Goal: Feedback & Contribution: Contribute content

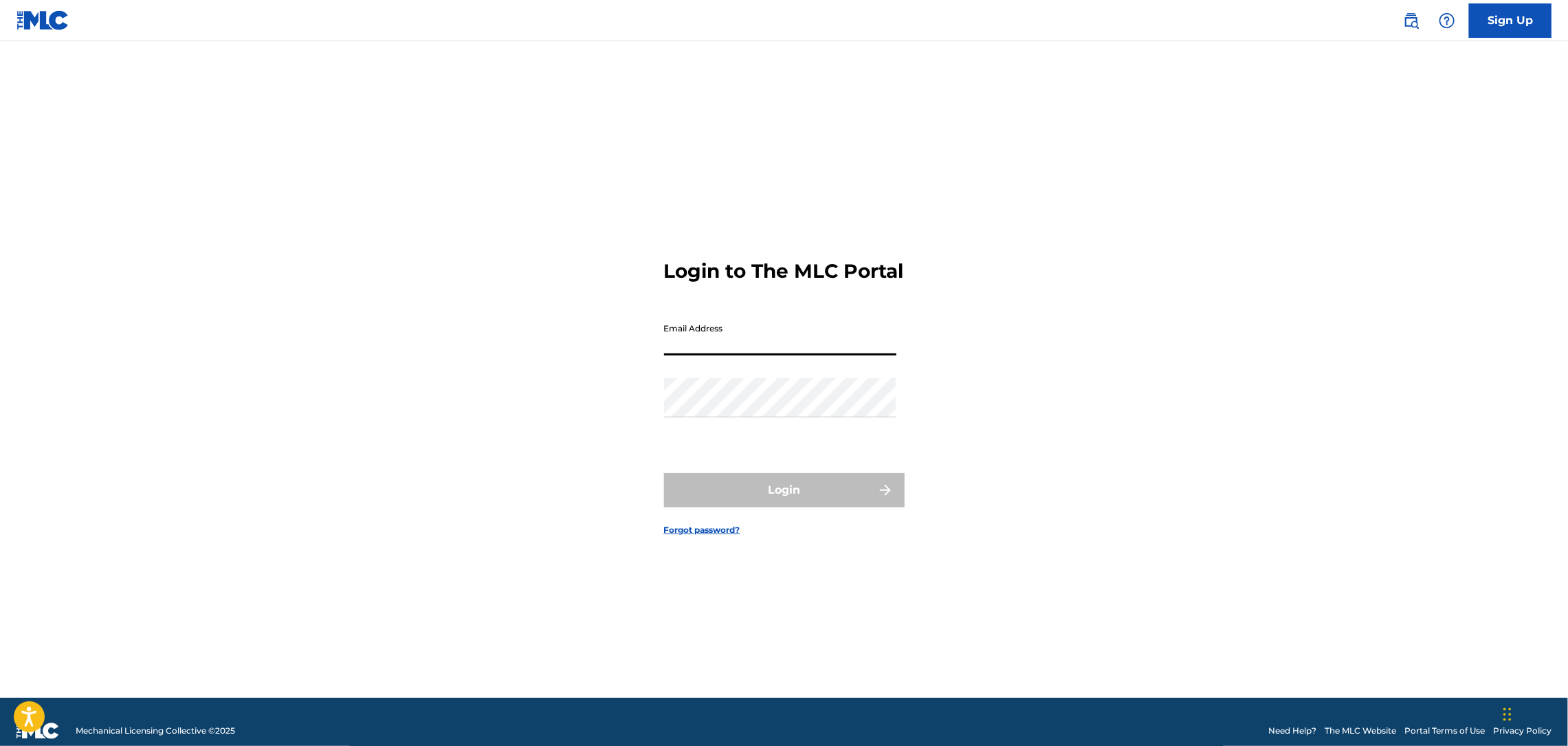
click at [689, 353] on input "Email Address" at bounding box center [780, 336] width 232 height 39
type input "[EMAIL_ADDRESS][DOMAIN_NAME]"
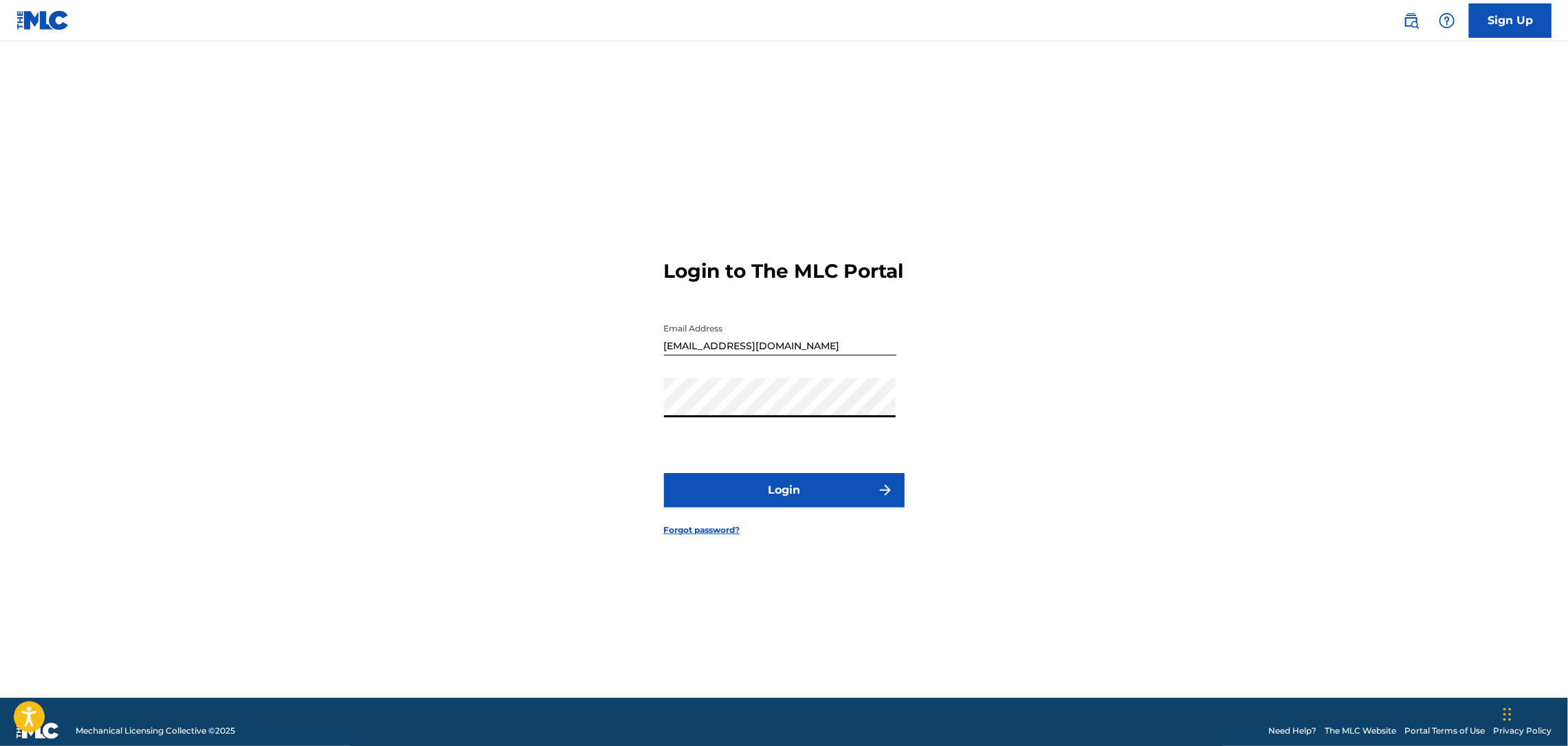
click at [826, 496] on button "Login" at bounding box center [784, 490] width 240 height 34
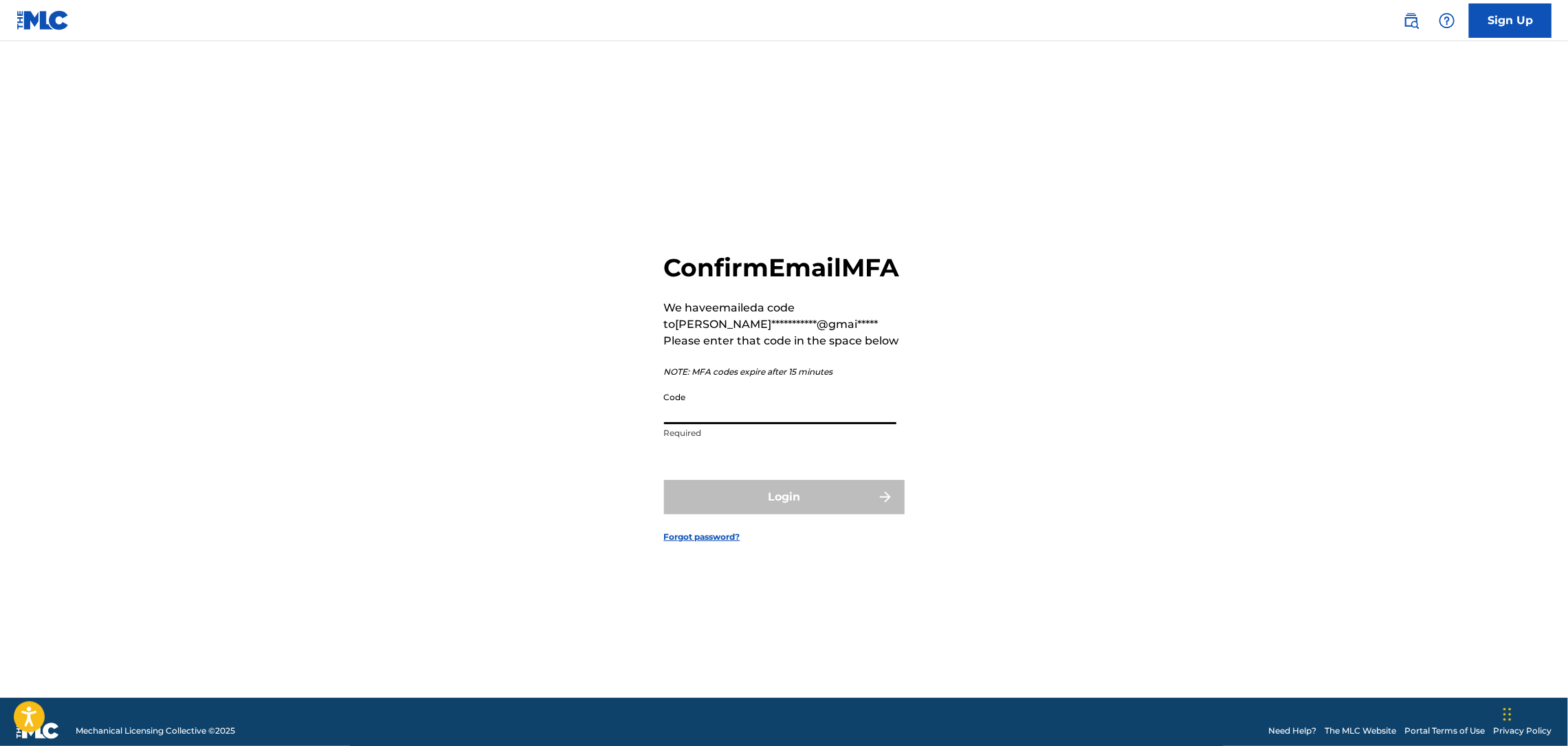
click at [765, 424] on input "Code" at bounding box center [780, 404] width 232 height 39
type input "833701"
click at [802, 509] on button "Login" at bounding box center [784, 497] width 240 height 34
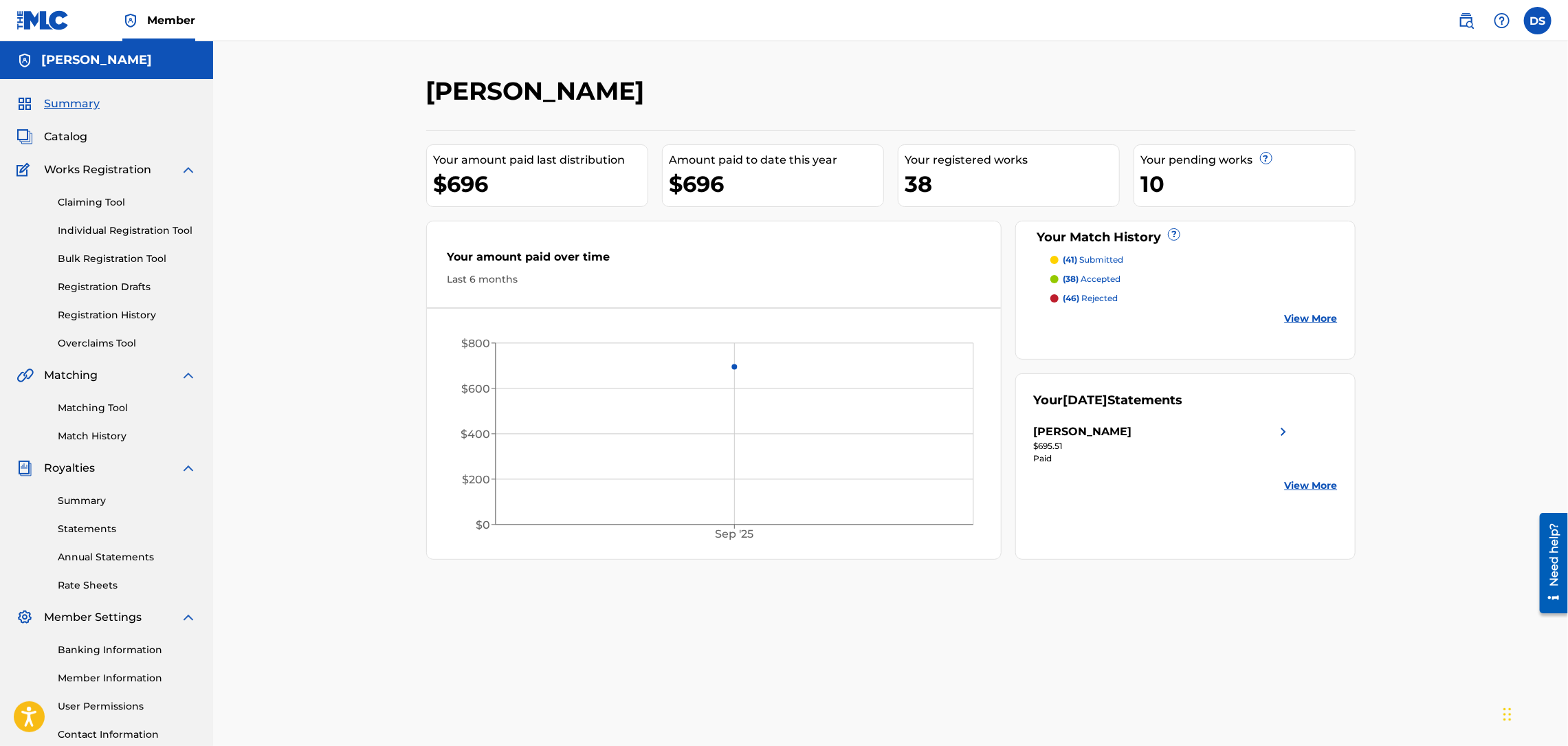
click at [1105, 278] on p "(38) accepted" at bounding box center [1092, 279] width 58 height 12
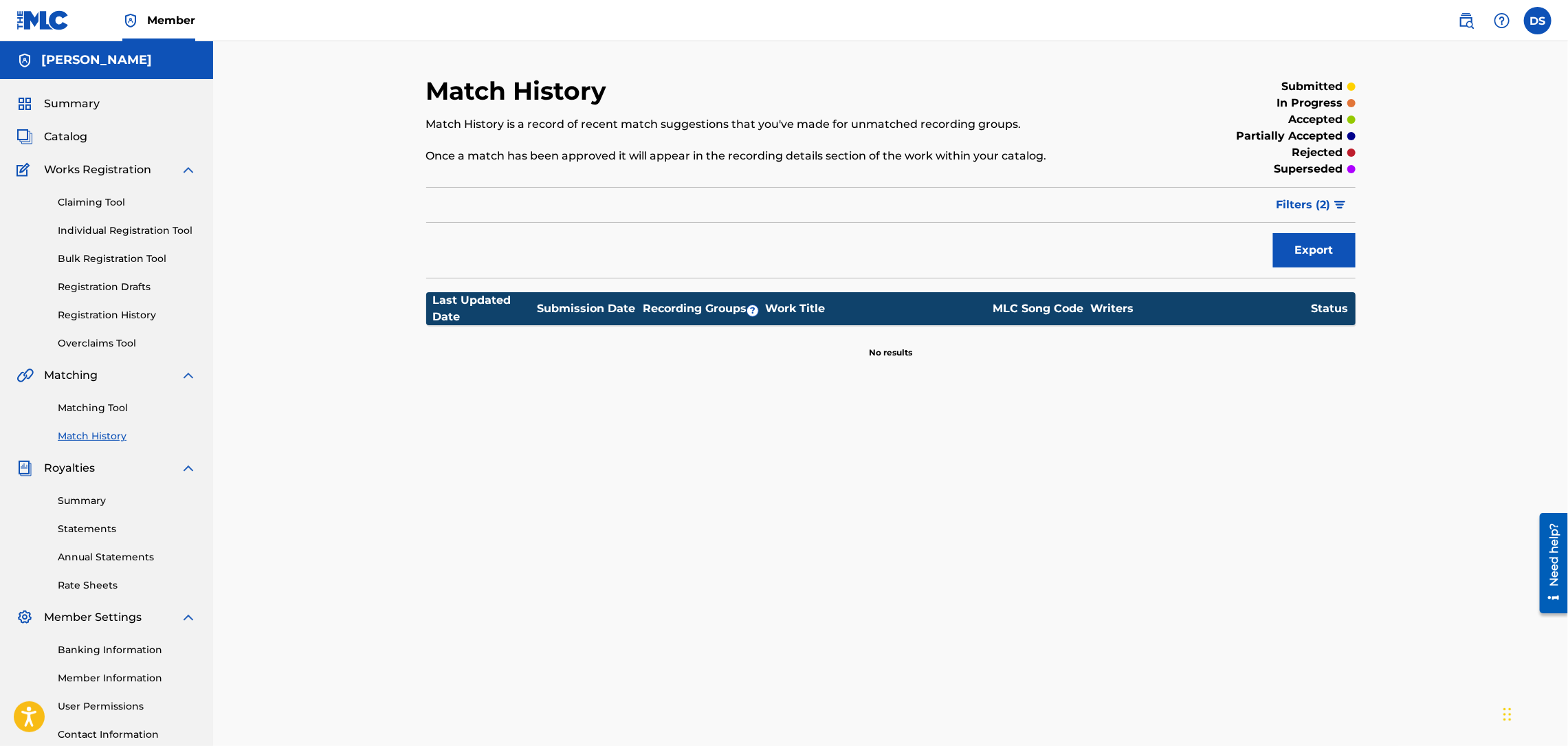
click at [74, 139] on span "Catalog" at bounding box center [65, 137] width 43 height 17
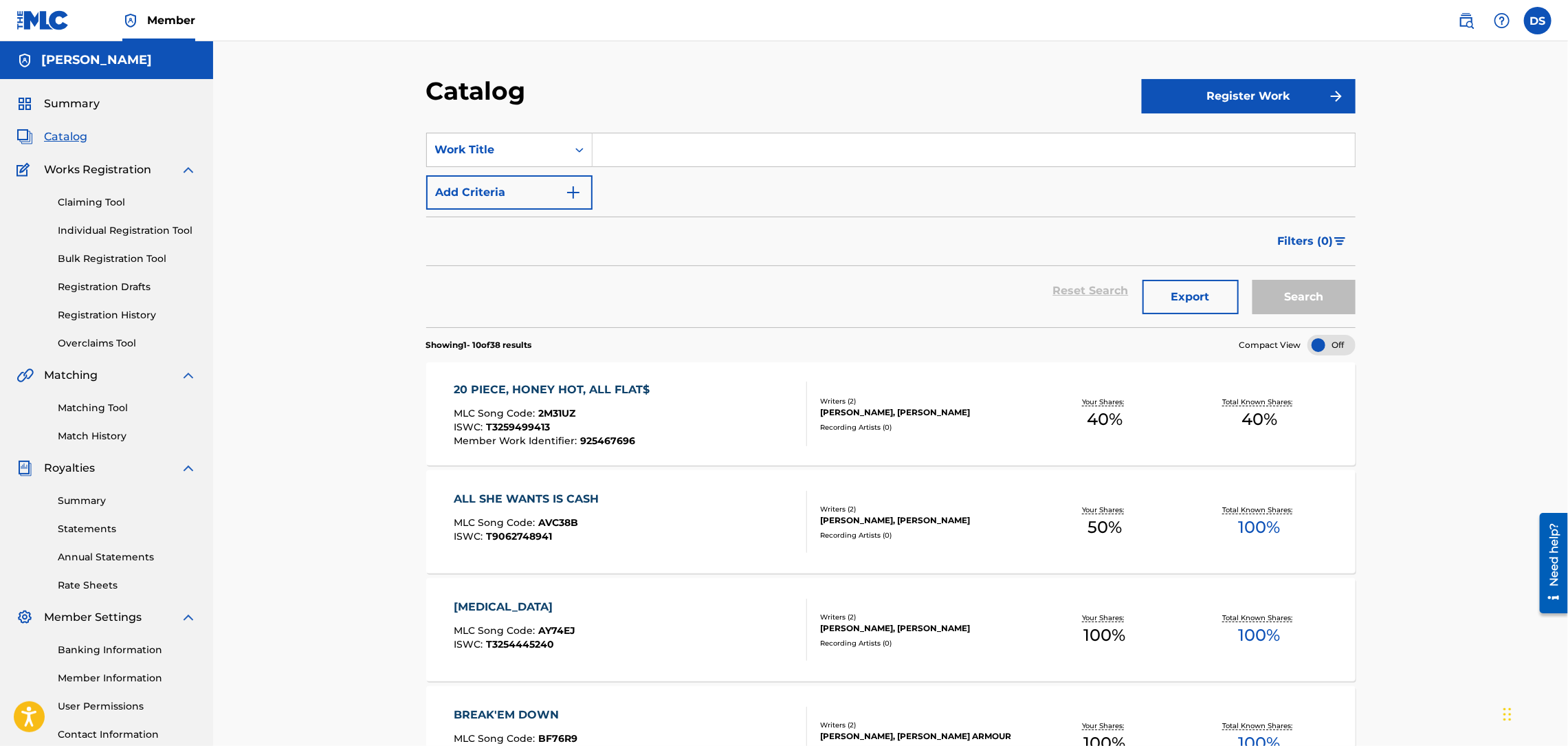
click at [69, 105] on span "Summary" at bounding box center [72, 104] width 56 height 17
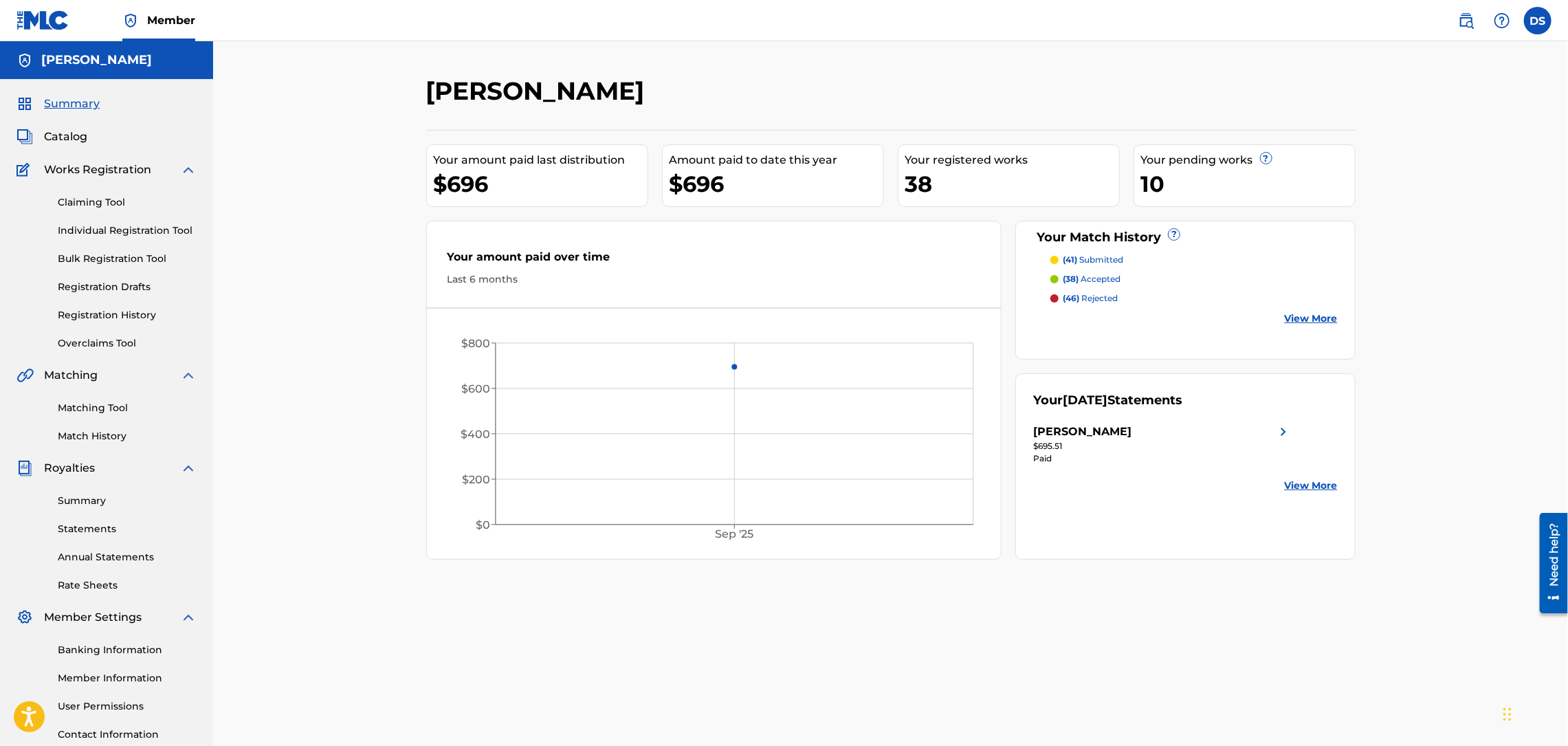
click at [1093, 299] on p "(46) rejected" at bounding box center [1090, 298] width 55 height 12
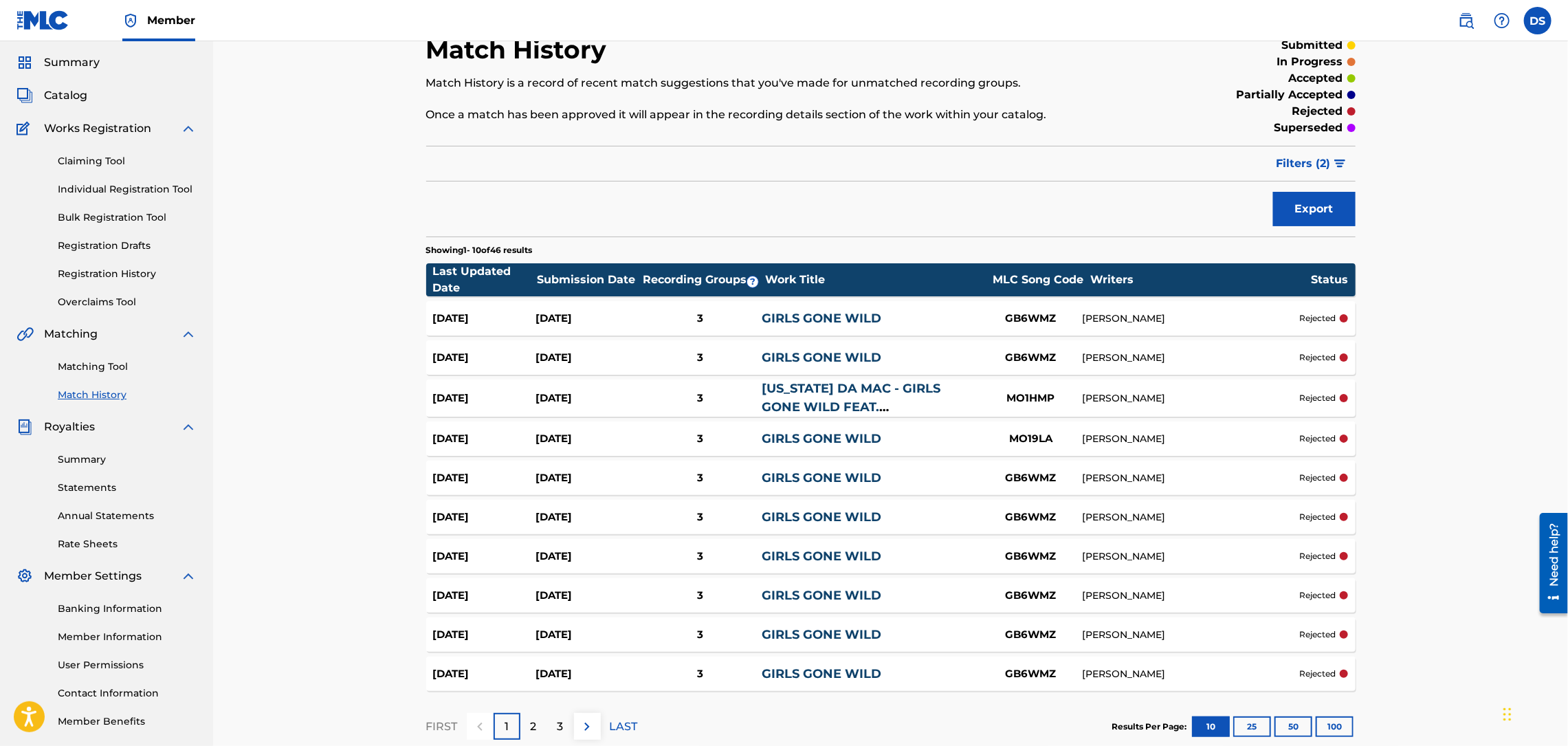
scroll to position [124, 0]
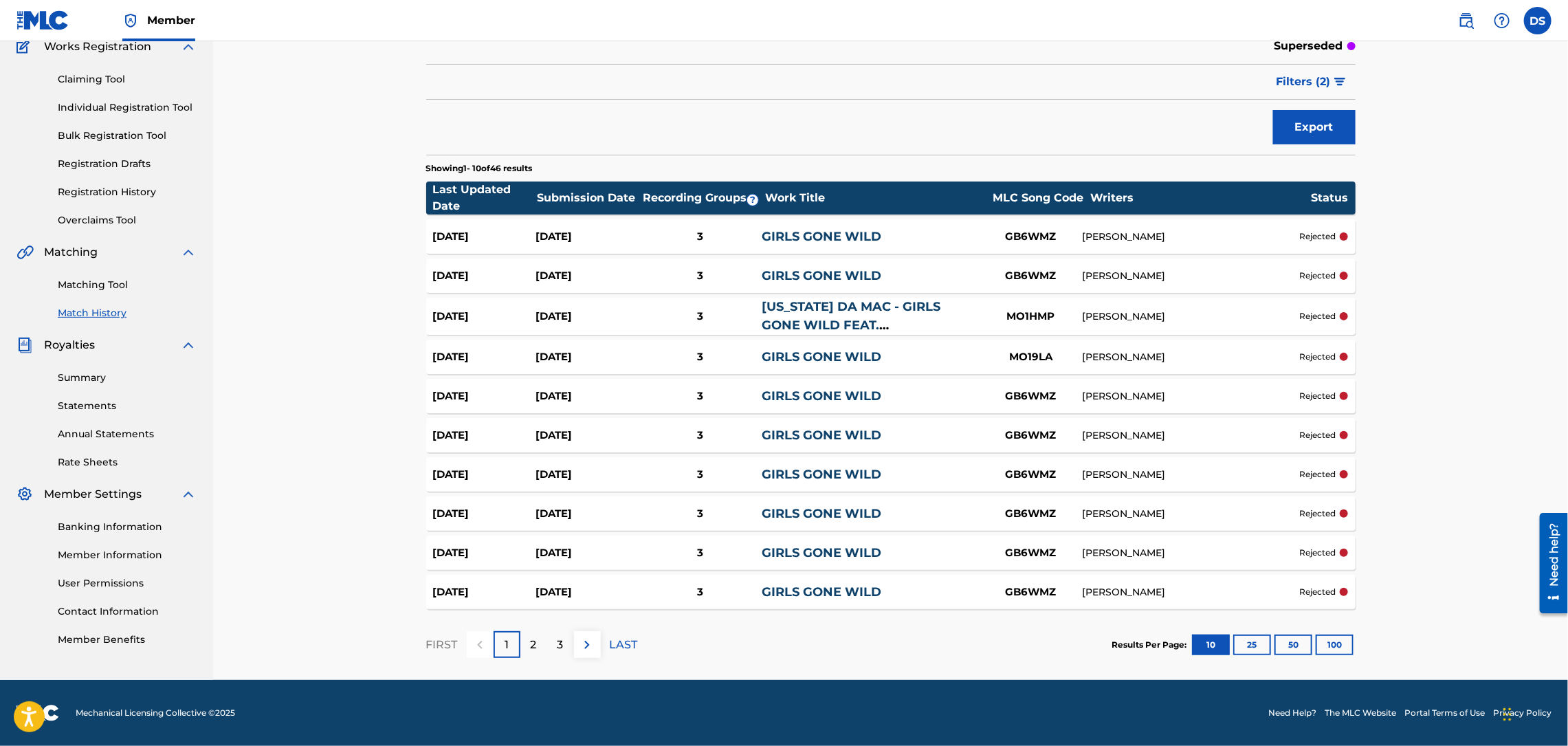
click at [562, 642] on p "3" at bounding box center [561, 646] width 6 height 17
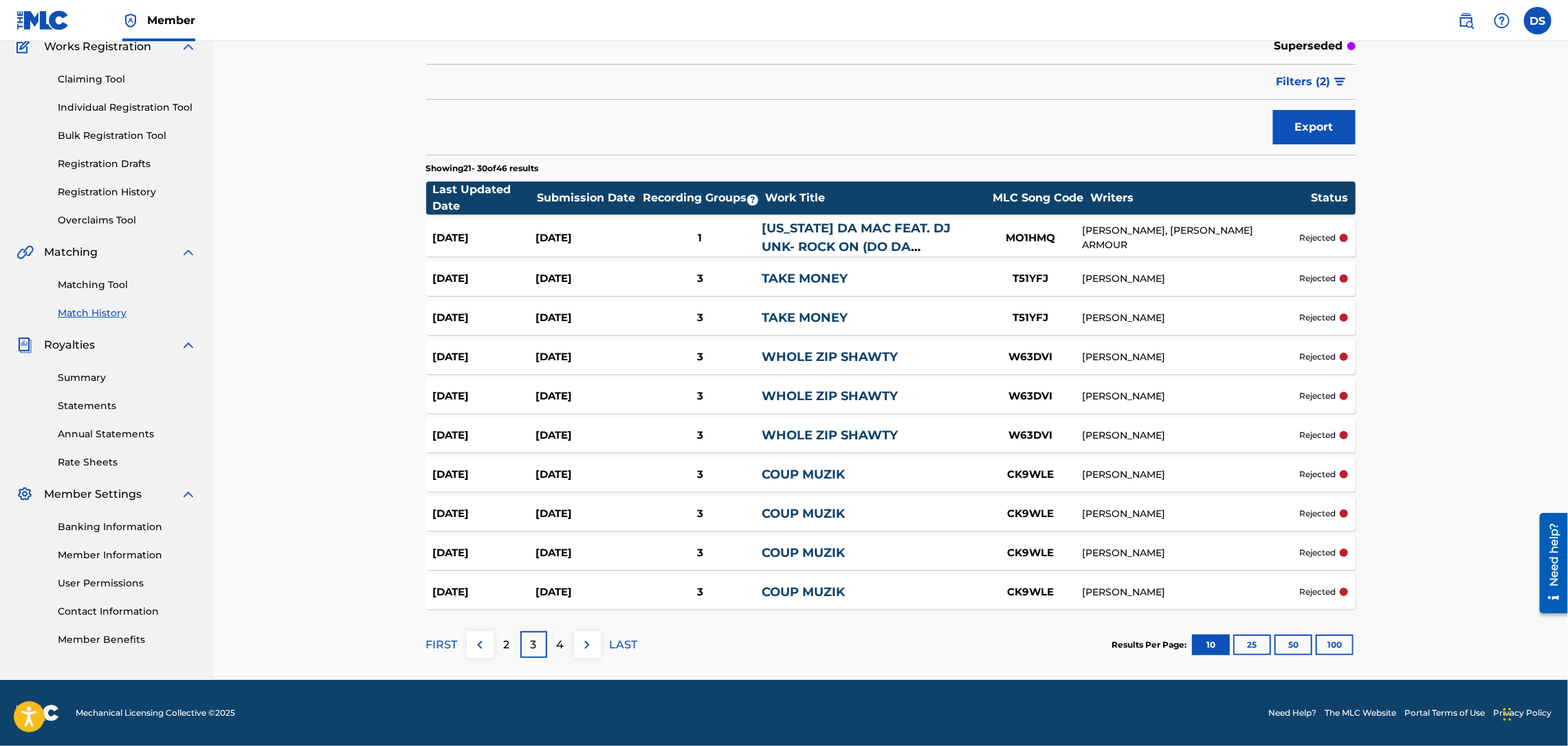
click at [565, 642] on div "4" at bounding box center [560, 644] width 27 height 27
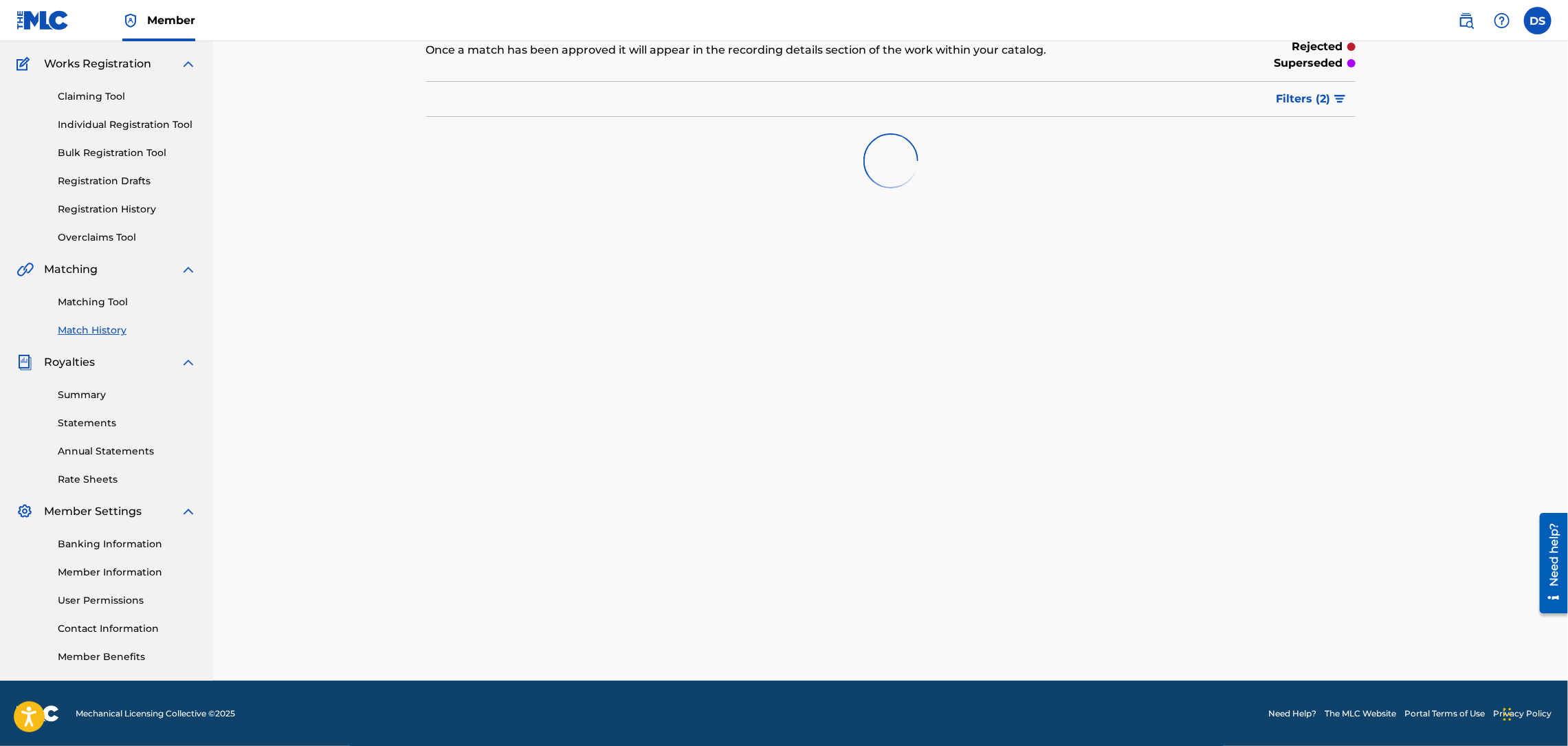
scroll to position [120, 0]
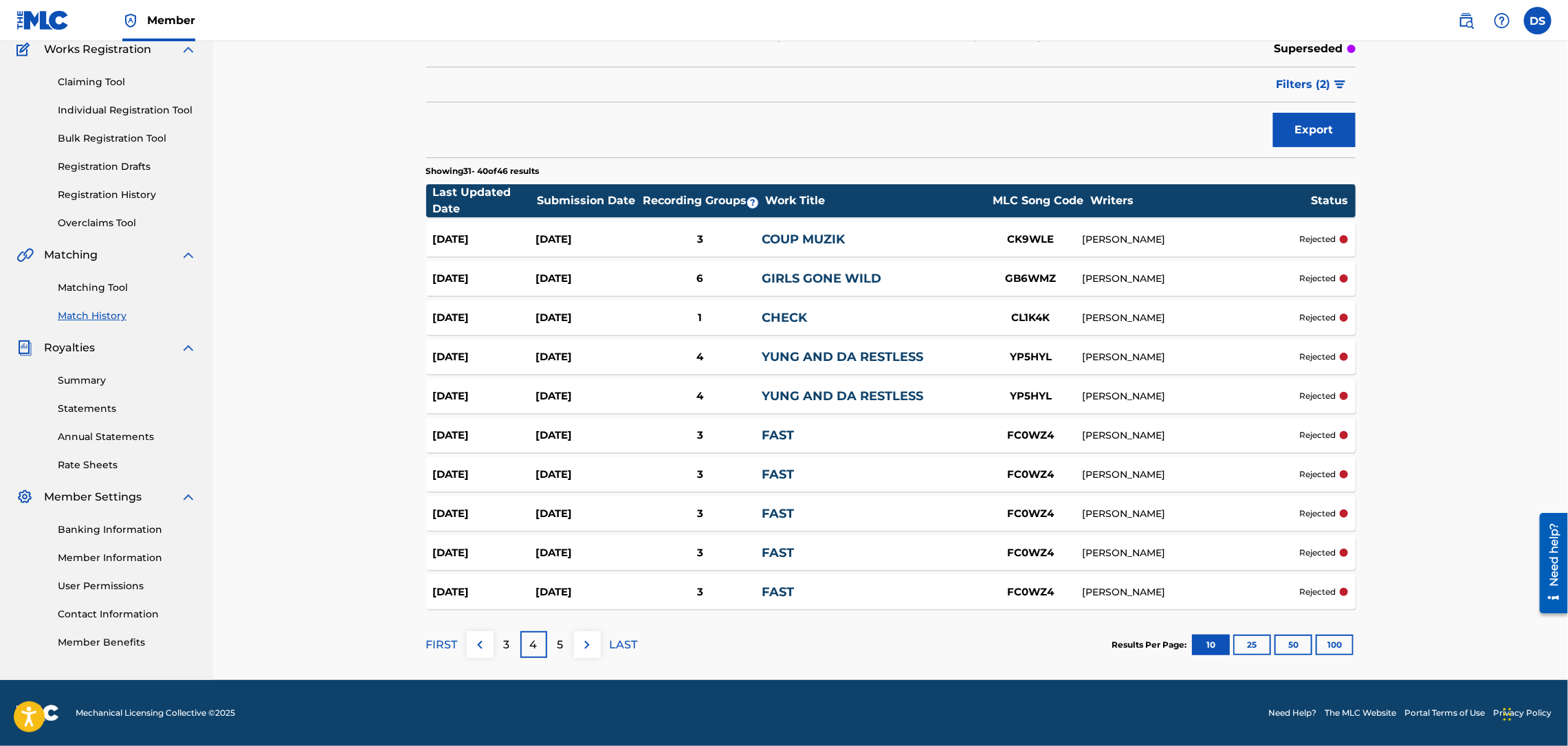
click at [583, 642] on img at bounding box center [587, 646] width 17 height 17
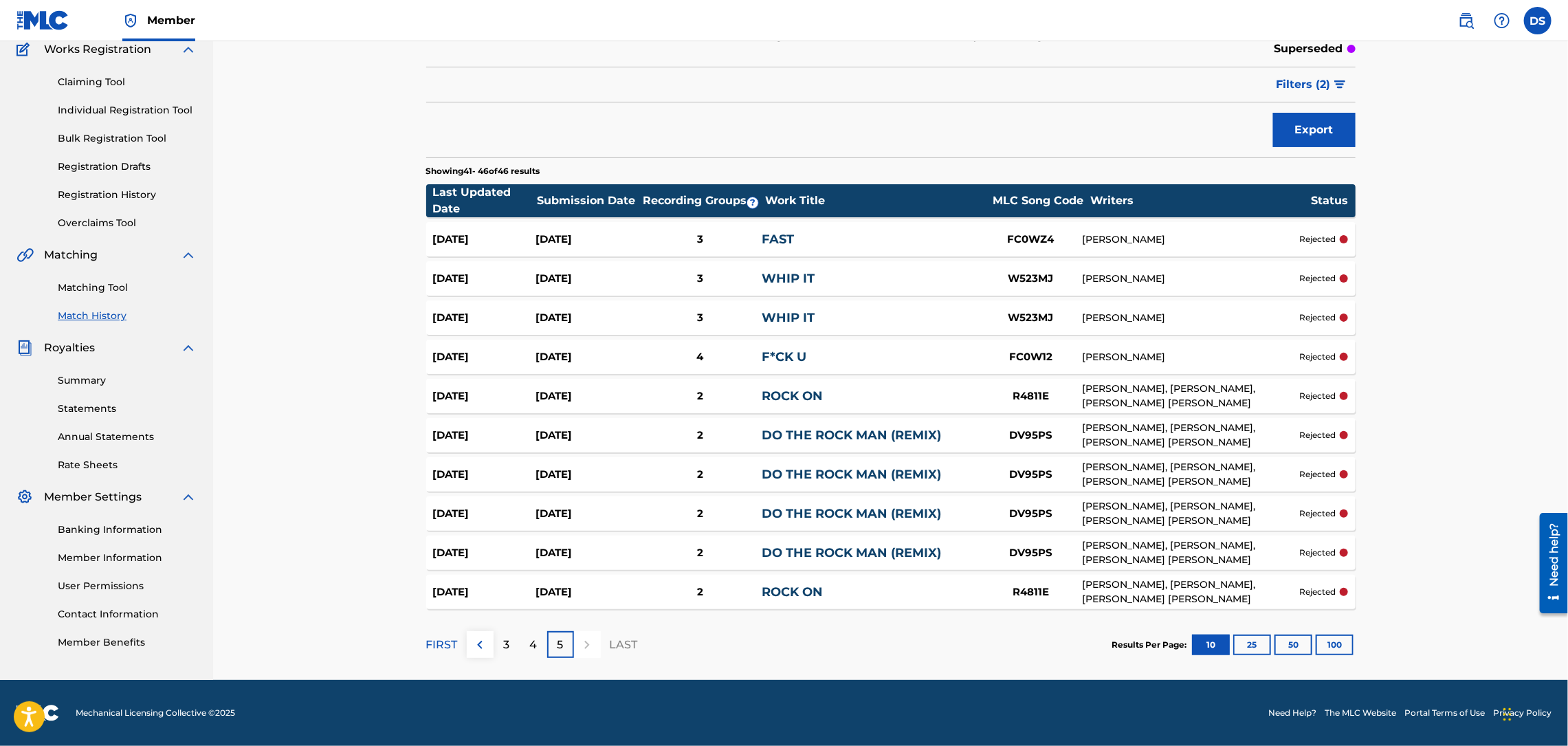
click at [159, 237] on div "Summary Catalog Works Registration Claiming Tool Individual Registration Tool B…" at bounding box center [107, 313] width 213 height 708
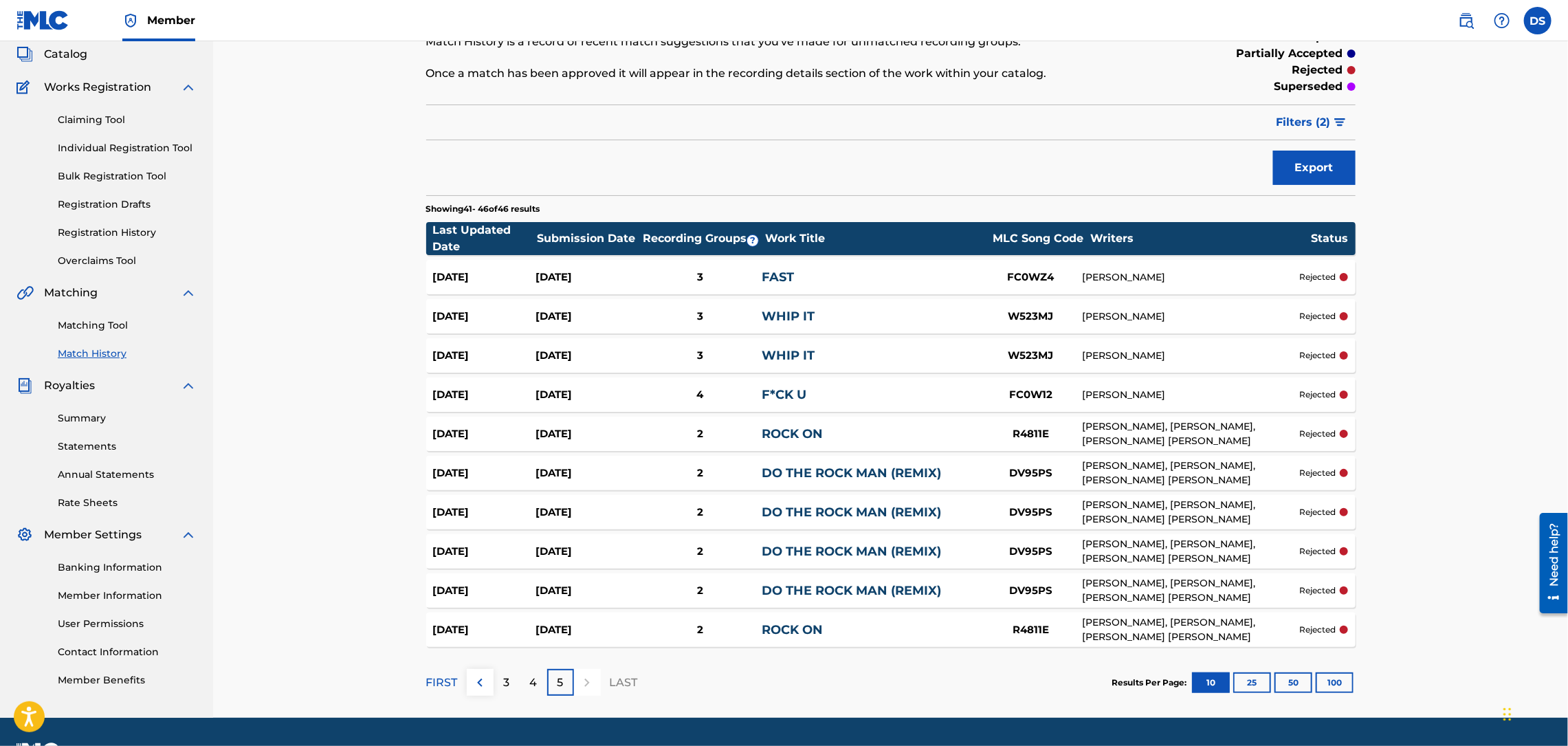
click at [159, 237] on div "Claiming Tool Individual Registration Tool Bulk Registration Tool Registration …" at bounding box center [107, 182] width 180 height 173
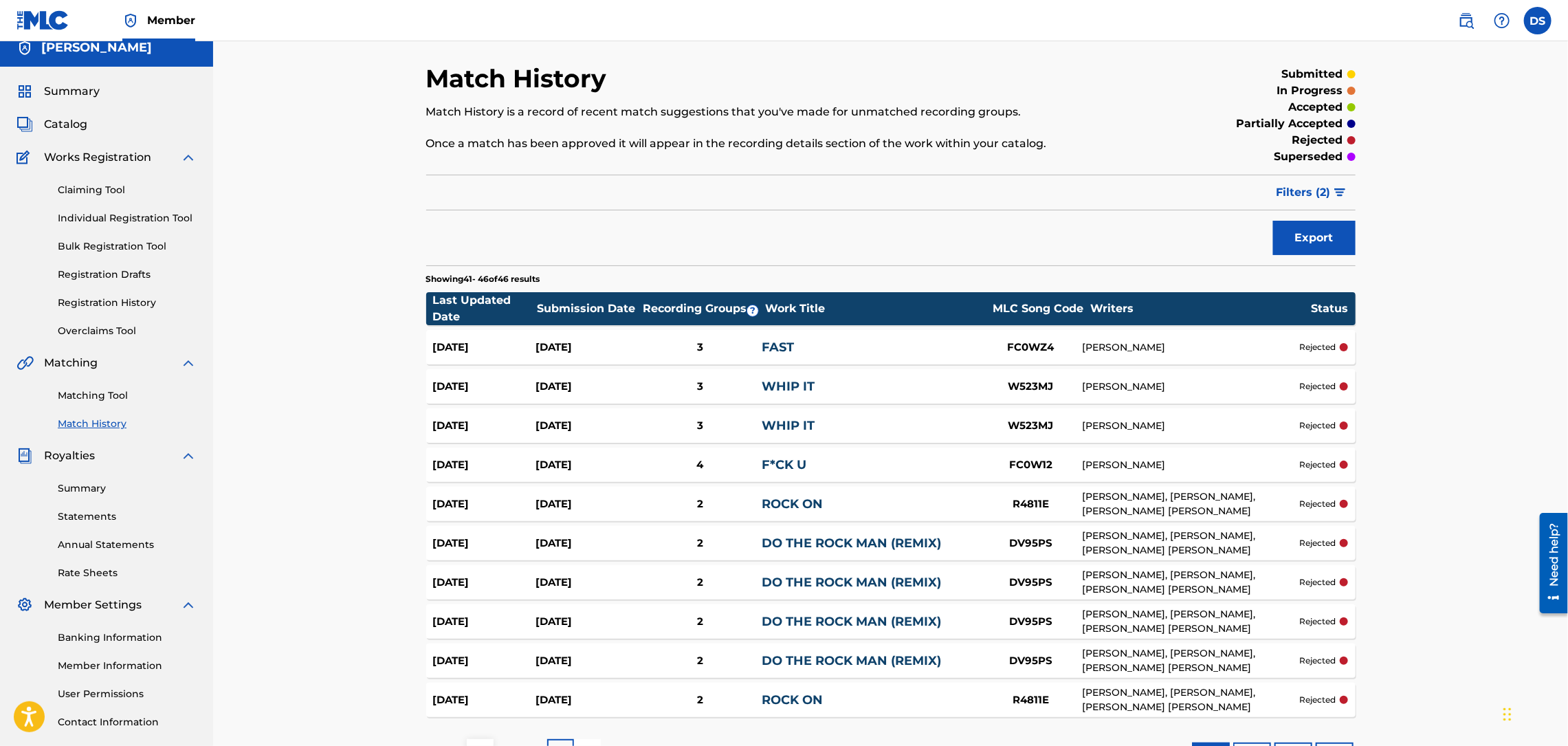
scroll to position [0, 0]
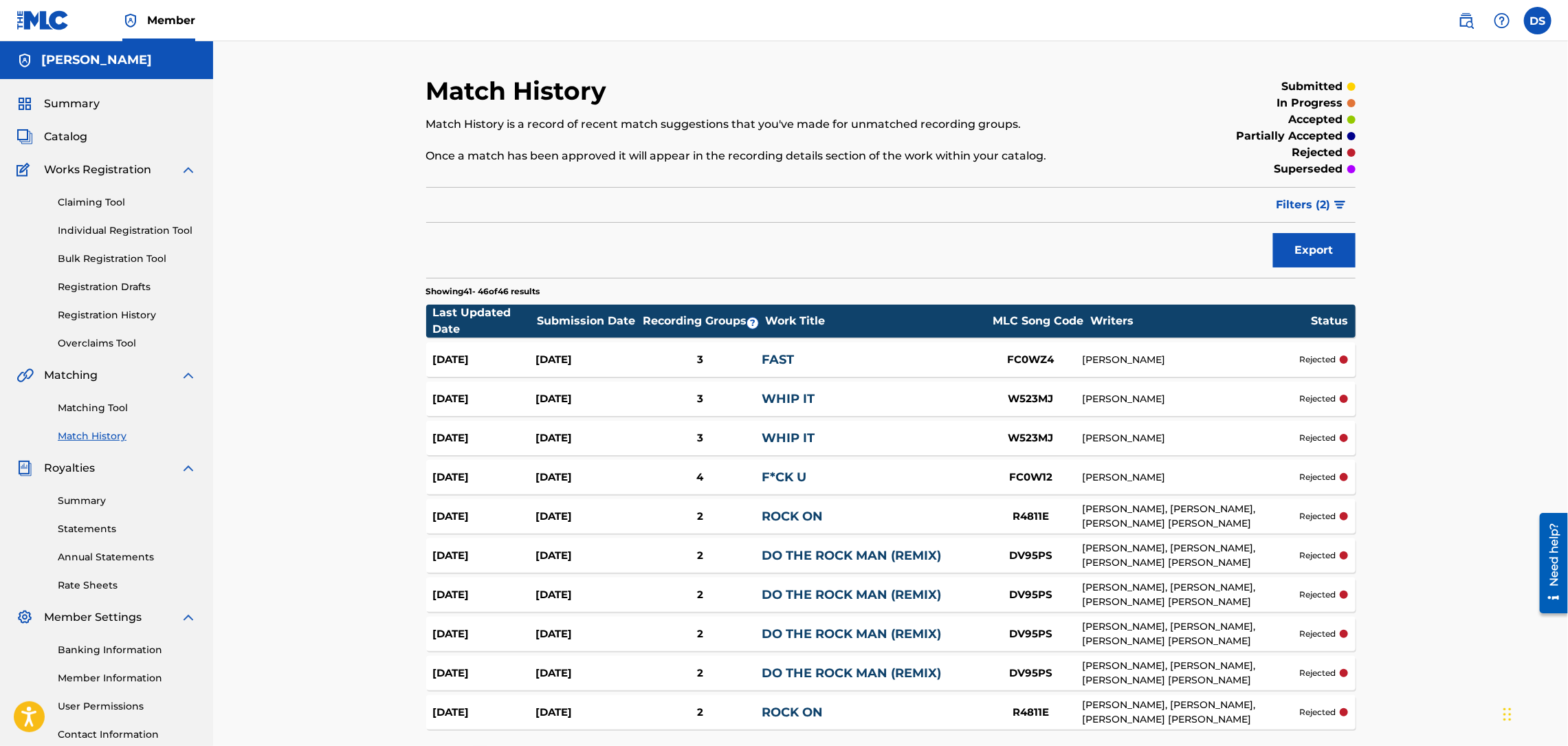
click at [75, 106] on span "Summary" at bounding box center [72, 104] width 56 height 17
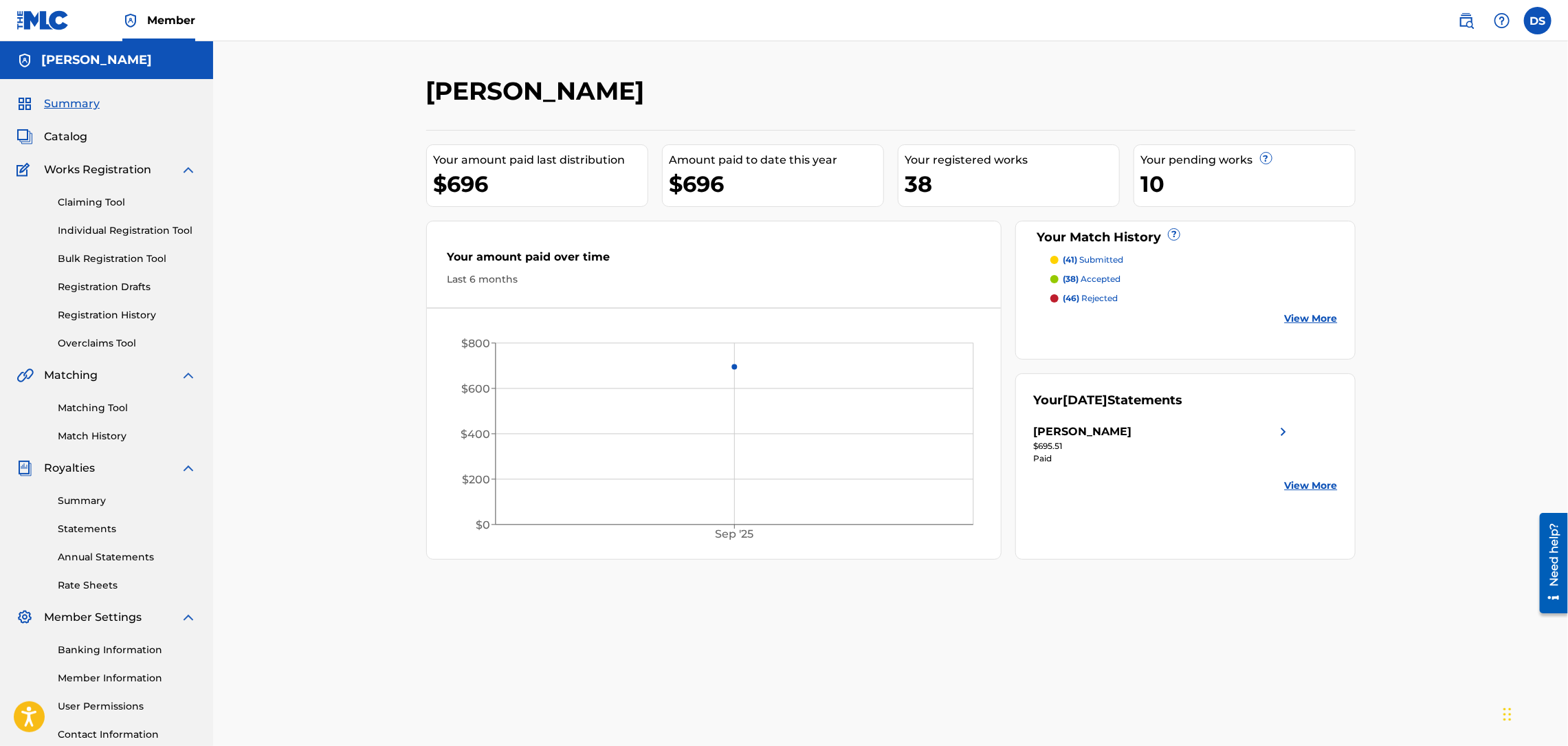
click at [1094, 282] on p "(38) accepted" at bounding box center [1092, 279] width 58 height 12
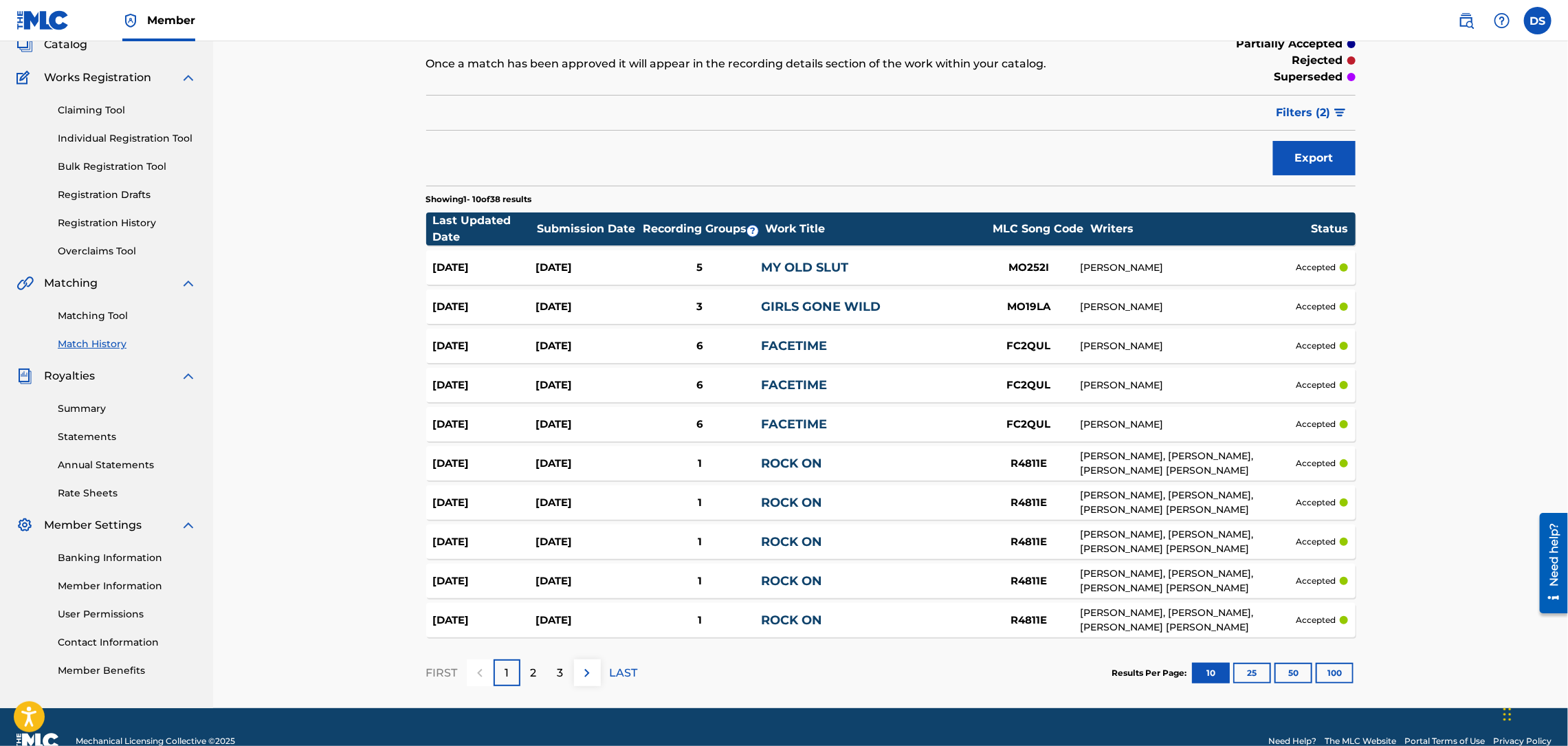
scroll to position [120, 0]
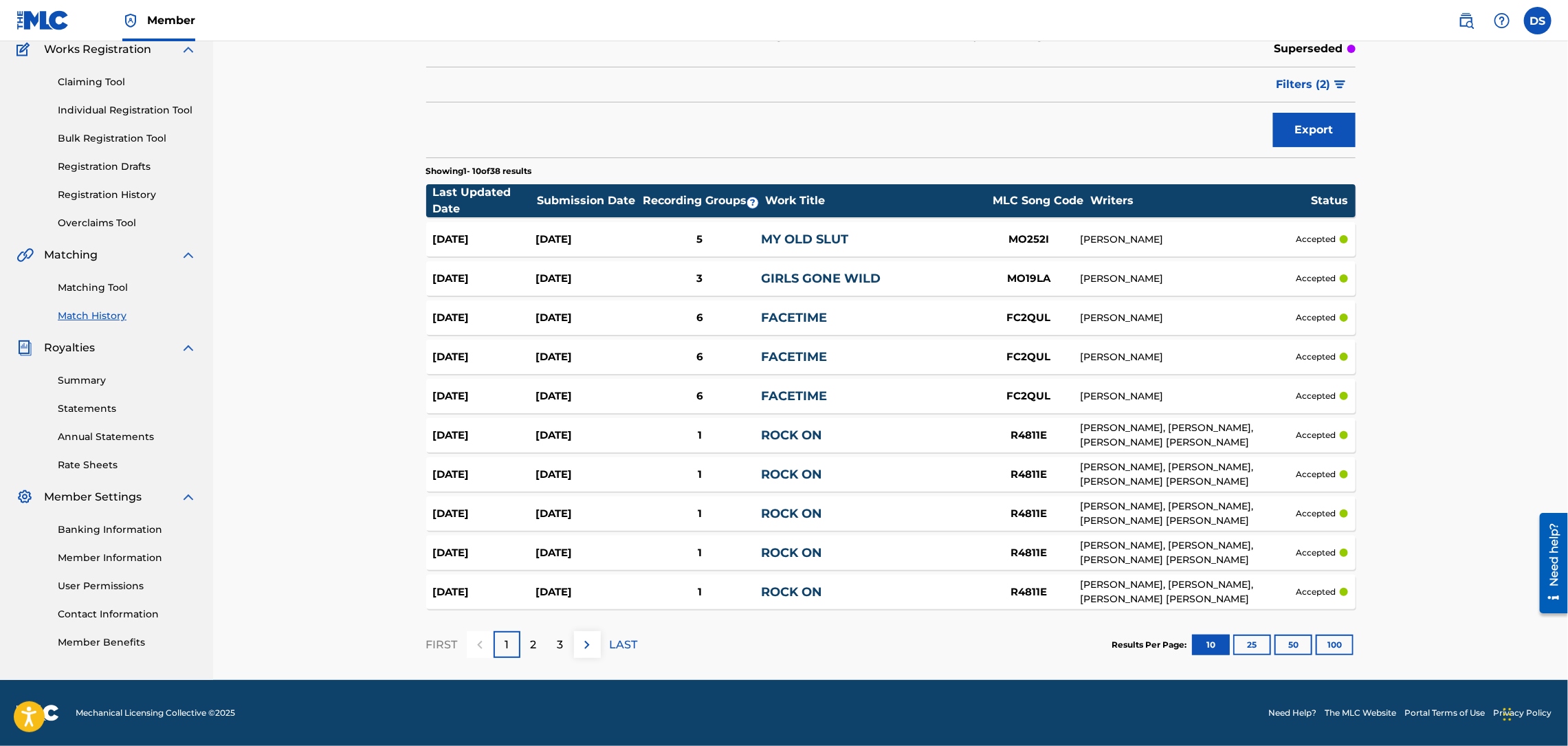
click at [562, 638] on p "3" at bounding box center [561, 646] width 6 height 17
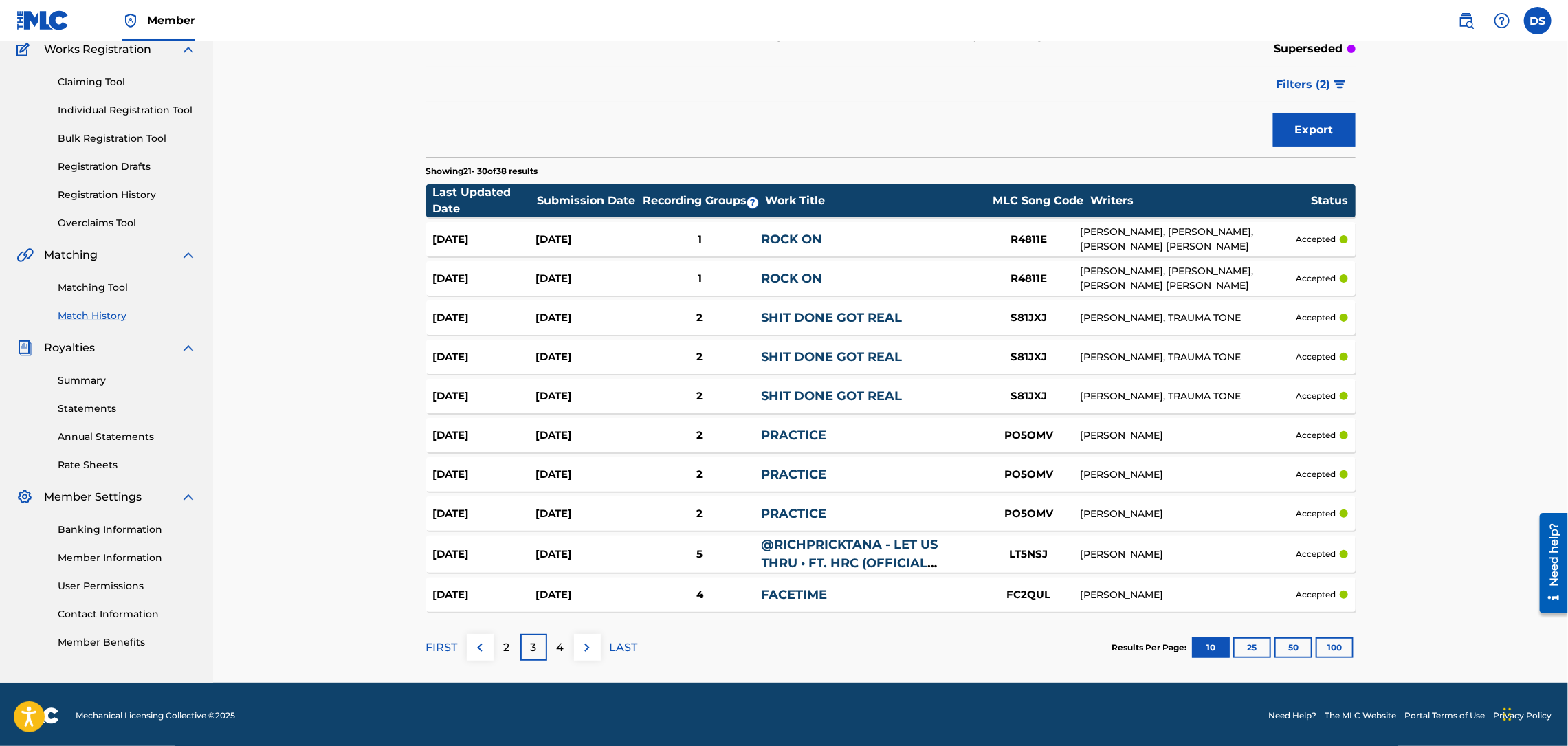
click at [564, 646] on p "4" at bounding box center [561, 648] width 8 height 17
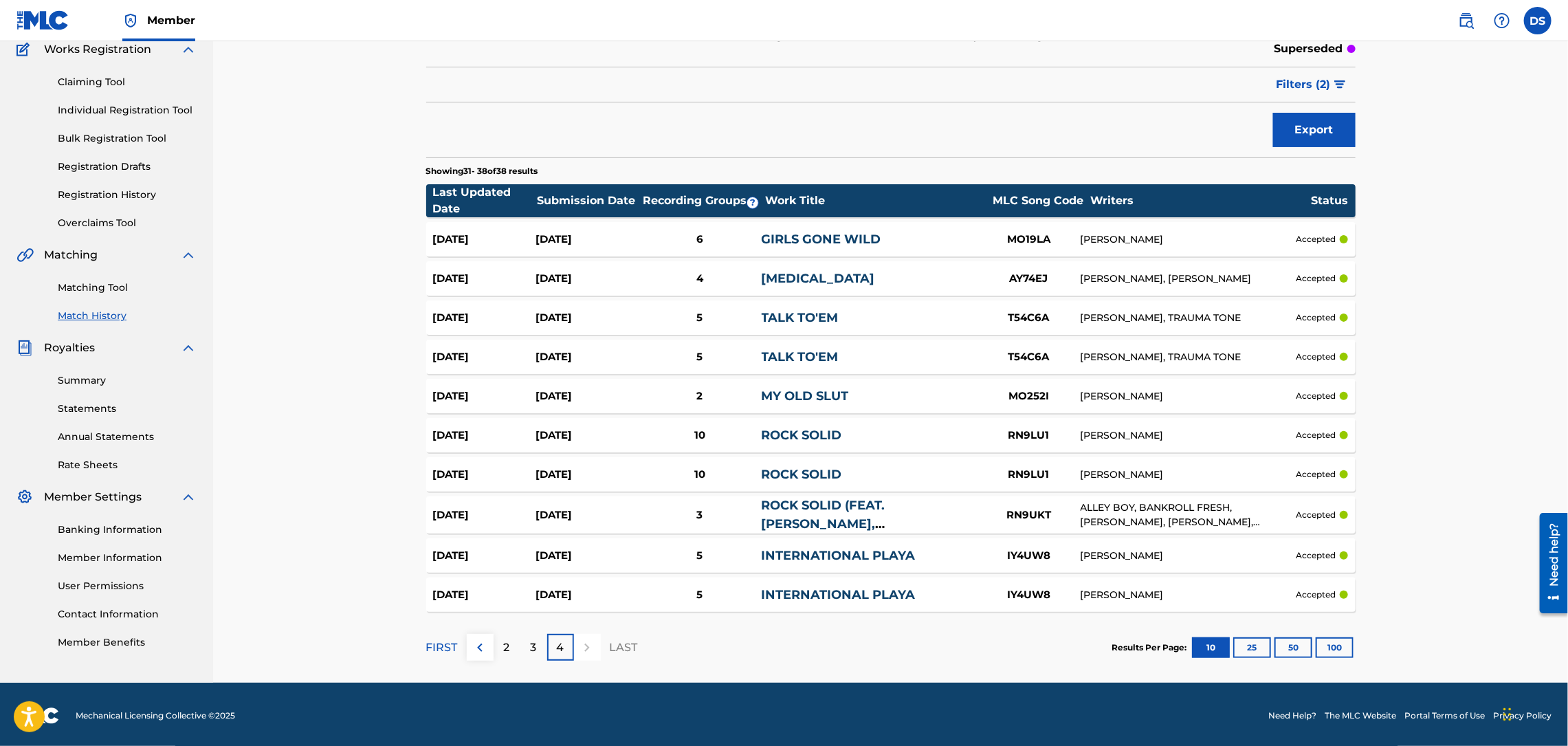
click at [851, 241] on link "GIRLS GONE WILD" at bounding box center [821, 239] width 119 height 15
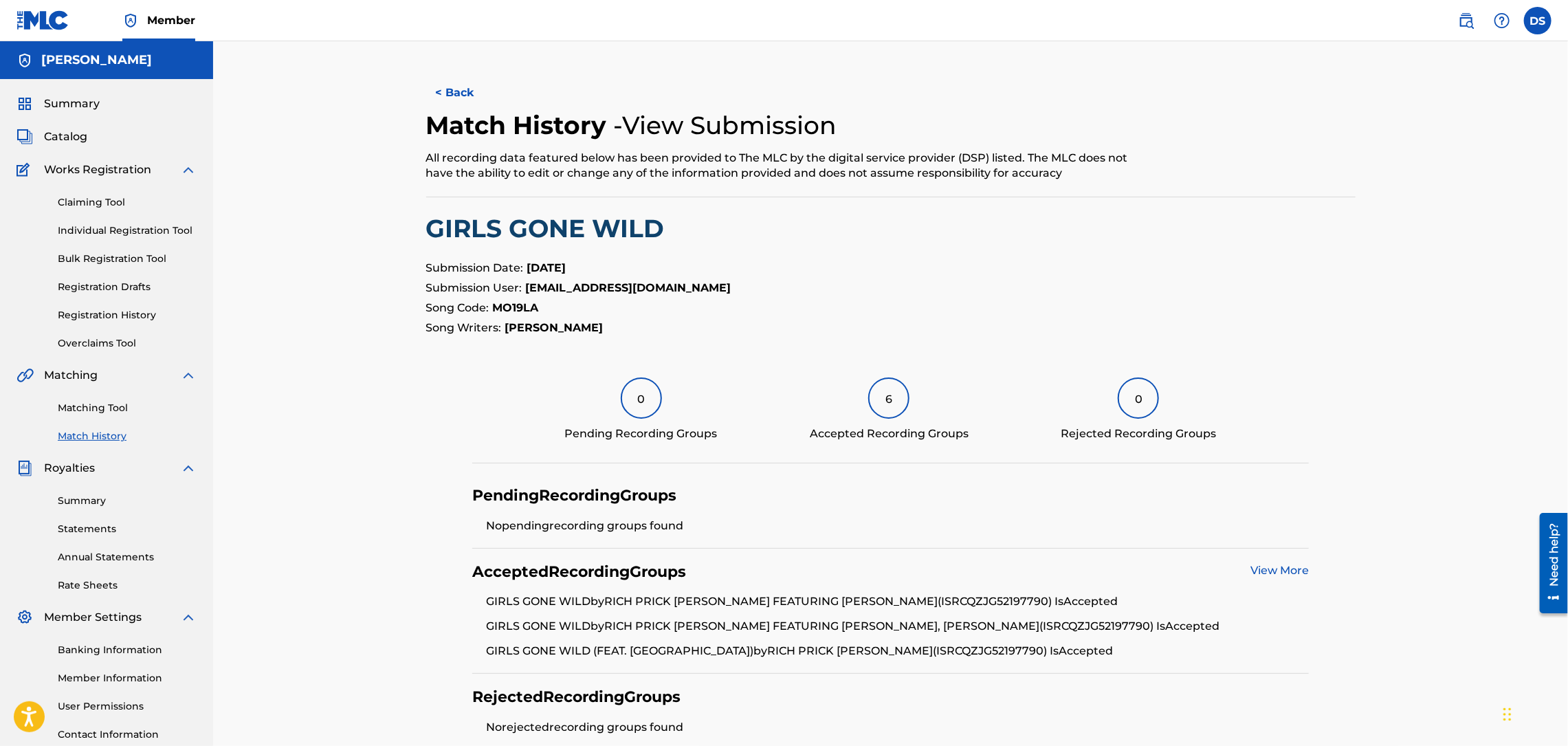
click at [468, 102] on button "< Back" at bounding box center [467, 92] width 82 height 34
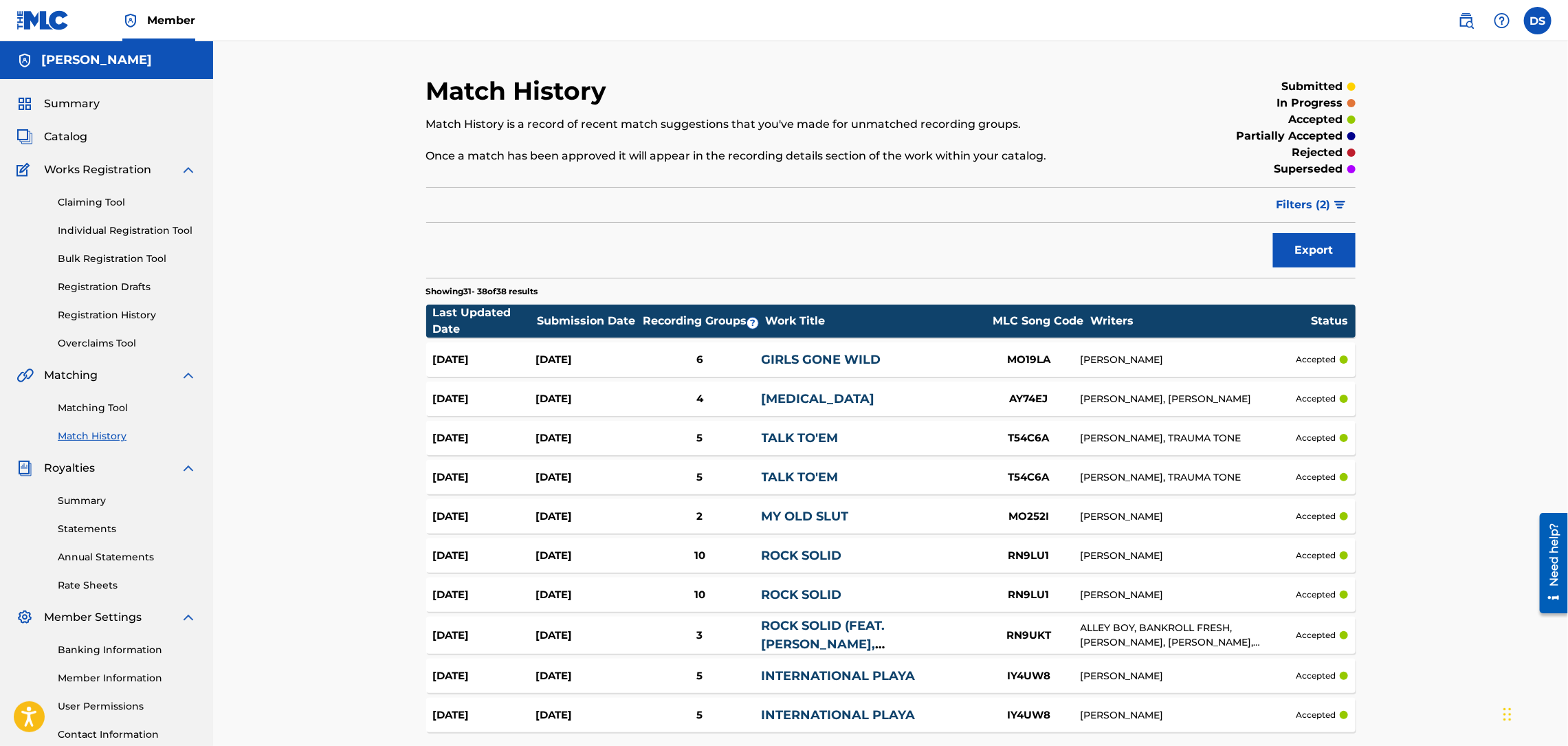
click at [700, 556] on div "10" at bounding box center [699, 556] width 123 height 16
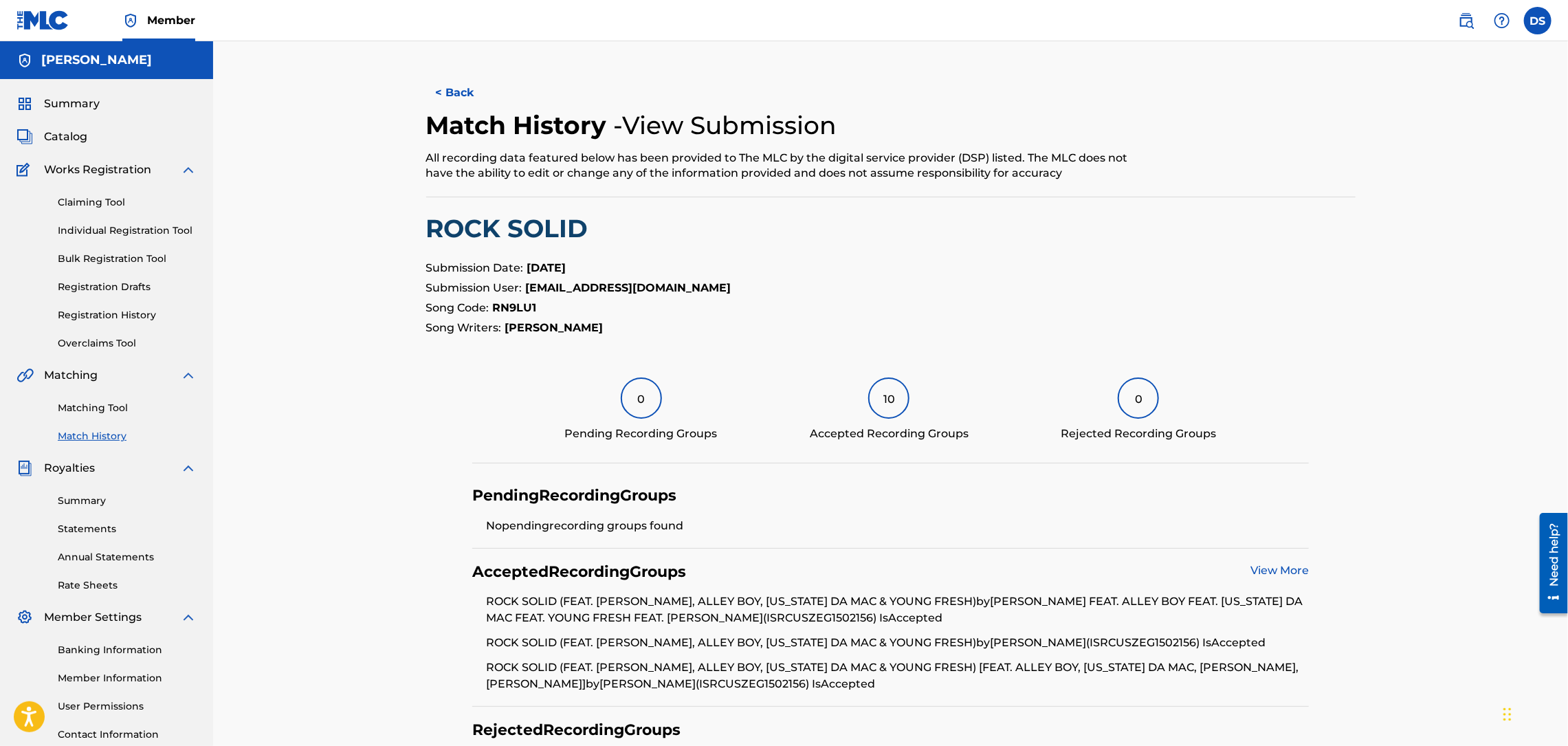
click at [1274, 574] on link "View More" at bounding box center [1279, 570] width 59 height 13
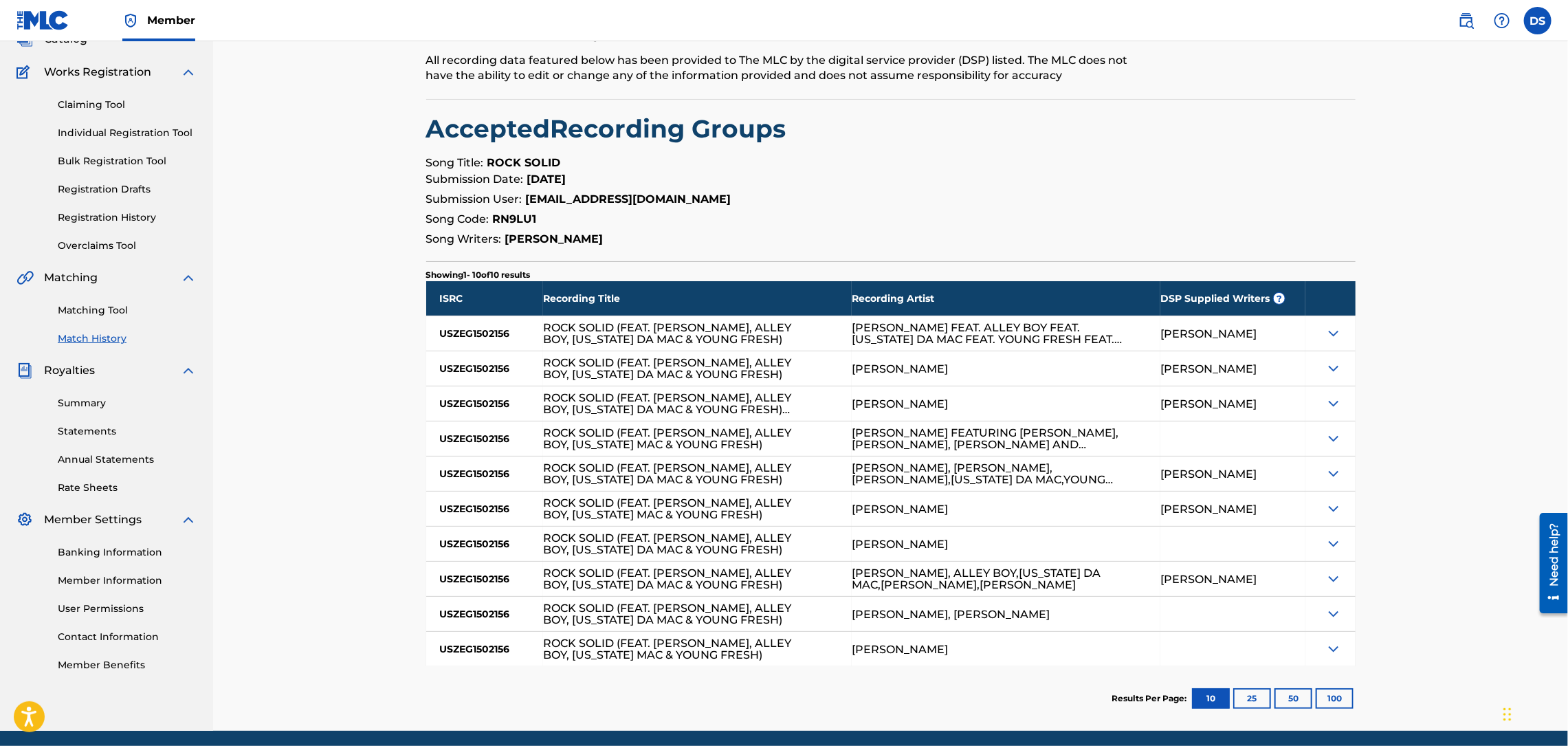
scroll to position [148, 0]
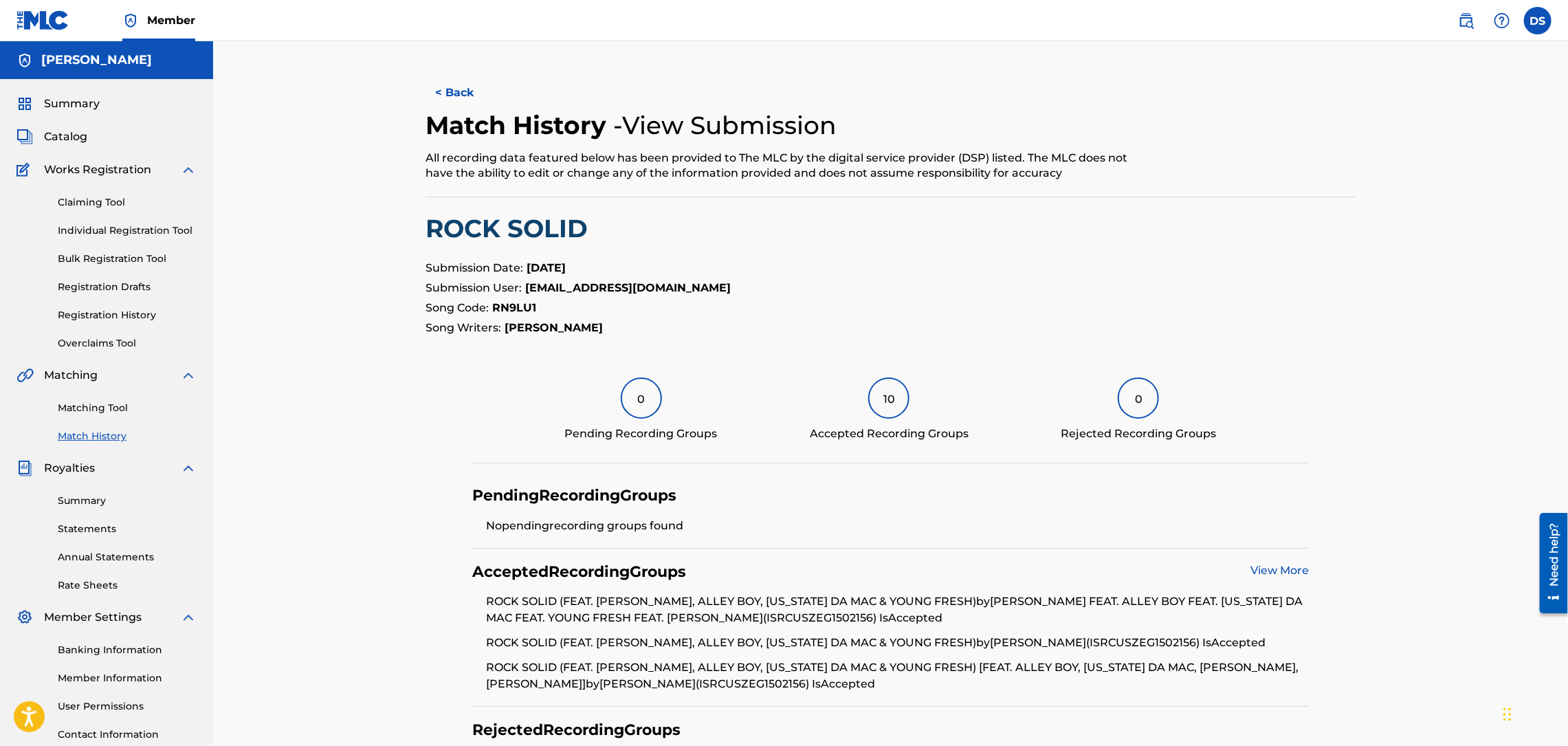
click at [108, 411] on link "Matching Tool" at bounding box center [127, 408] width 138 height 14
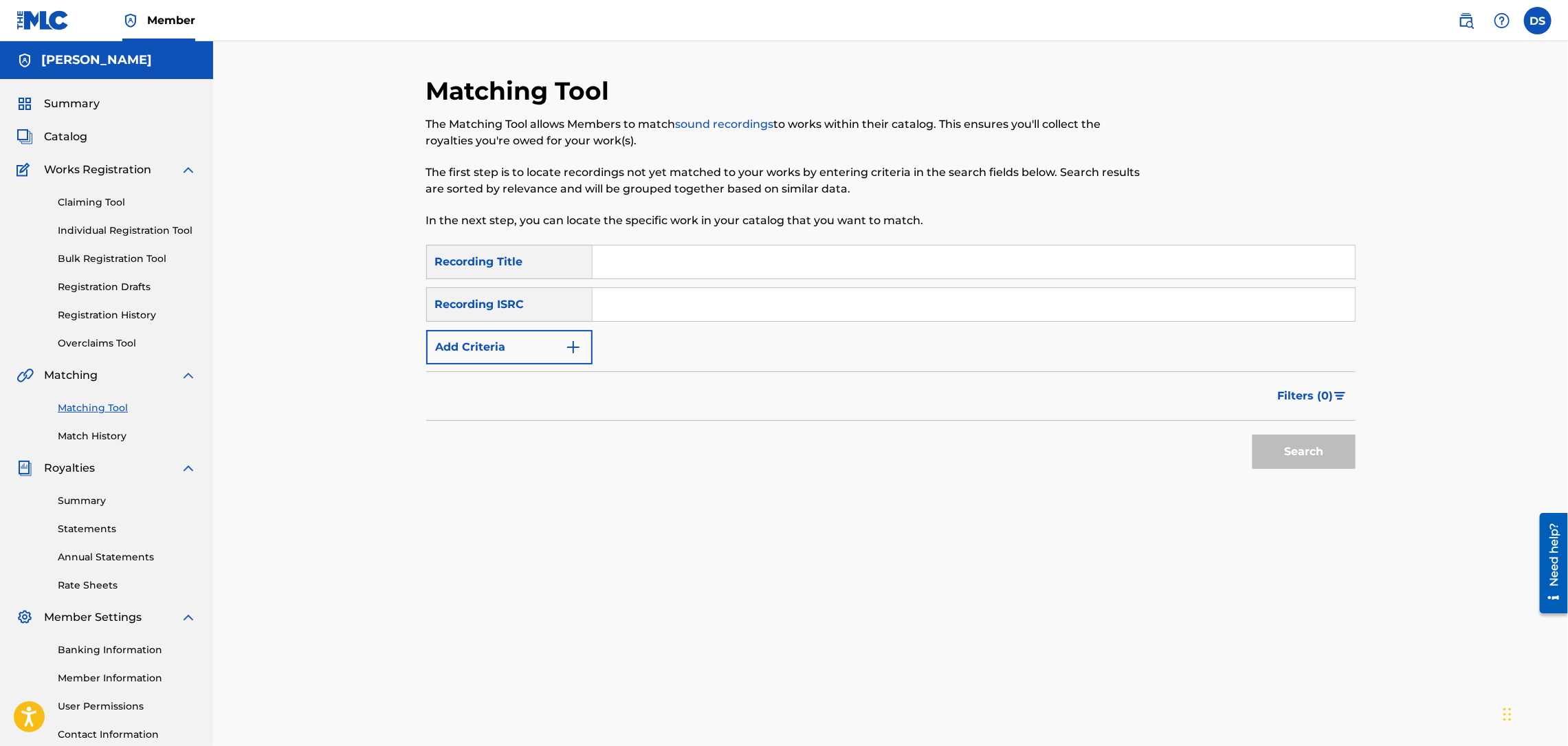
click at [116, 318] on link "Registration History" at bounding box center [127, 315] width 138 height 14
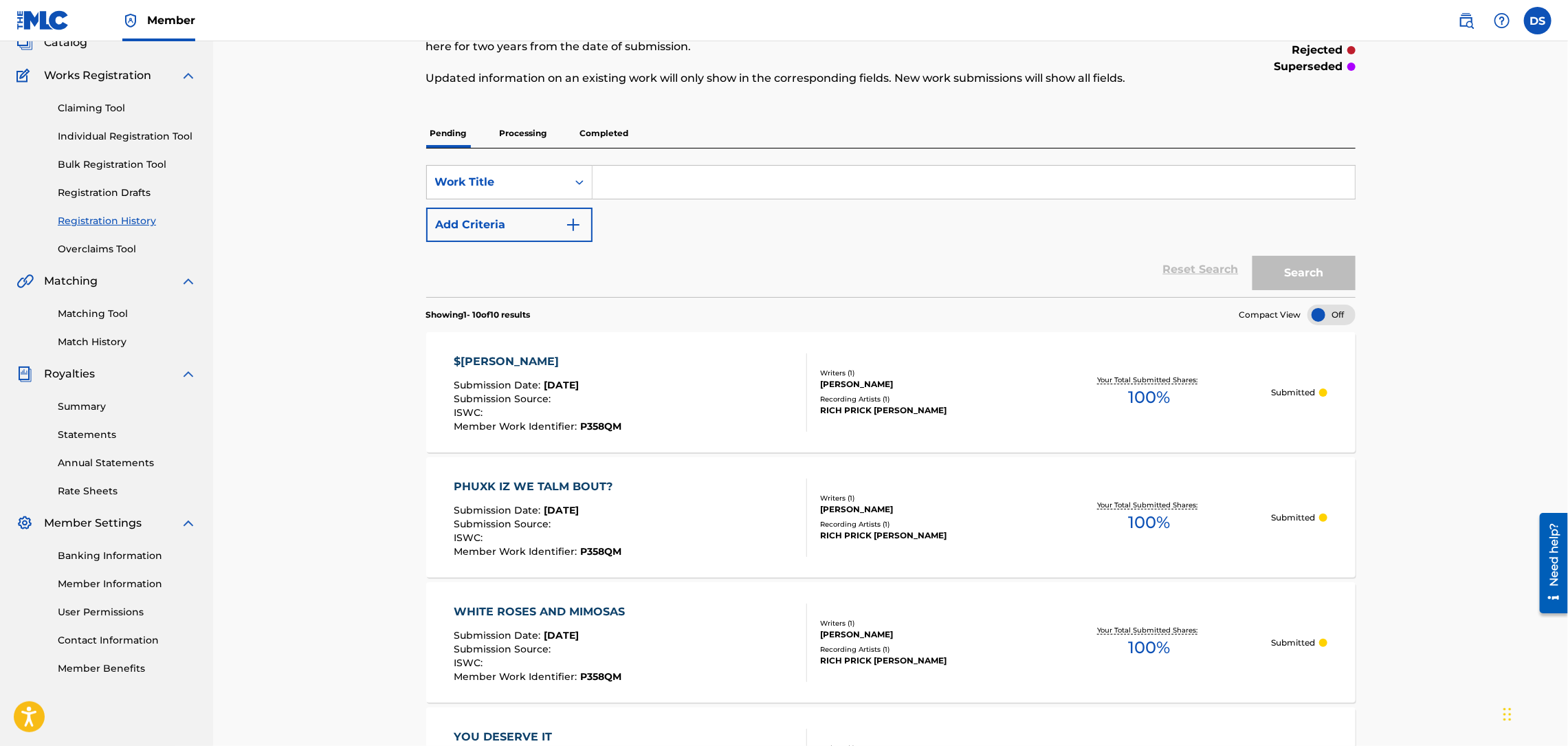
scroll to position [89, 0]
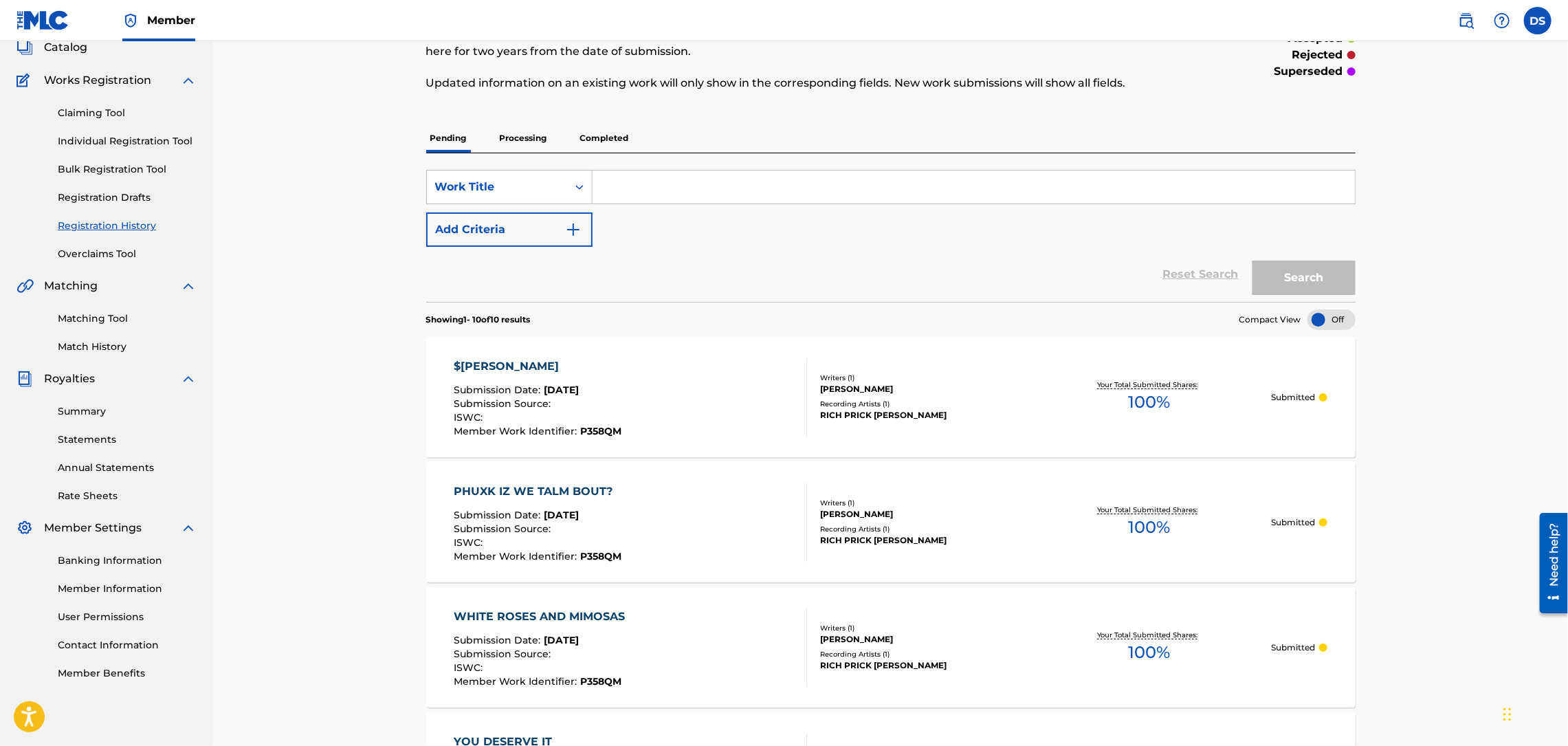
click at [174, 55] on div "Catalog" at bounding box center [107, 47] width 180 height 17
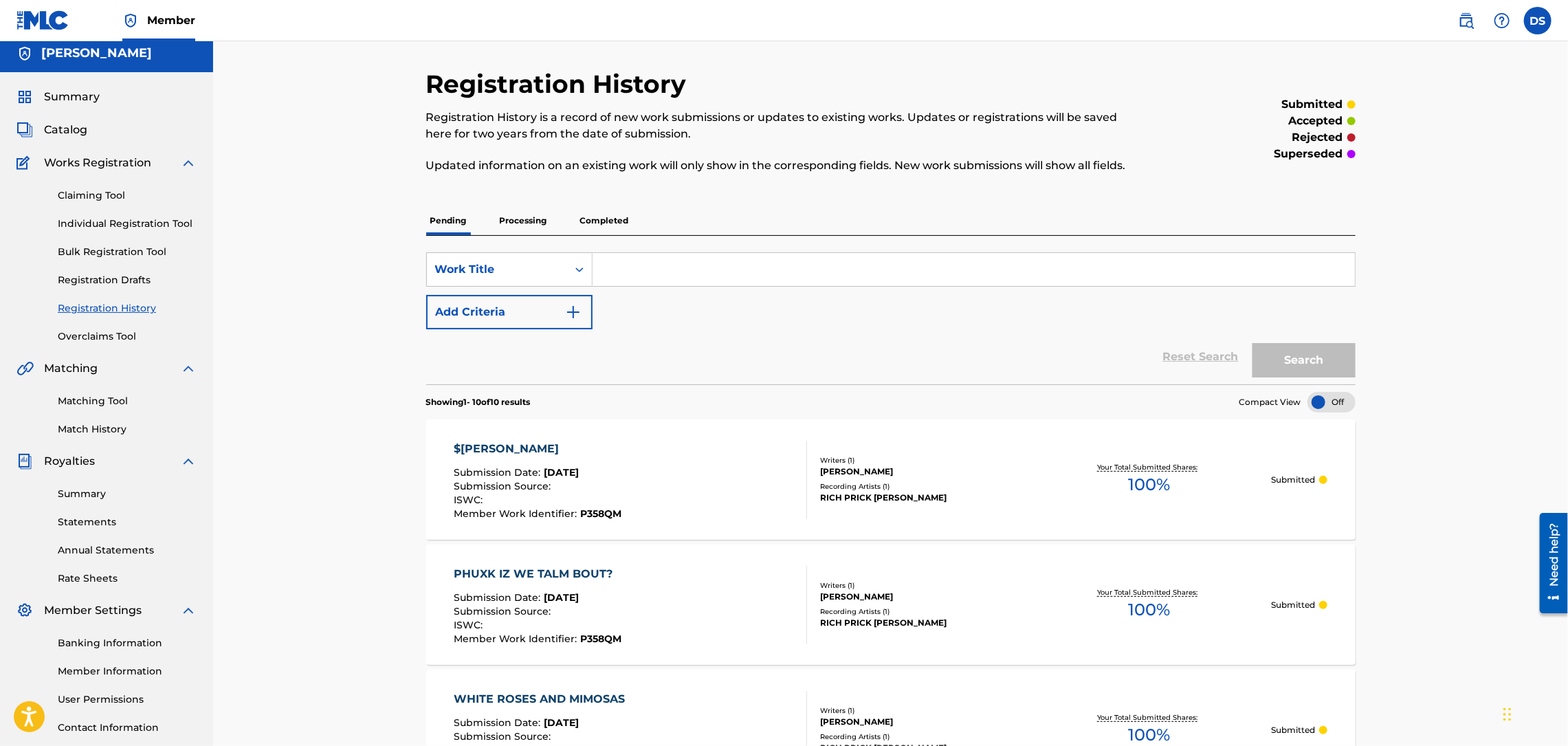
scroll to position [0, 0]
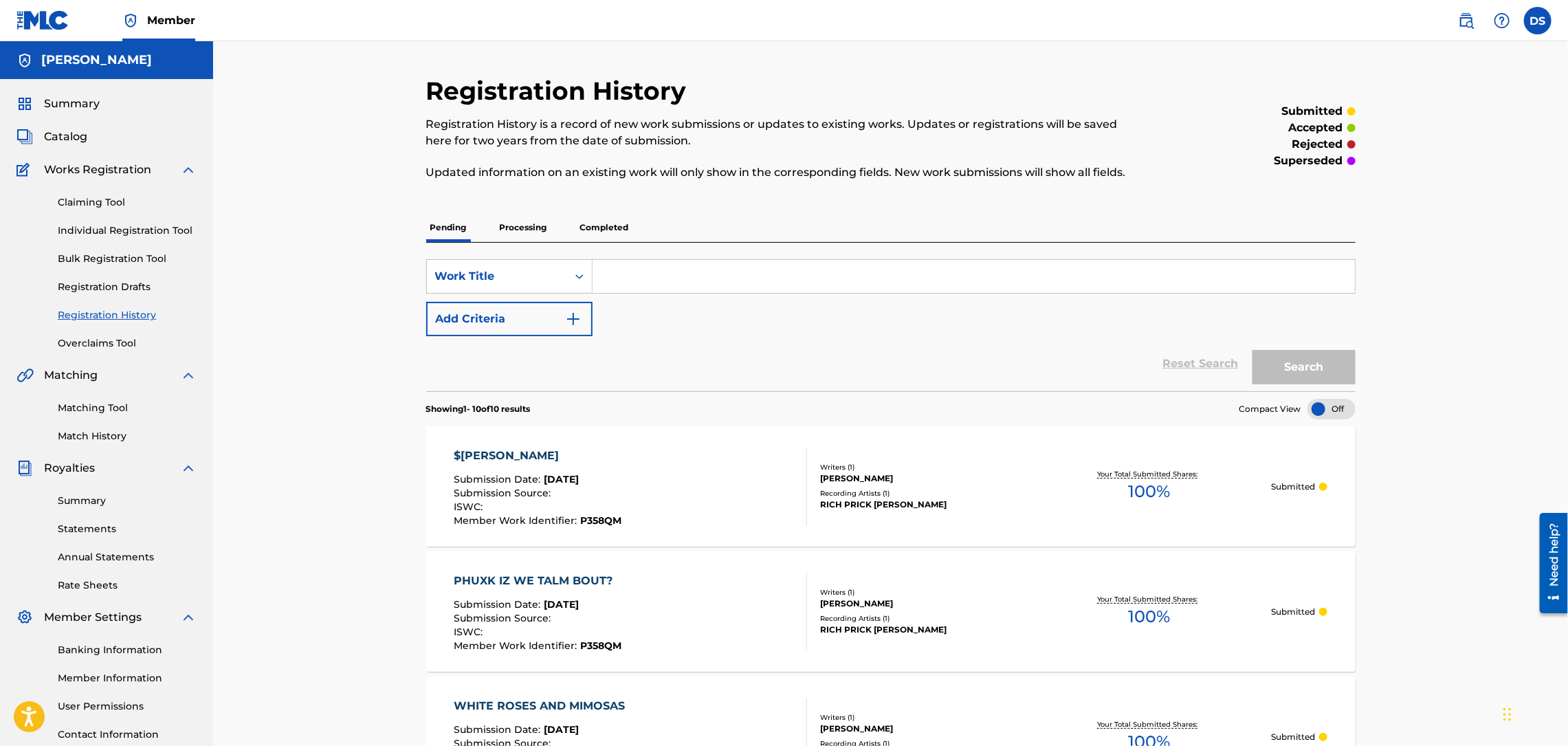
click at [67, 136] on span "Catalog" at bounding box center [65, 137] width 43 height 17
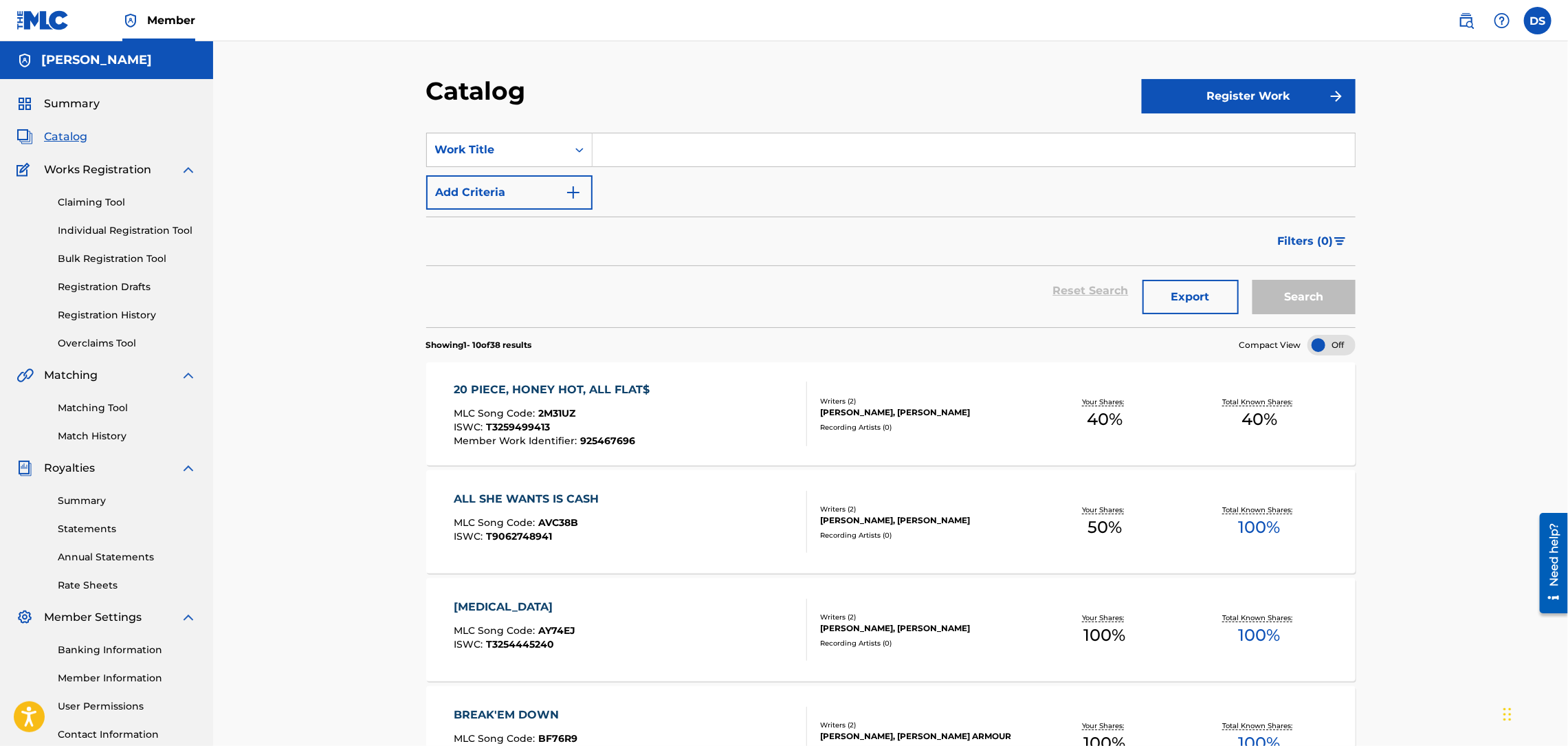
click at [99, 404] on link "Matching Tool" at bounding box center [127, 408] width 138 height 14
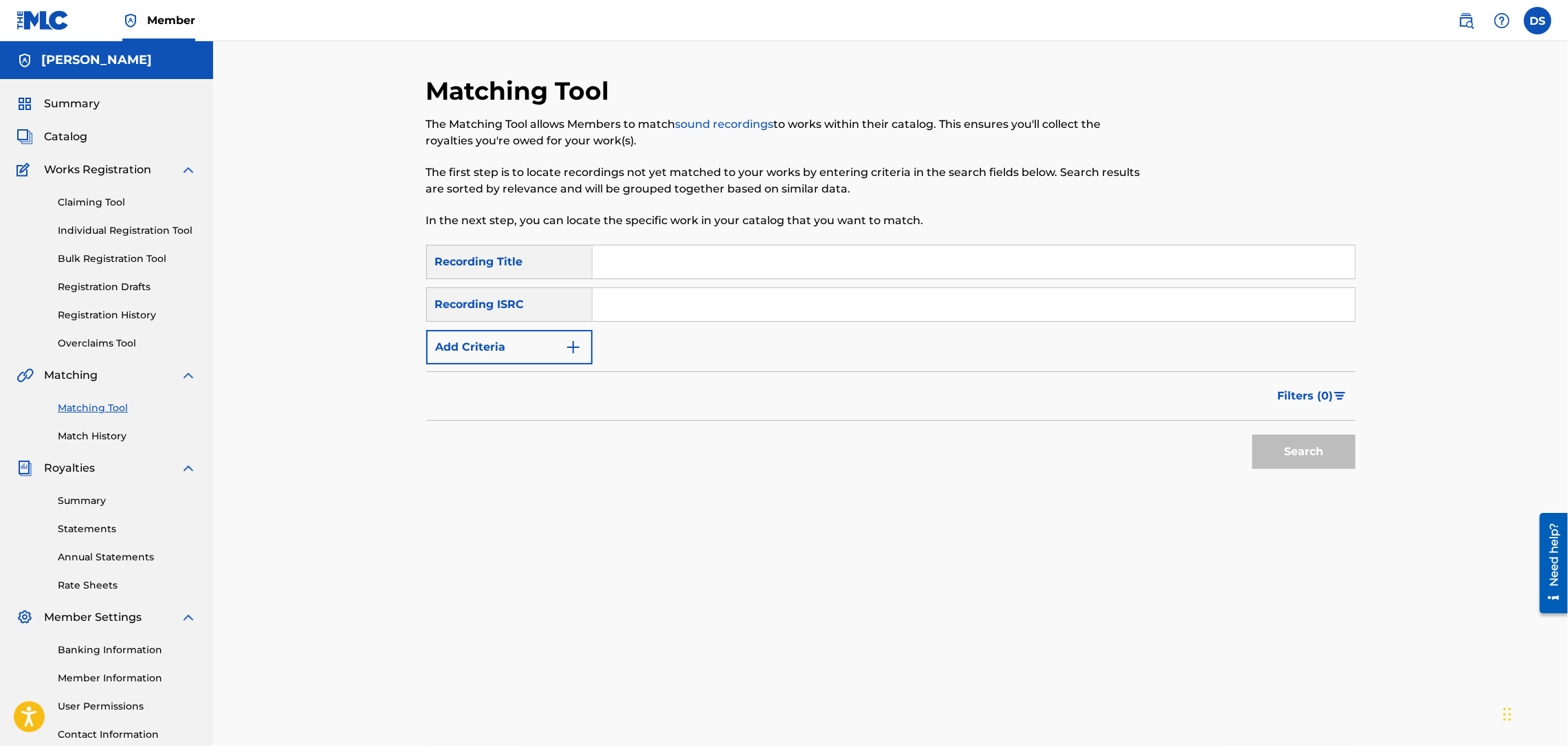
click at [632, 268] on input "Search Form" at bounding box center [974, 262] width 762 height 33
click at [682, 274] on input "Search Form" at bounding box center [974, 262] width 762 height 33
type input "ROCK ON"
click at [644, 313] on input "Search Form" at bounding box center [974, 304] width 762 height 33
click at [100, 438] on link "Match History" at bounding box center [127, 436] width 138 height 14
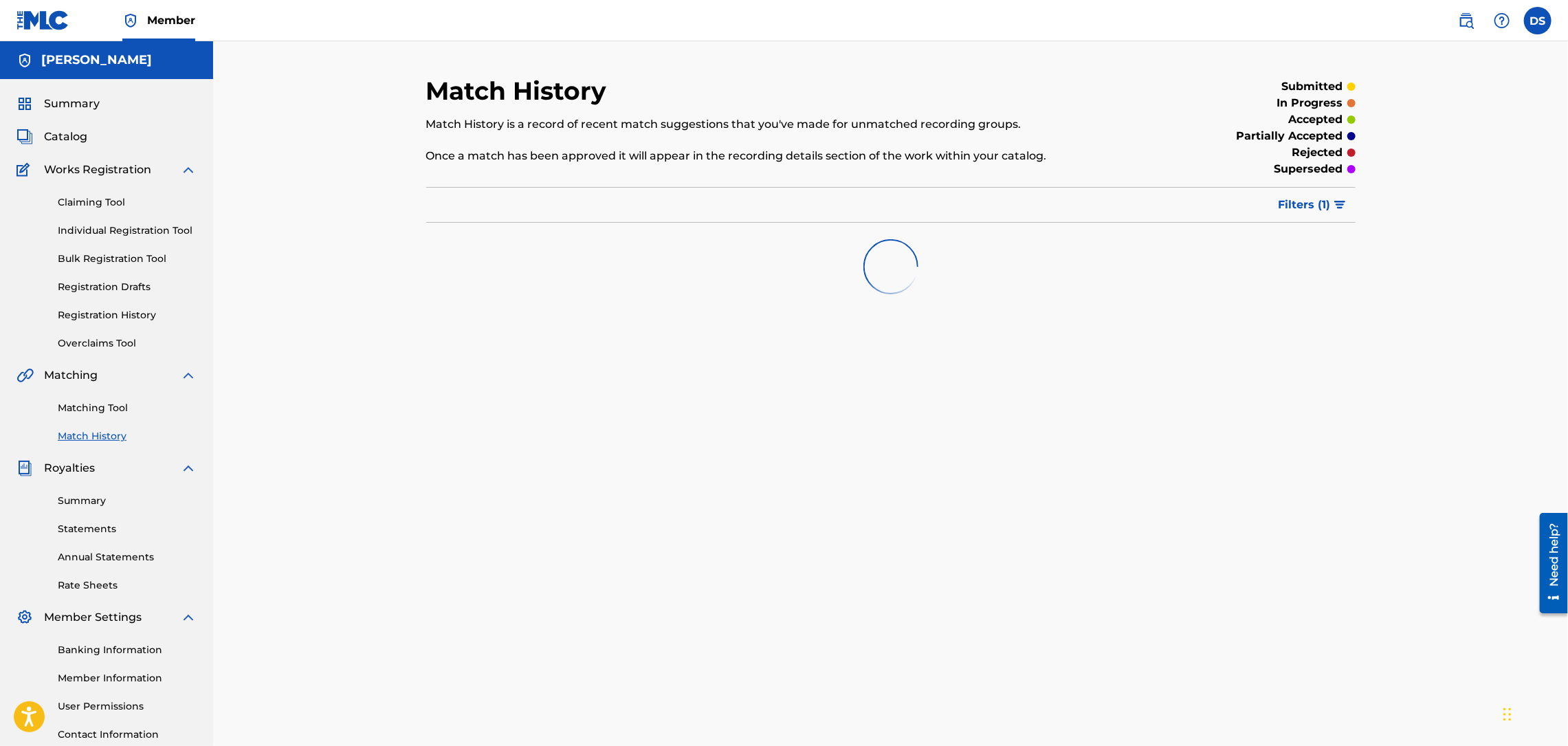
click at [75, 105] on span "Summary" at bounding box center [72, 104] width 56 height 17
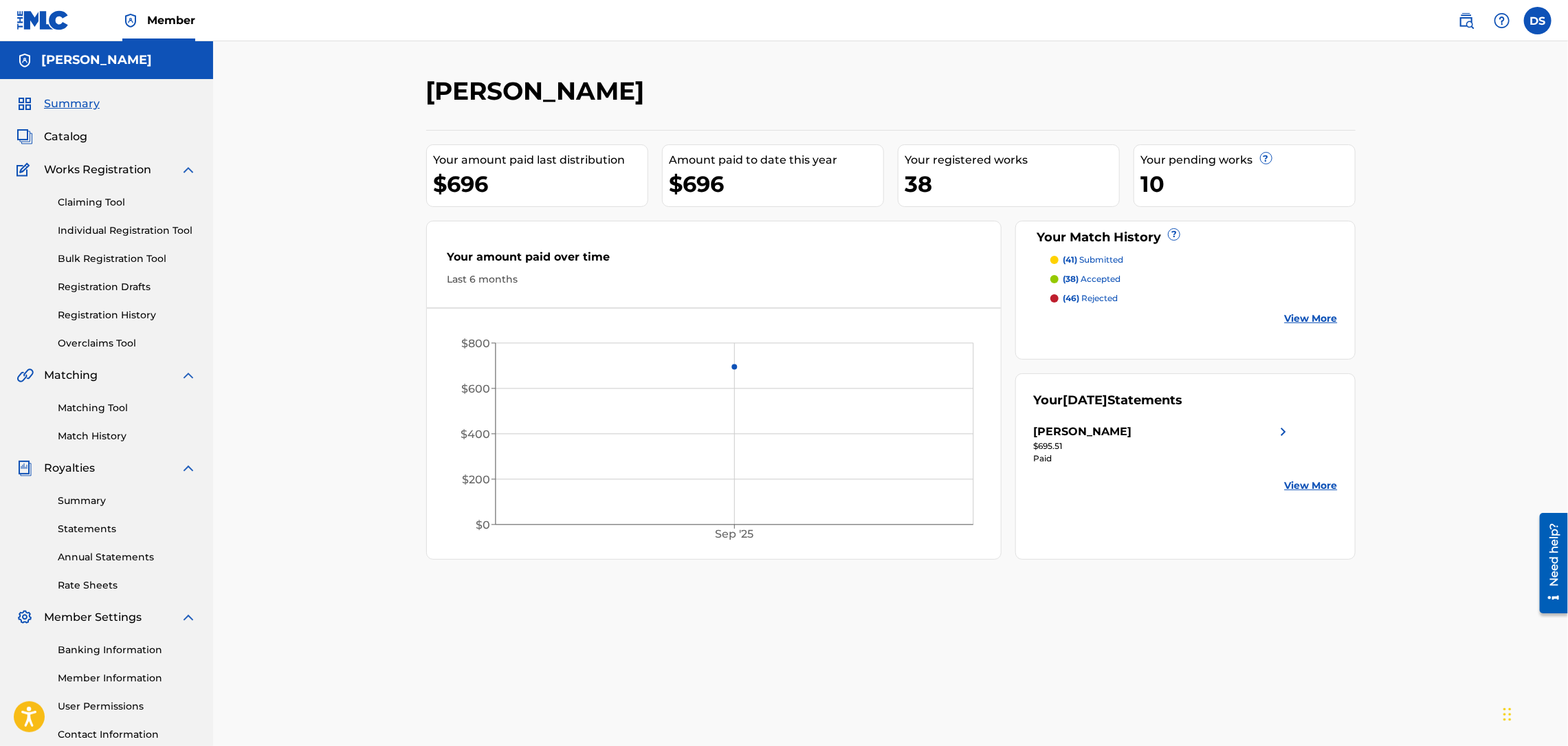
click at [1098, 277] on p "(38) accepted" at bounding box center [1092, 279] width 58 height 12
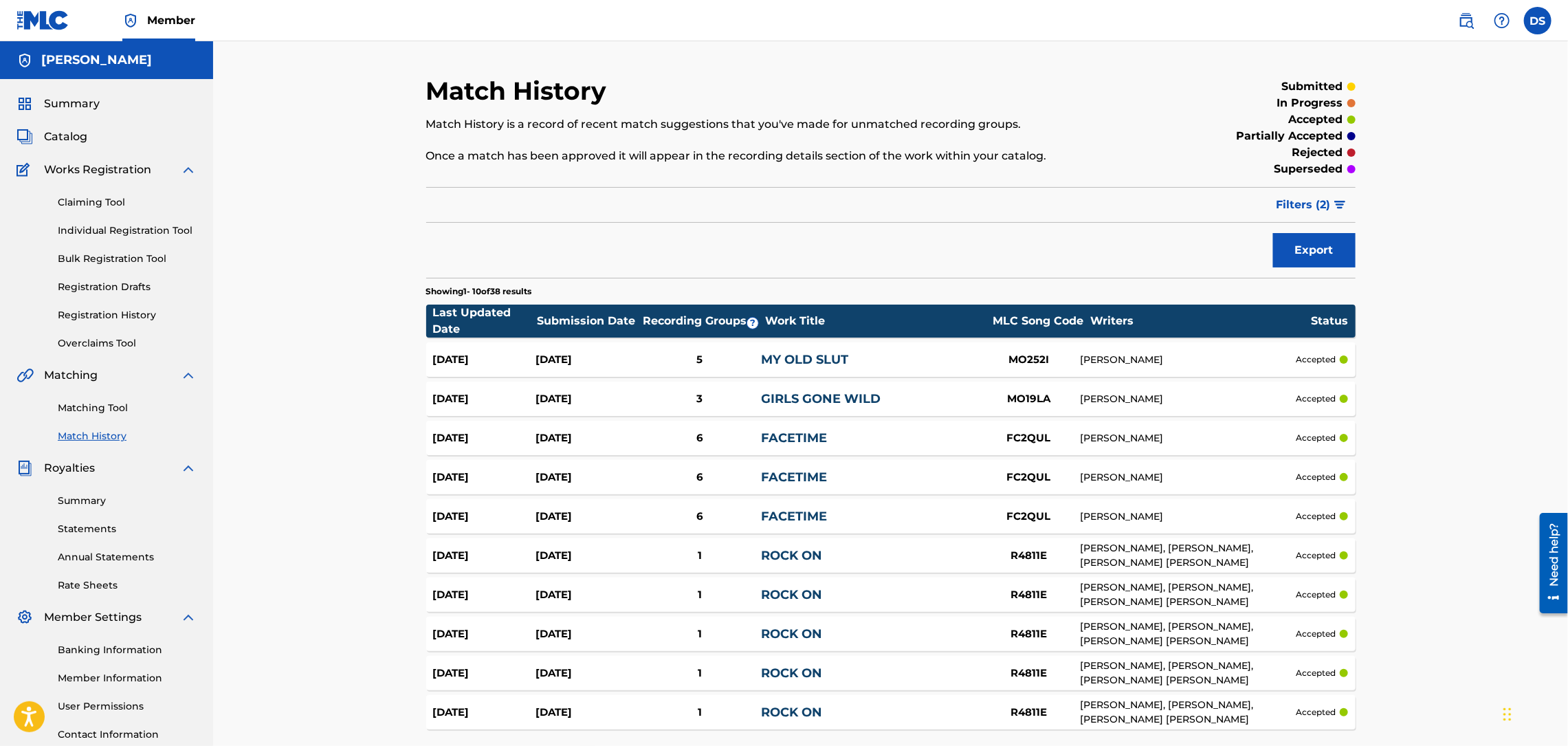
click at [1402, 330] on div "Match History Match History is a record of recent match suggestions that you've…" at bounding box center [890, 420] width 1355 height 759
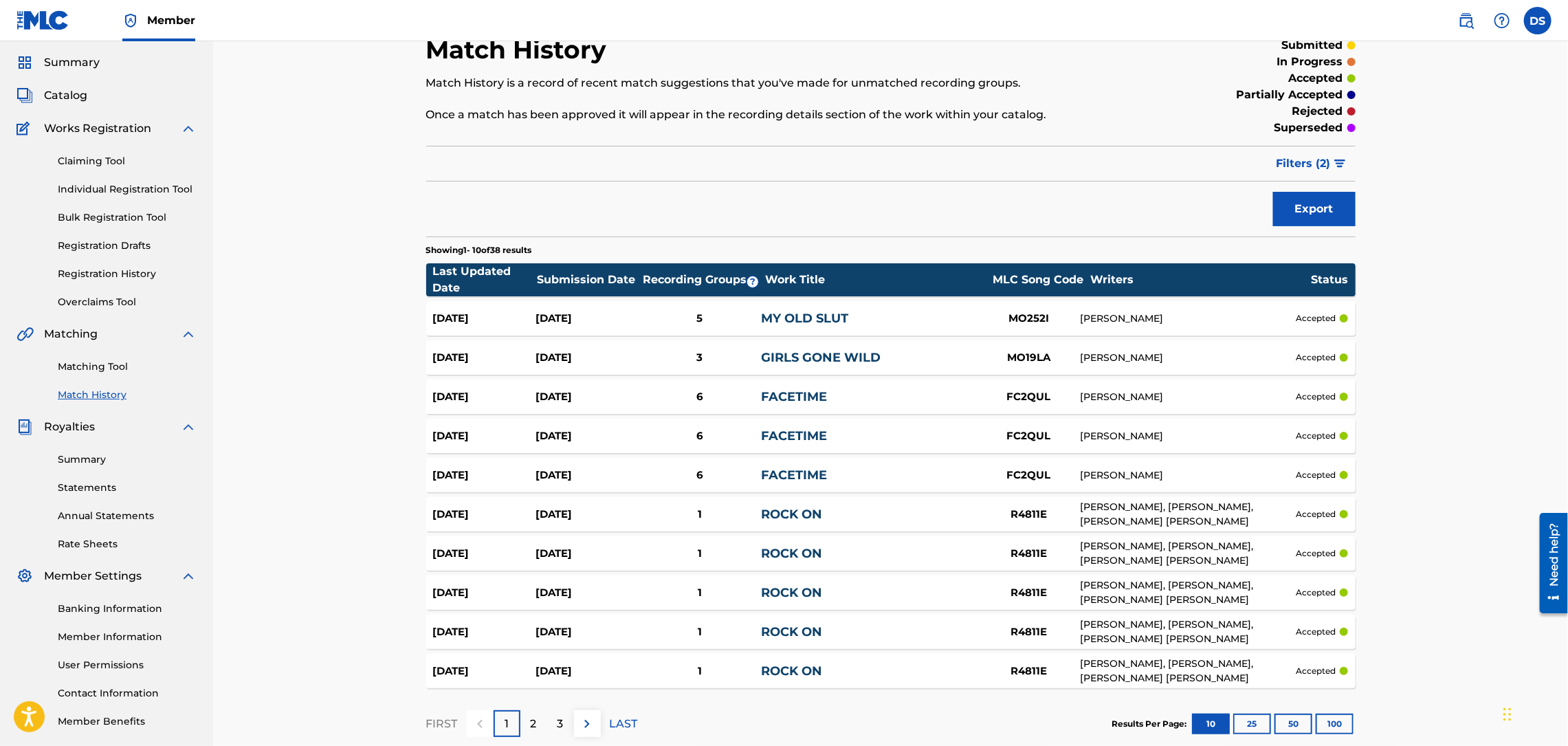
scroll to position [120, 0]
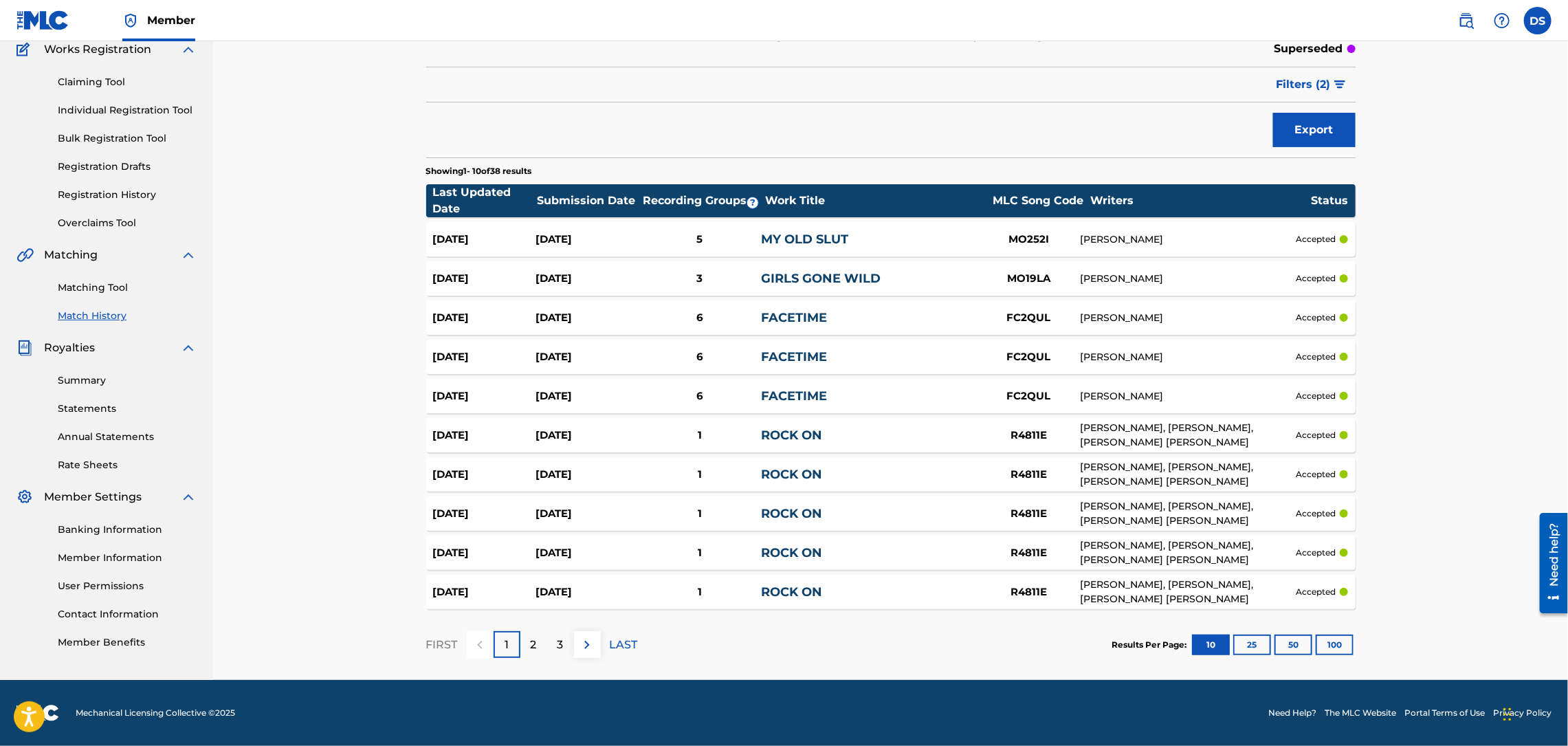
click at [584, 645] on img at bounding box center [587, 646] width 17 height 17
click at [624, 646] on p "LAST" at bounding box center [623, 646] width 28 height 17
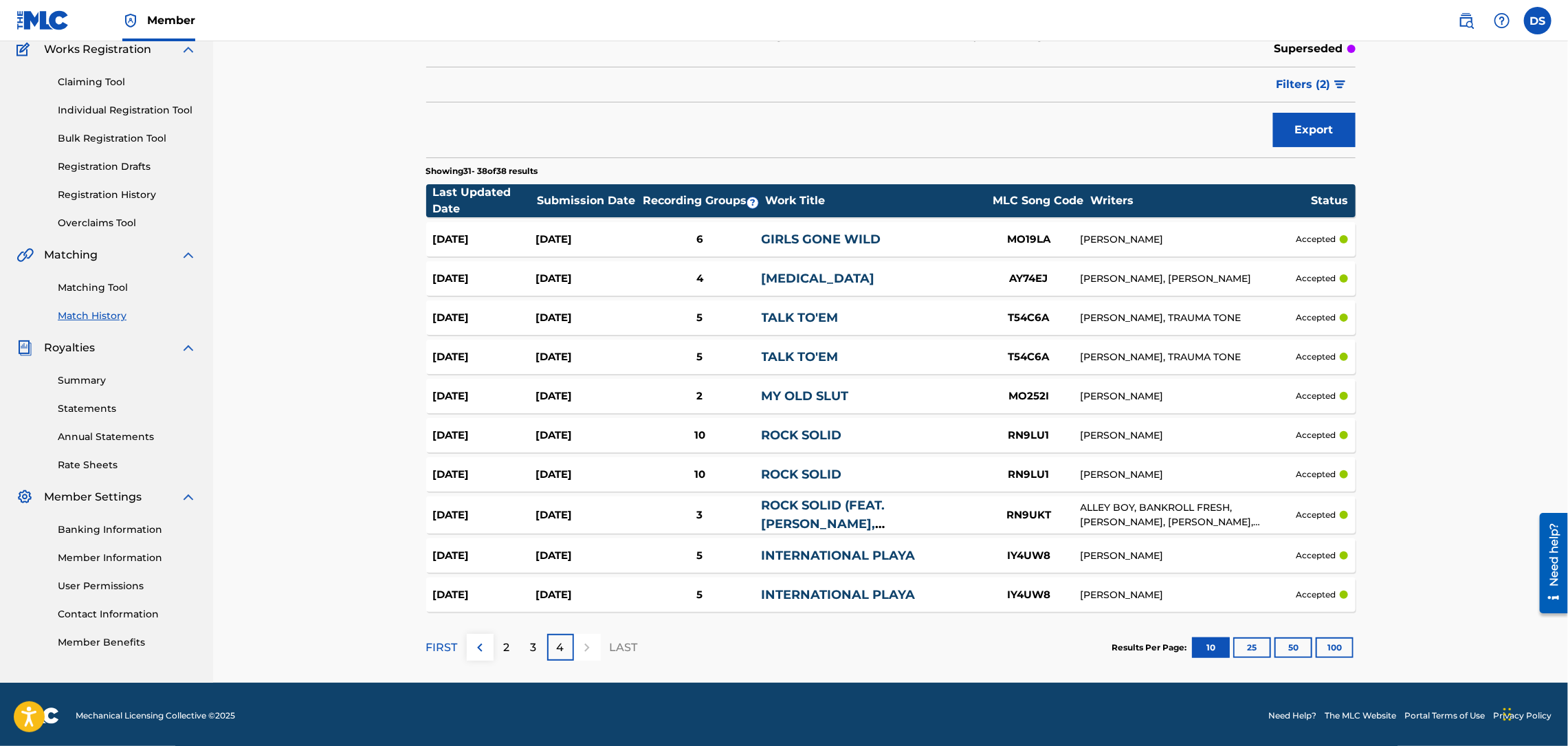
click at [845, 241] on link "GIRLS GONE WILD" at bounding box center [821, 239] width 119 height 15
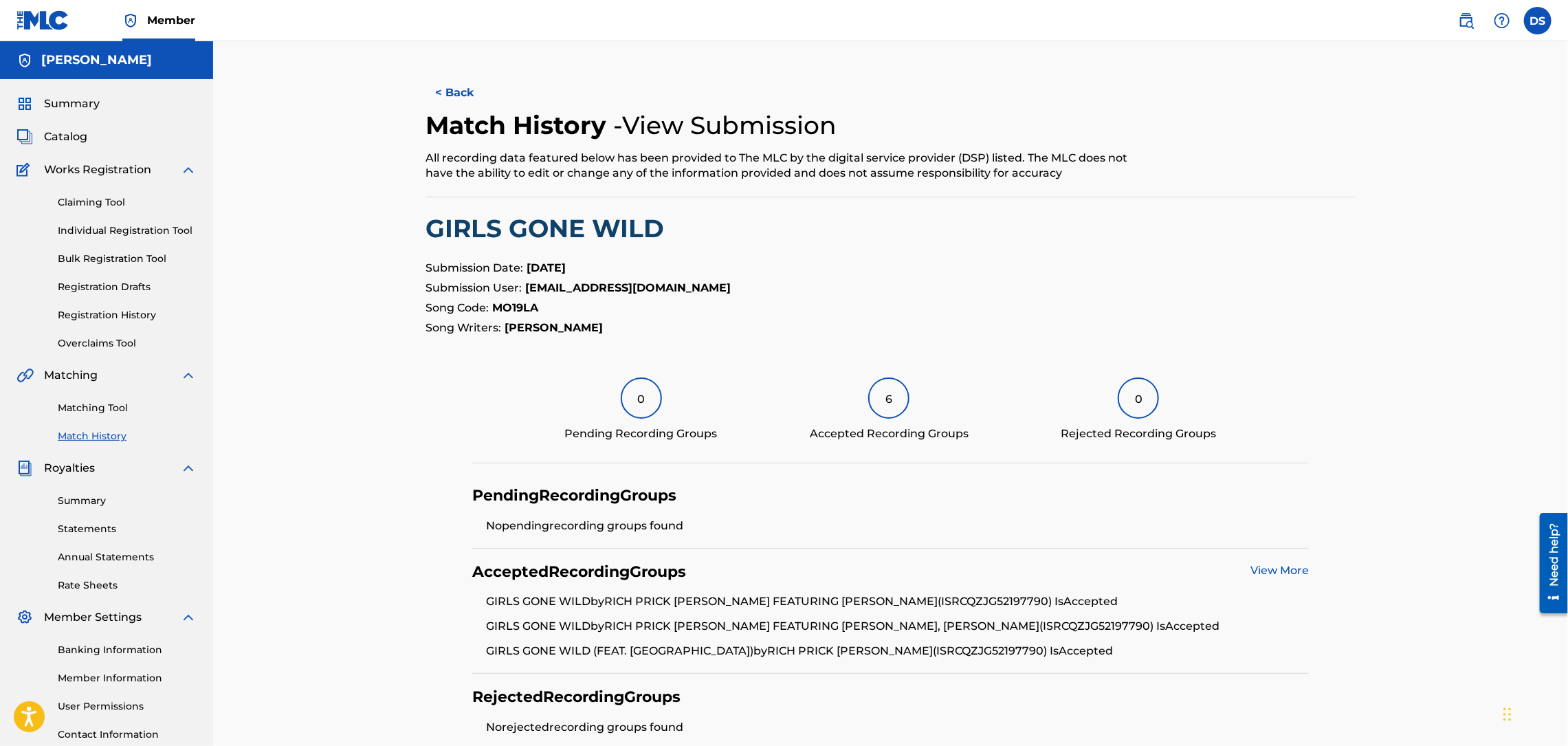
click at [1271, 575] on link "View More" at bounding box center [1279, 570] width 59 height 13
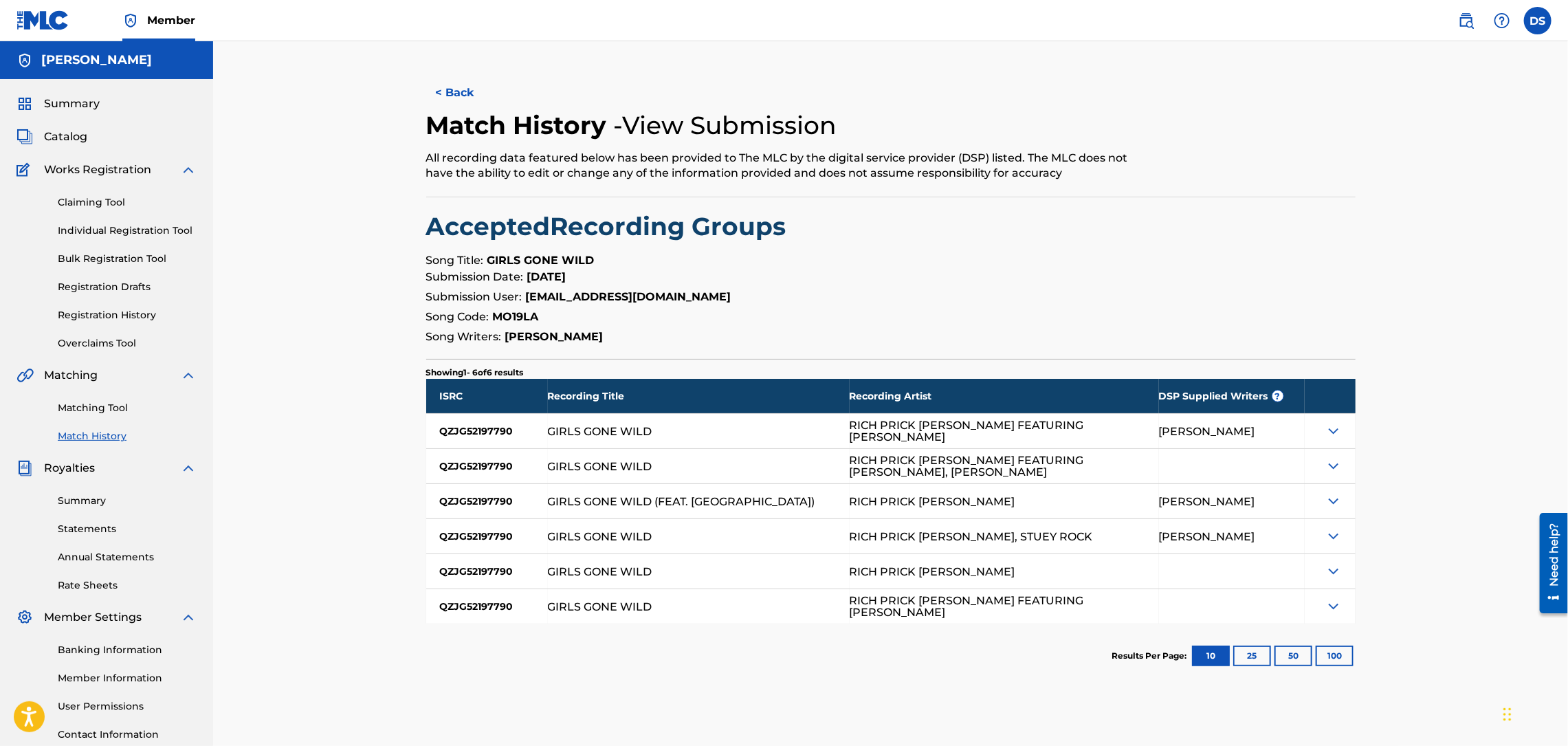
click at [466, 98] on button "< Back" at bounding box center [467, 92] width 82 height 34
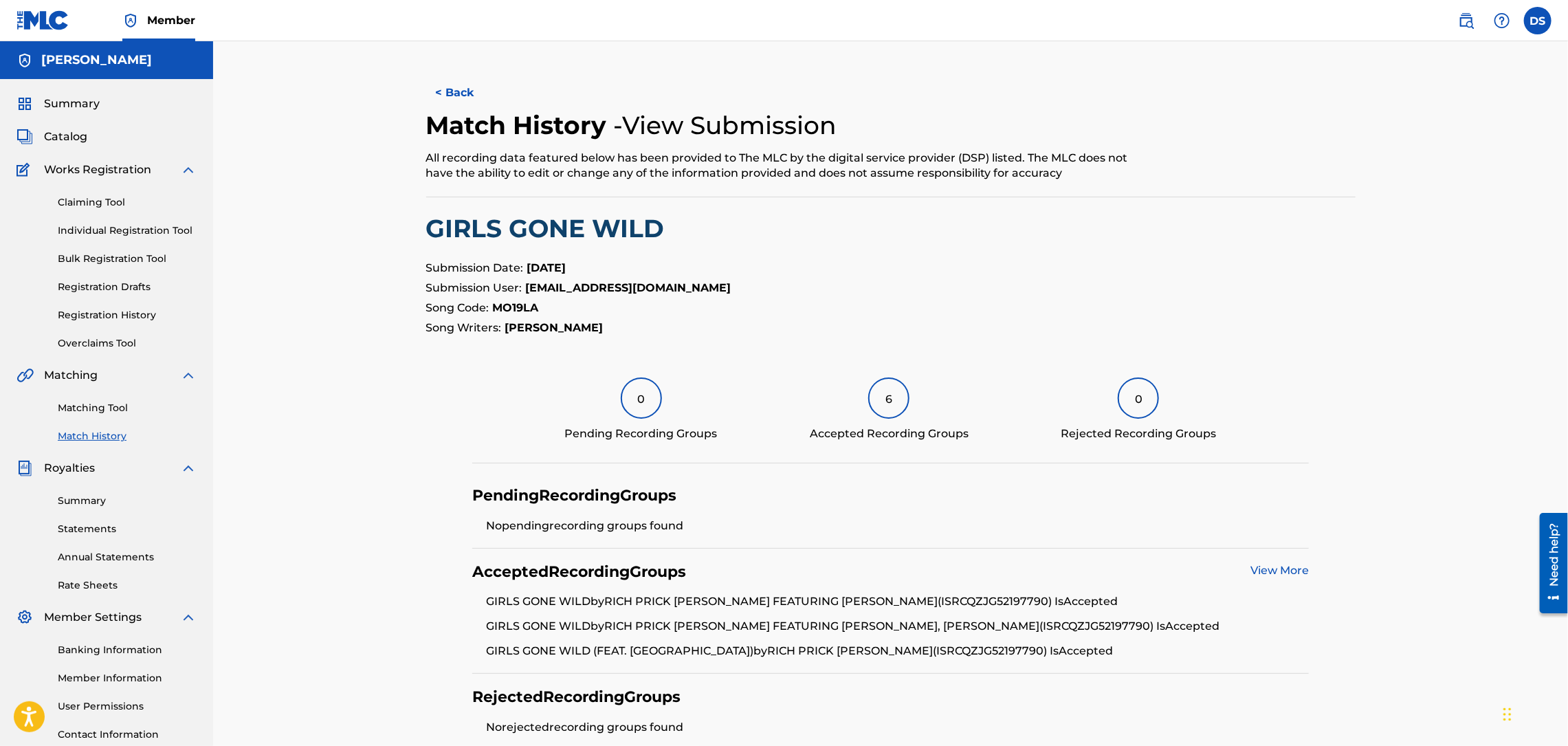
click at [452, 93] on button "< Back" at bounding box center [467, 92] width 82 height 34
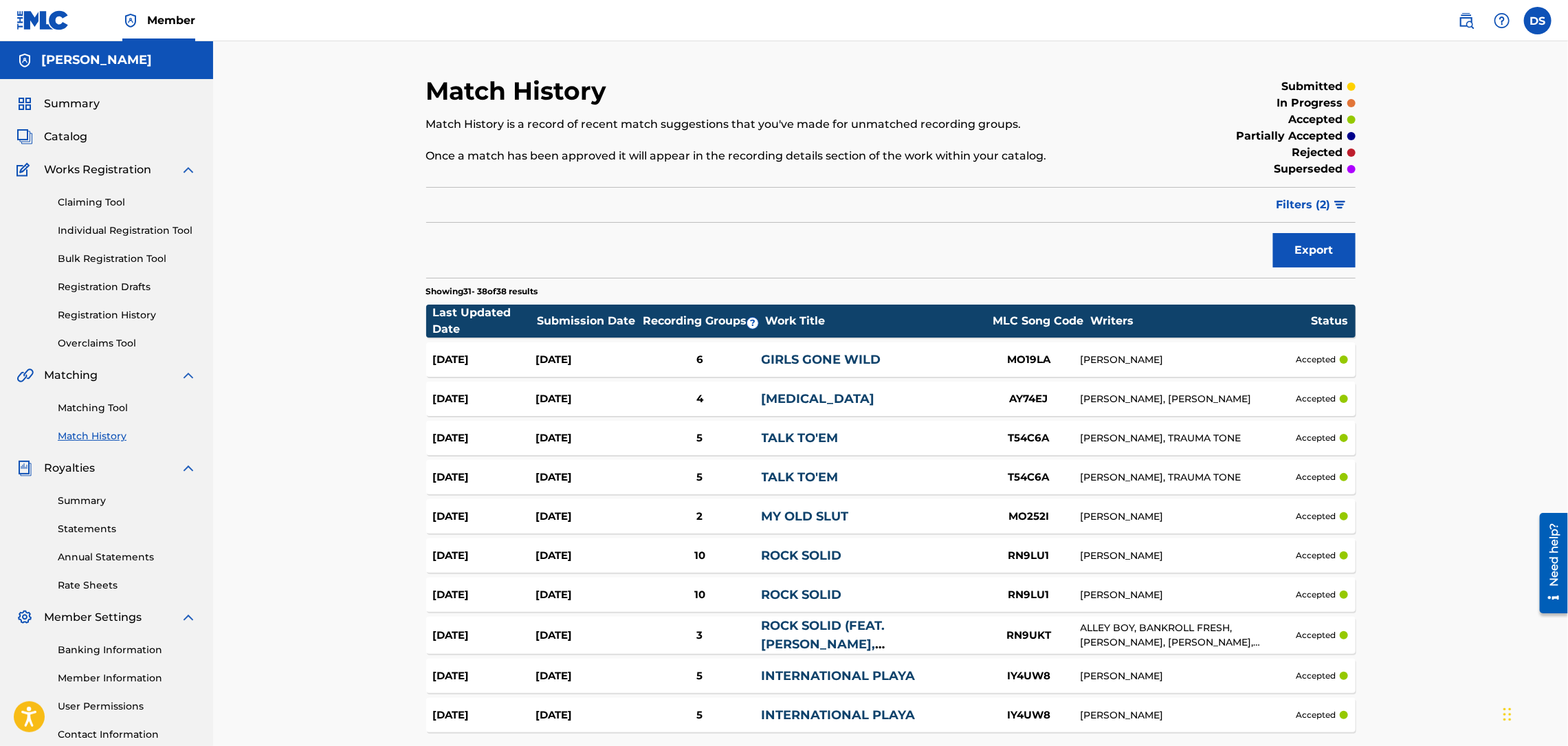
scroll to position [120, 0]
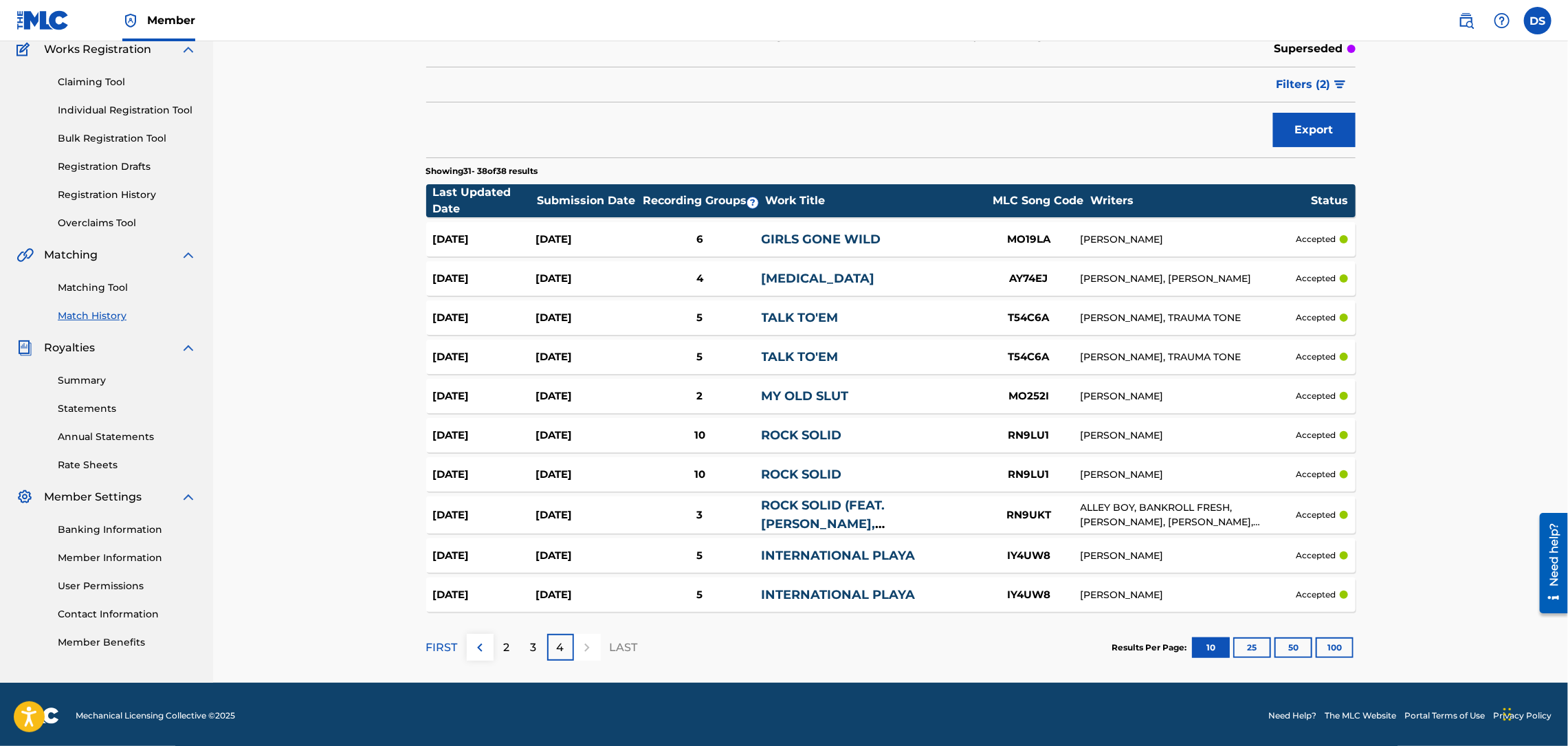
click at [225, 78] on div "Match History Match History is a record of recent match suggestions that you've…" at bounding box center [890, 301] width 1355 height 762
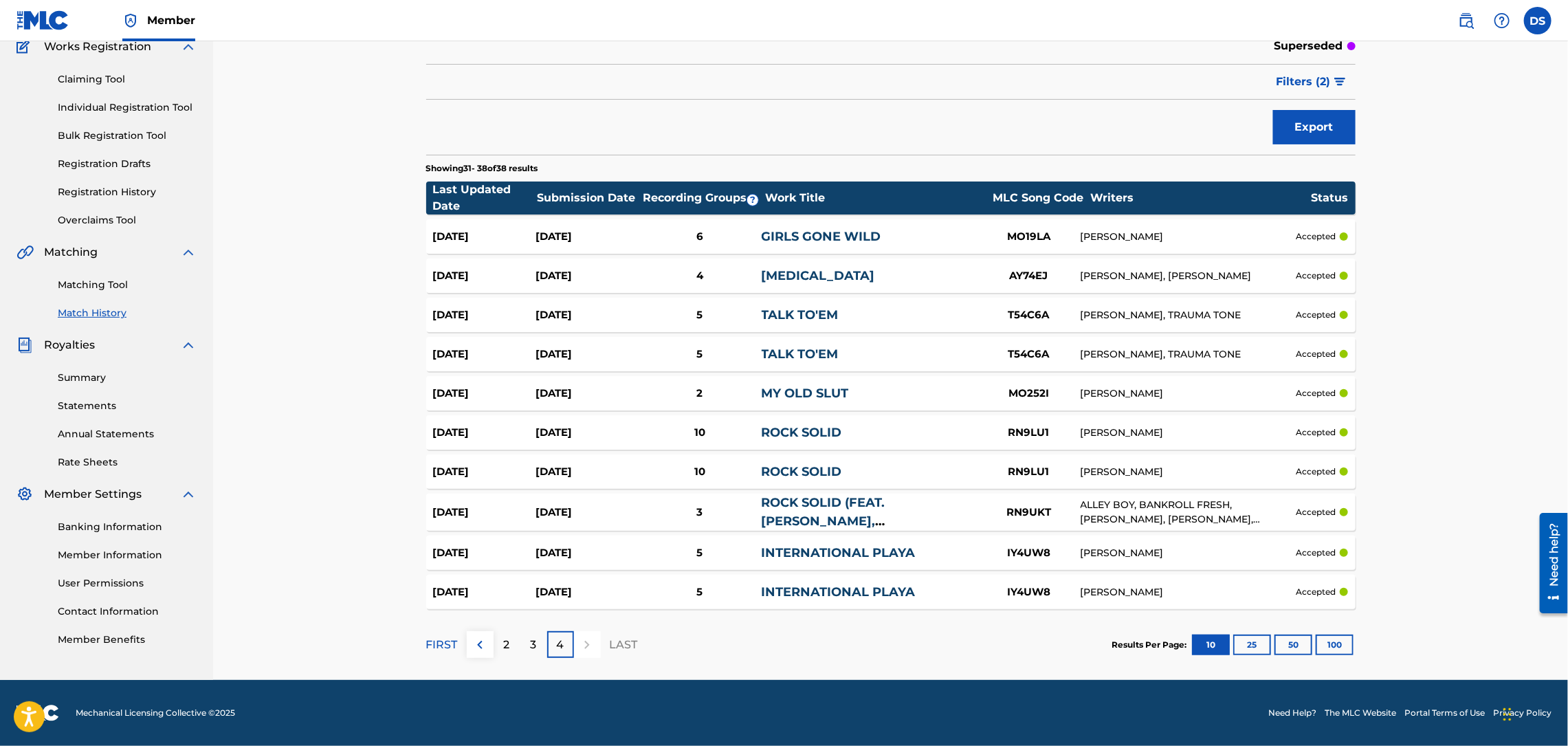
click at [698, 548] on div "5" at bounding box center [699, 553] width 123 height 16
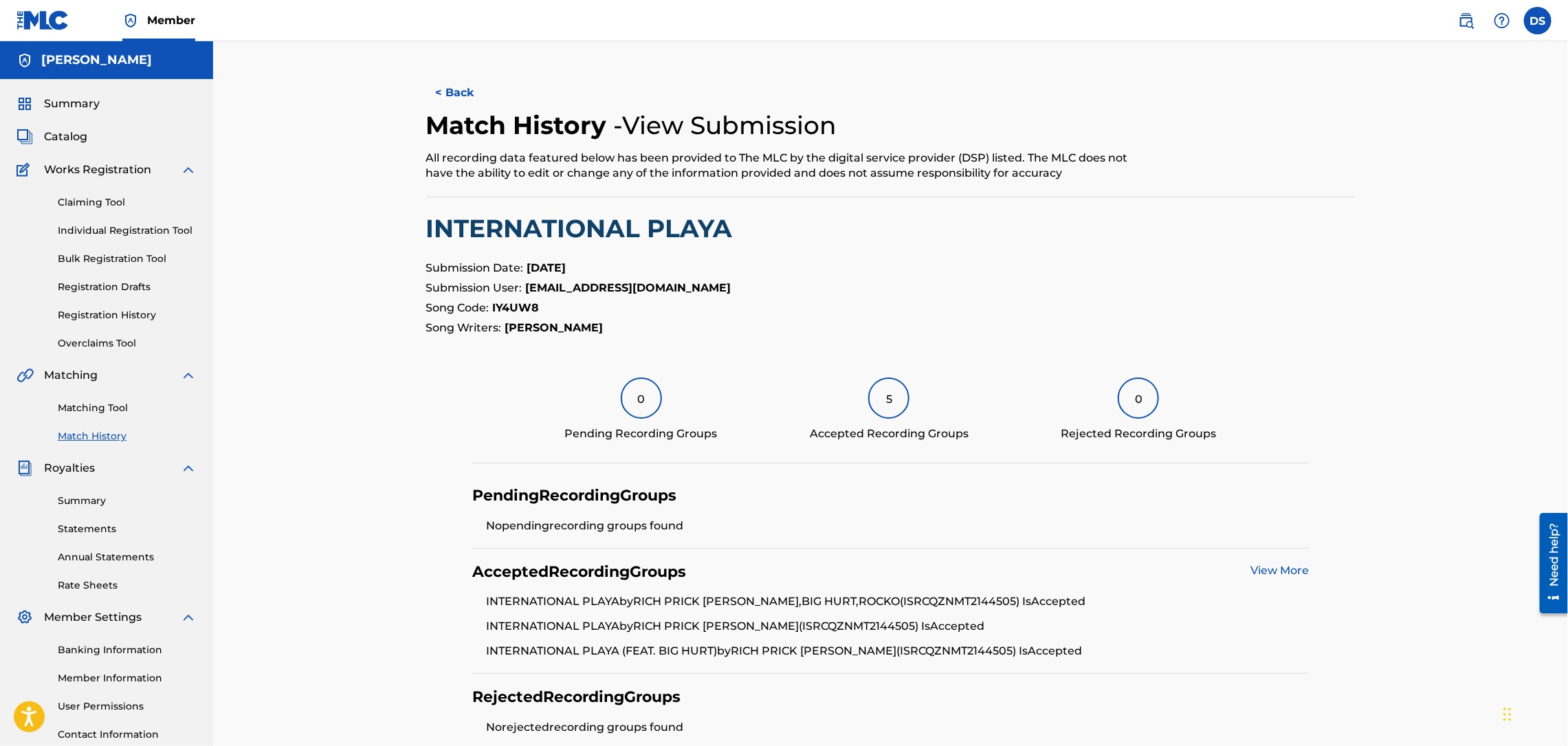
click at [1265, 566] on link "View More" at bounding box center [1279, 570] width 59 height 13
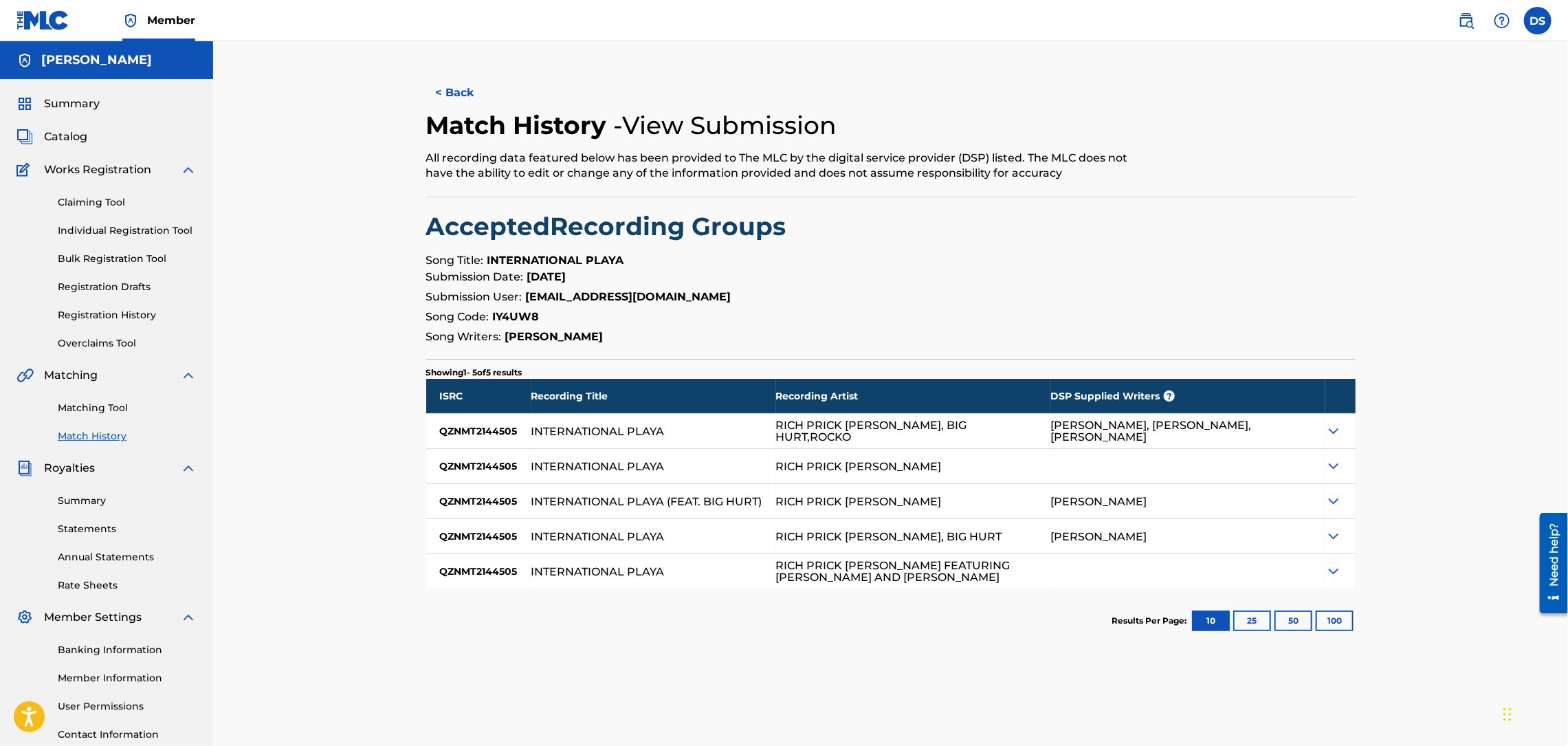
click at [466, 91] on button "< Back" at bounding box center [467, 92] width 82 height 34
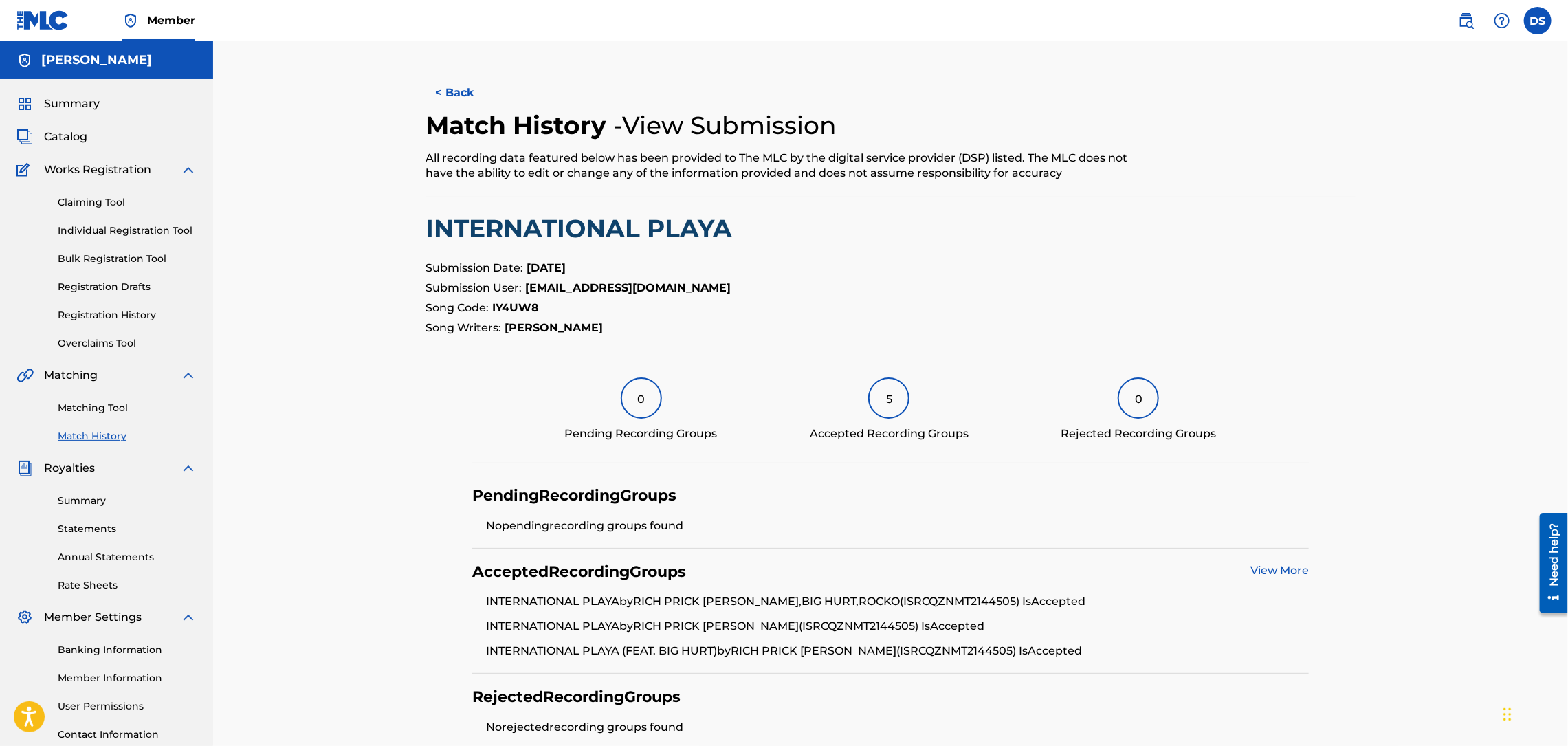
click at [117, 317] on link "Registration History" at bounding box center [127, 315] width 138 height 14
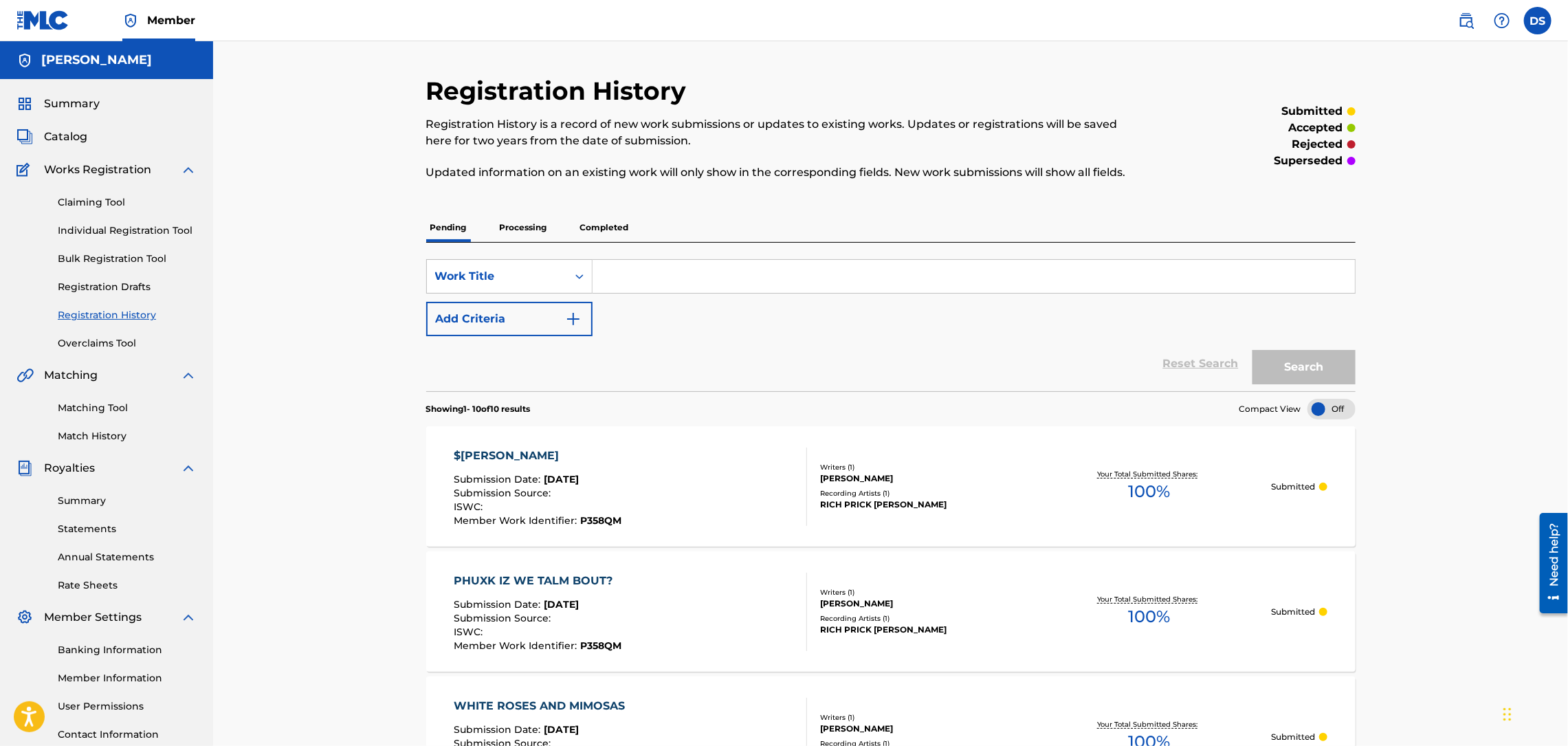
click at [694, 454] on div "$TUFF HOGAN Submission Date : Sep 21, 2025 Submission Source : ISWC : Member Wo…" at bounding box center [630, 486] width 353 height 78
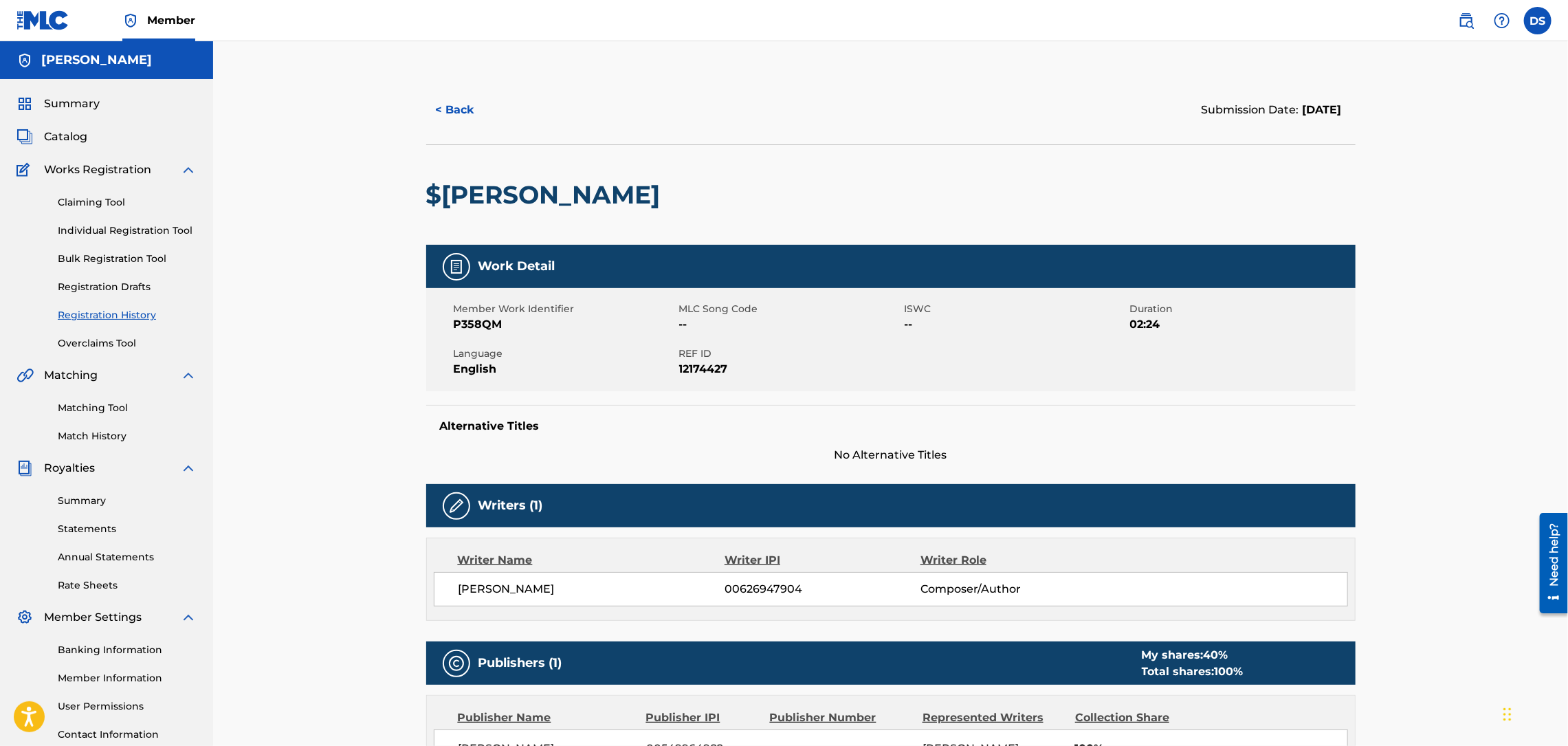
click at [480, 113] on button "< Back" at bounding box center [467, 110] width 82 height 34
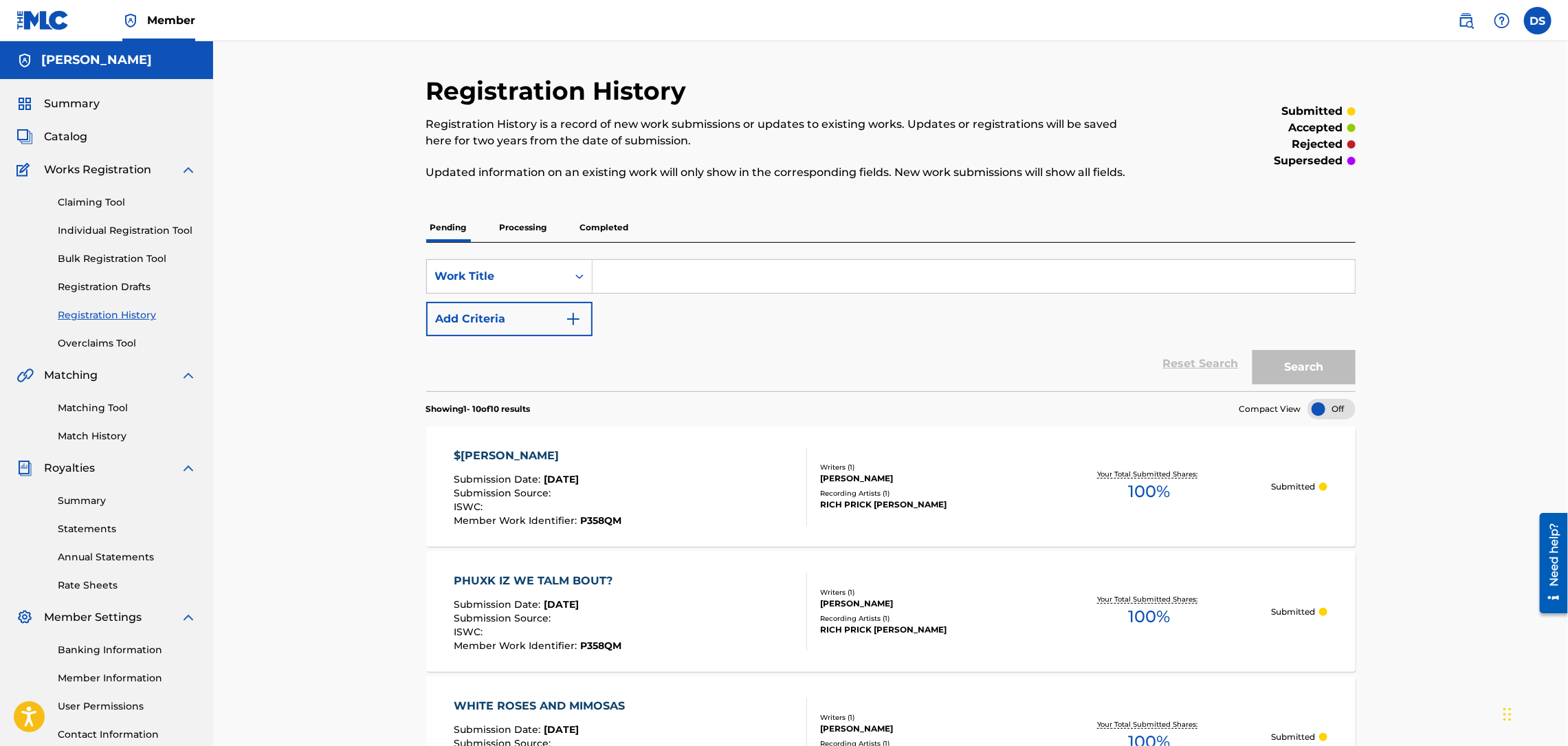
click at [70, 138] on span "Catalog" at bounding box center [65, 137] width 43 height 17
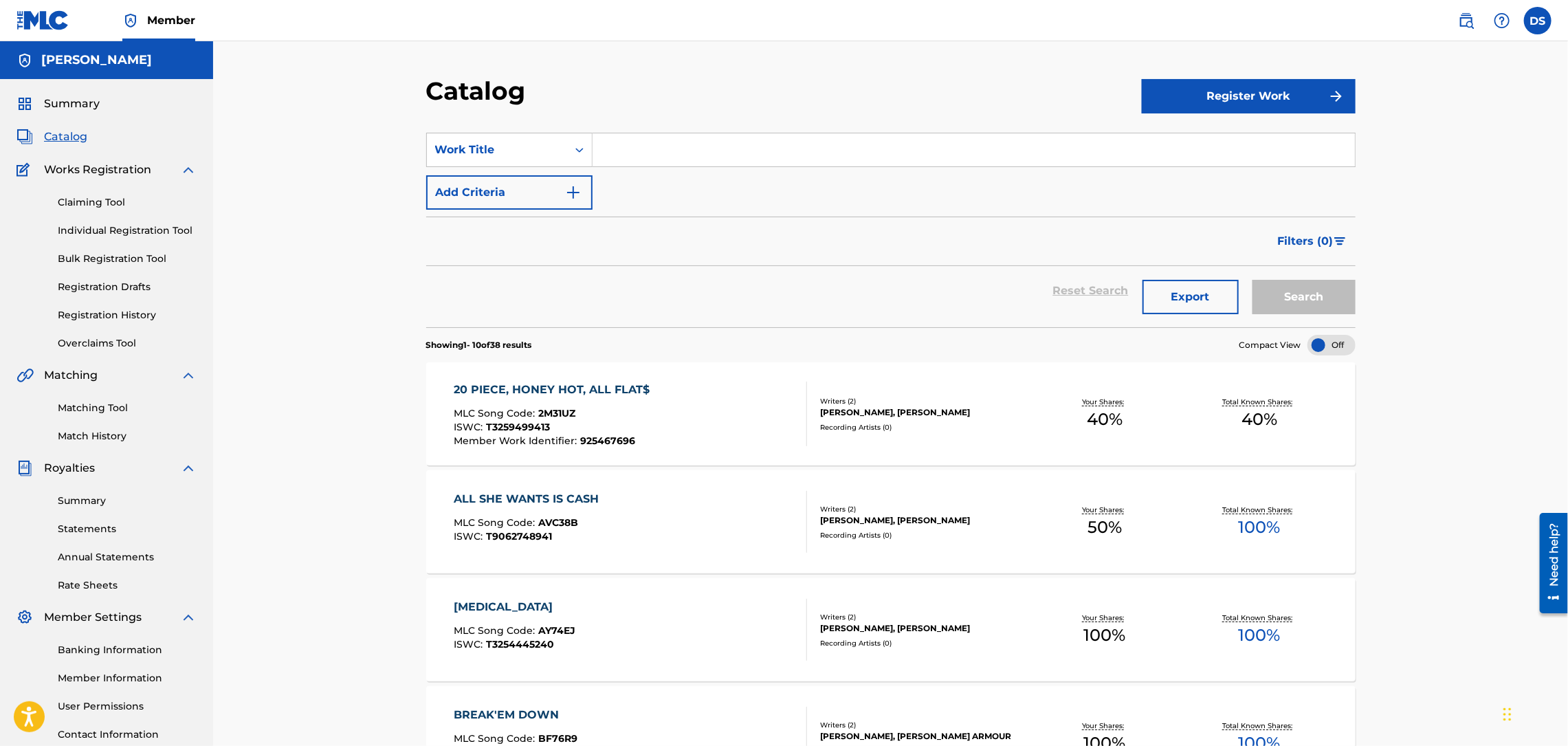
click at [99, 435] on link "Match History" at bounding box center [127, 436] width 138 height 14
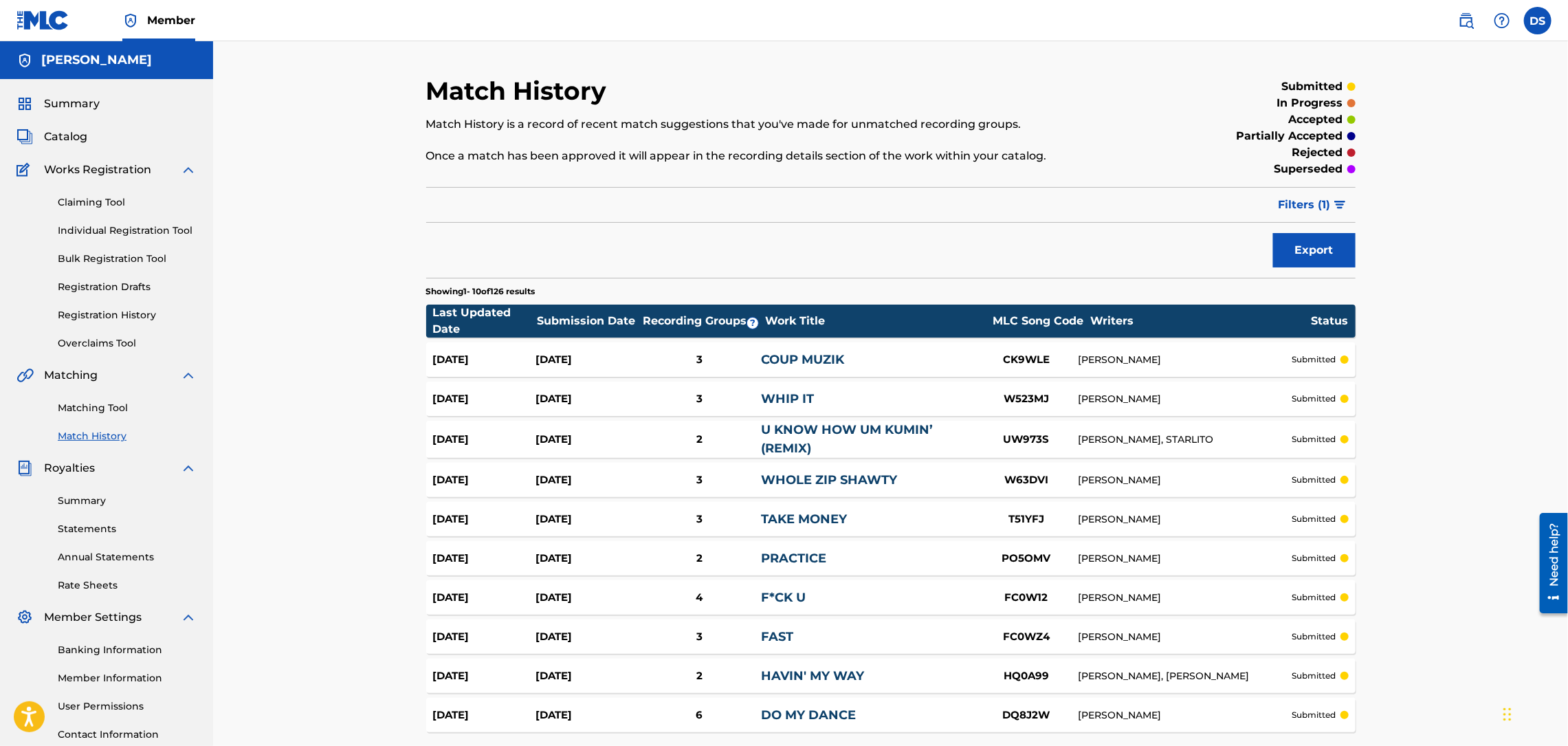
click at [1471, 370] on div "Match History Match History is a record of recent match suggestions that you've…" at bounding box center [890, 422] width 1355 height 762
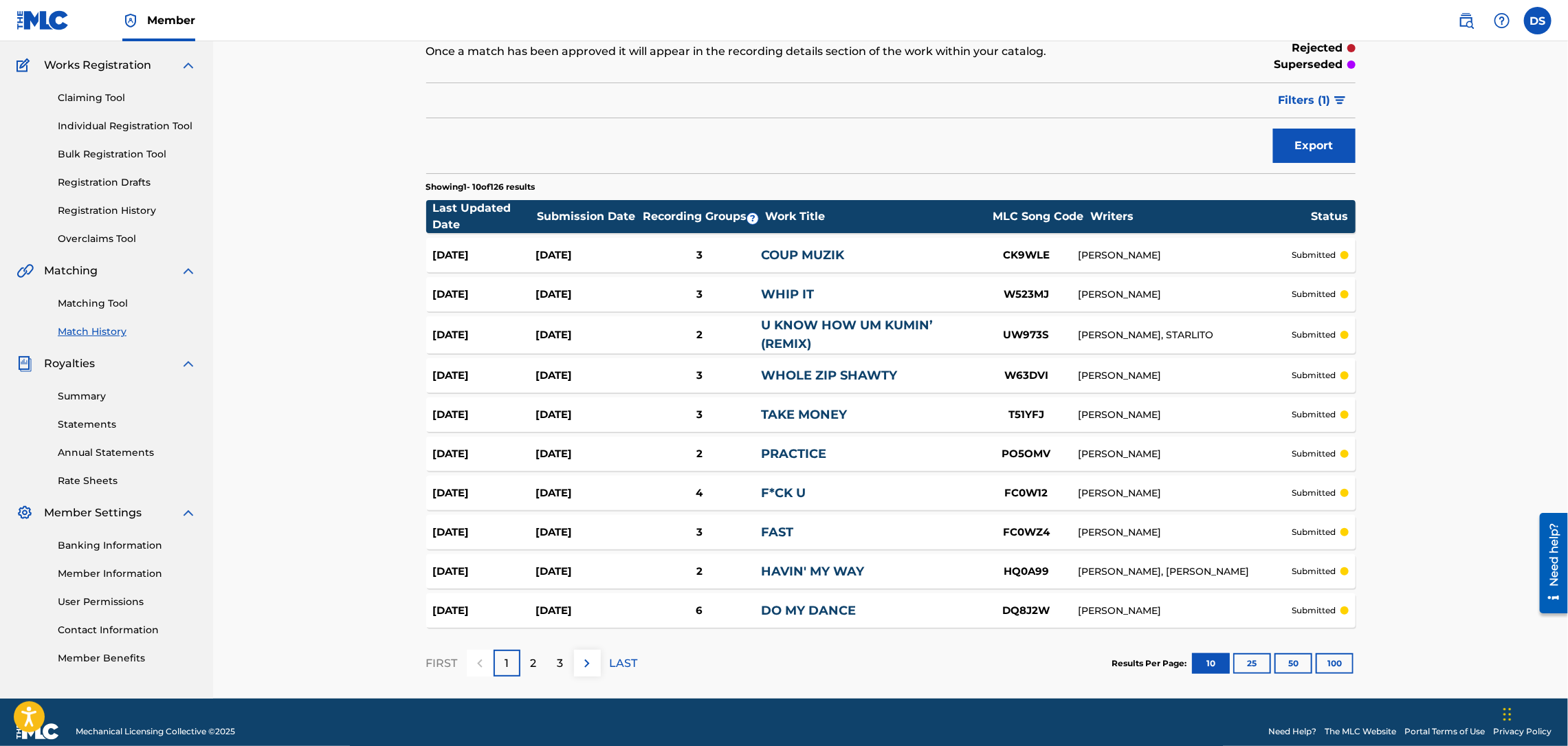
scroll to position [124, 0]
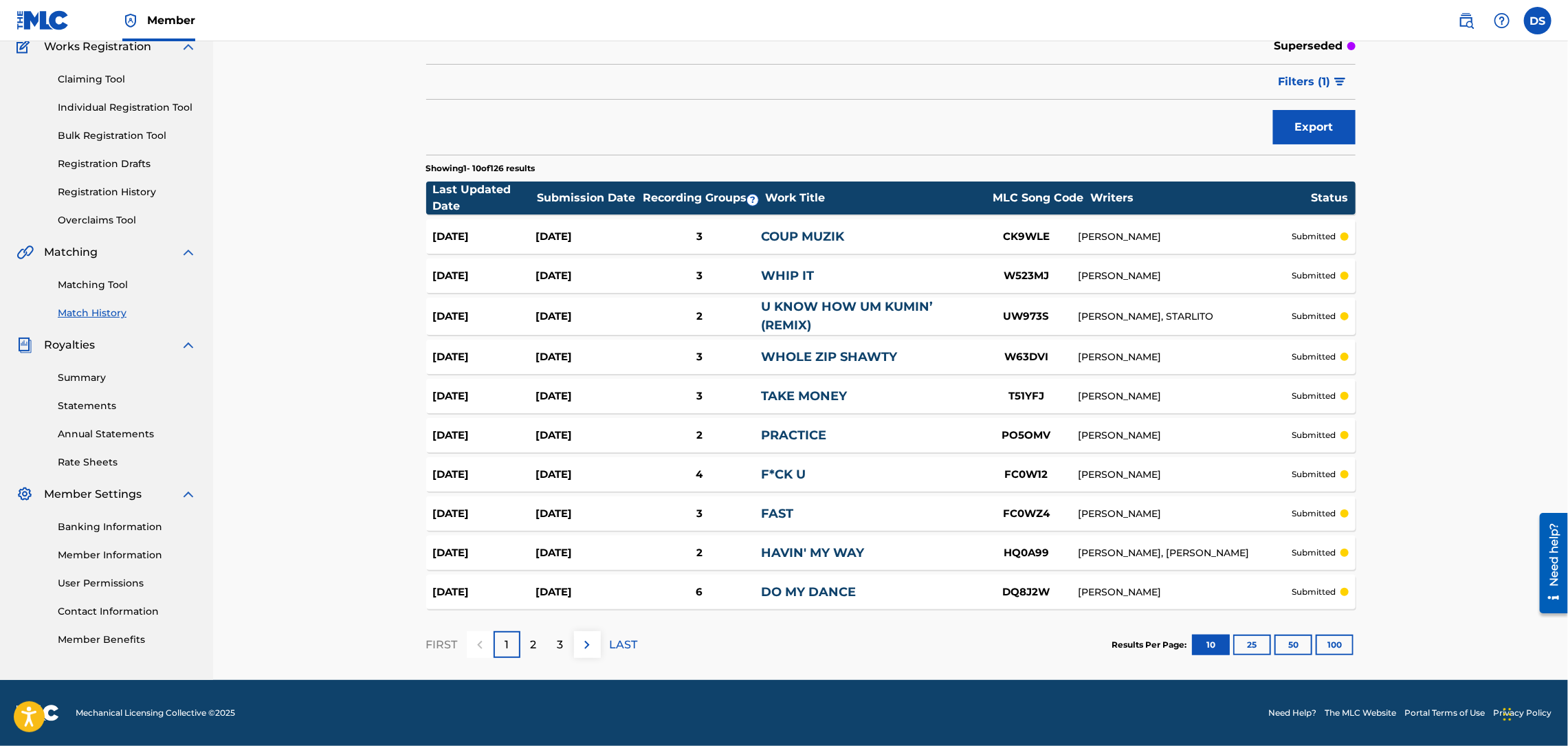
click at [569, 639] on div "3" at bounding box center [560, 644] width 27 height 27
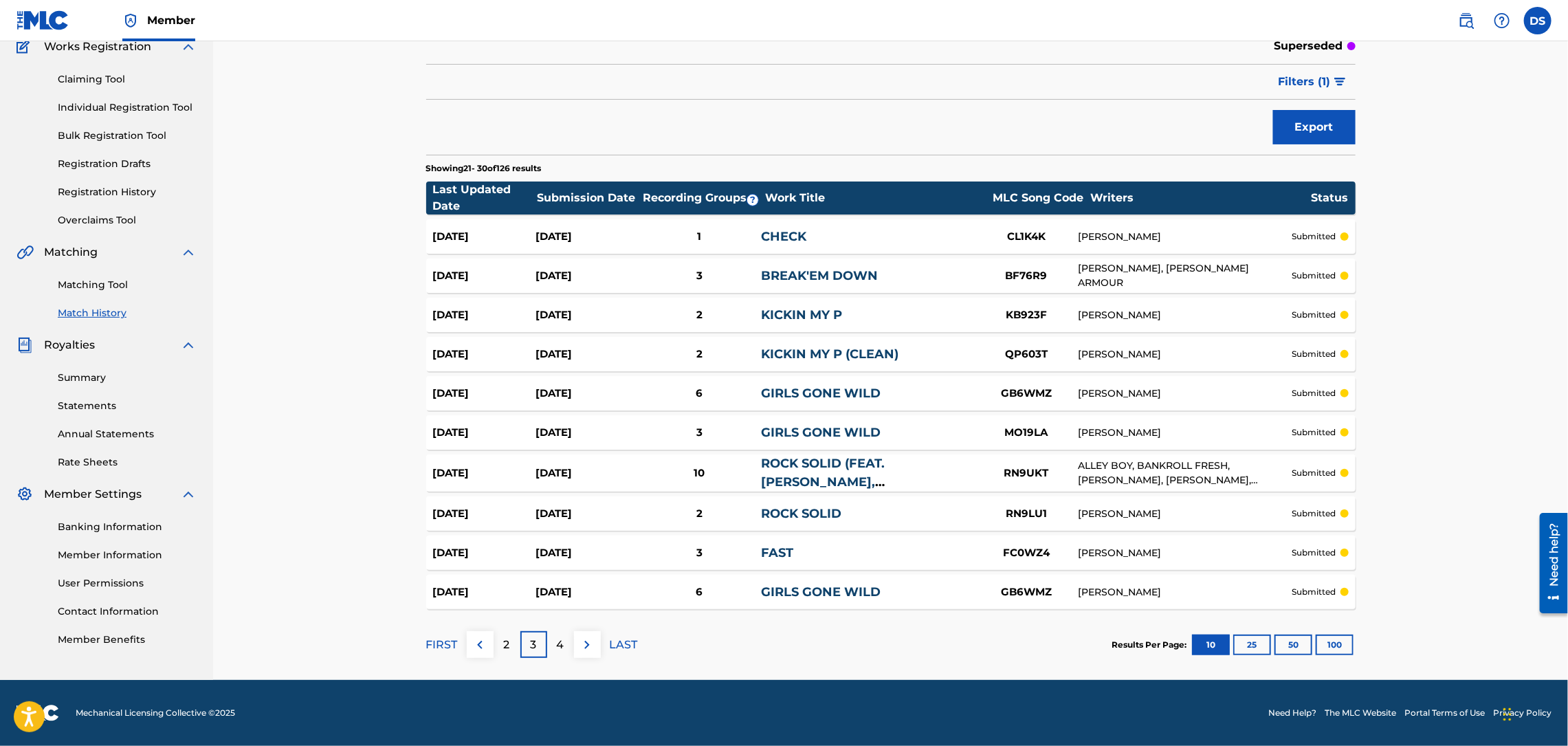
click at [565, 643] on div "4" at bounding box center [560, 644] width 27 height 27
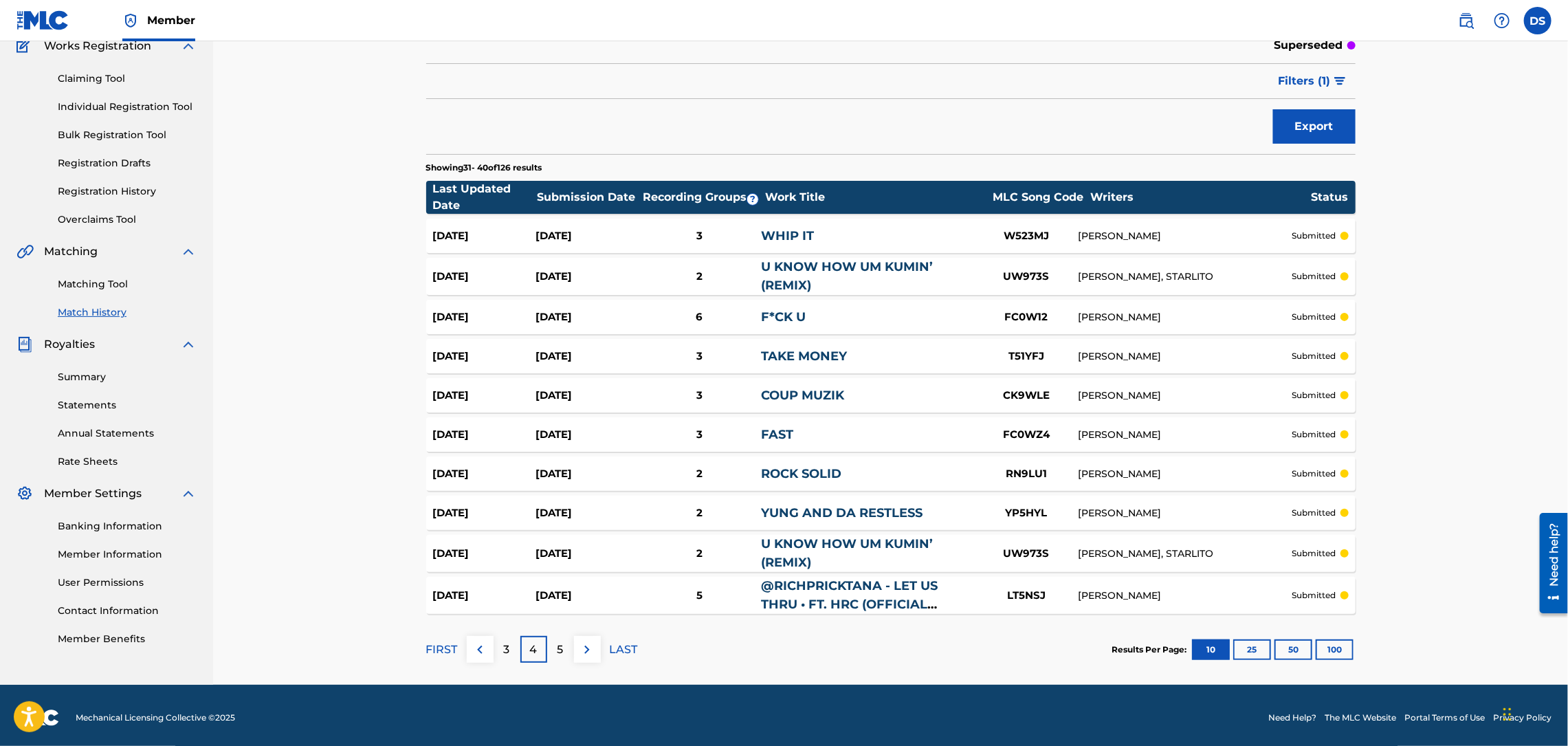
click at [701, 317] on div "6" at bounding box center [699, 317] width 123 height 16
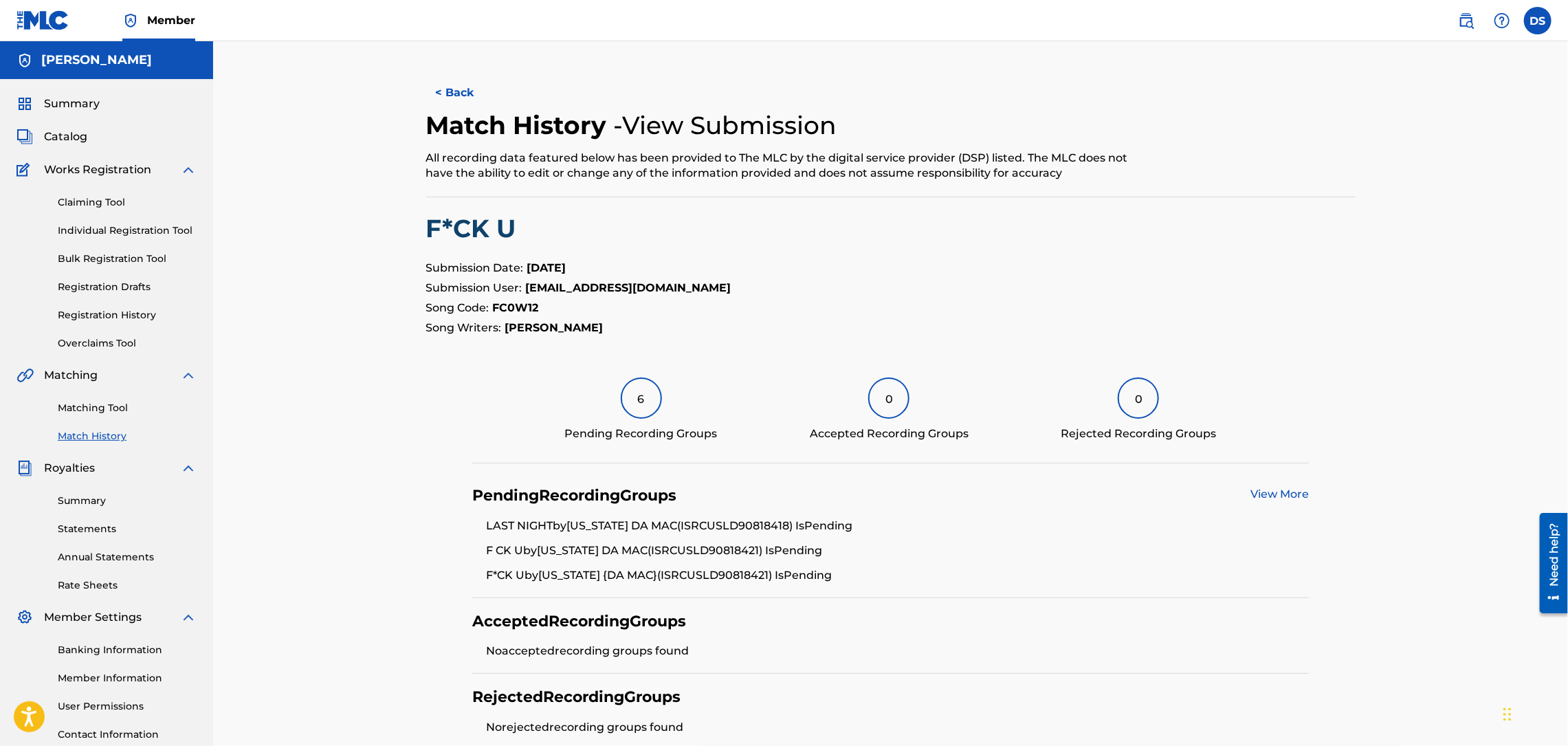
click at [1271, 490] on link "View More" at bounding box center [1279, 494] width 59 height 13
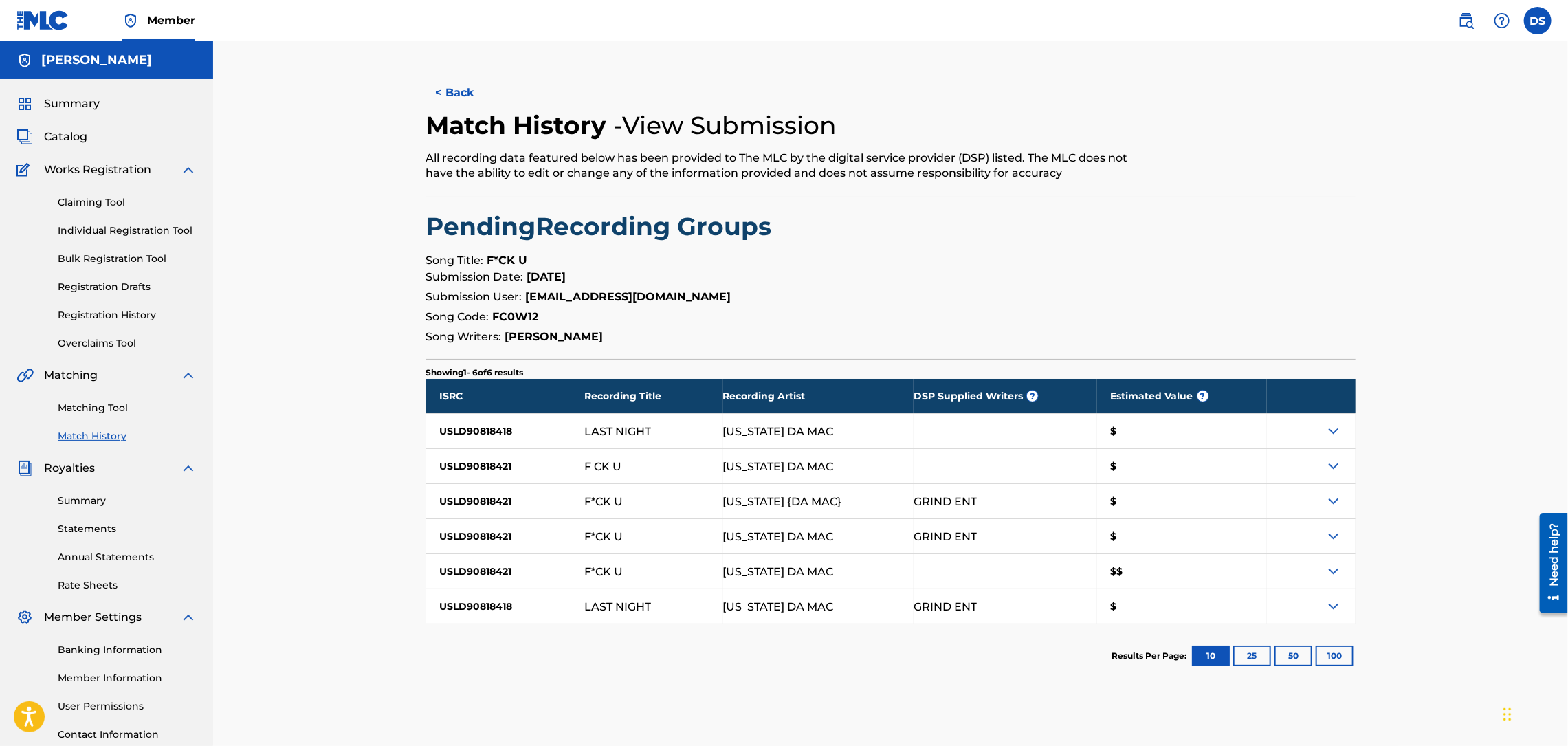
click at [464, 84] on button "< Back" at bounding box center [467, 92] width 82 height 34
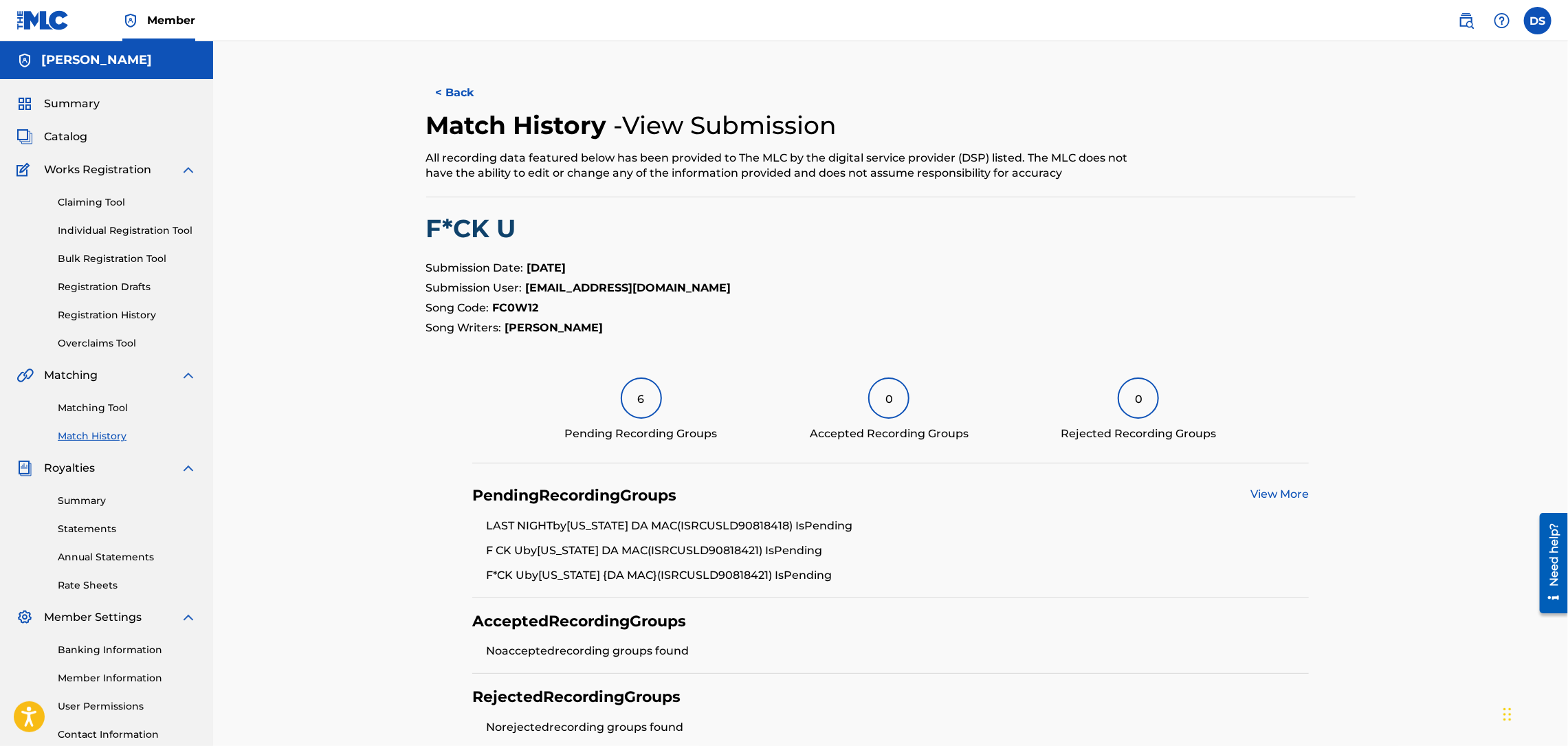
click at [464, 84] on button "< Back" at bounding box center [467, 92] width 82 height 34
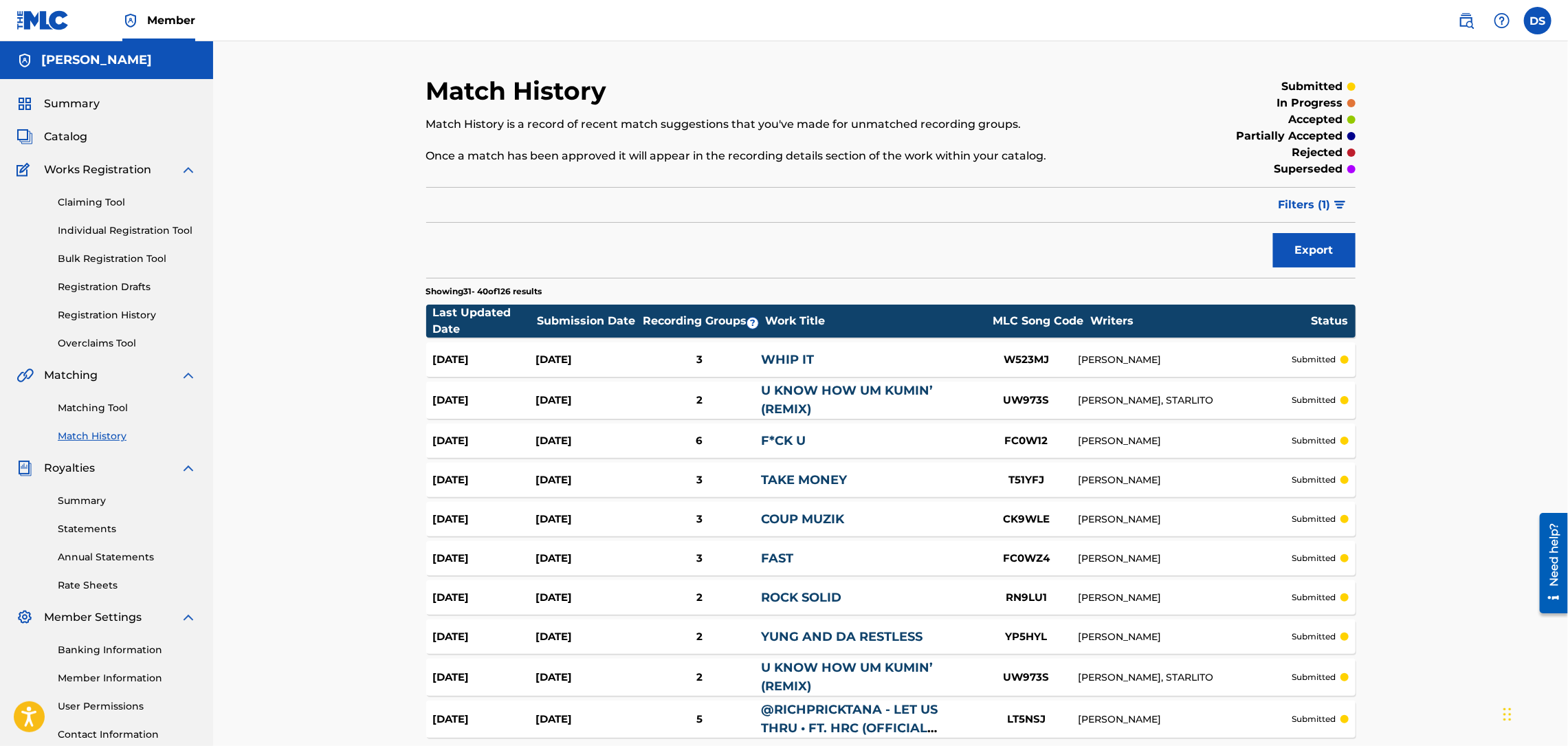
scroll to position [124, 0]
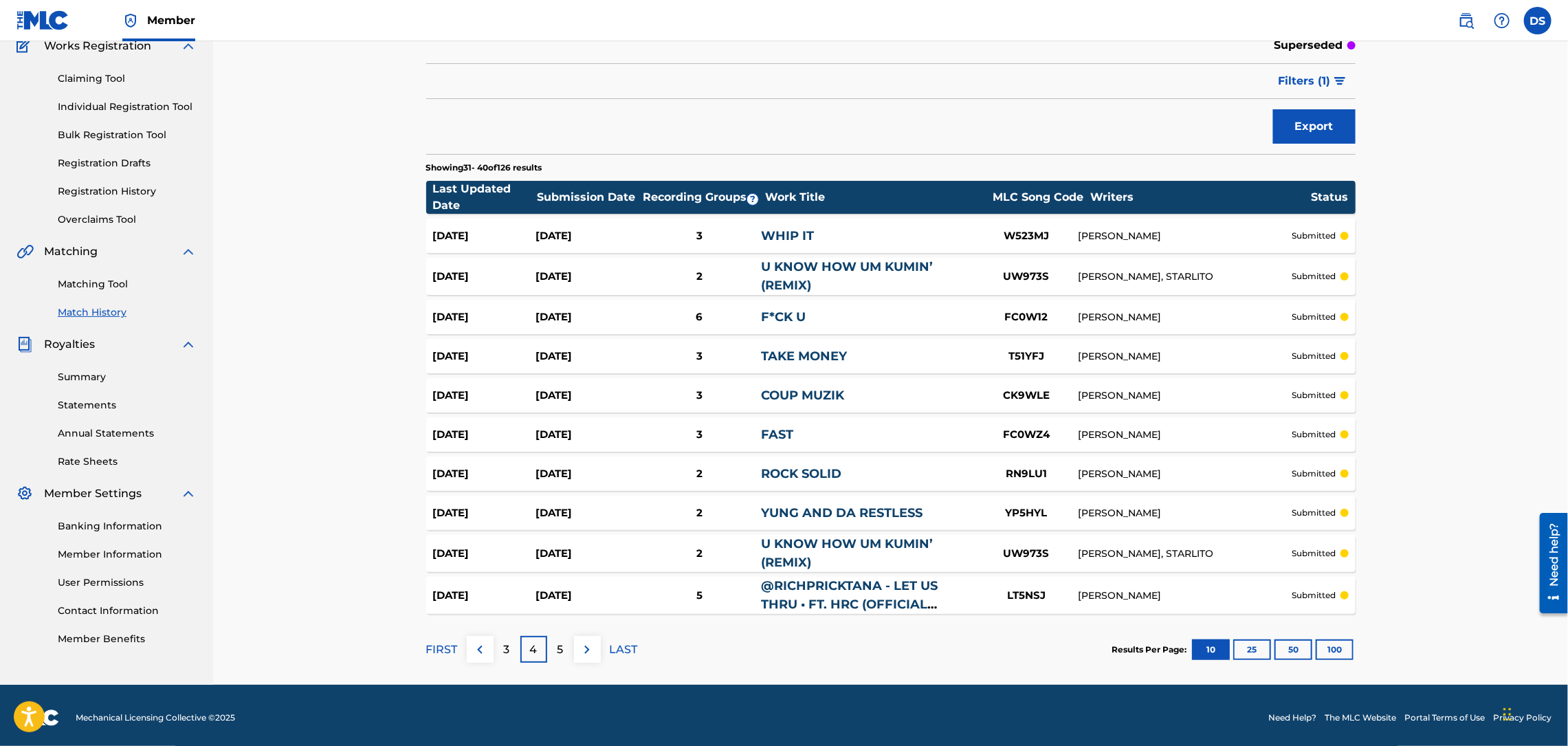
click at [167, 69] on div "Claiming Tool Individual Registration Tool Bulk Registration Tool Registration …" at bounding box center [107, 140] width 180 height 173
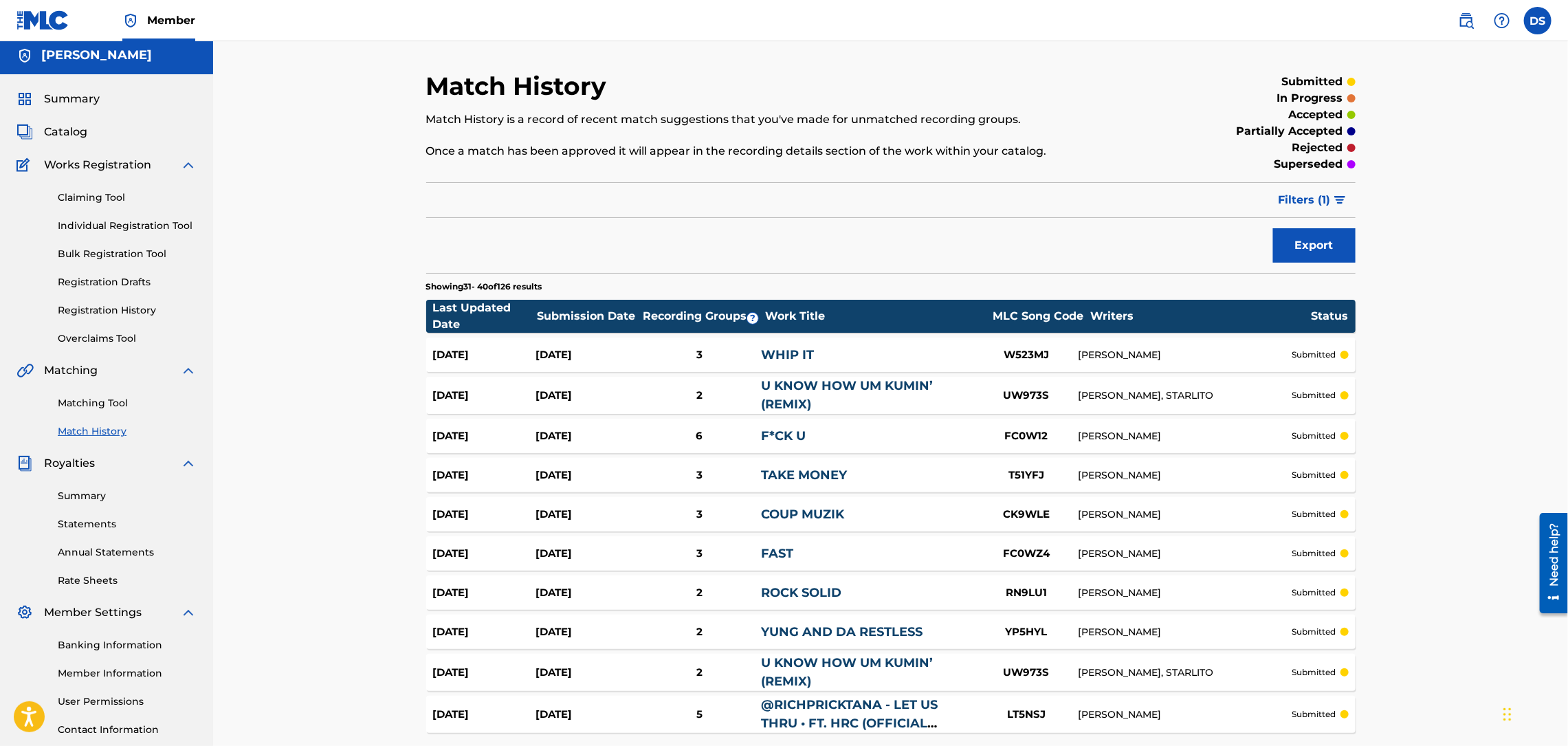
scroll to position [0, 0]
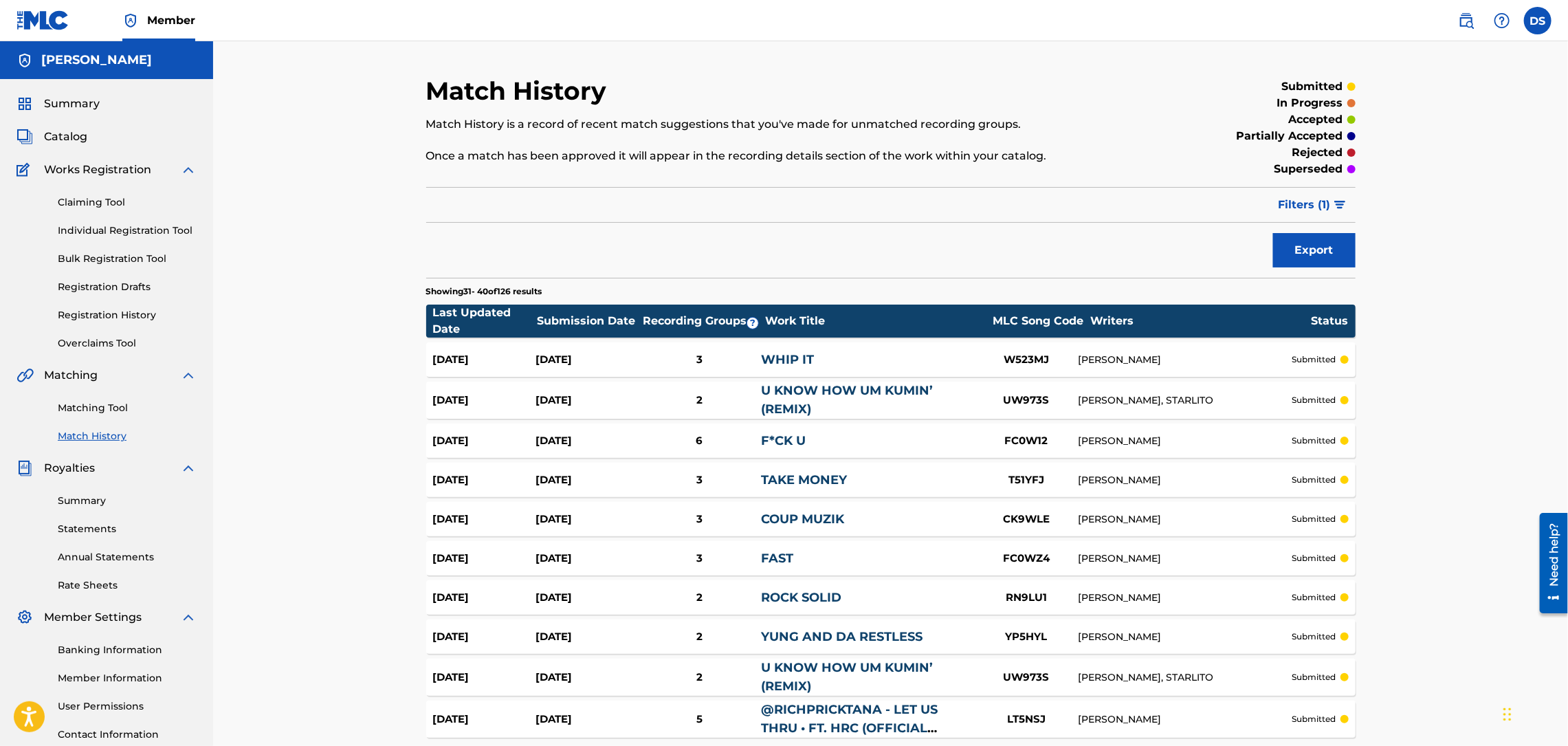
click at [59, 133] on span "Catalog" at bounding box center [65, 137] width 43 height 17
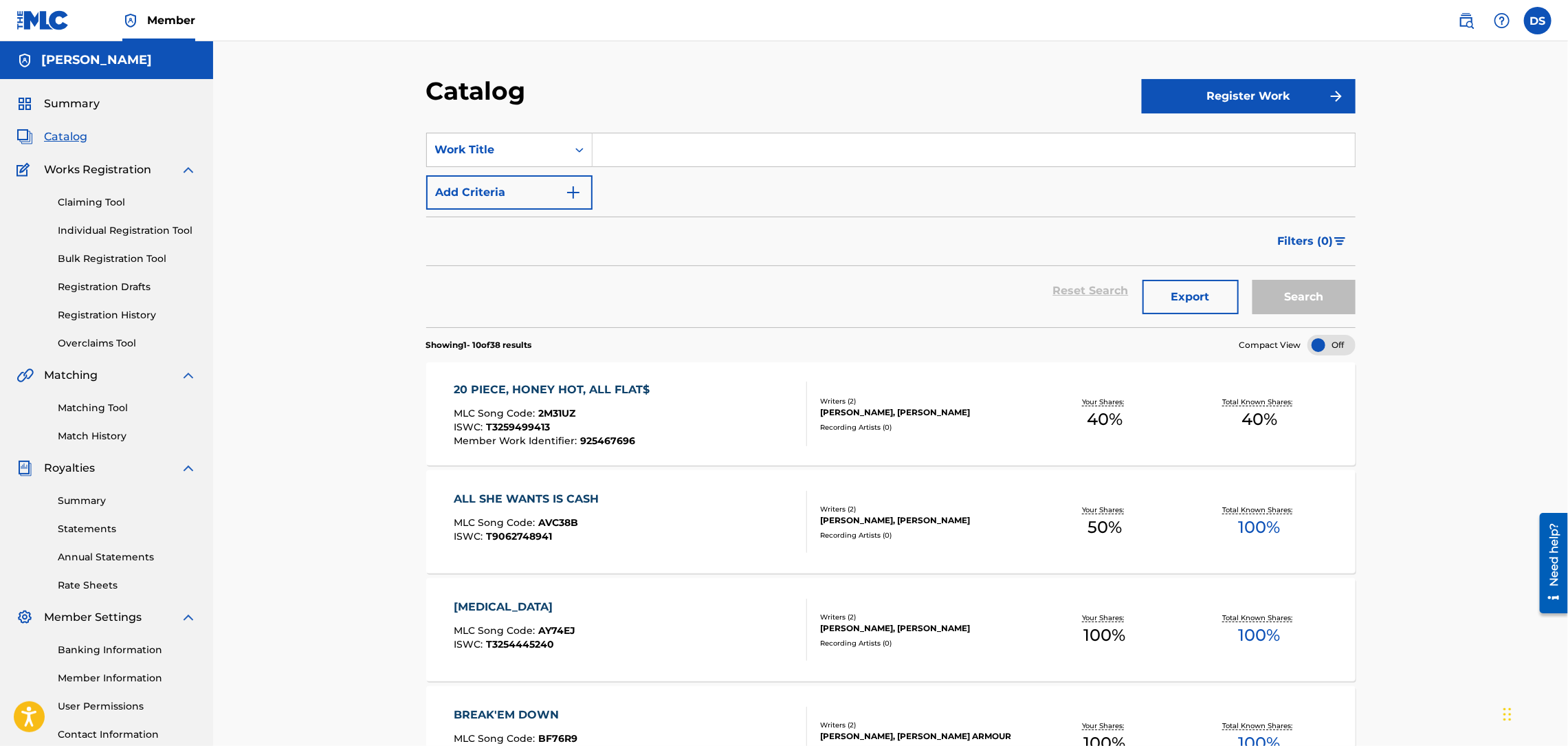
click at [82, 436] on link "Match History" at bounding box center [127, 436] width 138 height 14
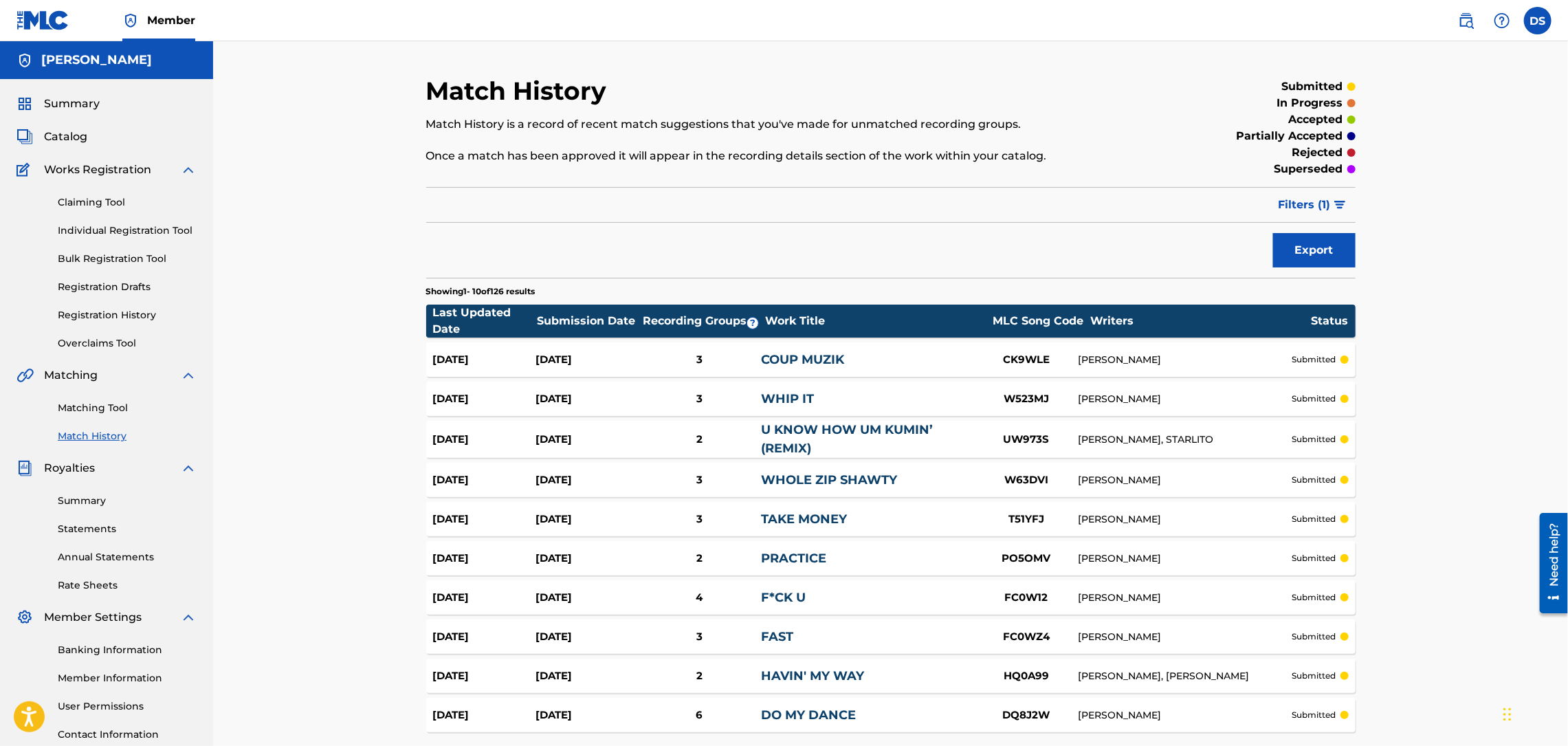
click at [76, 104] on span "Summary" at bounding box center [72, 104] width 56 height 17
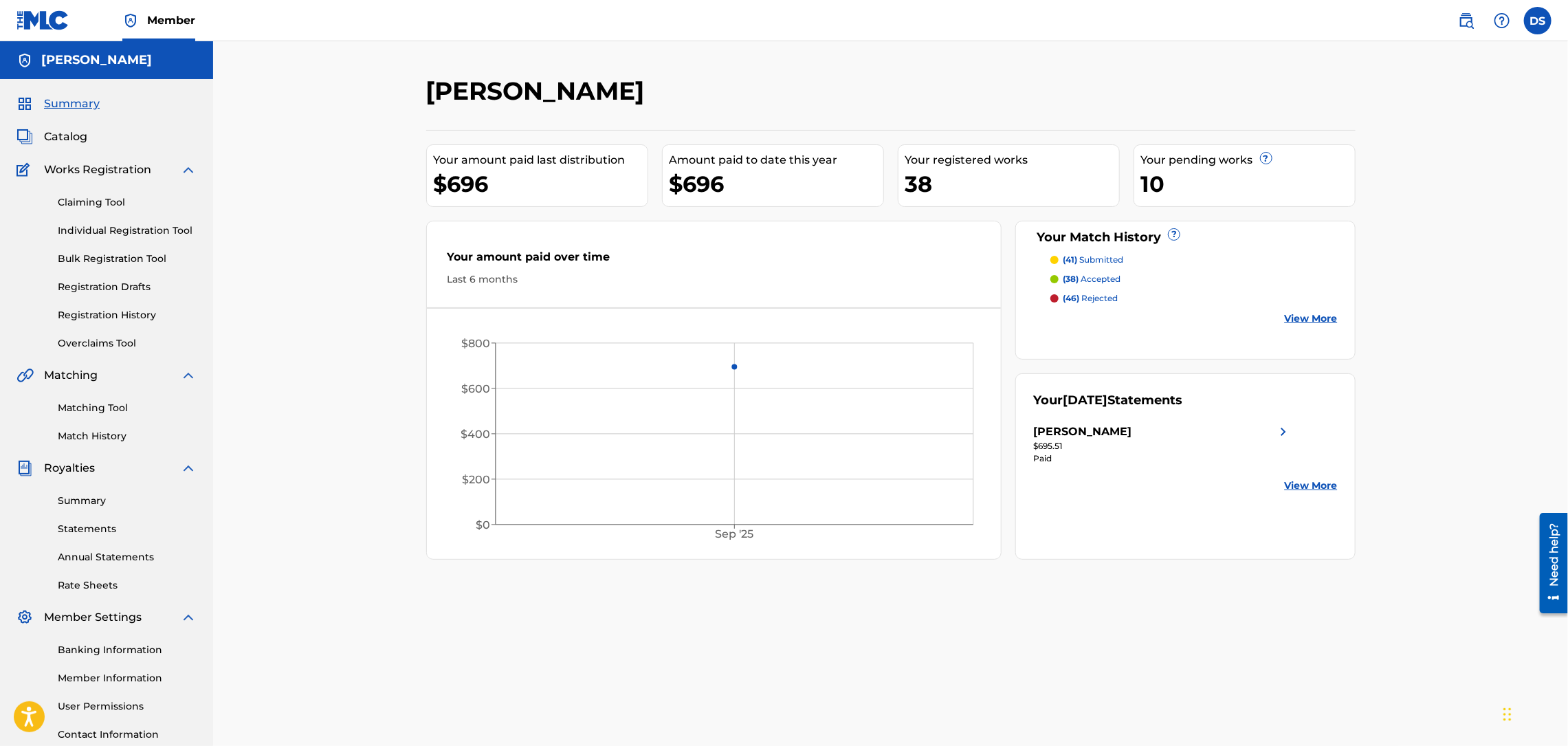
click at [1093, 279] on p "(38) accepted" at bounding box center [1092, 279] width 58 height 12
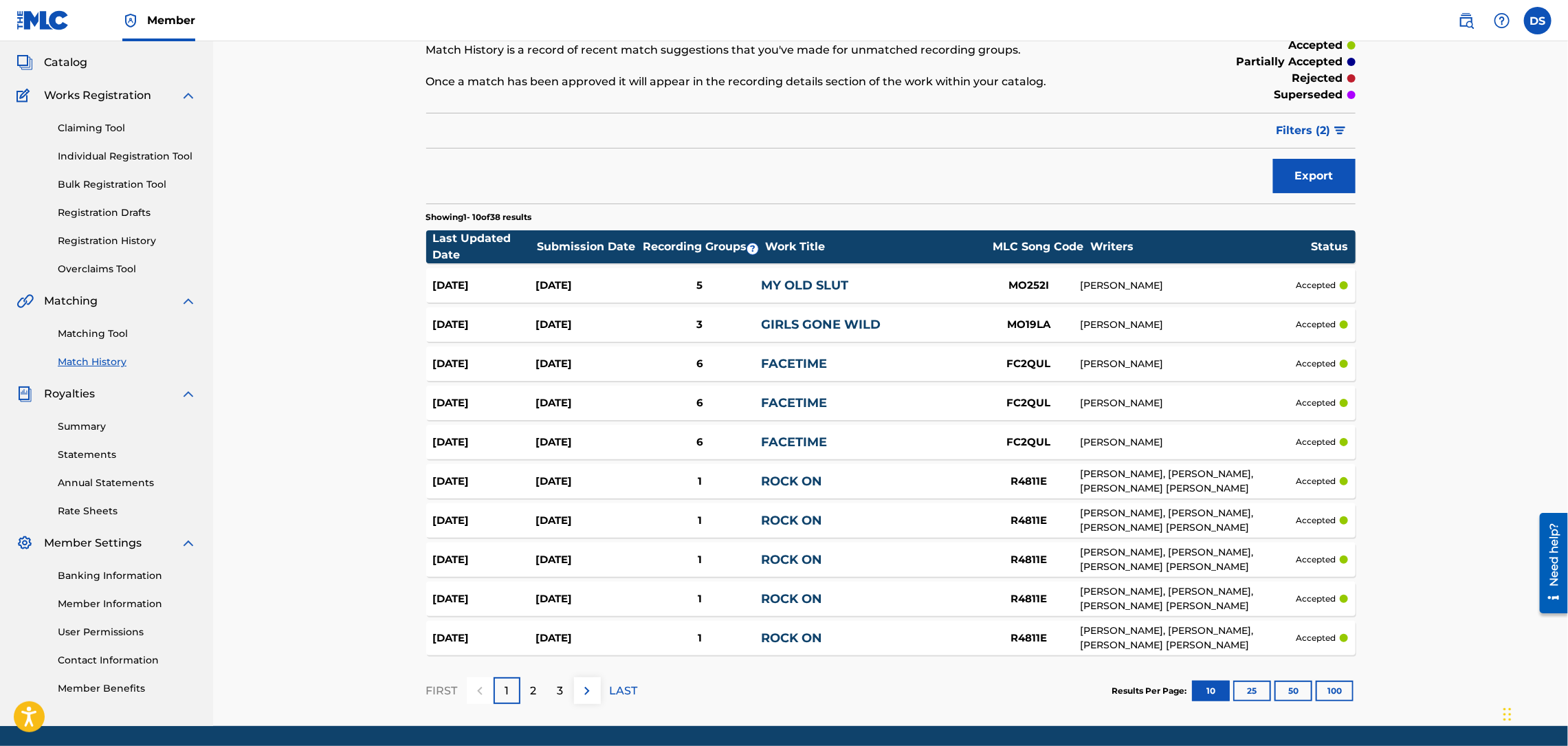
scroll to position [79, 0]
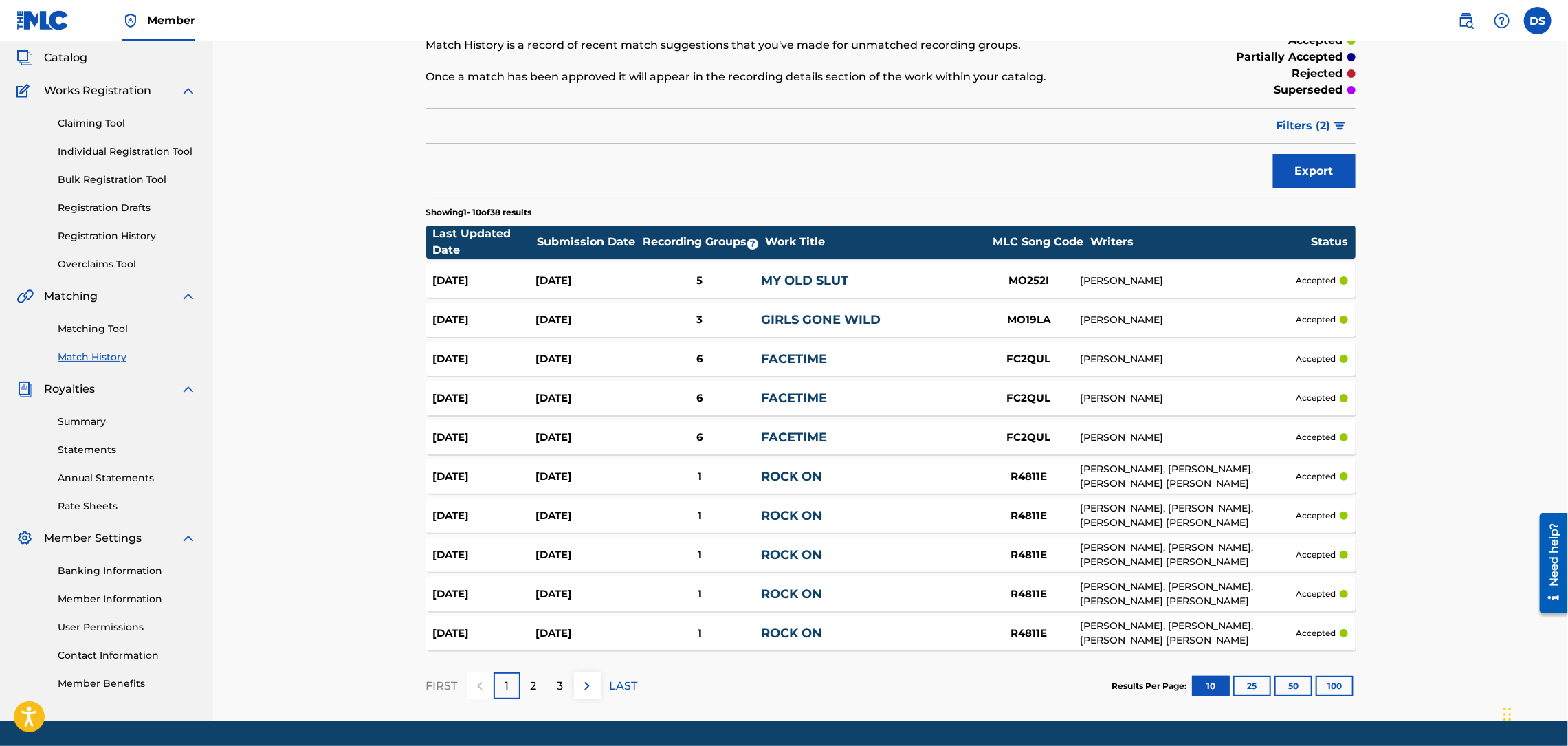
click at [698, 280] on div "5" at bounding box center [699, 281] width 123 height 16
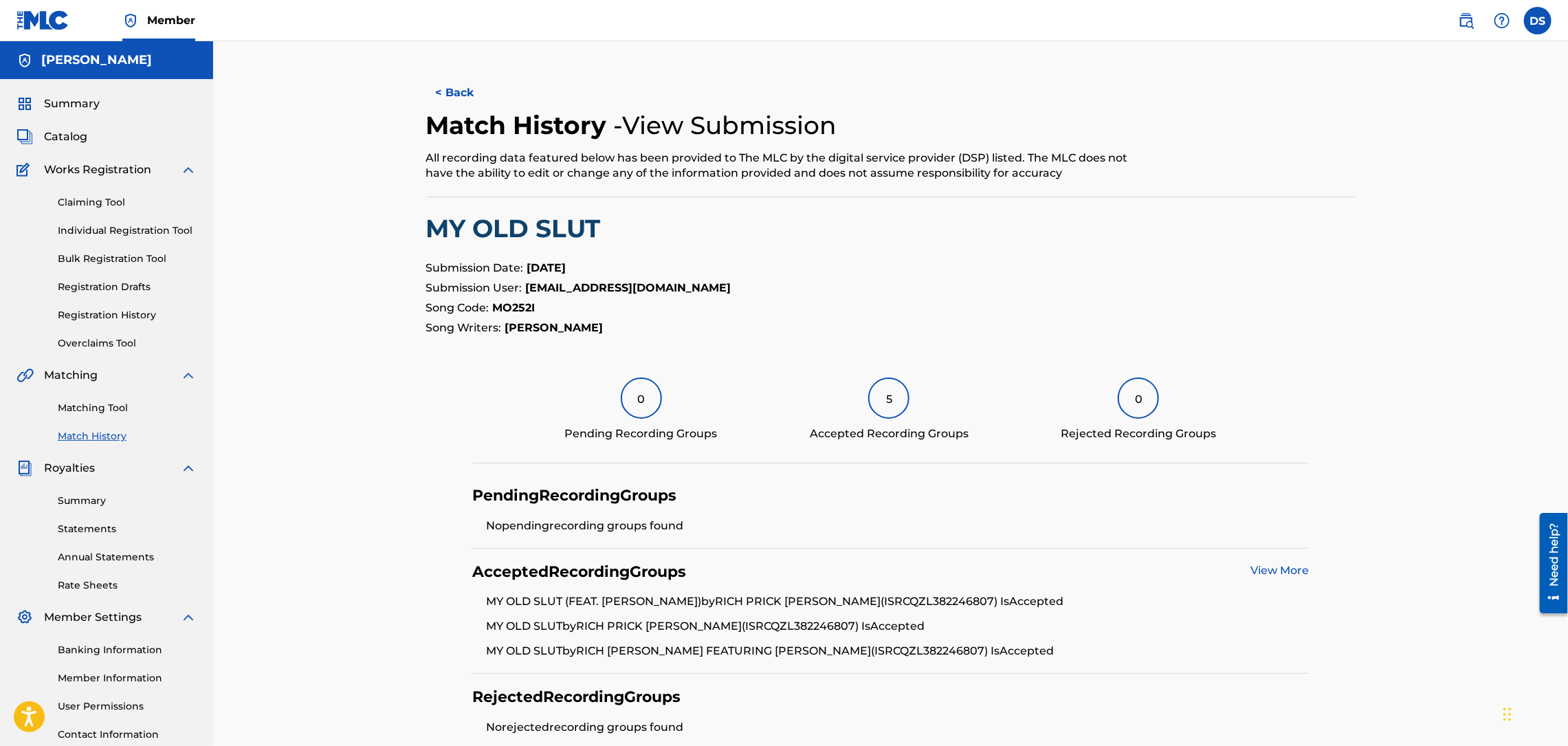
click at [1271, 566] on link "View More" at bounding box center [1279, 570] width 59 height 13
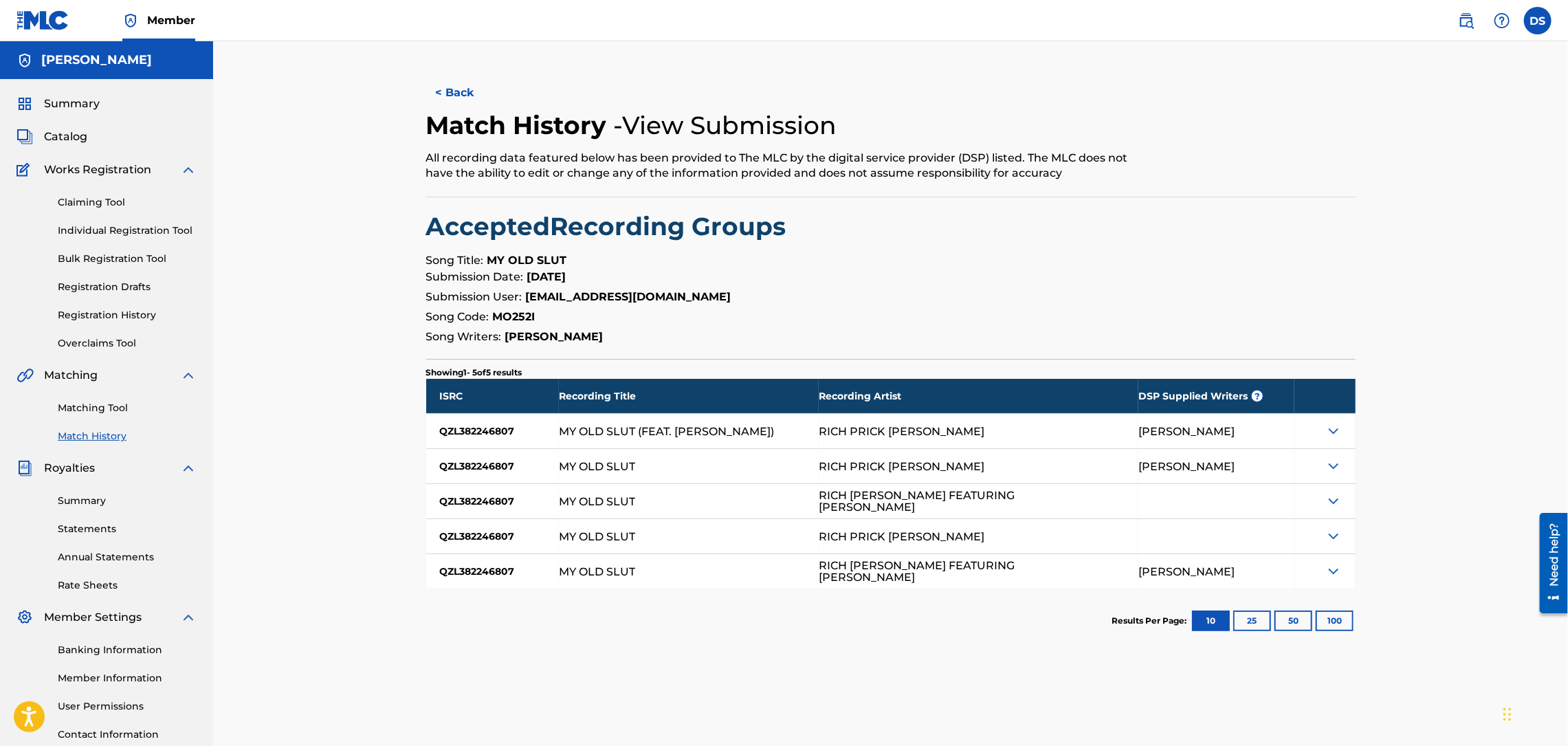
click at [1336, 435] on img at bounding box center [1334, 432] width 17 height 17
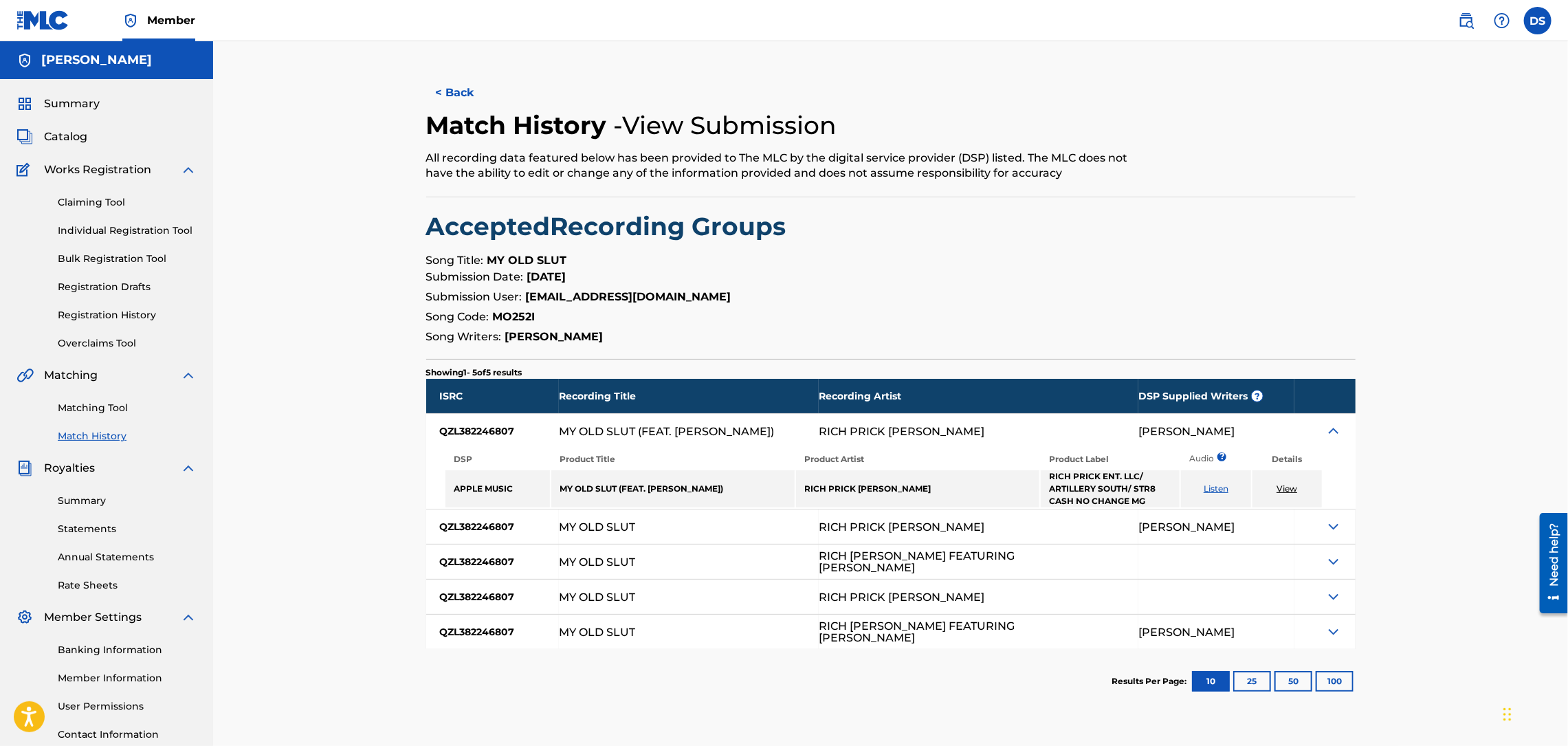
click at [1281, 492] on link "View" at bounding box center [1287, 489] width 21 height 11
click at [1283, 488] on link "View" at bounding box center [1287, 489] width 21 height 11
click at [475, 94] on button "< Back" at bounding box center [467, 92] width 82 height 34
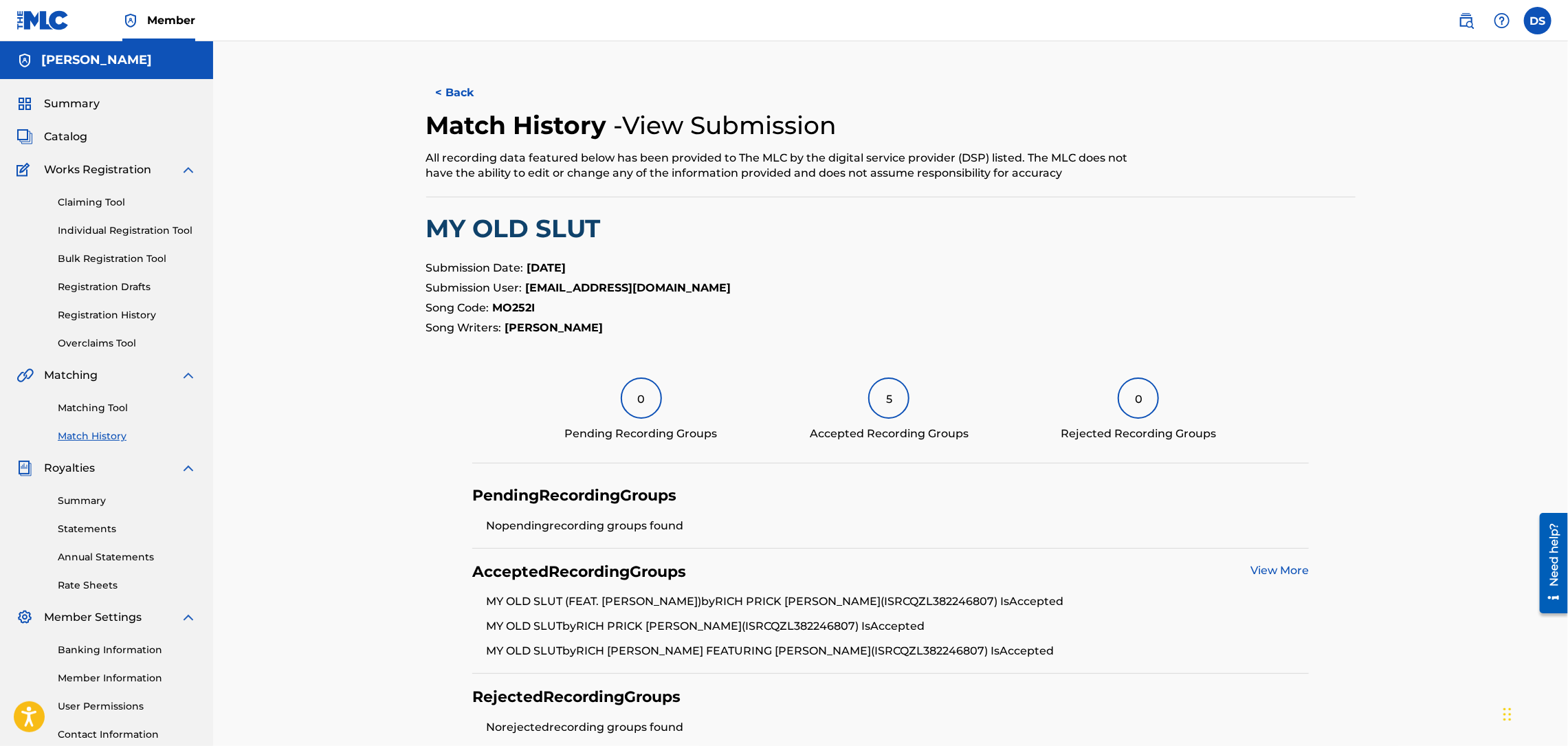
click at [475, 94] on button "< Back" at bounding box center [467, 92] width 82 height 34
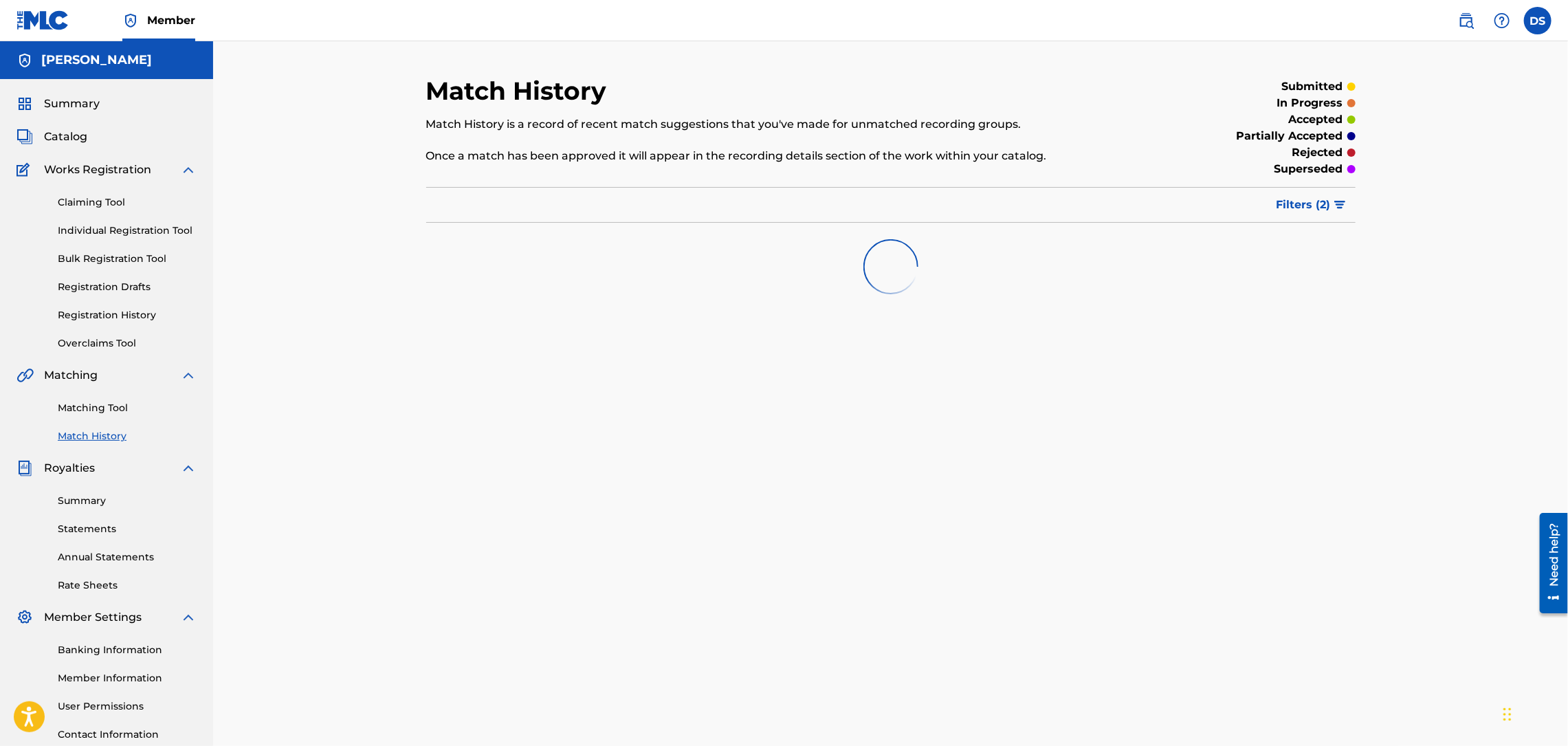
scroll to position [79, 0]
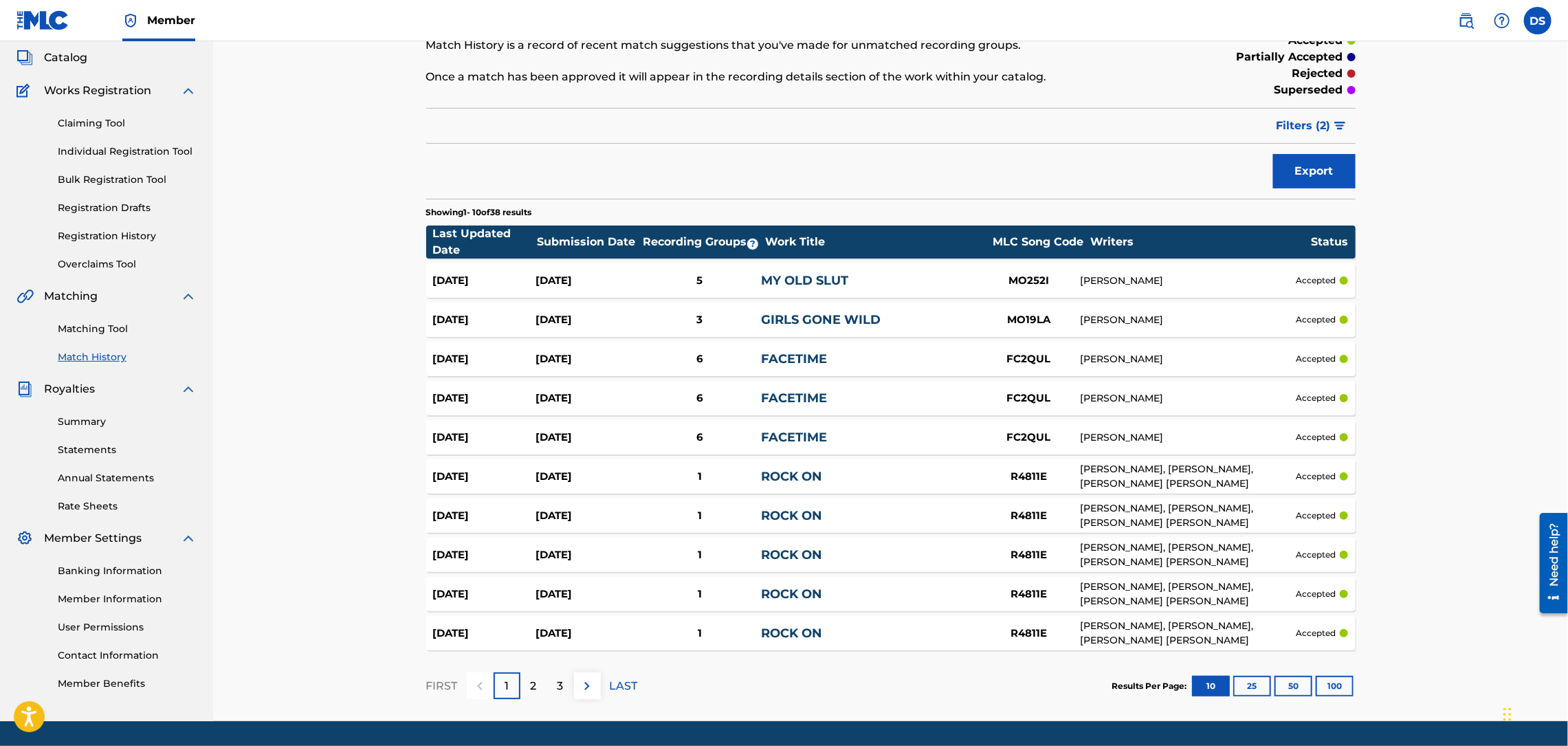
click at [699, 395] on div "6" at bounding box center [699, 398] width 123 height 16
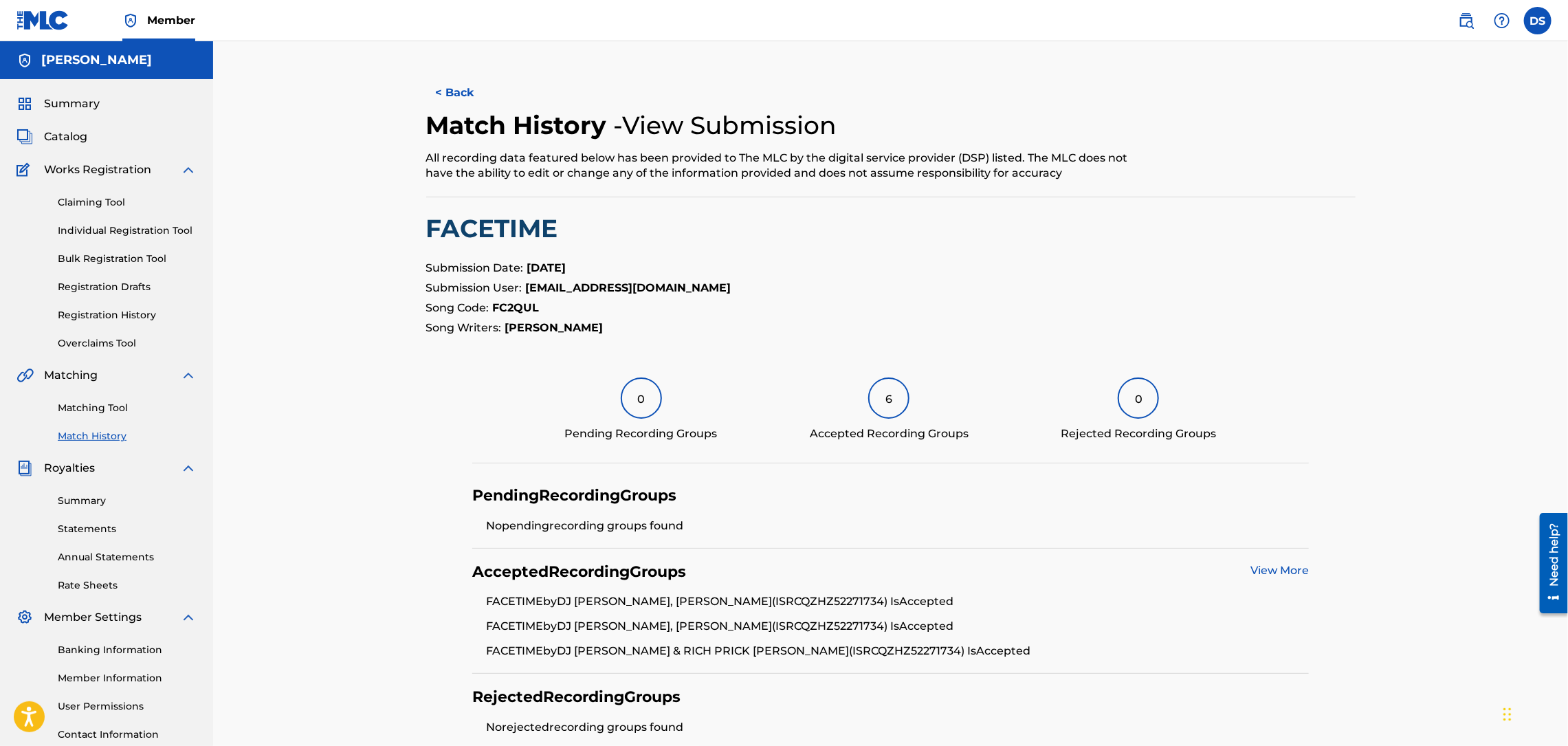
click at [1290, 566] on link "View More" at bounding box center [1279, 570] width 59 height 13
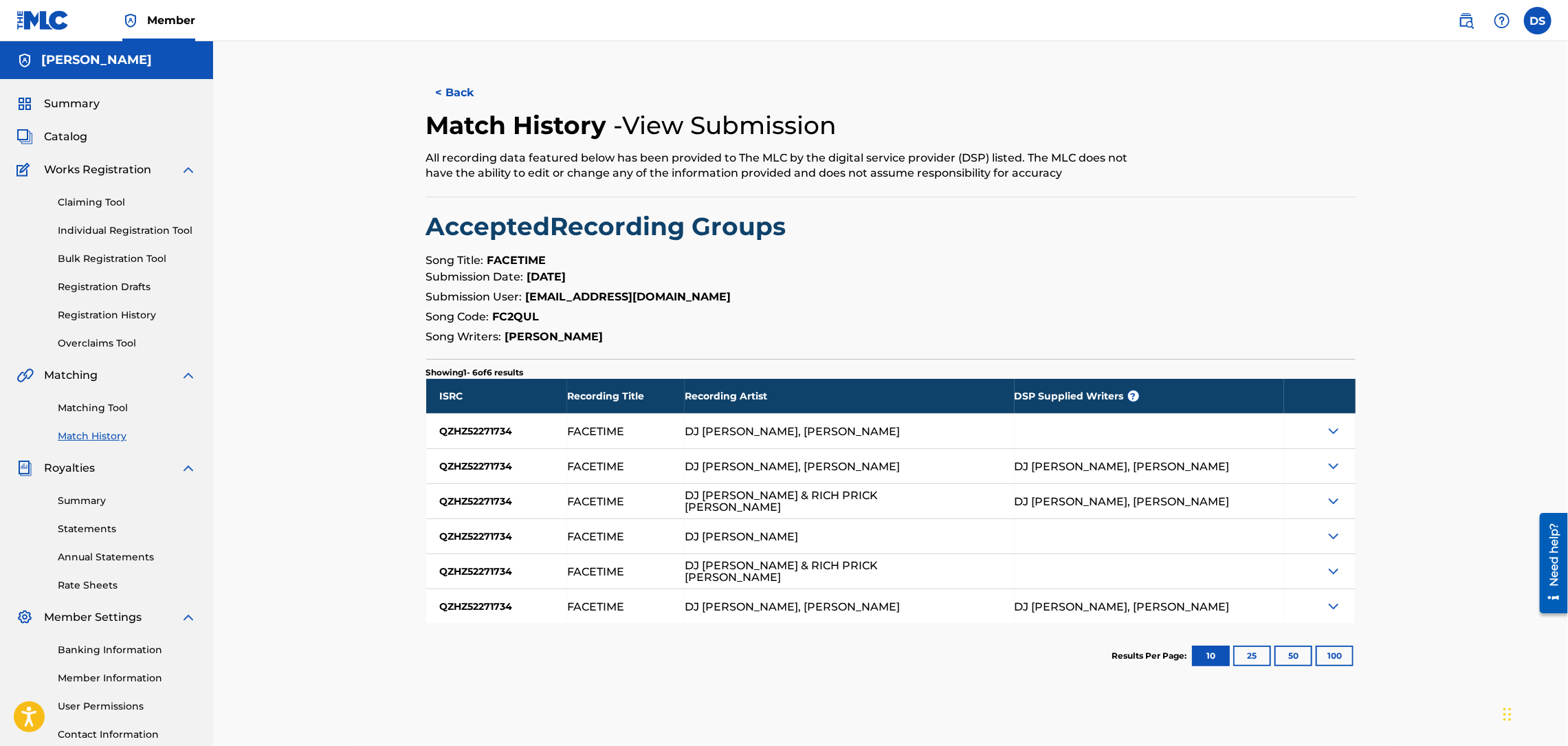
click at [84, 502] on link "Summary" at bounding box center [127, 501] width 138 height 14
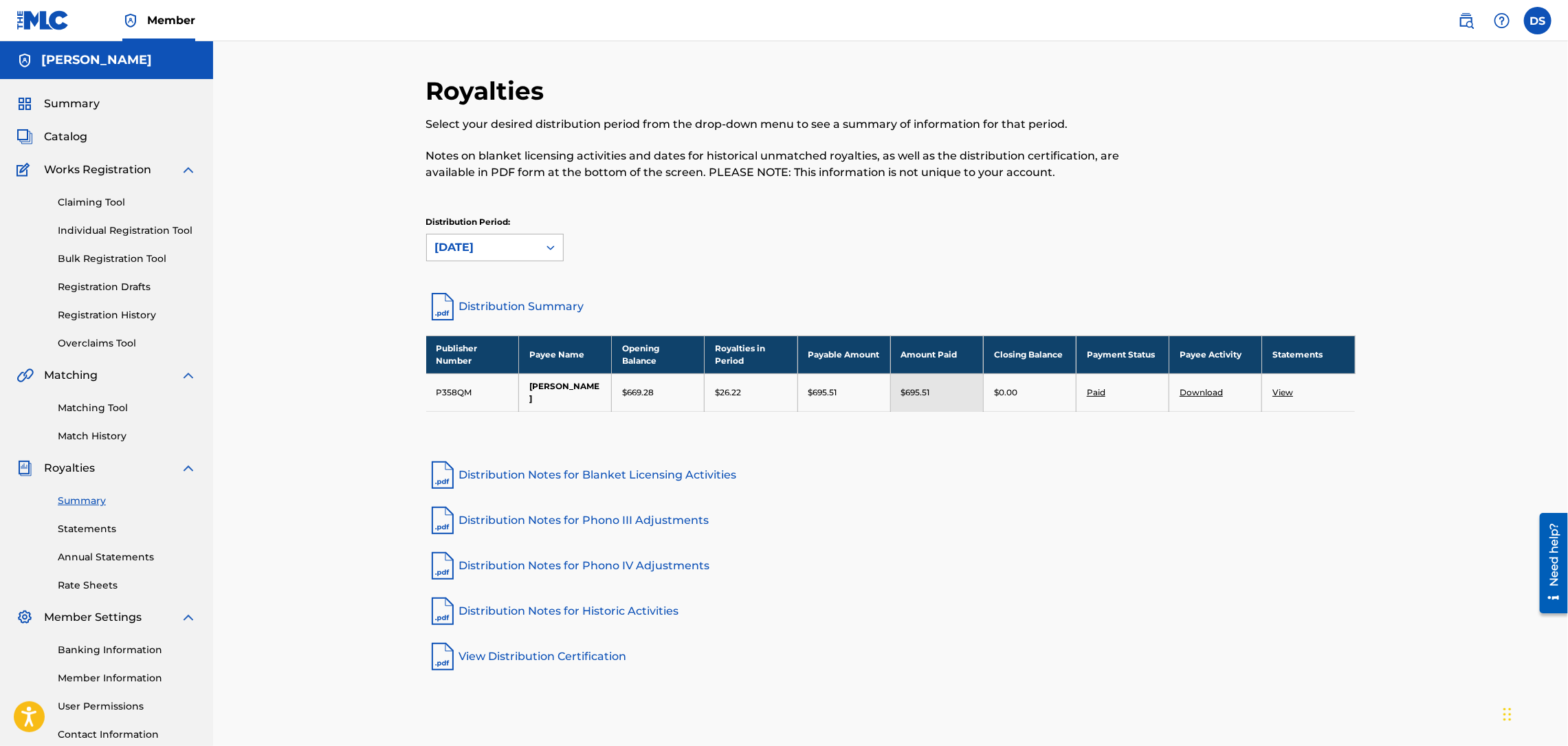
click at [558, 241] on div at bounding box center [550, 247] width 25 height 25
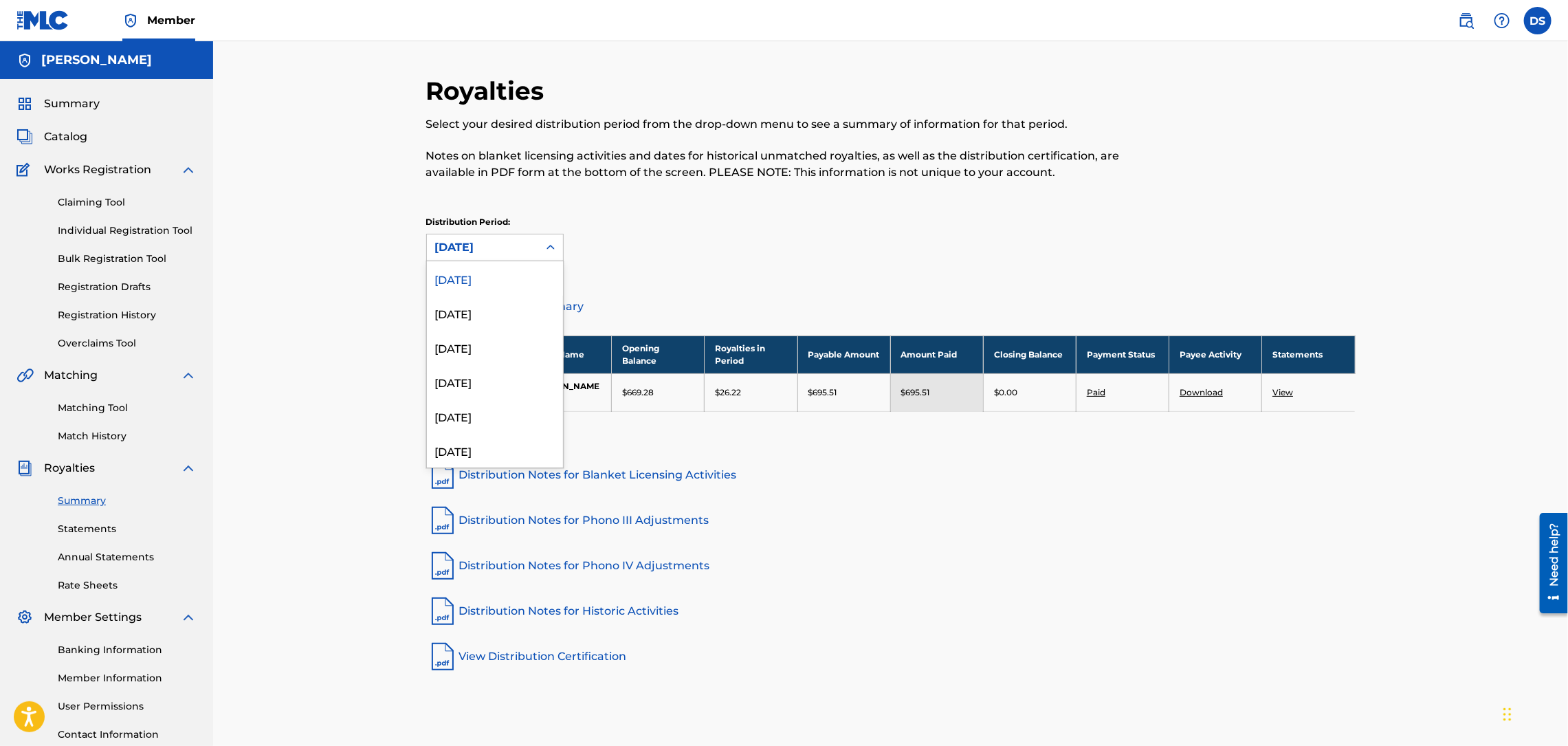
click at [557, 241] on icon at bounding box center [551, 247] width 14 height 14
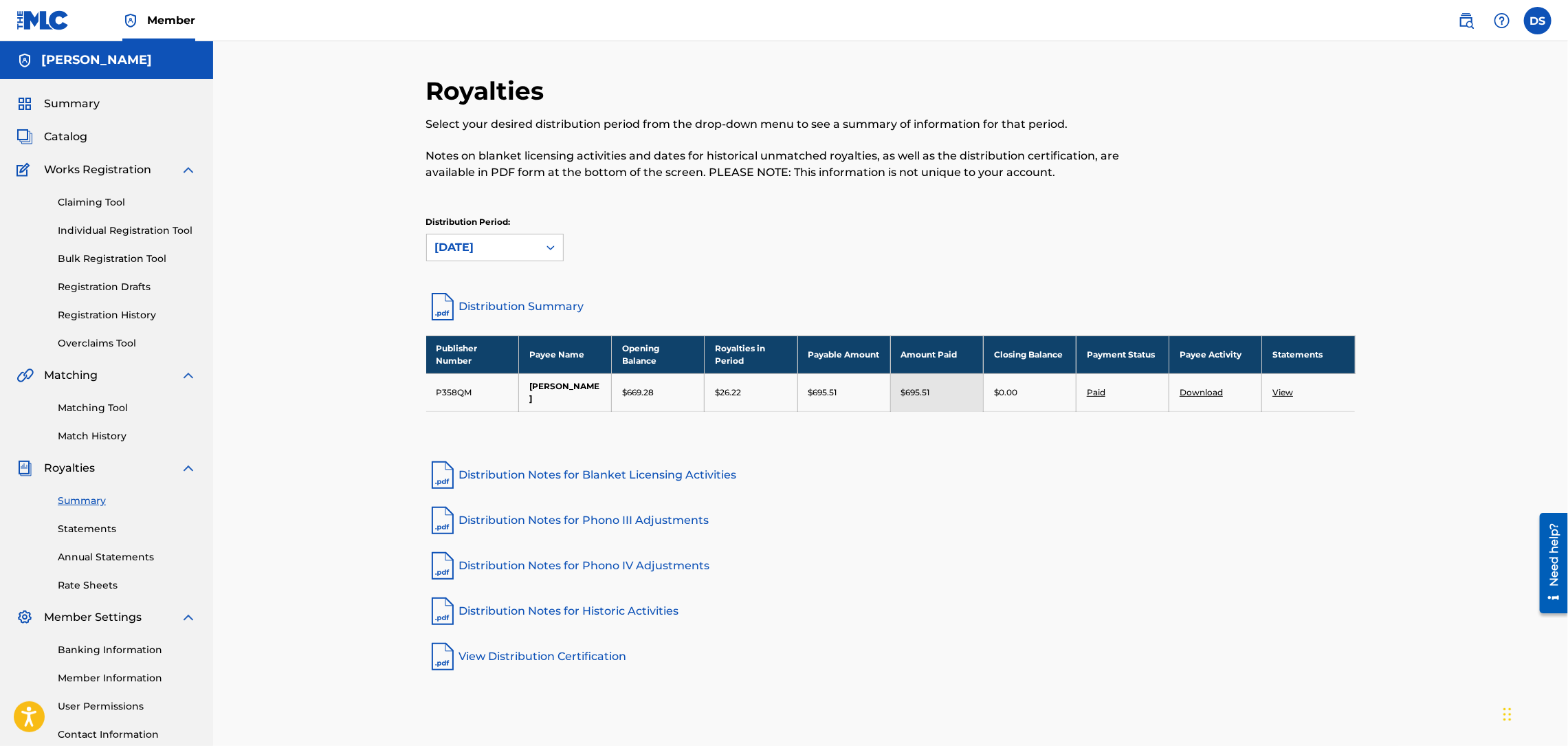
click at [129, 315] on link "Registration History" at bounding box center [127, 315] width 138 height 14
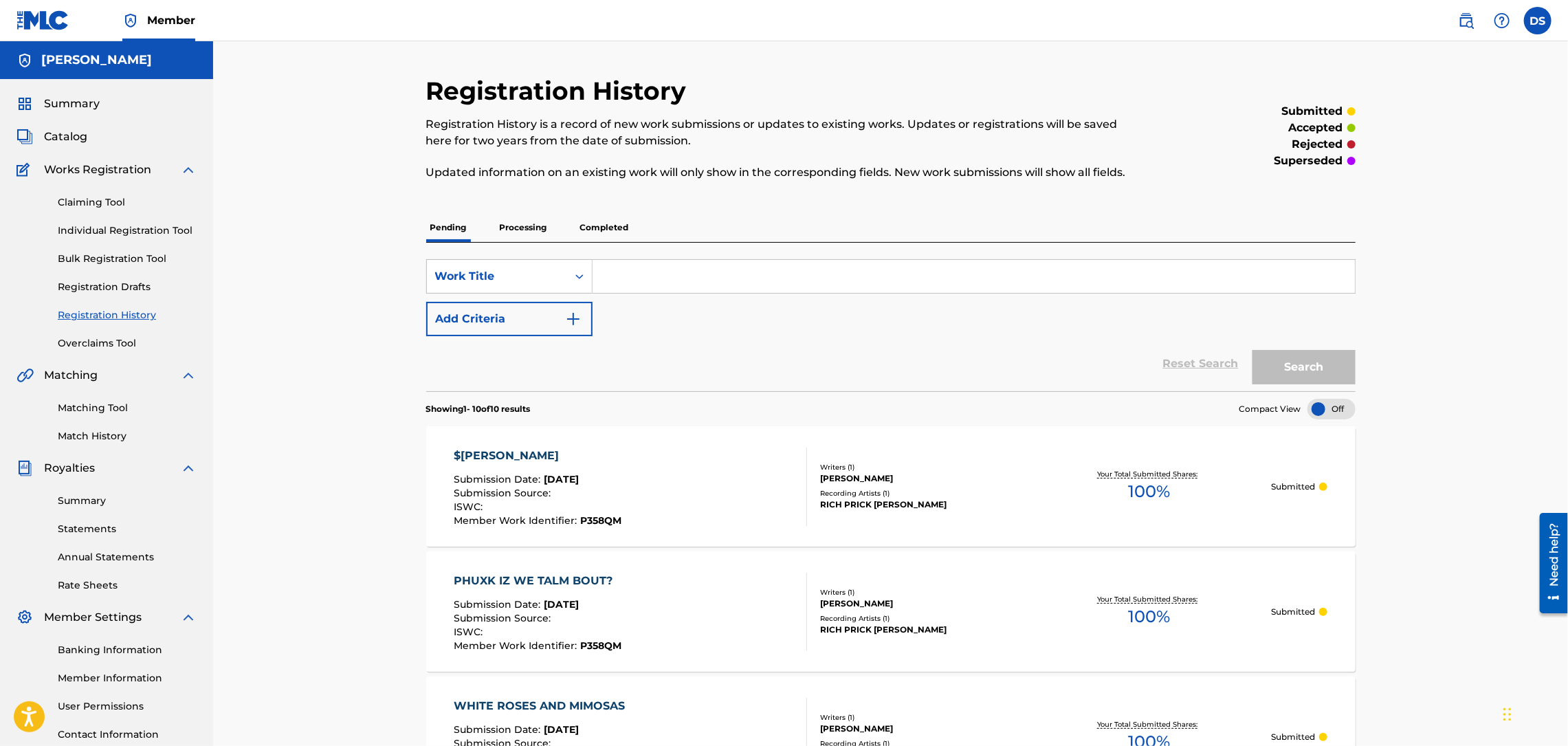
click at [81, 435] on link "Match History" at bounding box center [127, 436] width 138 height 14
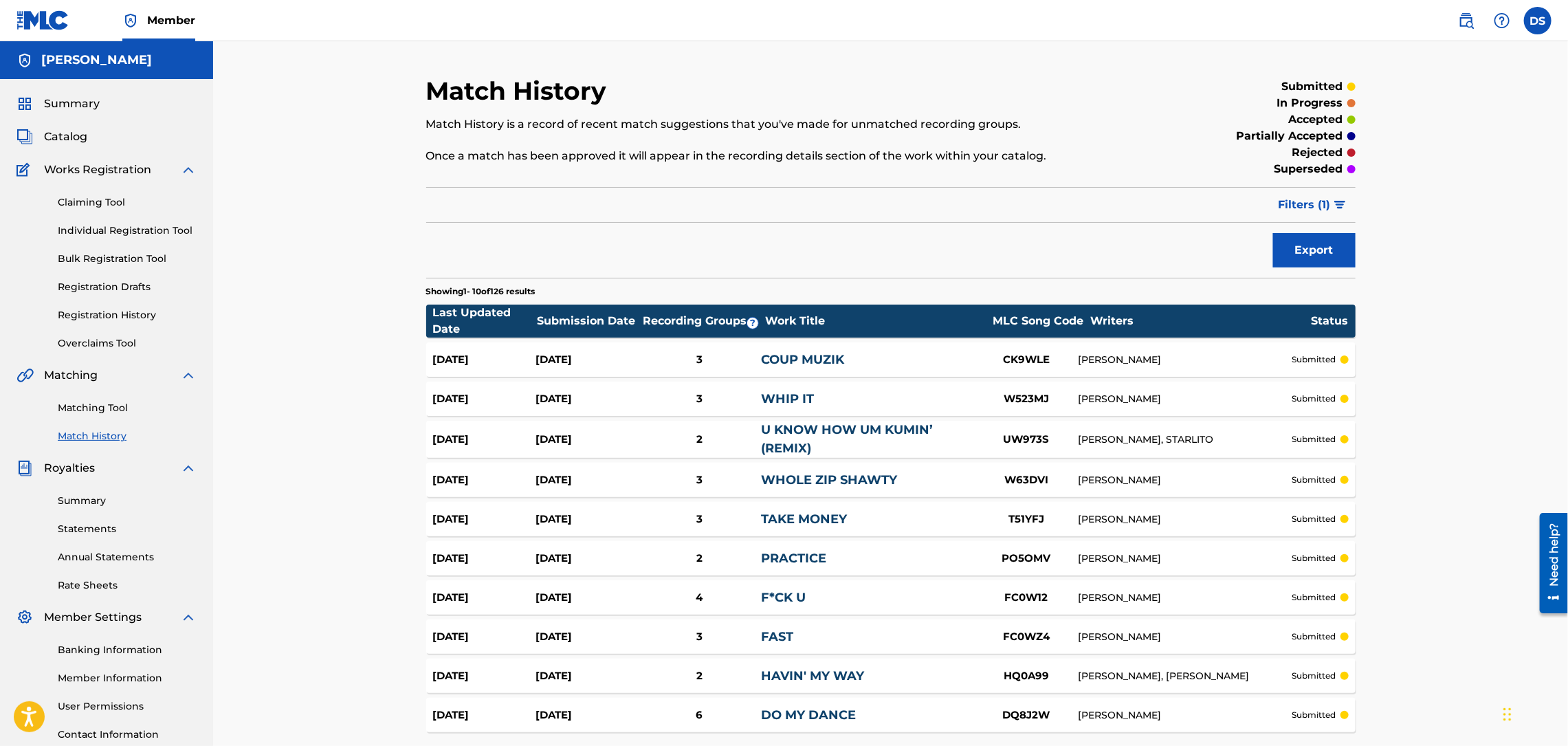
click at [1400, 370] on div "Match History Match History is a record of recent match suggestions that you've…" at bounding box center [890, 422] width 1355 height 762
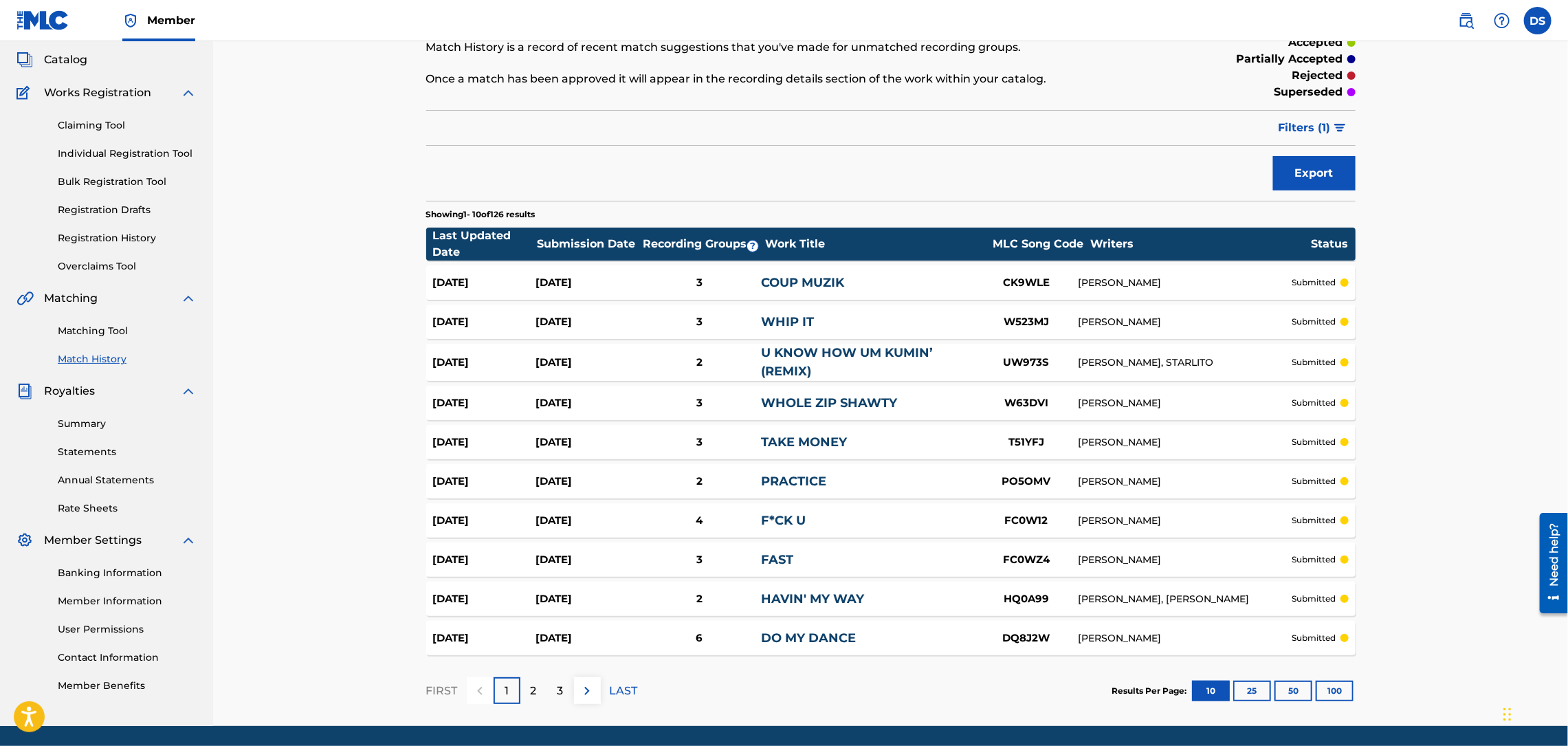
scroll to position [82, 0]
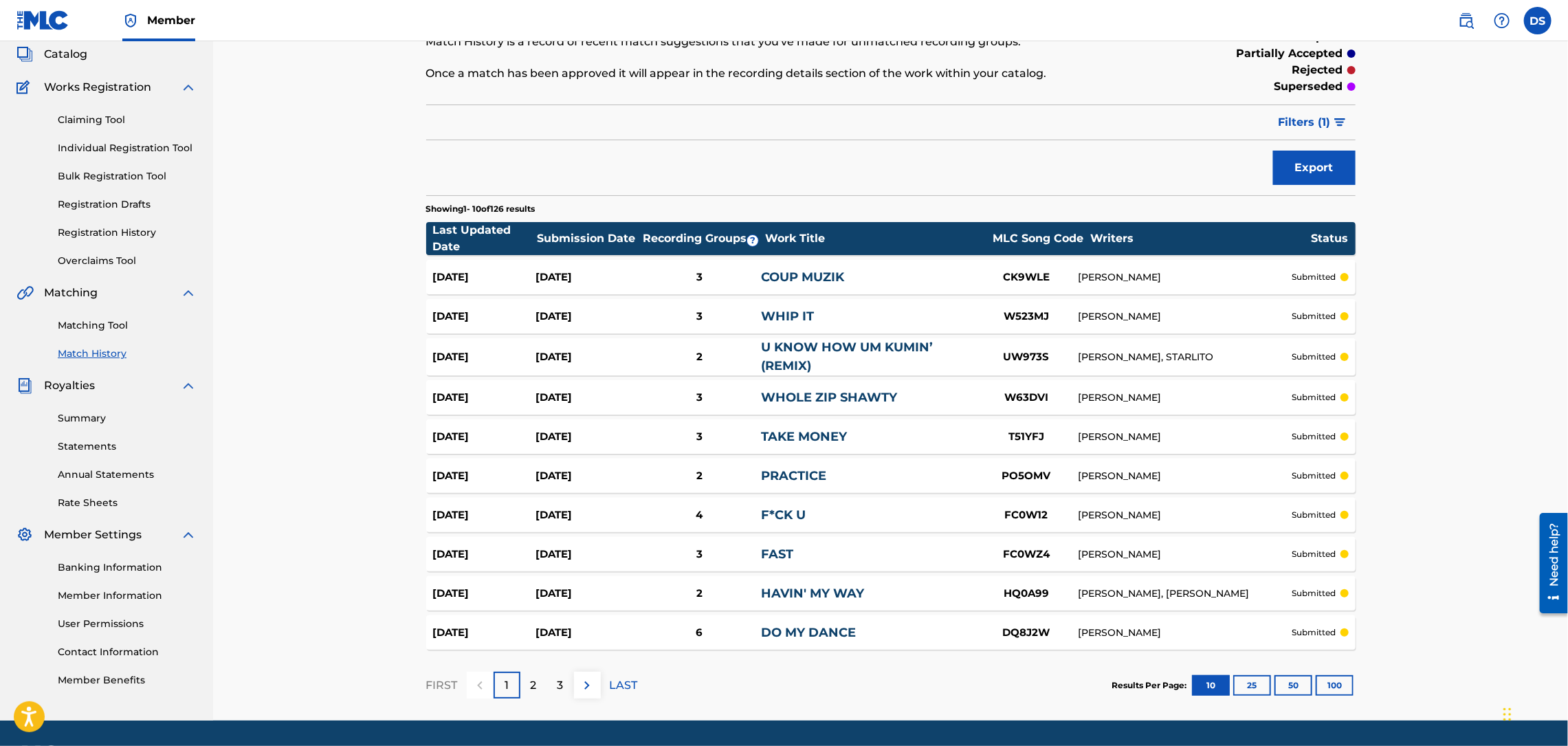
click at [559, 684] on p "3" at bounding box center [561, 686] width 6 height 17
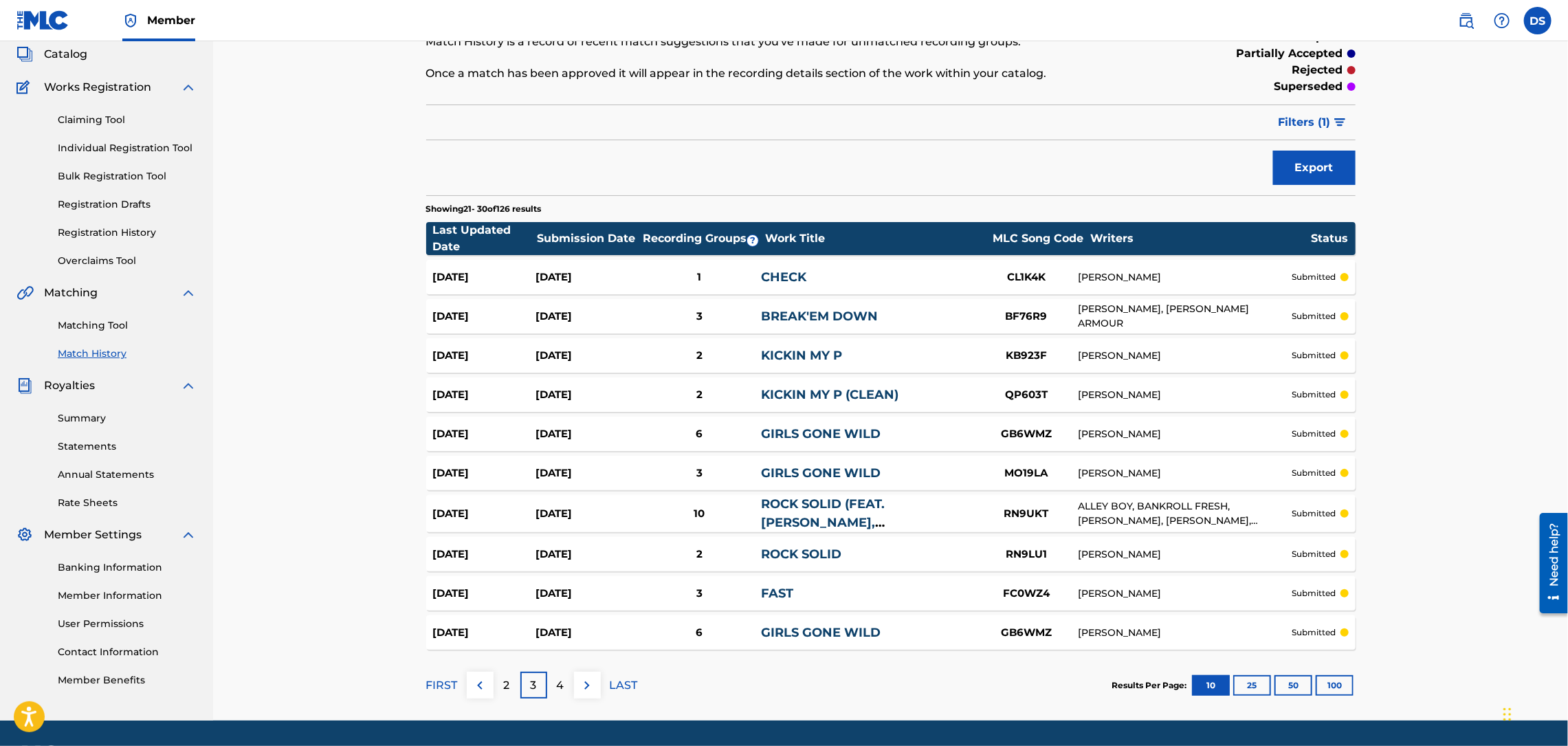
click at [582, 681] on img at bounding box center [587, 686] width 17 height 17
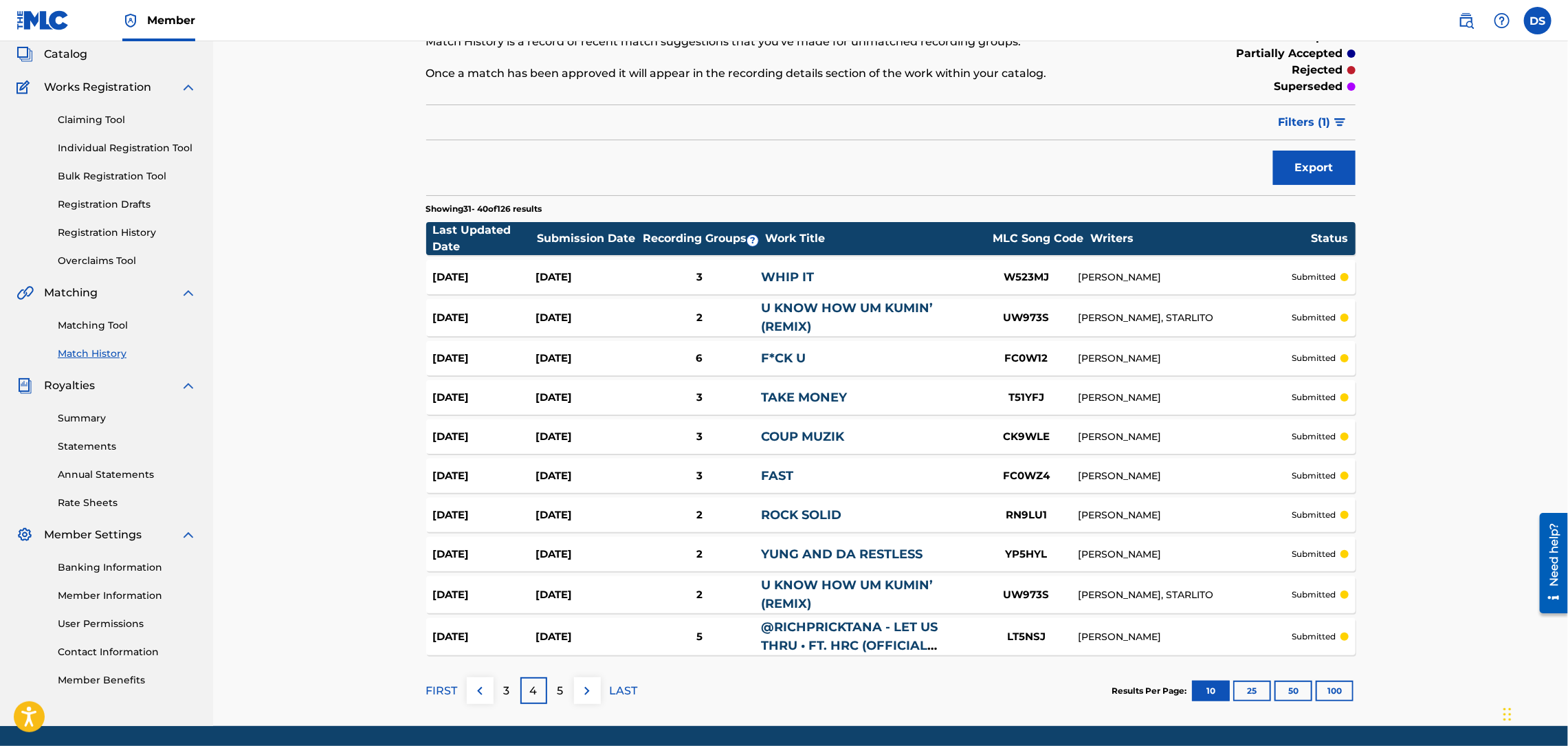
click at [788, 355] on link "F*CK U" at bounding box center [783, 359] width 45 height 15
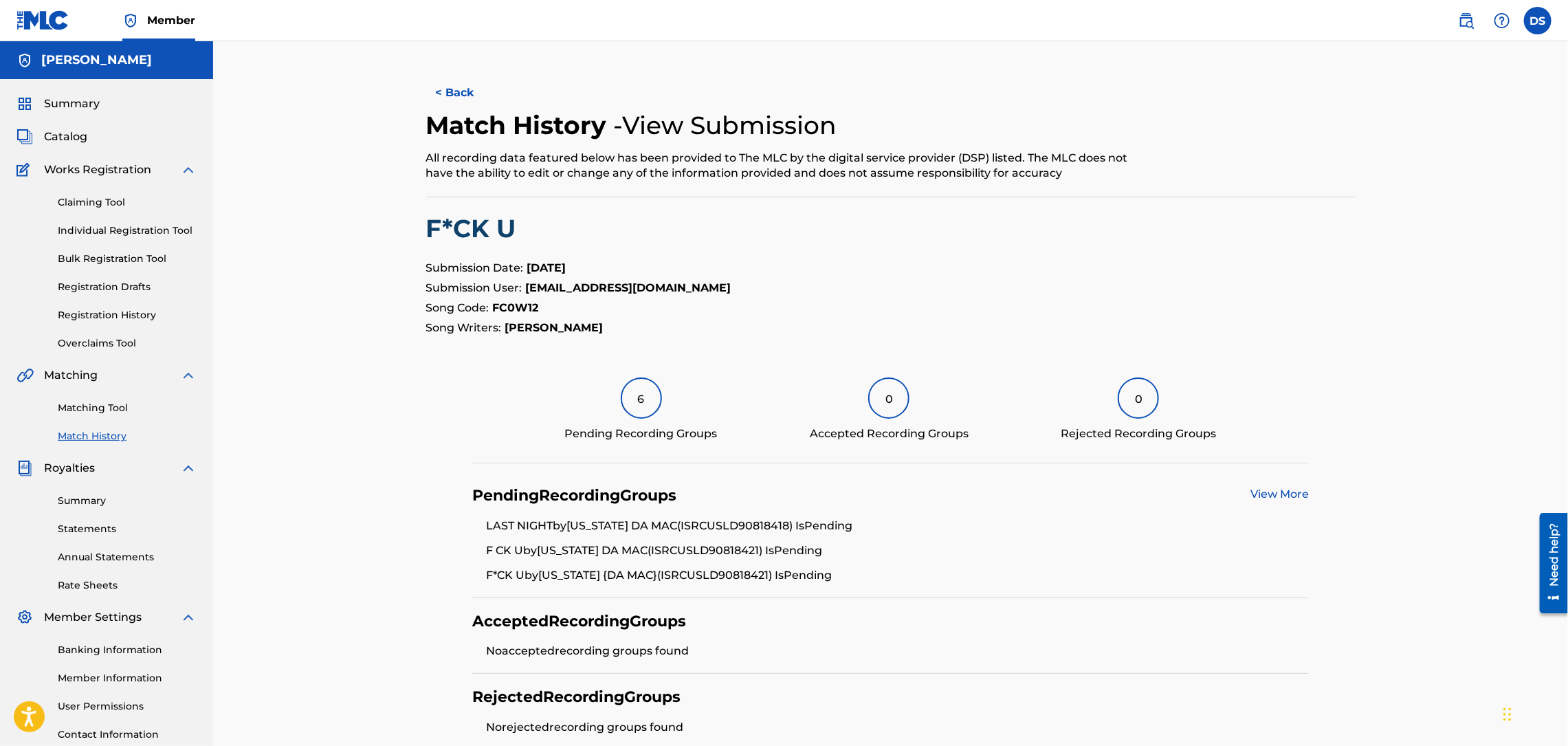
click at [1256, 494] on link "View More" at bounding box center [1279, 494] width 59 height 13
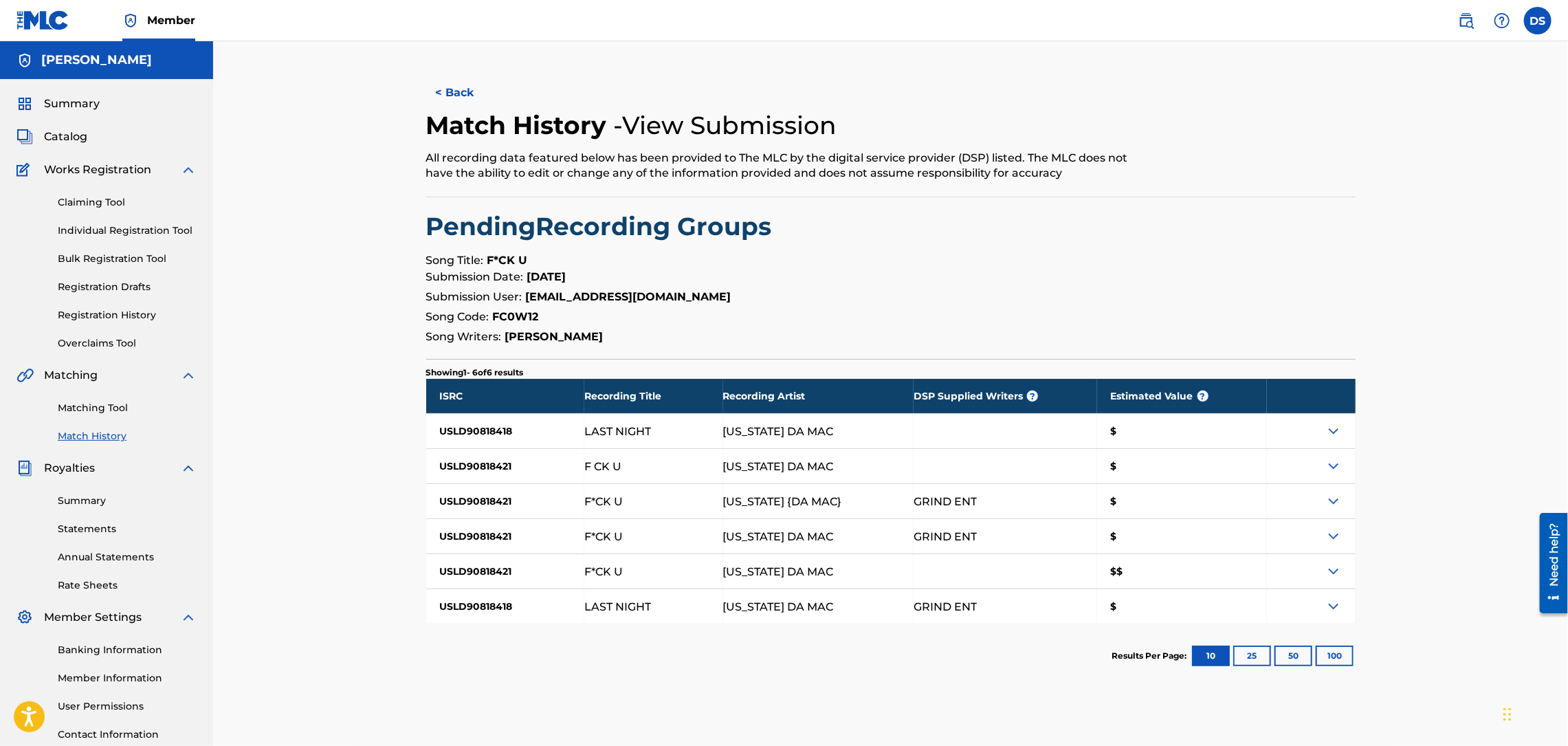
click at [470, 79] on button "< Back" at bounding box center [467, 92] width 82 height 34
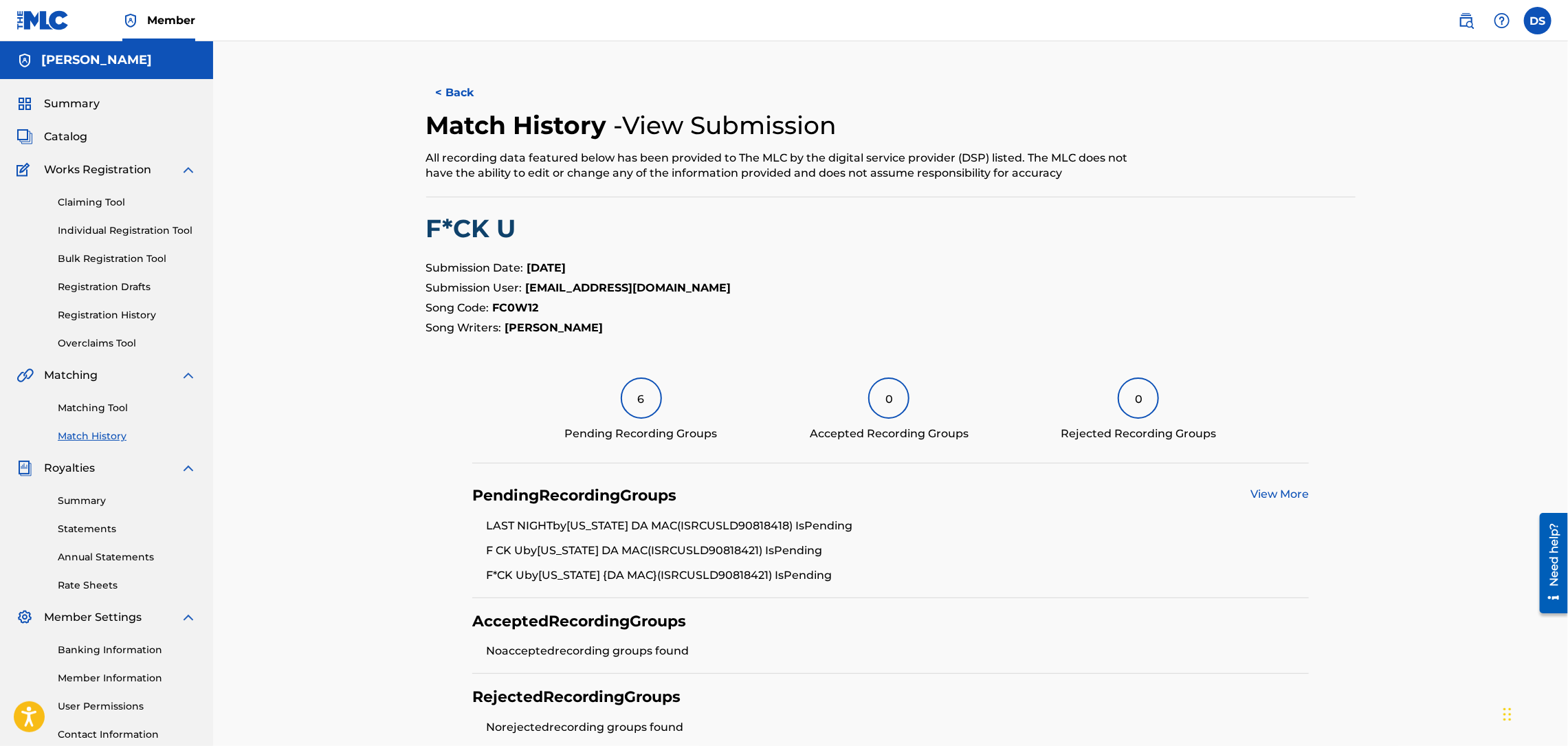
click at [461, 107] on button "< Back" at bounding box center [467, 92] width 82 height 34
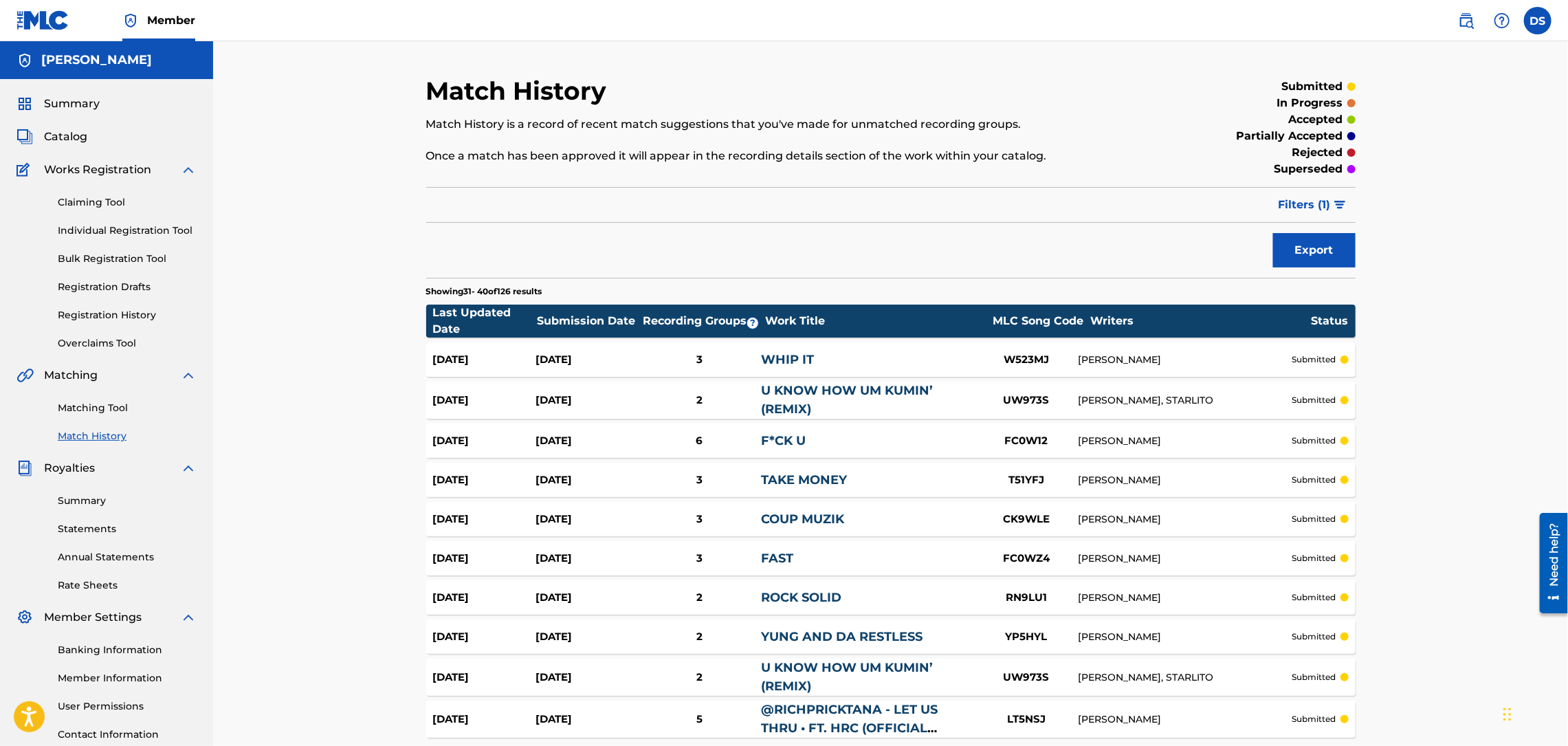
scroll to position [82, 0]
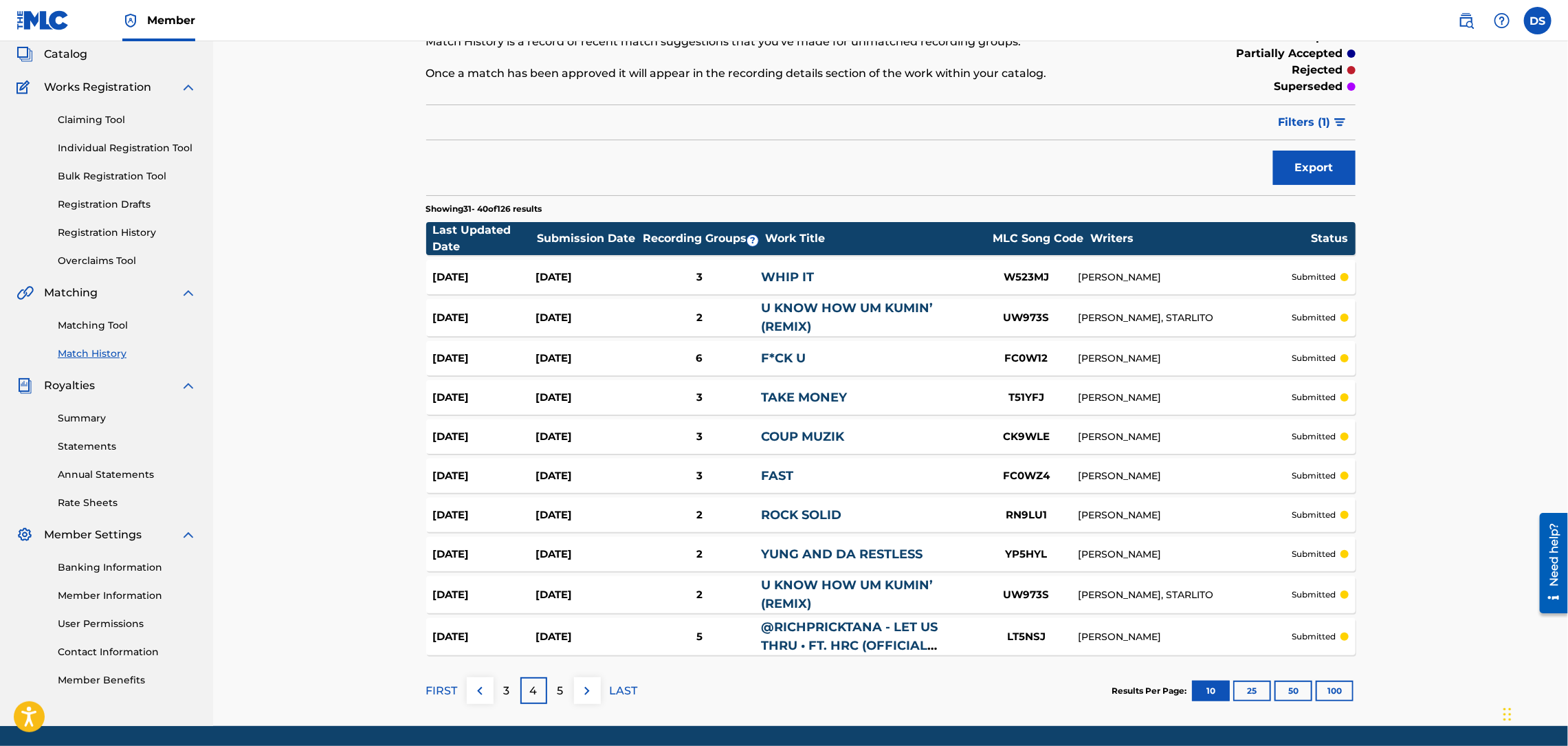
click at [559, 683] on p "5" at bounding box center [561, 691] width 6 height 17
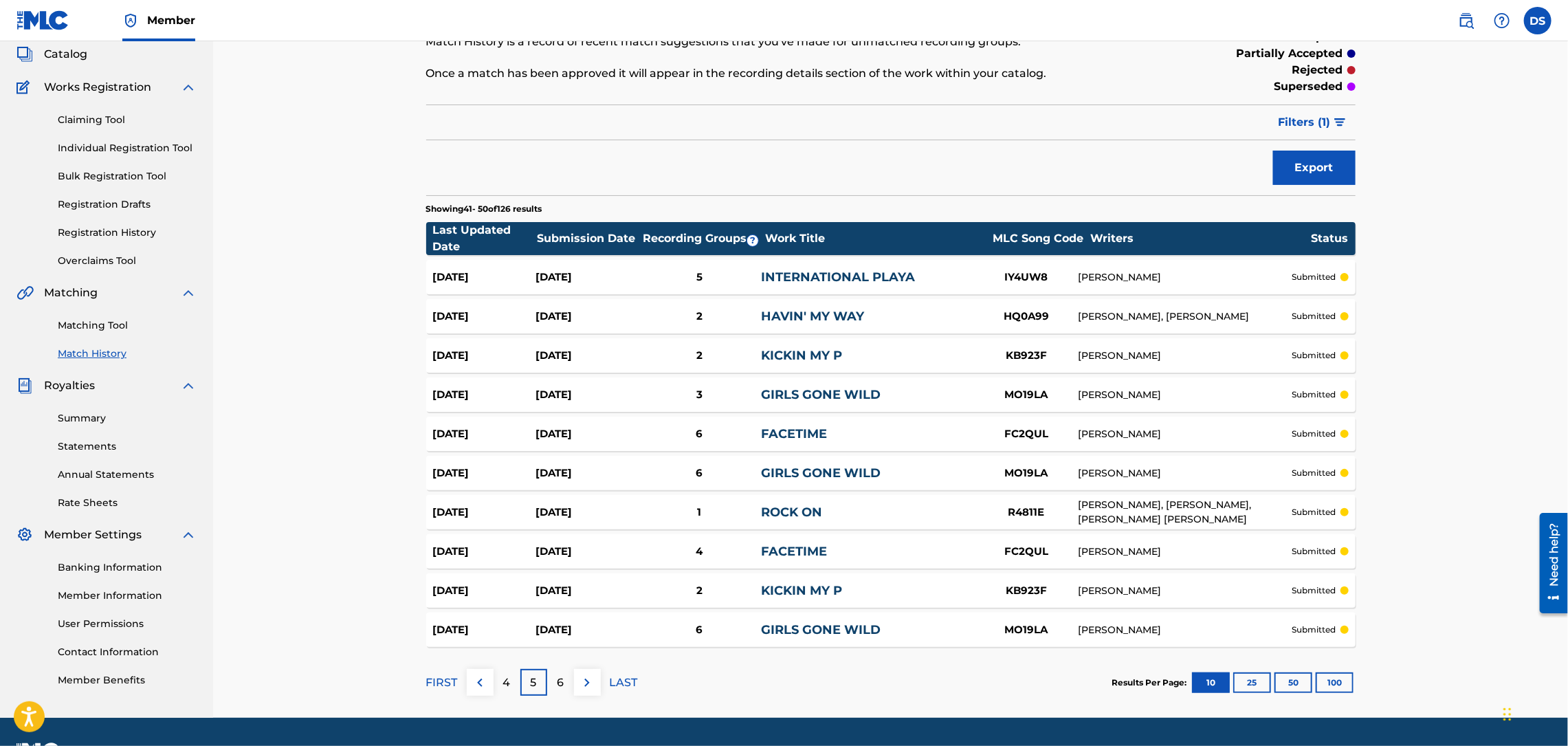
click at [791, 271] on link "INTERNATIONAL PLAYA" at bounding box center [838, 277] width 154 height 15
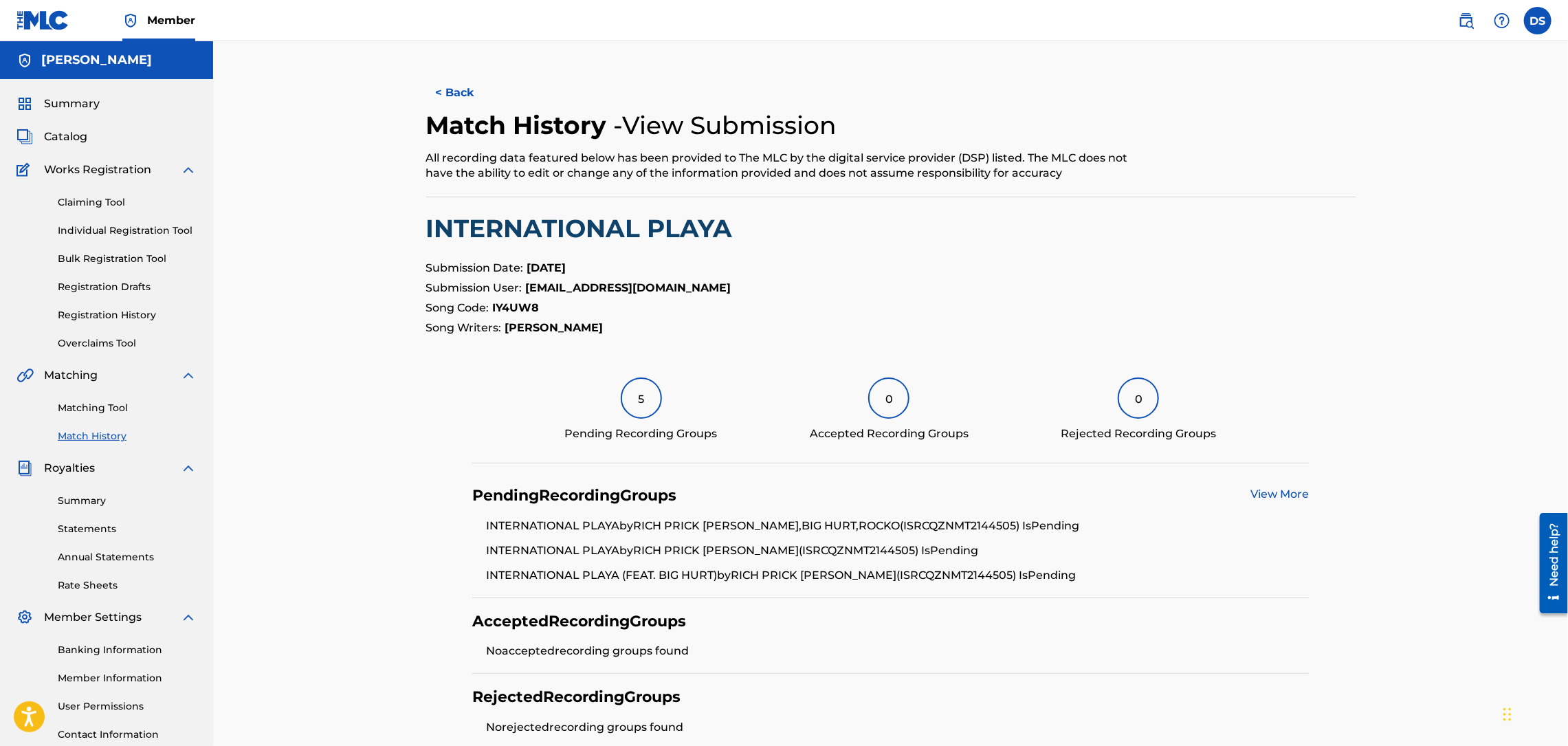
click at [1274, 488] on link "View More" at bounding box center [1279, 494] width 59 height 13
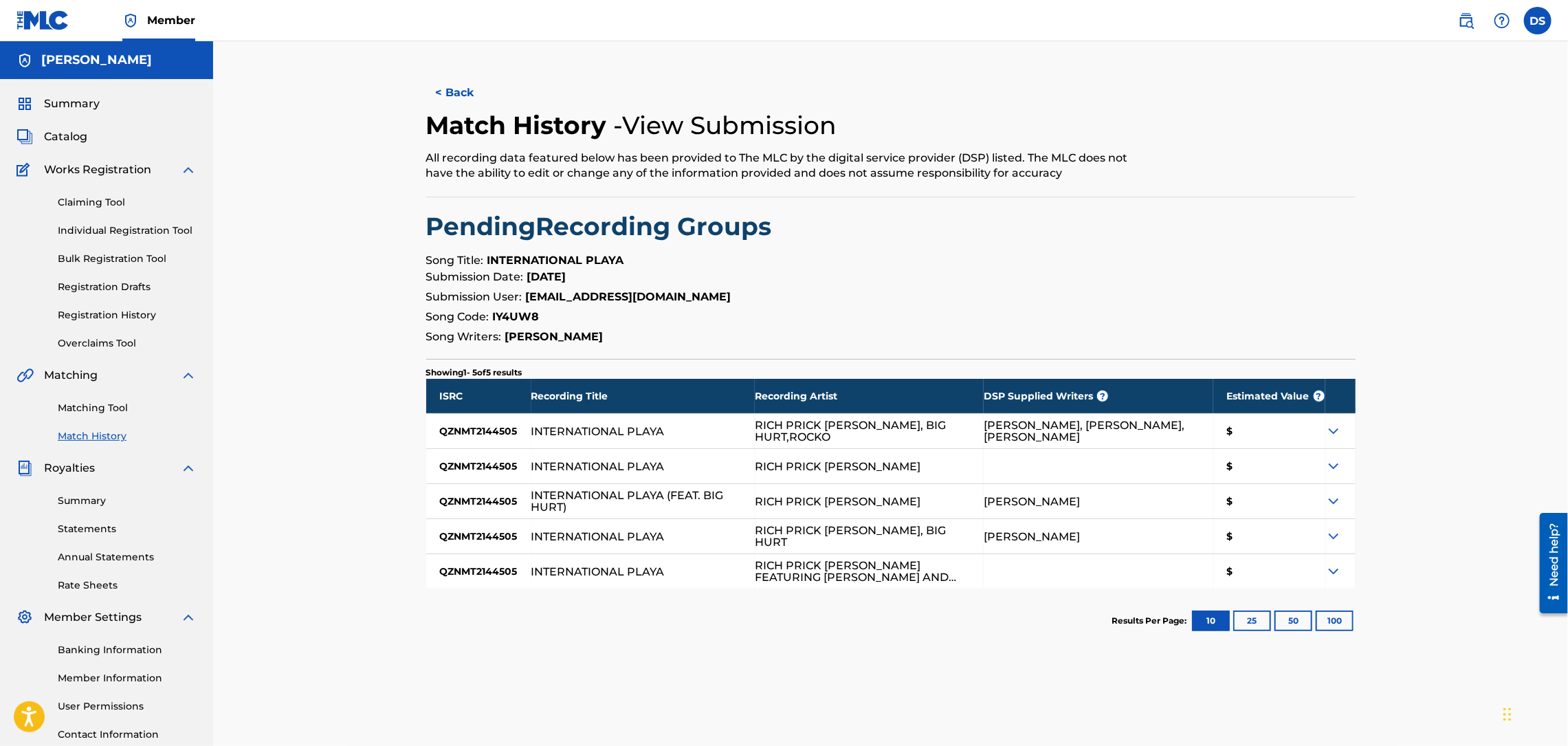
click at [450, 88] on button "< Back" at bounding box center [467, 92] width 82 height 34
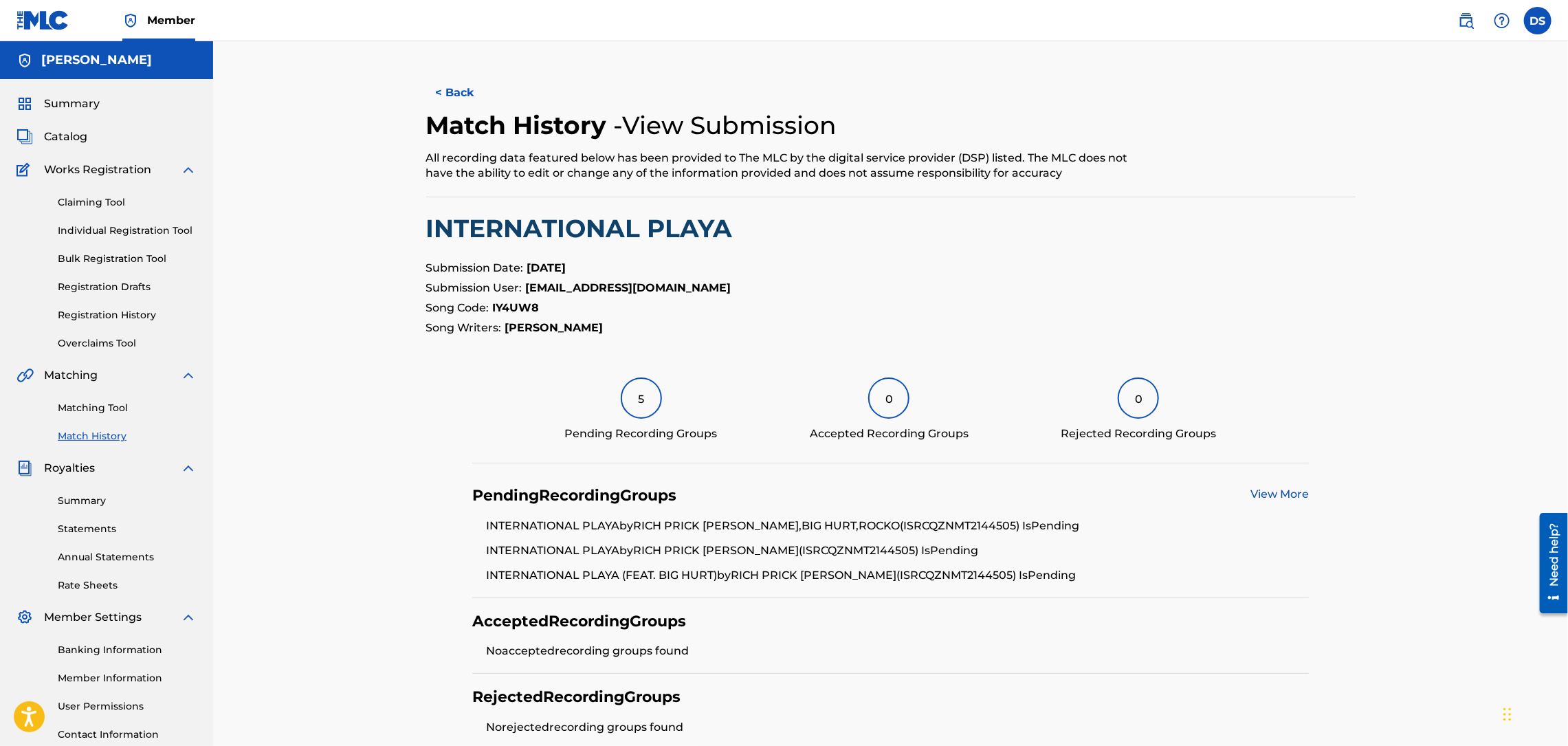
click at [437, 86] on button "< Back" at bounding box center [467, 92] width 82 height 34
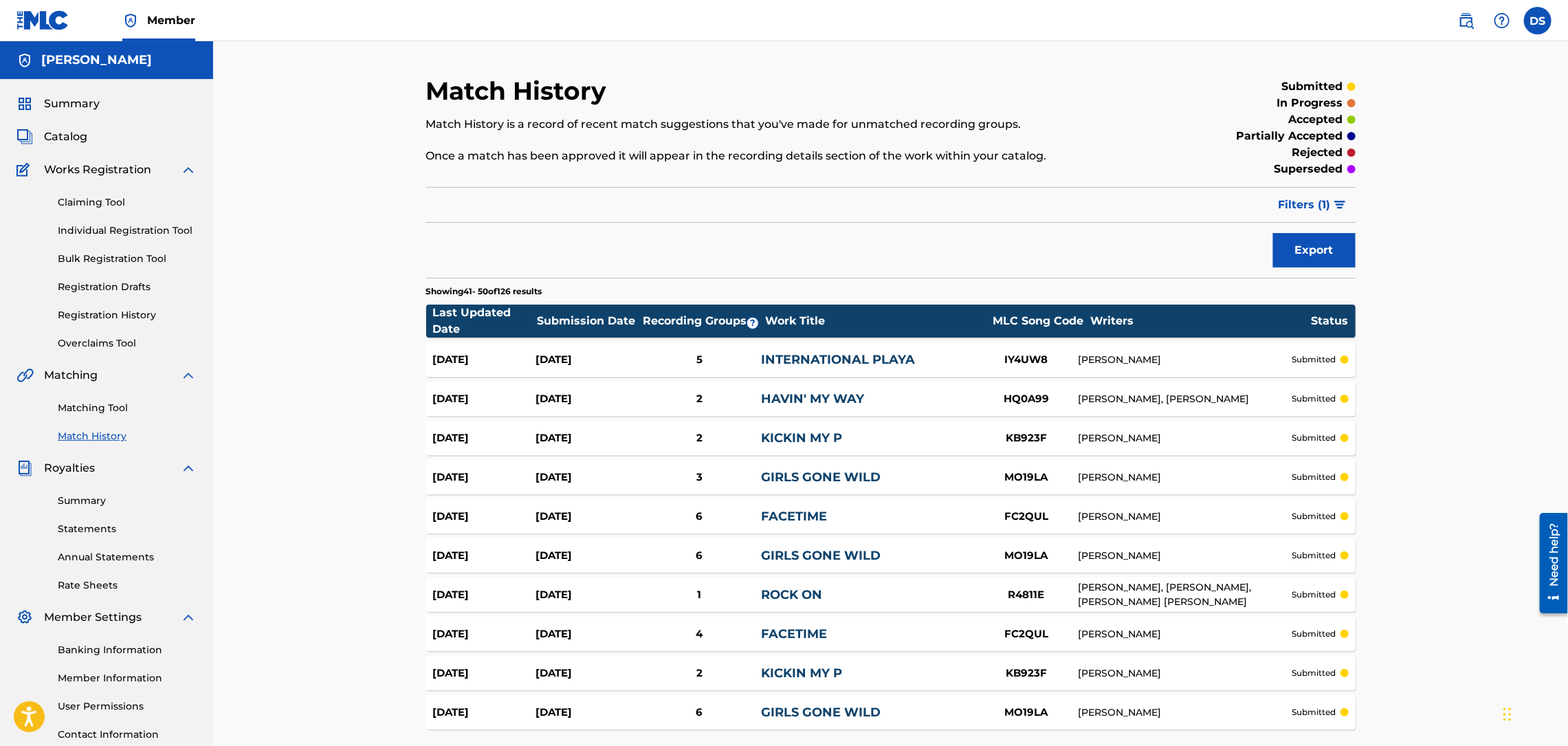
scroll to position [82, 0]
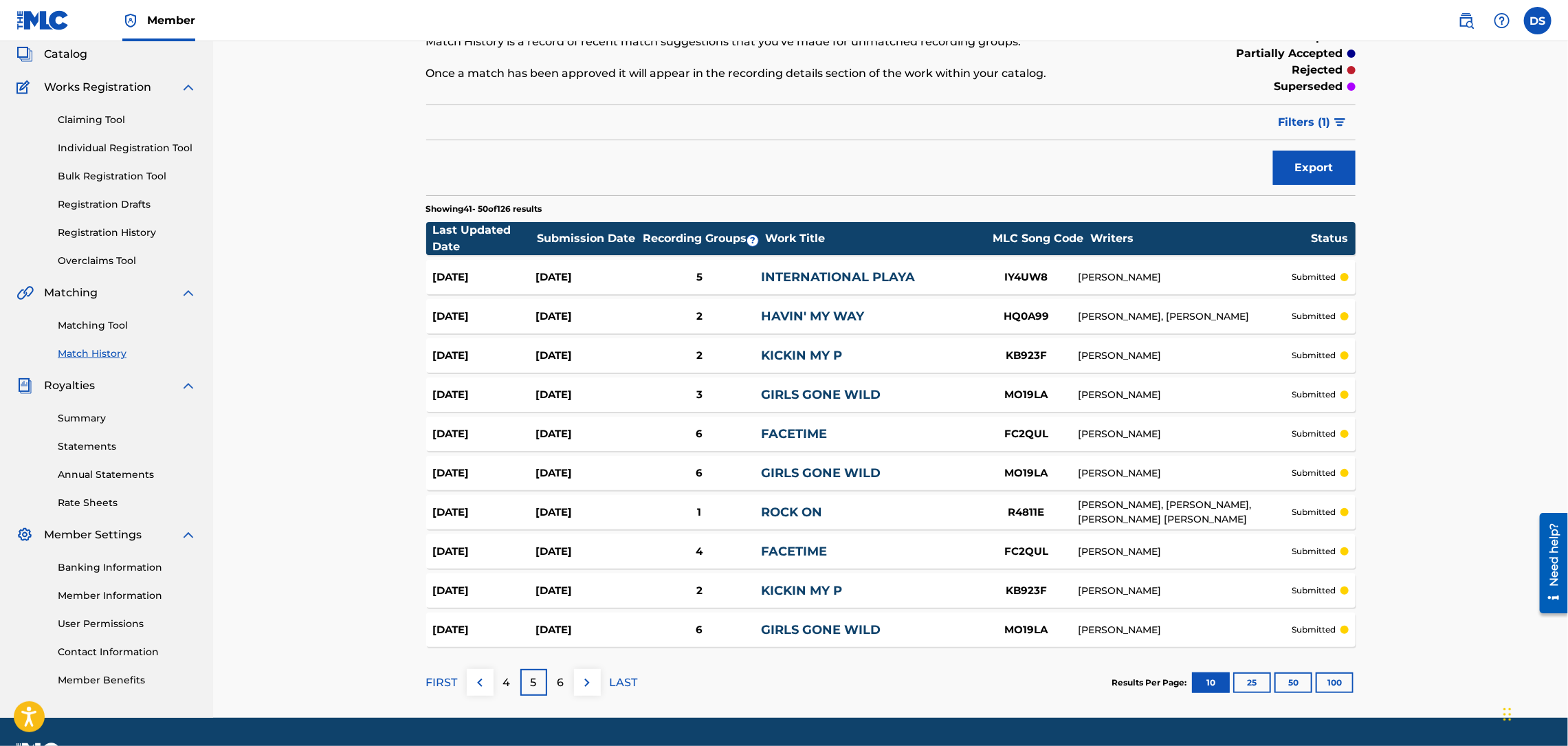
click at [795, 464] on div "GIRLS GONE WILD" at bounding box center [867, 473] width 214 height 18
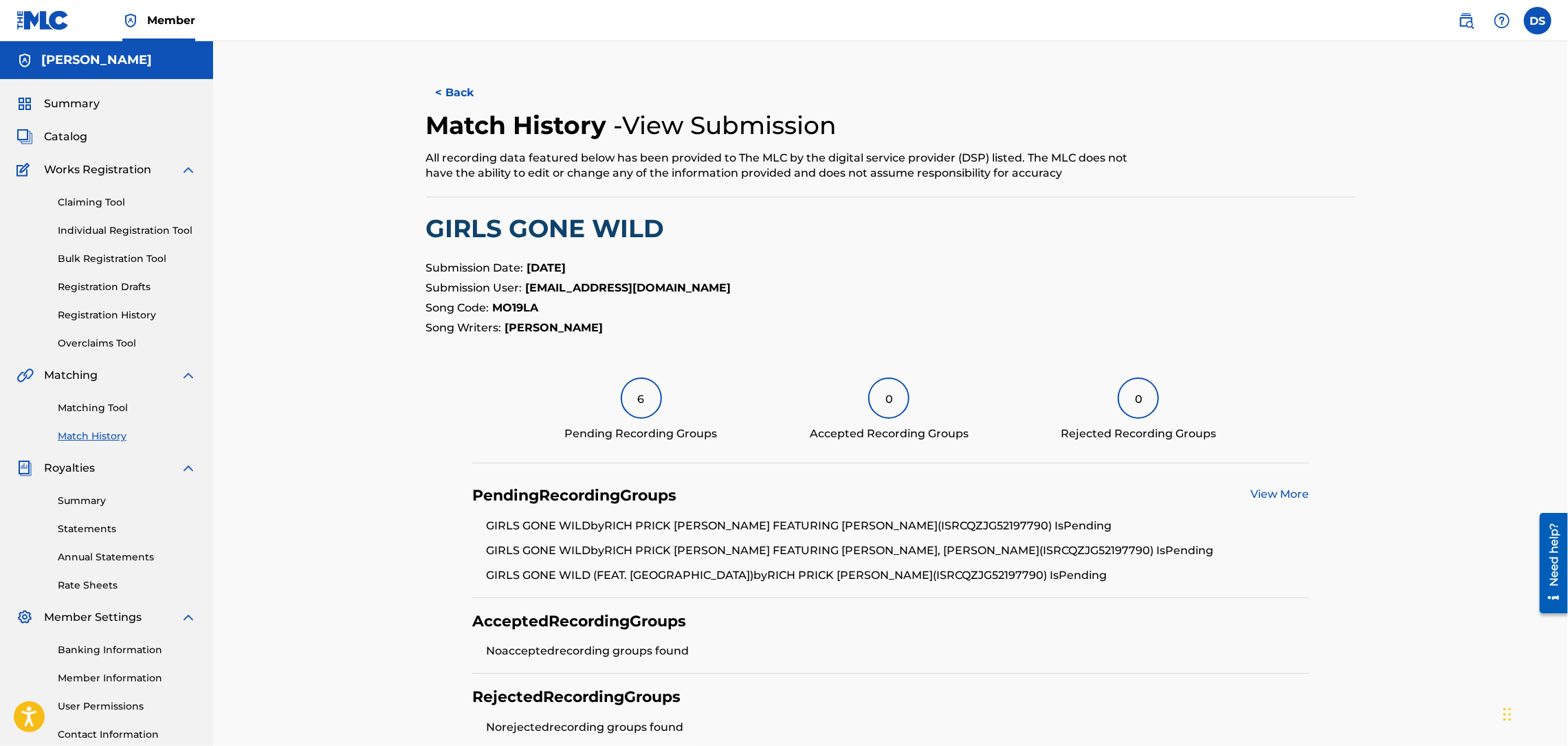
click at [1274, 499] on link "View More" at bounding box center [1279, 494] width 59 height 13
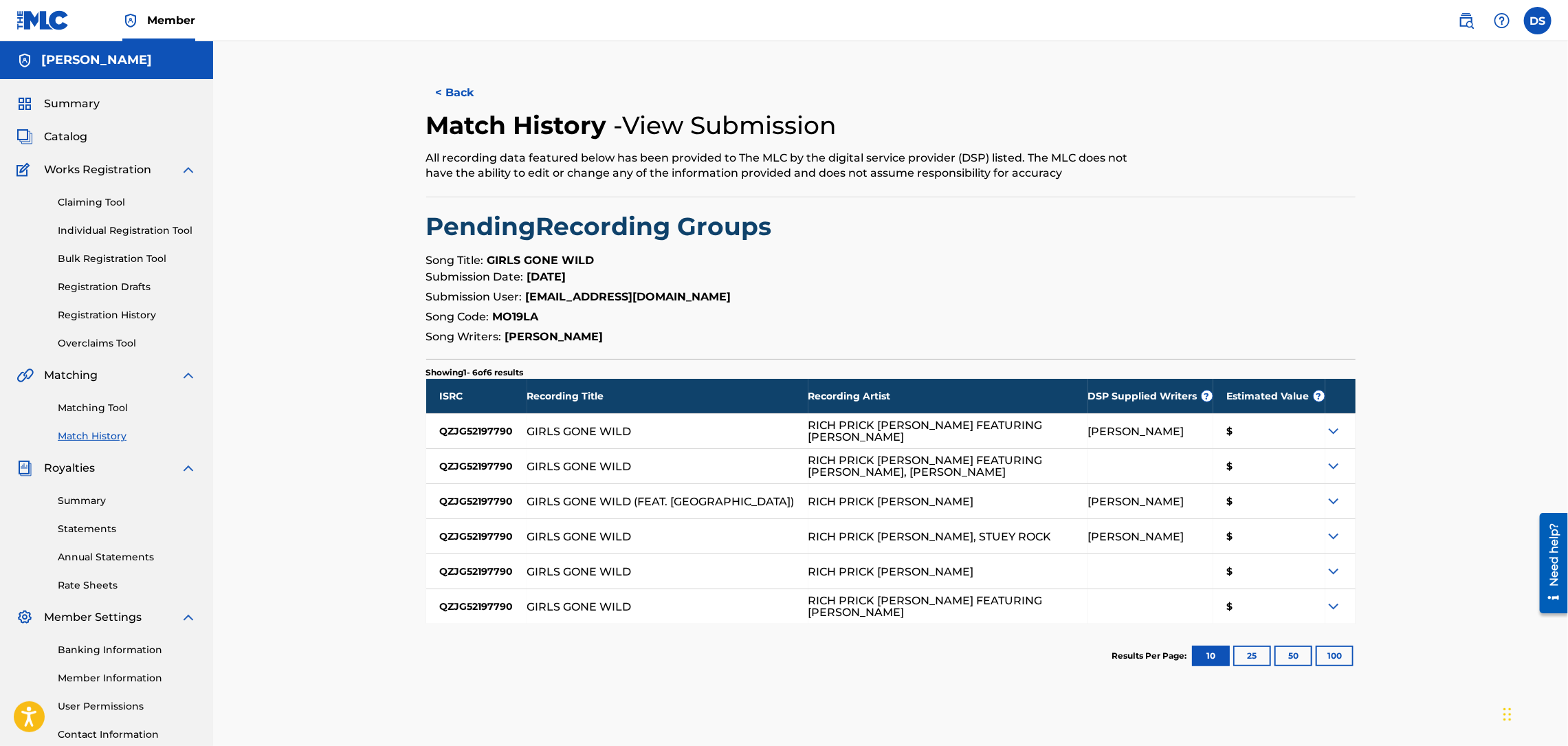
click at [475, 104] on button "< Back" at bounding box center [467, 92] width 82 height 34
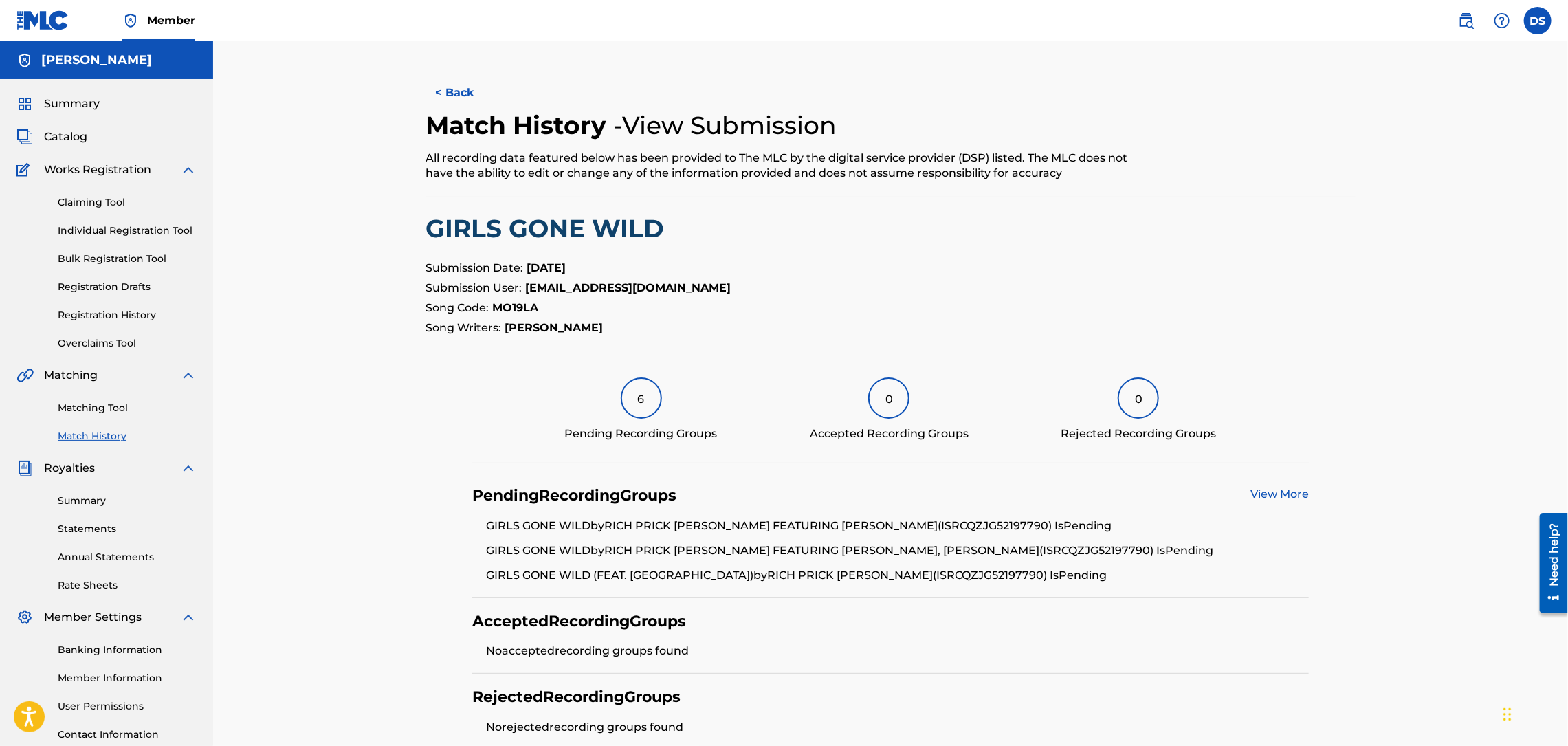
click at [441, 99] on button "< Back" at bounding box center [467, 92] width 82 height 34
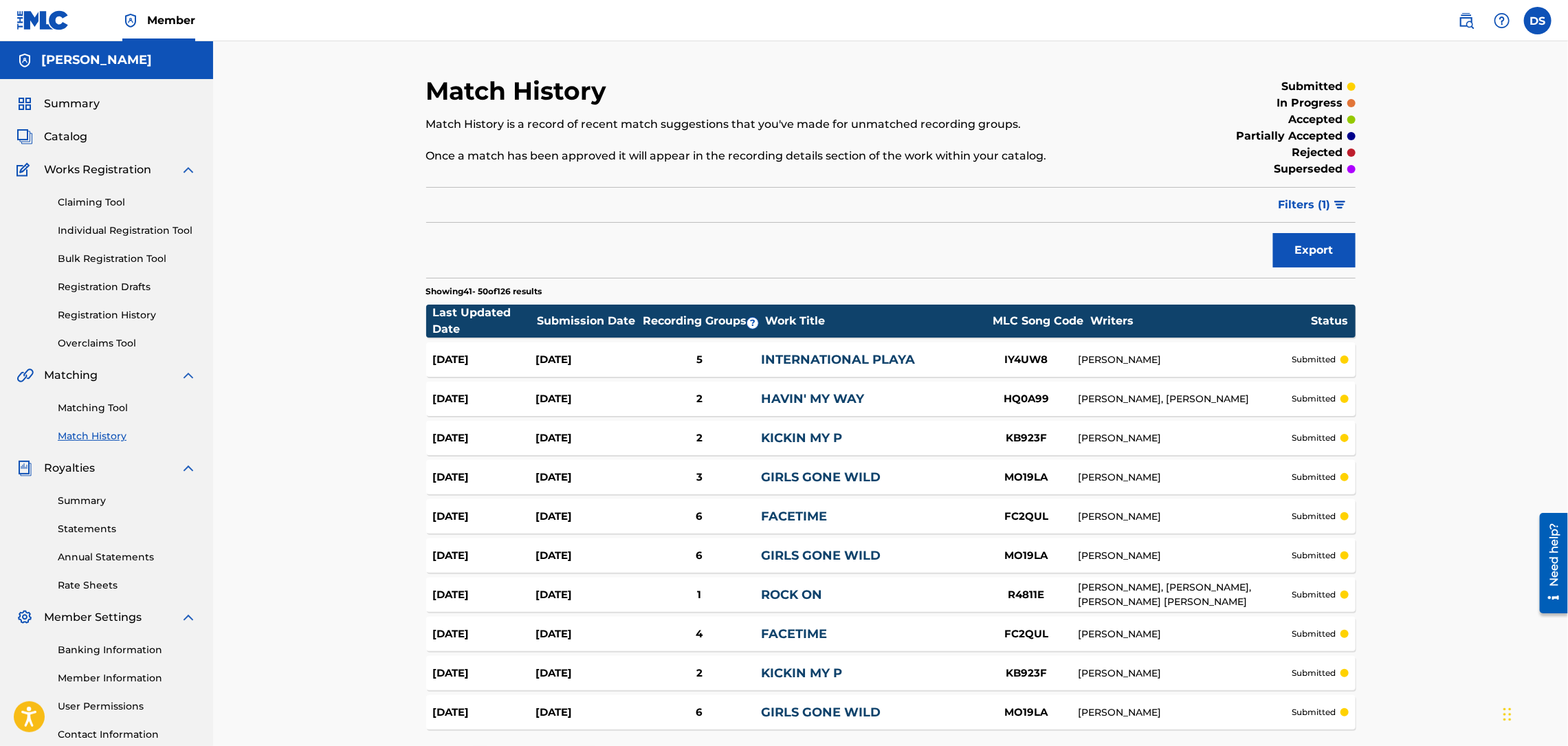
scroll to position [82, 0]
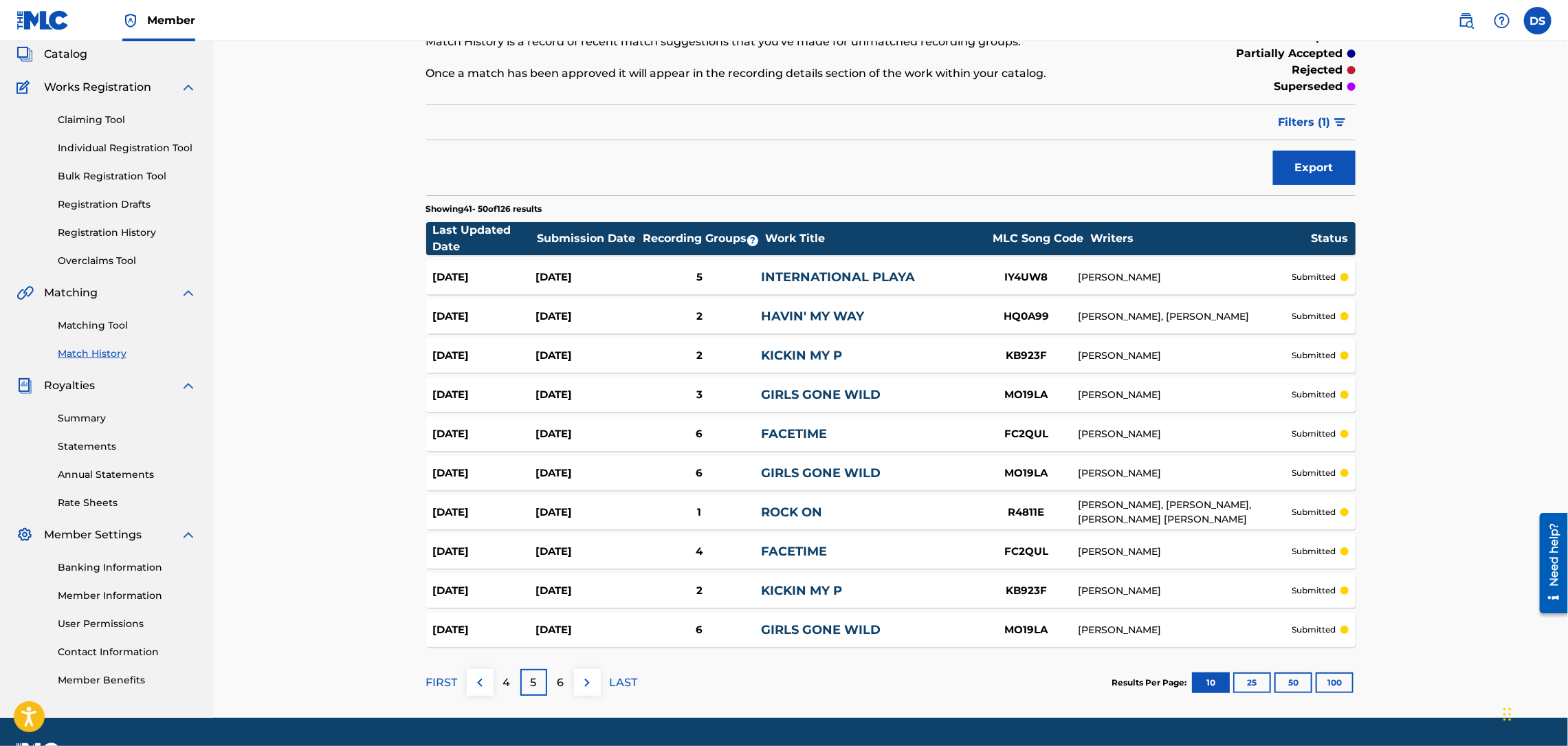
click at [565, 680] on div "6" at bounding box center [560, 682] width 27 height 27
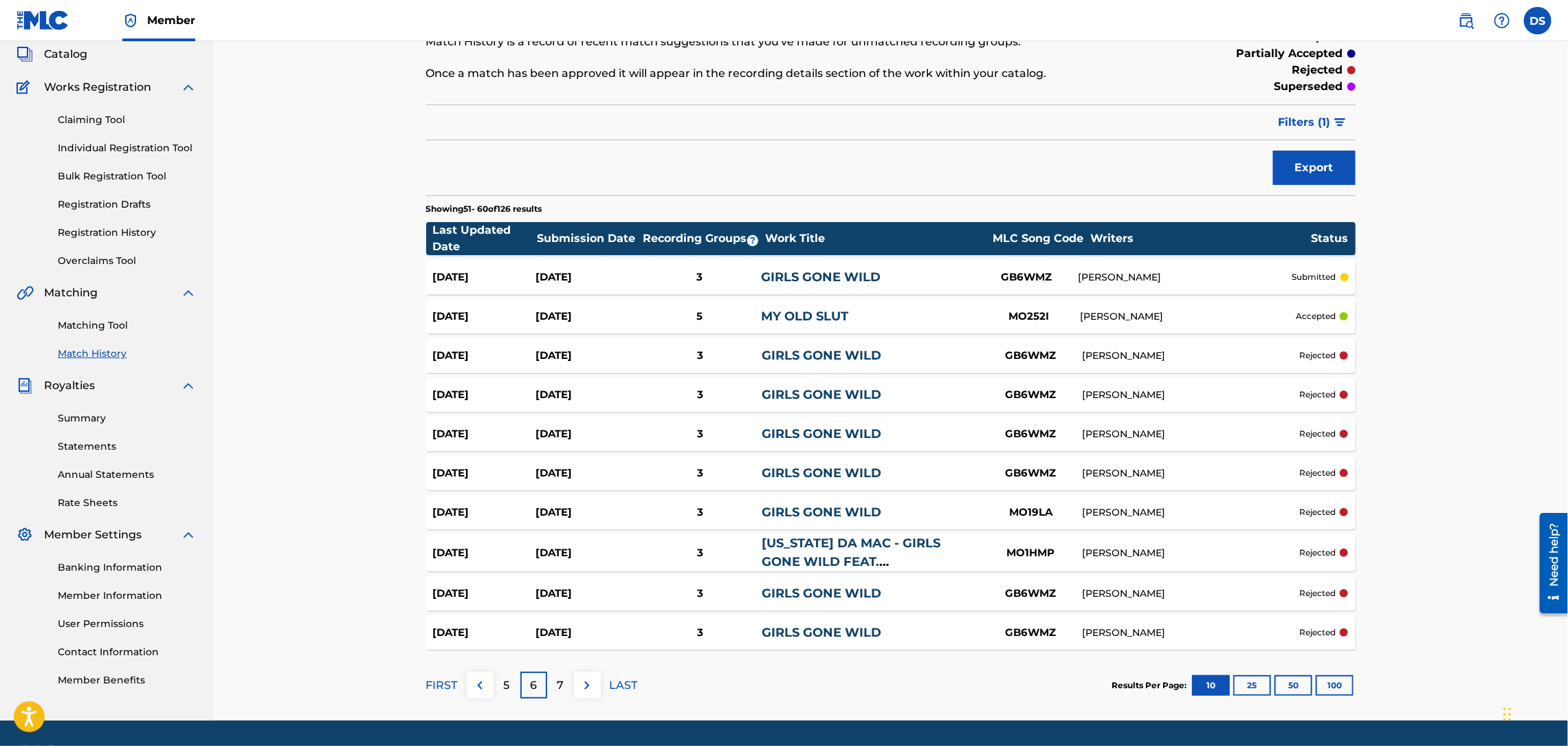
click at [832, 312] on link "MY OLD SLUT" at bounding box center [805, 317] width 87 height 15
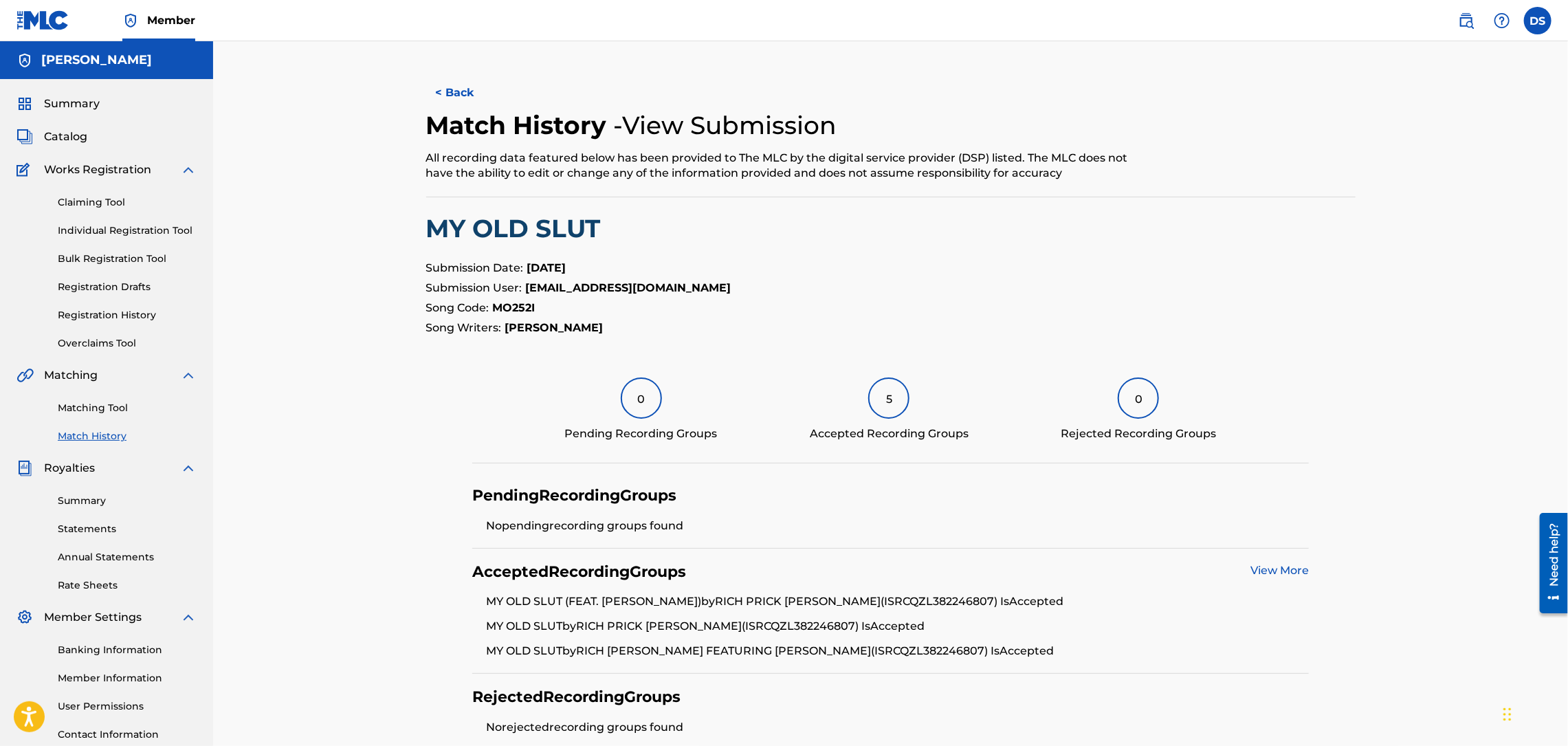
click at [1263, 569] on link "View More" at bounding box center [1279, 570] width 59 height 13
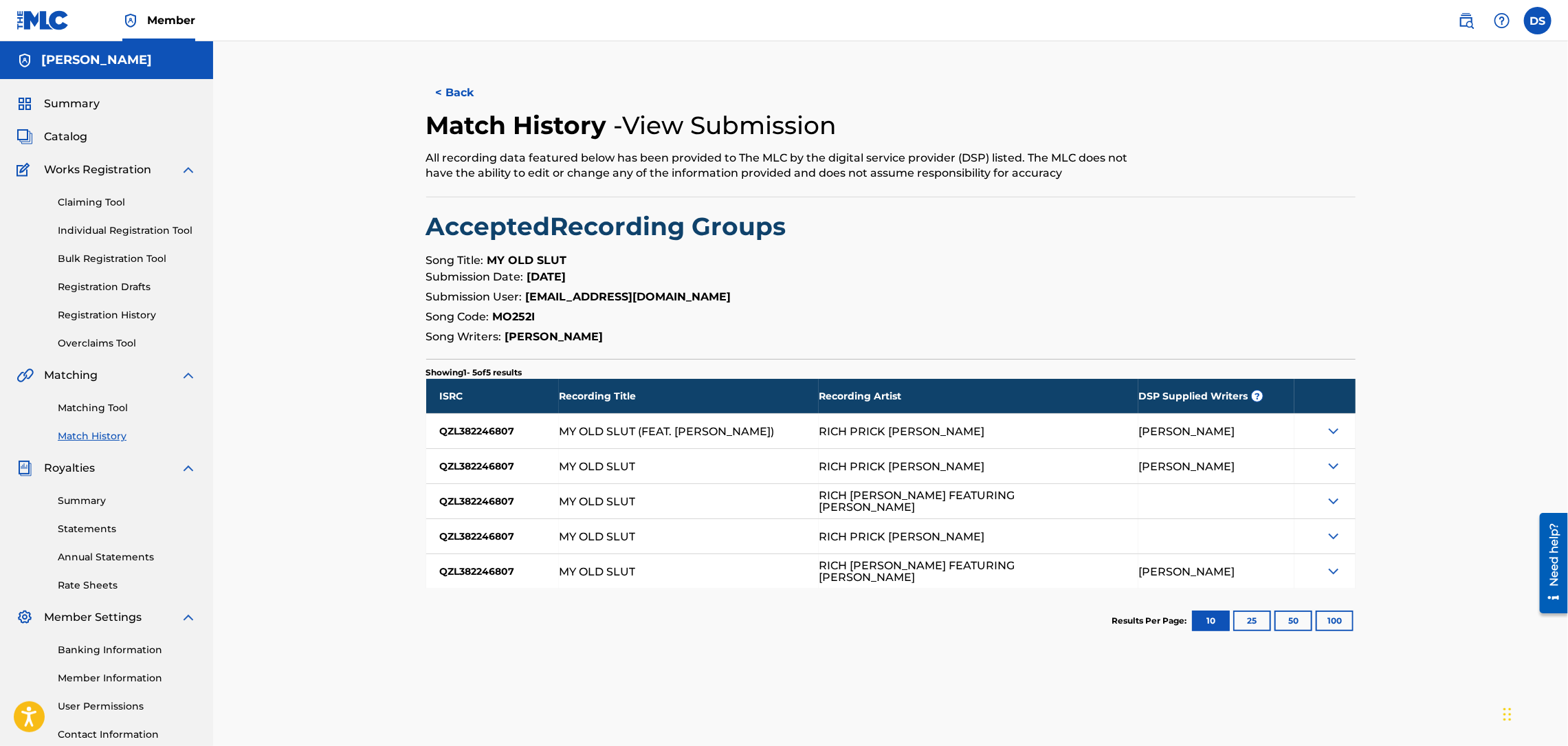
click at [471, 105] on button "< Back" at bounding box center [467, 92] width 82 height 34
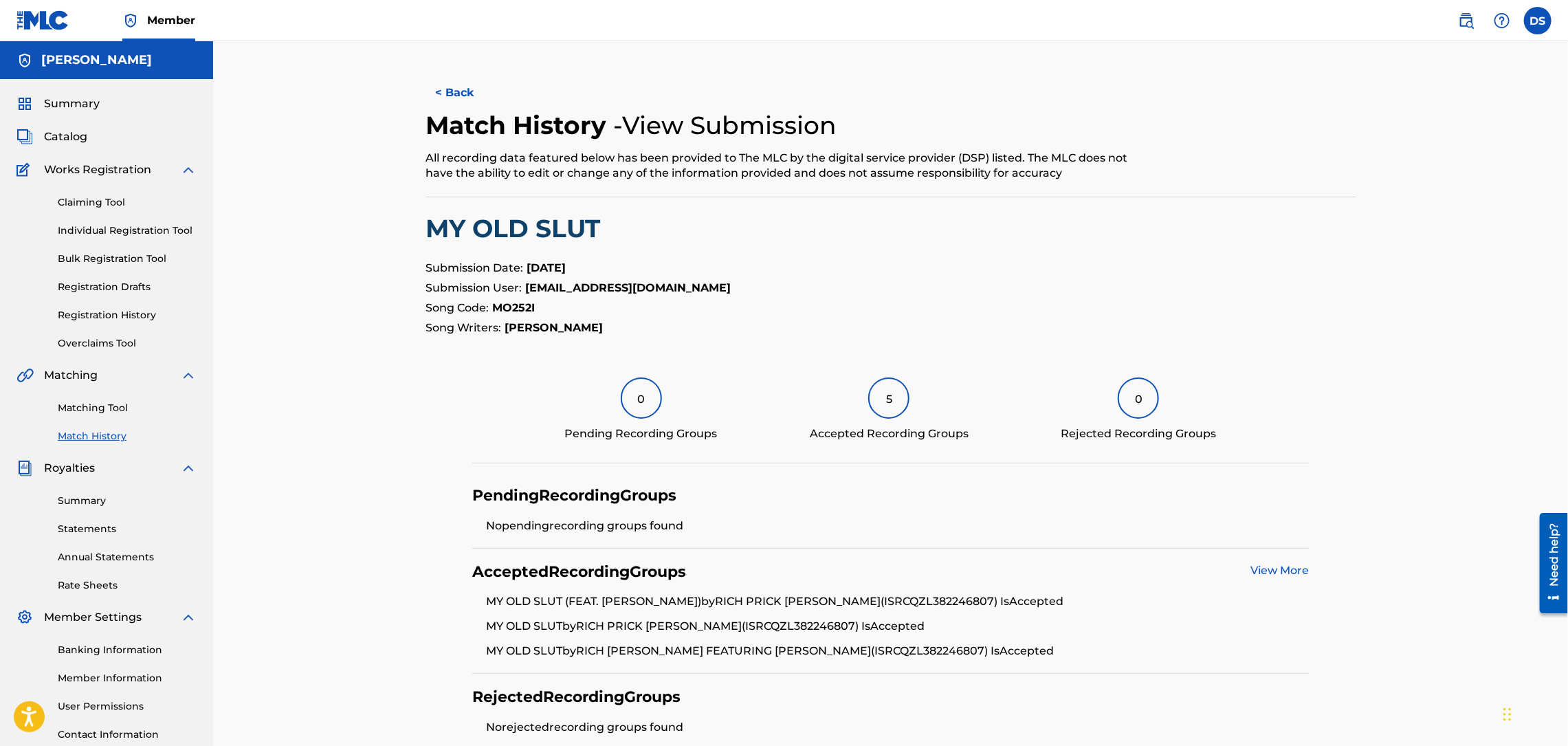
click at [471, 105] on button "< Back" at bounding box center [467, 92] width 82 height 34
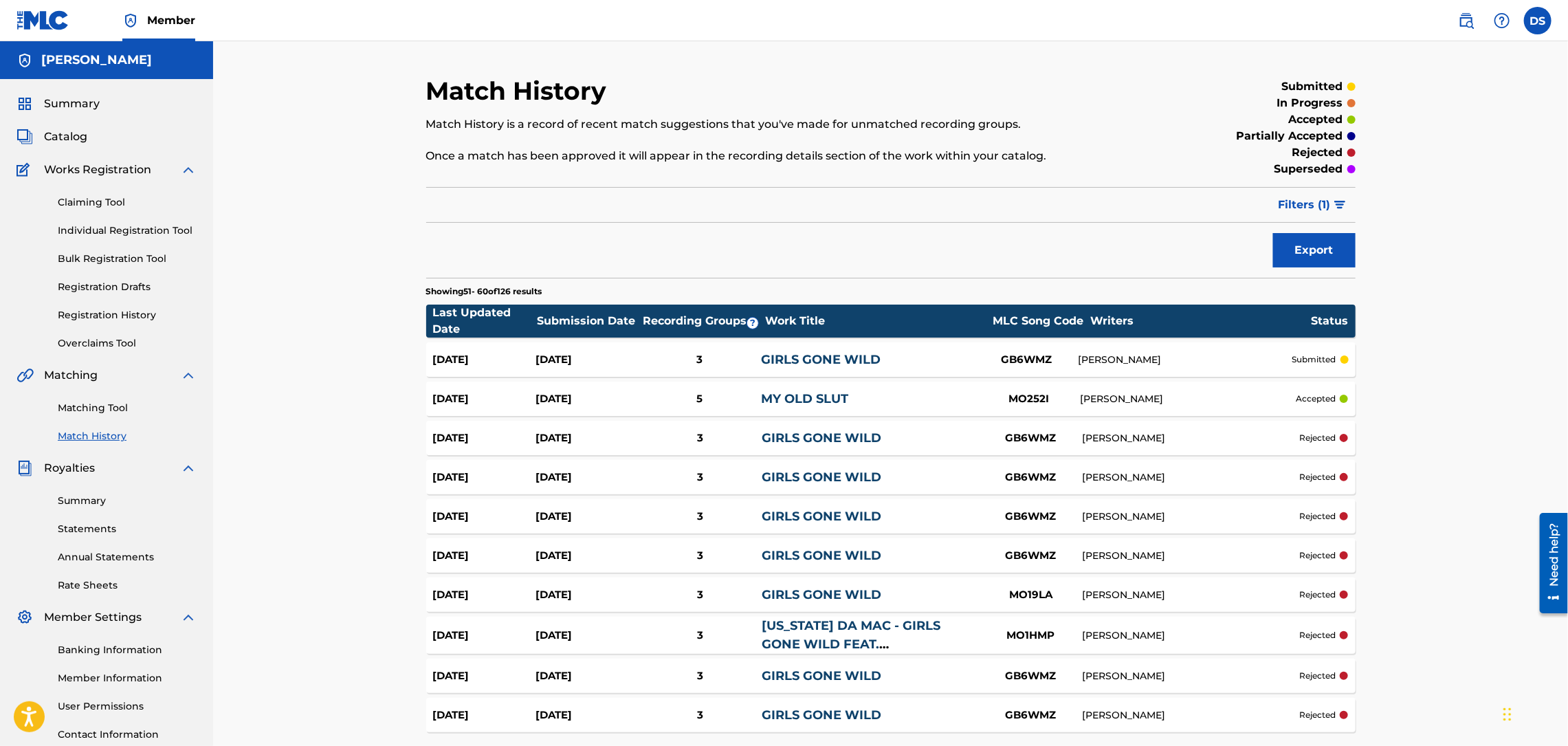
scroll to position [82, 0]
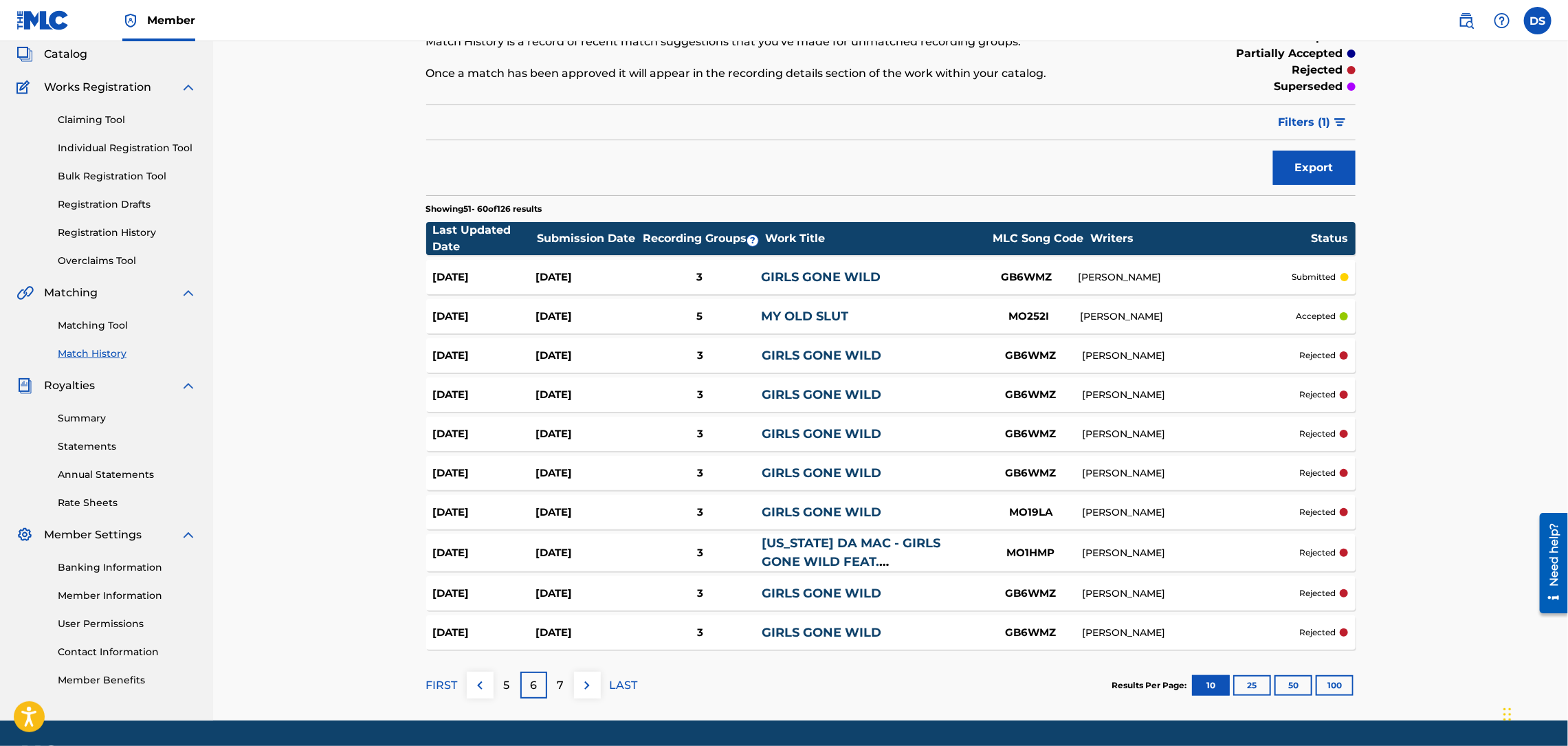
click at [558, 687] on p "7" at bounding box center [560, 686] width 7 height 17
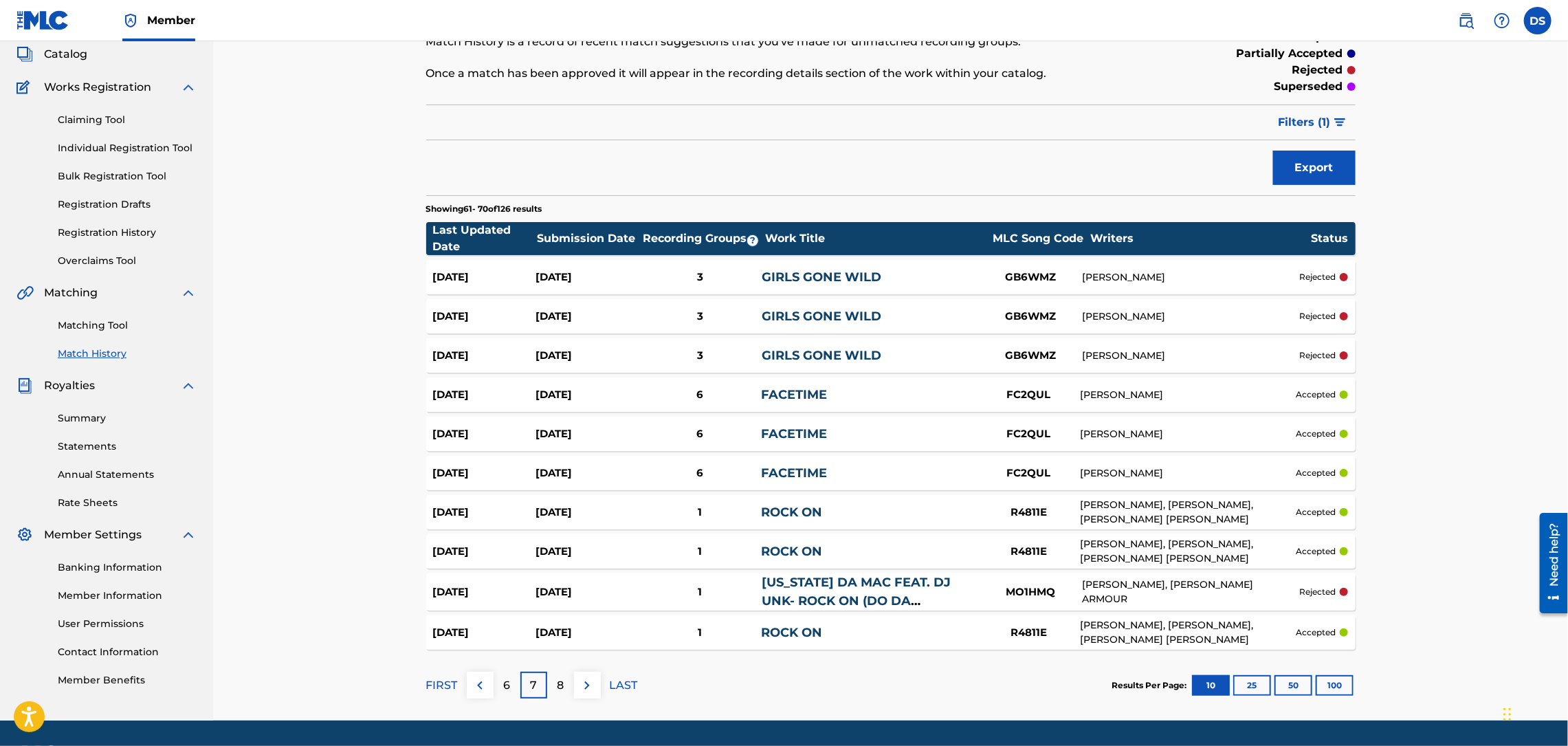
click at [558, 687] on p "8" at bounding box center [560, 686] width 7 height 17
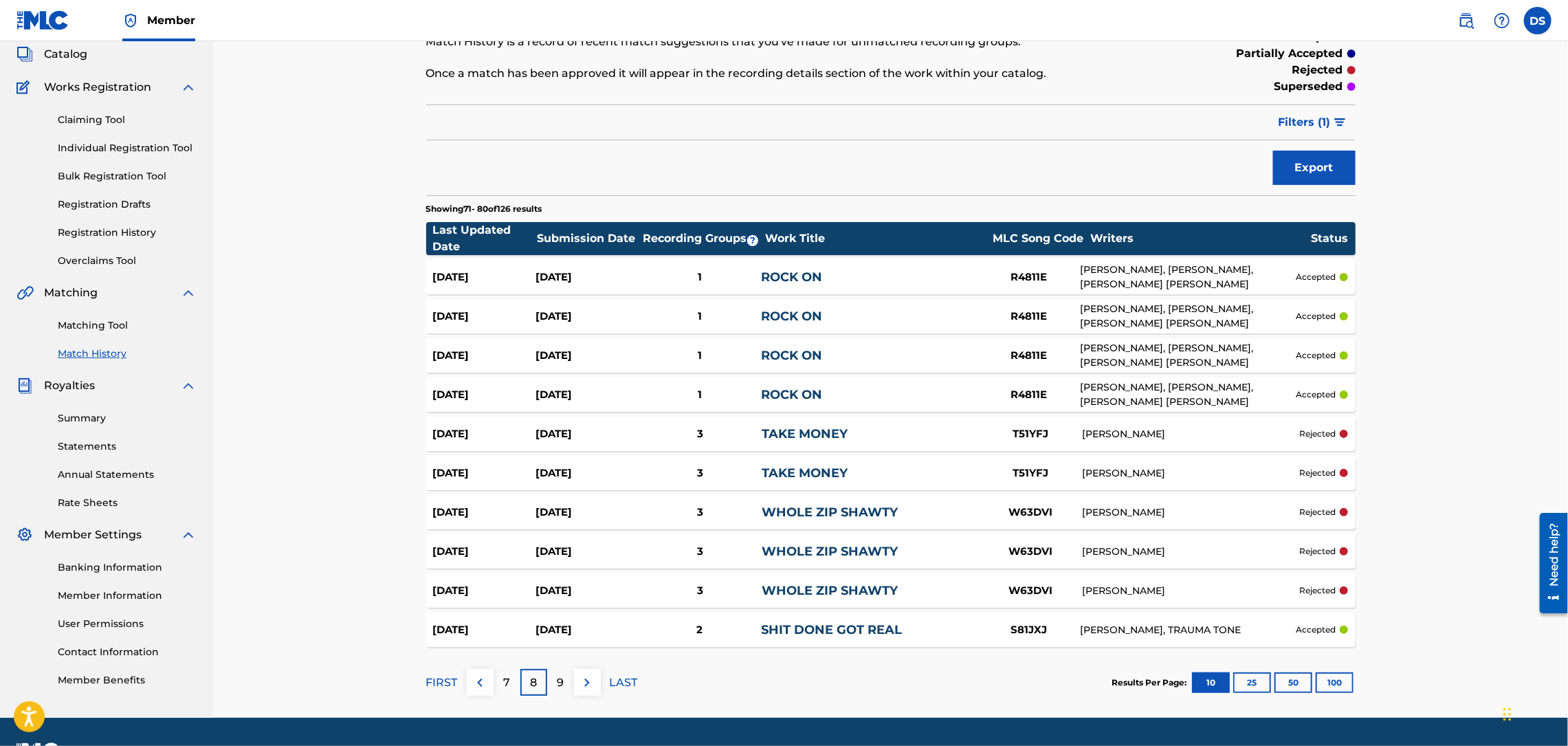
click at [701, 590] on div "3" at bounding box center [700, 591] width 124 height 16
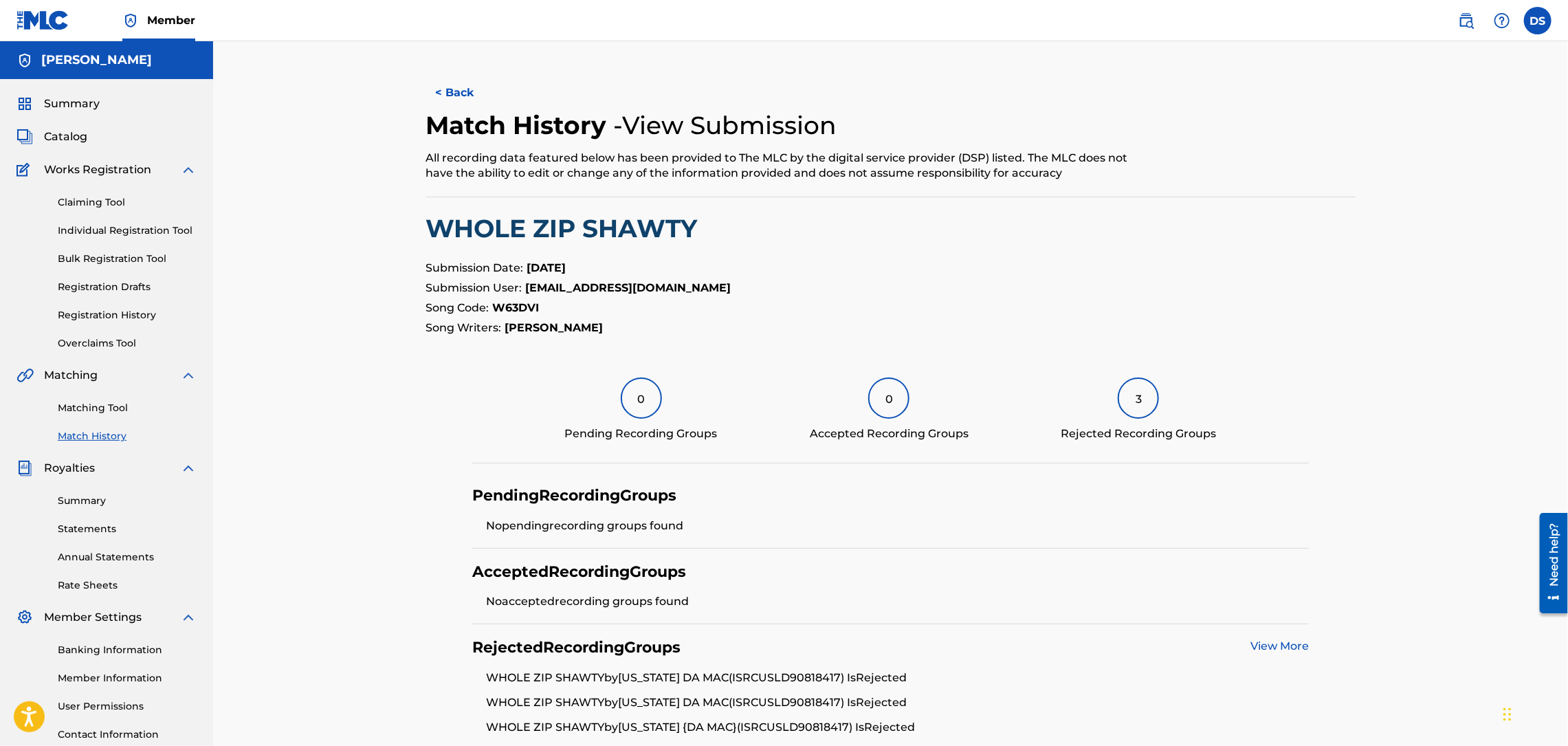
click at [445, 91] on button "< Back" at bounding box center [467, 92] width 82 height 34
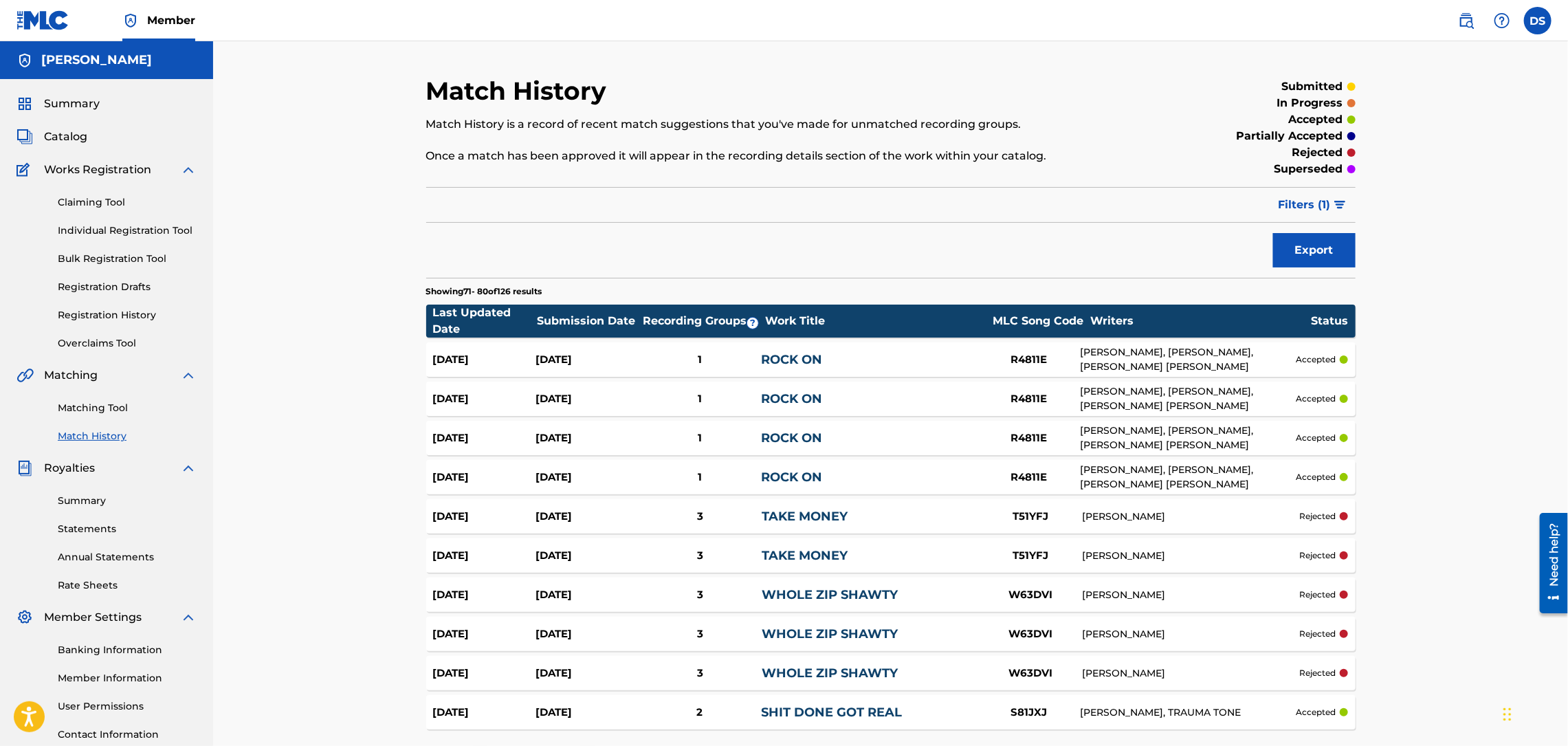
scroll to position [82, 0]
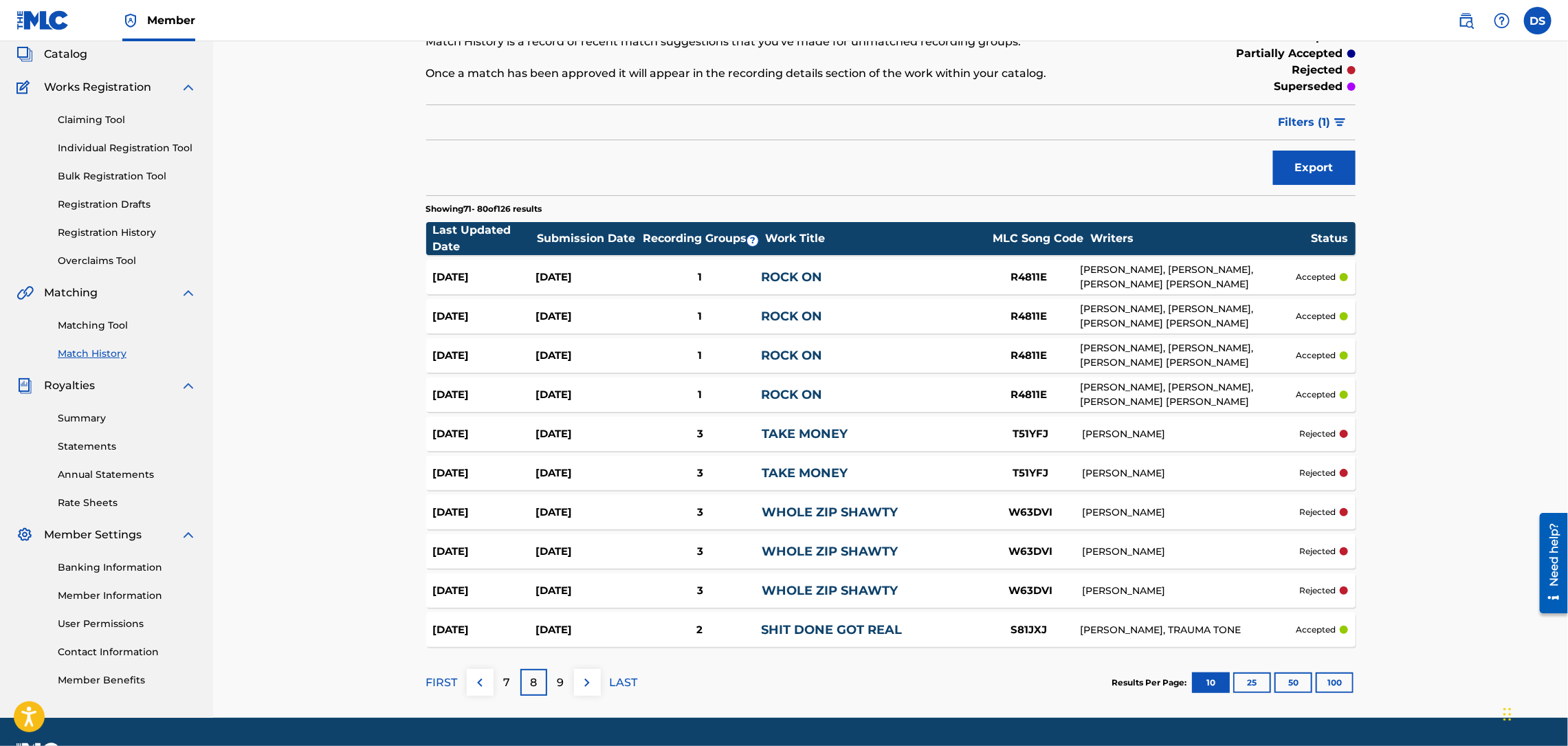
click at [560, 683] on p "9" at bounding box center [560, 683] width 7 height 17
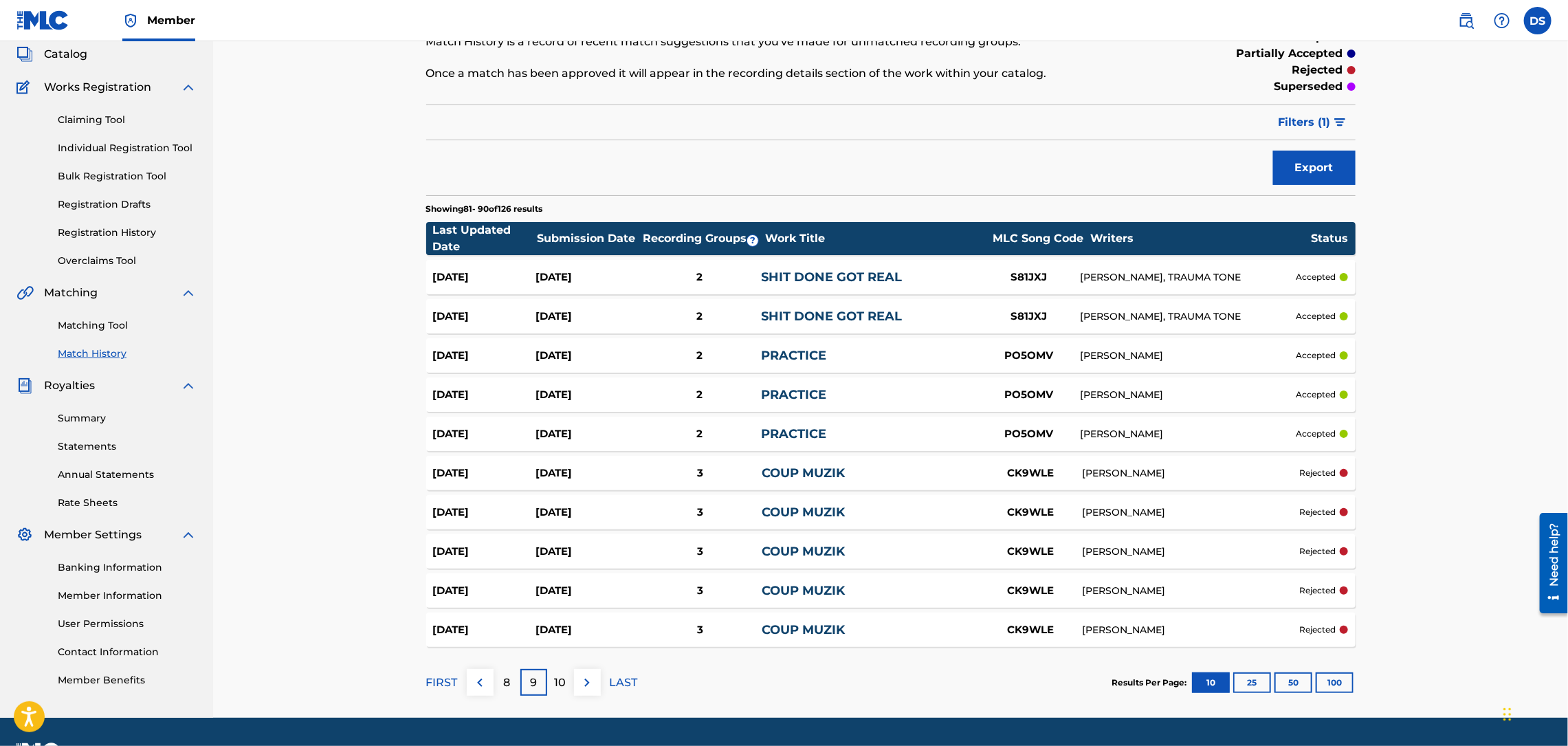
click at [784, 312] on link "SHIT DONE GOT REAL" at bounding box center [832, 317] width 141 height 15
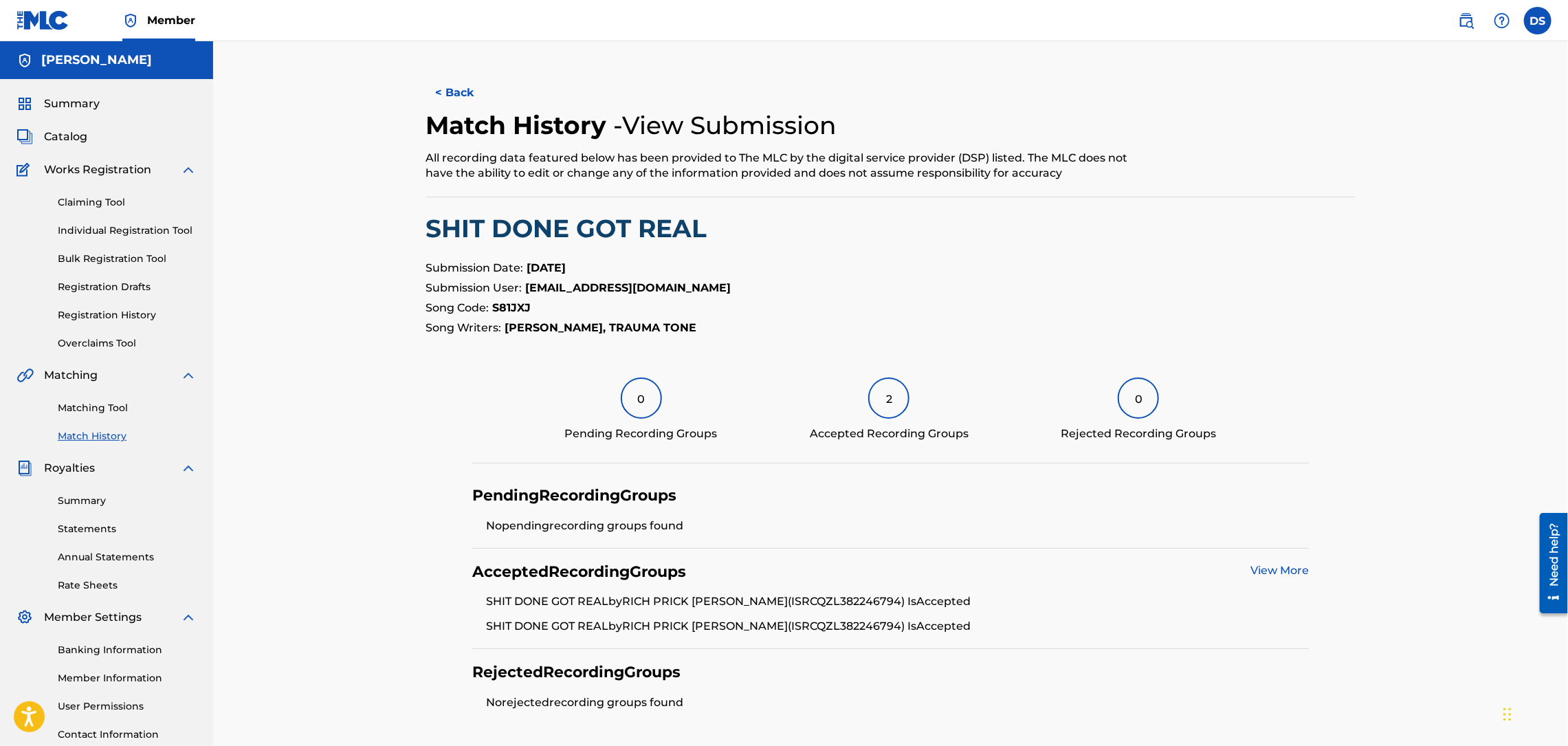
click at [1271, 574] on link "View More" at bounding box center [1279, 570] width 59 height 13
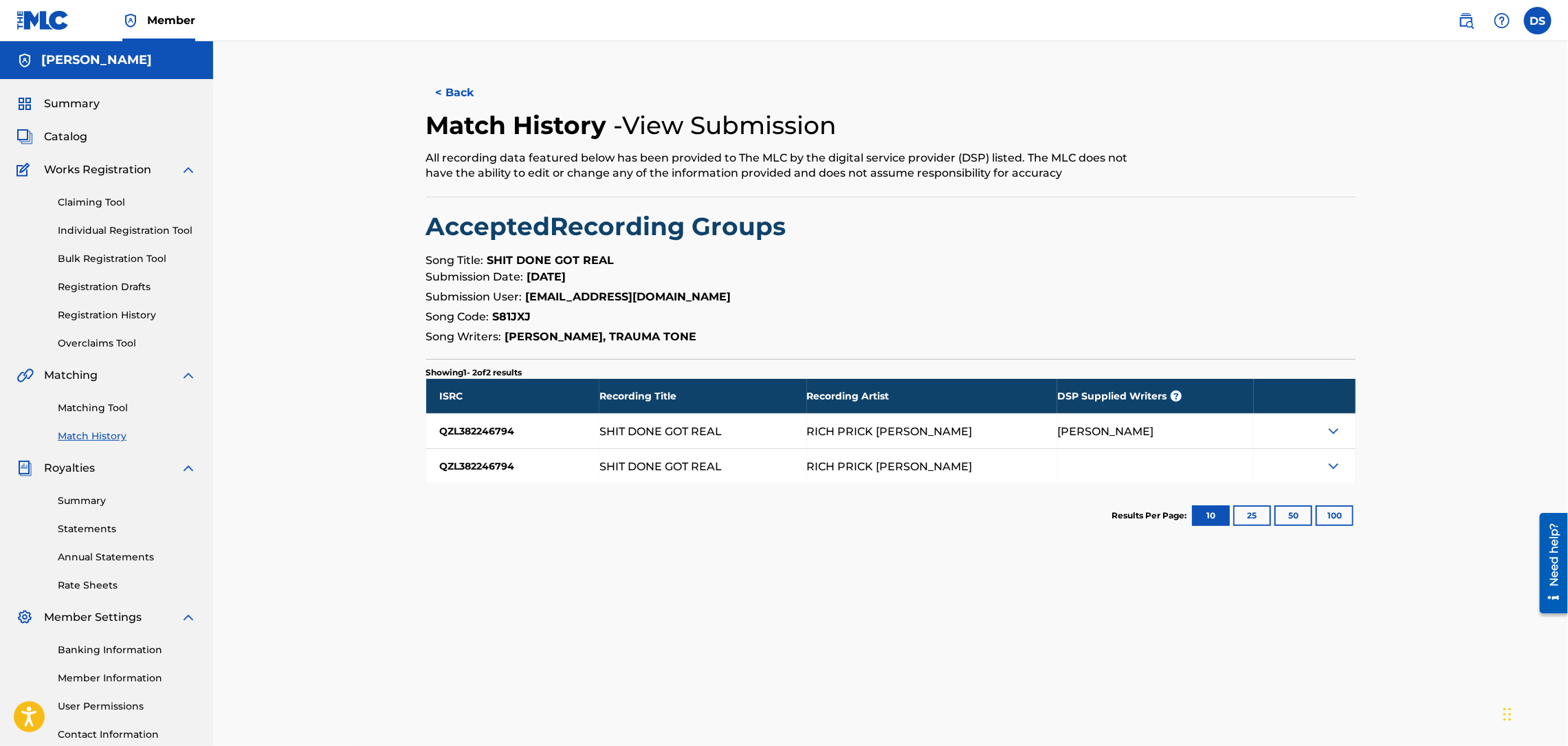
click at [466, 90] on button "< Back" at bounding box center [467, 92] width 82 height 34
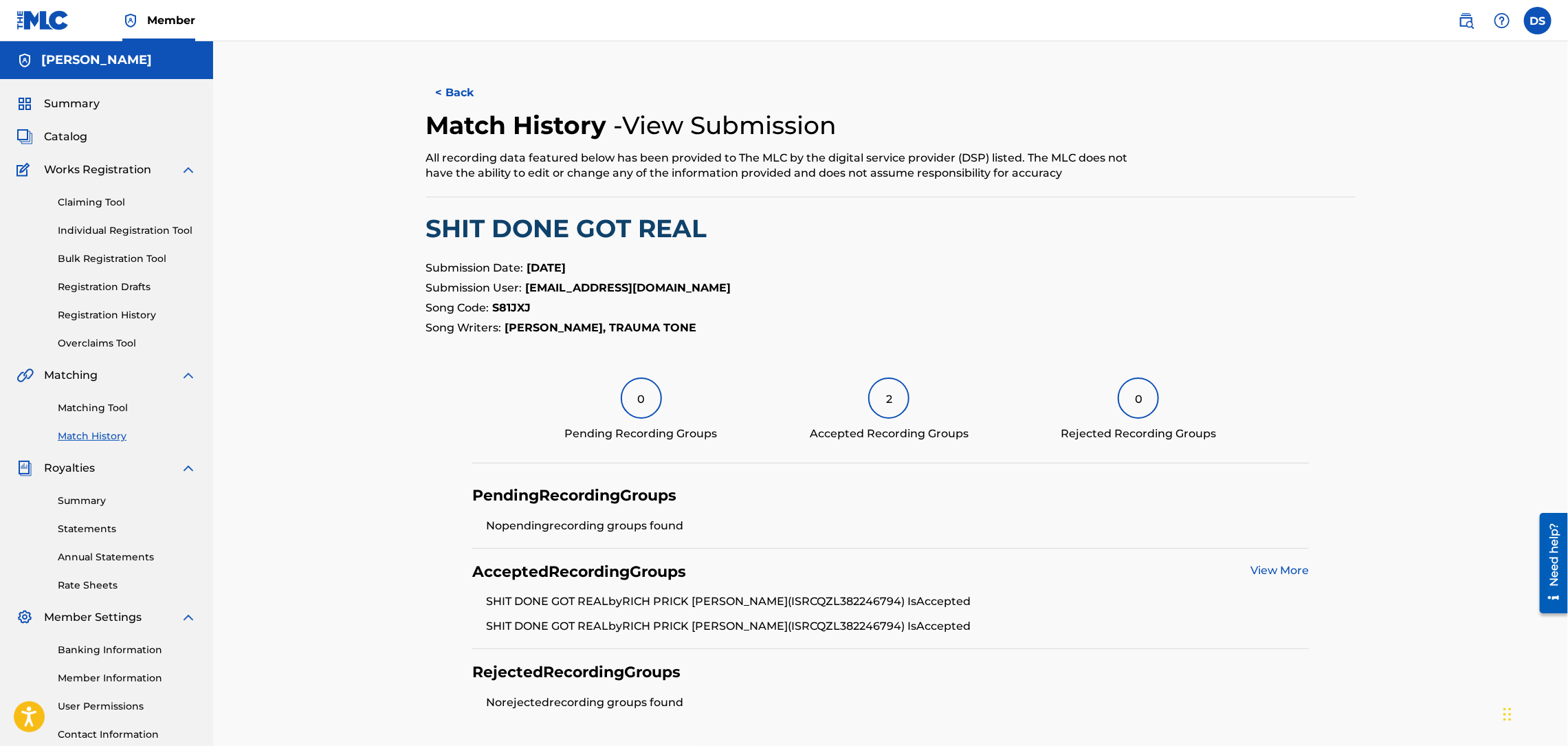
click at [466, 90] on button "< Back" at bounding box center [467, 92] width 82 height 34
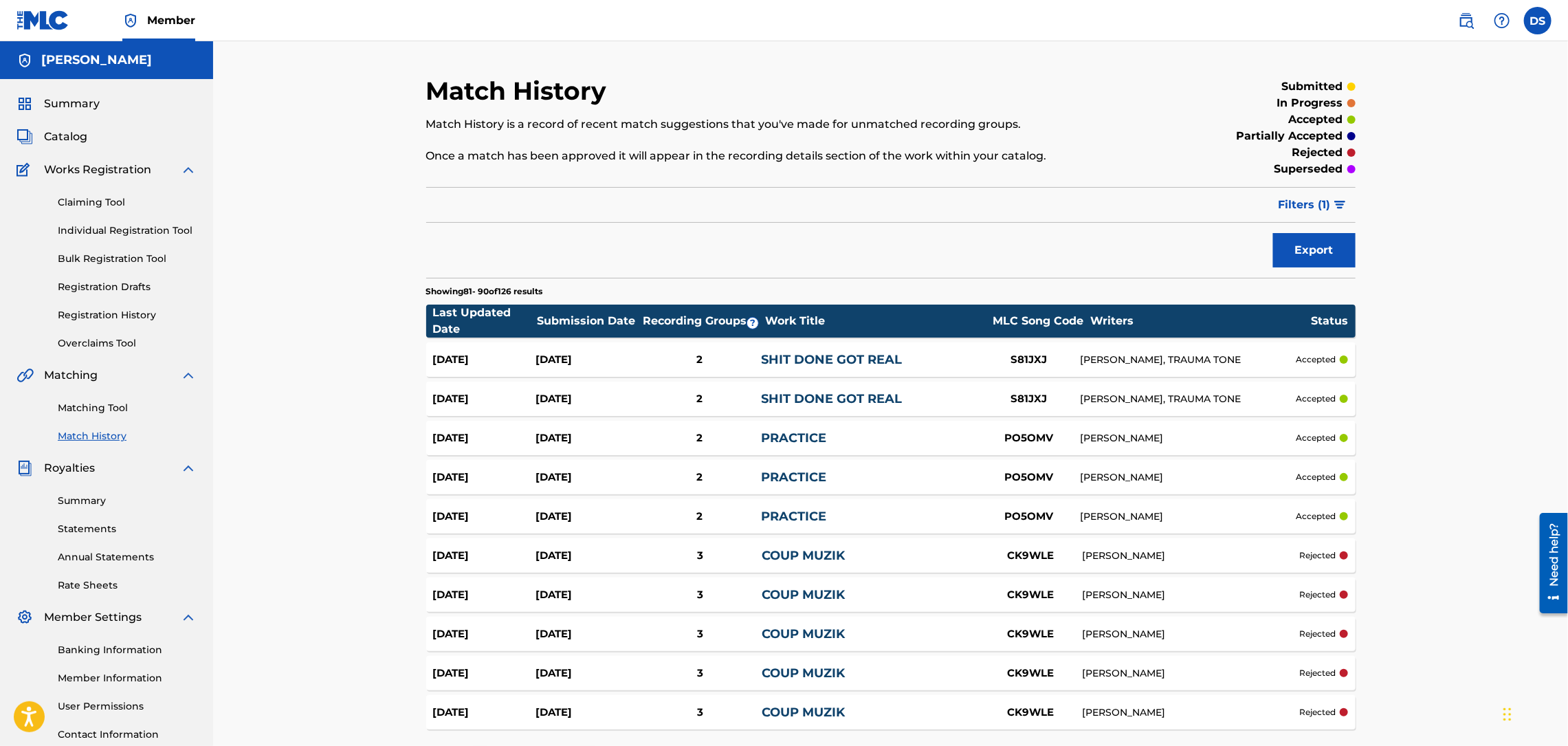
scroll to position [82, 0]
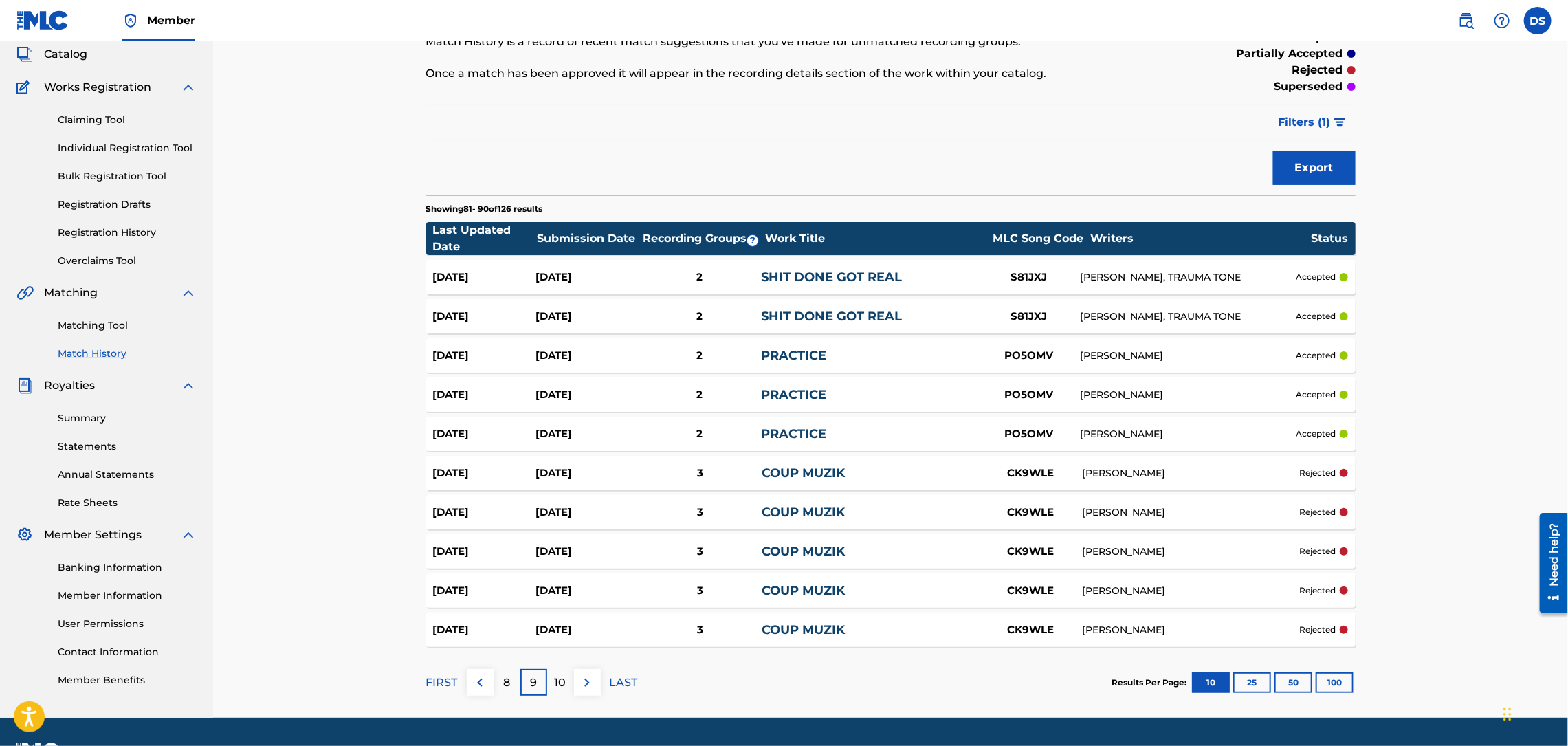
click at [559, 683] on p "10" at bounding box center [560, 683] width 11 height 17
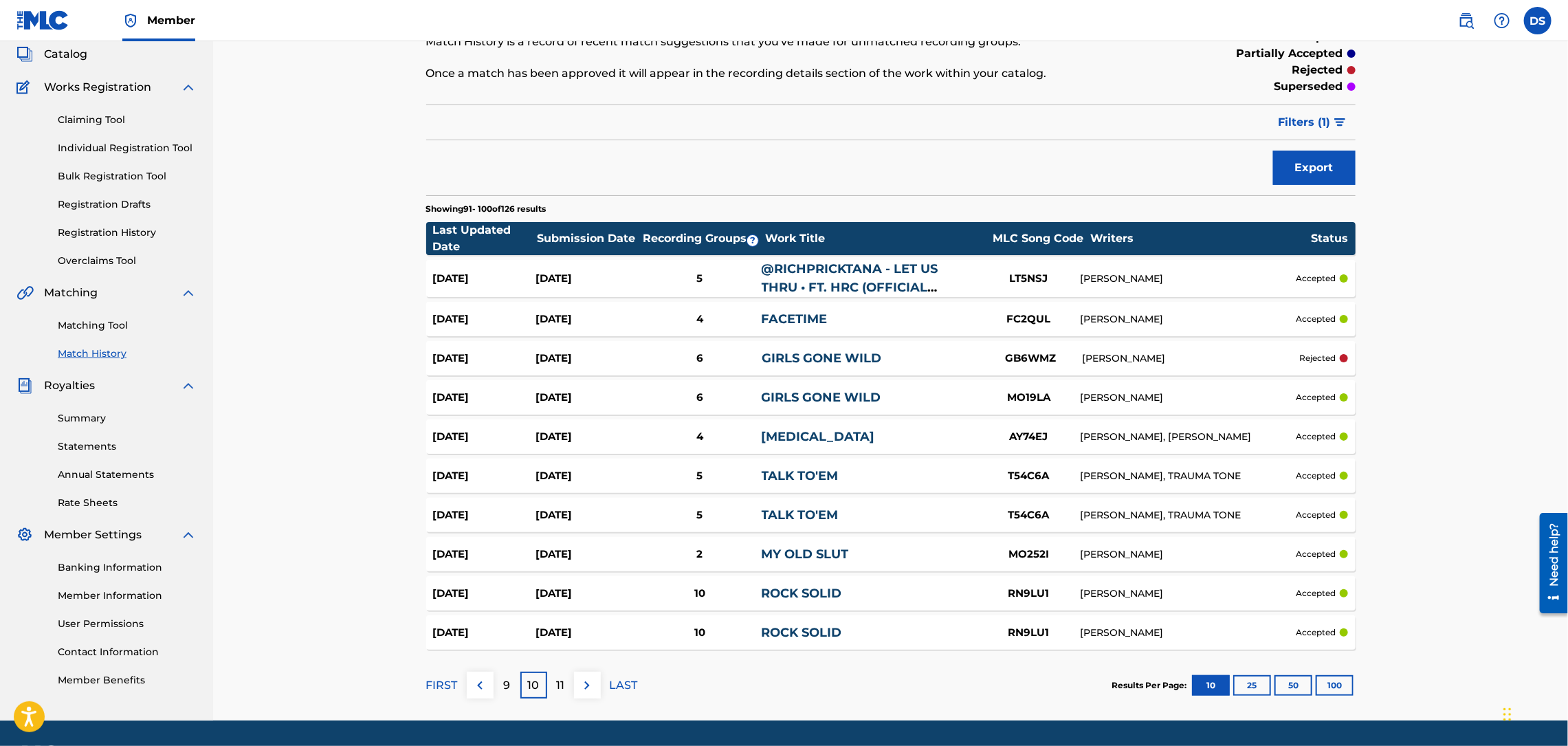
click at [1026, 282] on div "LT5NSJ" at bounding box center [1029, 279] width 103 height 16
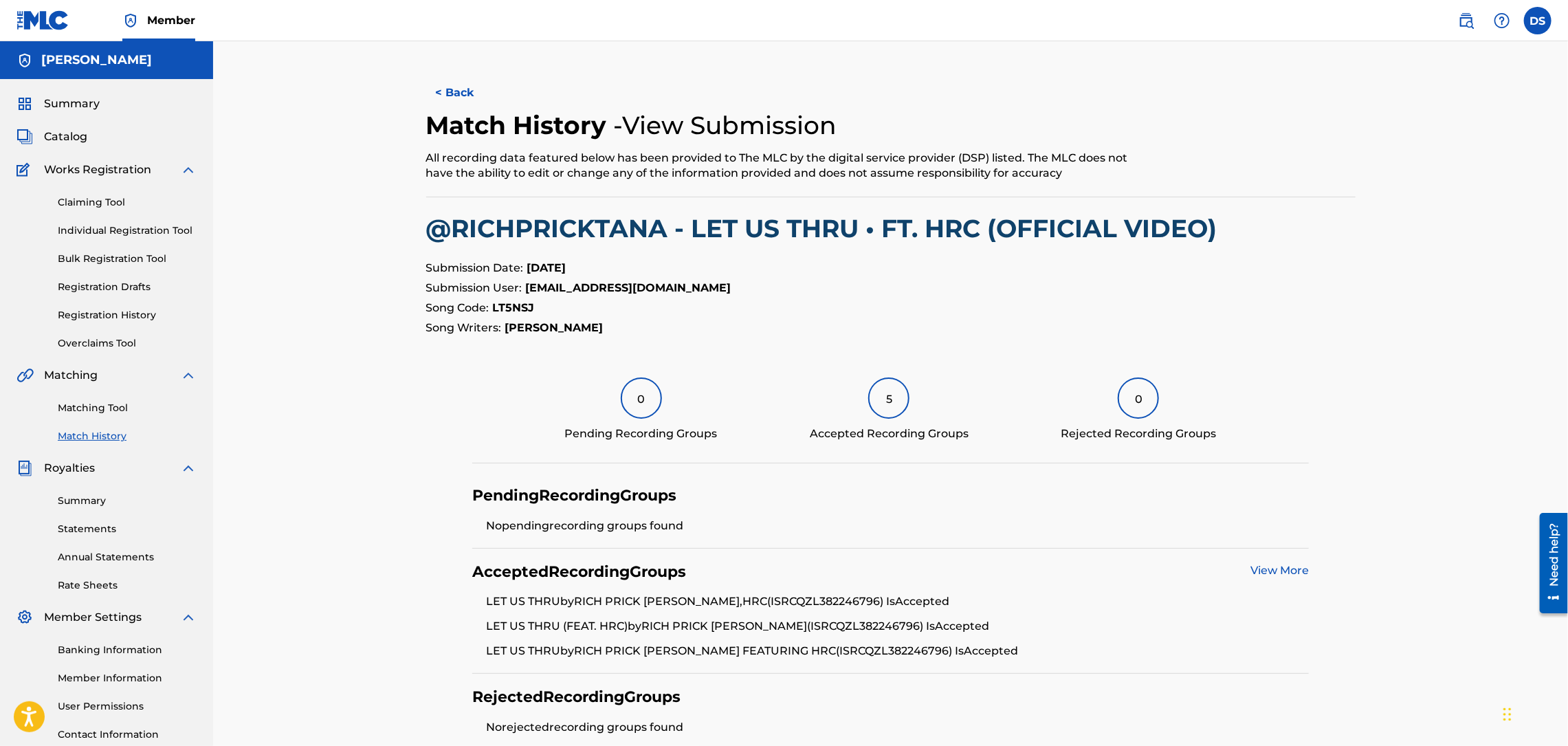
click at [1271, 569] on link "View More" at bounding box center [1279, 570] width 59 height 13
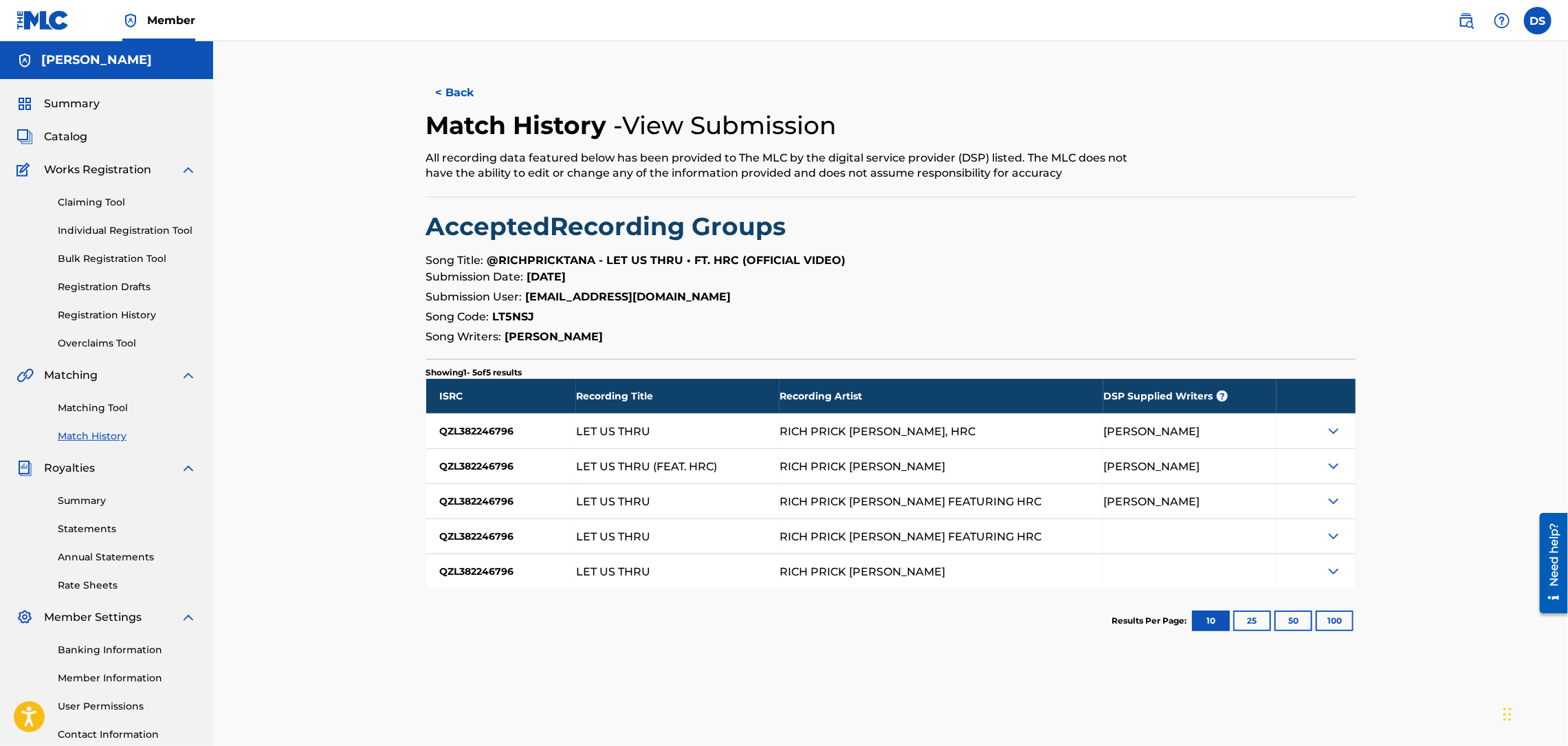
click at [462, 94] on button "< Back" at bounding box center [467, 92] width 82 height 34
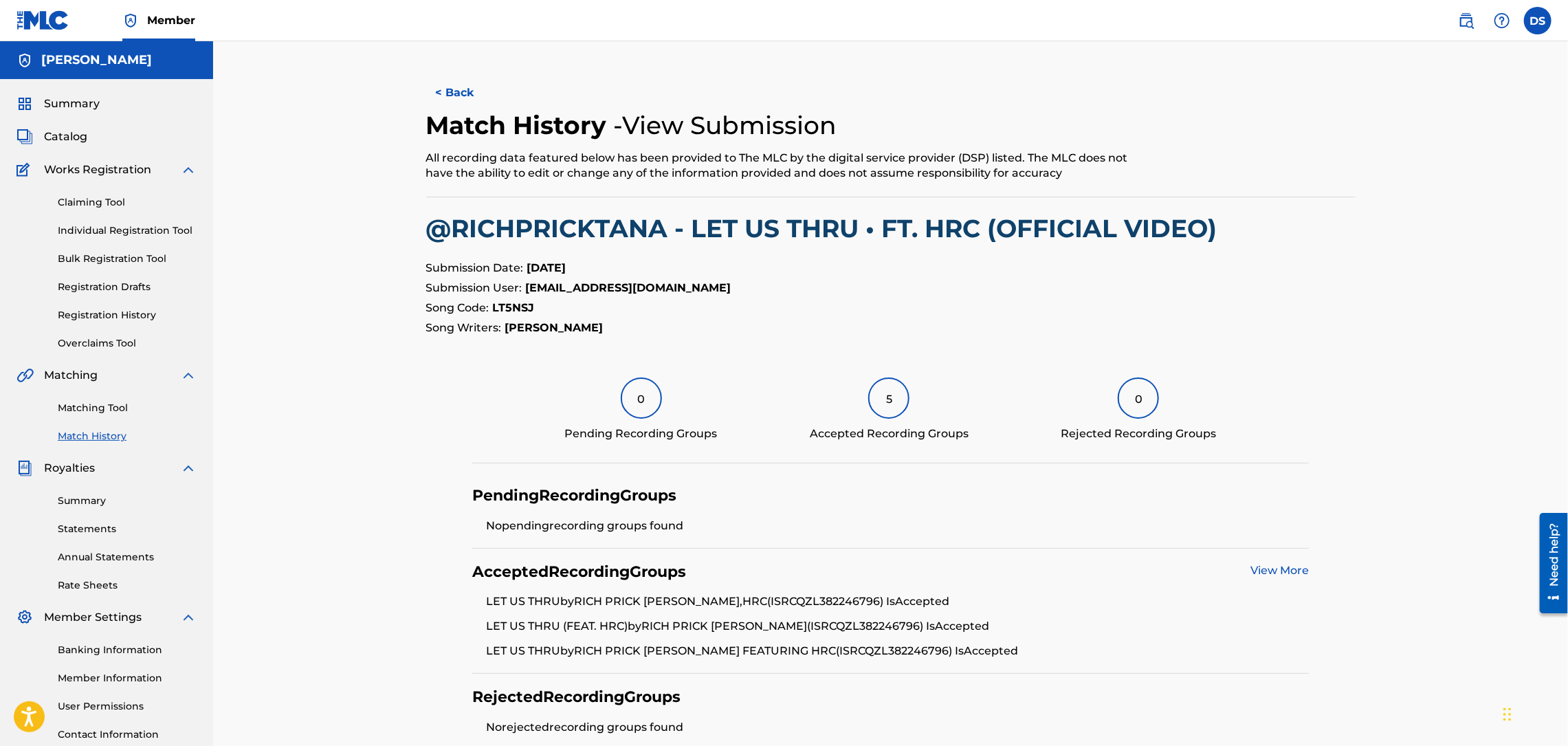
click at [487, 84] on button "< Back" at bounding box center [467, 92] width 82 height 34
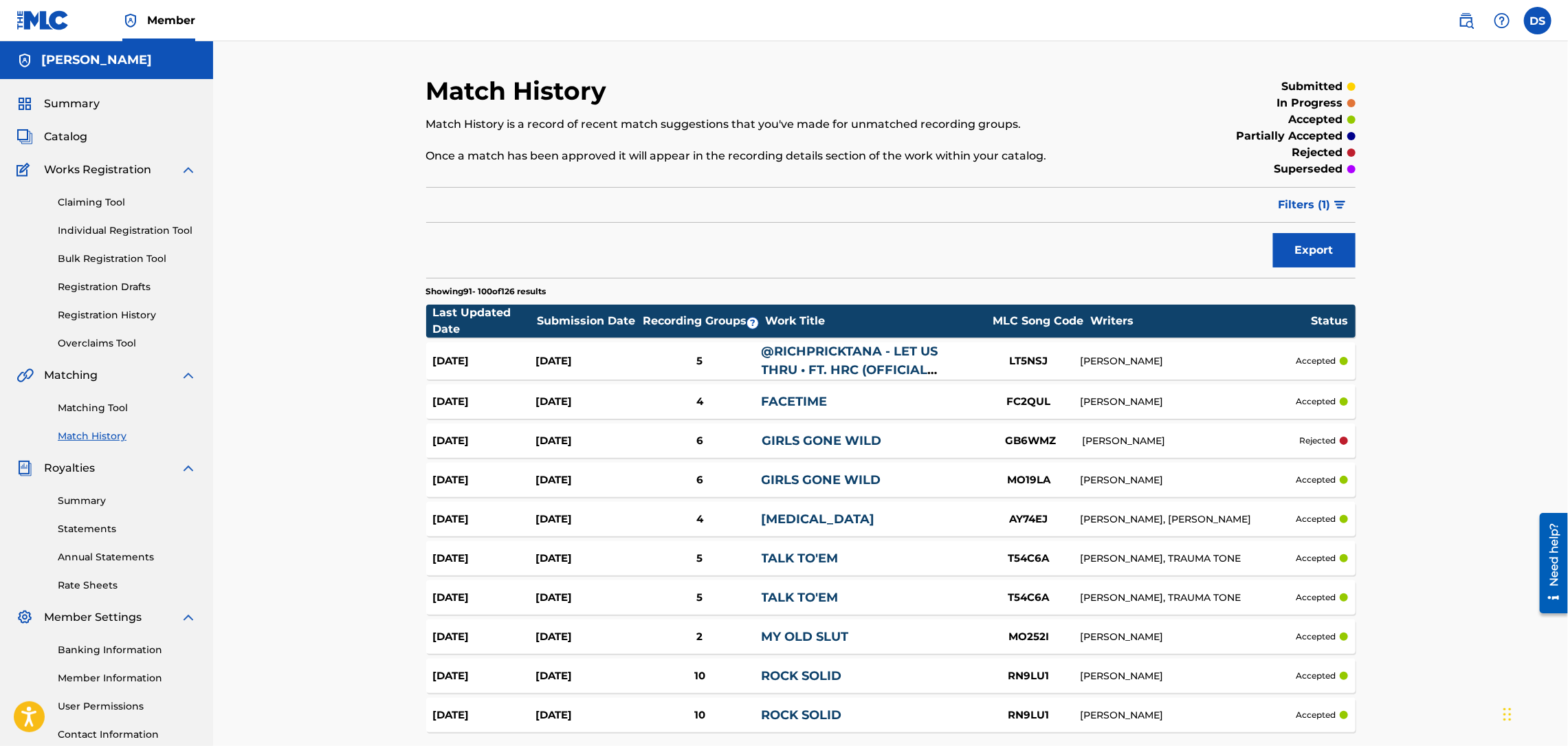
scroll to position [82, 0]
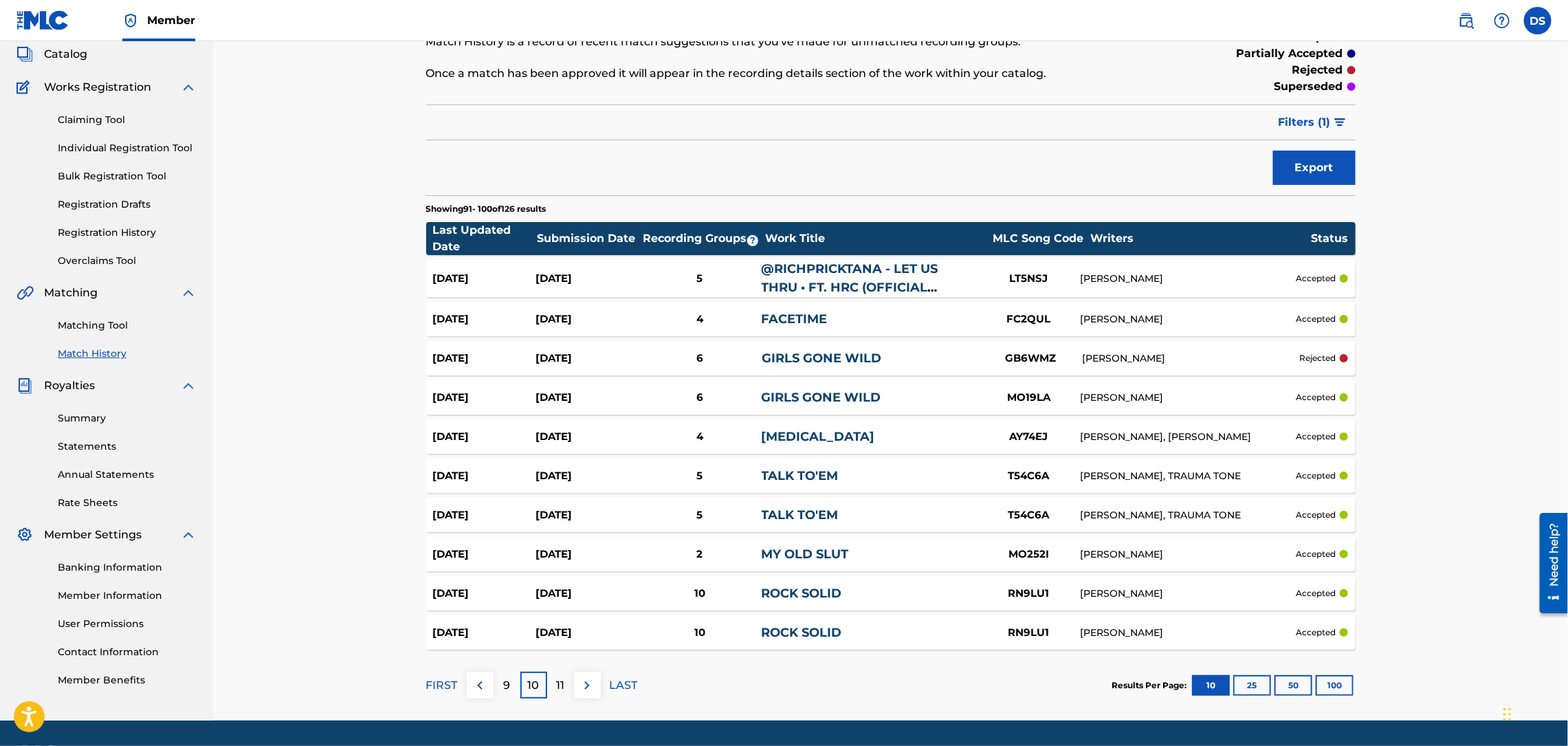
click at [778, 477] on link "TALK TO'EM" at bounding box center [800, 476] width 77 height 15
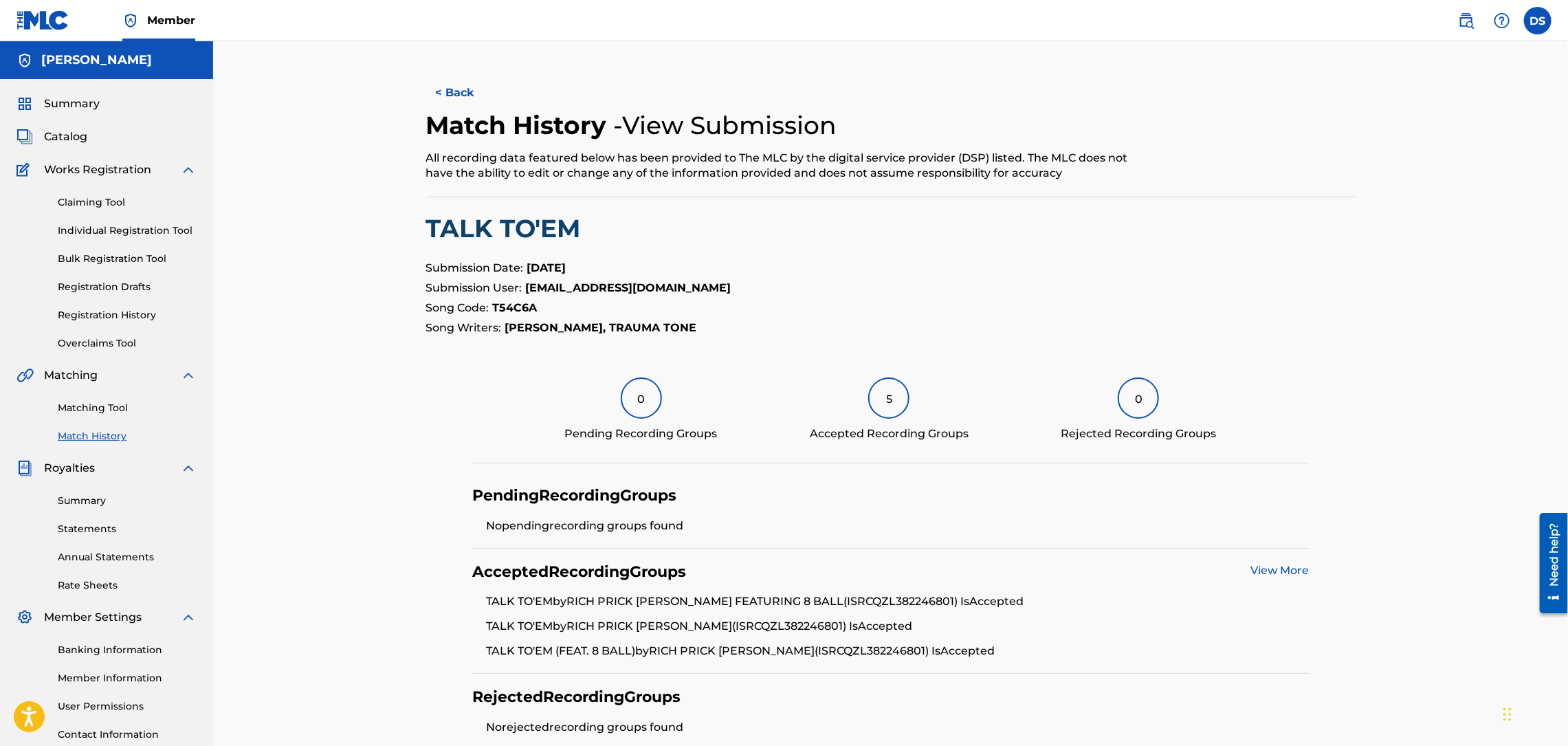
click at [1268, 566] on link "View More" at bounding box center [1279, 570] width 59 height 13
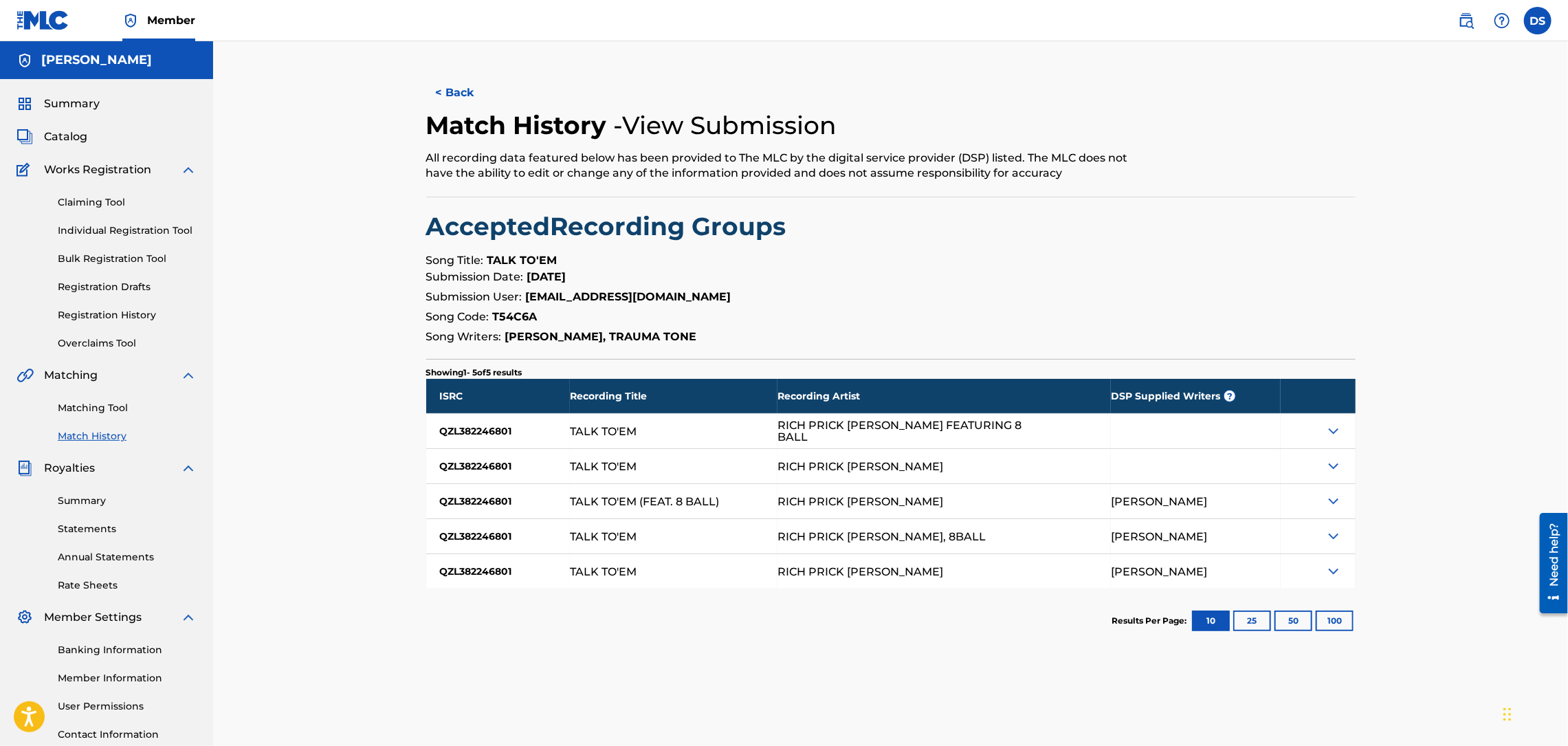
click at [460, 89] on button "< Back" at bounding box center [467, 92] width 82 height 34
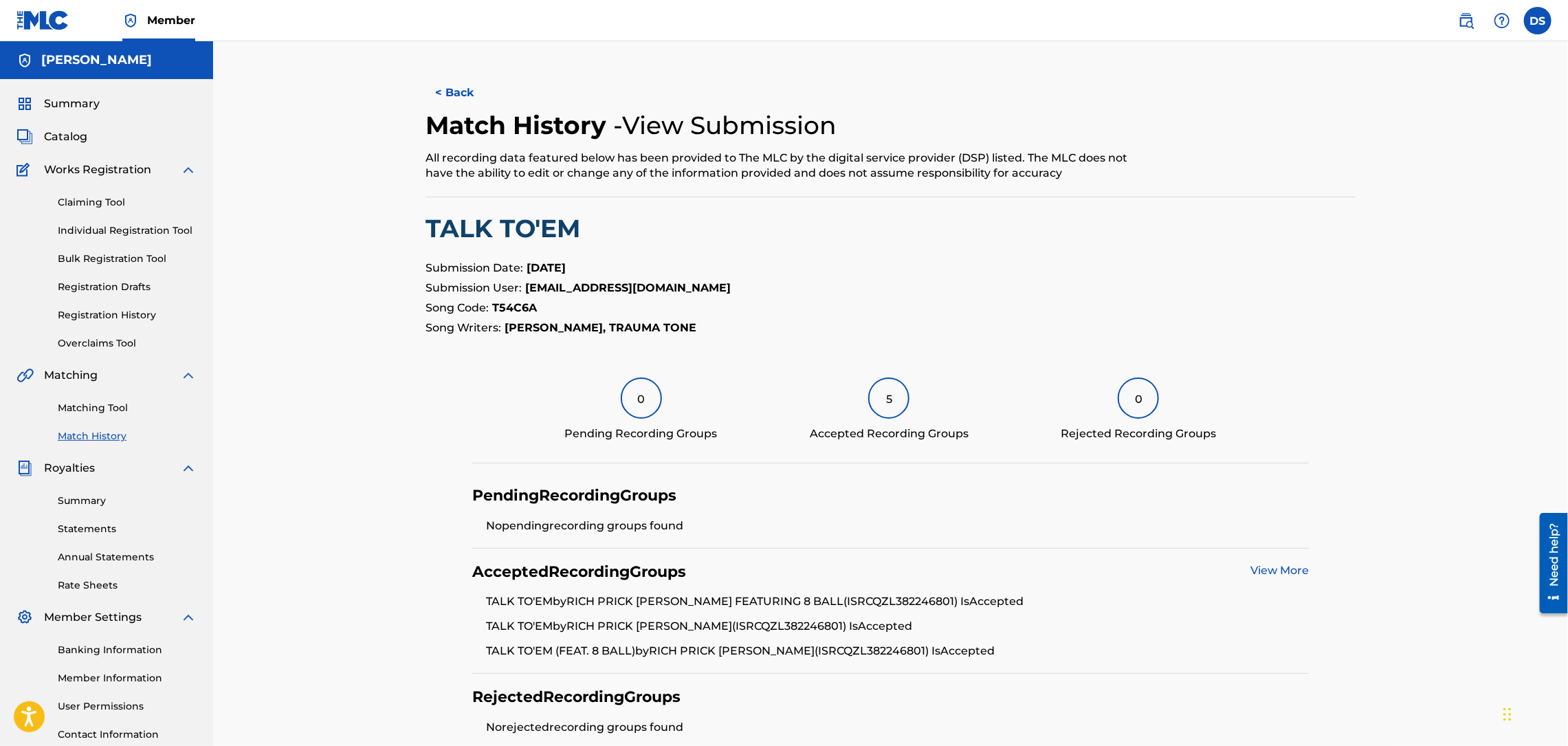
click at [460, 89] on button "< Back" at bounding box center [467, 92] width 82 height 34
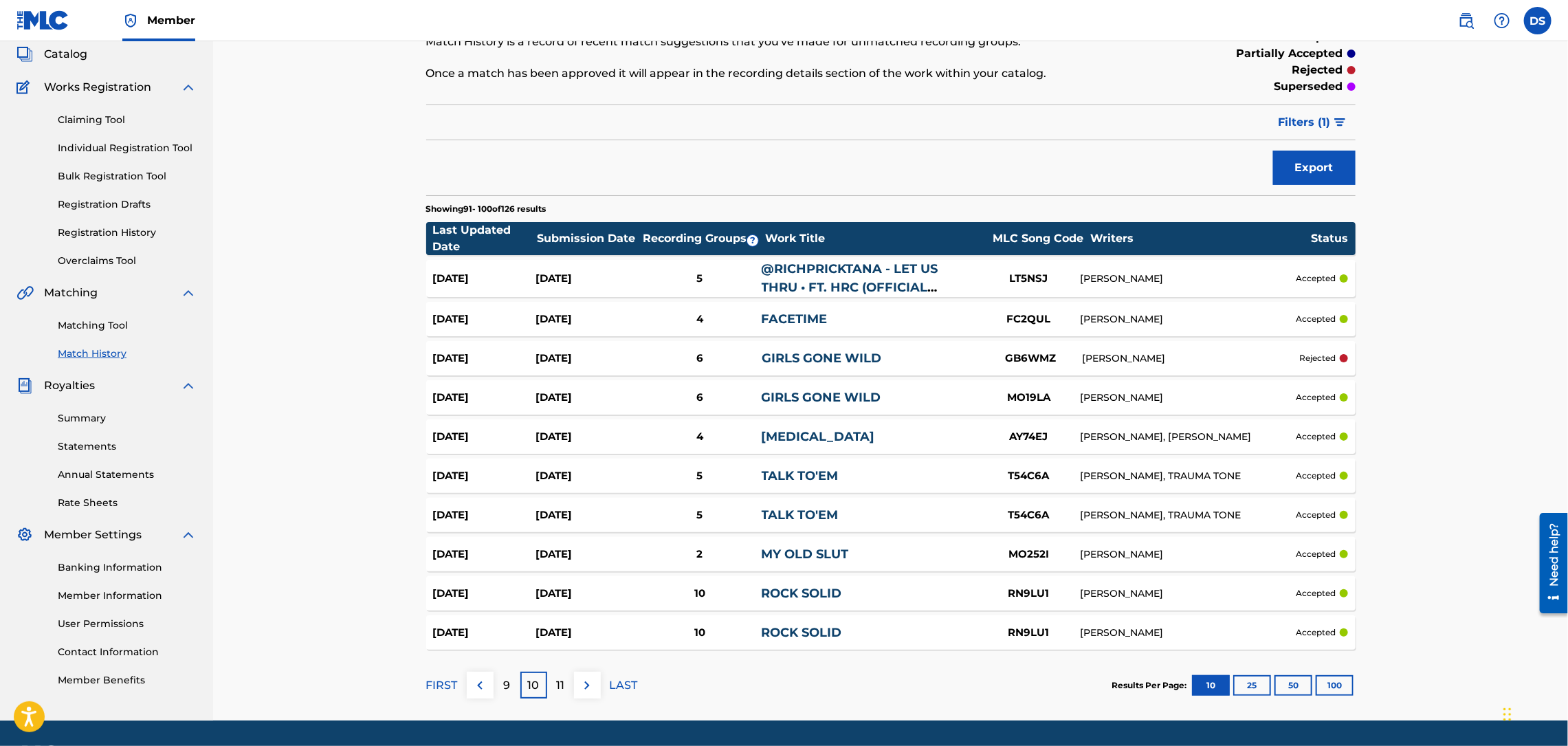
click at [789, 590] on link "ROCK SOLID" at bounding box center [802, 594] width 81 height 15
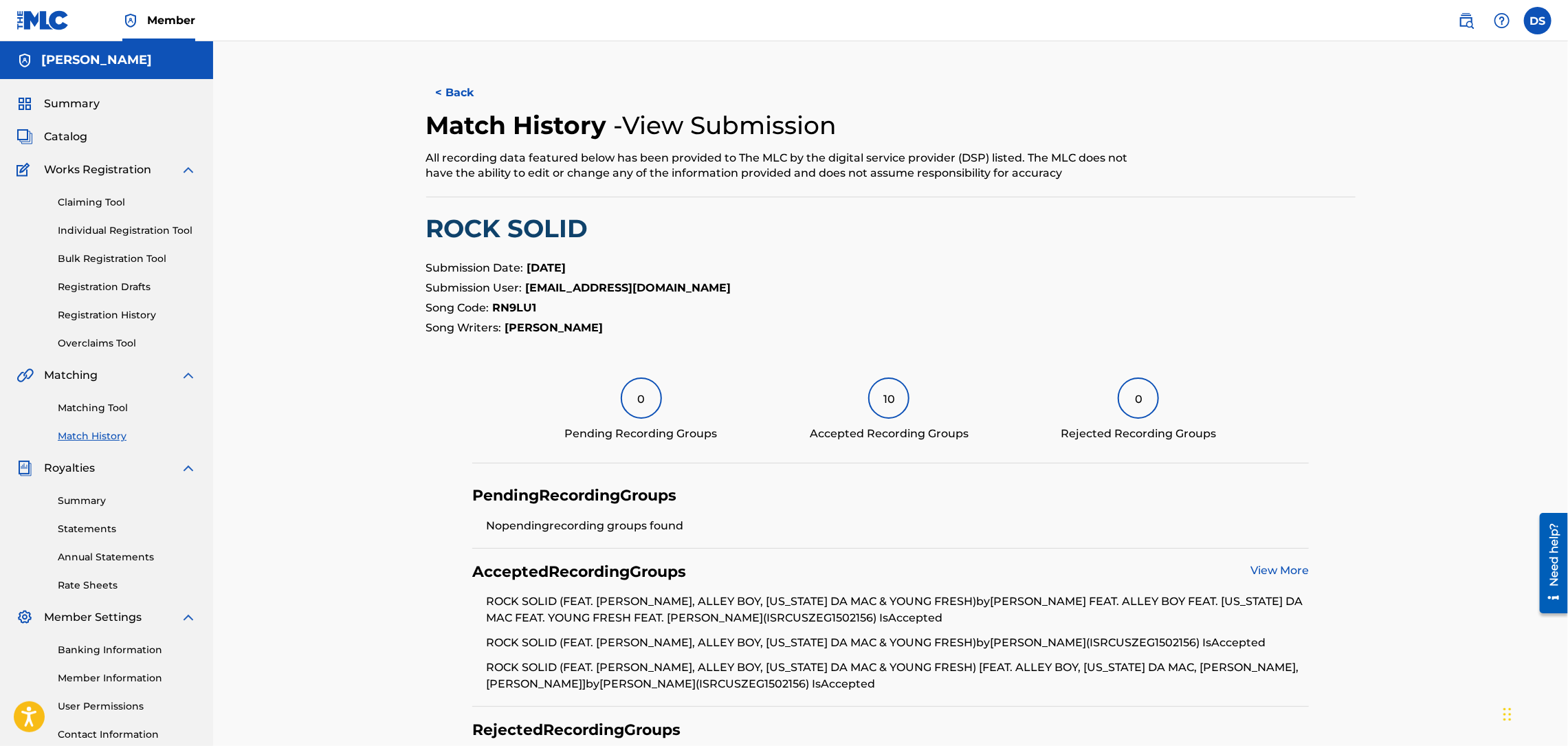
click at [1256, 565] on link "View More" at bounding box center [1279, 570] width 59 height 13
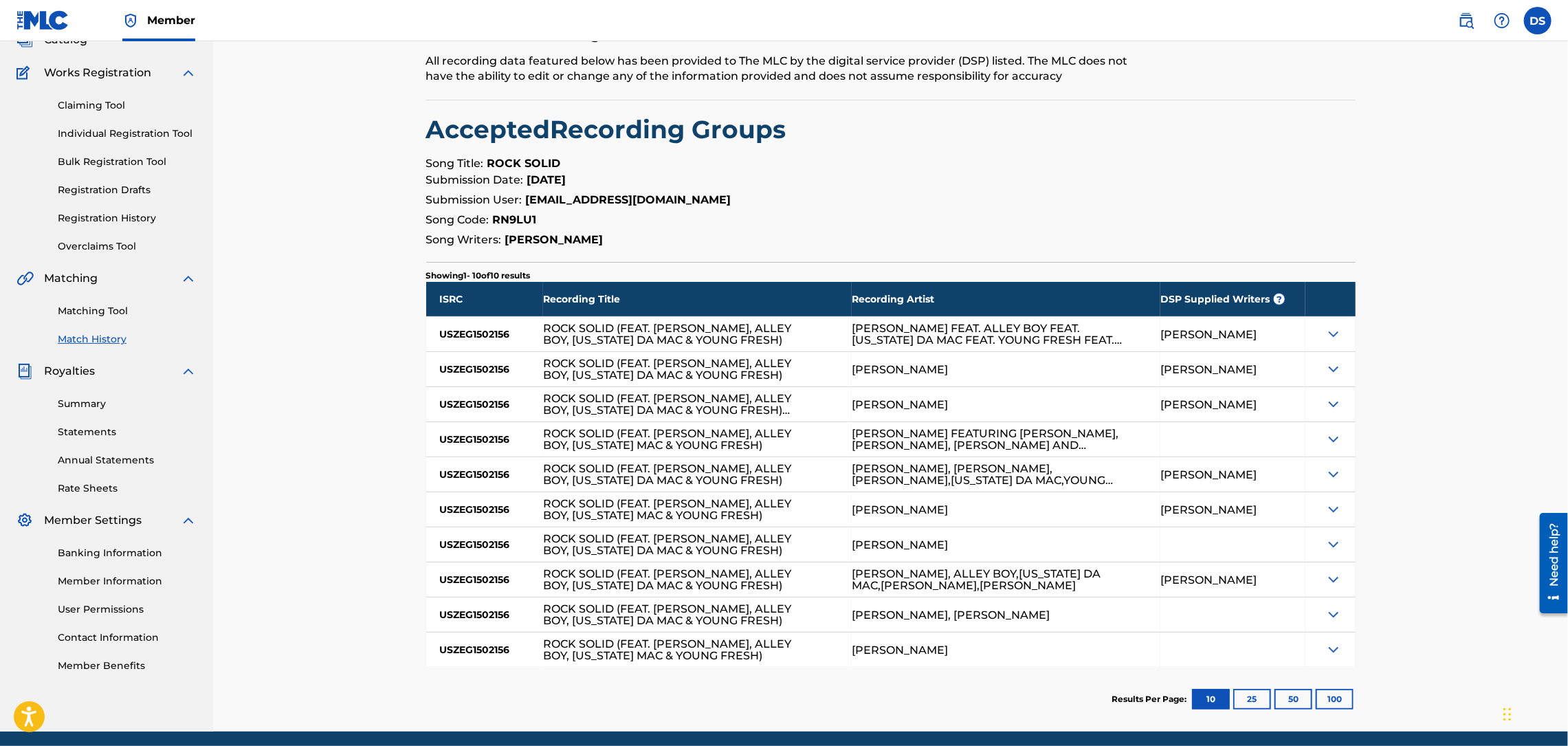
scroll to position [148, 0]
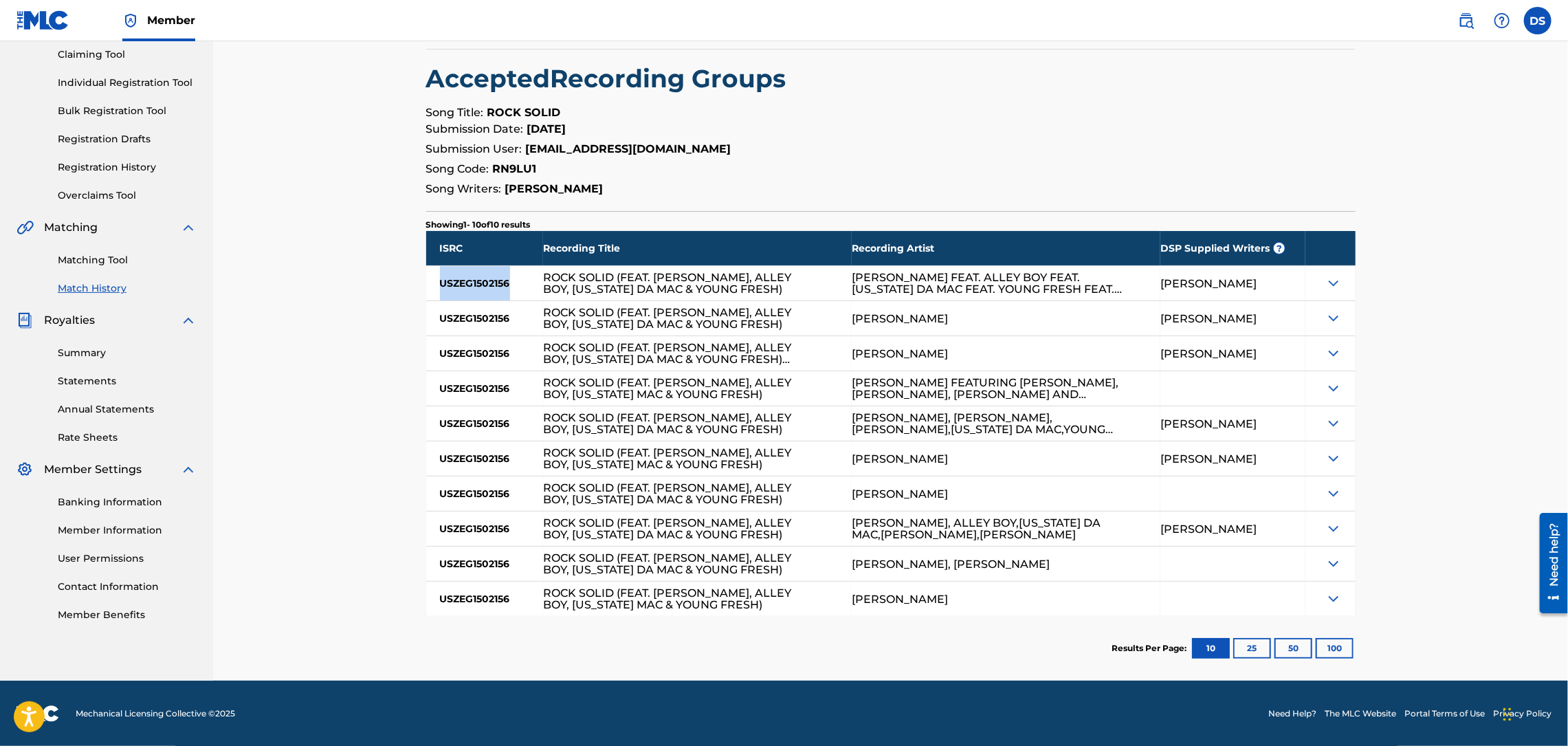
drag, startPoint x: 514, startPoint y: 280, endPoint x: 431, endPoint y: 299, distance: 85.1
click at [431, 299] on div "USZEG1502156" at bounding box center [485, 283] width 117 height 34
copy div "USZEG1502156"
click at [103, 257] on link "Matching Tool" at bounding box center [127, 260] width 138 height 14
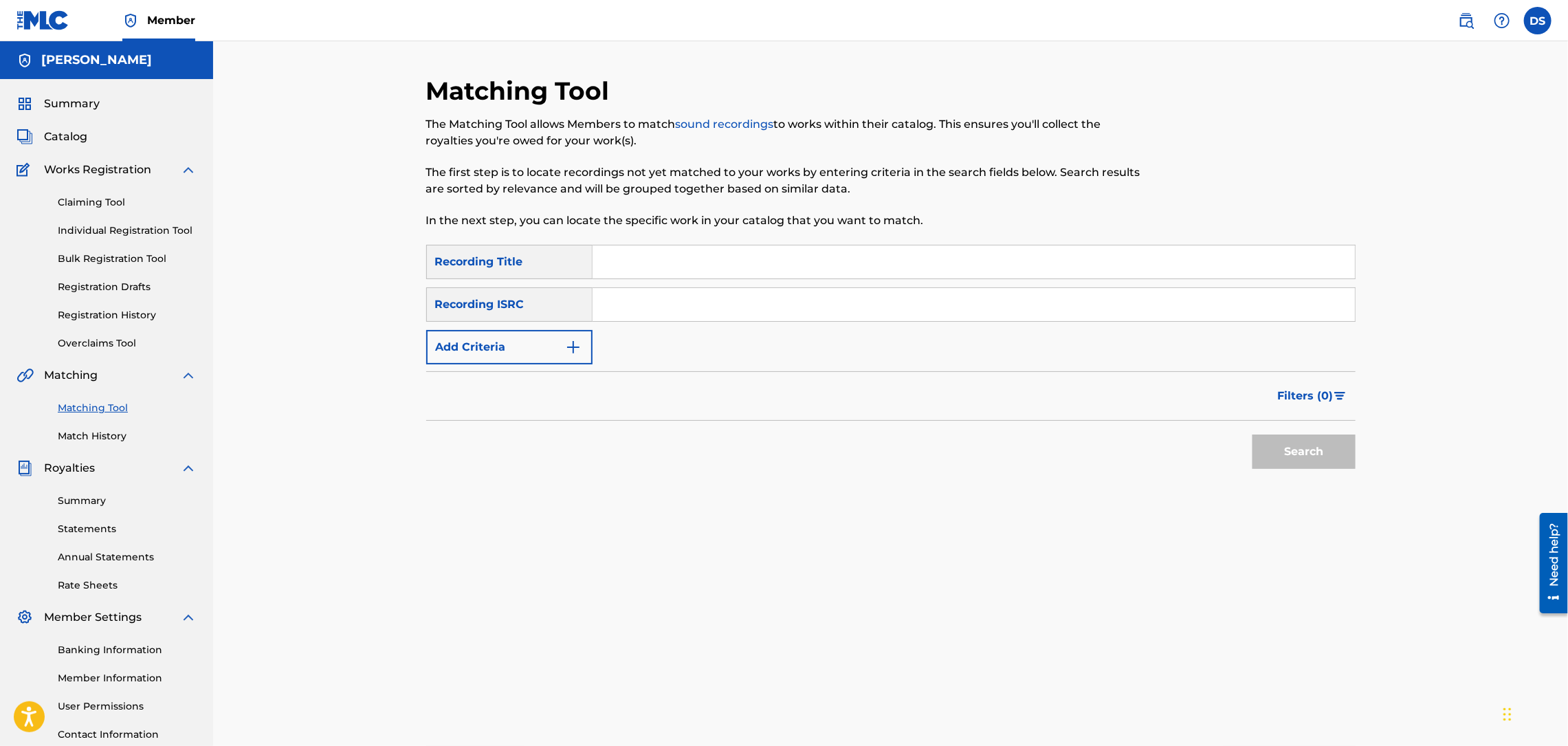
paste input "USZEG1502156"
type input "USZEG1502156"
click at [625, 262] on input "Search Form" at bounding box center [974, 262] width 762 height 33
type input "ROCK SOLID"
click at [1263, 454] on button "Search" at bounding box center [1304, 451] width 103 height 34
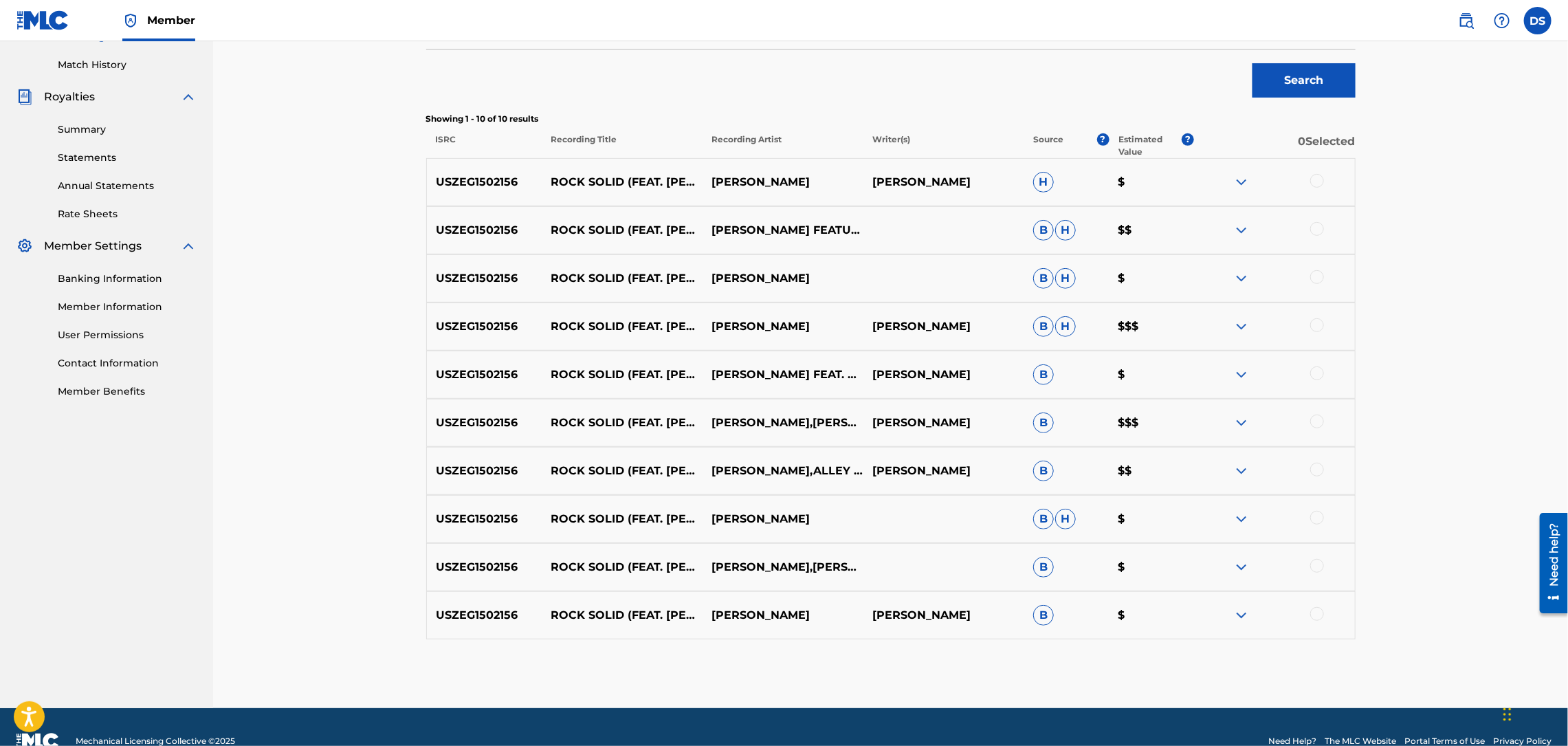
scroll to position [400, 0]
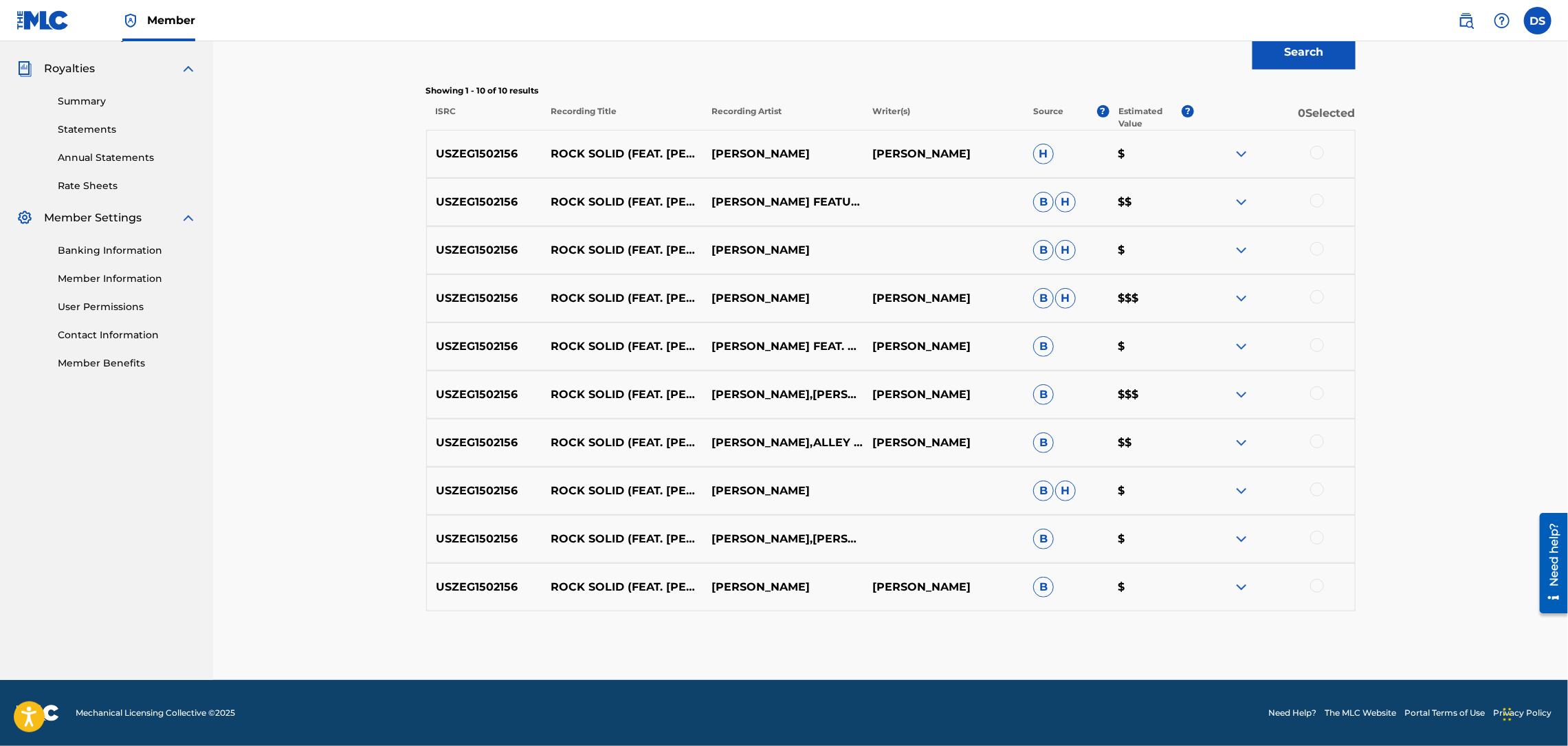
click at [1457, 278] on div "Matching Tool The Matching Tool allows Members to match sound recordings to wor…" at bounding box center [890, 161] width 1355 height 1038
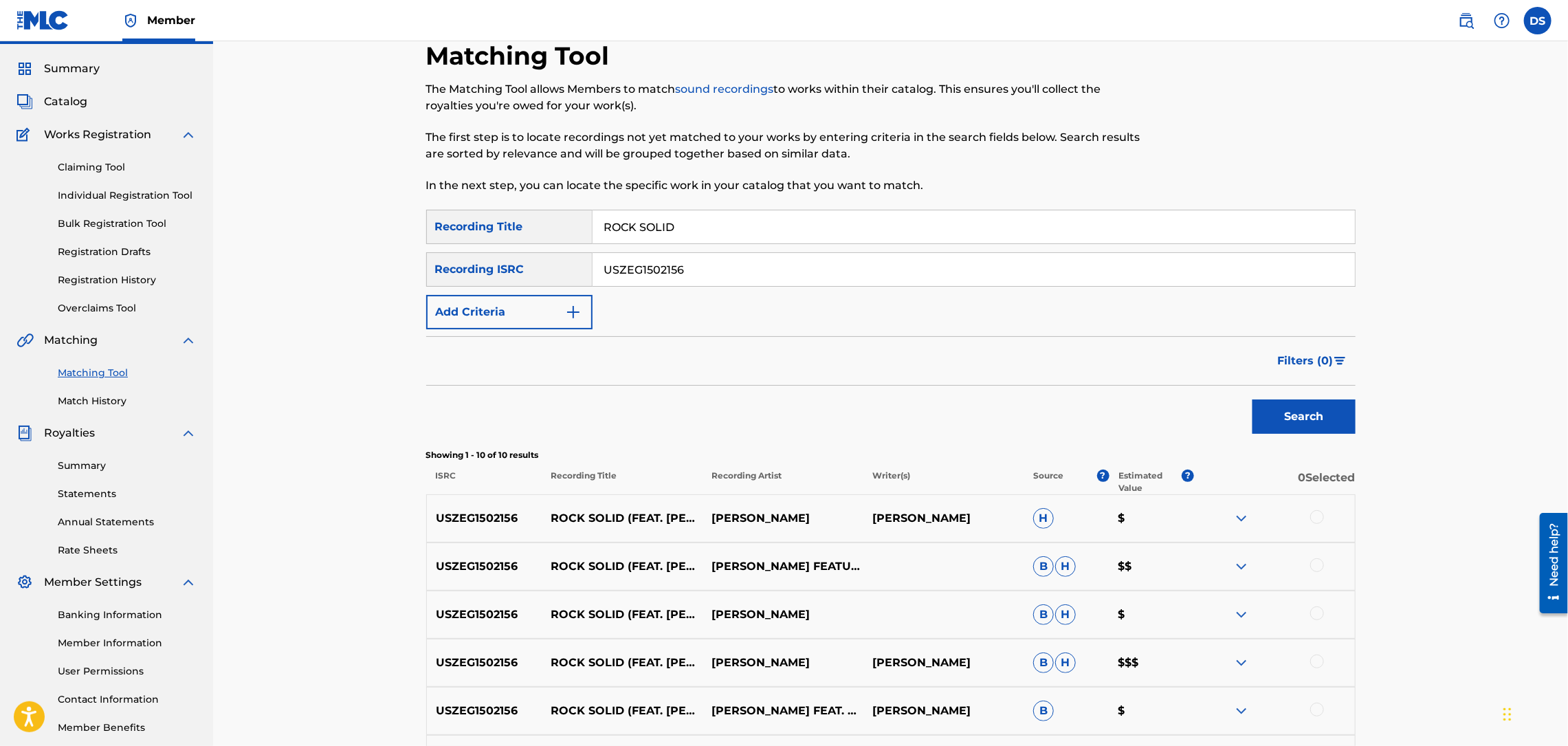
scroll to position [28, 0]
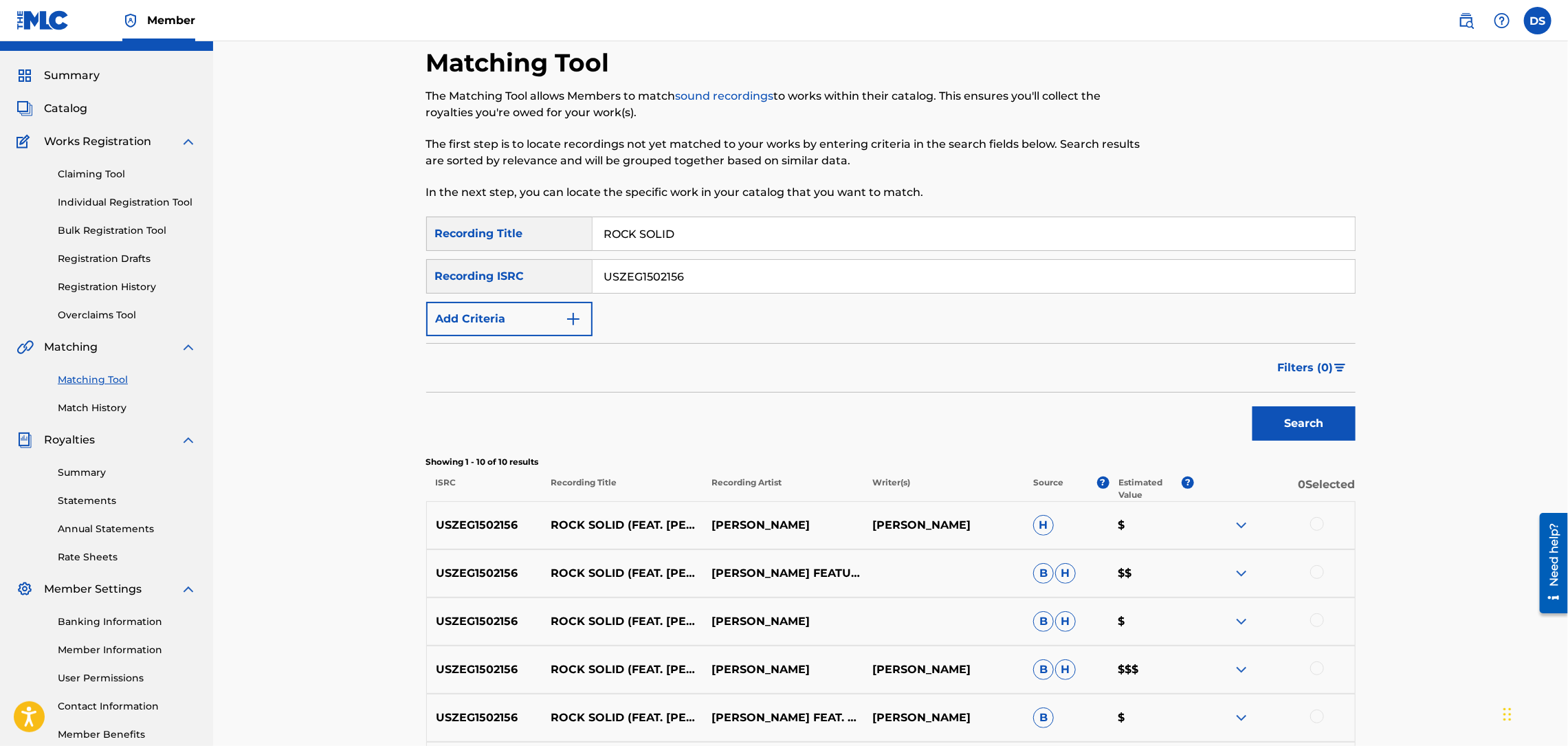
drag, startPoint x: 811, startPoint y: 281, endPoint x: 596, endPoint y: 310, distance: 216.9
click at [596, 310] on div "SearchWithCriteria44a4c741-5e23-4d5e-8b23-14b35a106b0d Recording Title ROCK SOL…" at bounding box center [890, 276] width 929 height 120
drag, startPoint x: 707, startPoint y: 277, endPoint x: 590, endPoint y: 303, distance: 119.9
click at [590, 303] on div "SearchWithCriteria44a4c741-5e23-4d5e-8b23-14b35a106b0d Recording Title ROCK SOL…" at bounding box center [890, 276] width 929 height 120
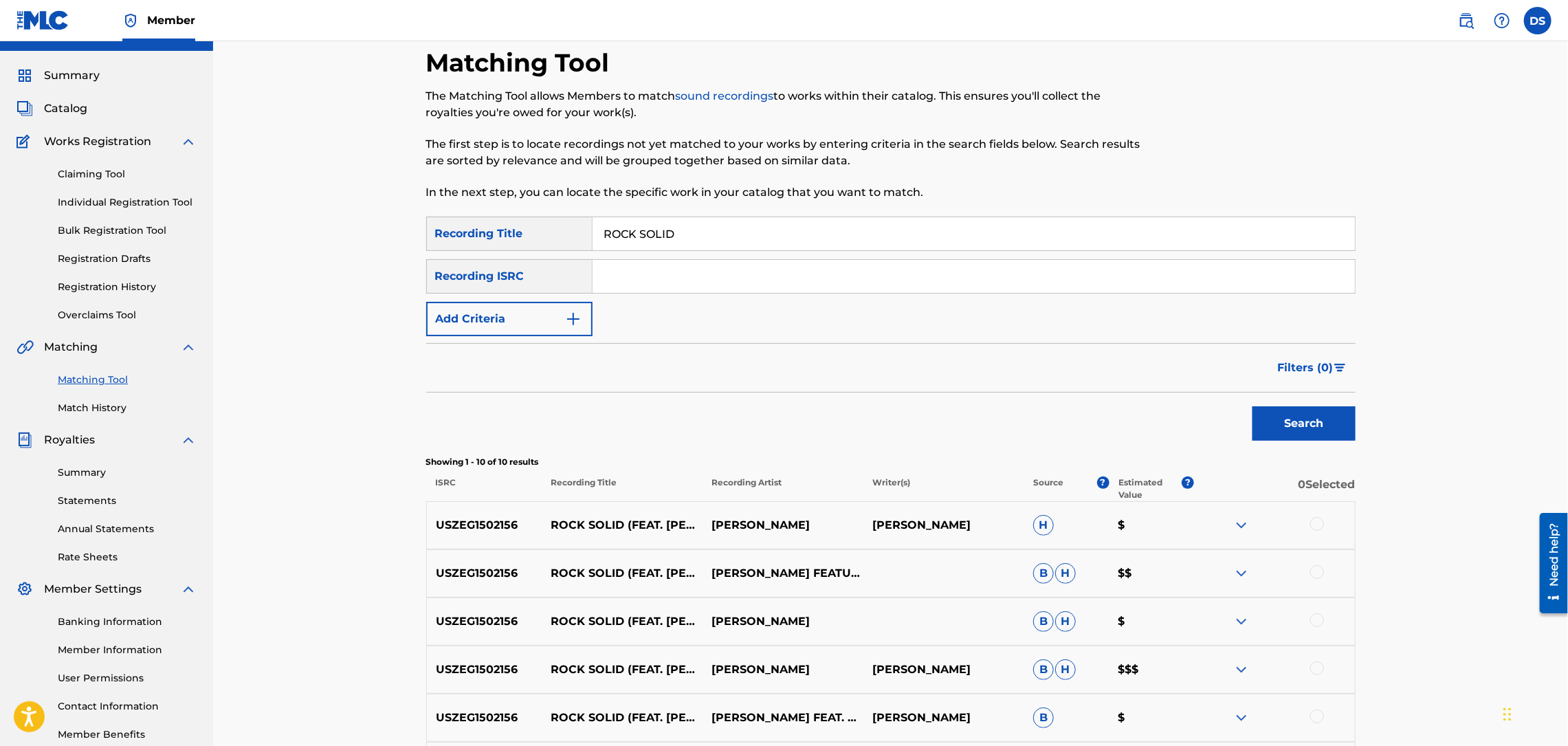
paste input "USZEG1502156"
click at [1292, 420] on button "Search" at bounding box center [1304, 423] width 103 height 34
click at [713, 274] on input "USZEG1502156" at bounding box center [974, 276] width 762 height 33
type input "U"
paste input "https://open.spotify.com/track/3JTv1Oaj7ZfZwyRBDX76bH?si=40ec8ff626824d9e"
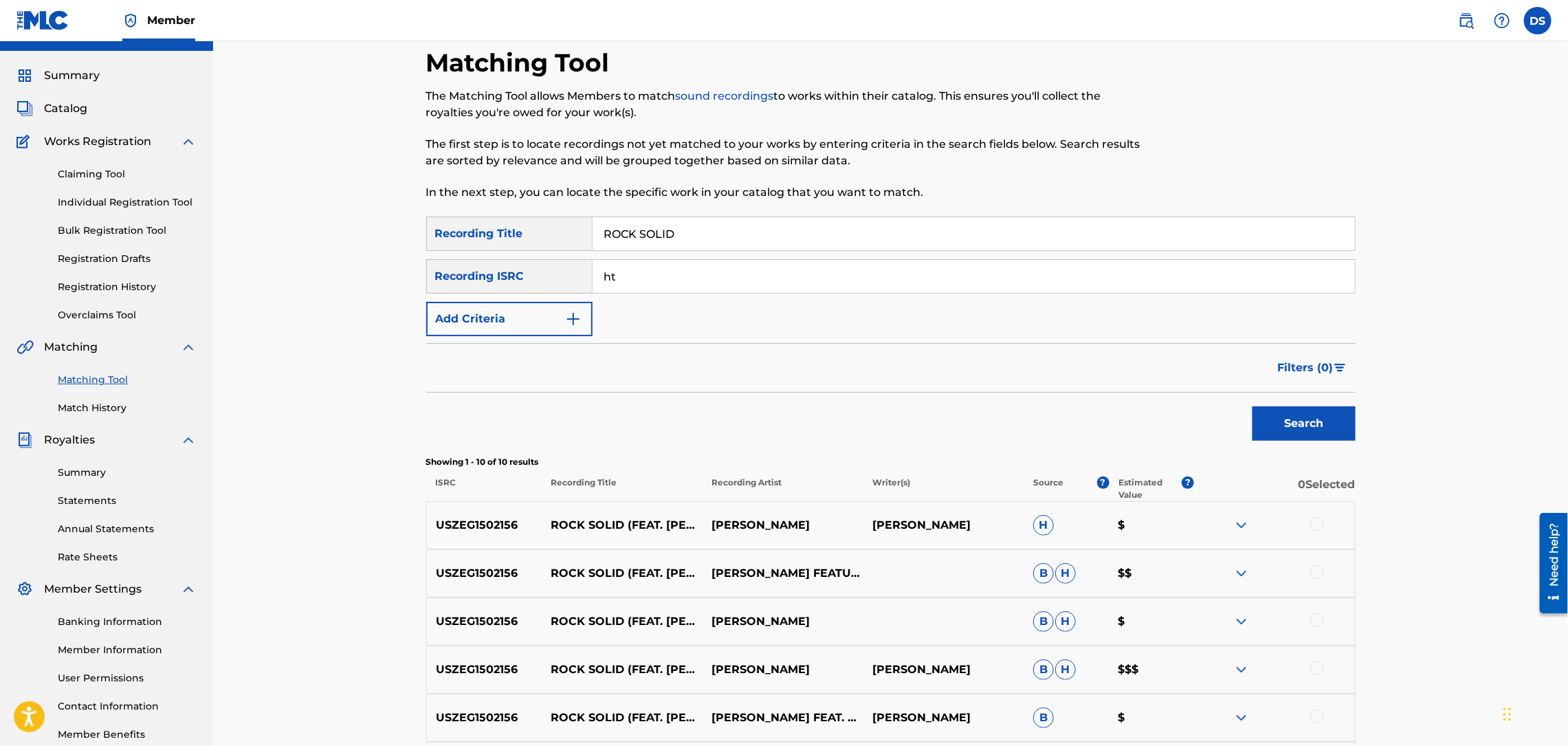
type input "h"
paste input "USZEG1502255"
type input "USZEG1502255"
click at [1286, 426] on button "Search" at bounding box center [1304, 423] width 103 height 34
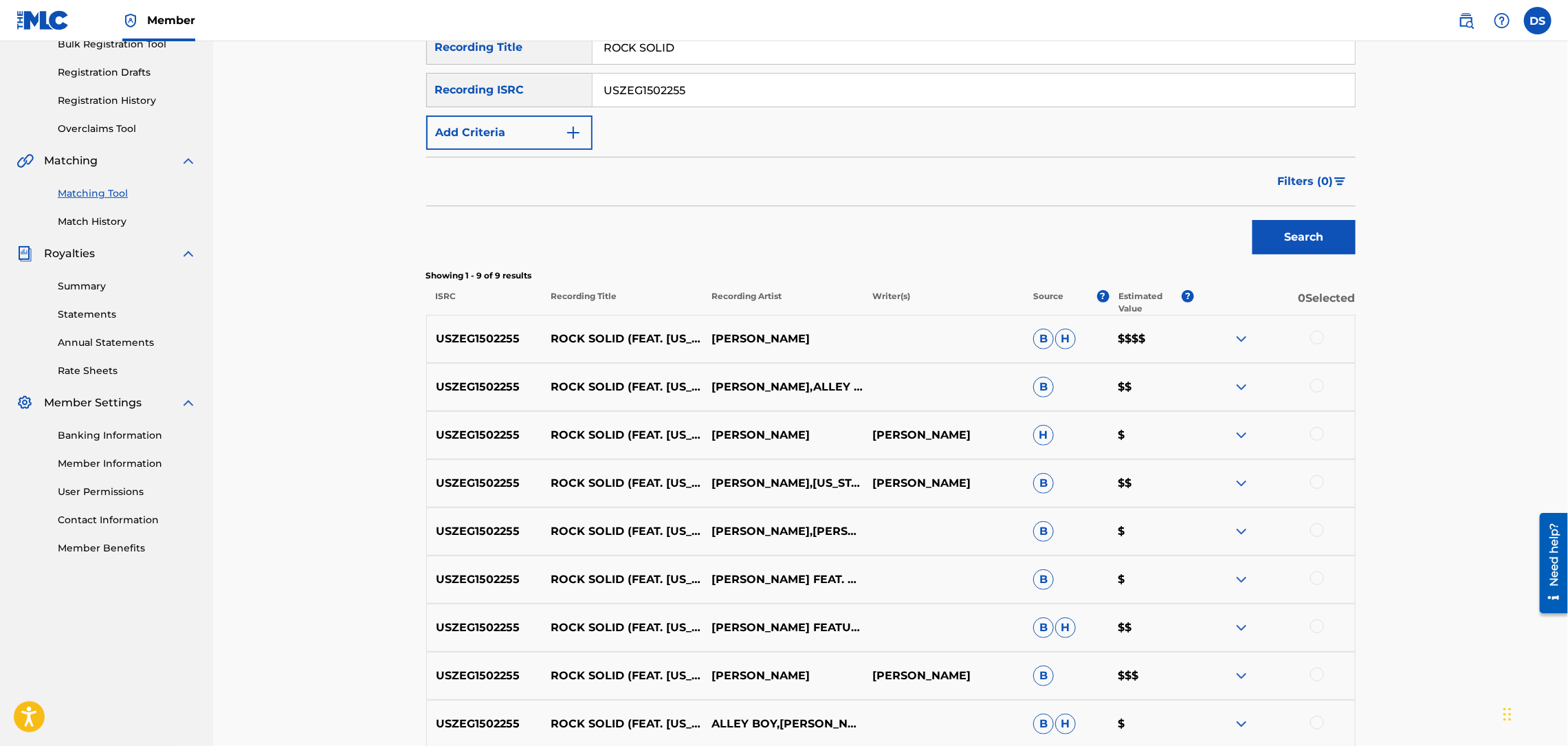
scroll to position [352, 0]
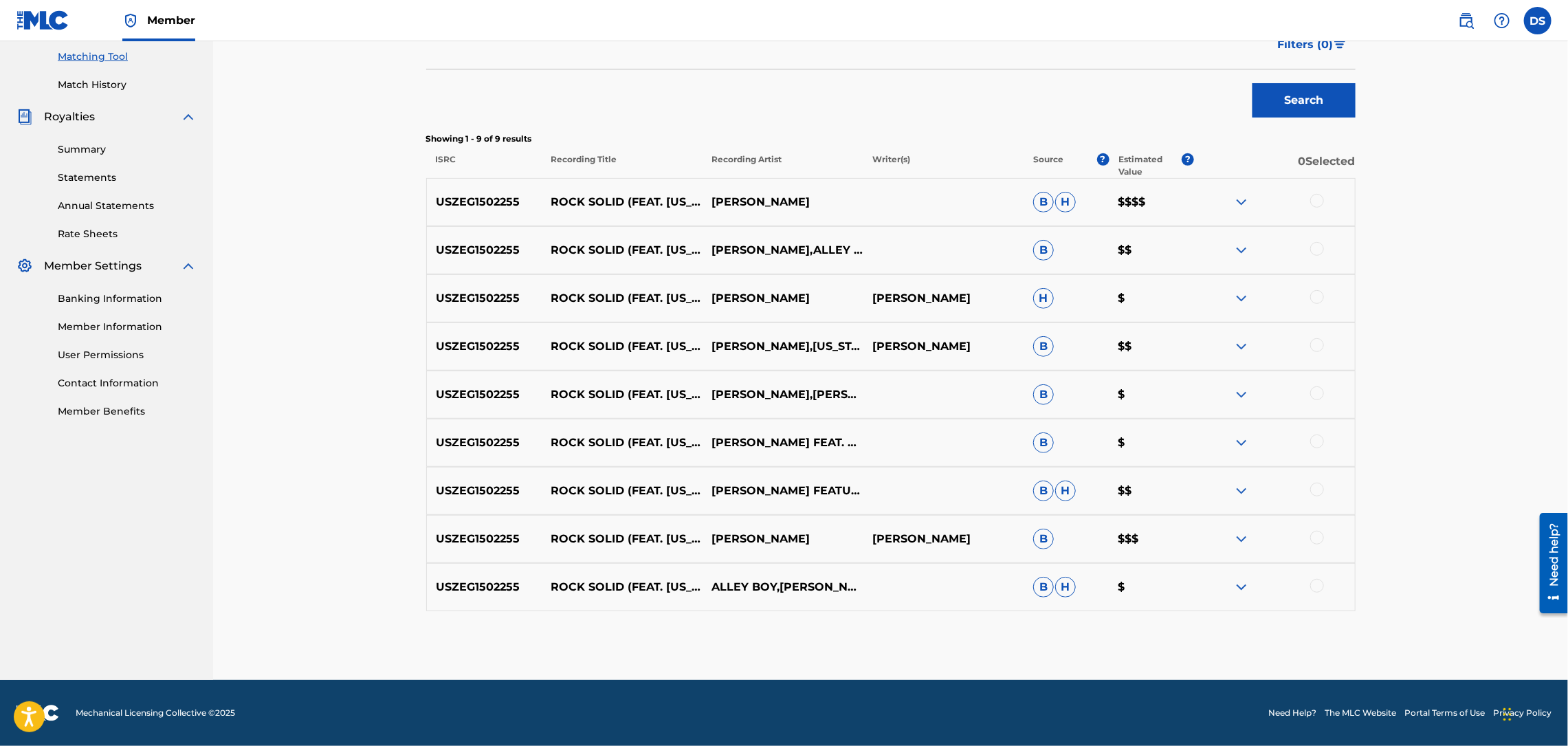
click at [1318, 582] on div at bounding box center [1317, 586] width 14 height 14
click at [1313, 537] on div at bounding box center [1317, 537] width 14 height 14
click at [1312, 486] on div at bounding box center [1317, 489] width 14 height 14
click at [1313, 442] on div at bounding box center [1317, 442] width 14 height 14
click at [1313, 393] on div at bounding box center [1317, 394] width 14 height 14
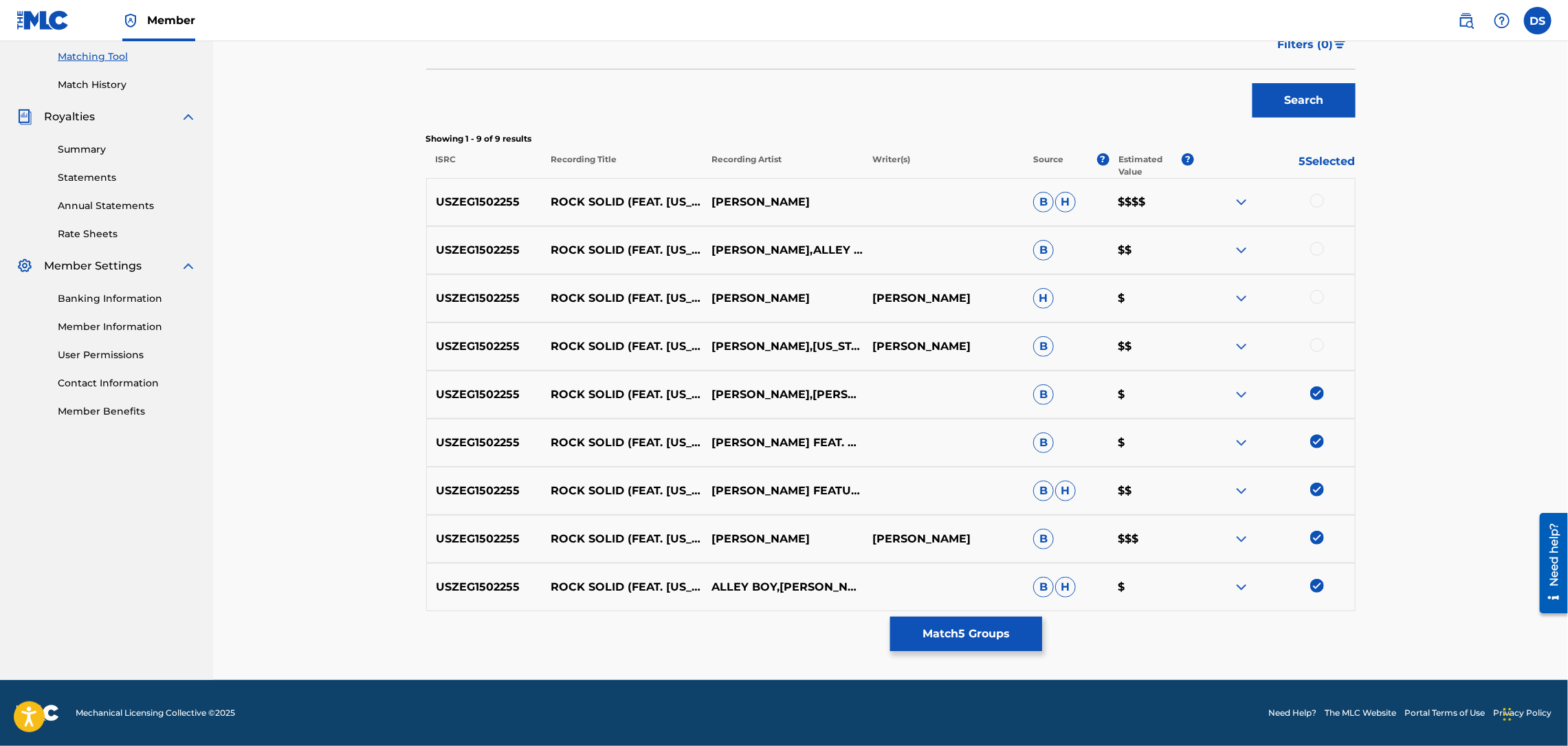
click at [1318, 343] on div at bounding box center [1317, 345] width 14 height 14
click at [1314, 301] on div at bounding box center [1317, 297] width 14 height 14
click at [1313, 246] on div at bounding box center [1317, 249] width 14 height 14
click at [1312, 198] on div at bounding box center [1317, 201] width 14 height 14
click at [1469, 416] on div "Matching Tool The Matching Tool allows Members to match sound recordings to wor…" at bounding box center [890, 185] width 1355 height 990
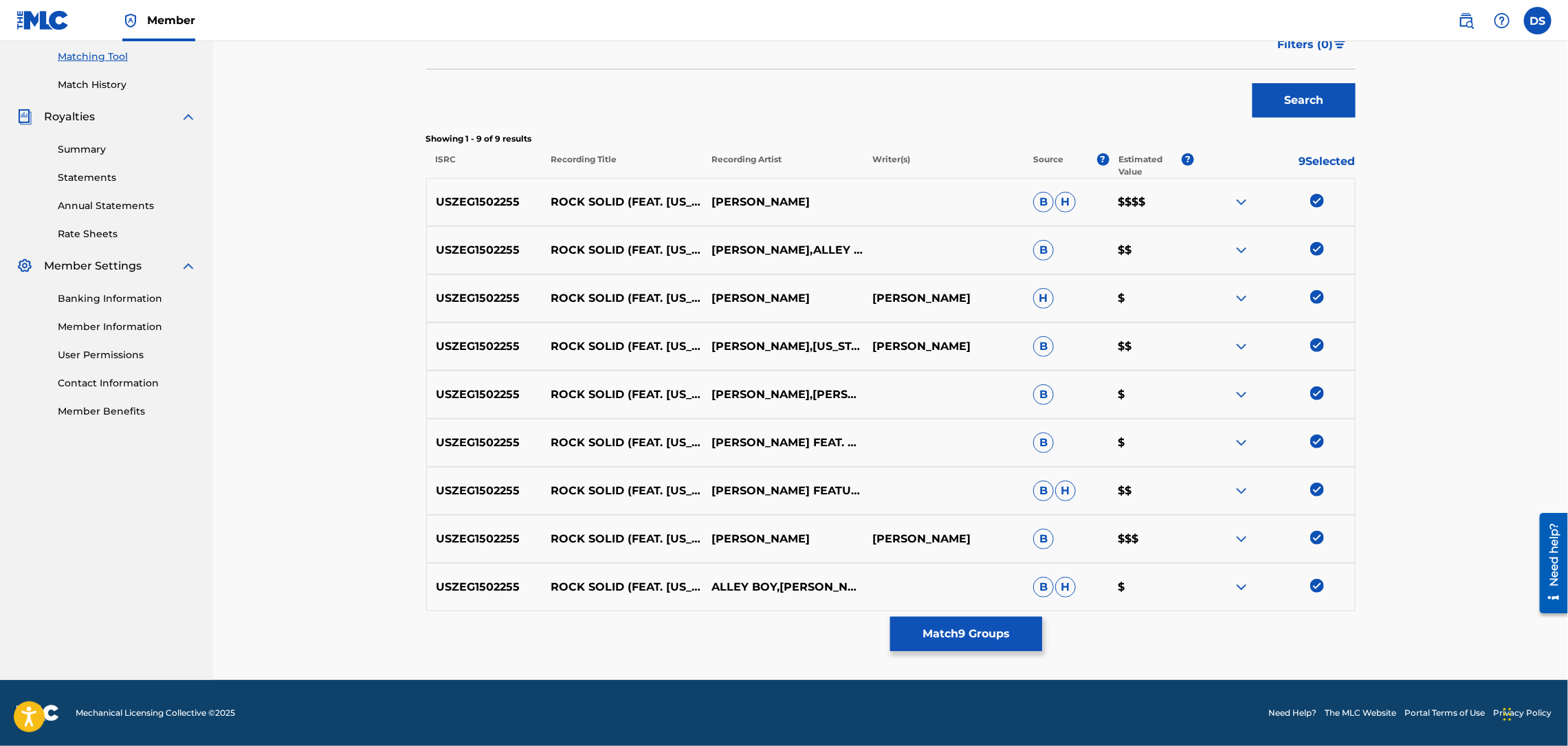
click at [1469, 416] on div "Matching Tool The Matching Tool allows Members to match sound recordings to wor…" at bounding box center [890, 185] width 1355 height 990
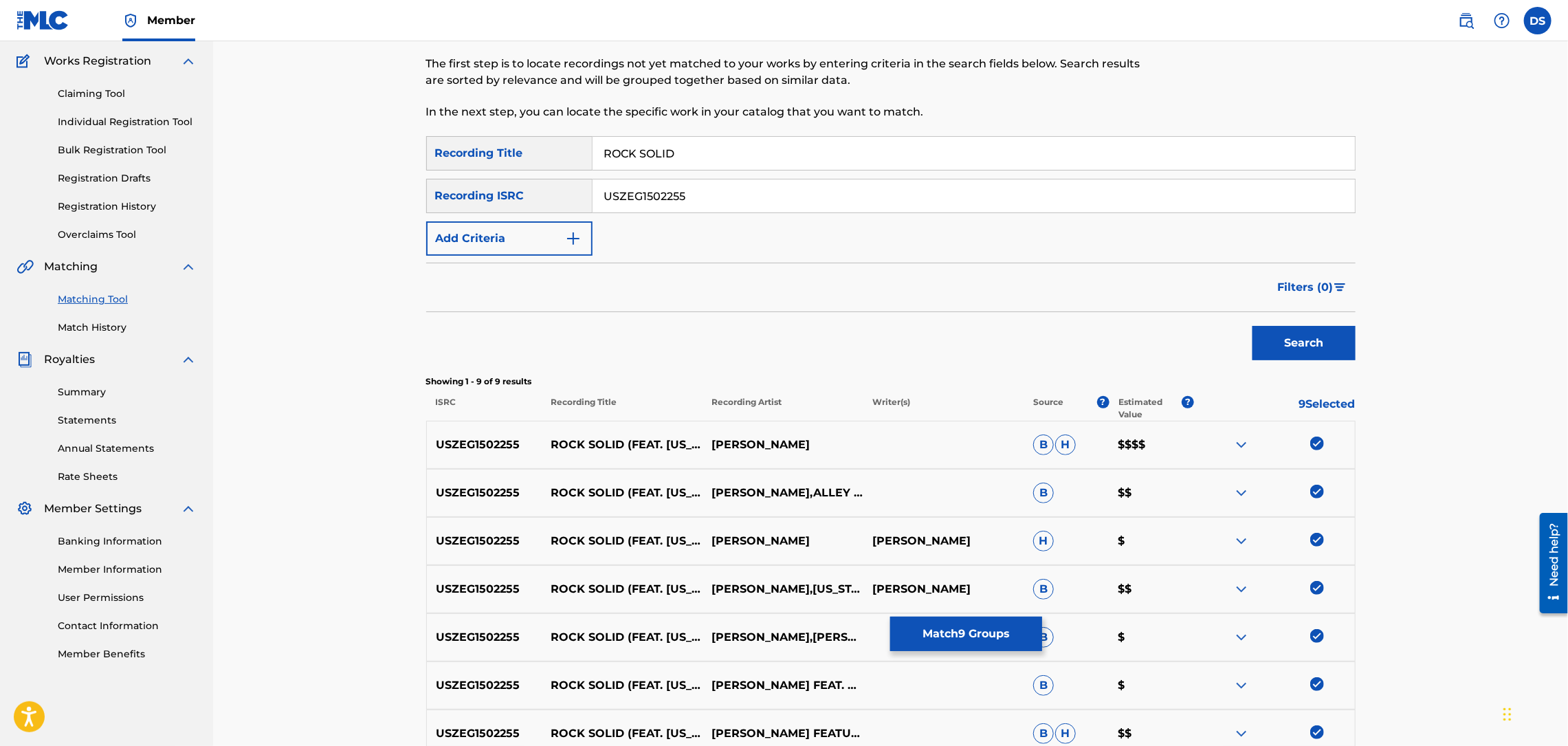
scroll to position [0, 0]
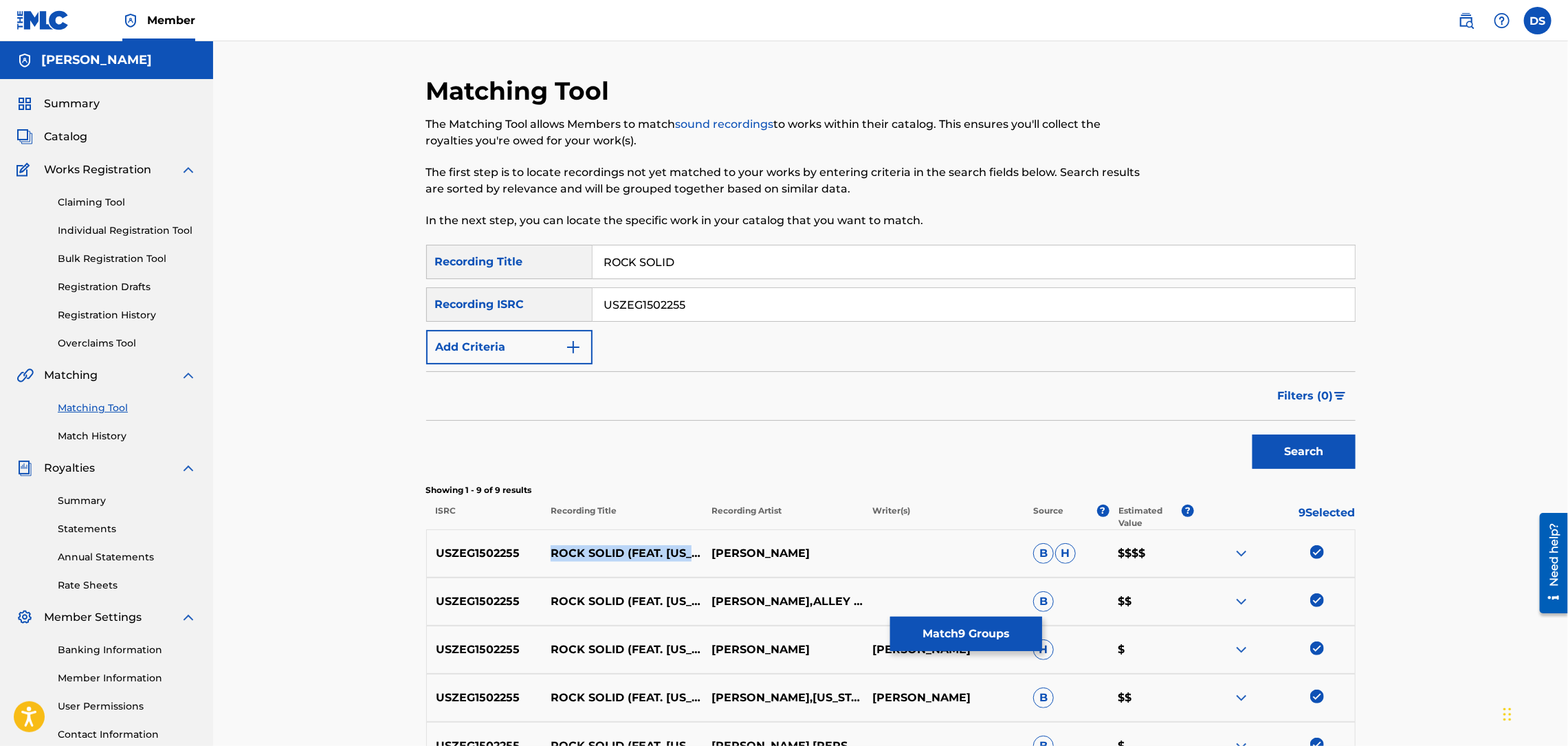
drag, startPoint x: 670, startPoint y: 565, endPoint x: 555, endPoint y: 537, distance: 118.4
click at [555, 545] on p "ROCK SOLID (FEAT. MONTANA MAC, ALLEY BOY & YUNG RALPH)" at bounding box center [622, 553] width 161 height 17
copy p "ROCK SOLID (FEAT. MONTANA MAC, ALLEY BOY & YUNG RALPH)"
drag, startPoint x: 708, startPoint y: 255, endPoint x: 592, endPoint y: 280, distance: 118.7
click at [592, 280] on div "SearchWithCriteria44a4c741-5e23-4d5e-8b23-14b35a106b0d Recording Title ROCK SOL…" at bounding box center [890, 304] width 929 height 120
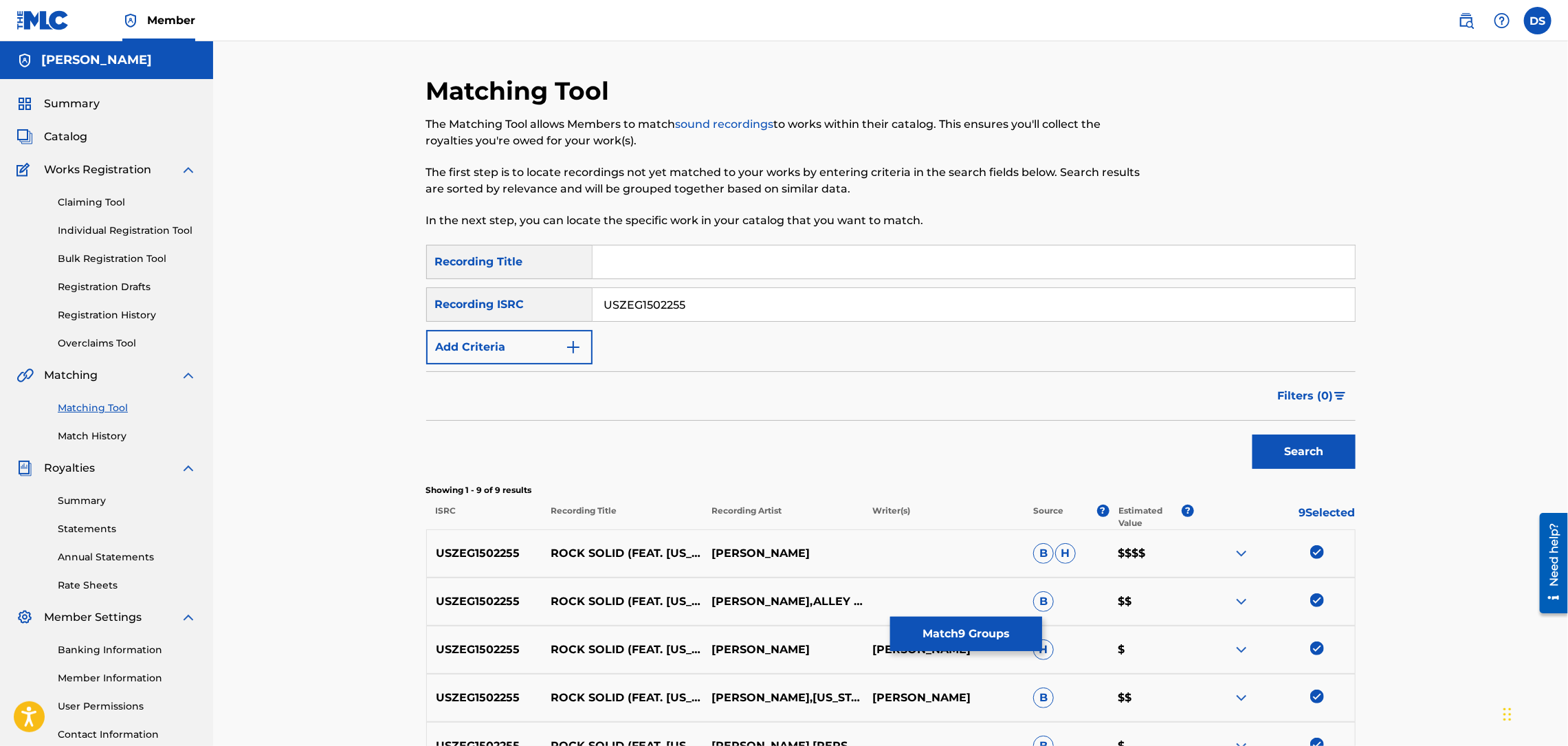
paste input "ROCK SOLID (FEAT. MONTANA MAC, ALLEY BOY & YUNG RALPH)"
type input "ROCK SOLID (FEAT. MONTANA MAC, ALLEY BOY & YUNG RALPH)"
click at [1291, 454] on button "Search" at bounding box center [1304, 451] width 103 height 34
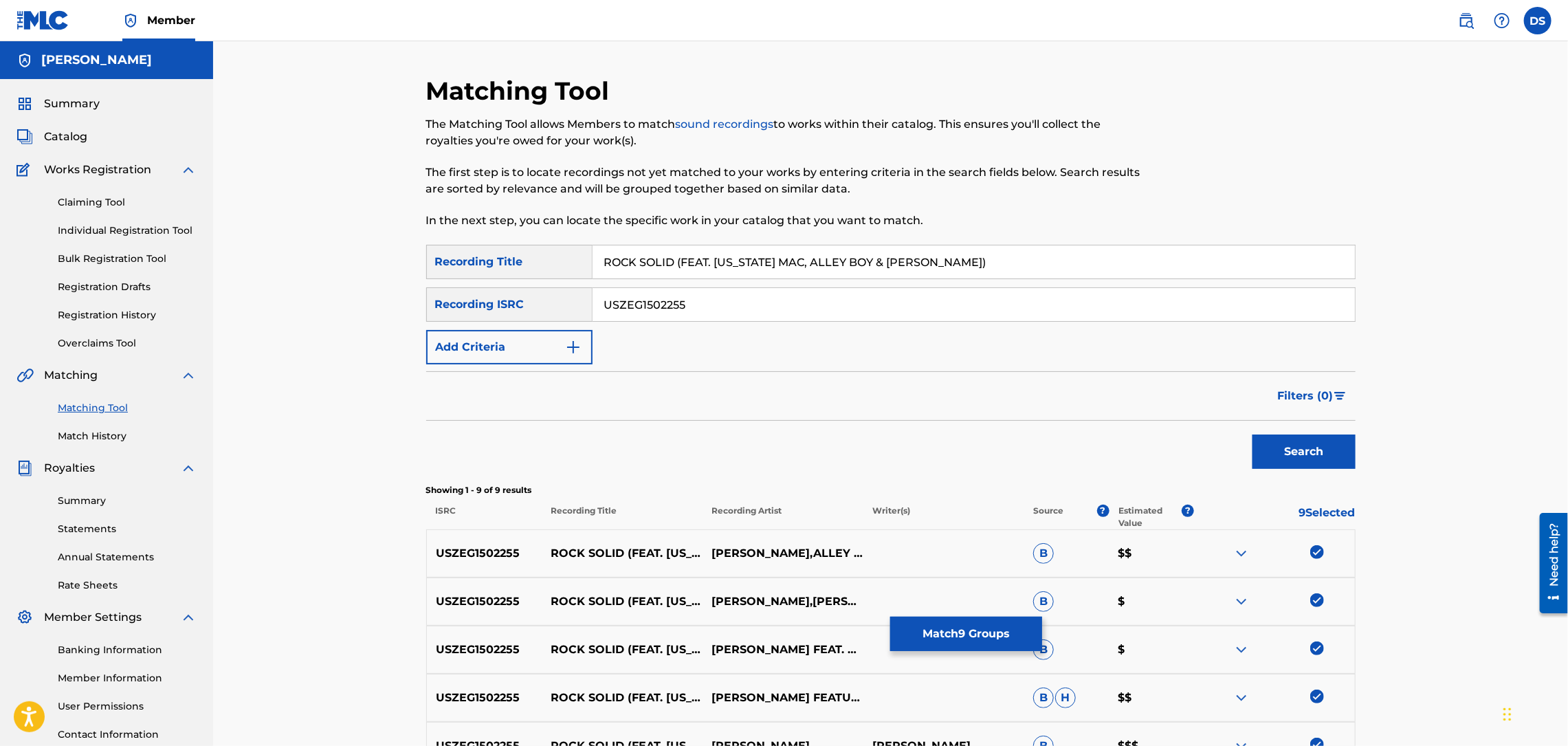
click at [1433, 457] on div "Matching Tool The Matching Tool allows Members to match sound recordings to wor…" at bounding box center [890, 536] width 1355 height 990
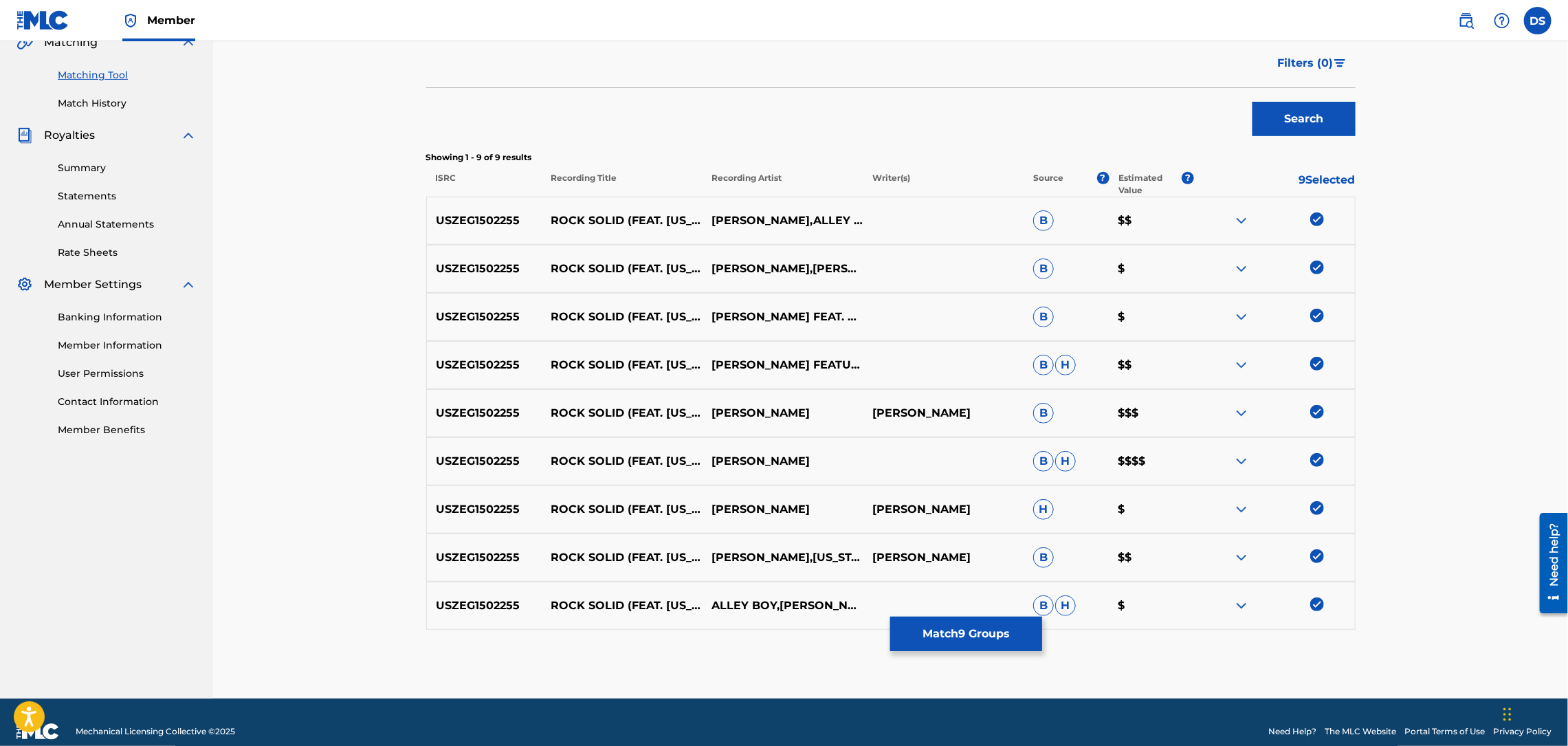
scroll to position [352, 0]
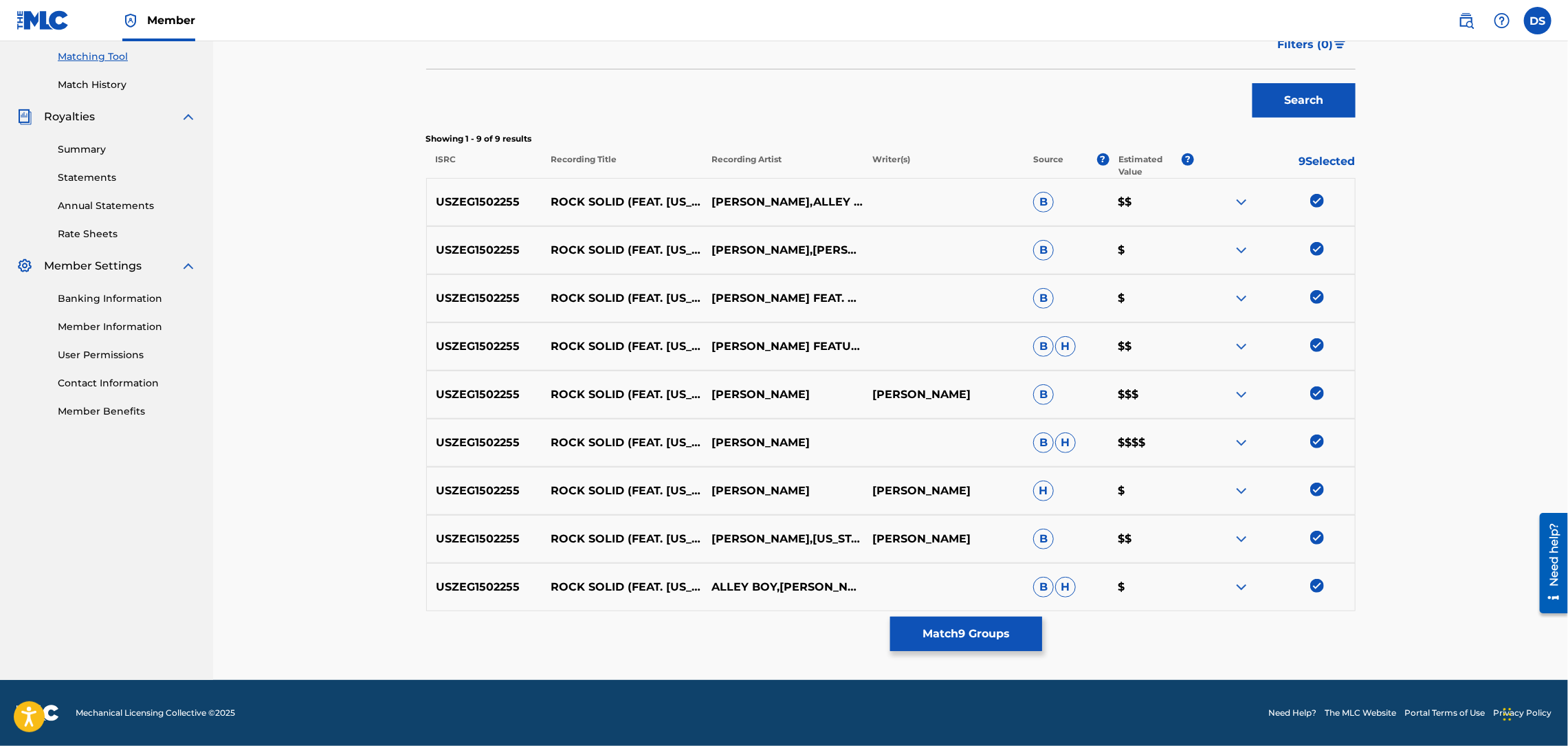
click at [954, 630] on button "Match 9 Groups" at bounding box center [966, 633] width 152 height 34
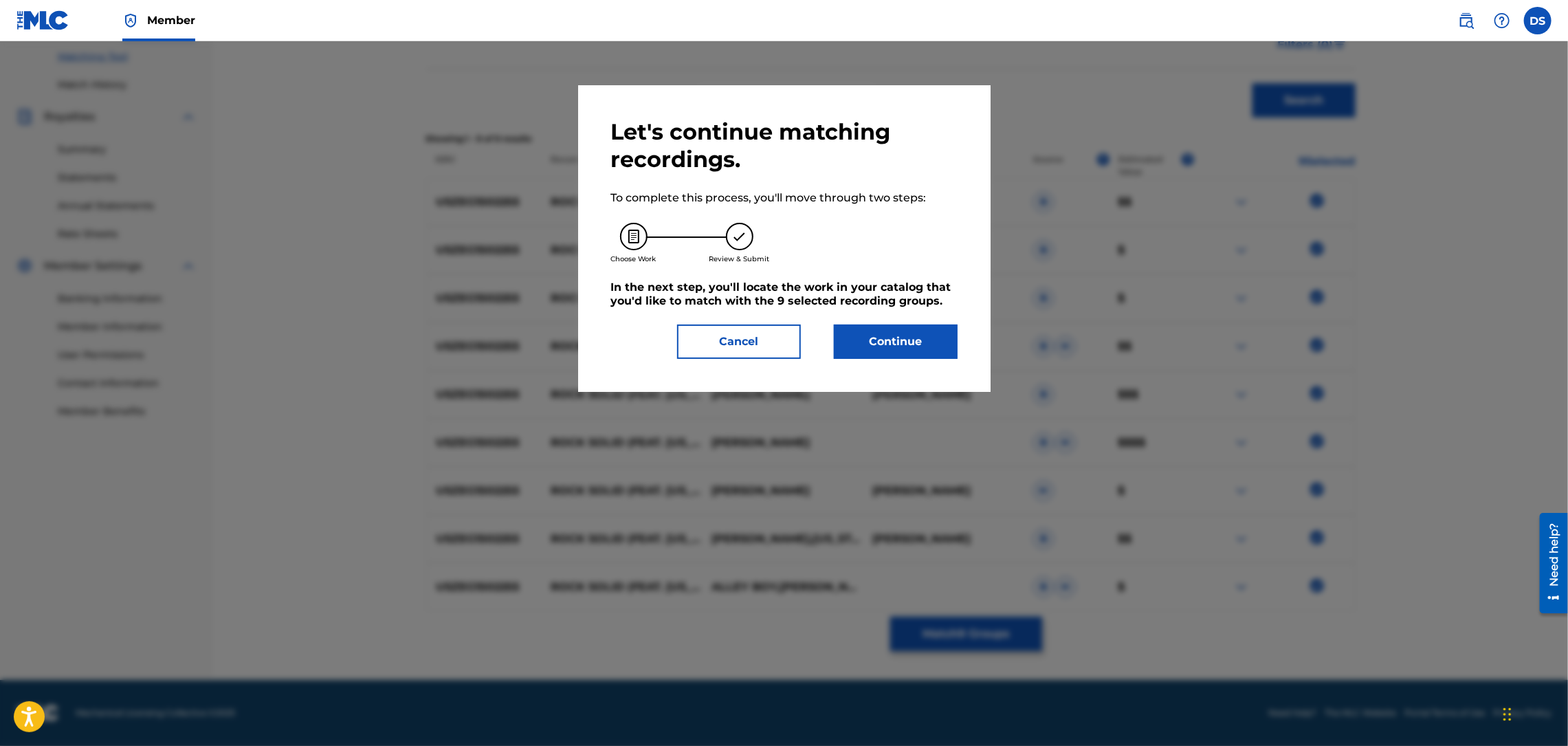
click at [901, 342] on button "Continue" at bounding box center [895, 341] width 124 height 34
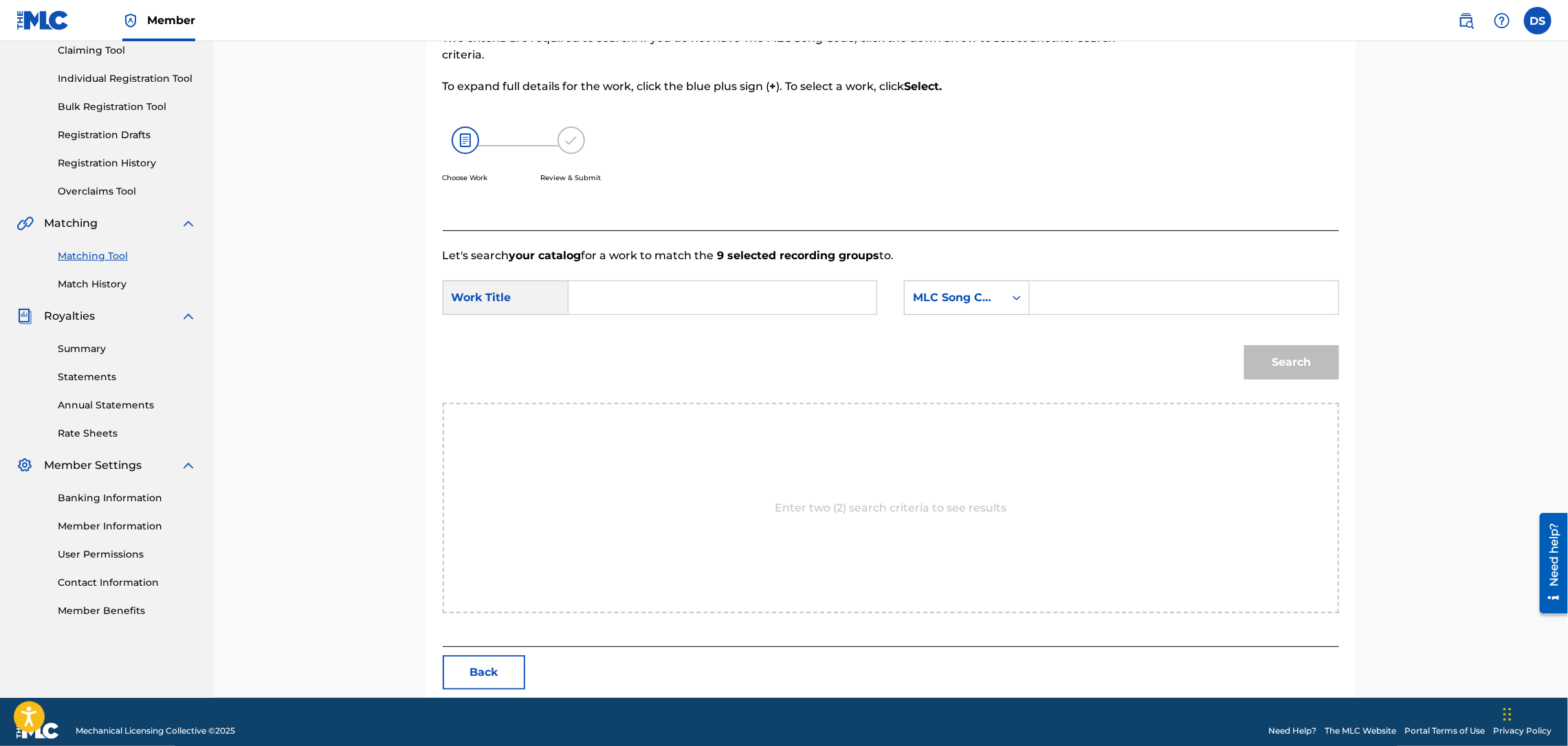
scroll to position [170, 0]
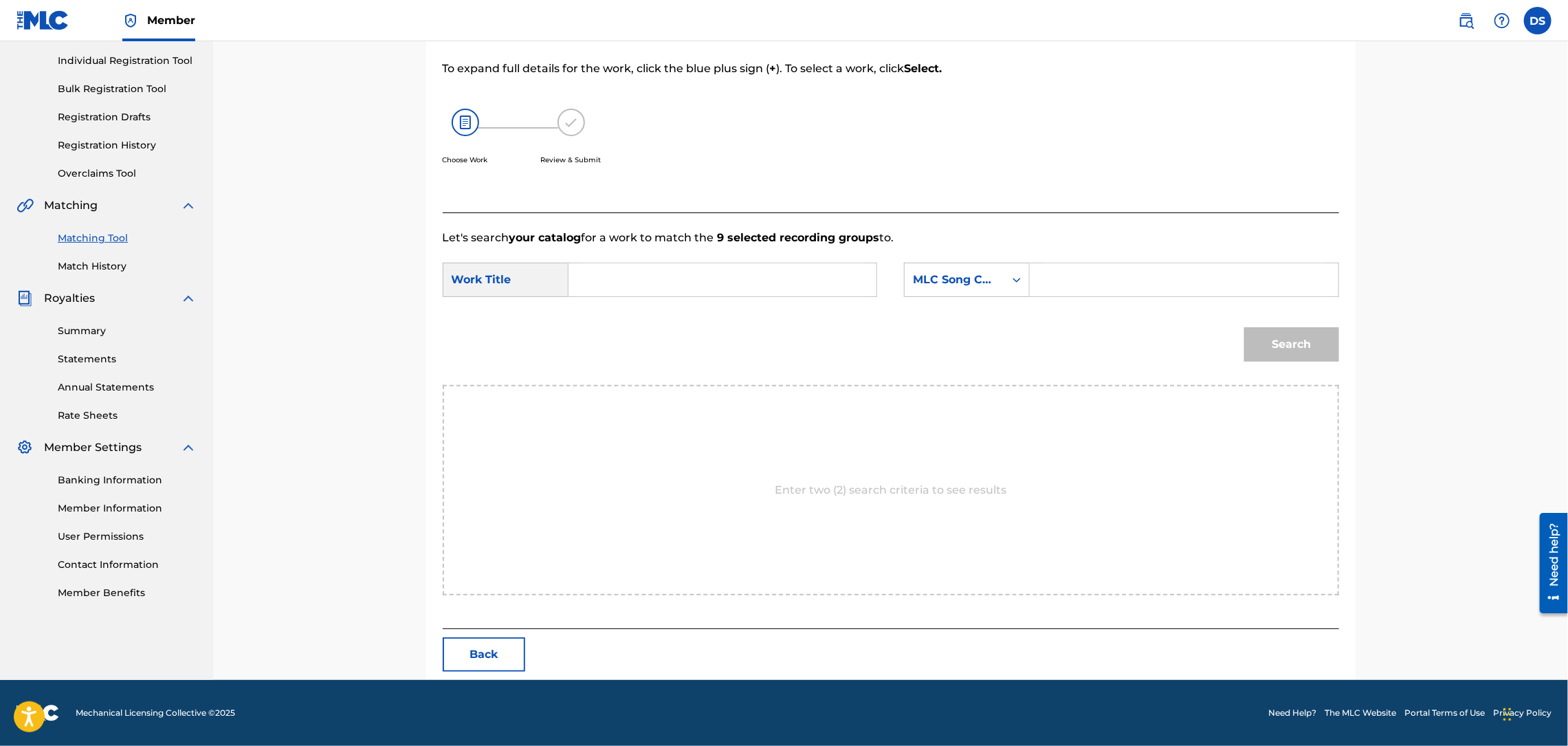
click at [799, 284] on input "Search Form" at bounding box center [722, 279] width 285 height 33
paste input "ROCK SOLID (FEAT. MONTANA MAC, ALLEY BOY & YUNG RALPH)"
type input "ROCK SOLID (FEAT. MONTANA MAC, ALLEY BOY & YUNG RALPH)"
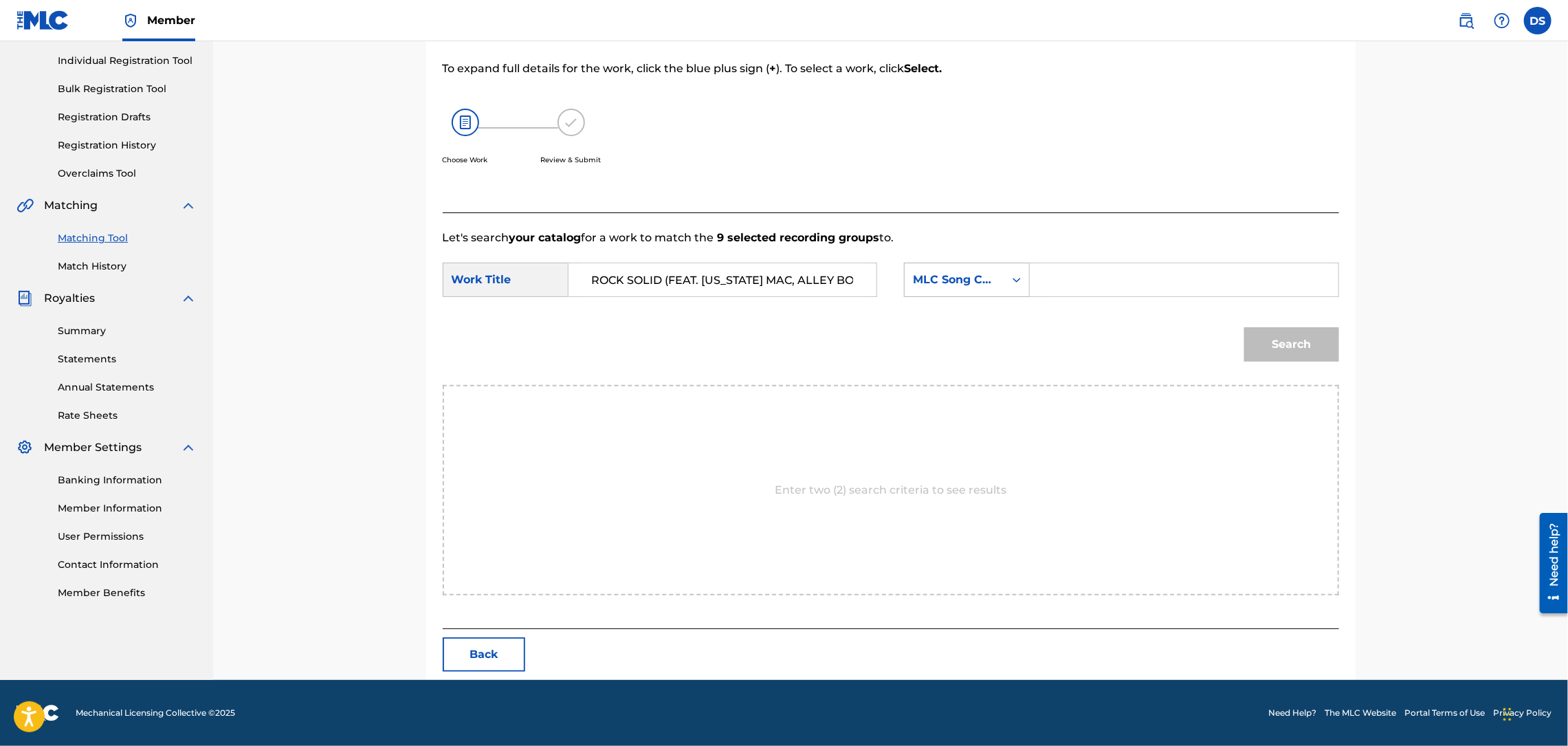
click at [1017, 280] on icon "Search Form" at bounding box center [1016, 280] width 8 height 5
click at [977, 319] on div "Writer Name" at bounding box center [967, 314] width 125 height 34
click at [1050, 284] on input "Search Form" at bounding box center [1184, 279] width 285 height 33
click at [1267, 346] on button "Search" at bounding box center [1291, 344] width 95 height 34
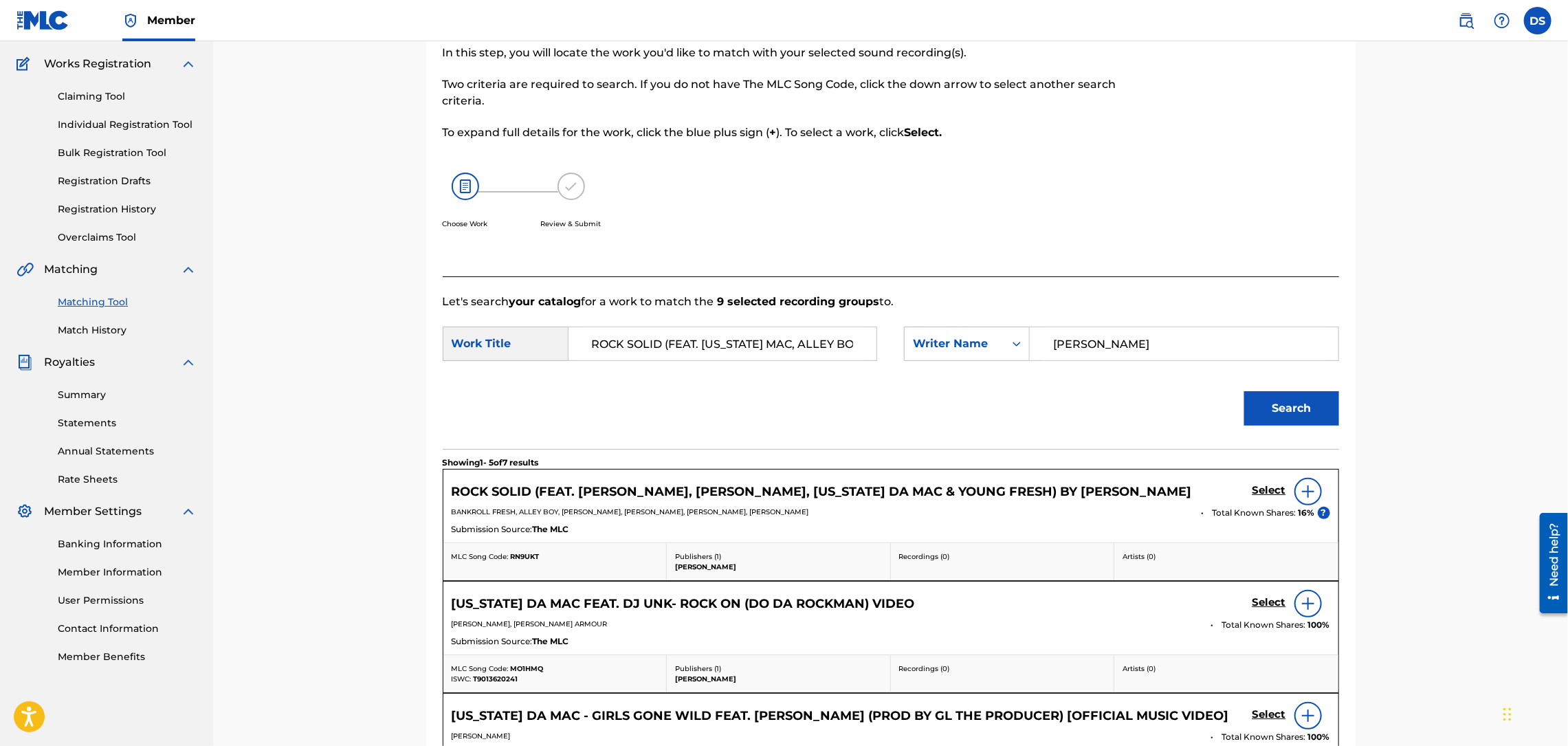
scroll to position [170, 0]
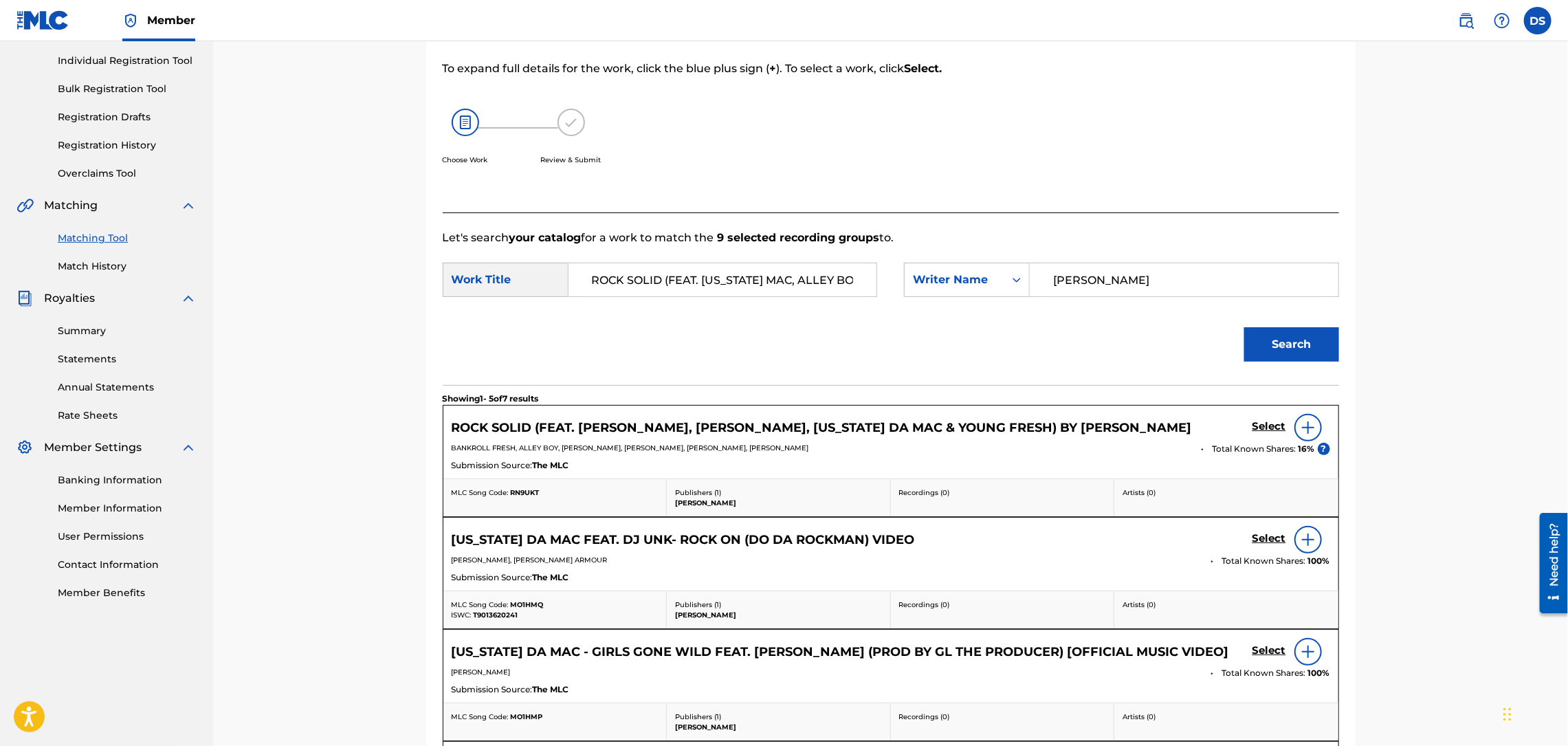
click at [1407, 391] on div "Match Usage - Select Work In this step, you will locate the work you'd like to …" at bounding box center [890, 480] width 1355 height 1216
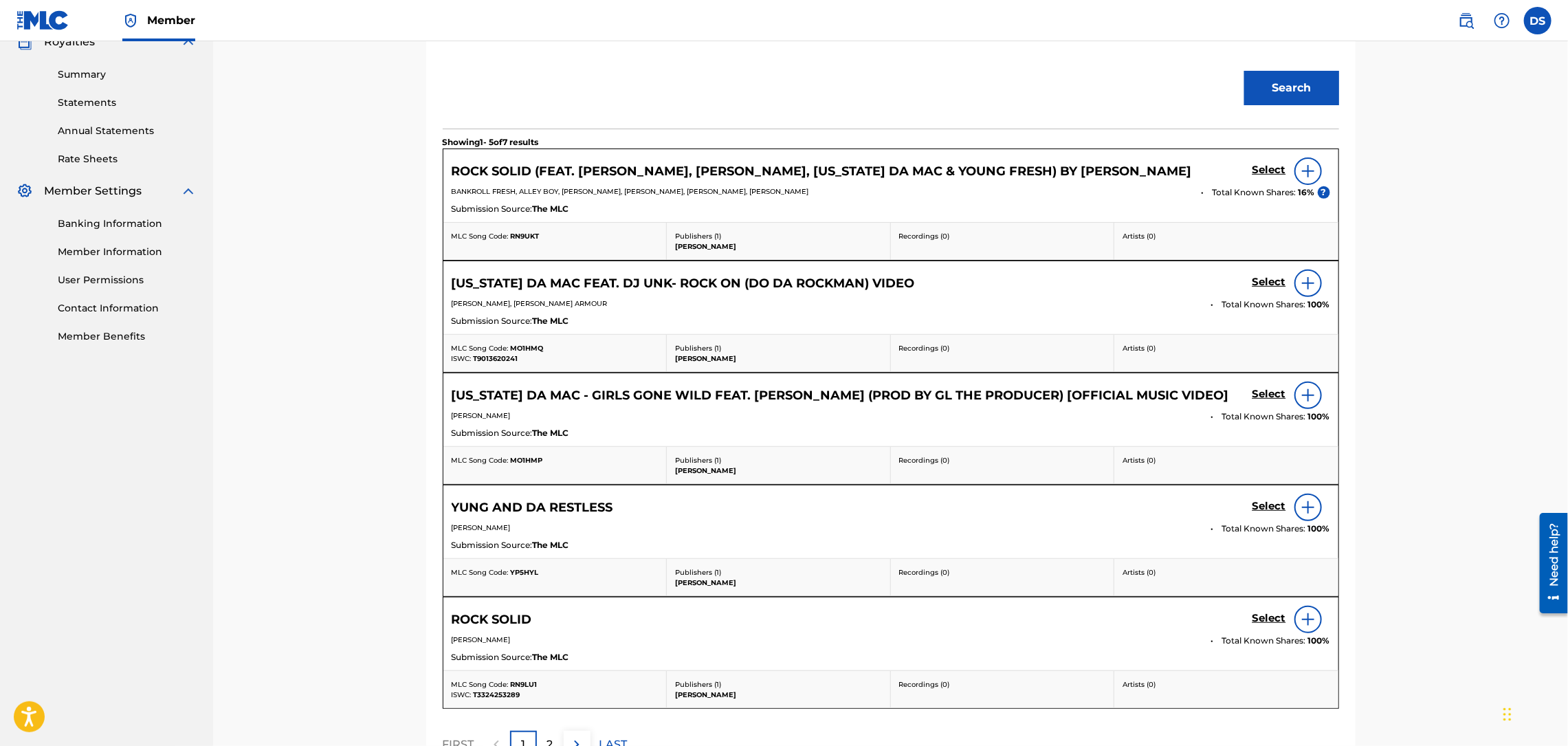
scroll to position [459, 0]
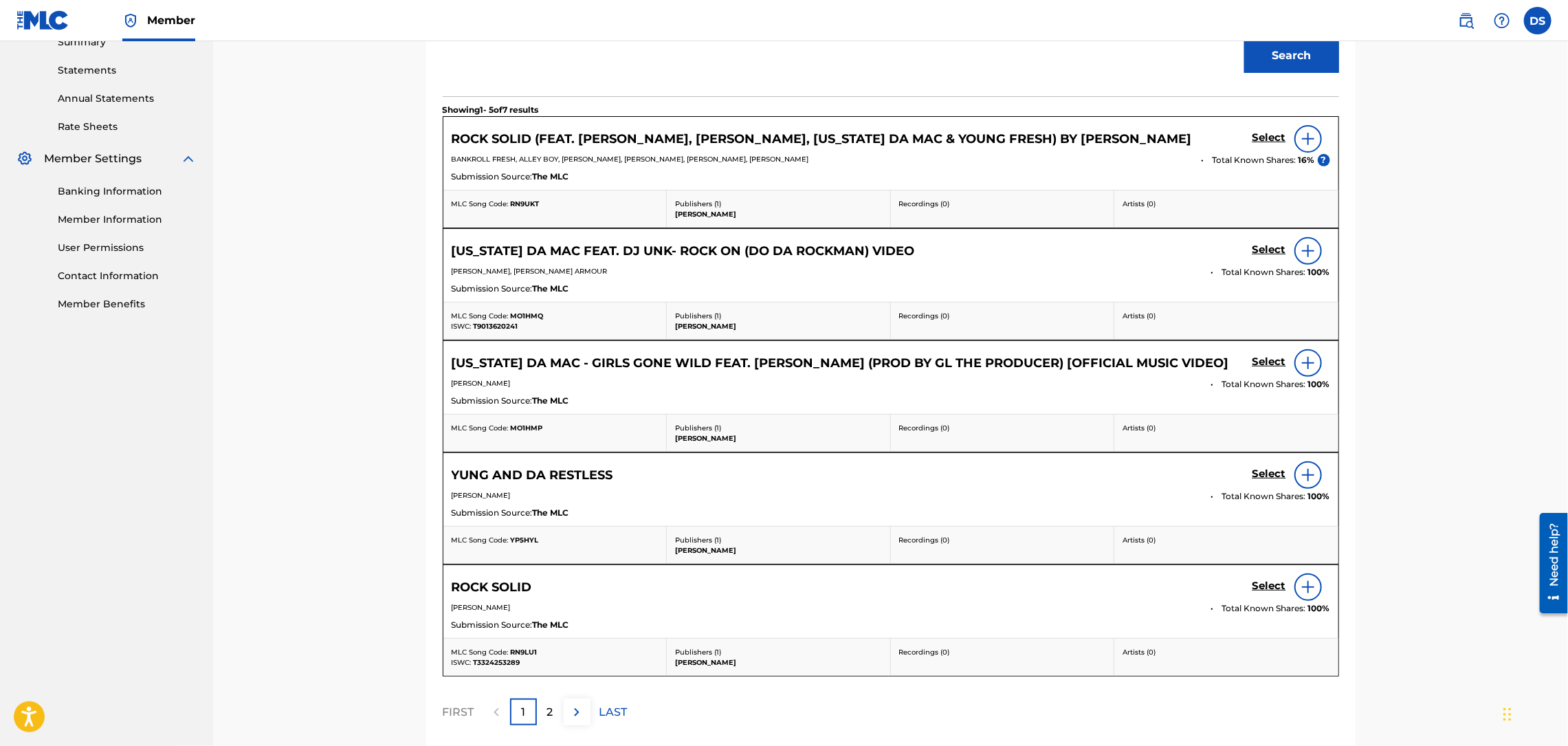
click at [1307, 142] on img at bounding box center [1308, 139] width 17 height 17
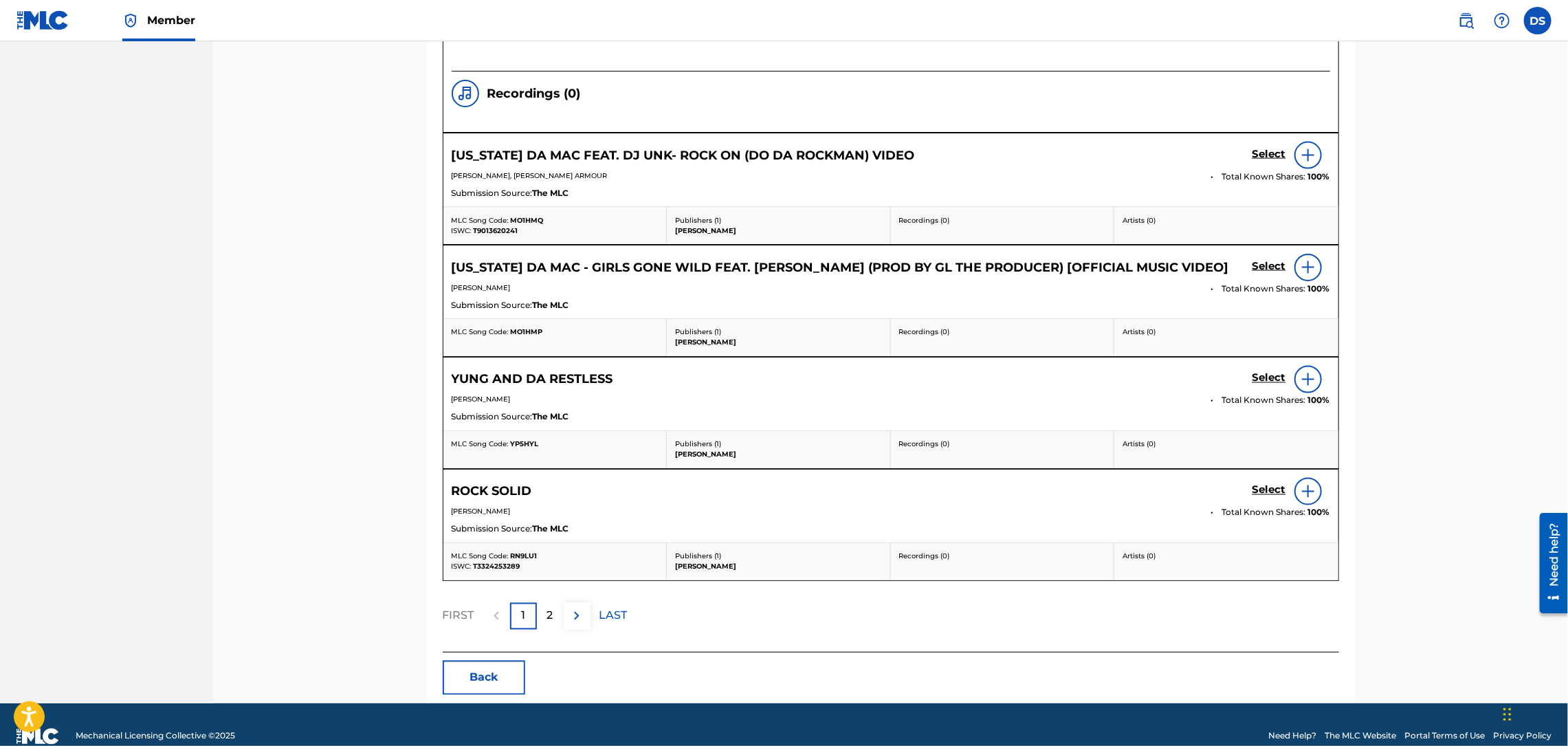
scroll to position [1497, 0]
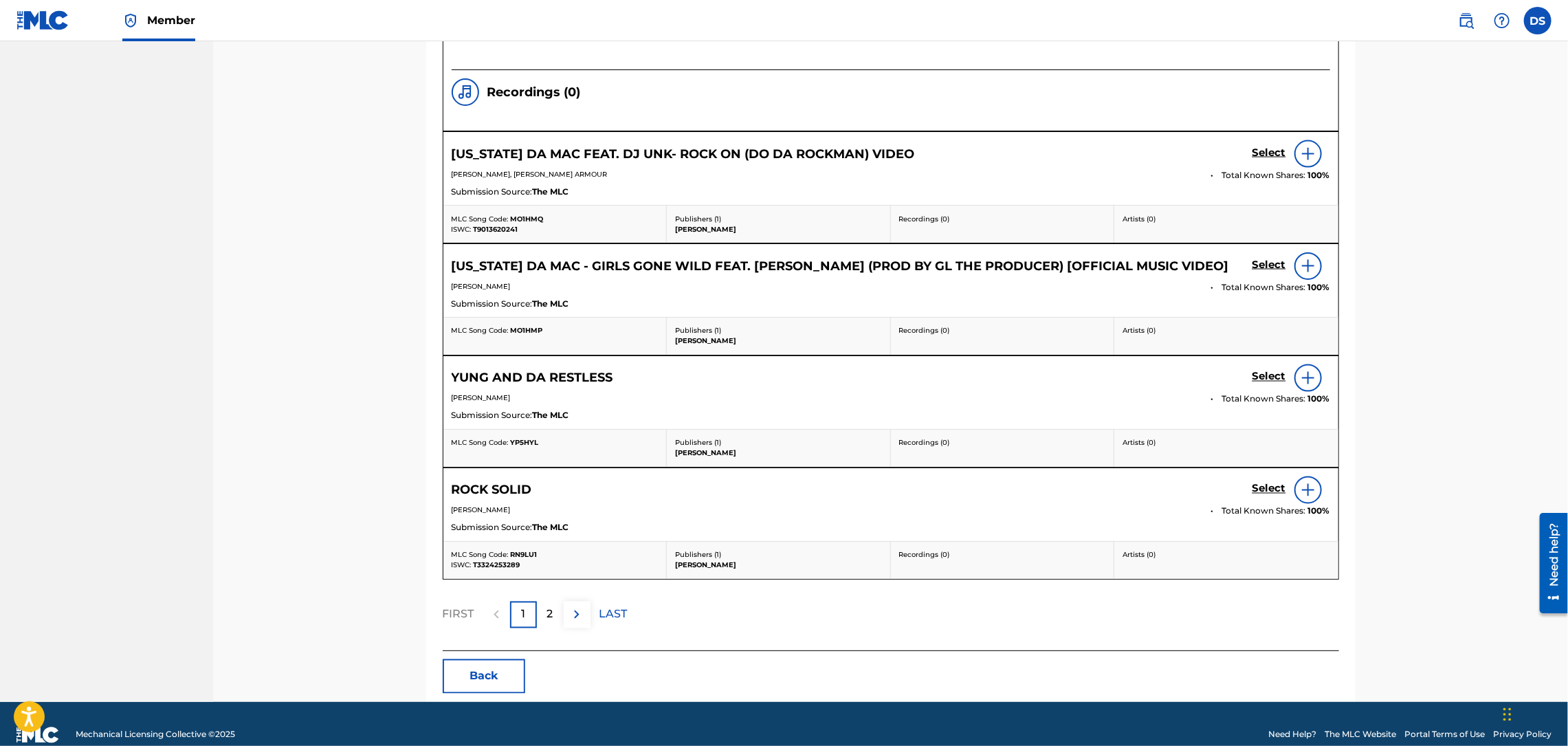
click at [1306, 482] on img at bounding box center [1308, 490] width 17 height 17
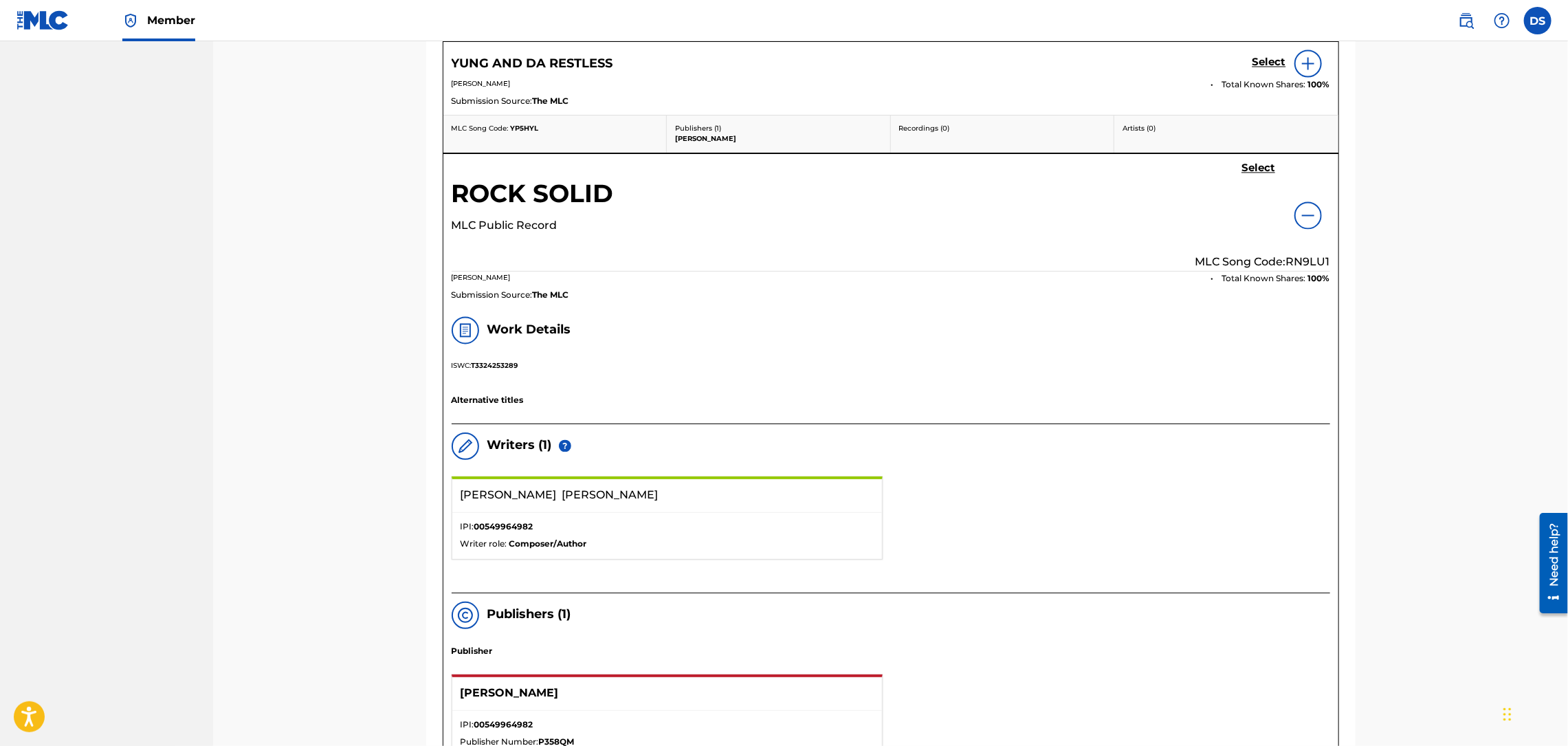
scroll to position [1867, 0]
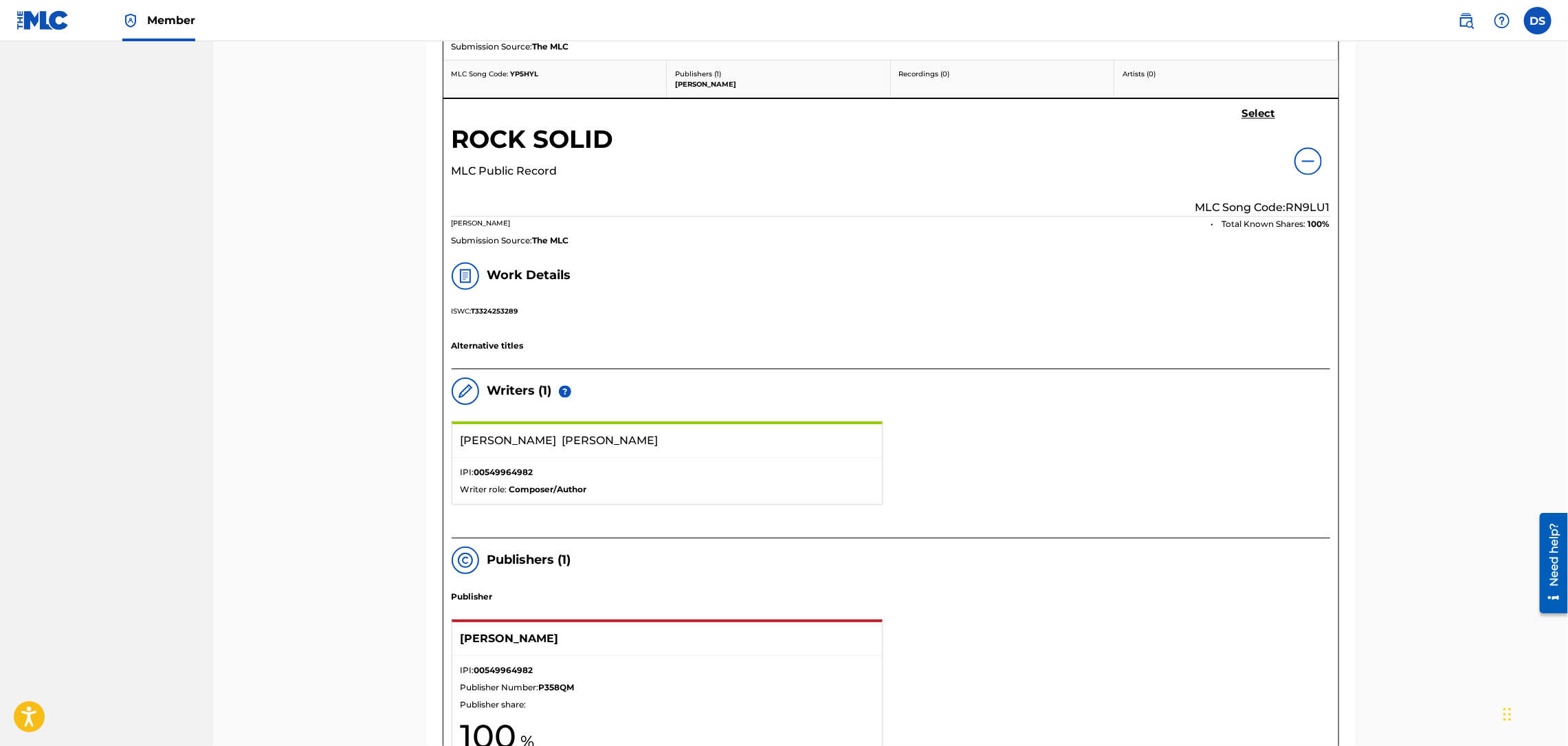
click at [1306, 153] on img at bounding box center [1308, 161] width 17 height 17
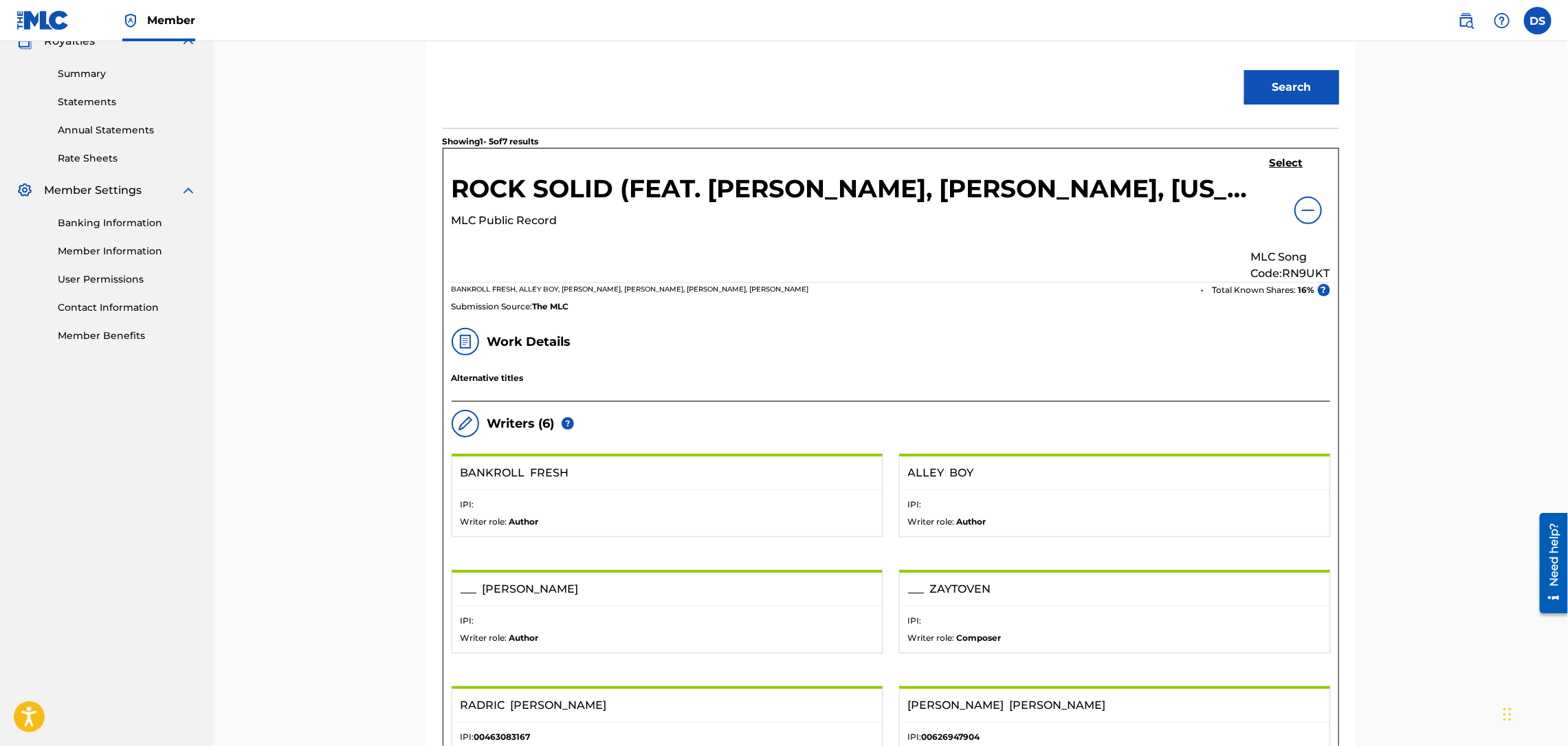
scroll to position [424, 0]
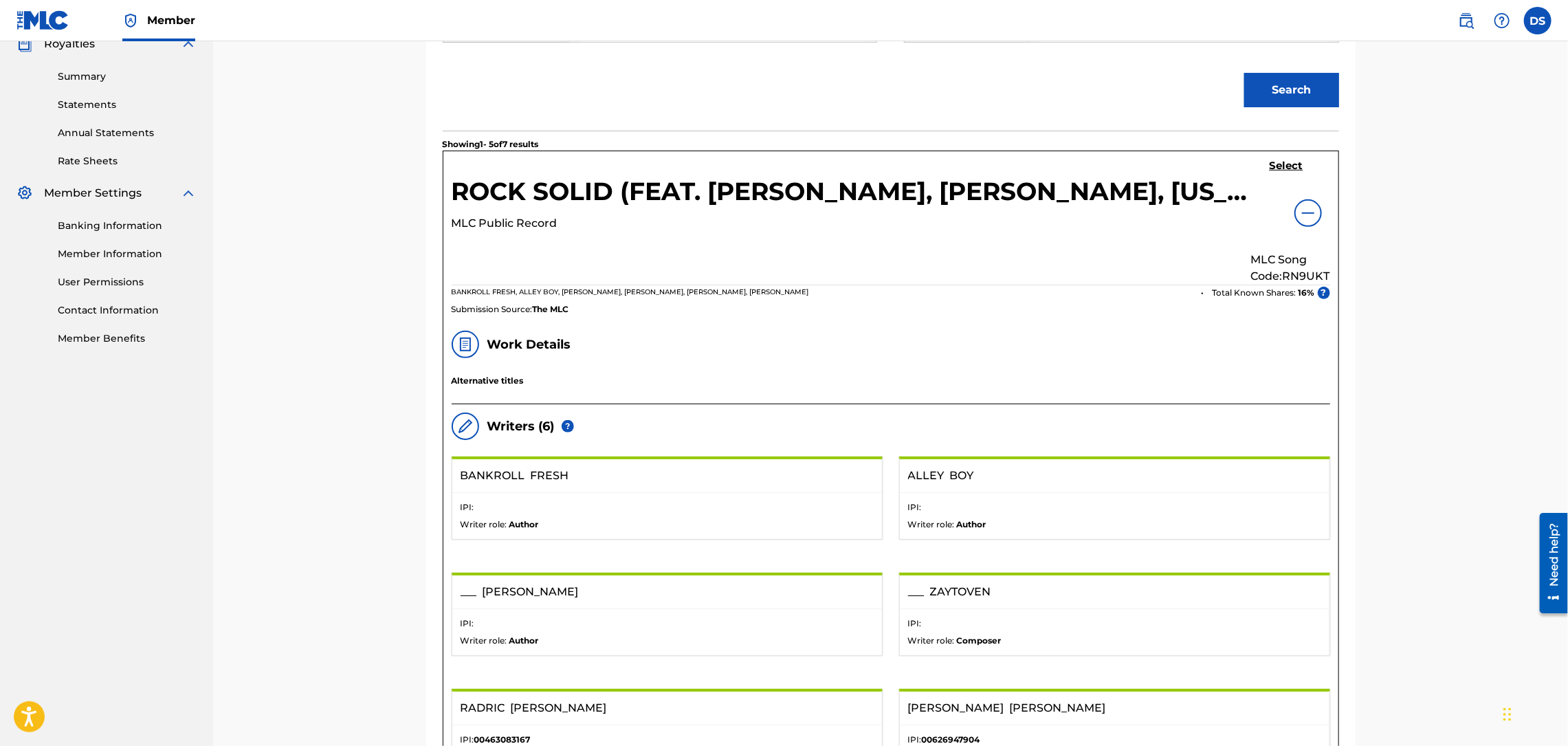
click at [1313, 211] on img at bounding box center [1308, 213] width 17 height 17
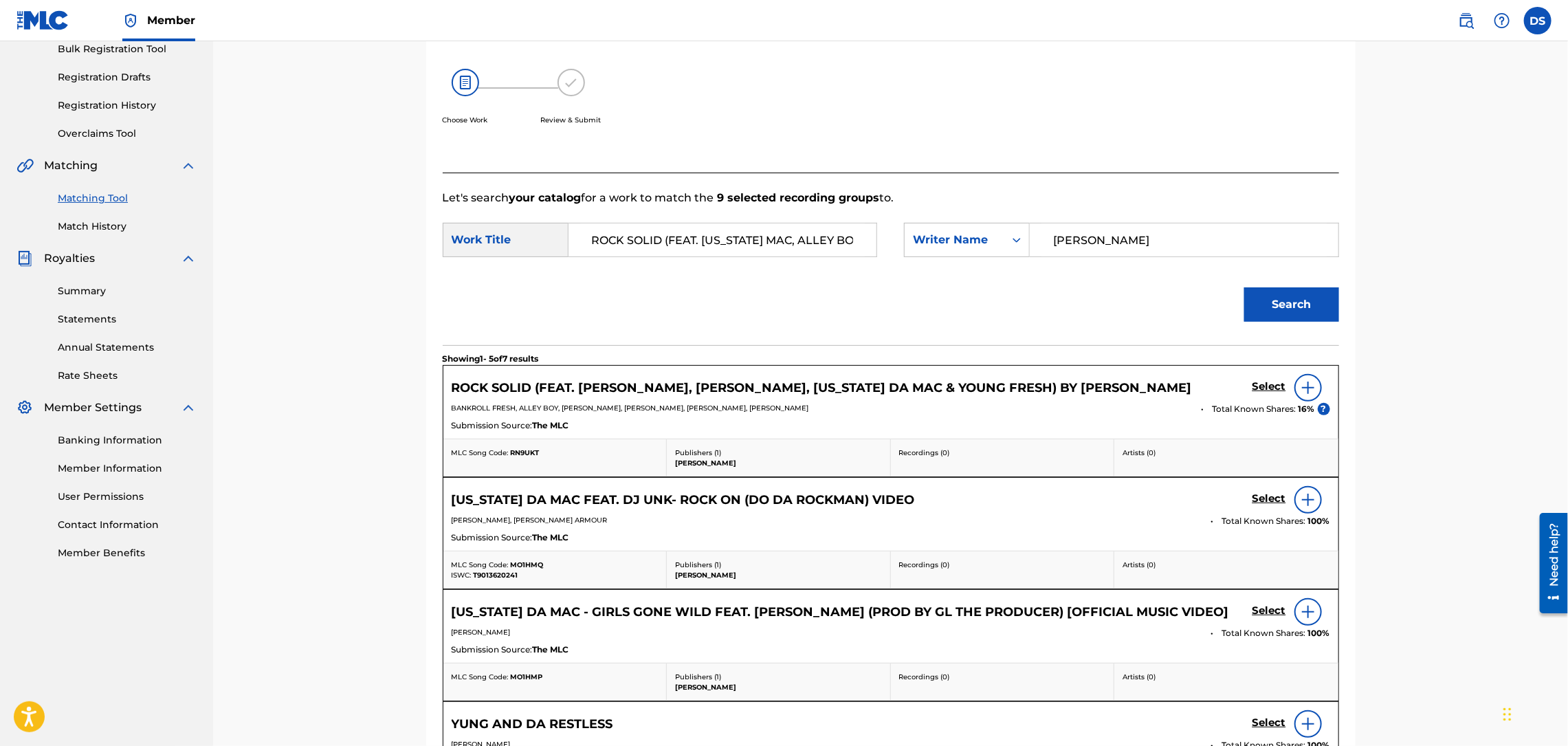
scroll to position [0, 0]
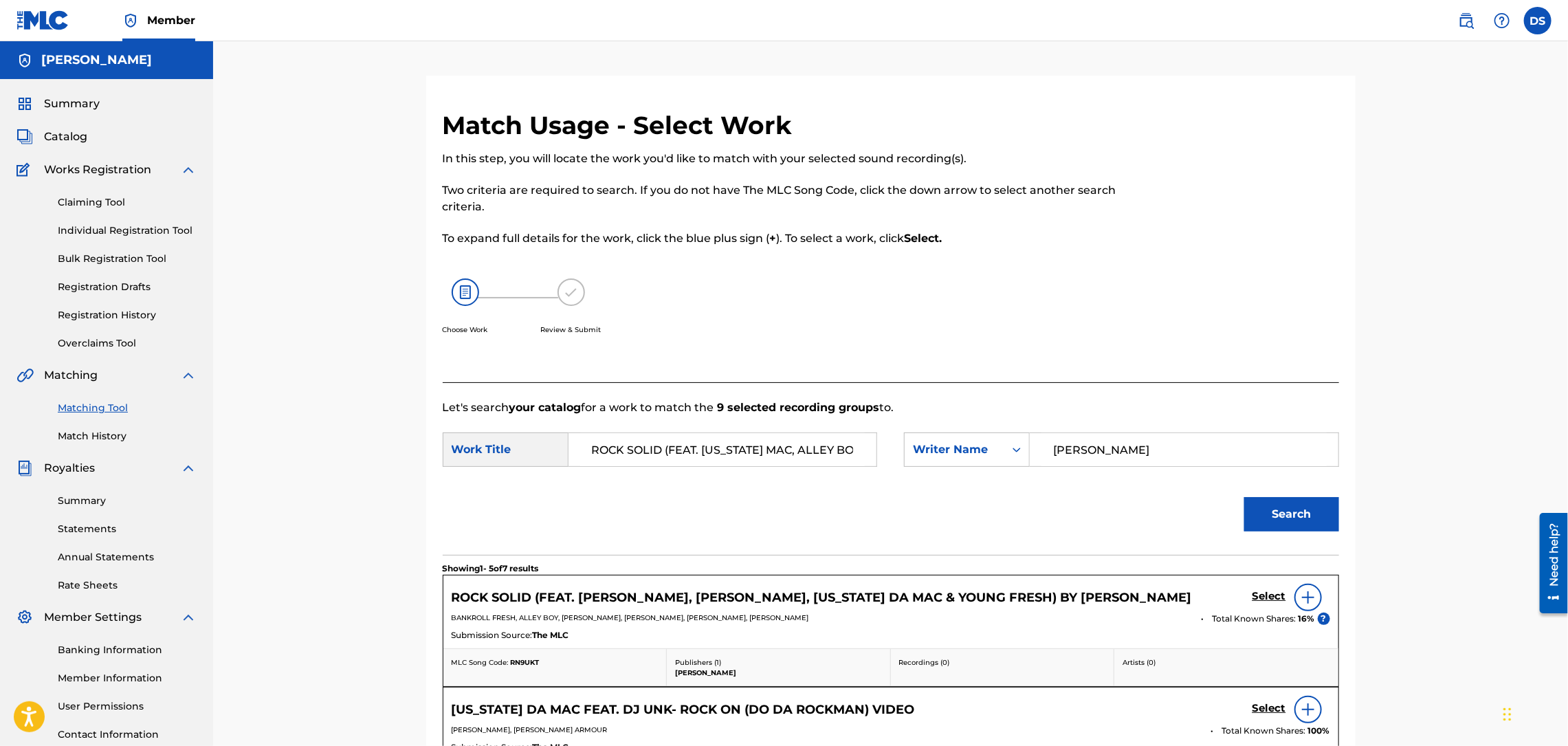
click at [1092, 452] on input "DAVID SMITH" at bounding box center [1184, 449] width 285 height 33
type input "[PERSON_NAME]"
click at [1273, 519] on button "Search" at bounding box center [1291, 514] width 95 height 34
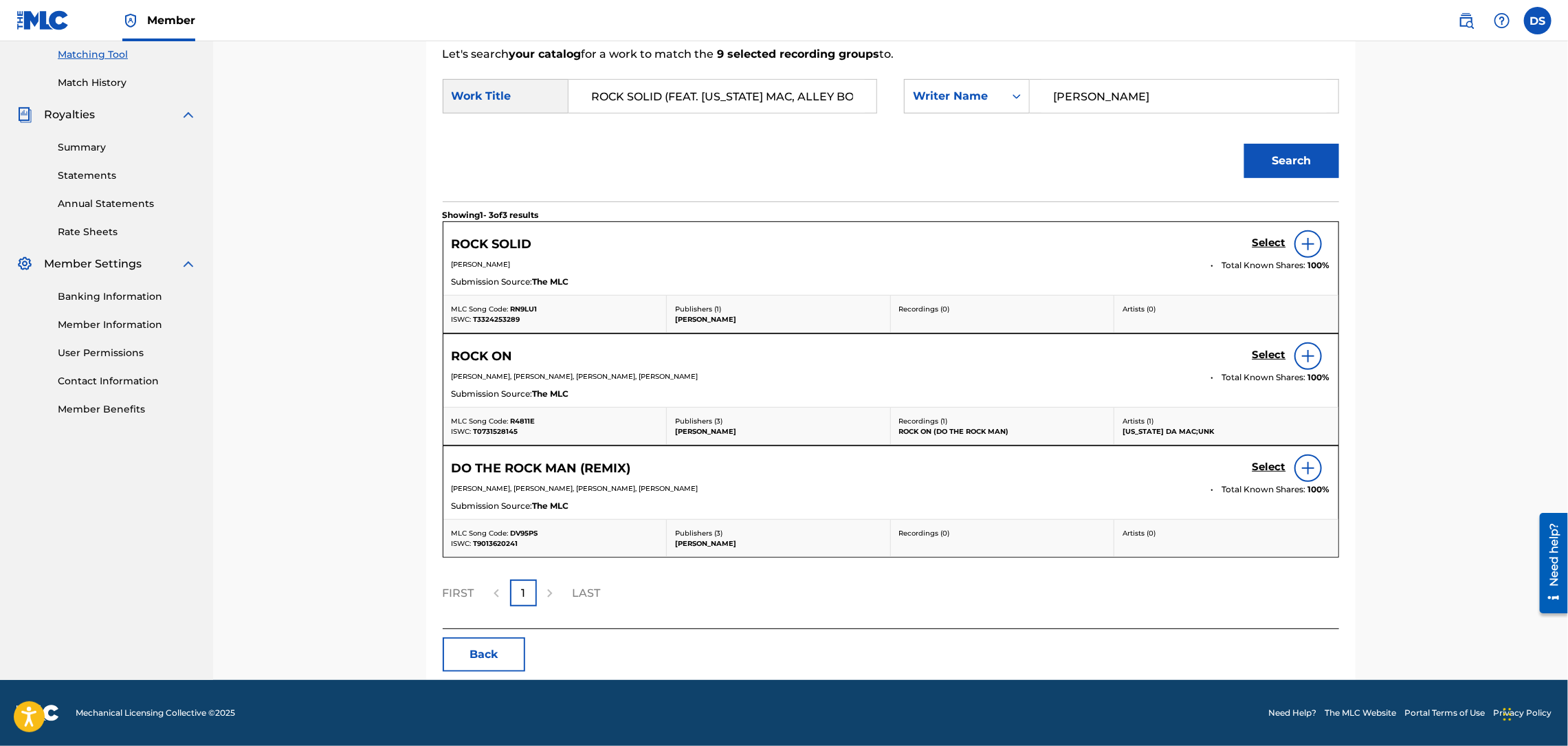
scroll to position [356, 0]
click at [485, 652] on button "Back" at bounding box center [484, 654] width 82 height 34
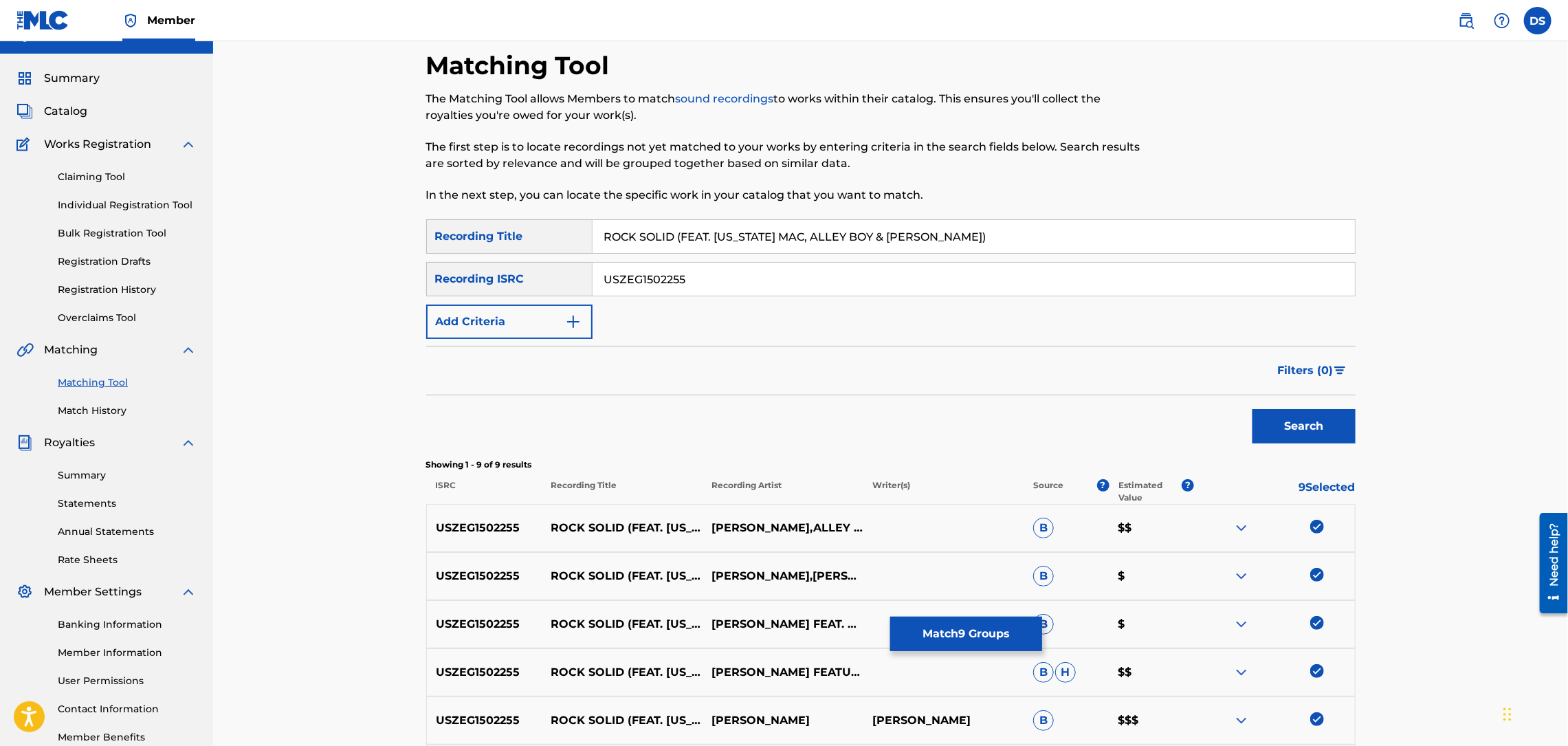
scroll to position [21, 0]
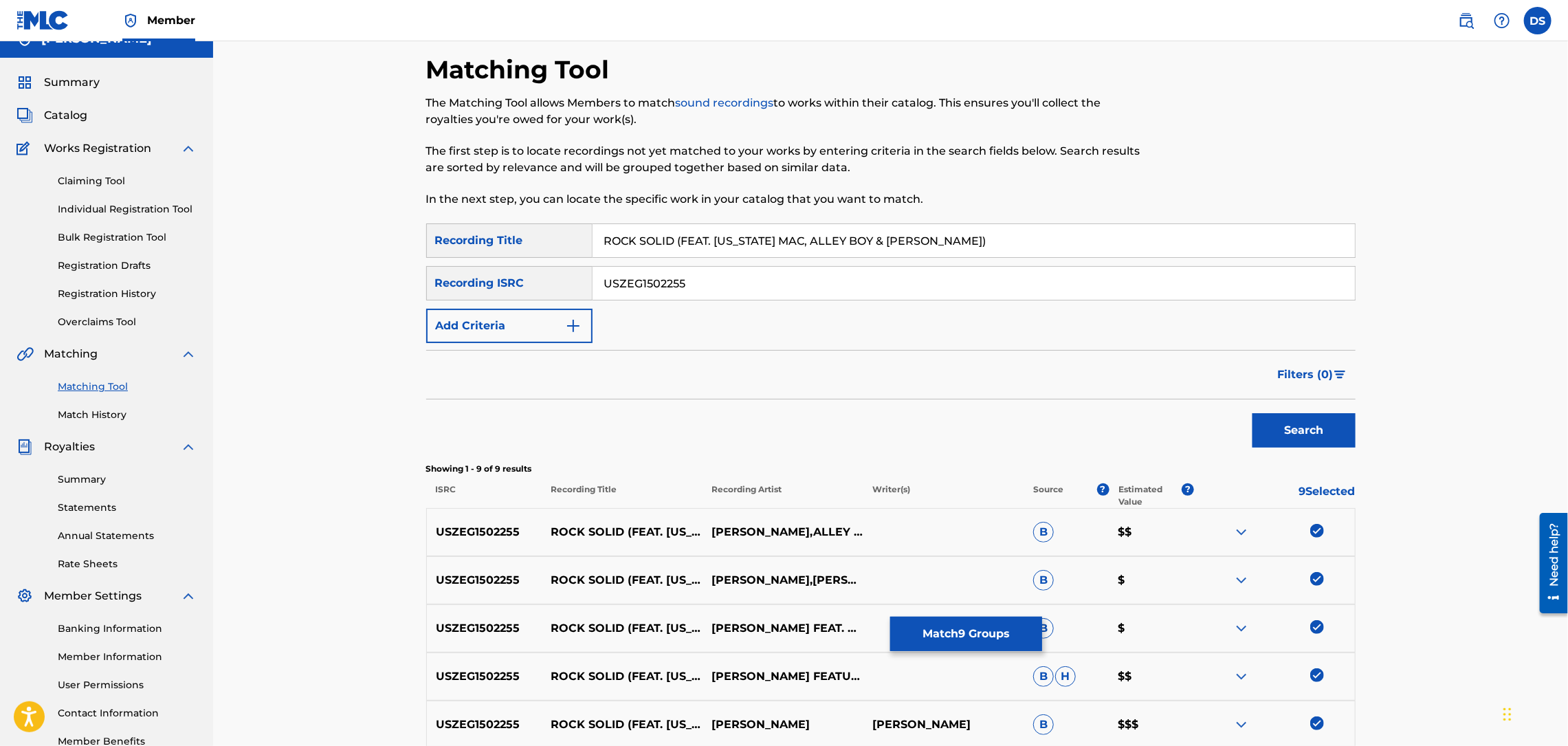
drag, startPoint x: 606, startPoint y: 239, endPoint x: 986, endPoint y: 221, distance: 380.4
click at [986, 221] on div "Matching Tool The Matching Tool allows Members to match sound recordings to wor…" at bounding box center [890, 532] width 929 height 956
click at [75, 204] on link "Individual Registration Tool" at bounding box center [127, 209] width 138 height 14
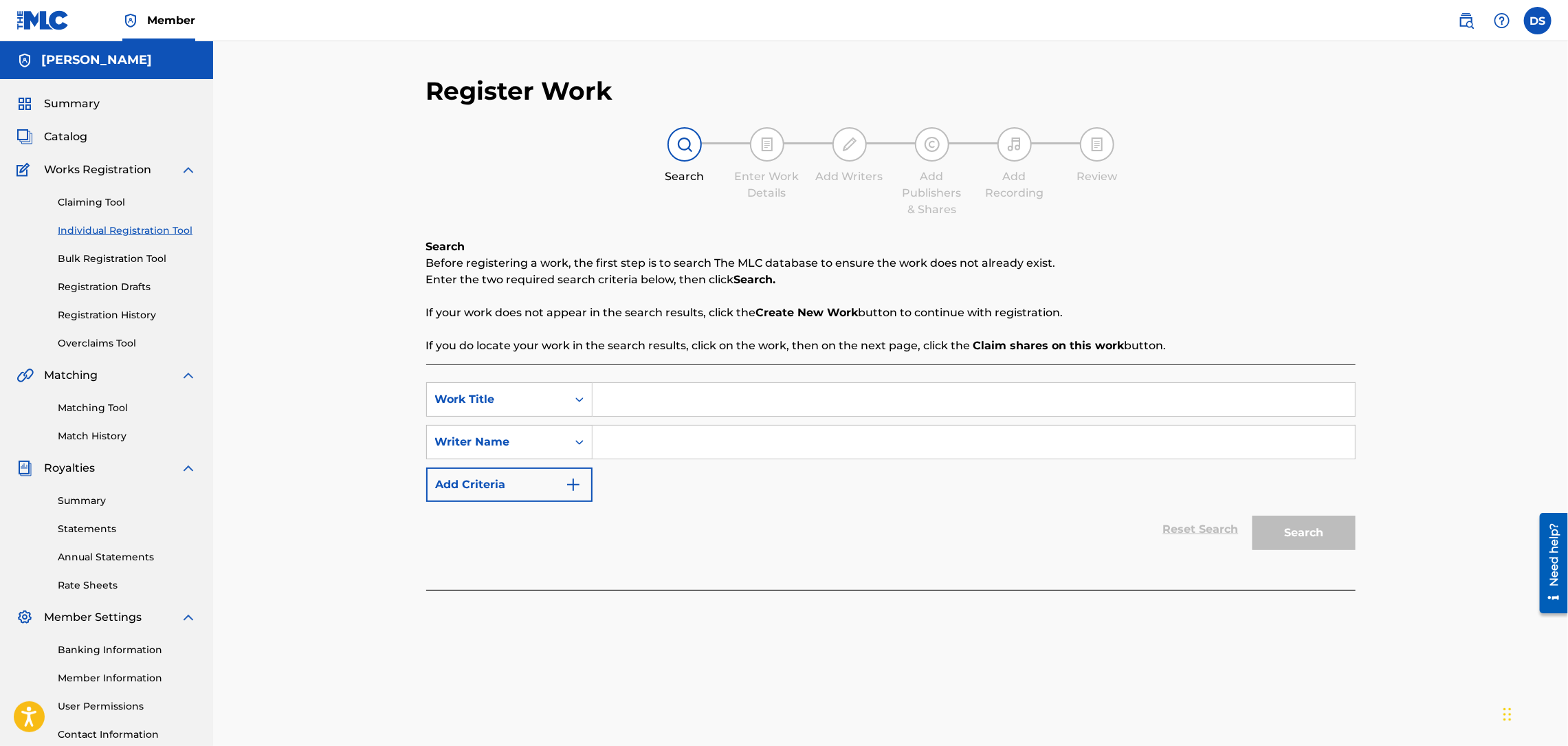
paste input "ROCK SOLID (FEAT. MONTANA MAC, ALLEY BOY & YUNG RALPH)"
type input "ROCK SOLID (FEAT. MONTANA MAC, ALLEY BOY & YUNG RALPH)"
click at [643, 445] on input "Search Form" at bounding box center [974, 442] width 762 height 33
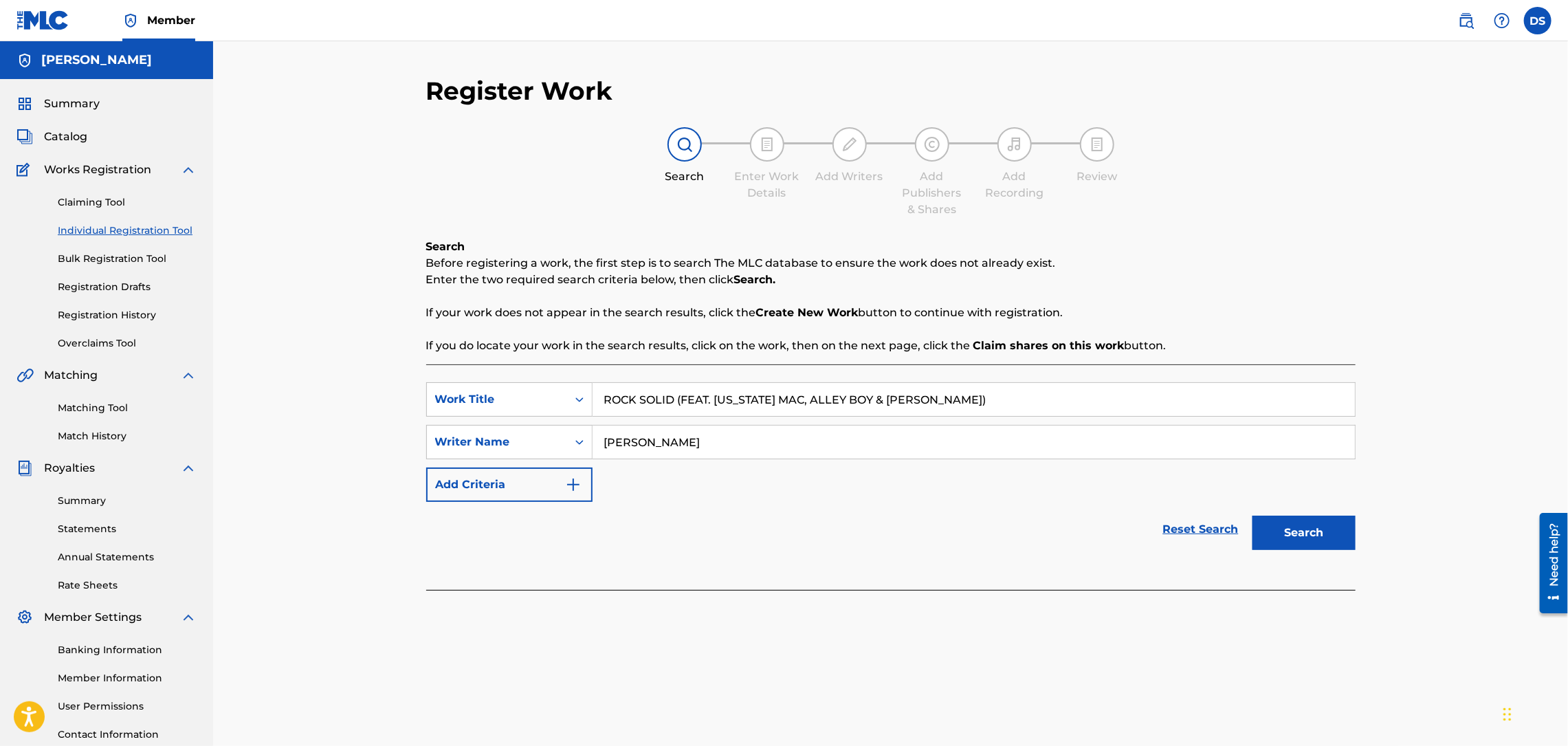
type input "DAVID SMITH"
click at [1287, 535] on button "Search" at bounding box center [1304, 533] width 103 height 34
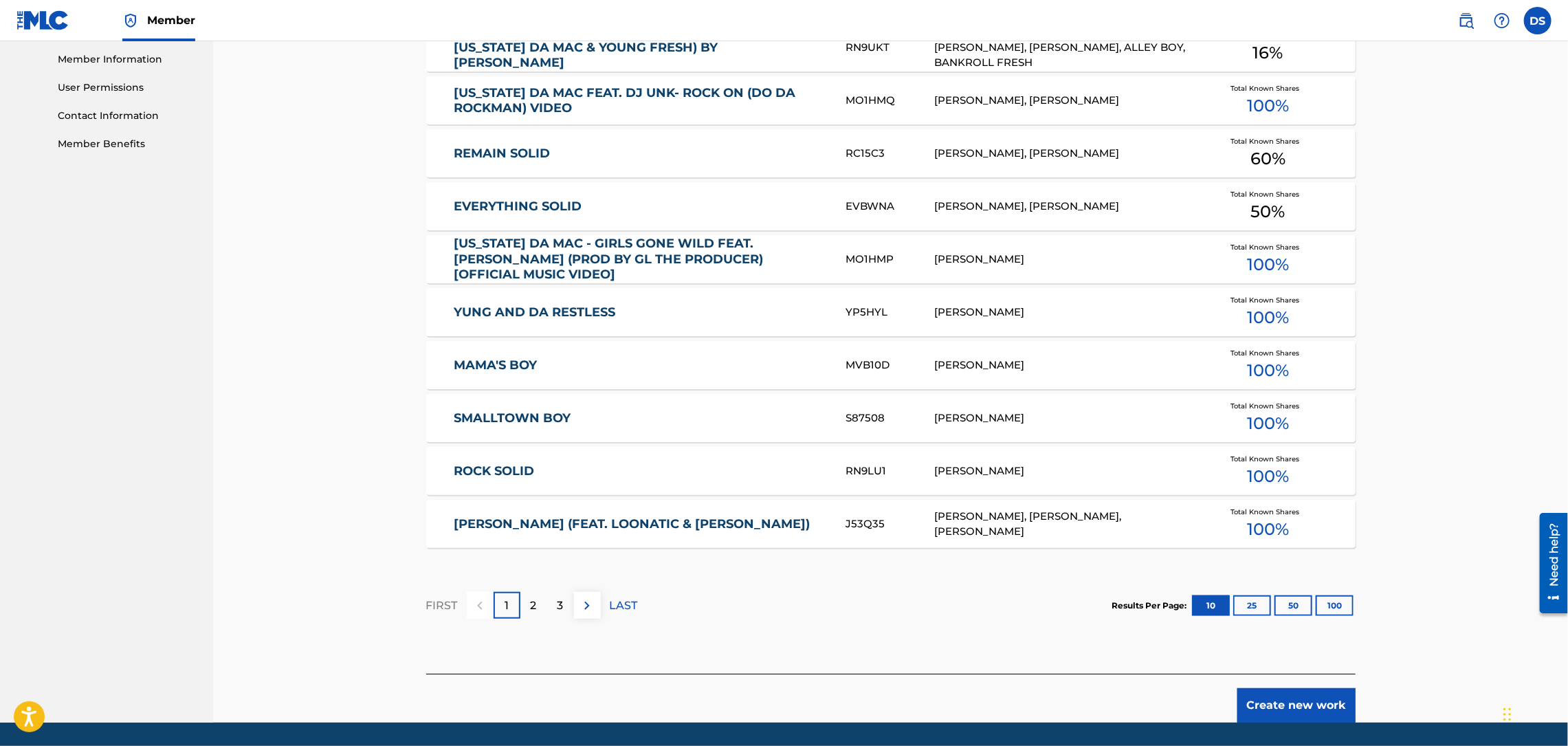
scroll to position [662, 0]
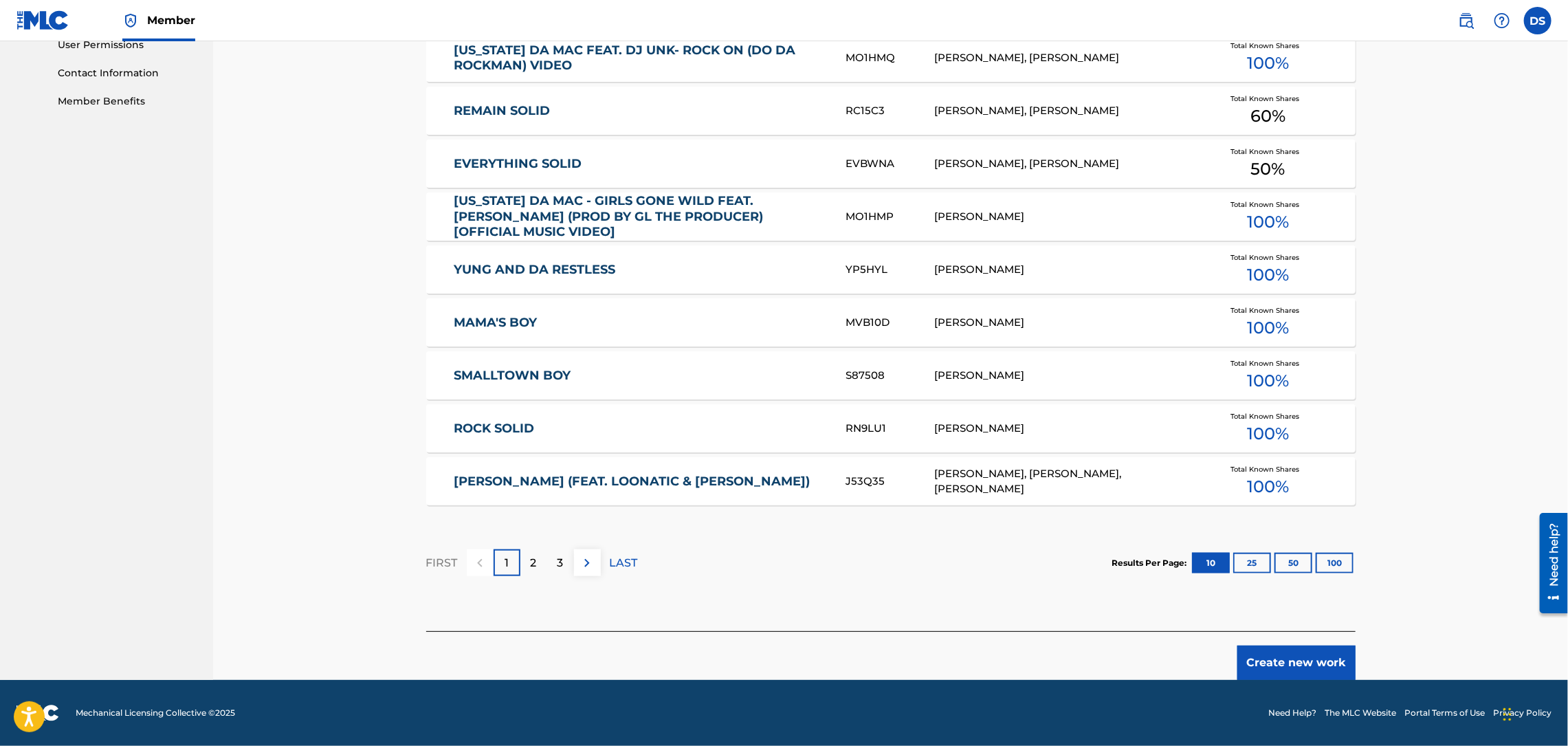
click at [1291, 656] on button "Create new work" at bounding box center [1296, 662] width 118 height 34
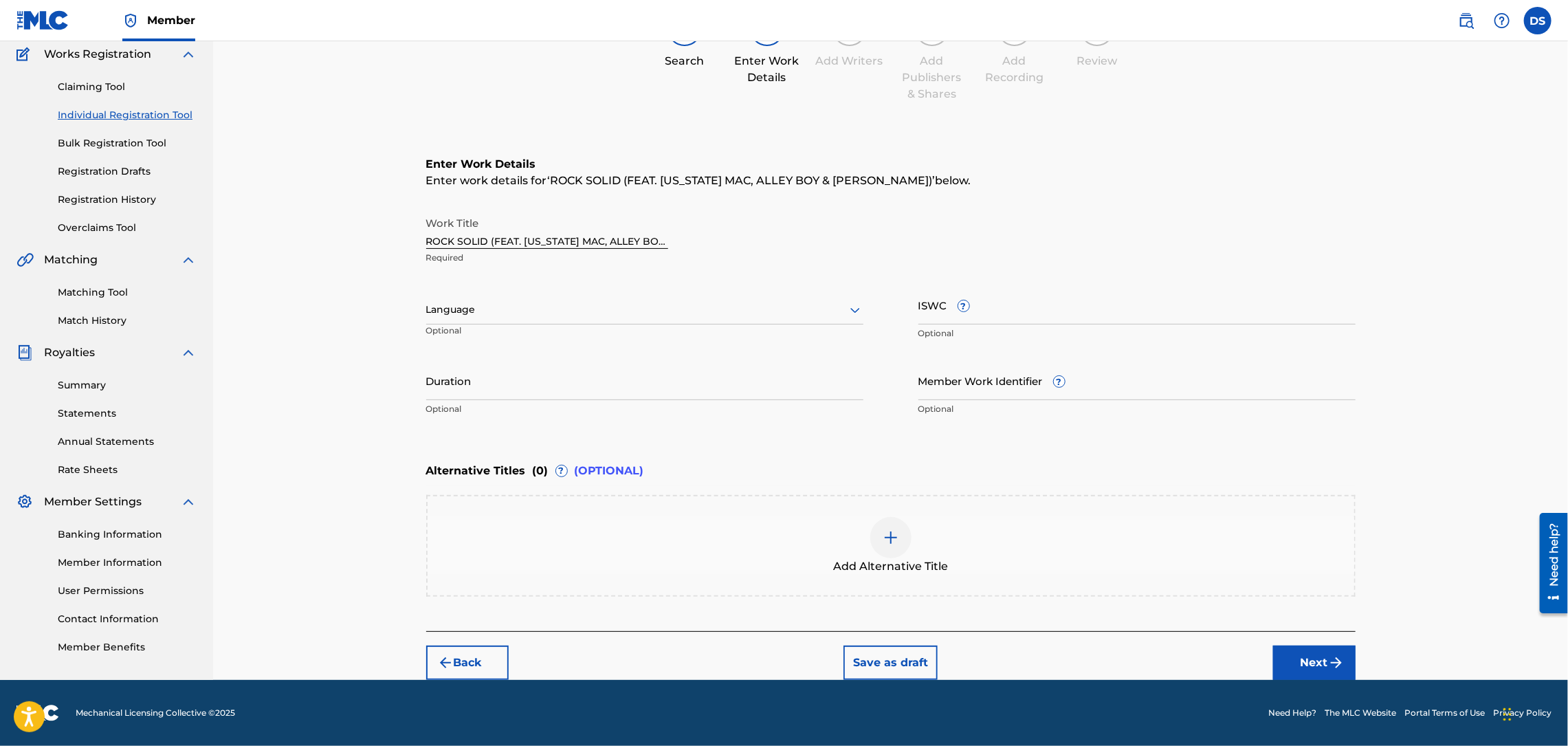
scroll to position [113, 0]
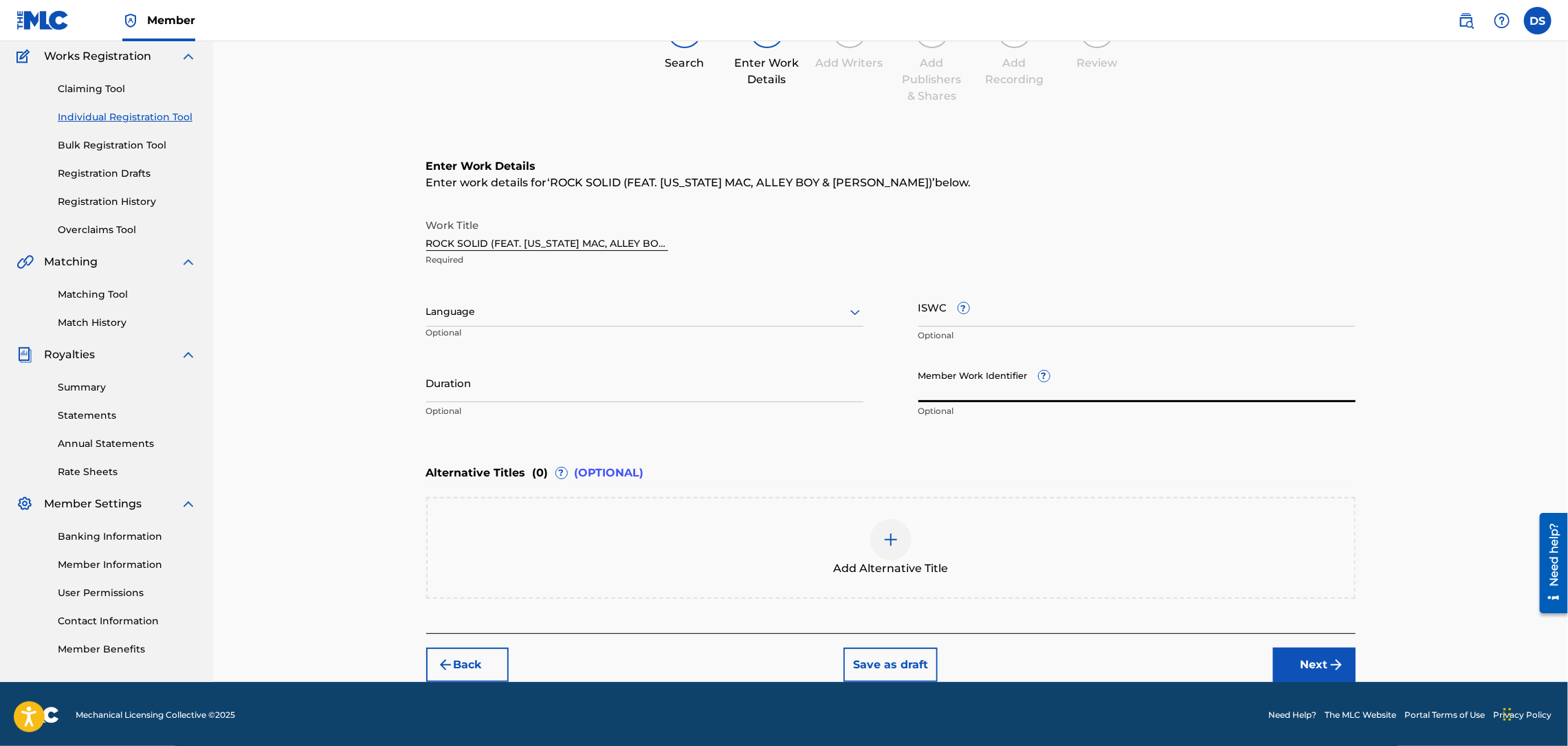
click at [979, 384] on input "Member Work Identifier ?" at bounding box center [1137, 382] width 437 height 39
type input "P"
type input "P358QM"
click at [713, 388] on input "Duration" at bounding box center [644, 382] width 437 height 39
type input "06:45"
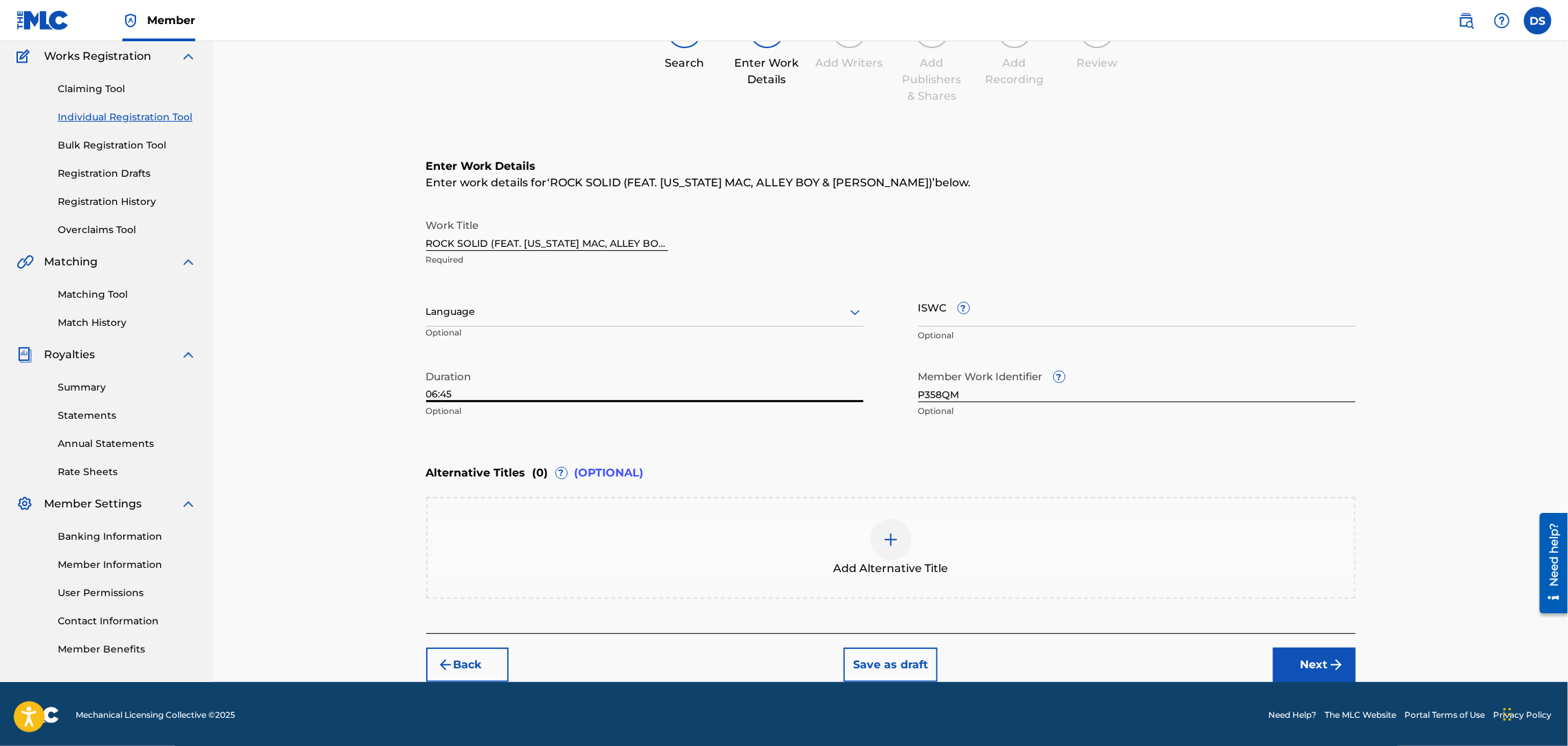
click at [579, 304] on div at bounding box center [644, 311] width 437 height 18
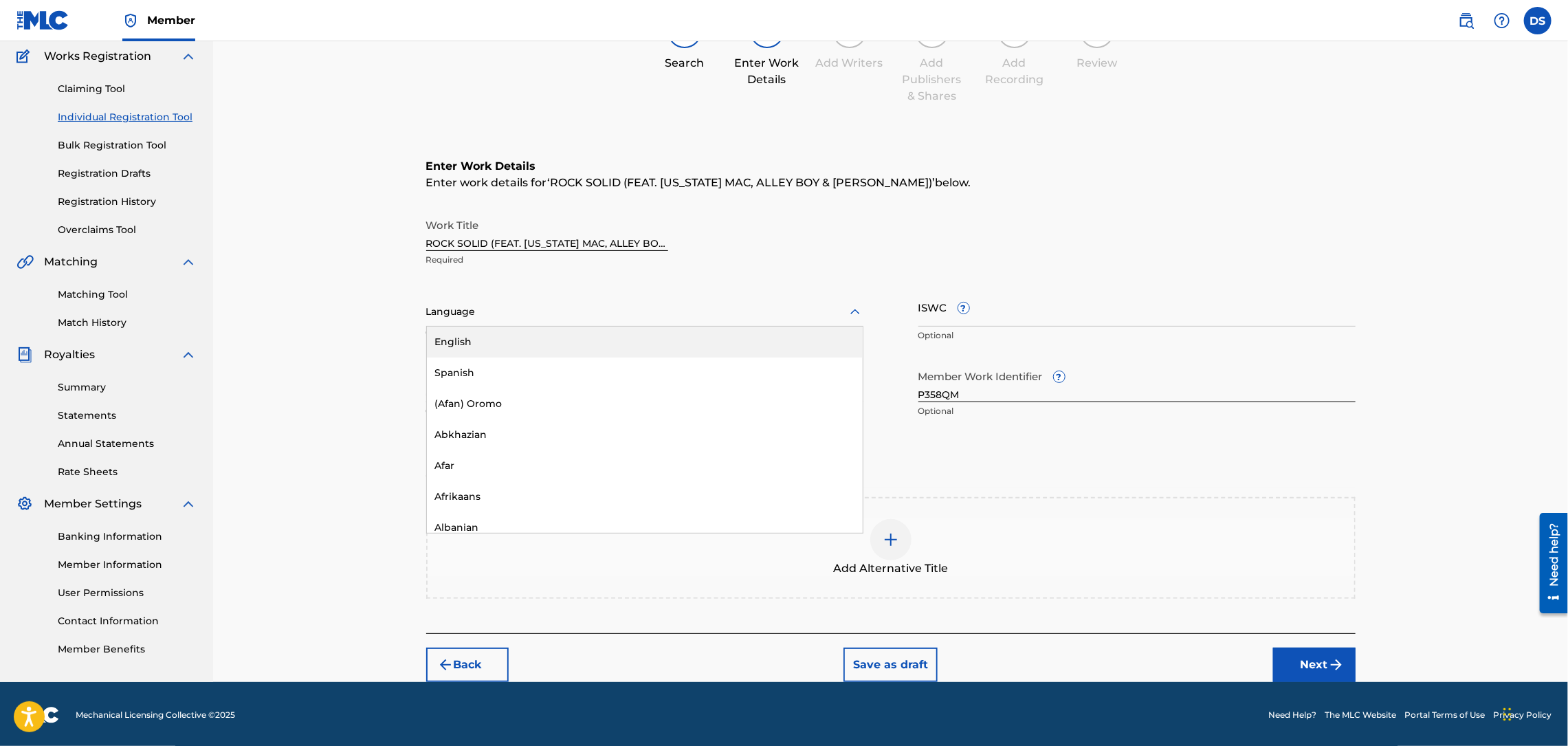
click at [452, 342] on div "English" at bounding box center [644, 342] width 436 height 31
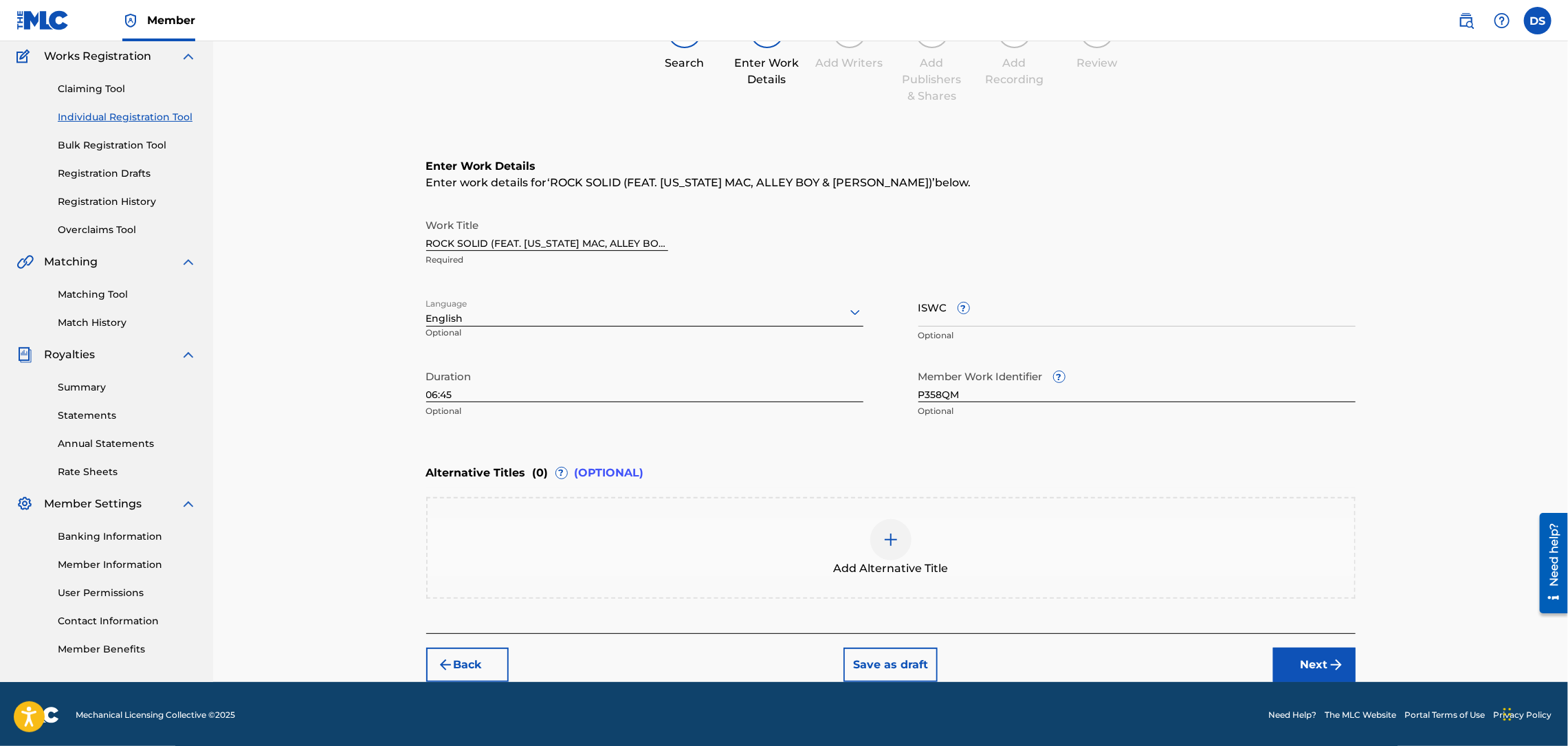
click at [893, 537] on img at bounding box center [891, 540] width 17 height 17
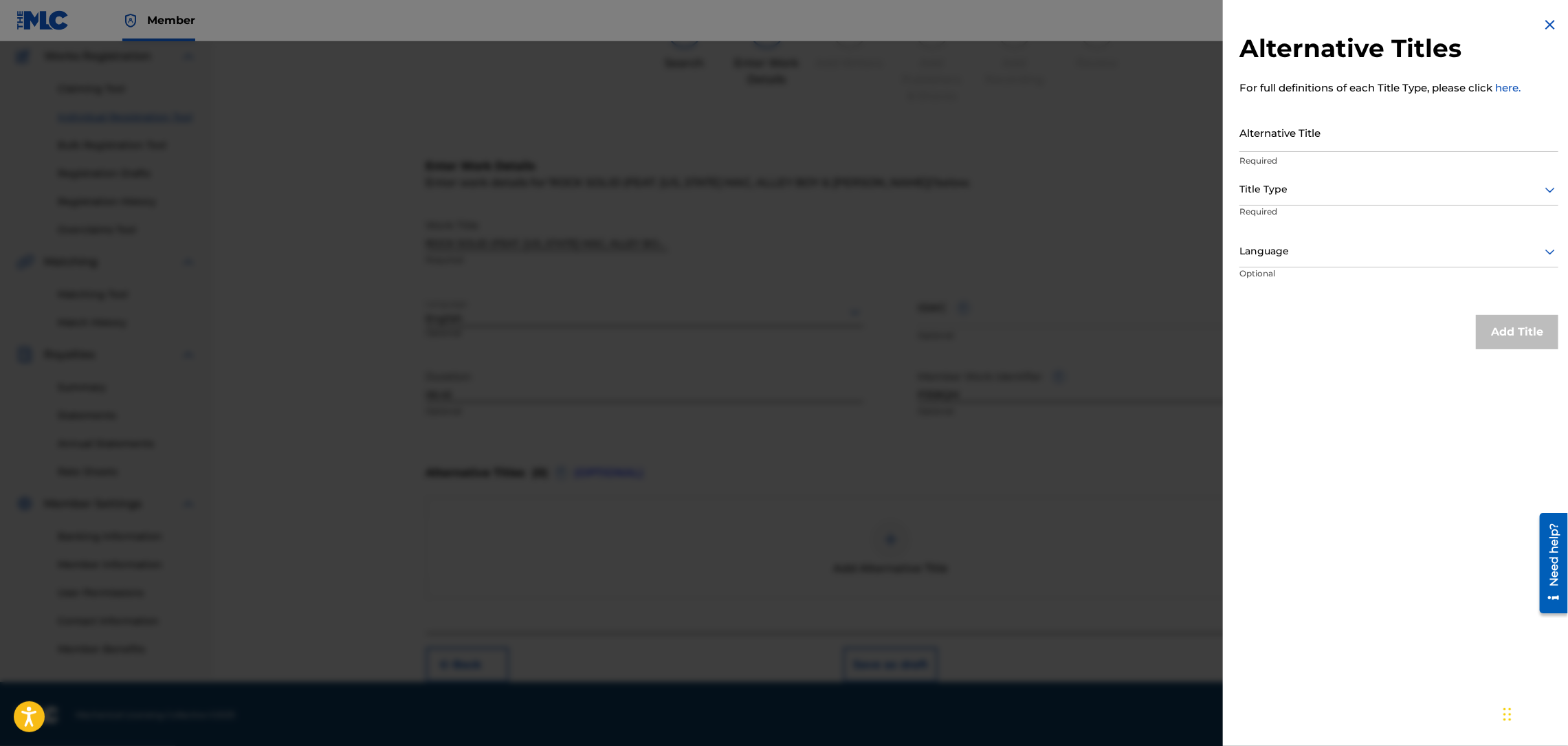
click at [1282, 134] on input "Alternative Title" at bounding box center [1398, 132] width 319 height 39
click at [1309, 142] on input "ROCKSOLID (tRAPTACULAR" at bounding box center [1398, 132] width 319 height 39
click at [1406, 131] on input "ROCKSOLID (TRAPTACULAR" at bounding box center [1398, 132] width 319 height 39
click at [1268, 140] on input "ROCKSOLID (TRAPTACULAR)" at bounding box center [1398, 132] width 319 height 39
type input "ROCK SOLID (TRAPTACULAR)"
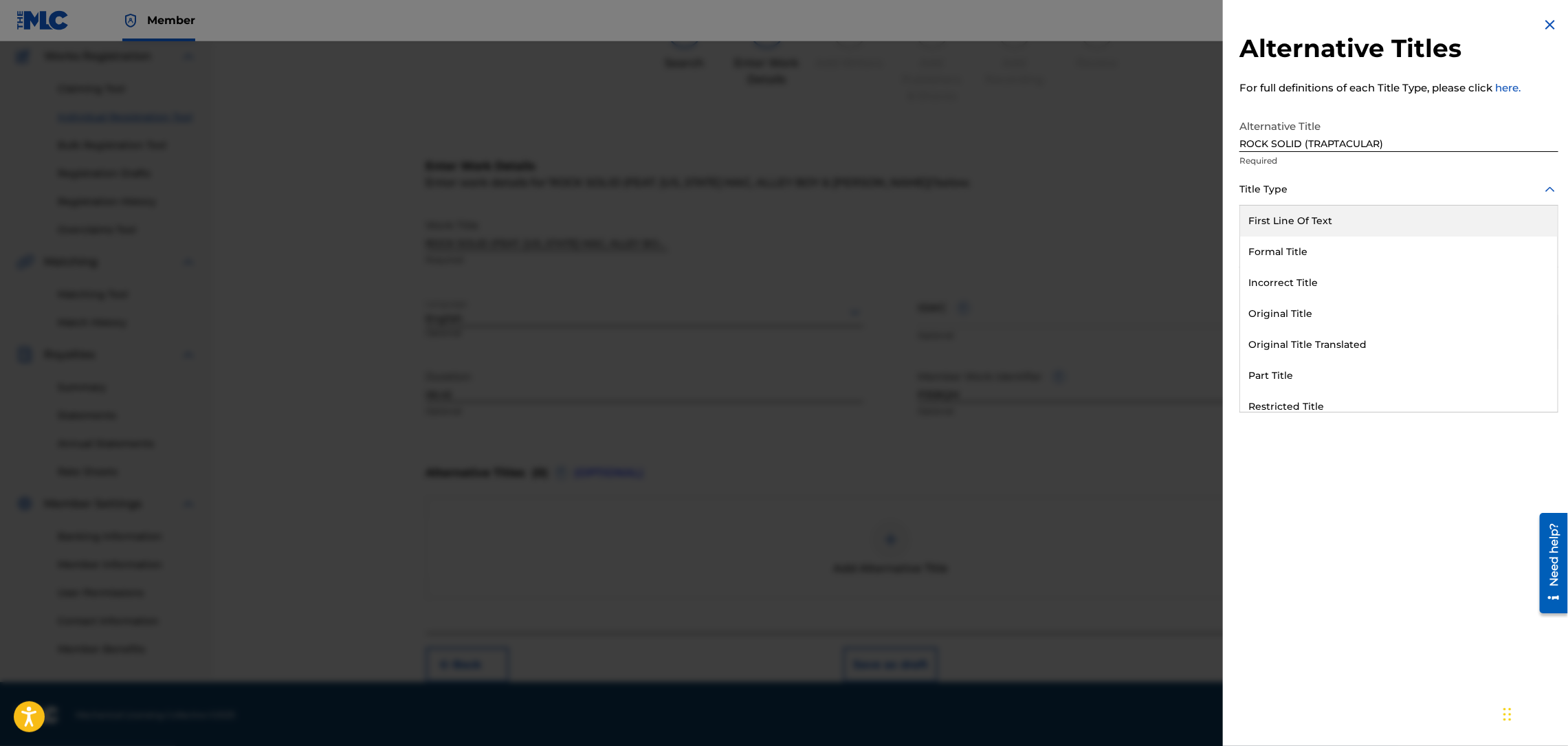
click at [1267, 193] on div at bounding box center [1398, 190] width 319 height 18
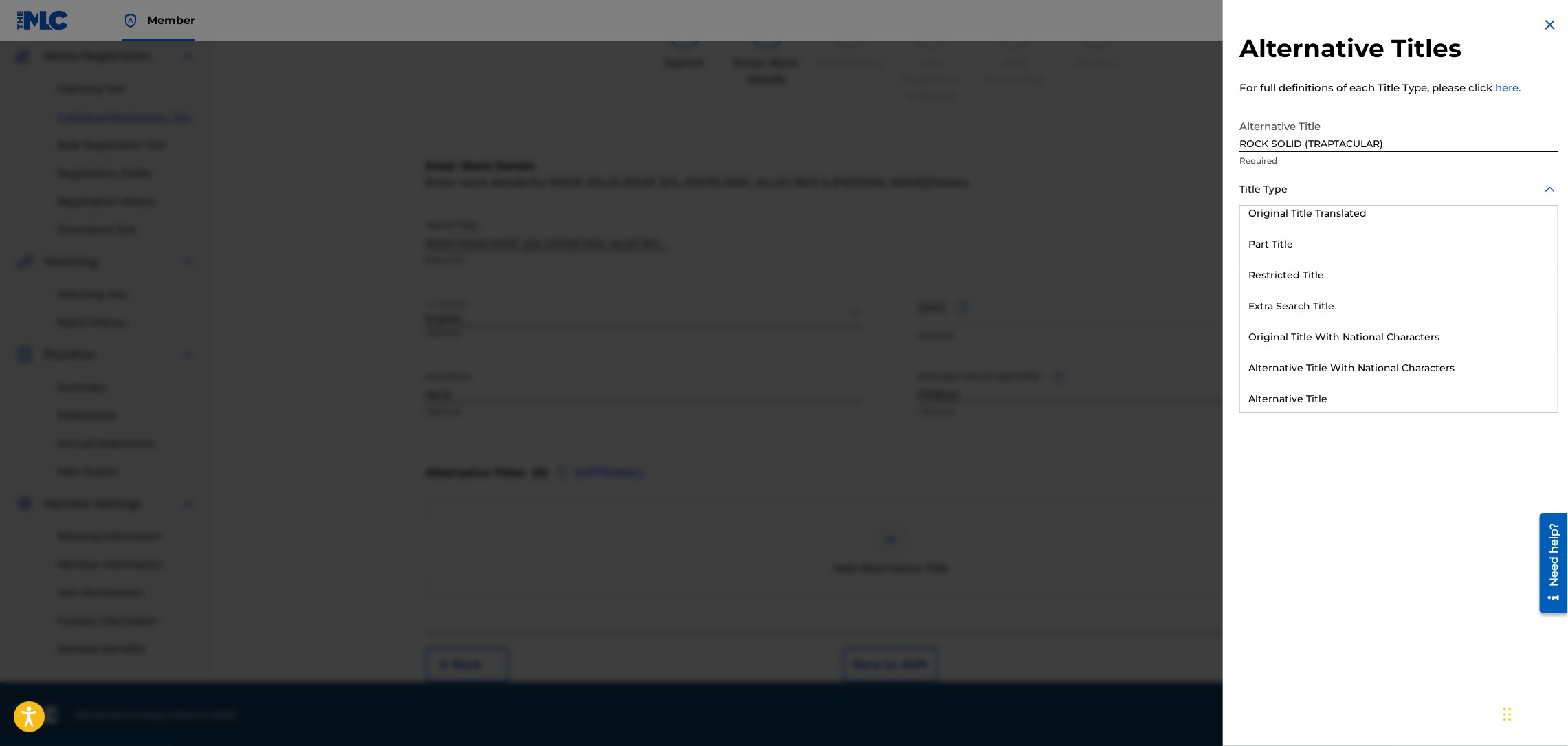
scroll to position [133, 0]
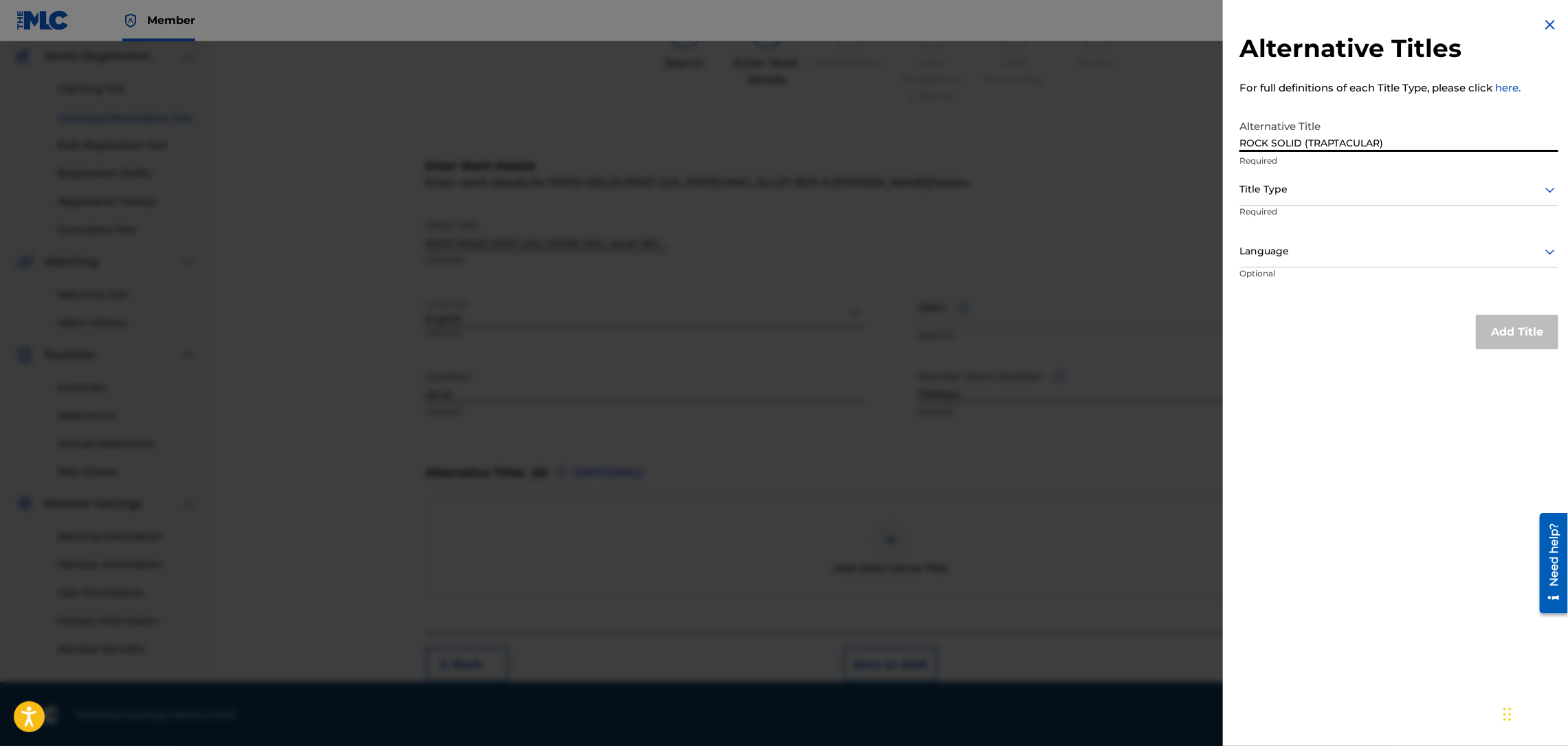
drag, startPoint x: 1401, startPoint y: 141, endPoint x: 1238, endPoint y: 146, distance: 163.1
click at [1238, 146] on div "Alternative Titles For full definitions of each Title Type, please click here. …" at bounding box center [1398, 183] width 352 height 366
drag, startPoint x: 1388, startPoint y: 145, endPoint x: 1234, endPoint y: 172, distance: 156.3
click at [1234, 172] on div "Alternative Titles For full definitions of each Title Type, please click here. …" at bounding box center [1398, 183] width 352 height 366
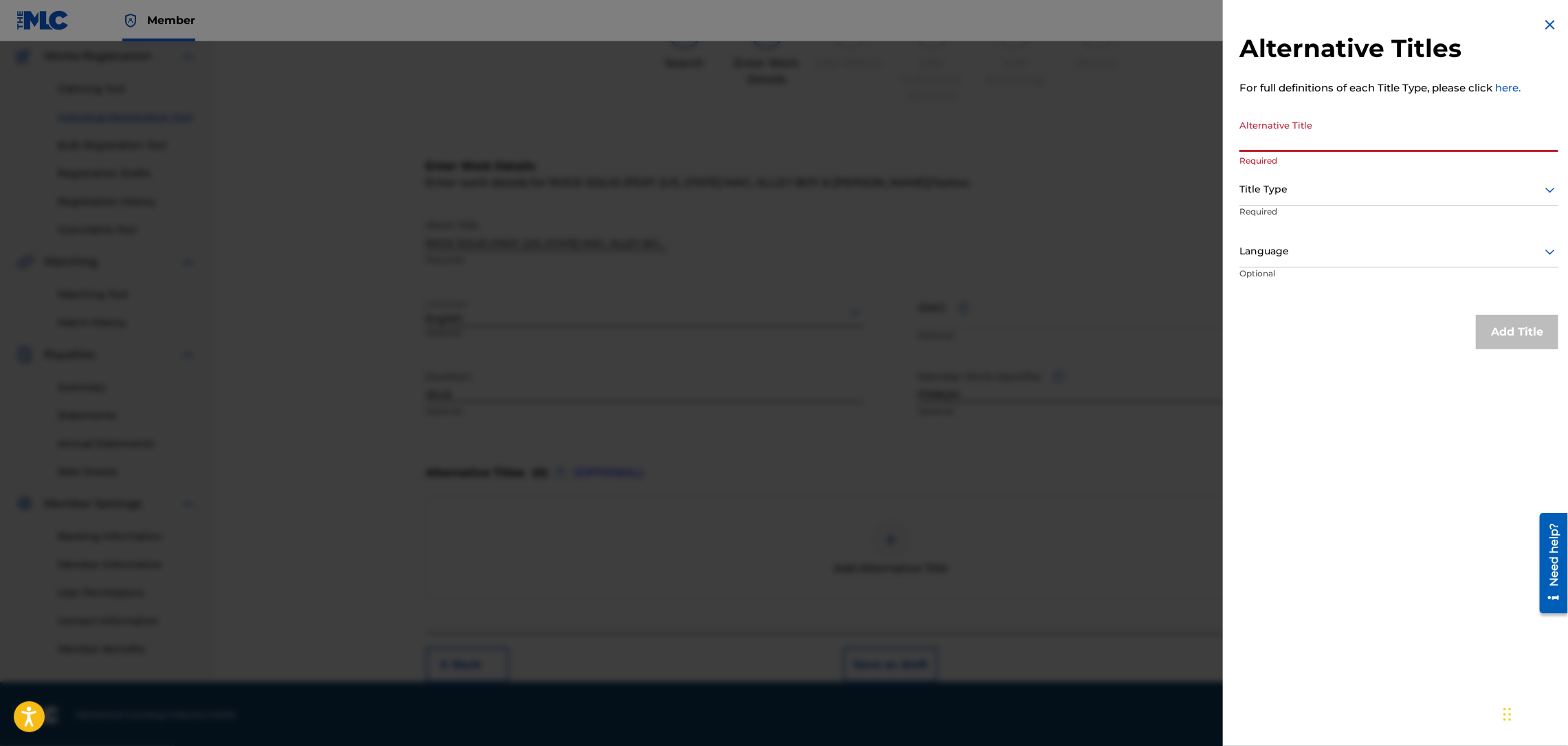
paste input "ROCK SOLID (FEAT. MONTANA MAC, ALLEY BOY & YUNG RALPH)"
type input "ROCK SOLID (FEAT. MONTANA MAC, ALLEY BOY & YUNG RALPH)"
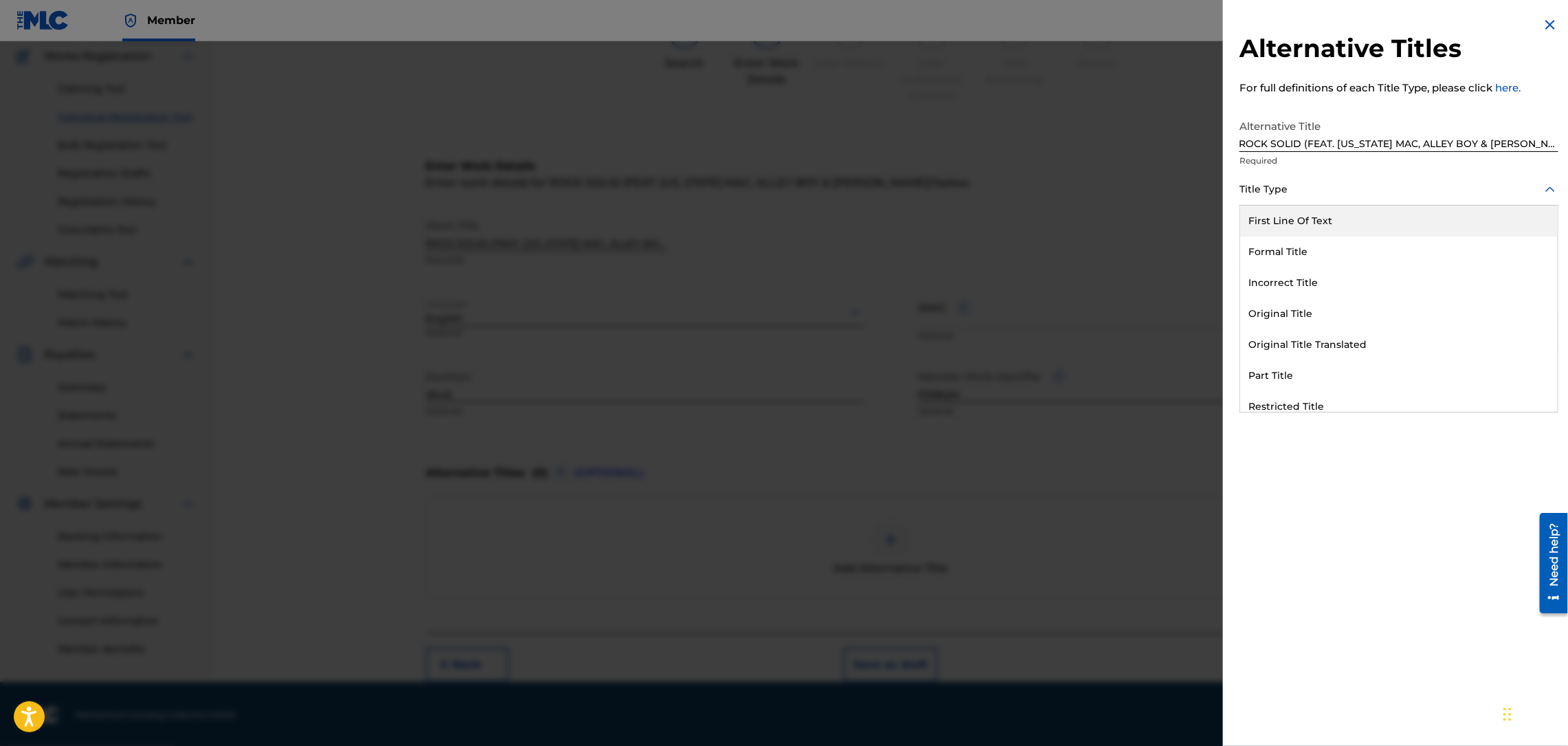
click at [1293, 197] on div at bounding box center [1398, 190] width 319 height 18
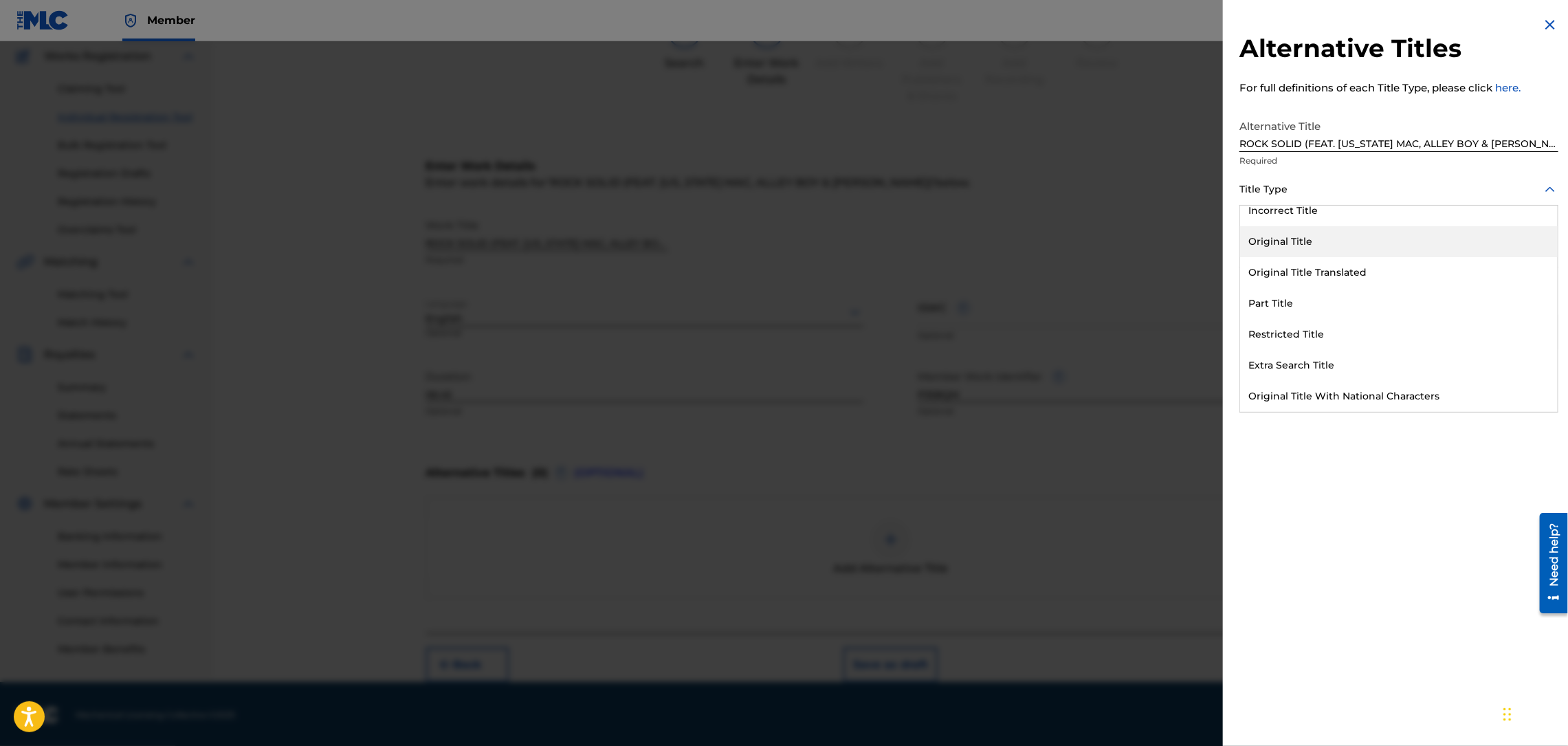
scroll to position [0, 0]
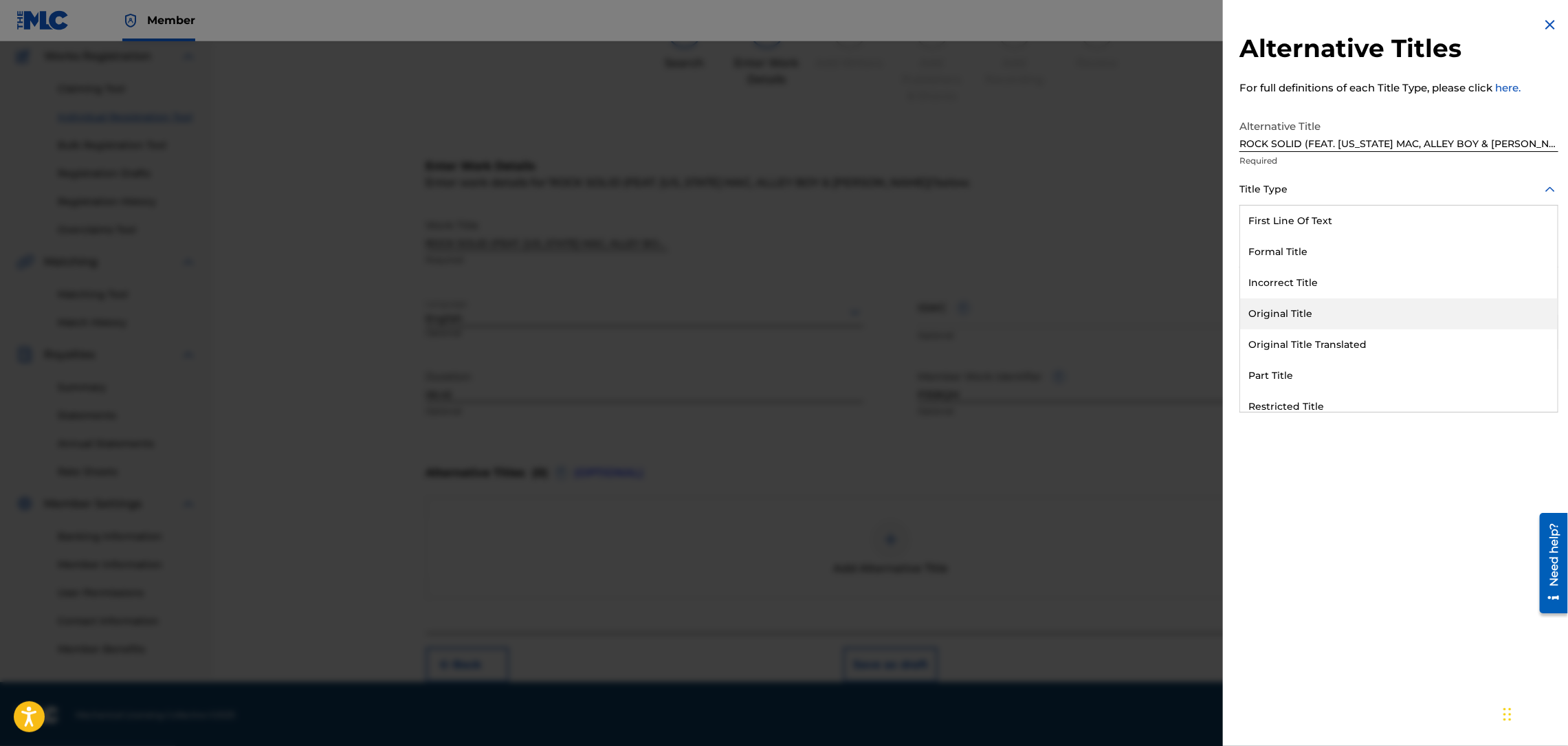
click at [1273, 314] on div "Original Title" at bounding box center [1398, 314] width 317 height 31
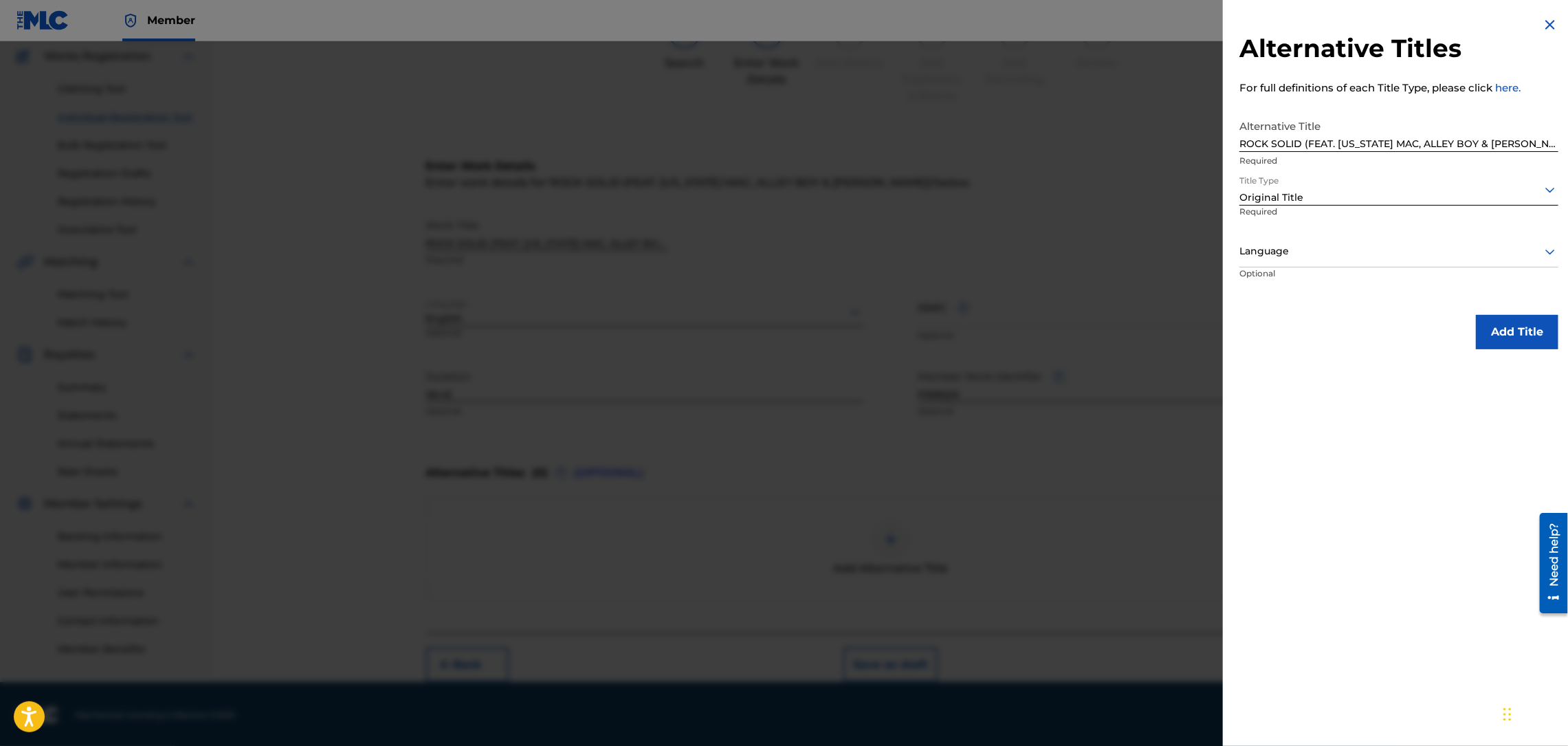
click at [1309, 246] on div at bounding box center [1398, 251] width 319 height 18
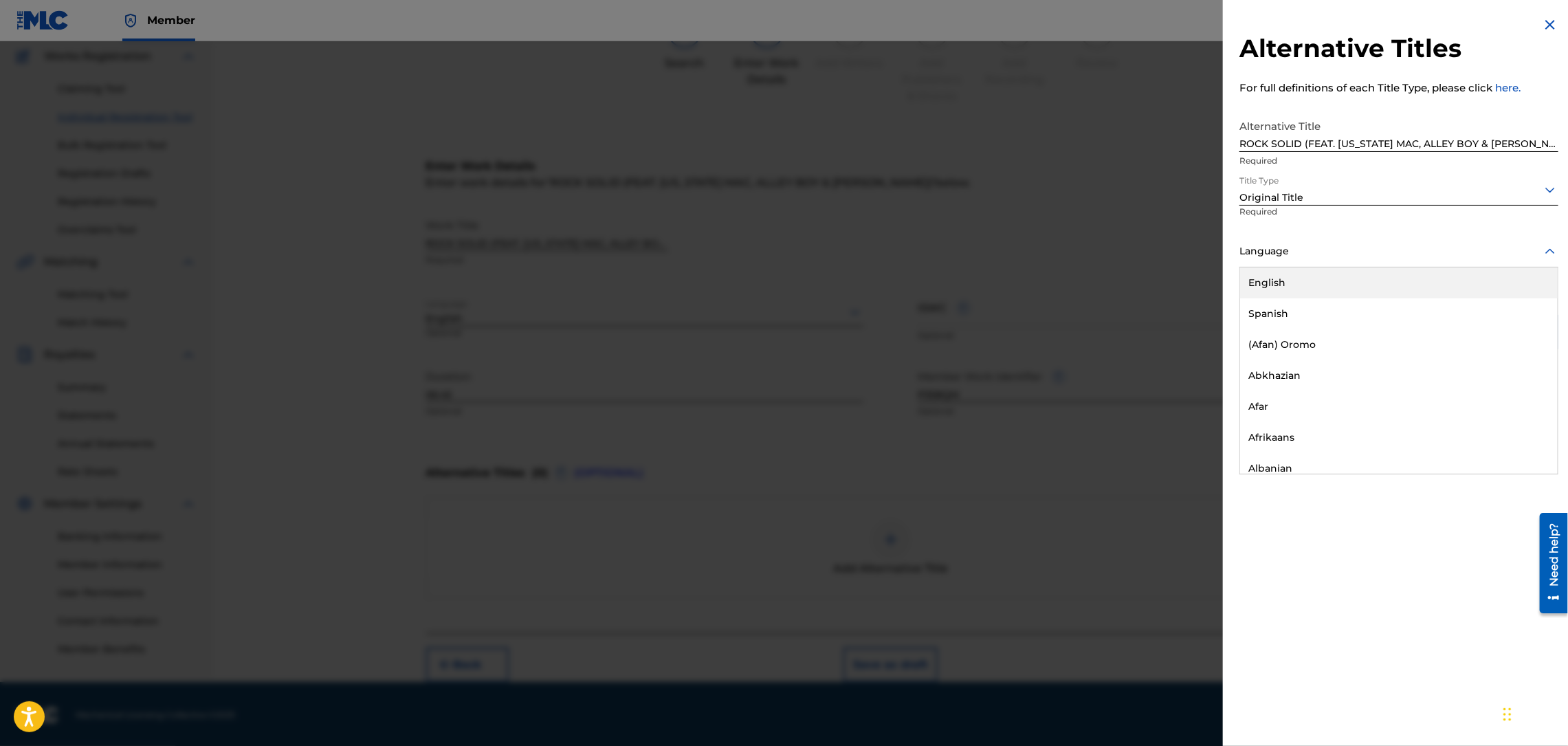
click at [1265, 282] on div "English" at bounding box center [1398, 282] width 317 height 31
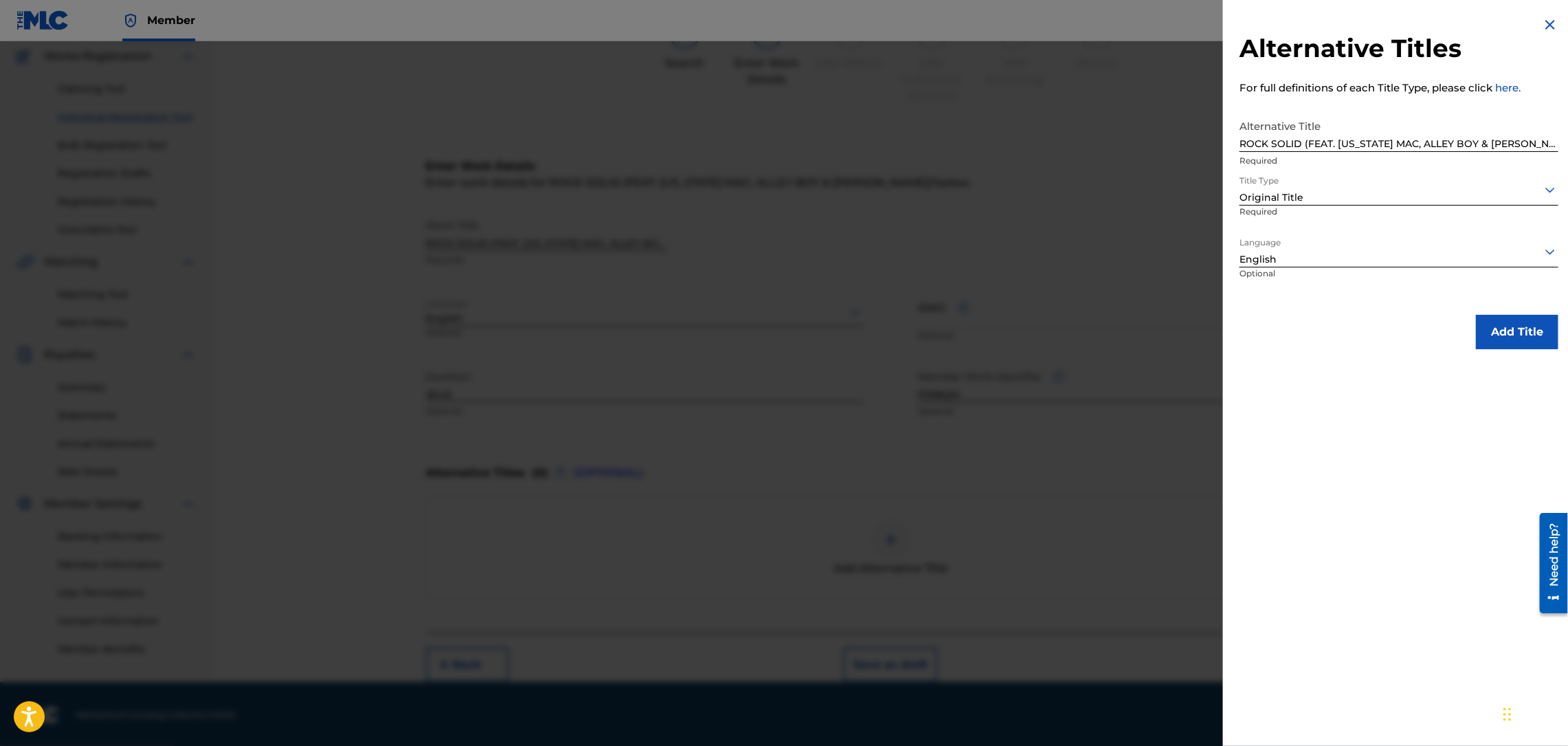
click at [1517, 325] on button "Add Title" at bounding box center [1517, 332] width 82 height 34
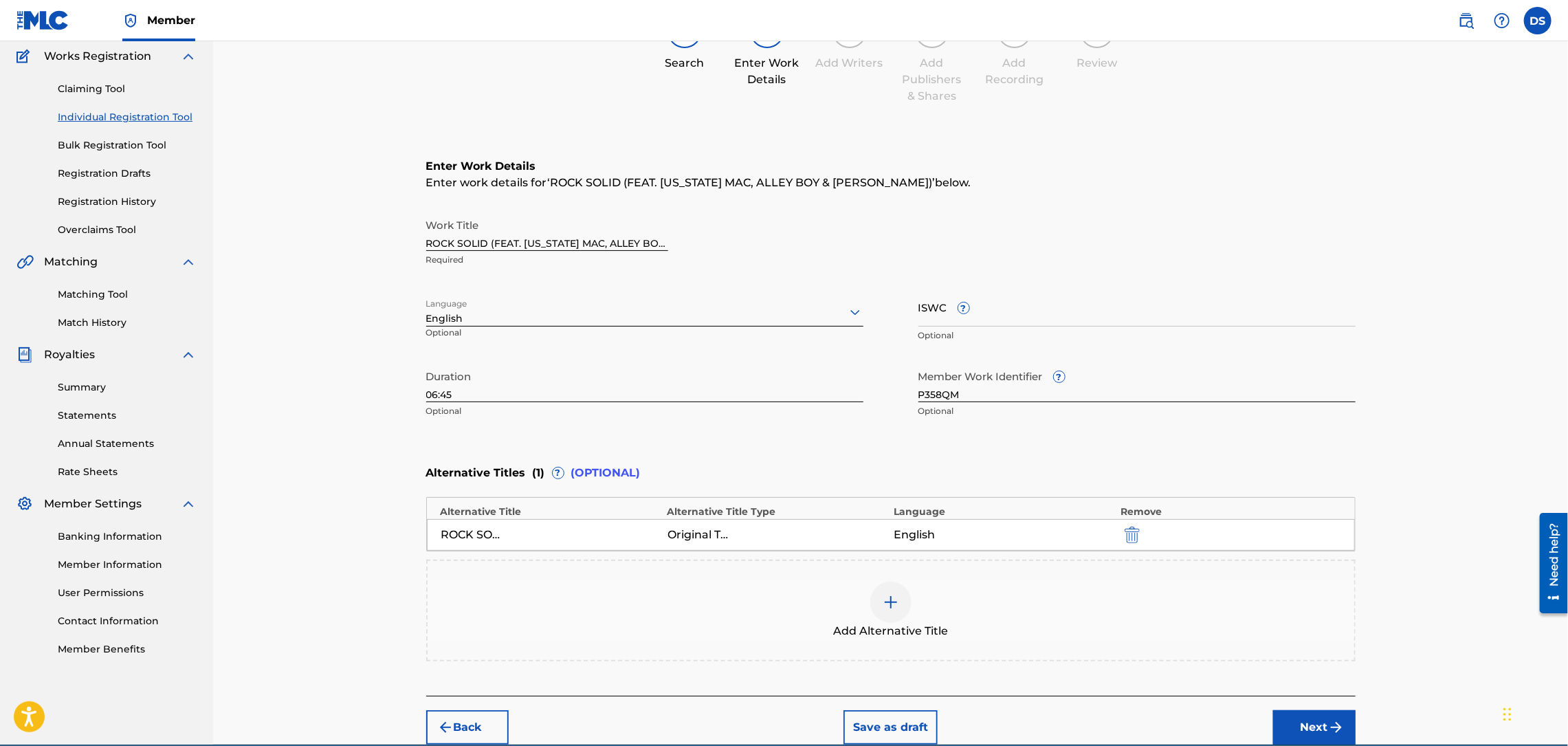
click at [1307, 720] on button "Next" at bounding box center [1314, 727] width 82 height 34
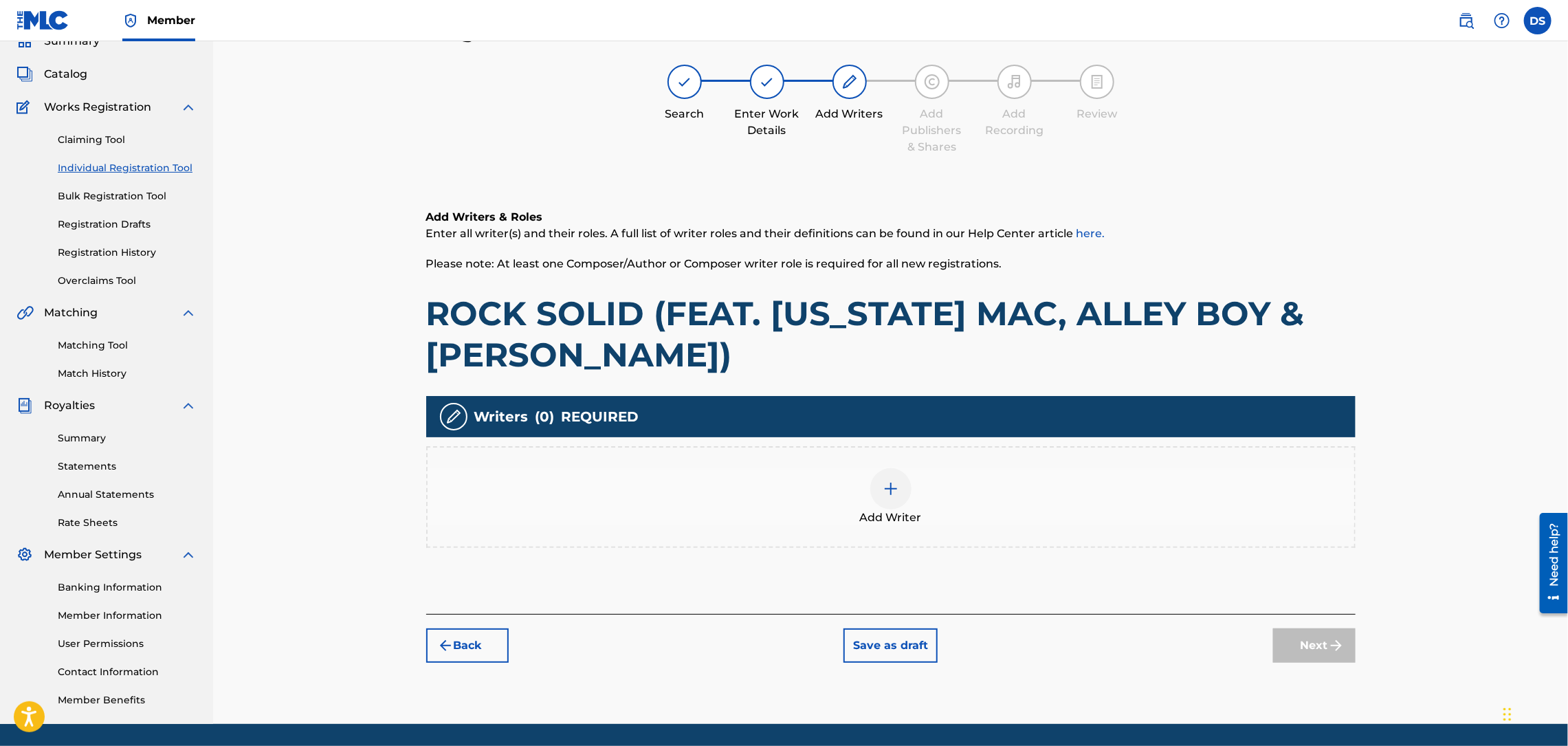
scroll to position [62, 0]
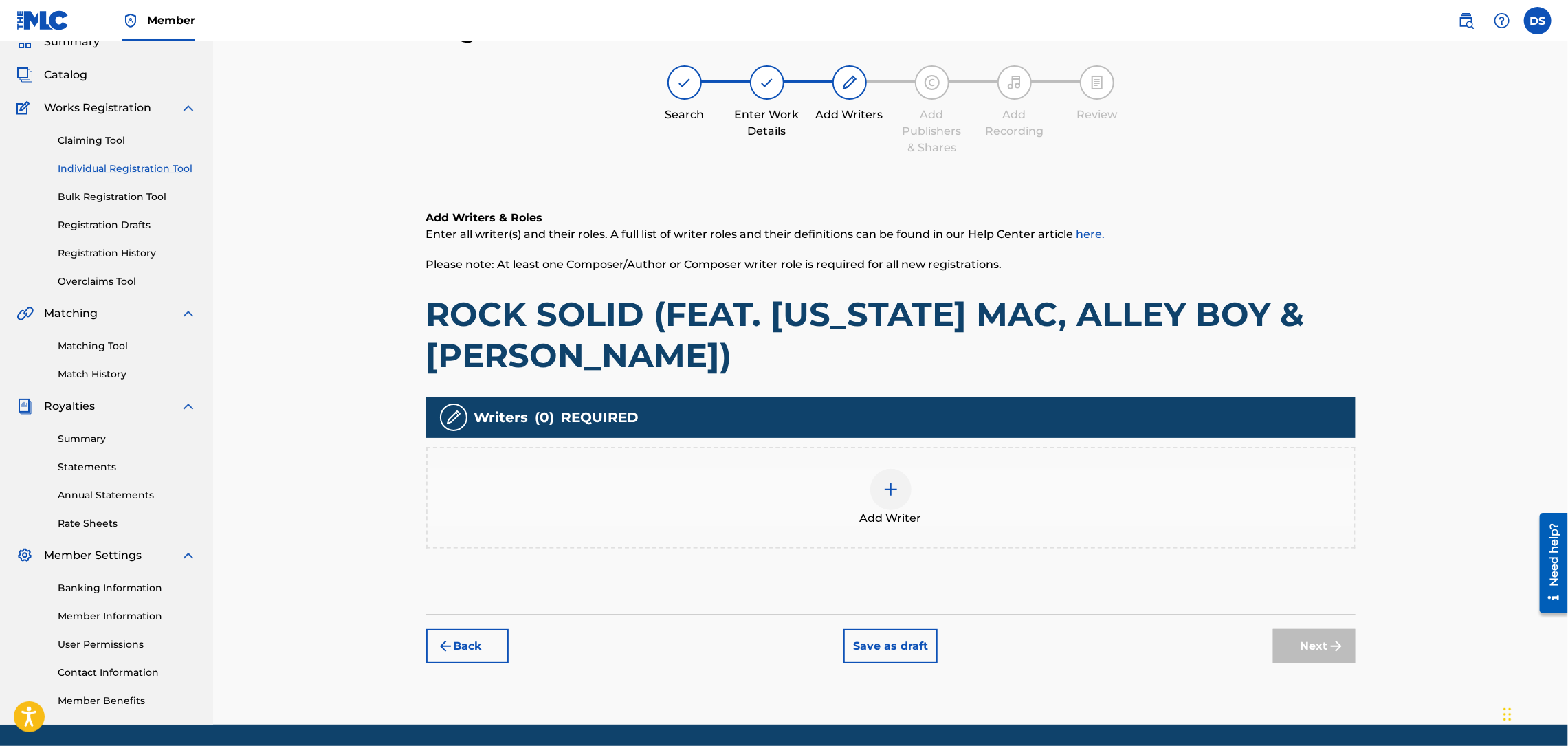
click at [892, 487] on img at bounding box center [891, 489] width 17 height 17
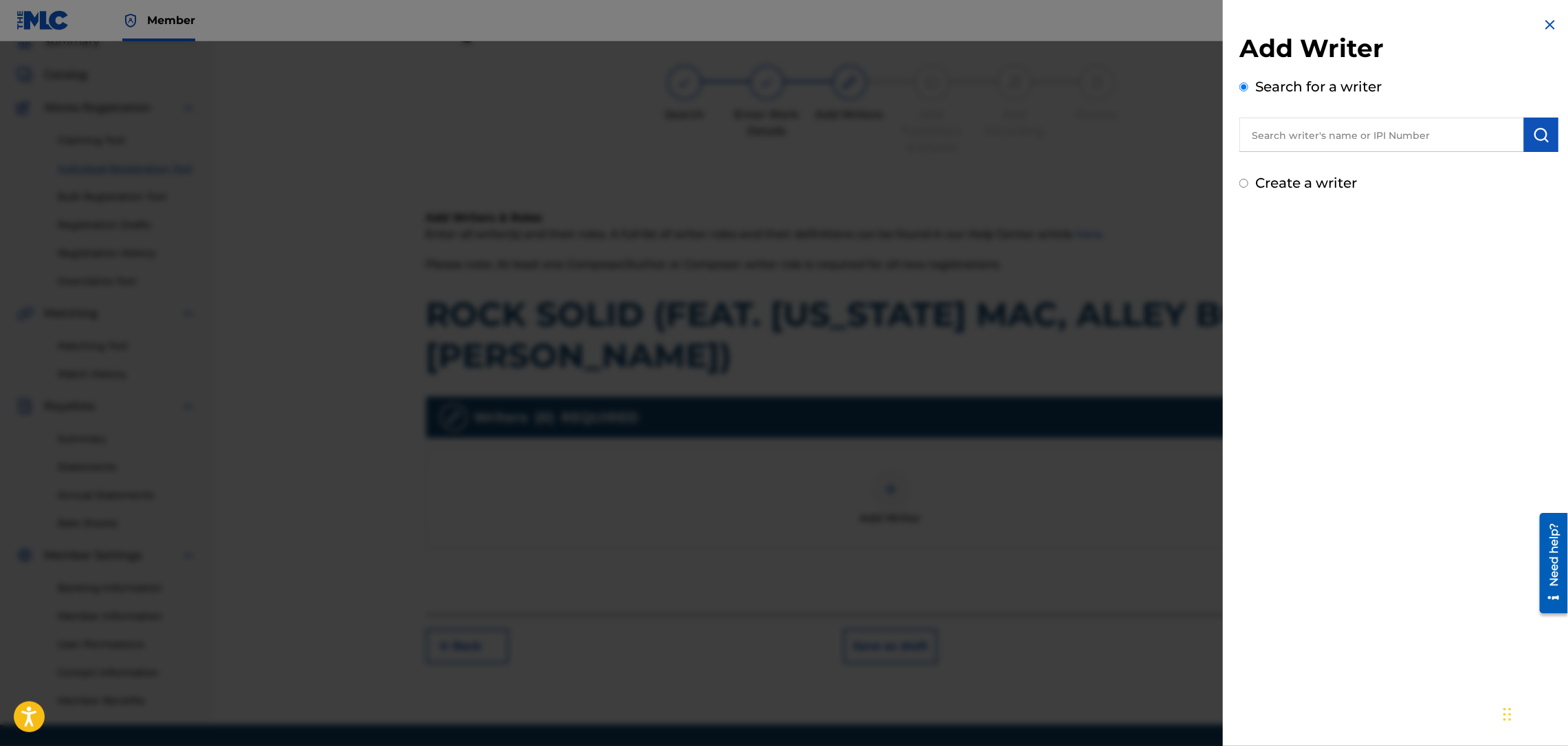
click at [1295, 142] on input "text" at bounding box center [1382, 134] width 285 height 34
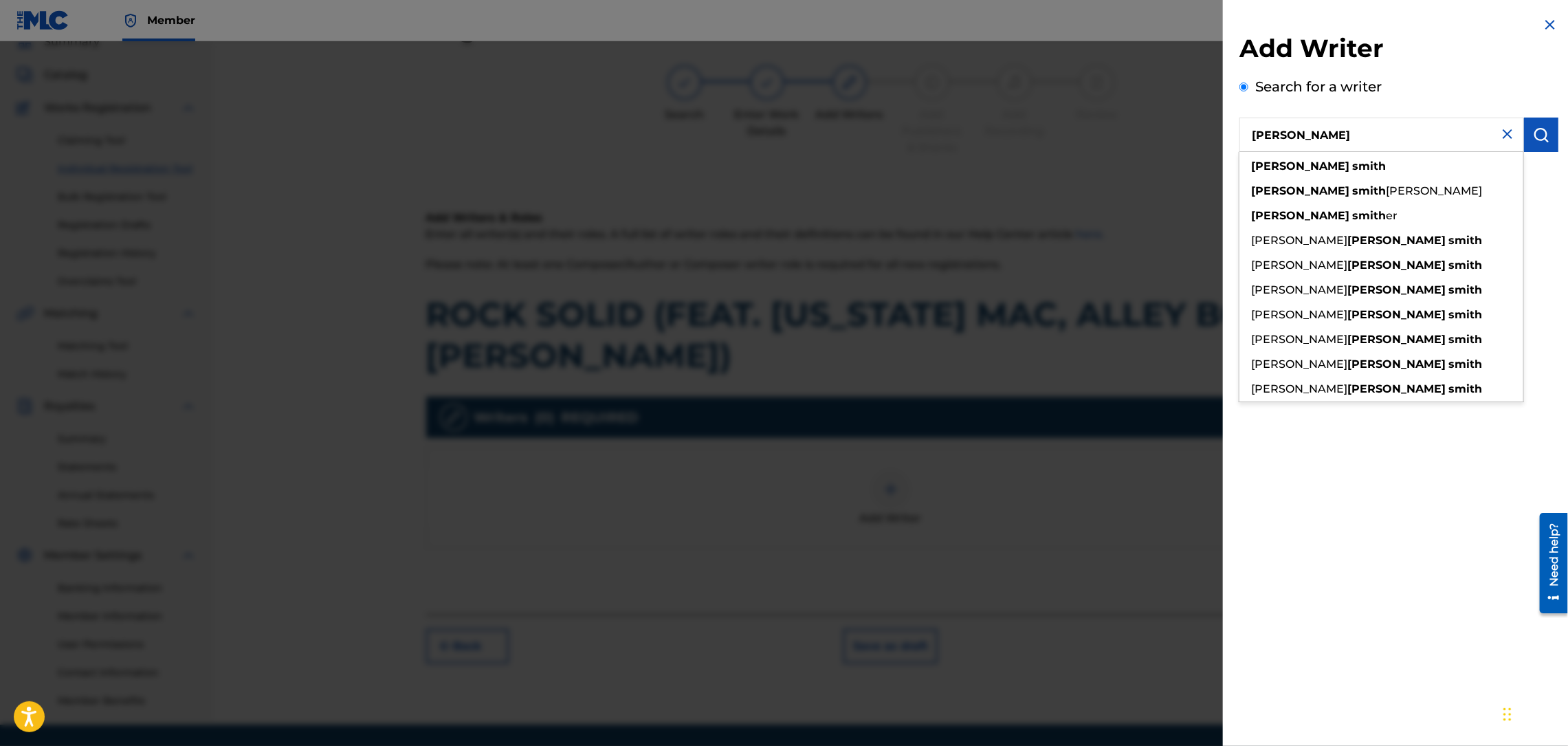
type input "DAVID SMITH"
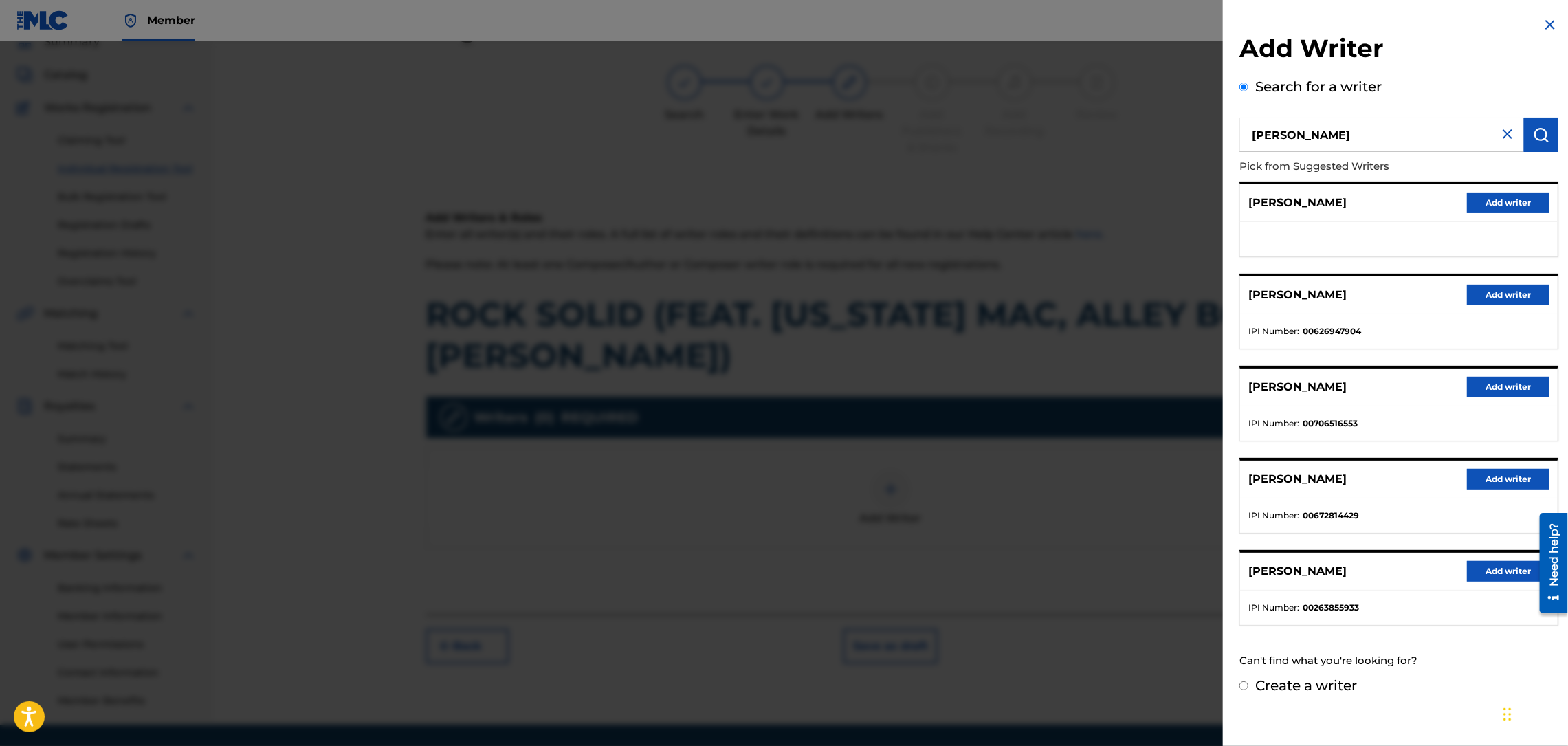
click at [1485, 292] on button "Add writer" at bounding box center [1508, 295] width 82 height 21
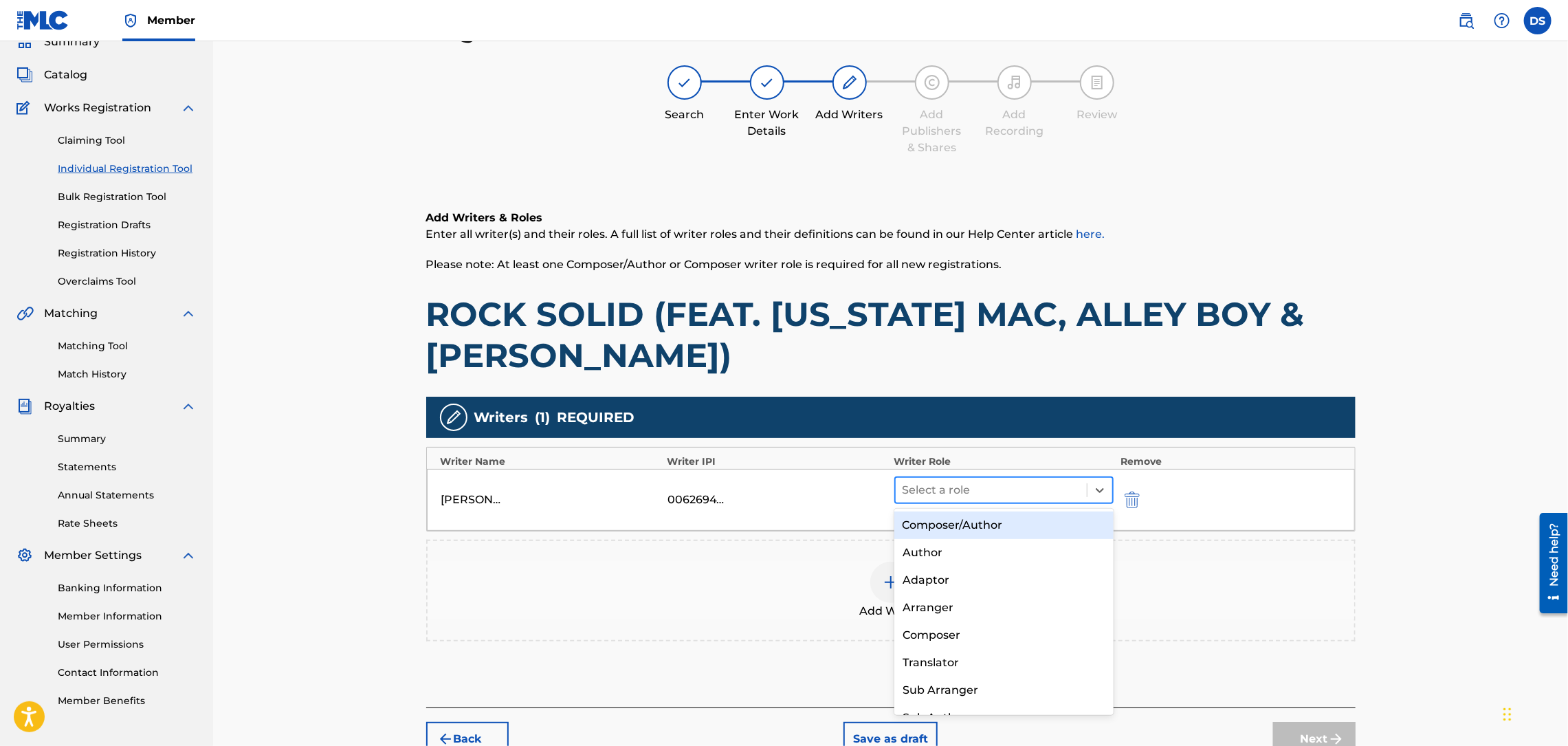
click at [991, 497] on div at bounding box center [991, 489] width 178 height 19
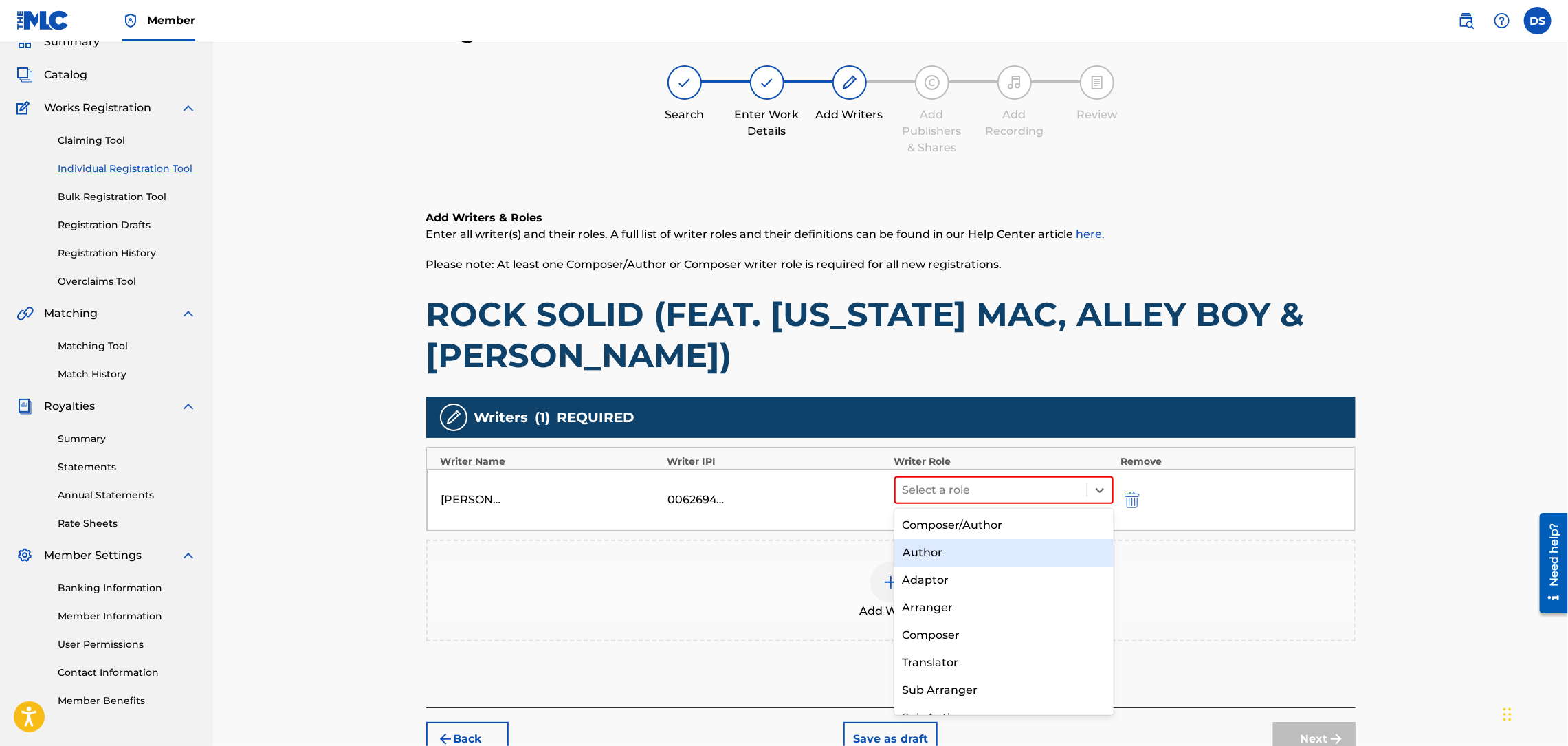
click at [933, 551] on div "Author" at bounding box center [1003, 553] width 219 height 27
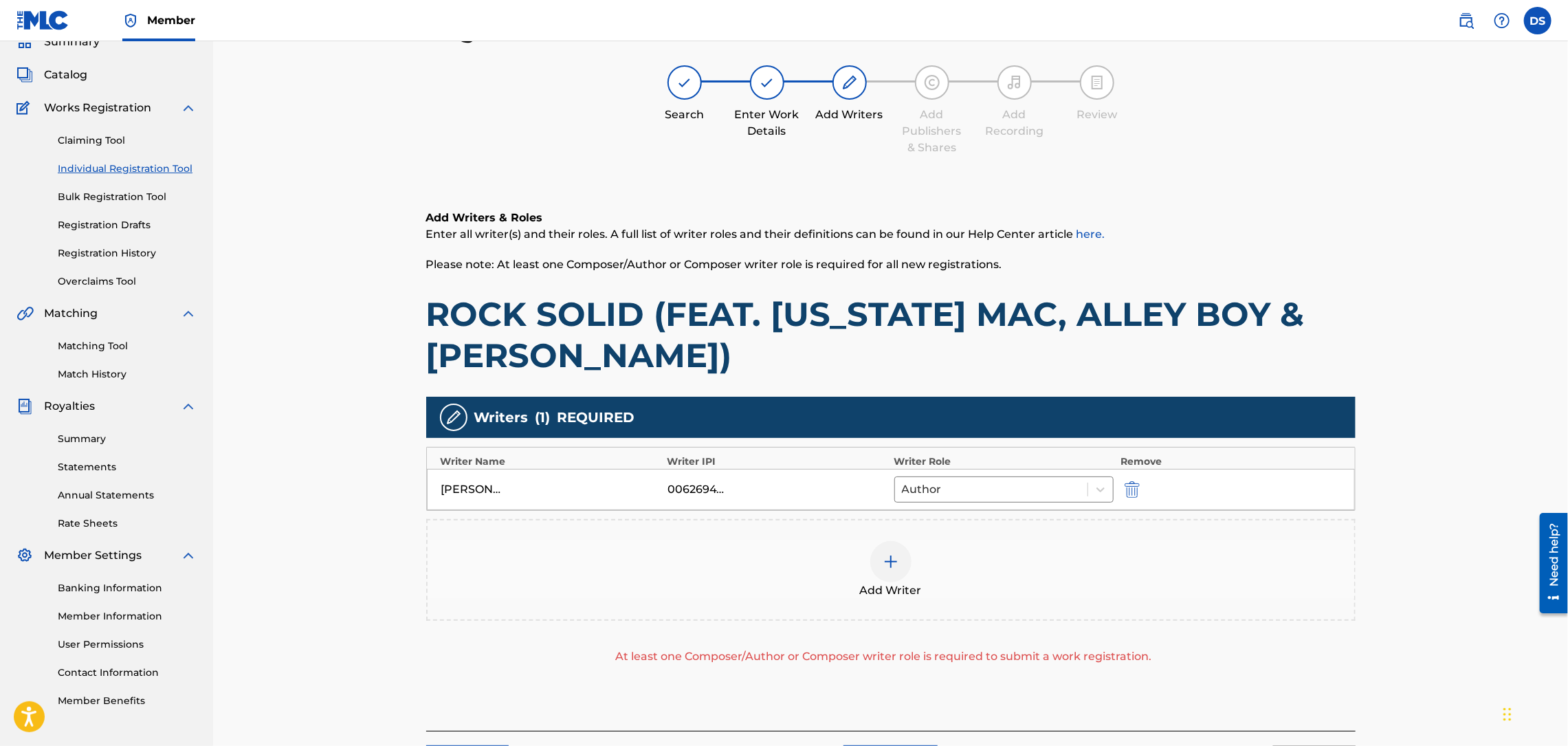
click at [1240, 631] on div "Add Writer At least one Composer/Author or Composer writer role is required to …" at bounding box center [890, 592] width 929 height 146
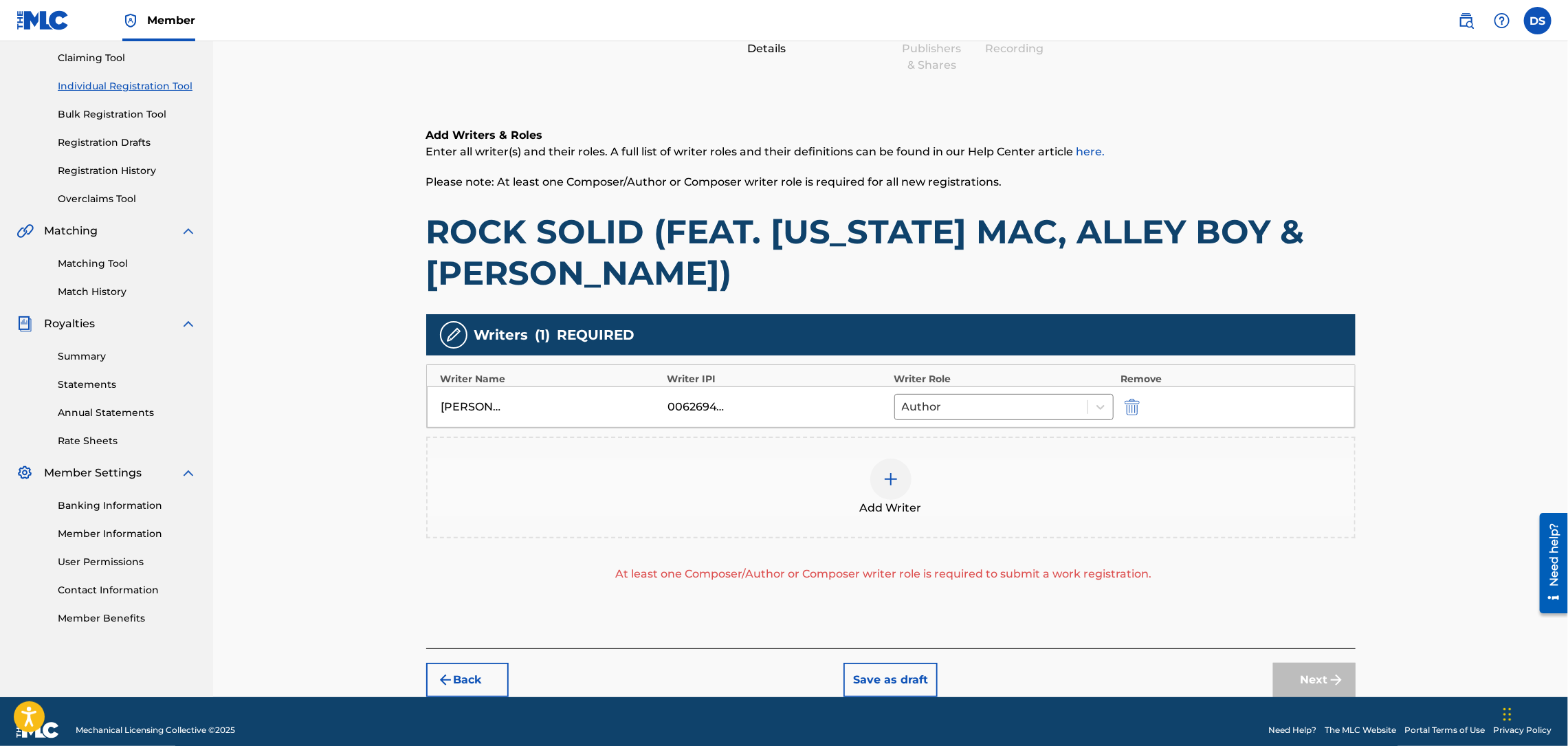
scroll to position [161, 0]
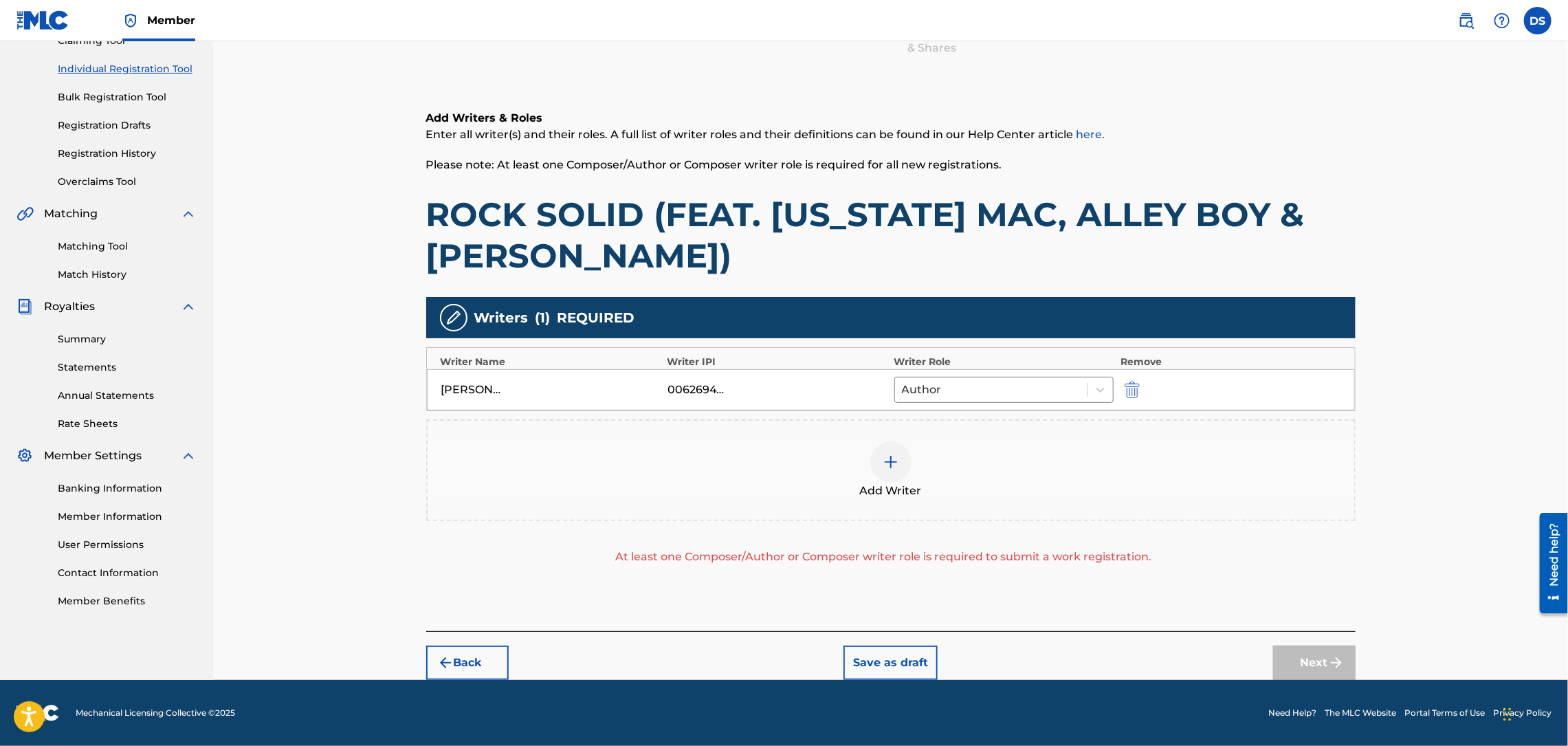
click at [1325, 667] on div "Next" at bounding box center [1314, 662] width 82 height 34
click at [887, 463] on img at bounding box center [891, 462] width 17 height 17
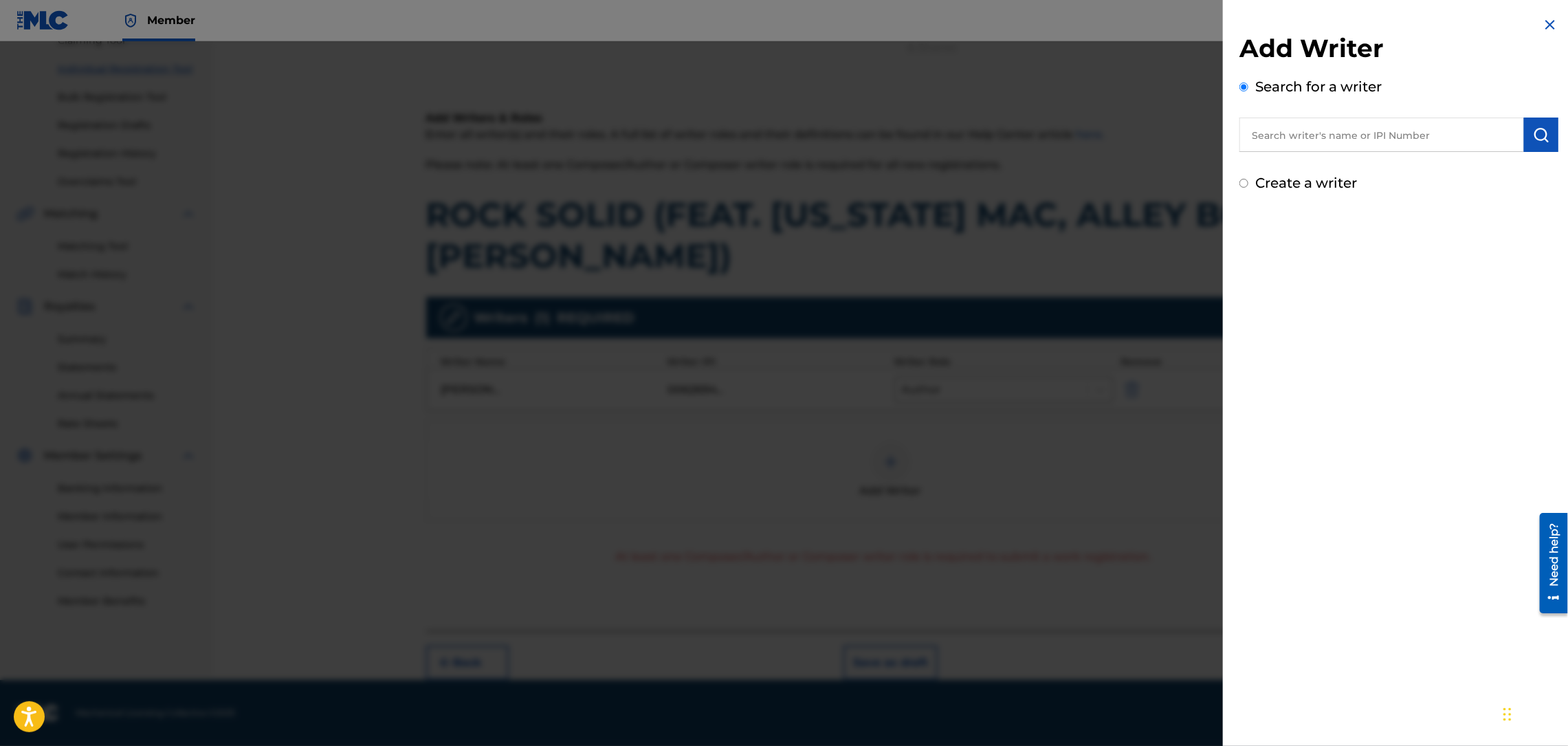
click at [1293, 141] on input "text" at bounding box center [1382, 134] width 285 height 34
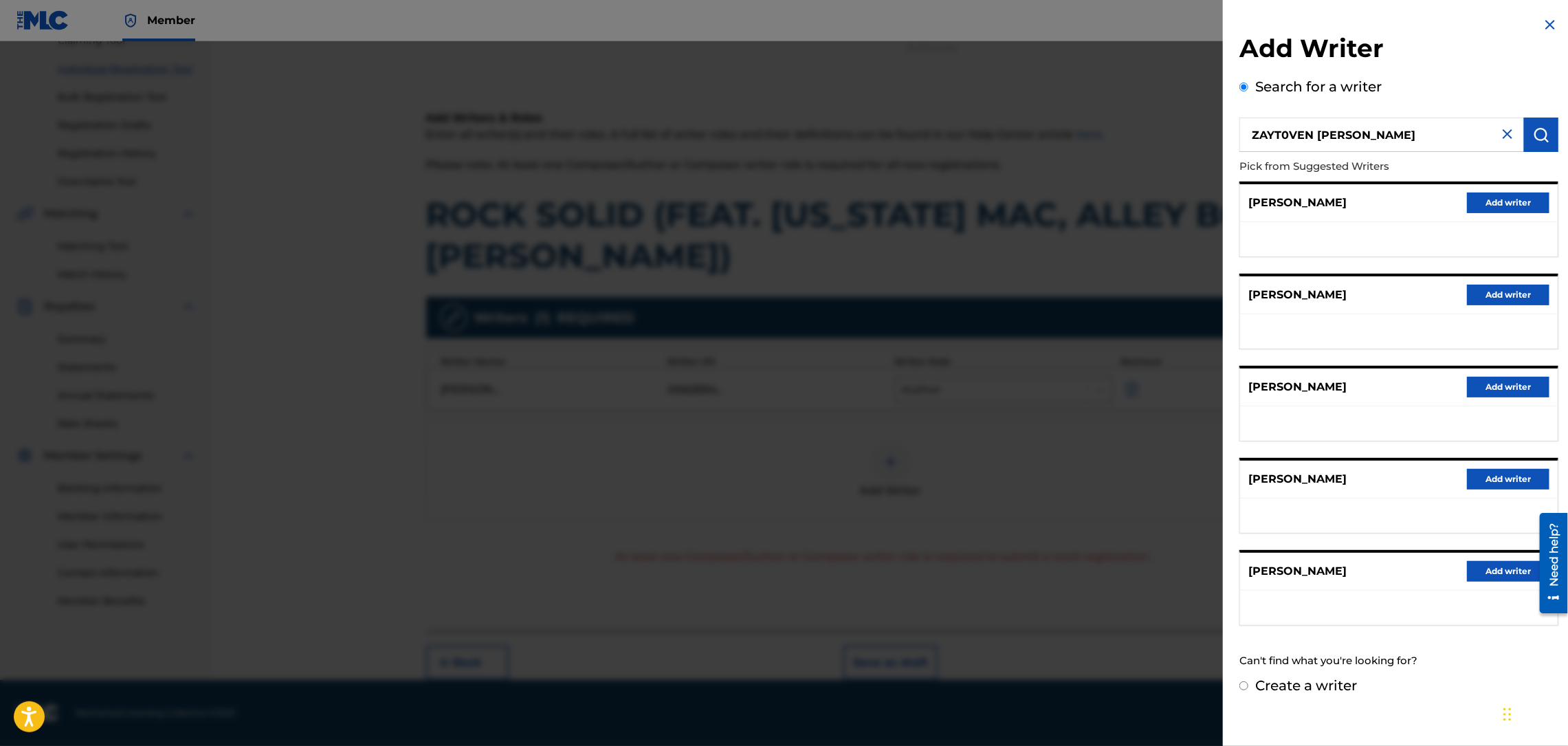
click at [1328, 135] on input "ZAYT0VEN D DOTSON" at bounding box center [1382, 134] width 285 height 34
click at [1285, 132] on input "ZAYT0VEN DOTSON" at bounding box center [1382, 134] width 285 height 34
click at [1375, 123] on input "ZAYTOVEN DOTSON" at bounding box center [1382, 134] width 285 height 34
type input "ZAYTOVEN DOTSON"
click at [1490, 566] on button "Add writer" at bounding box center [1508, 571] width 82 height 21
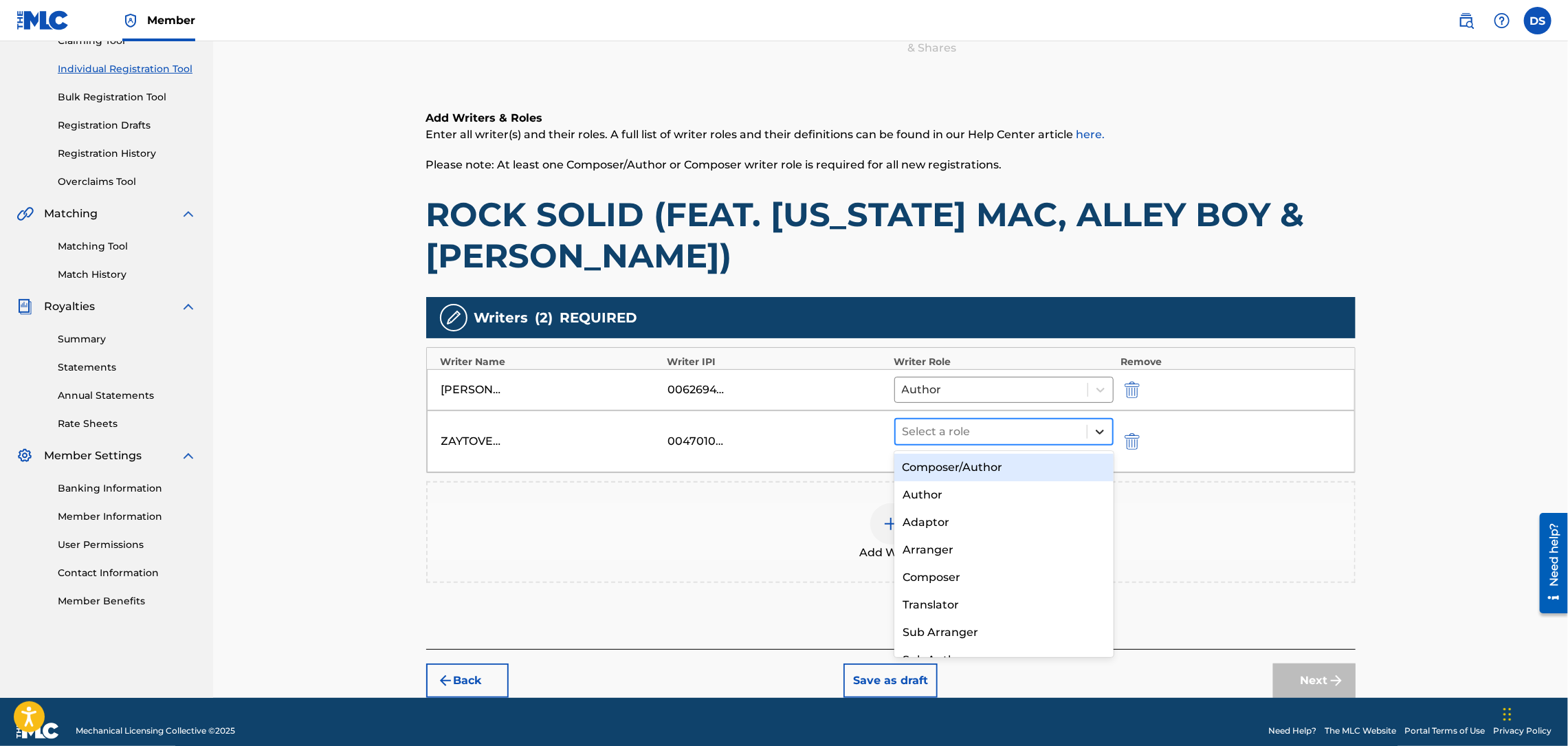
click at [1096, 431] on icon at bounding box center [1099, 432] width 14 height 14
click at [933, 467] on div "Composer/Author" at bounding box center [1003, 467] width 219 height 27
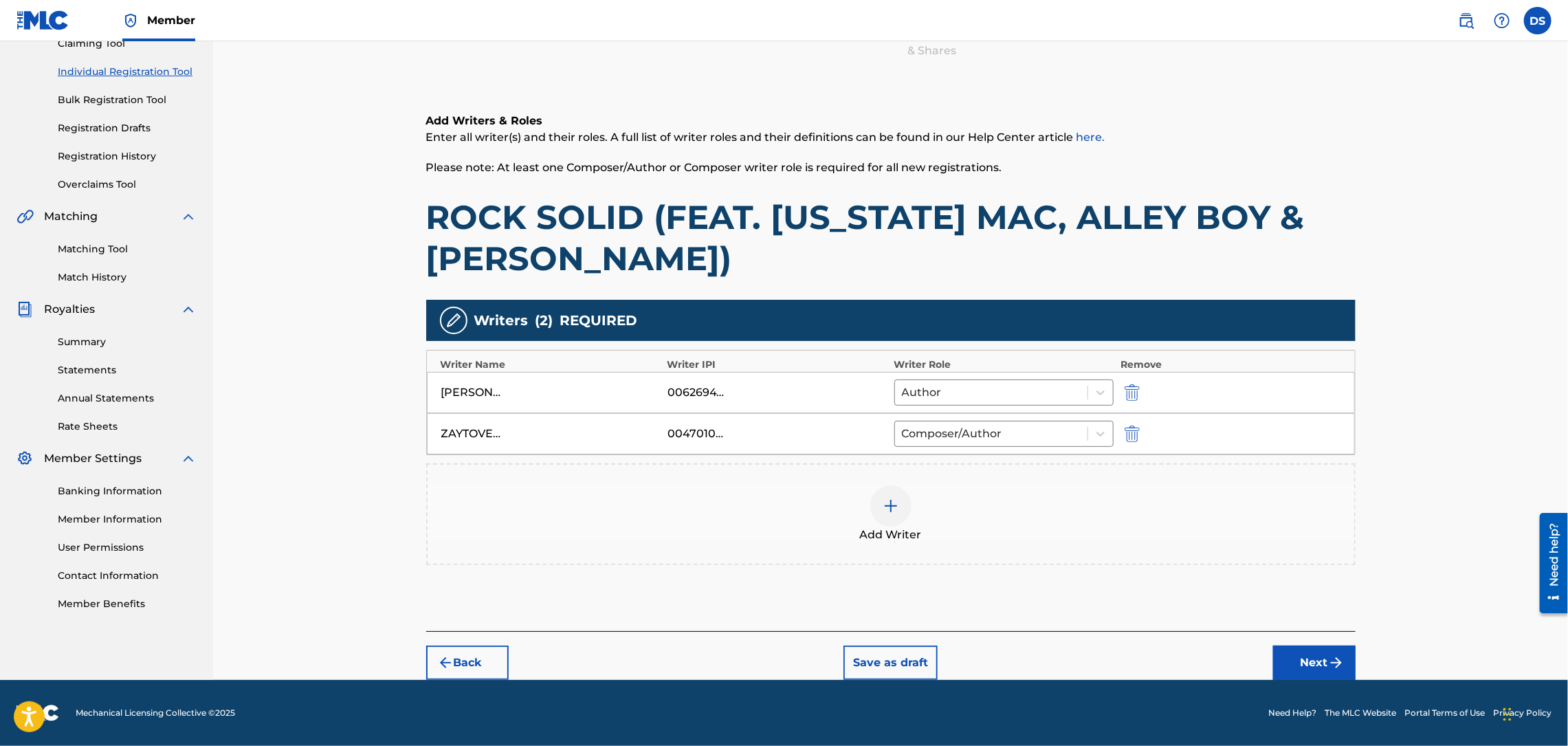
scroll to position [161, 0]
drag, startPoint x: 665, startPoint y: 430, endPoint x: 690, endPoint y: 430, distance: 25.0
click at [690, 430] on div "ZAYTOVEN DOTSON 00470108386 Composer/Author" at bounding box center [891, 434] width 928 height 41
click at [690, 429] on div "00470108386" at bounding box center [698, 434] width 62 height 17
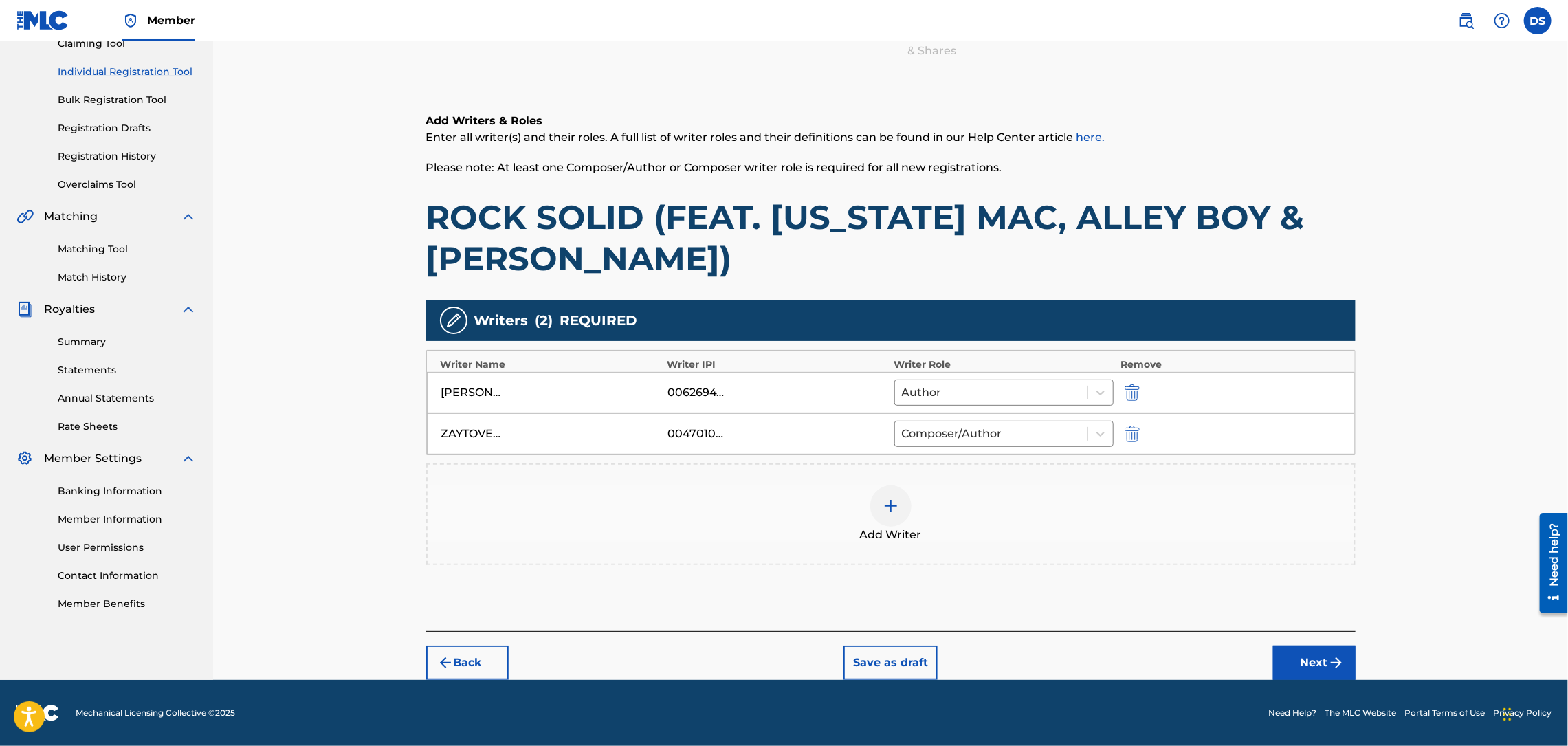
click at [1306, 666] on button "Next" at bounding box center [1314, 662] width 82 height 34
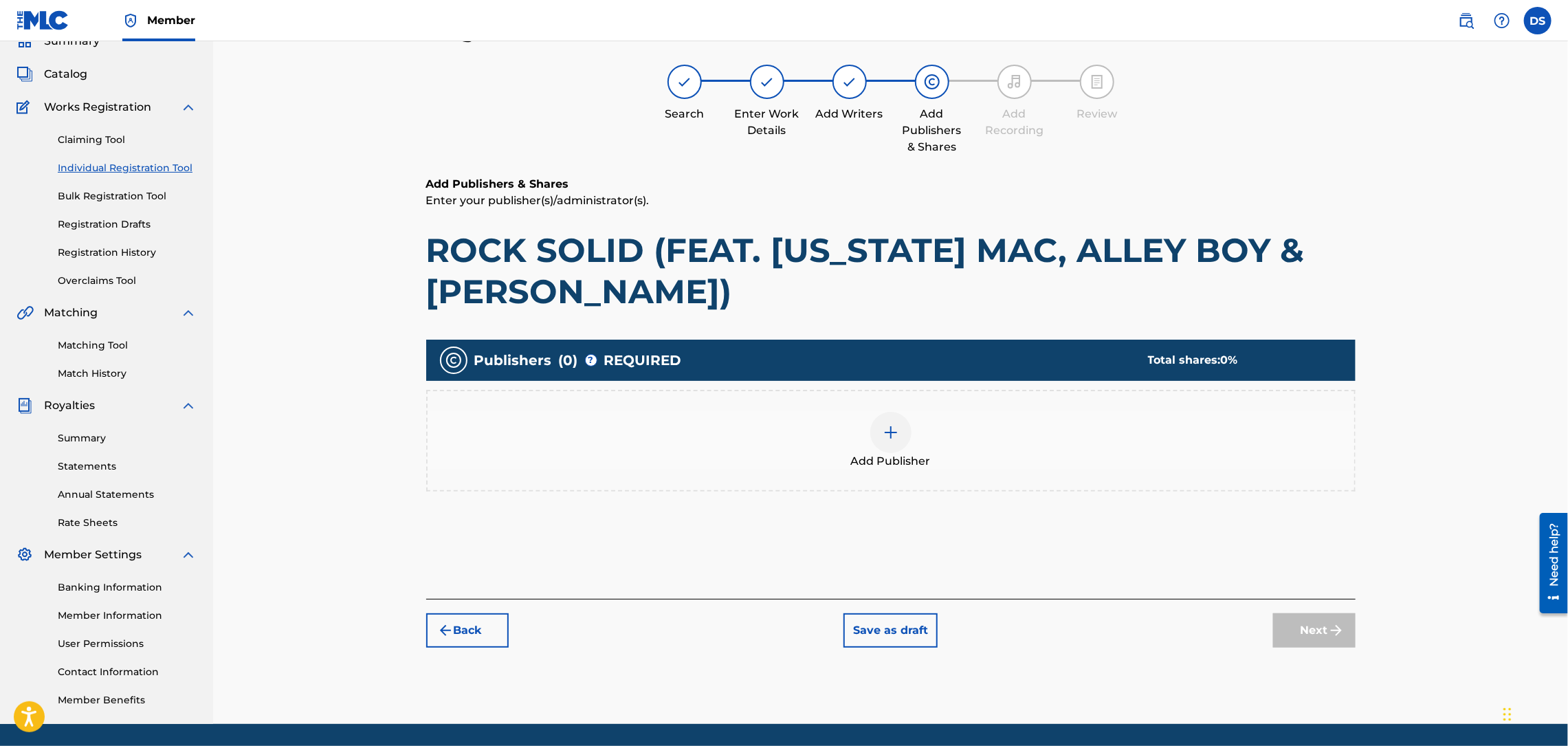
scroll to position [62, 0]
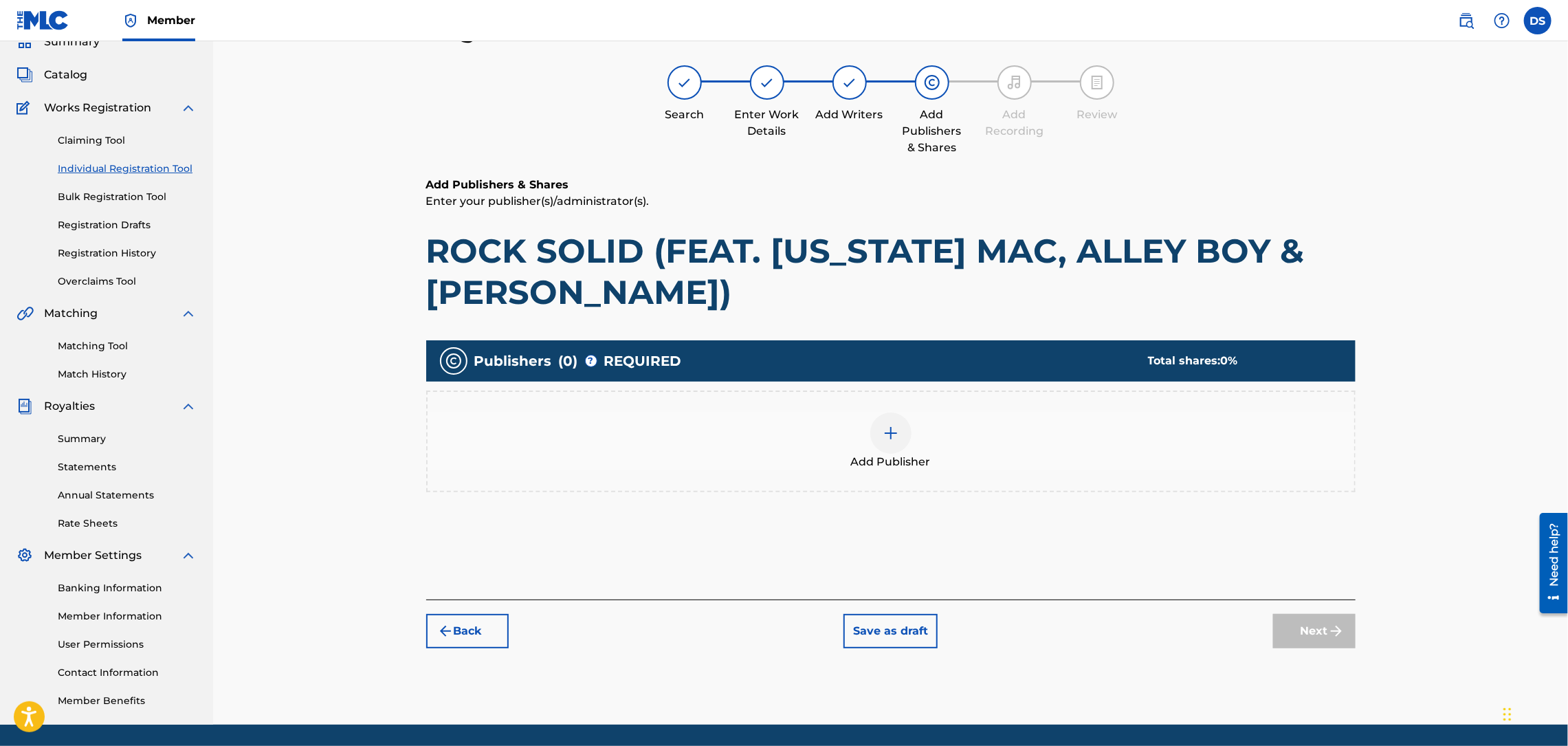
click at [883, 438] on img at bounding box center [891, 433] width 17 height 17
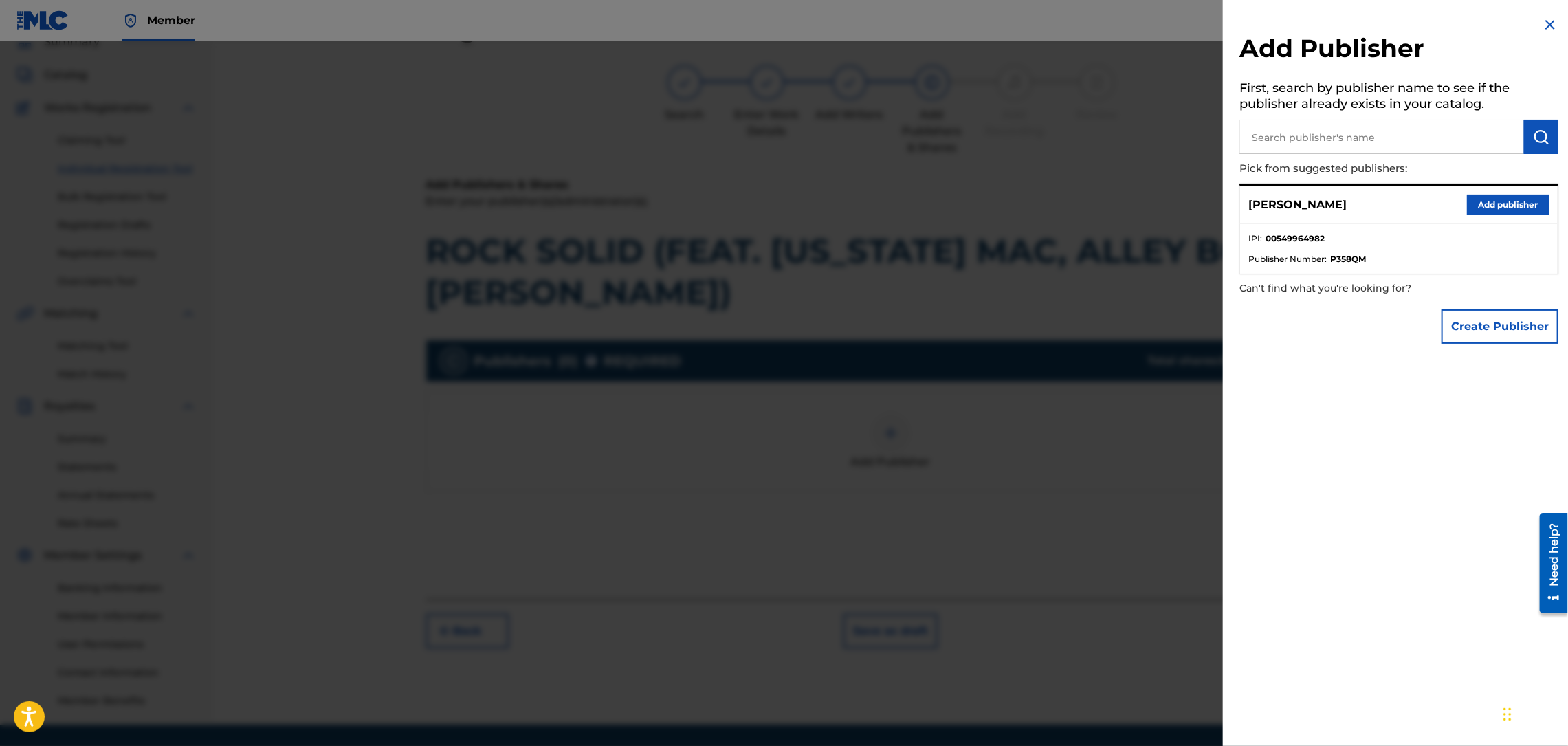
click at [1494, 203] on button "Add publisher" at bounding box center [1508, 205] width 82 height 21
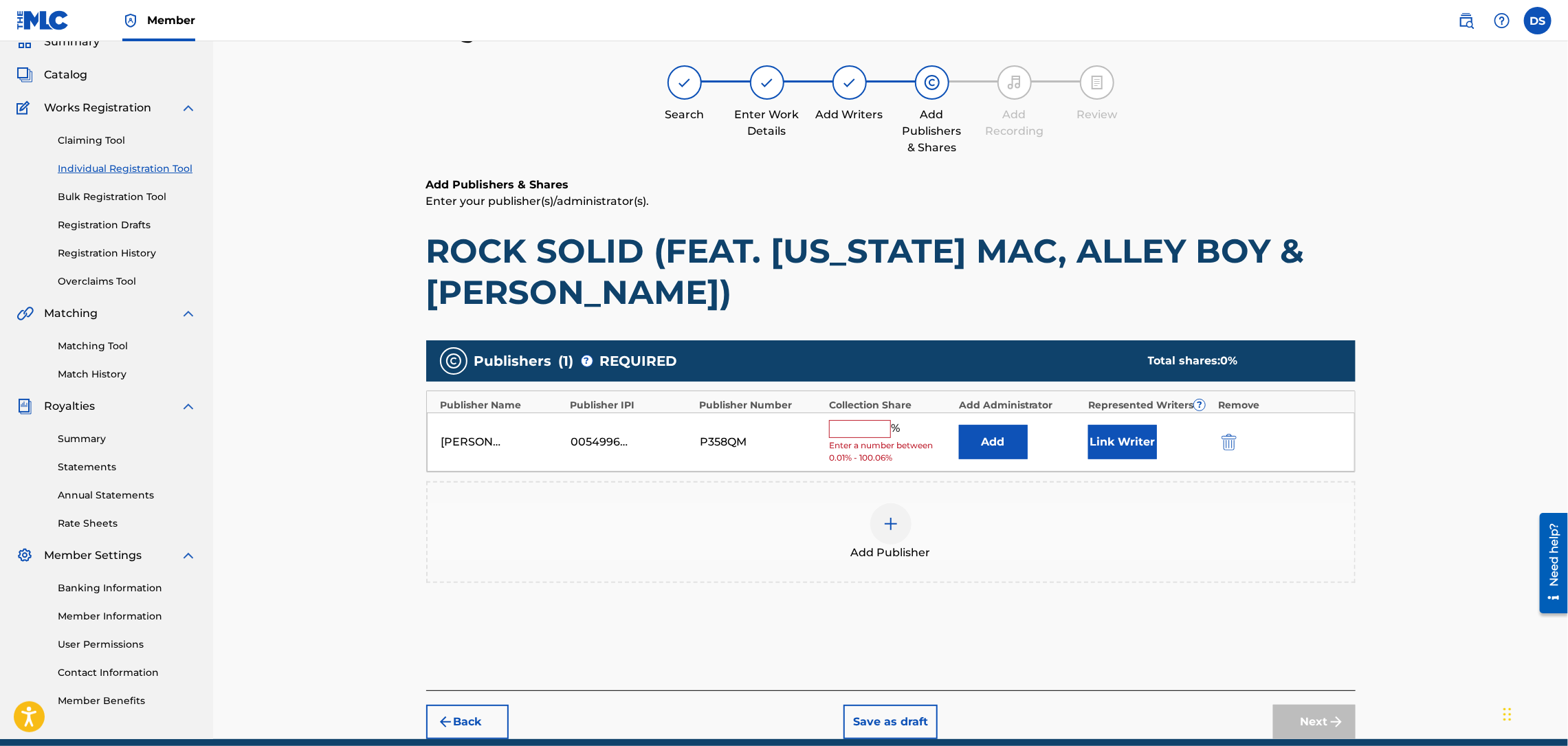
click at [1123, 434] on button "Link Writer" at bounding box center [1122, 442] width 68 height 34
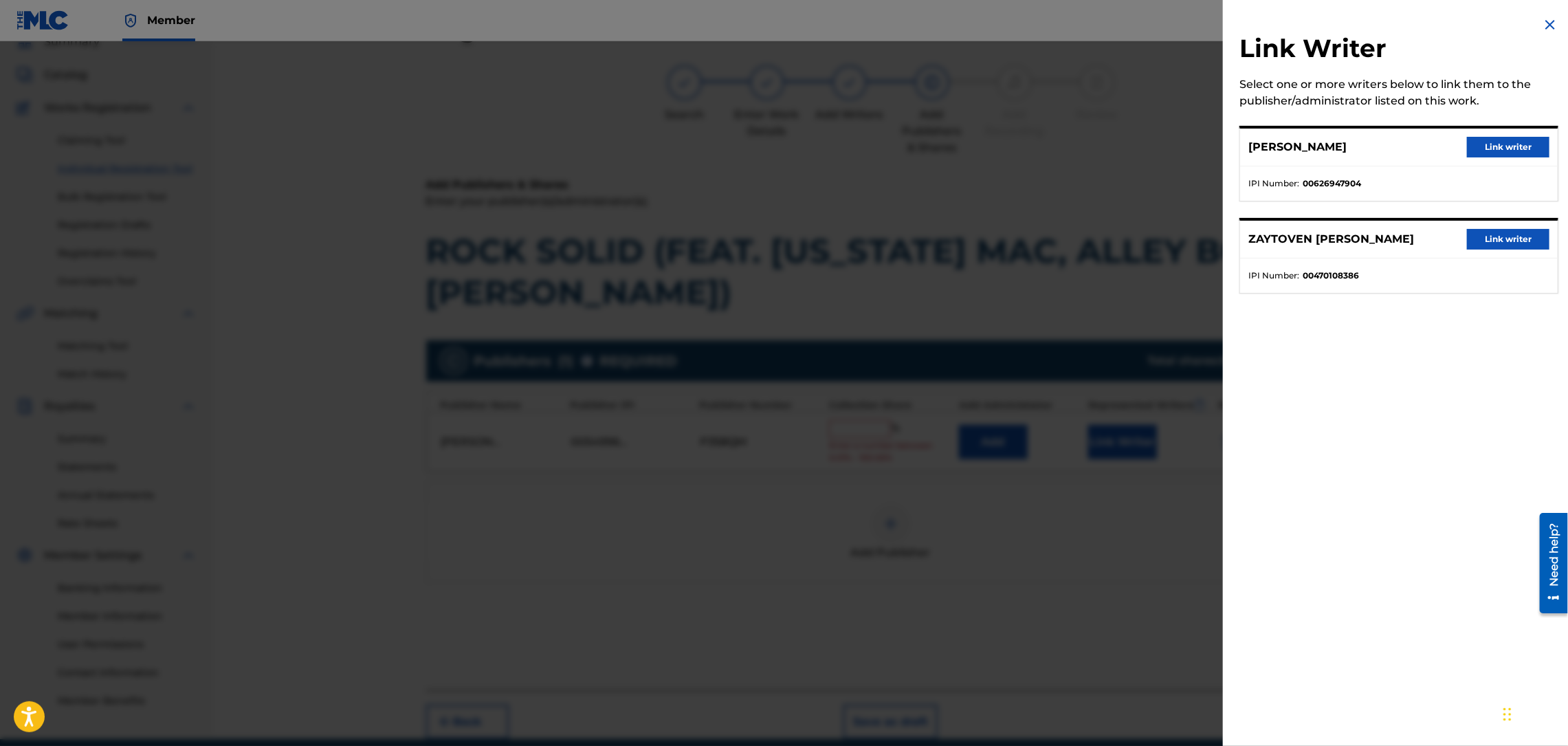
click at [1481, 140] on button "Link writer" at bounding box center [1508, 147] width 82 height 21
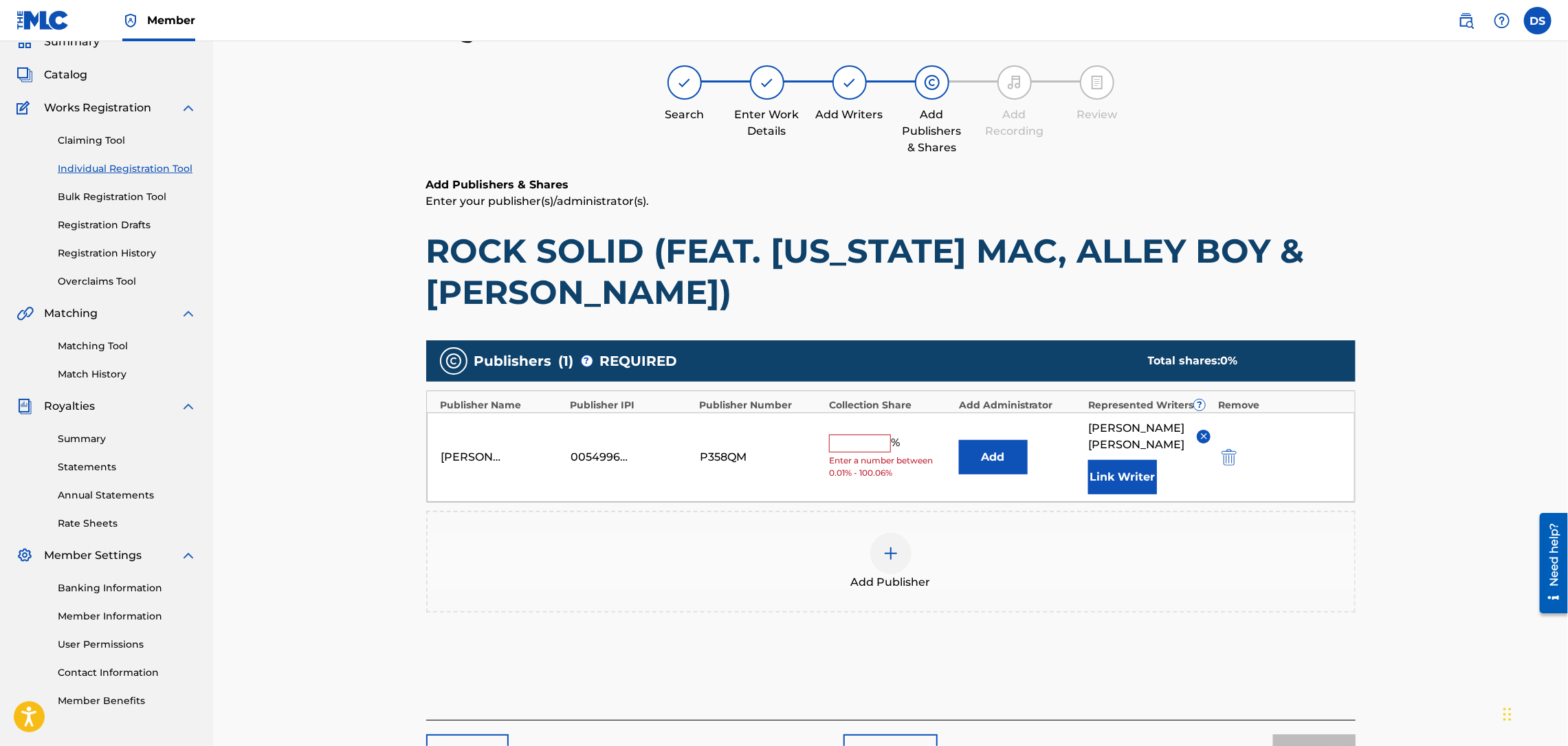
click at [889, 545] on img at bounding box center [891, 553] width 17 height 17
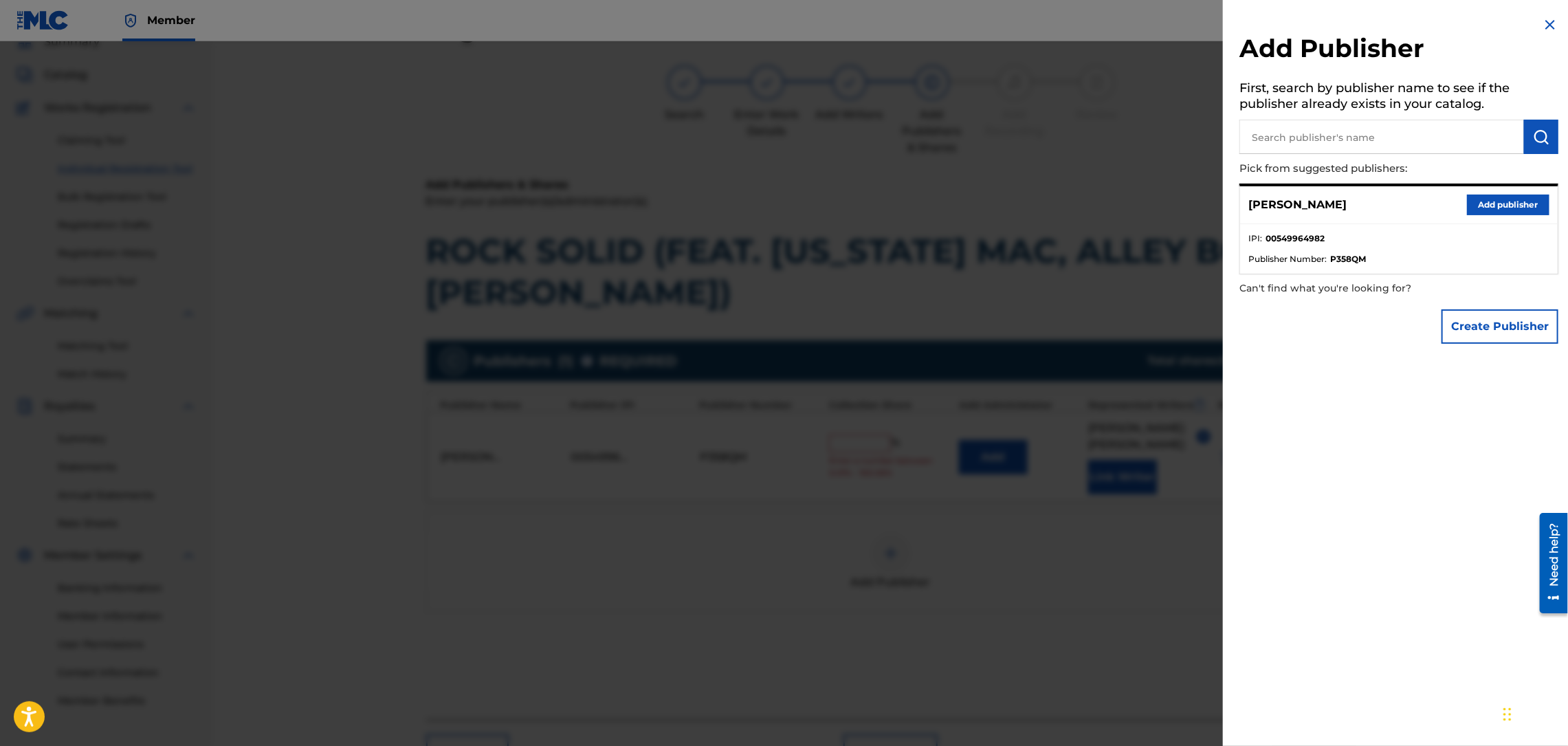
click at [1386, 132] on input "text" at bounding box center [1382, 136] width 285 height 34
click at [1471, 324] on button "Create Publisher" at bounding box center [1500, 327] width 117 height 34
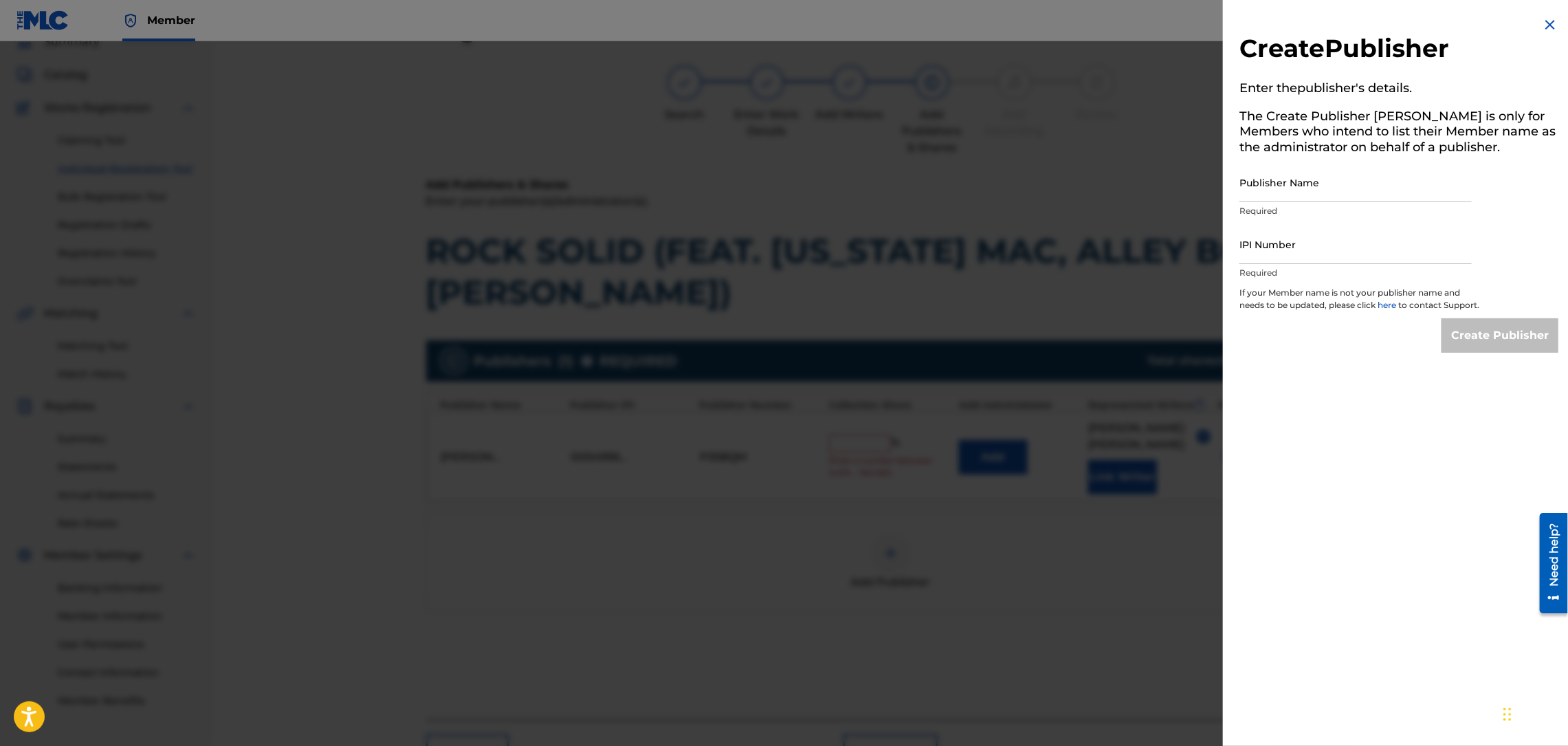
click at [1341, 188] on input "Publisher Name" at bounding box center [1355, 182] width 232 height 39
type input "ZAYTOVEN GLOBAL"
click at [1296, 246] on input "IPI Number" at bounding box center [1355, 244] width 232 height 39
paste input "00470108386"
type input "00470108386"
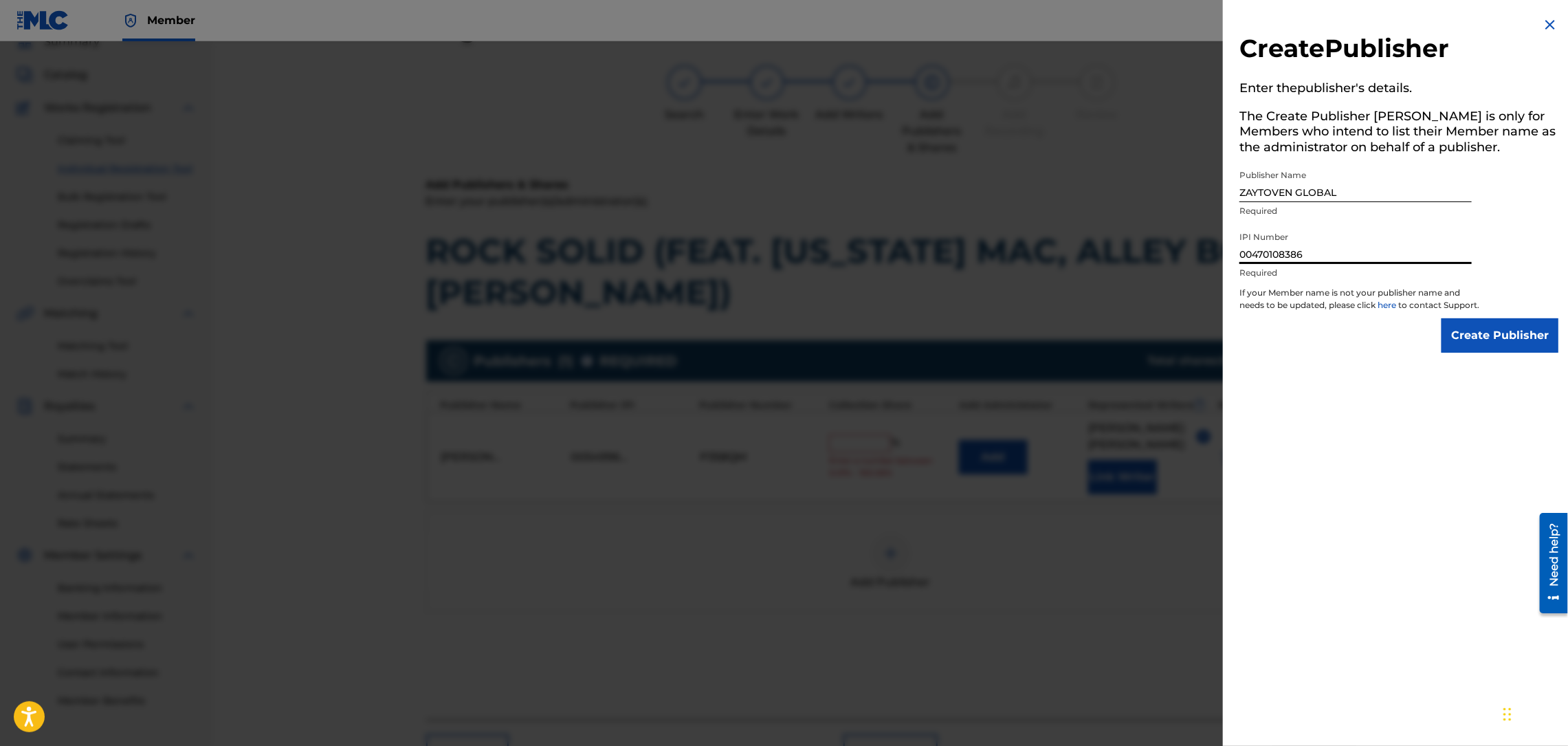
click at [1491, 331] on input "Create Publisher" at bounding box center [1500, 335] width 117 height 34
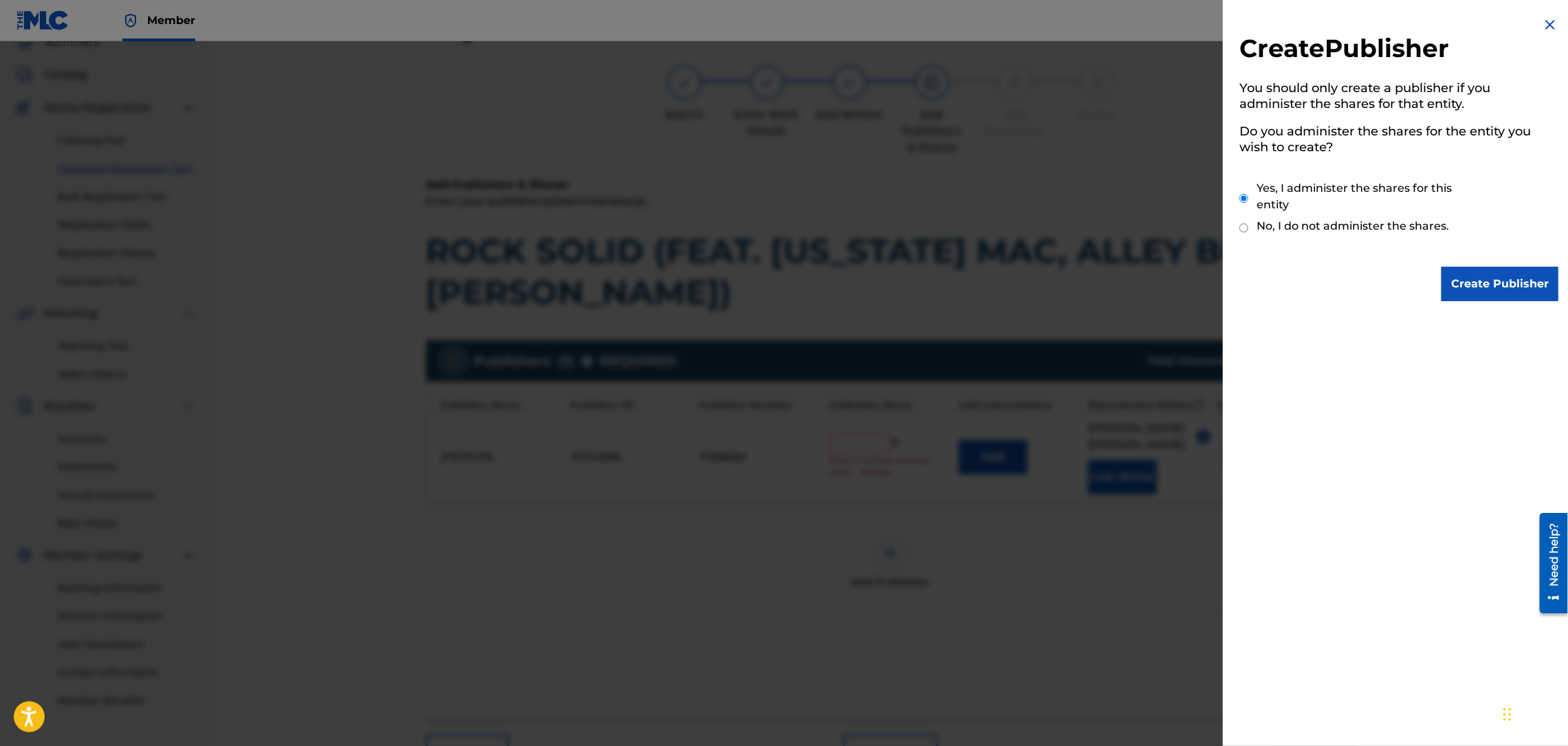
click at [1457, 284] on input "Create Publisher" at bounding box center [1500, 284] width 117 height 34
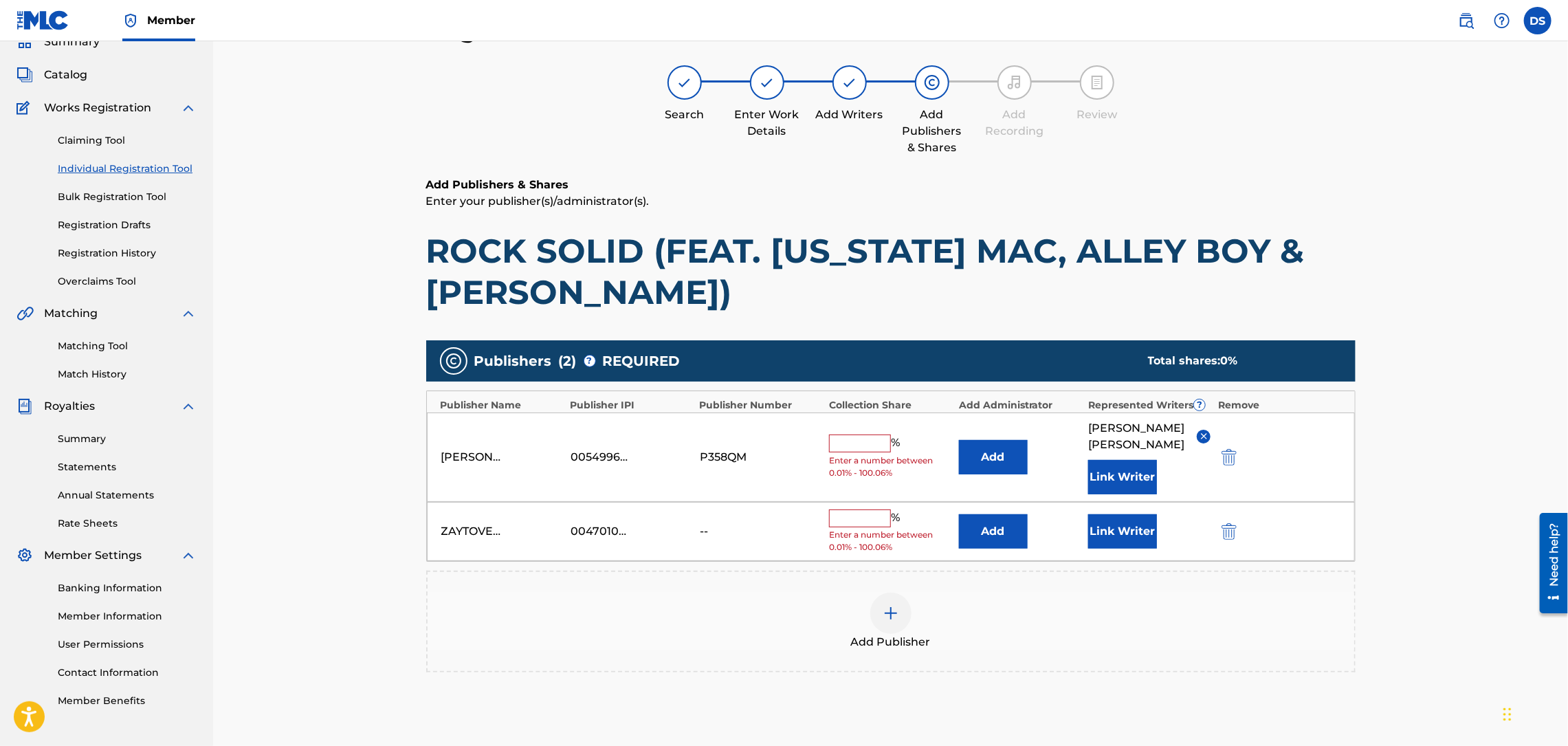
click at [1457, 284] on div "Register Work Search Enter Work Details Add Writers Add Publishers & Shares Add…" at bounding box center [890, 404] width 1355 height 850
click at [863, 509] on input "text" at bounding box center [860, 518] width 62 height 18
type input "50"
click at [841, 436] on input "text" at bounding box center [860, 443] width 62 height 18
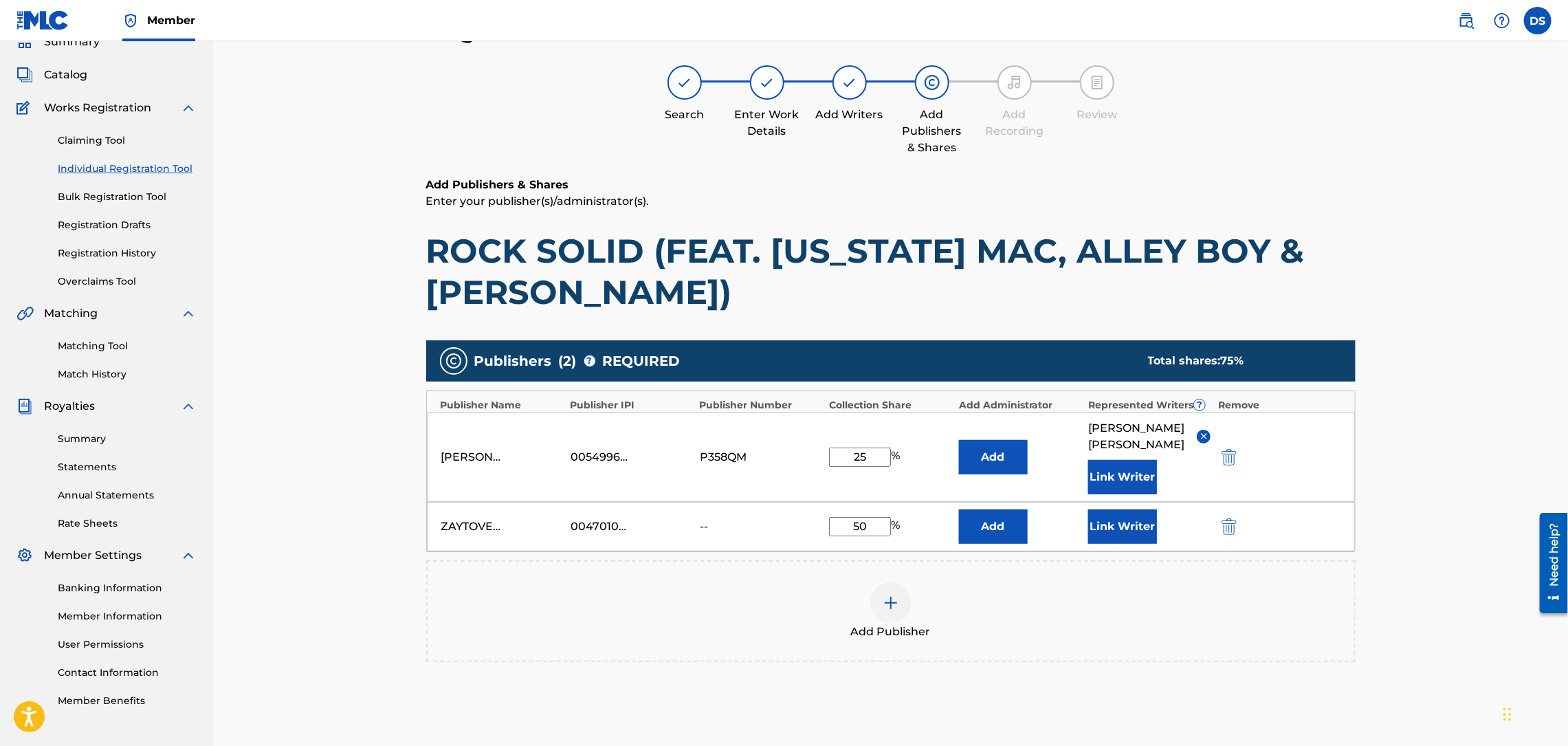
type input "25"
click at [1139, 524] on button "Link Writer" at bounding box center [1122, 526] width 68 height 34
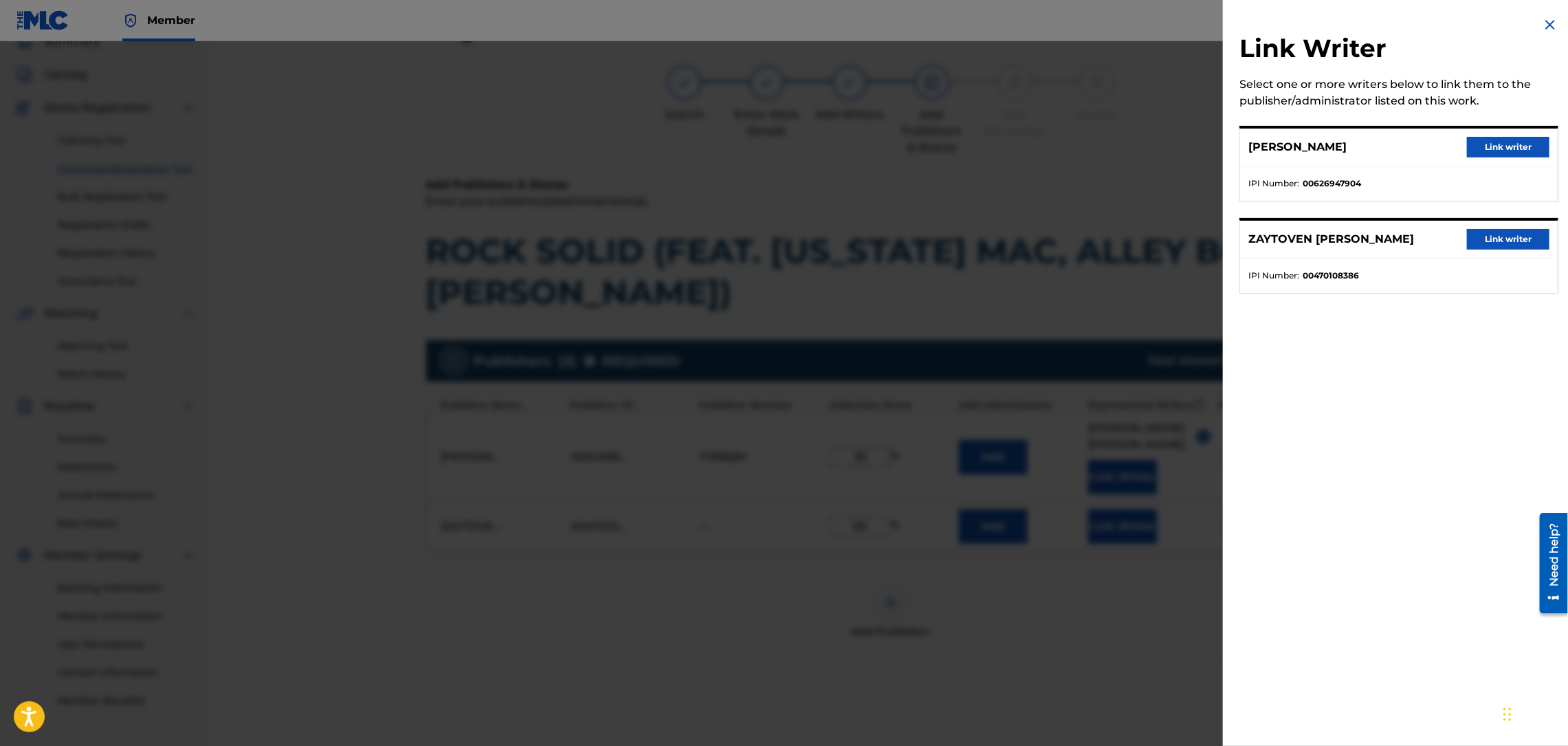
click at [1479, 241] on button "Link writer" at bounding box center [1508, 239] width 82 height 21
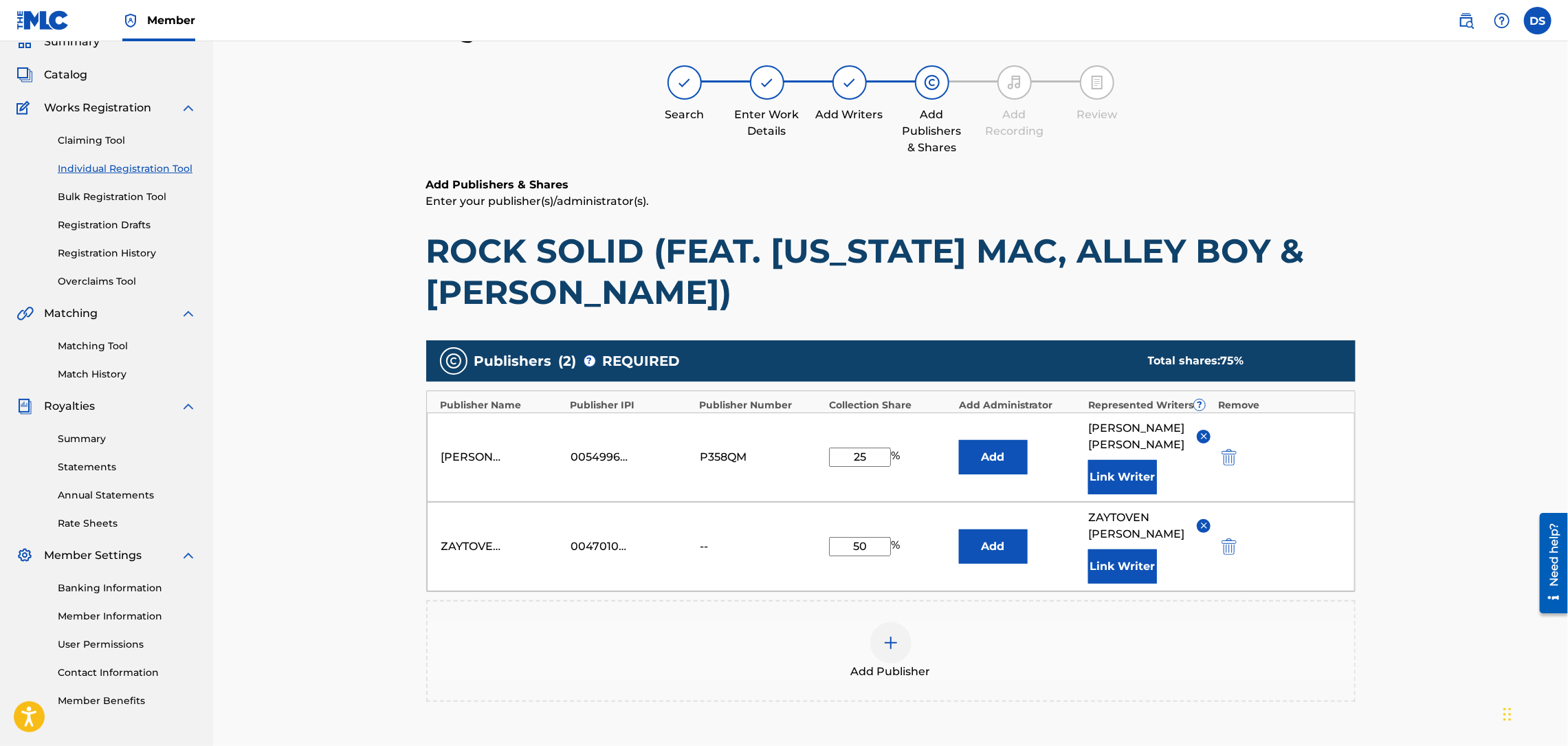
click at [1423, 463] on div "Register Work Search Enter Work Details Add Writers Add Publishers & Shares Add…" at bounding box center [890, 419] width 1355 height 879
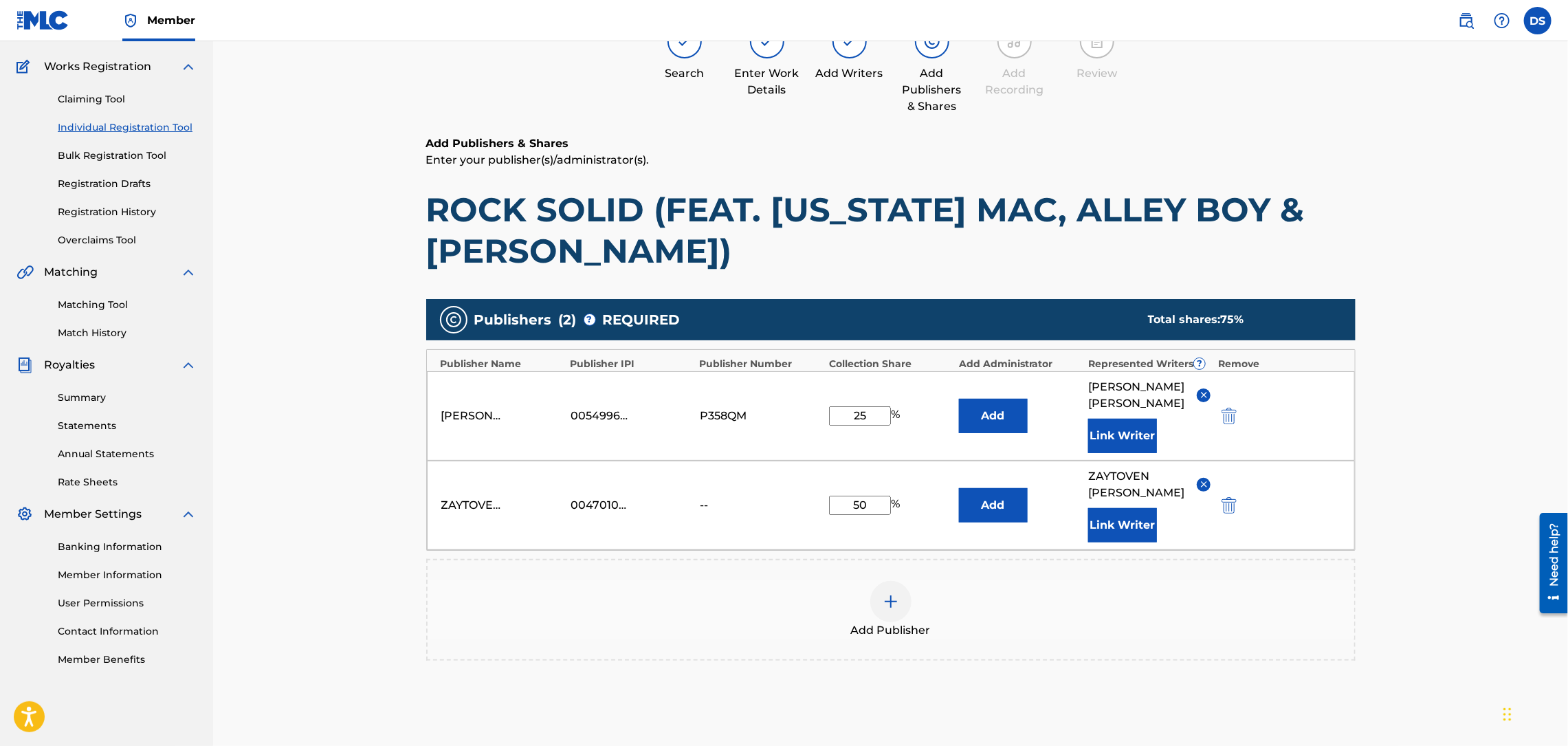
scroll to position [224, 0]
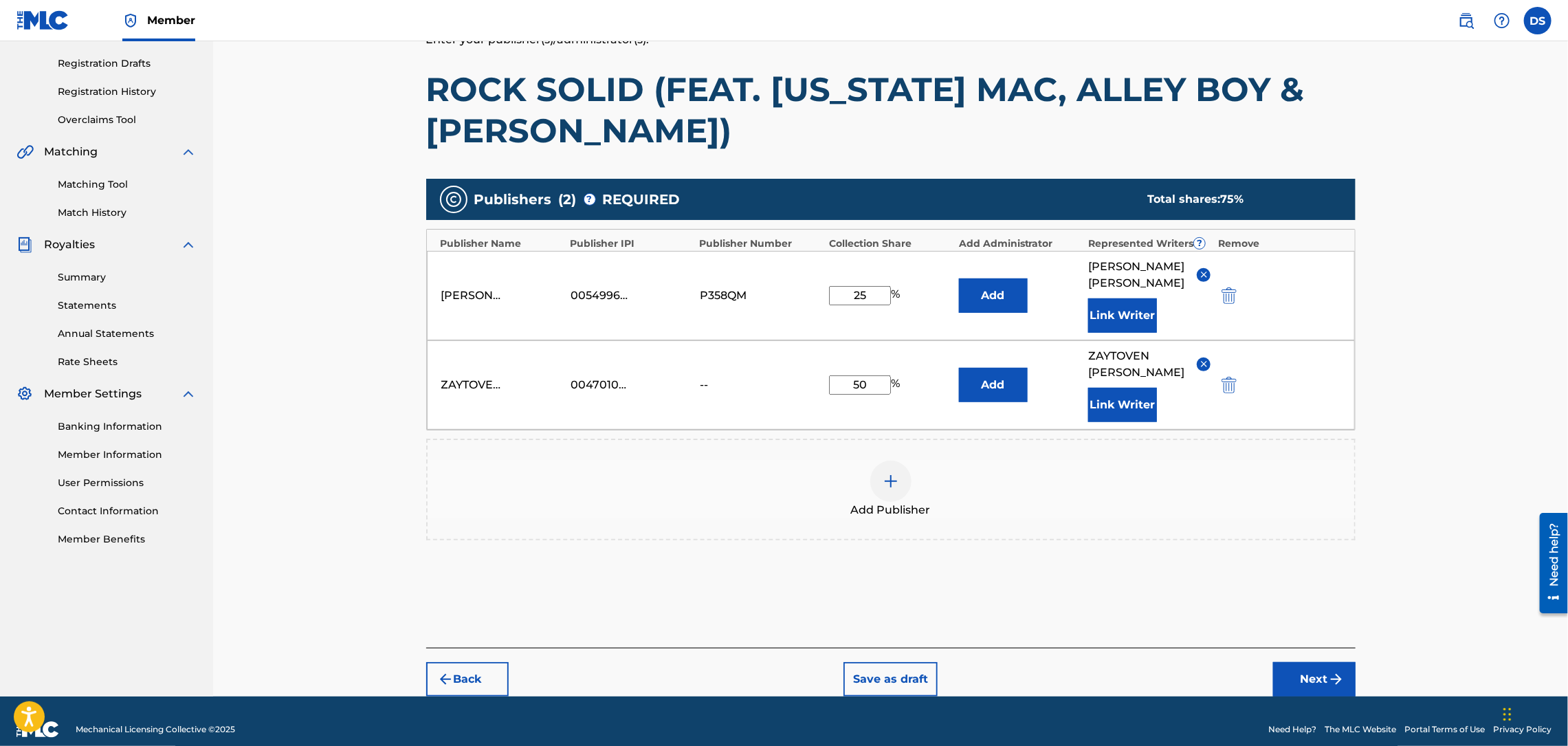
click at [463, 662] on button "Back" at bounding box center [467, 679] width 82 height 34
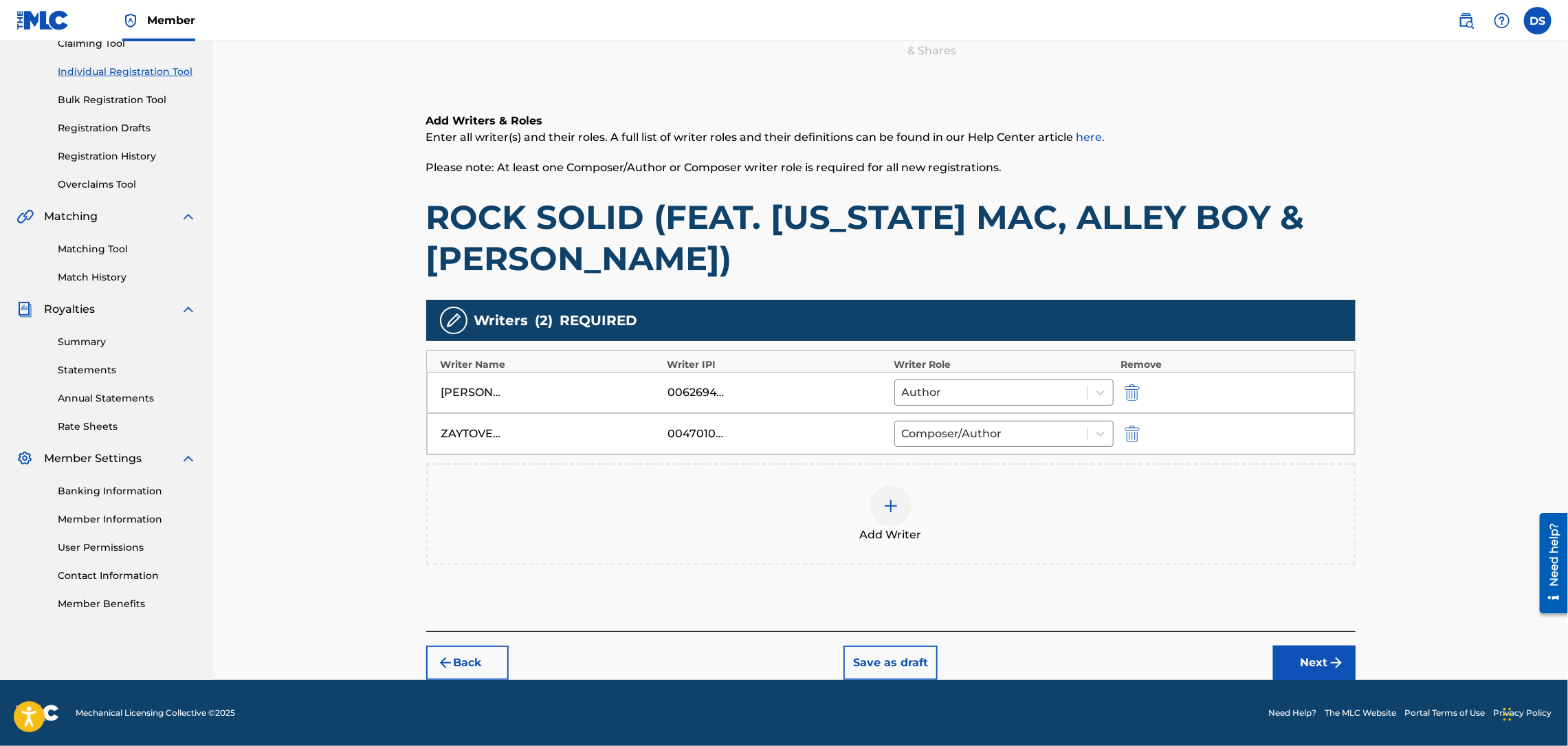
click at [890, 509] on img at bounding box center [891, 506] width 17 height 17
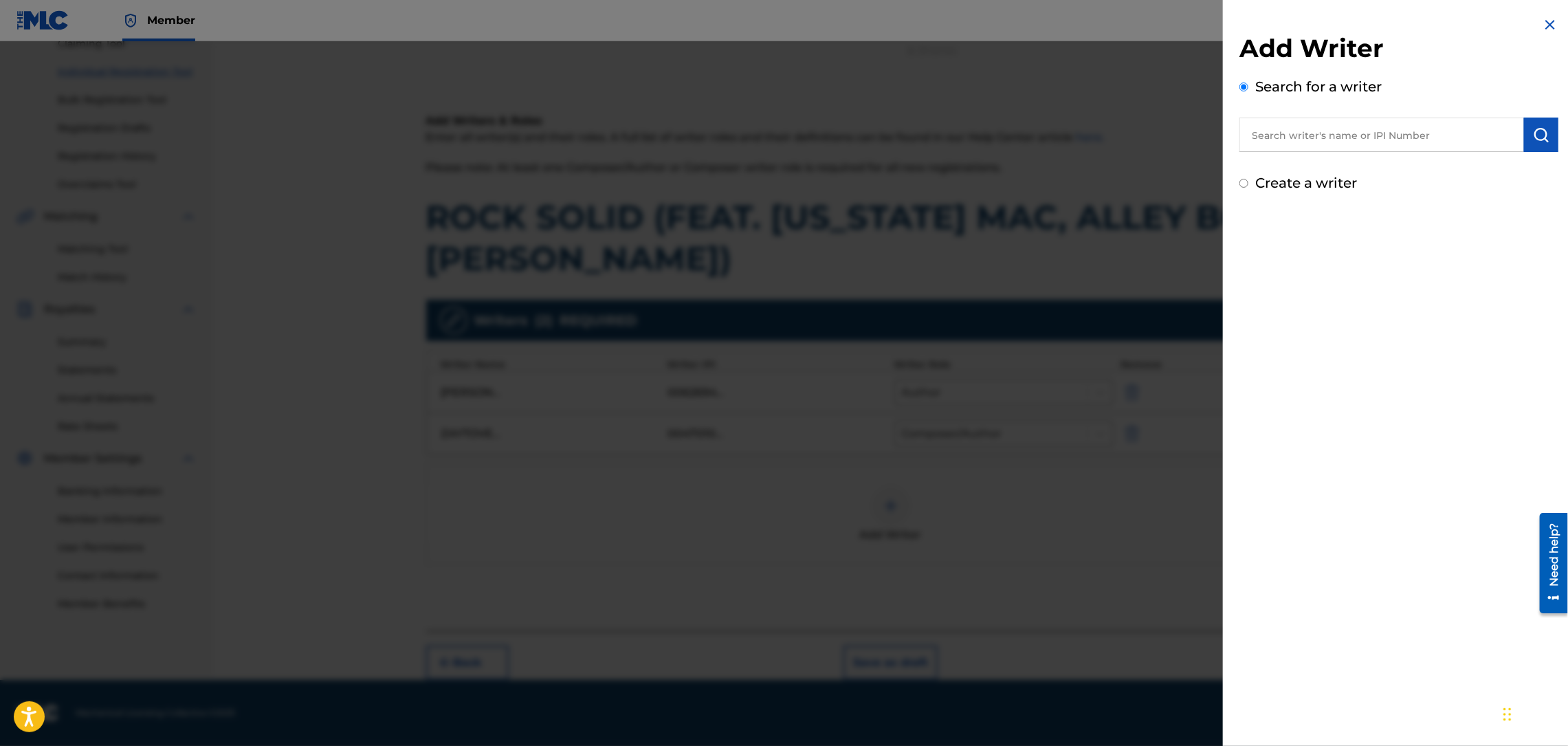
click at [1267, 141] on input "text" at bounding box center [1382, 134] width 285 height 34
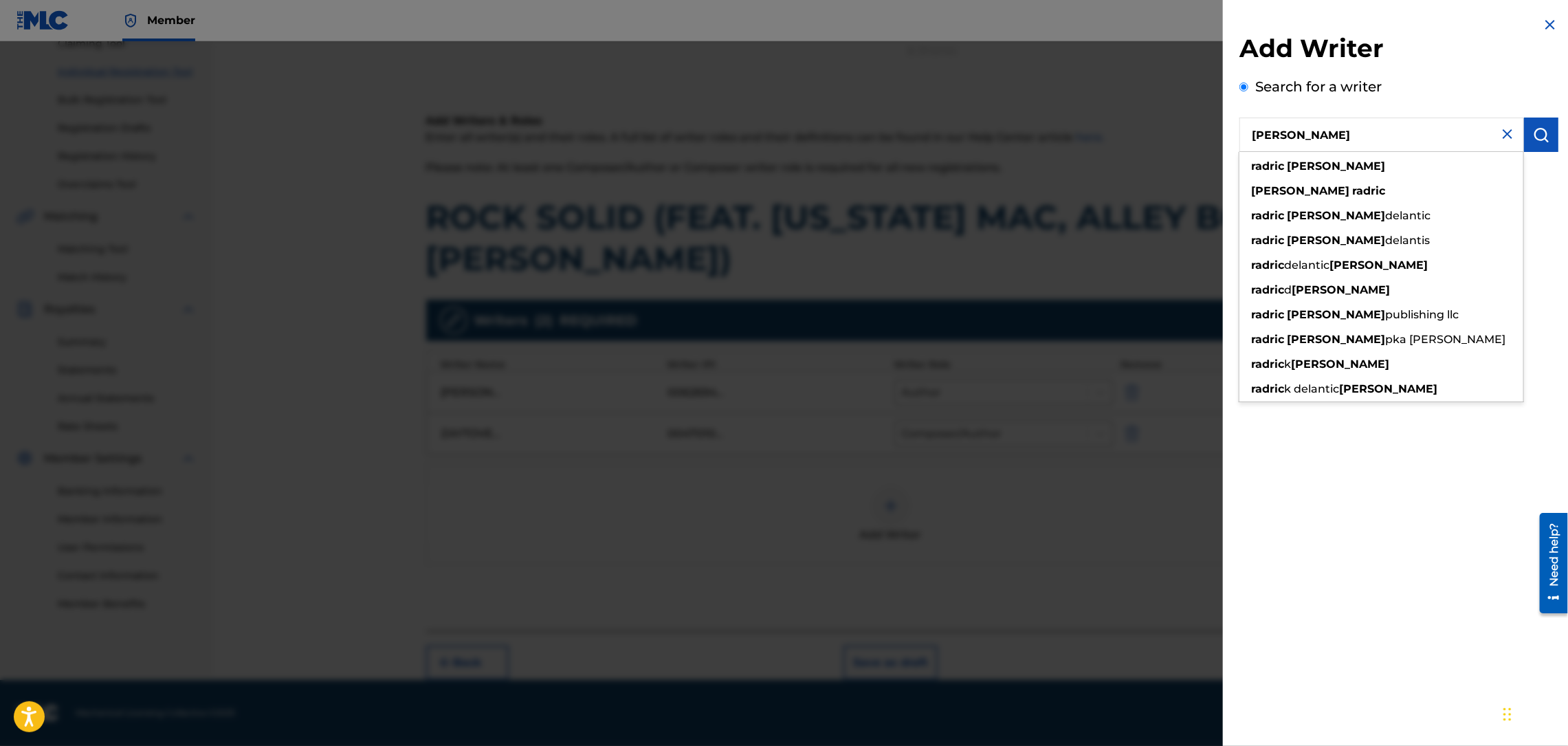
type input "RADRIC DAVIS"
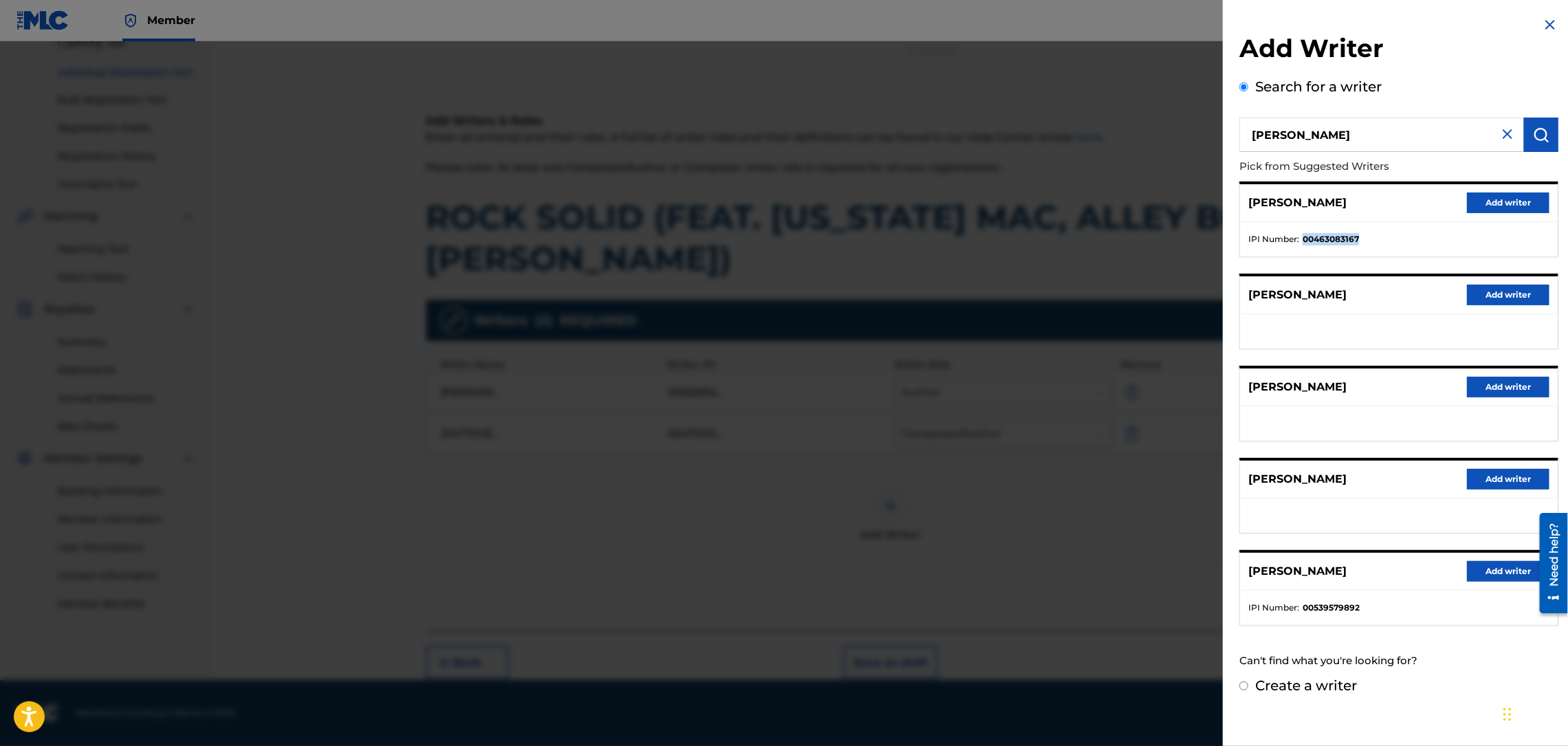
drag, startPoint x: 1363, startPoint y: 241, endPoint x: 1302, endPoint y: 241, distance: 61.0
click at [1302, 241] on li "IPI Number : 00463083167" at bounding box center [1399, 239] width 301 height 12
copy strong "00463083167"
click at [1519, 198] on button "Add writer" at bounding box center [1508, 202] width 82 height 21
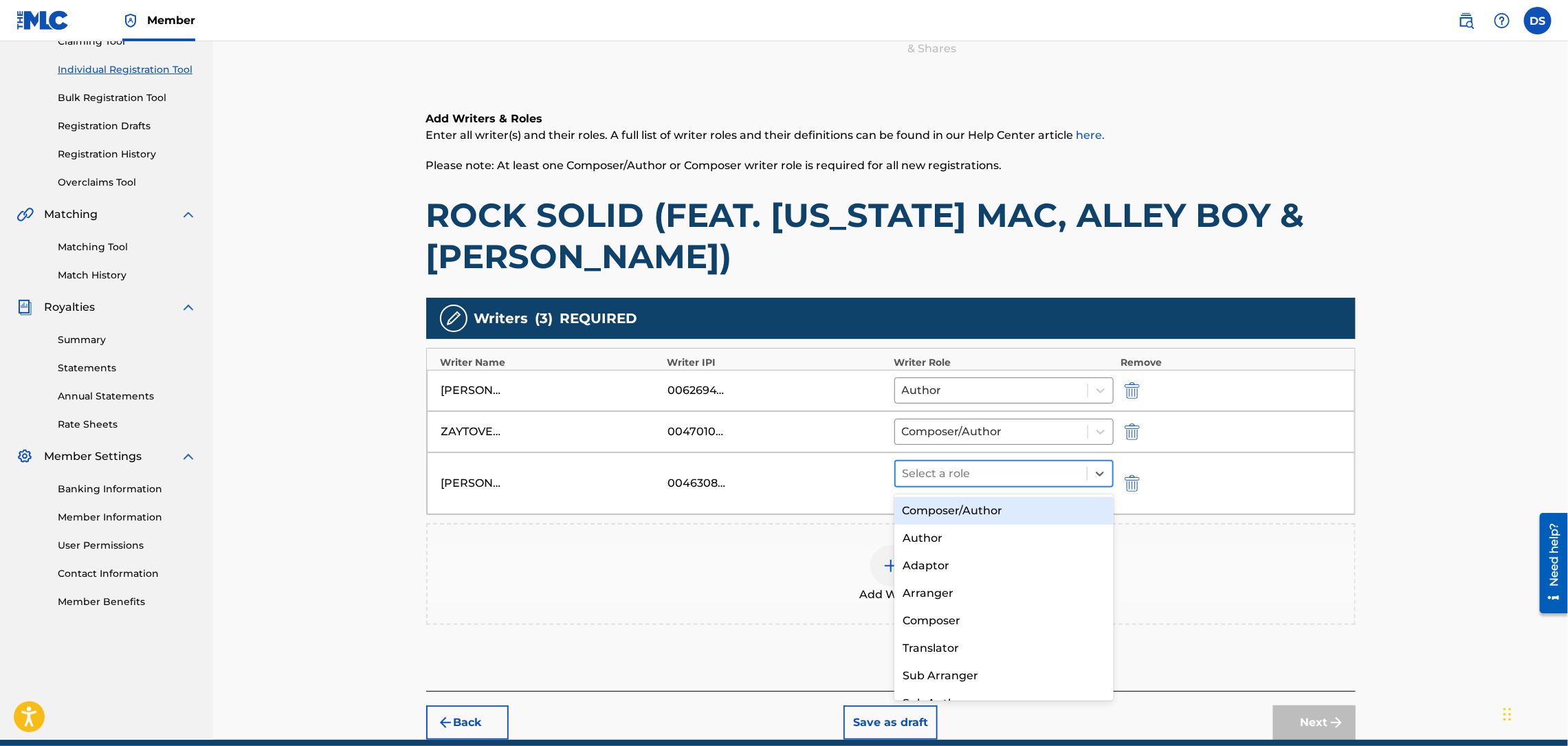
click at [984, 470] on div at bounding box center [991, 473] width 178 height 19
click at [967, 508] on div "Composer/Author" at bounding box center [1003, 511] width 219 height 27
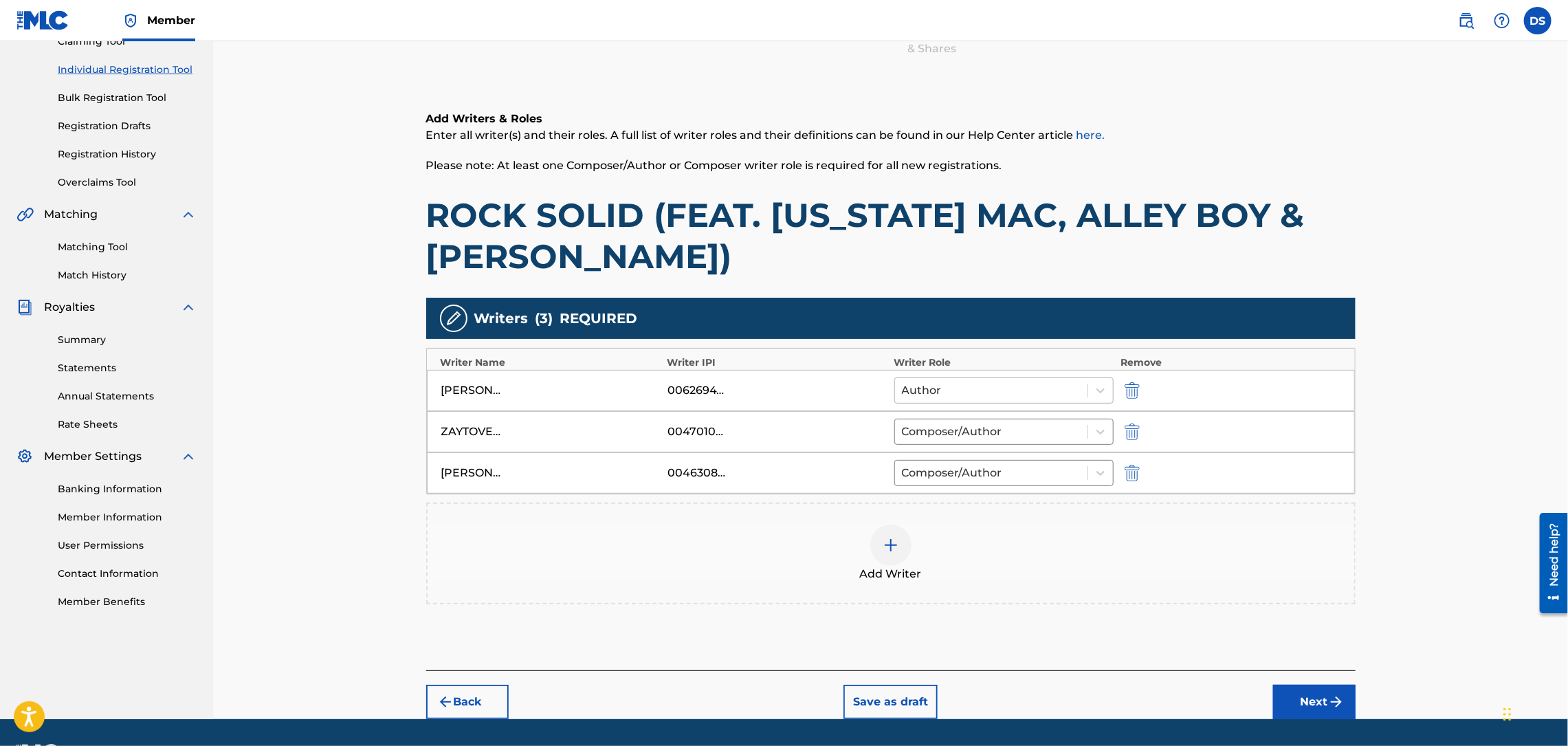
click at [928, 391] on div at bounding box center [991, 390] width 180 height 19
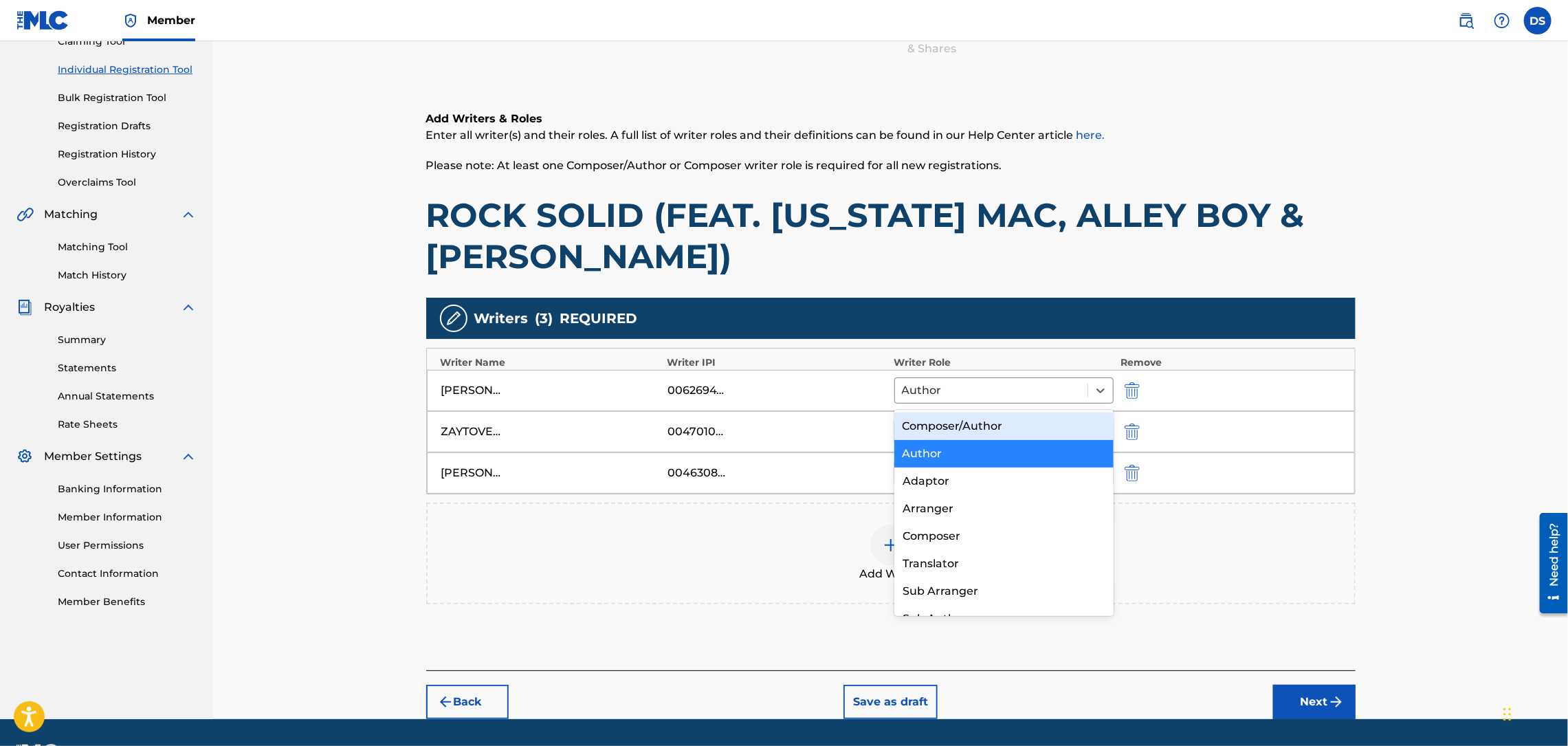
click at [931, 423] on div "Composer/Author" at bounding box center [1003, 426] width 219 height 27
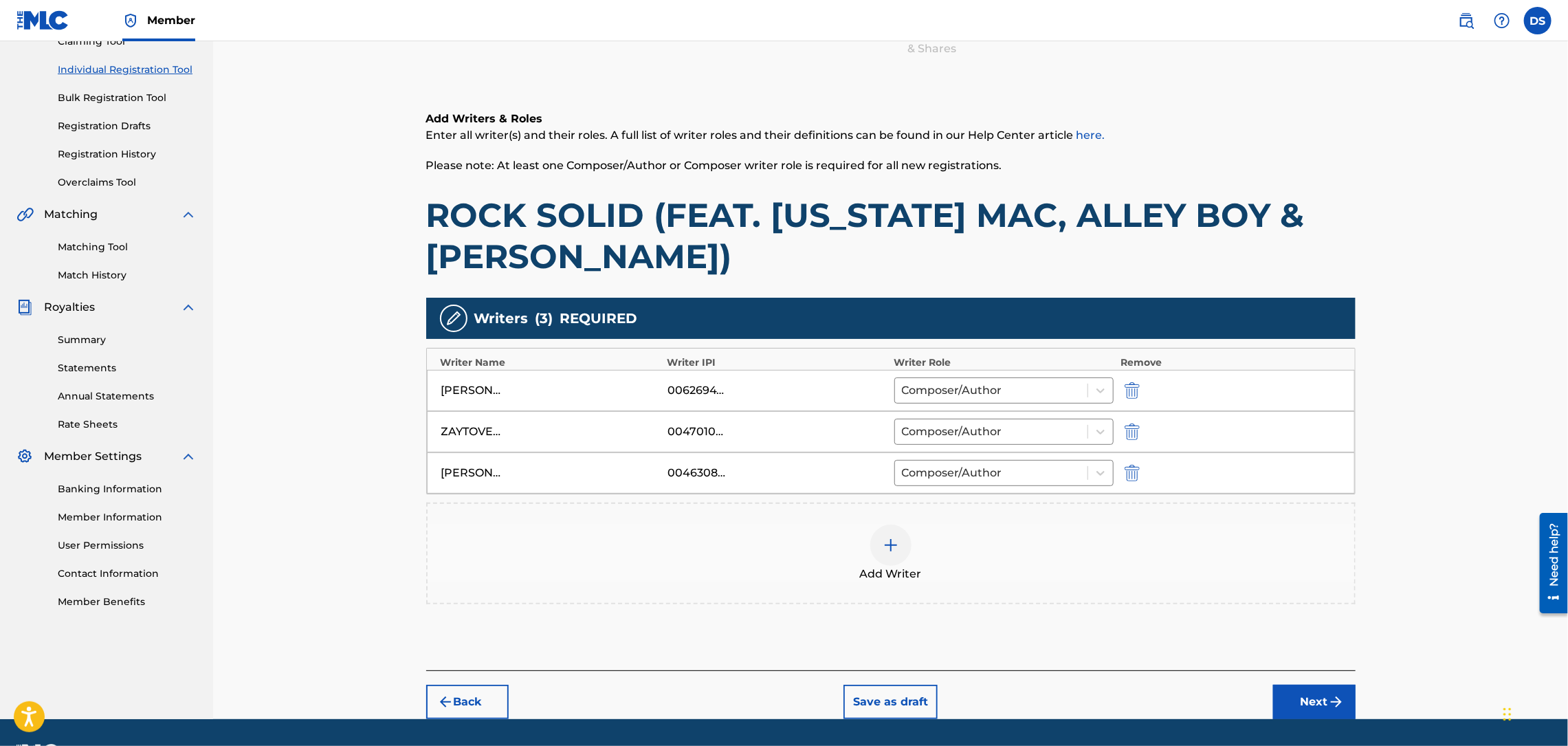
click at [1313, 700] on button "Next" at bounding box center [1314, 702] width 82 height 34
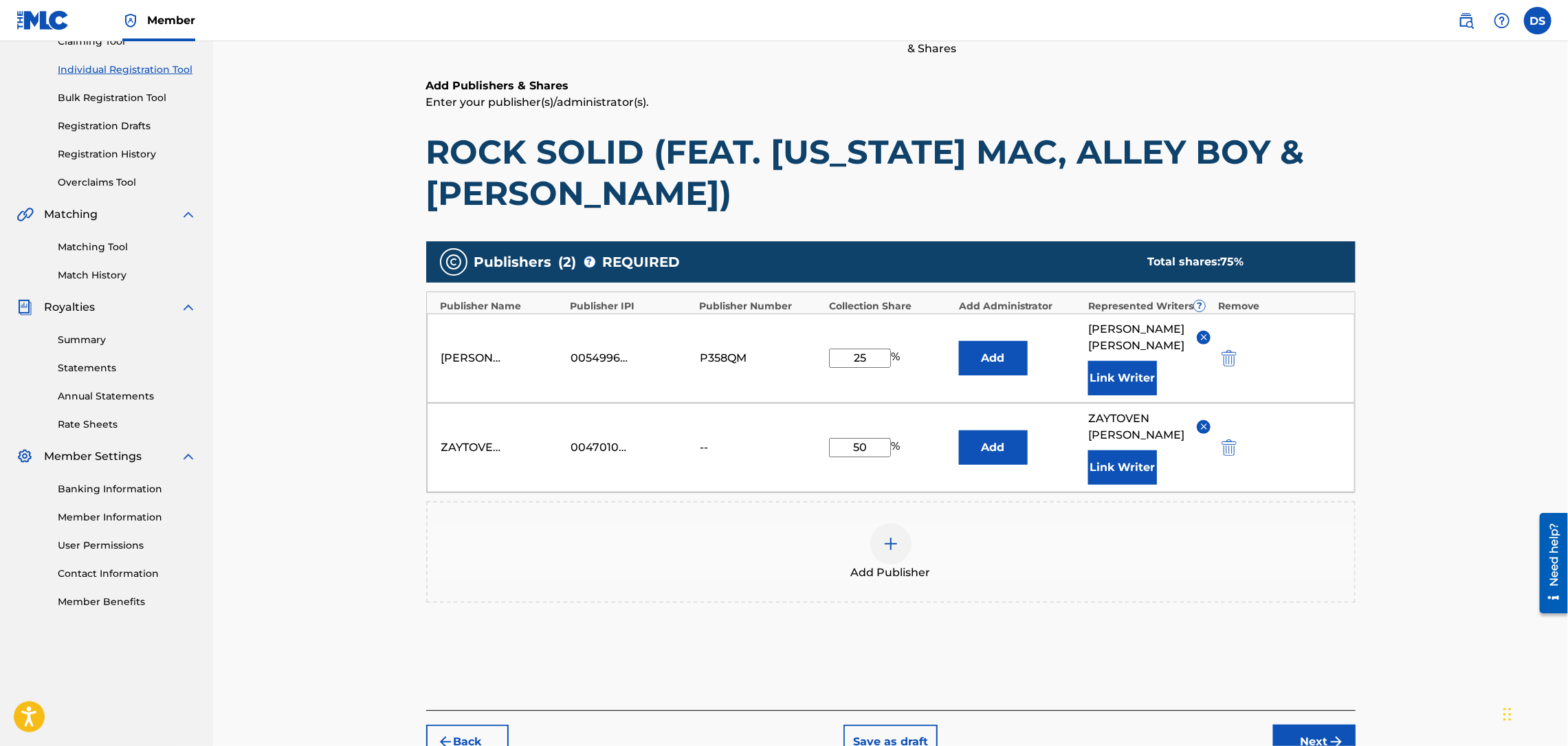
scroll to position [62, 0]
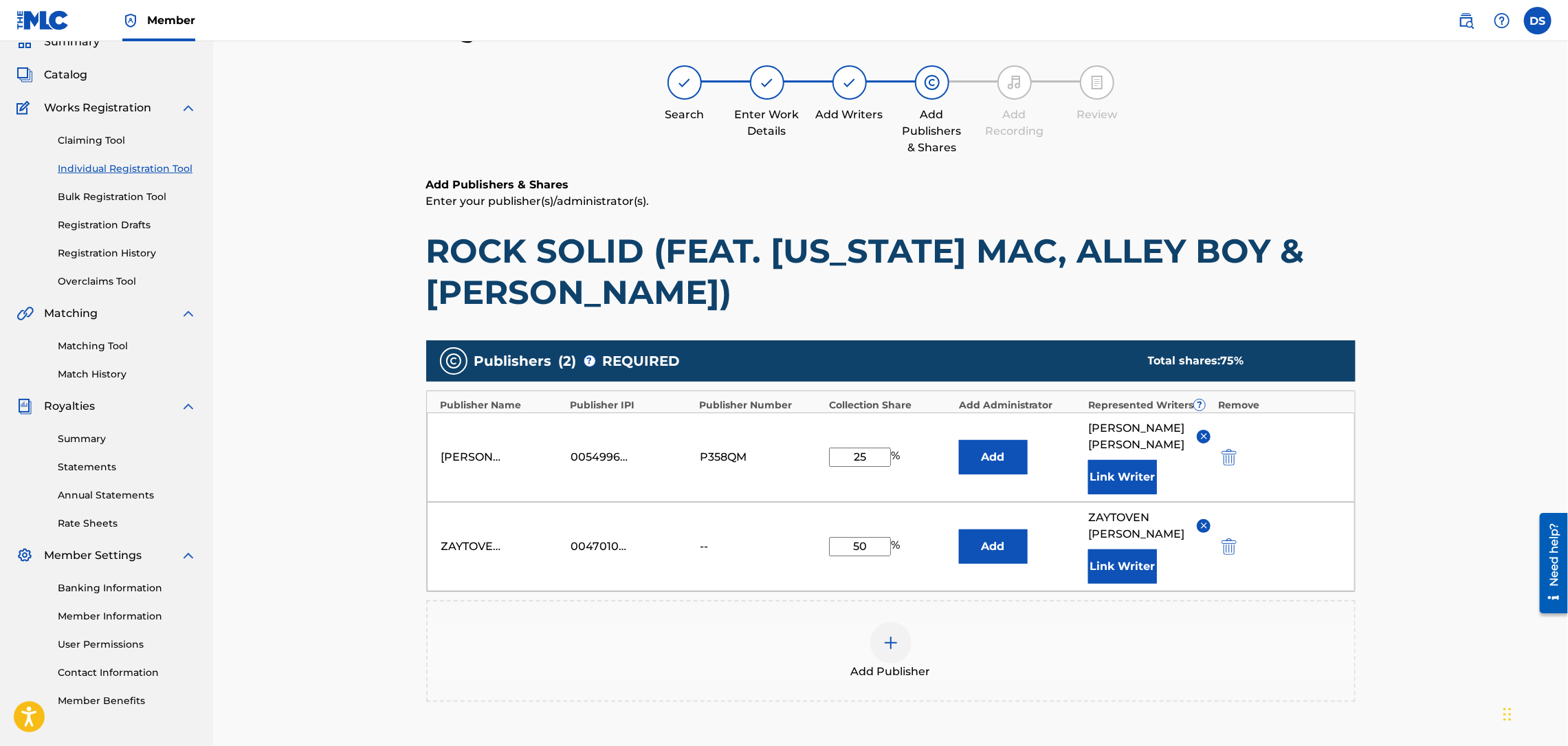
click at [892, 635] on img at bounding box center [891, 643] width 17 height 17
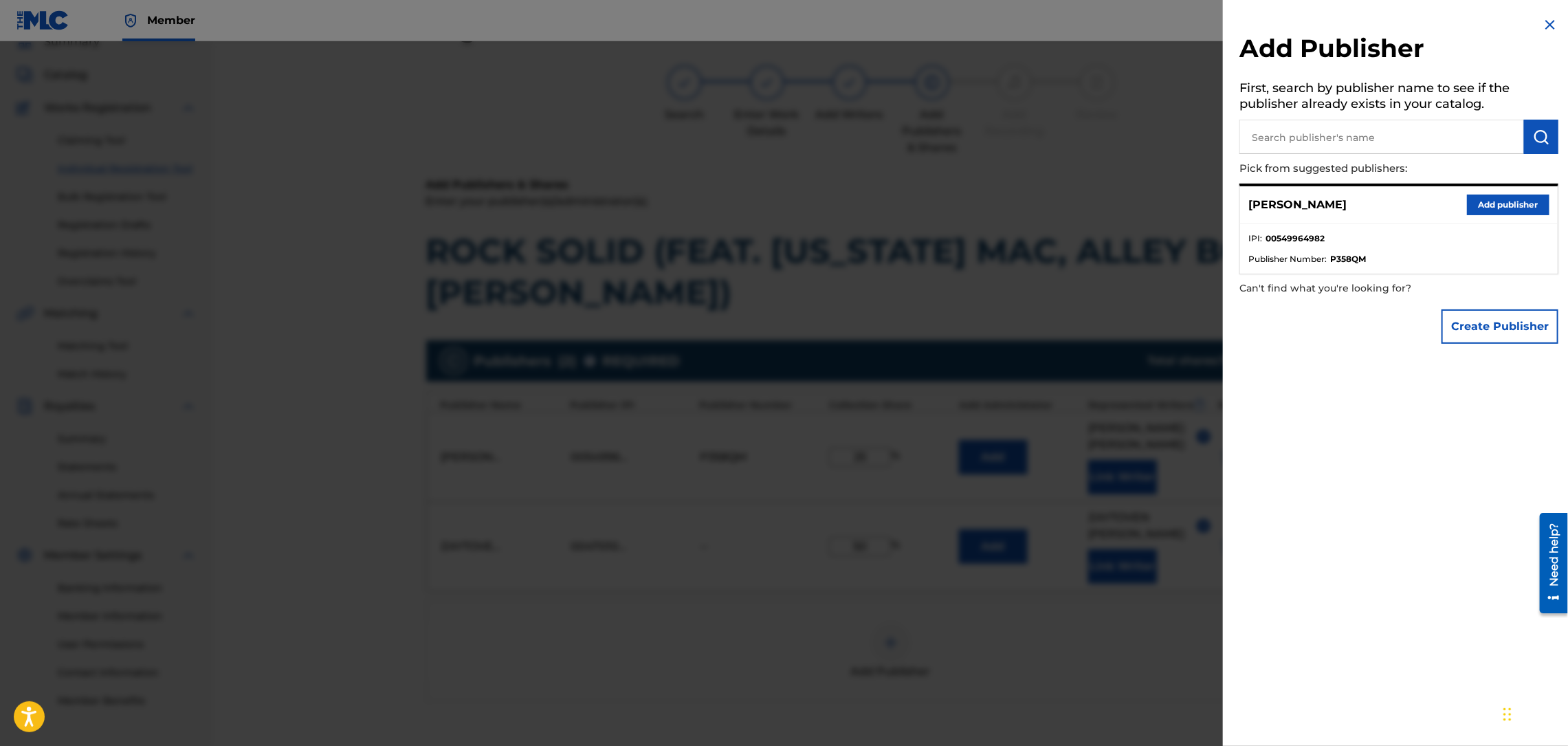
click at [1325, 143] on input "text" at bounding box center [1382, 136] width 285 height 34
drag, startPoint x: 1325, startPoint y: 143, endPoint x: 1272, endPoint y: 148, distance: 53.2
click at [1272, 148] on input "text" at bounding box center [1382, 136] width 285 height 34
click at [1272, 147] on input "text" at bounding box center [1382, 136] width 285 height 34
type input "RADRIC DAVIS"
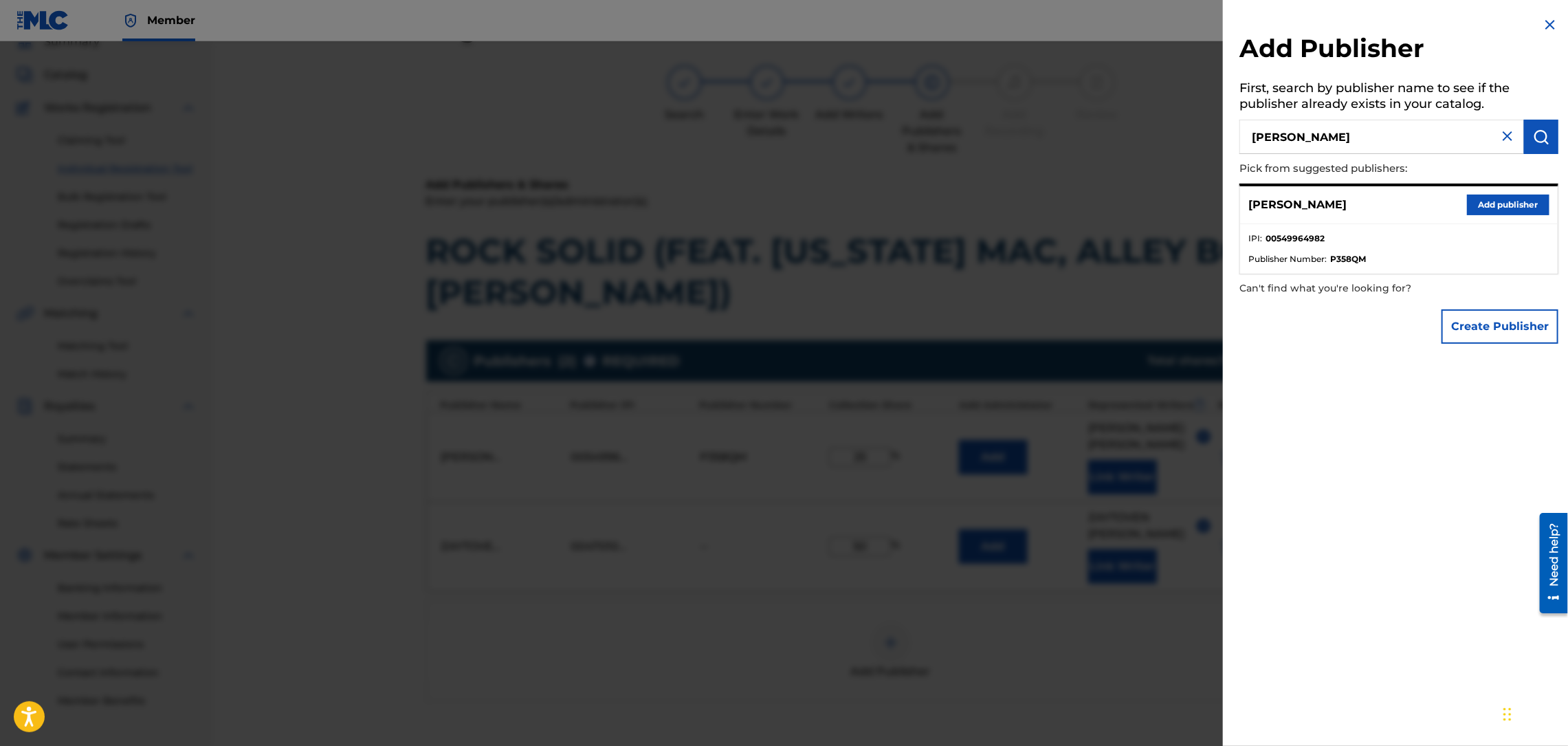
click at [1538, 134] on img "submit" at bounding box center [1541, 137] width 17 height 17
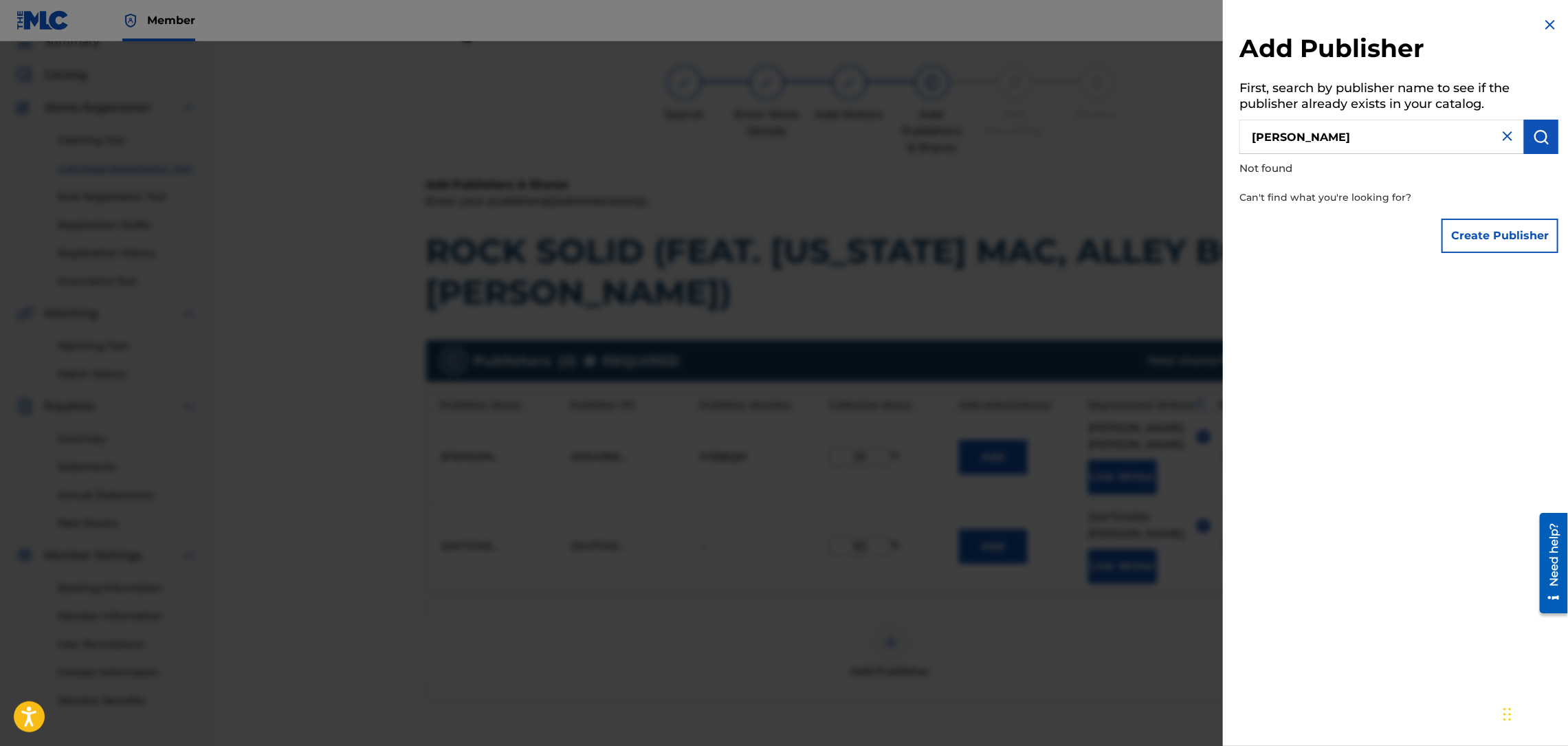
click at [1474, 236] on button "Create Publisher" at bounding box center [1500, 235] width 117 height 34
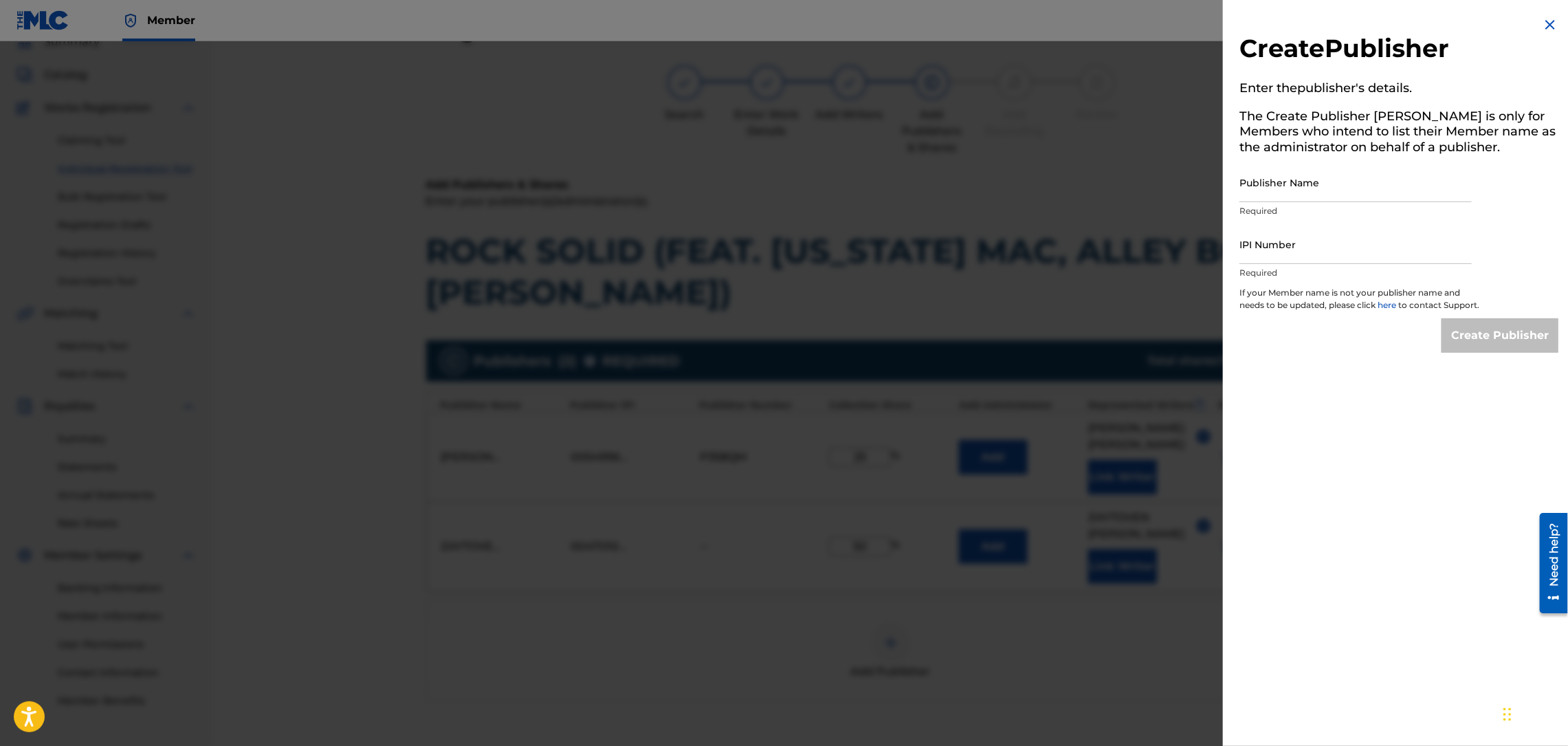
click at [1255, 255] on input "IPI Number" at bounding box center [1355, 244] width 232 height 39
paste input "00463083167"
type input "00463083167"
click at [1265, 197] on input "Publisher Name" at bounding box center [1355, 182] width 232 height 39
type input "RADRIC DAVIS"
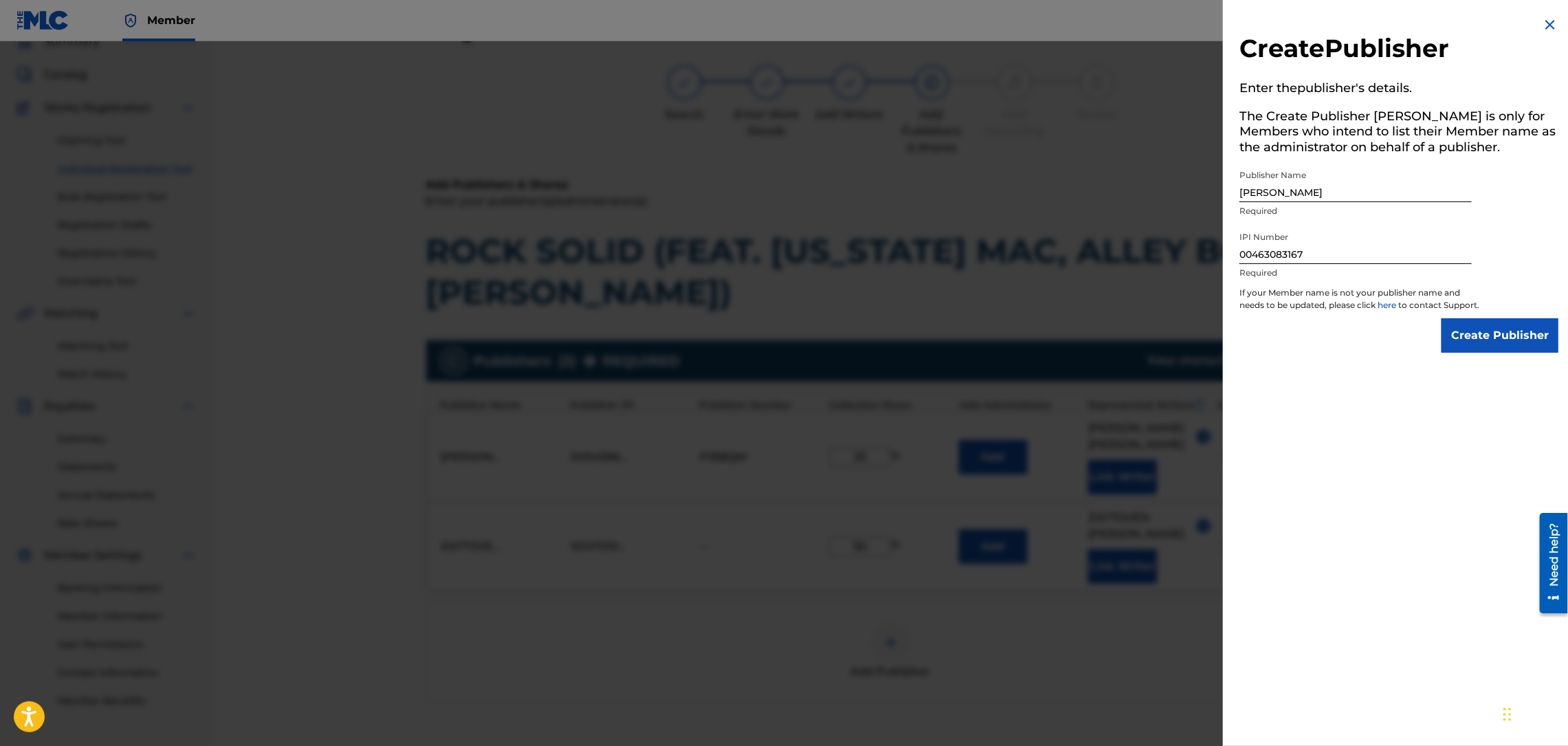
click at [1461, 346] on input "Create Publisher" at bounding box center [1500, 335] width 117 height 34
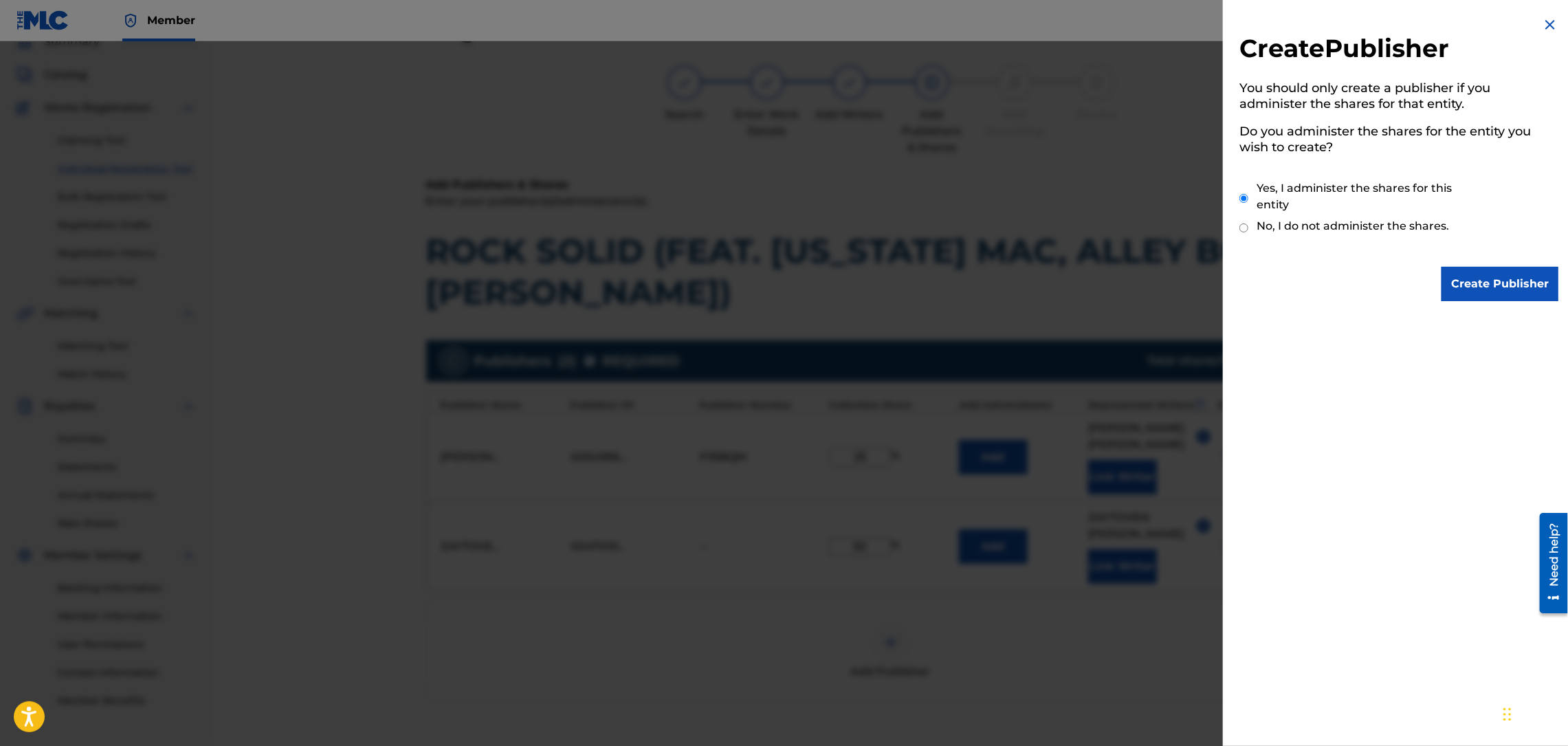
click at [1481, 277] on input "Create Publisher" at bounding box center [1500, 284] width 117 height 34
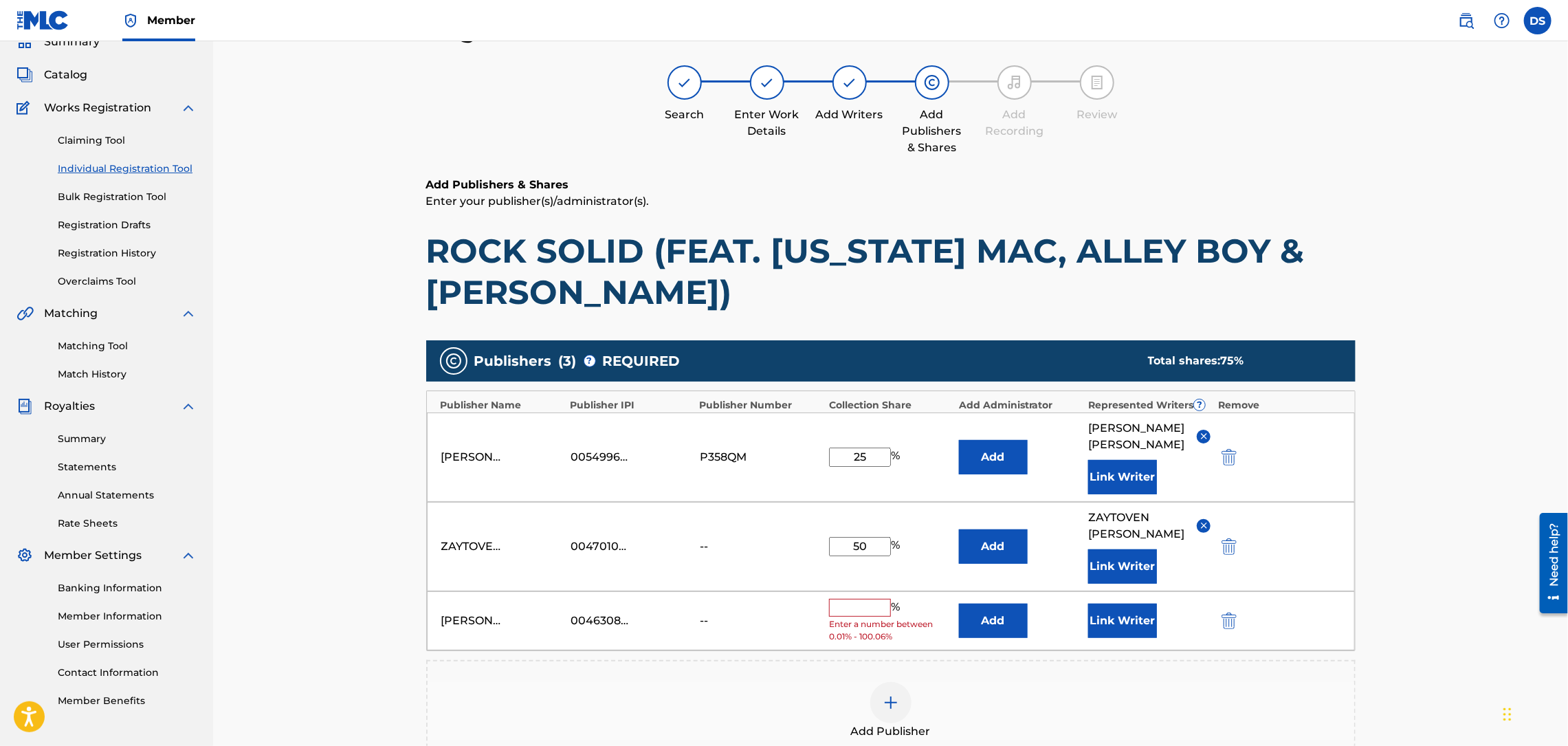
click at [855, 599] on input "text" at bounding box center [860, 607] width 62 height 18
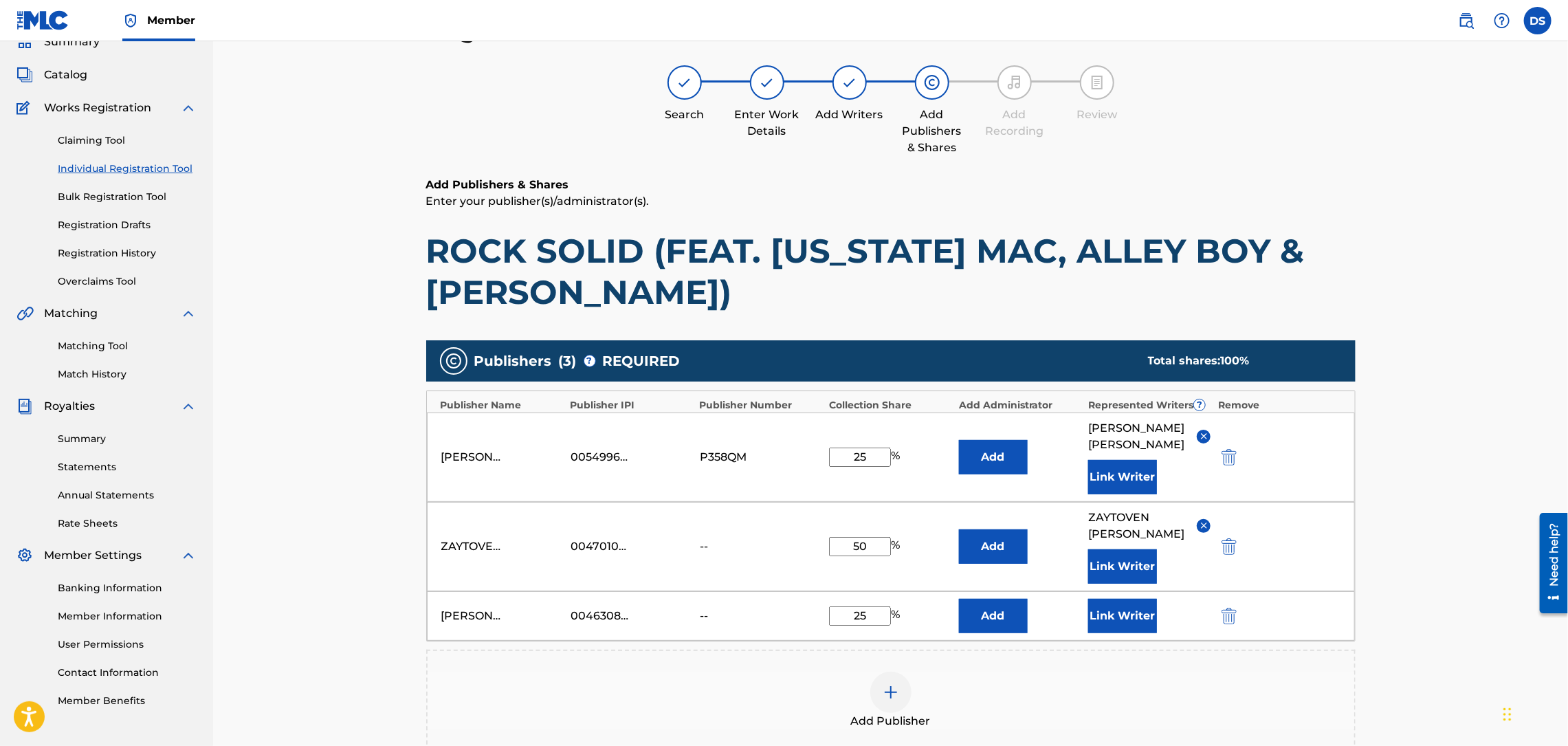
type input "2"
type input "30"
click at [1119, 599] on button "Link Writer" at bounding box center [1122, 616] width 68 height 34
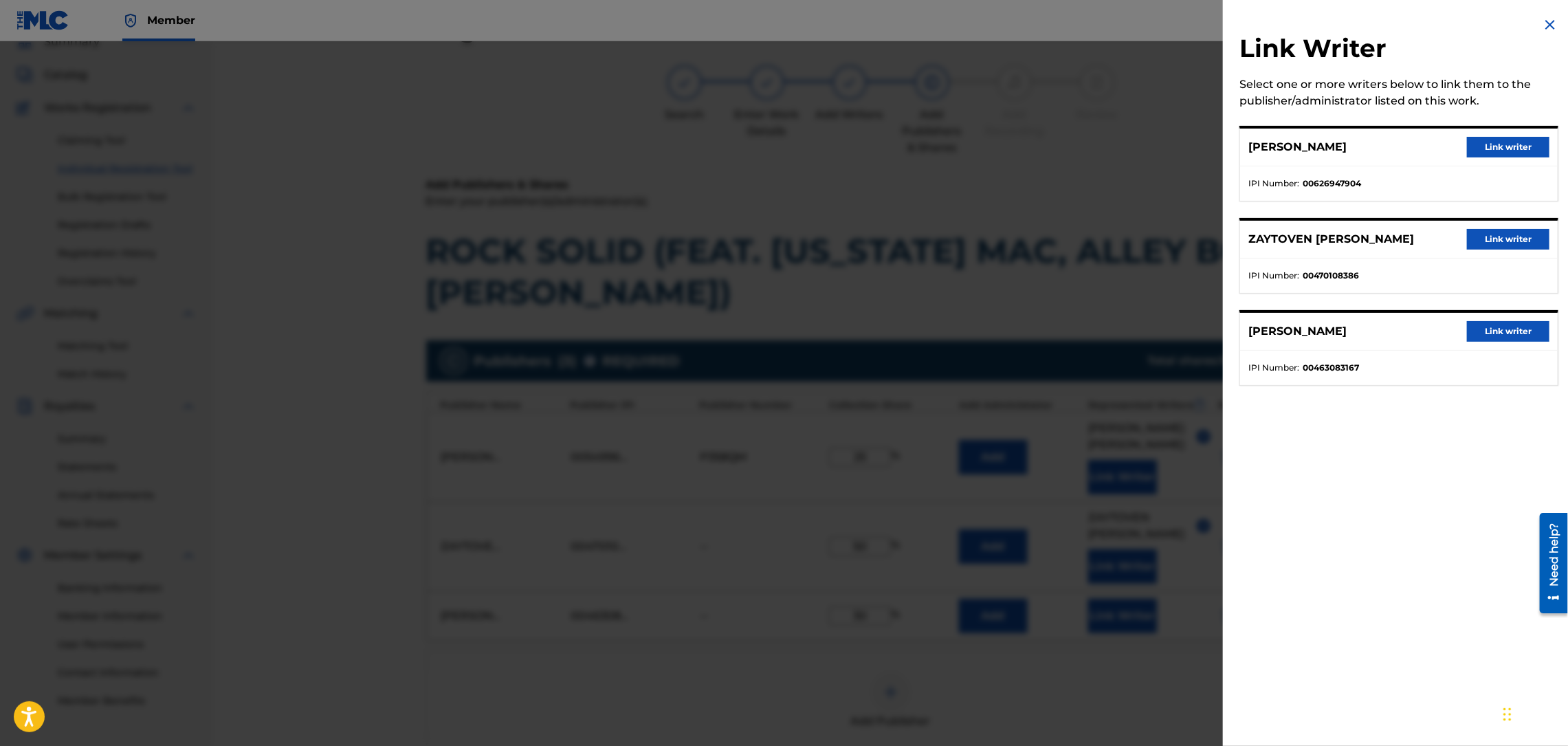
click at [1492, 328] on button "Link writer" at bounding box center [1508, 331] width 82 height 21
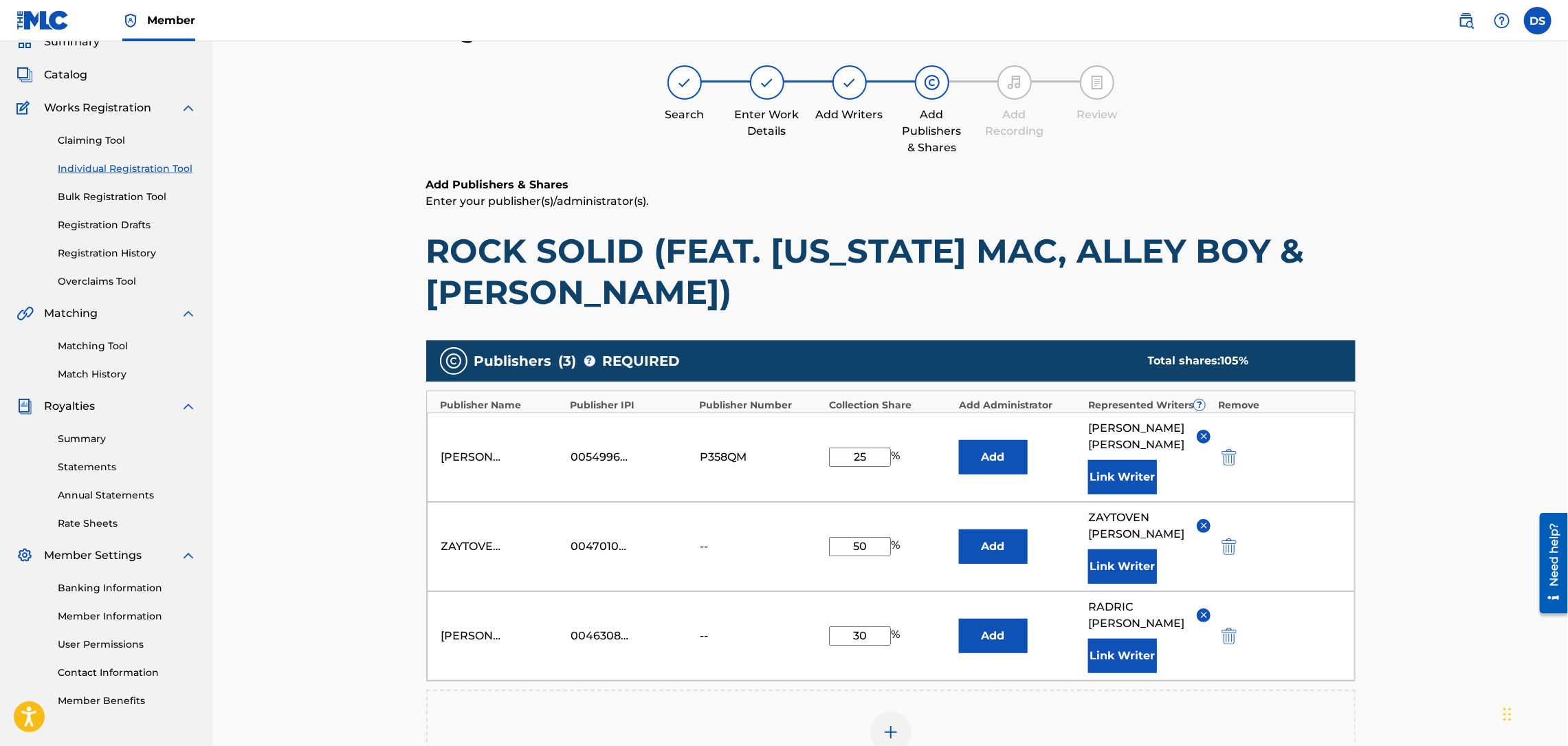
click at [867, 449] on input "25" at bounding box center [860, 457] width 62 height 19
click at [1388, 528] on div "Register Work Search Enter Work Details Add Writers Add Publishers & Shares Add…" at bounding box center [890, 464] width 1355 height 968
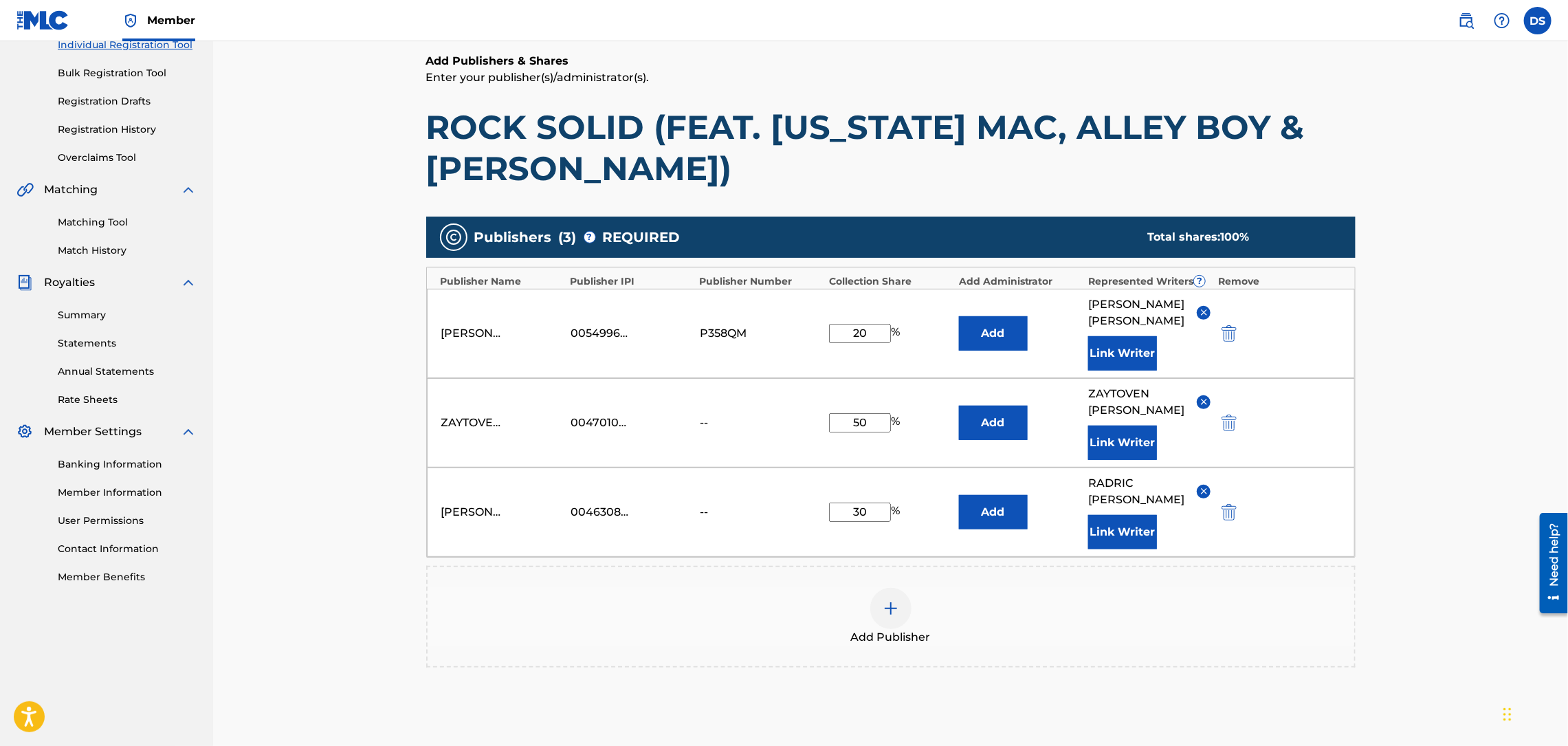
scroll to position [227, 0]
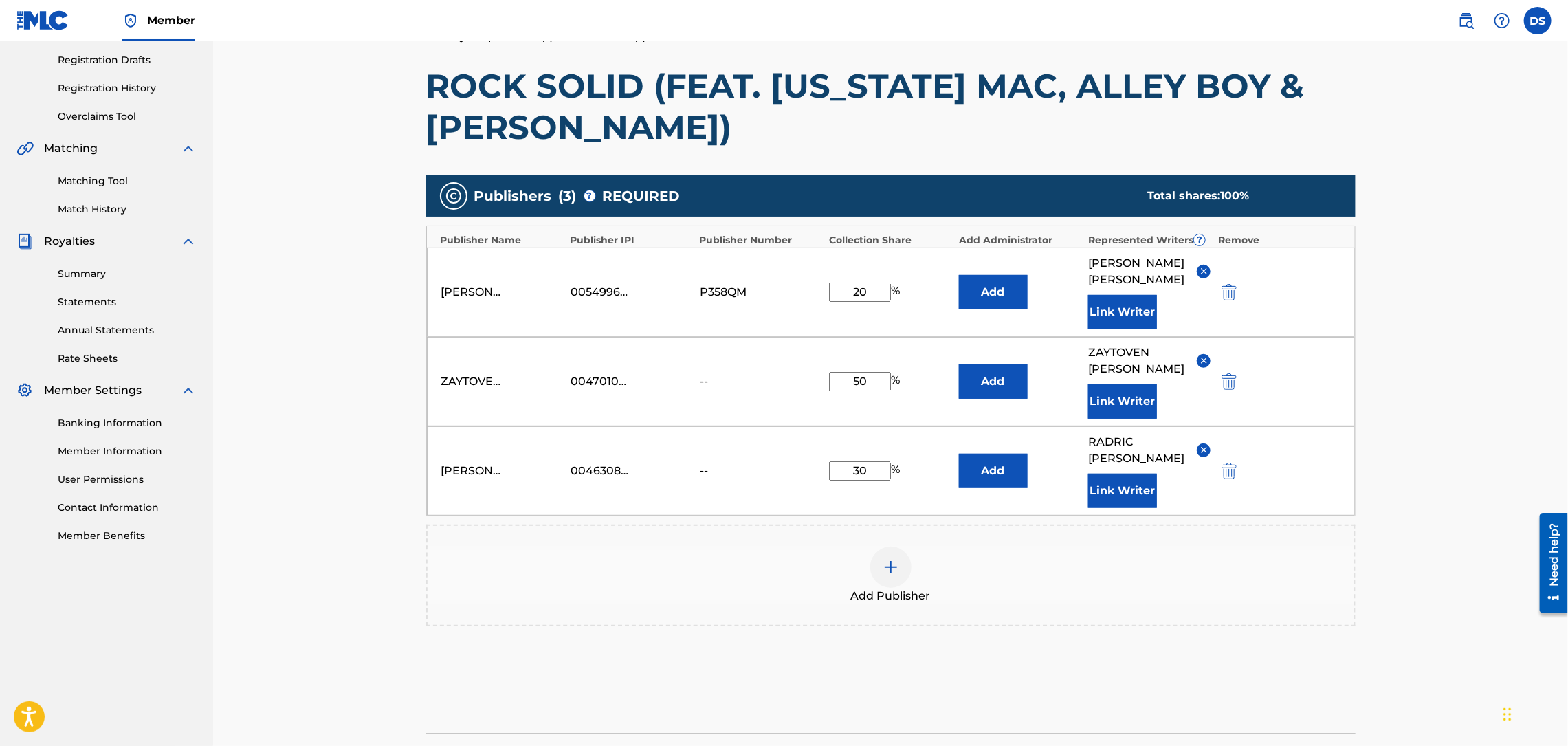
click at [879, 282] on input "20" at bounding box center [860, 292] width 62 height 19
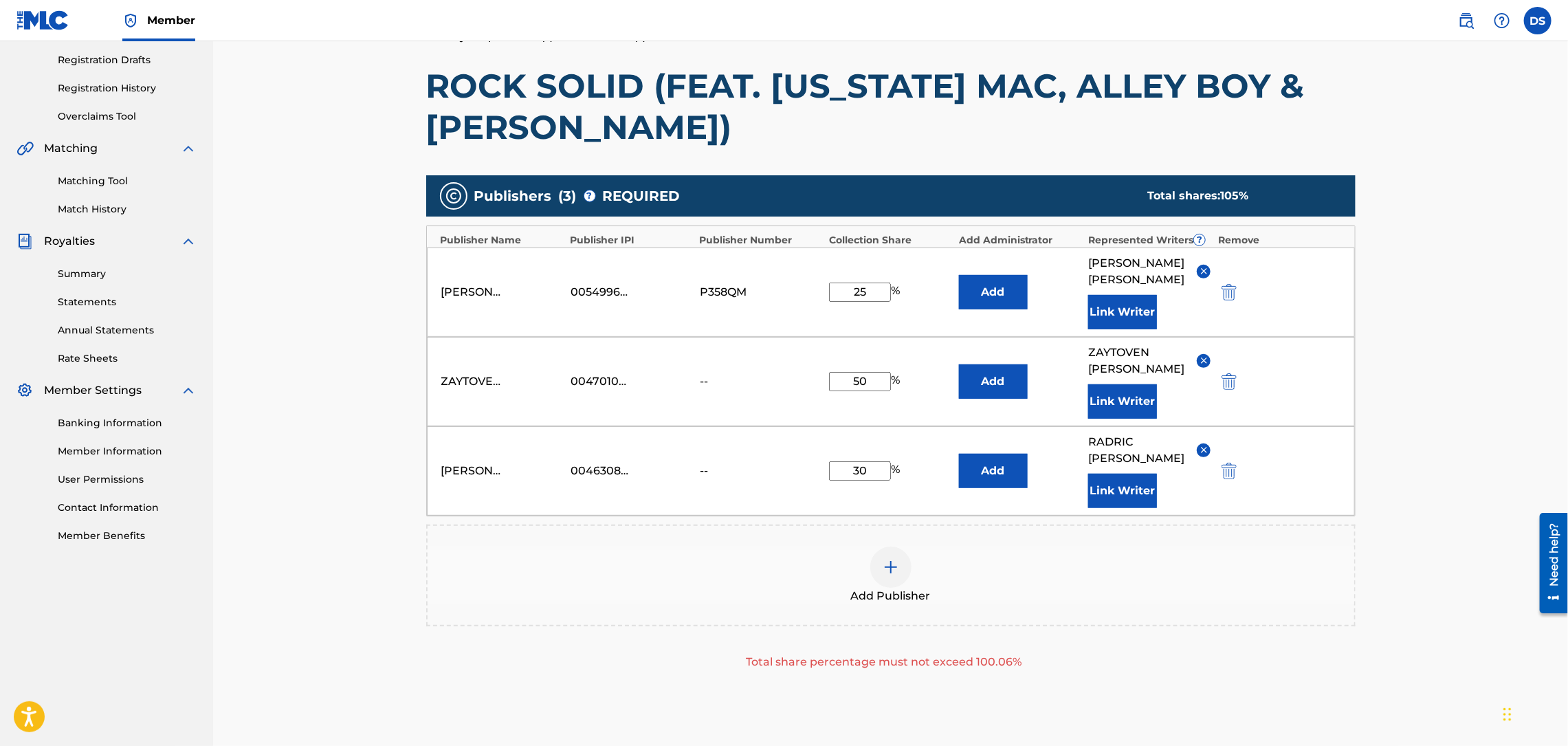
type input "25"
click at [865, 461] on input "30" at bounding box center [860, 470] width 62 height 19
type input "3"
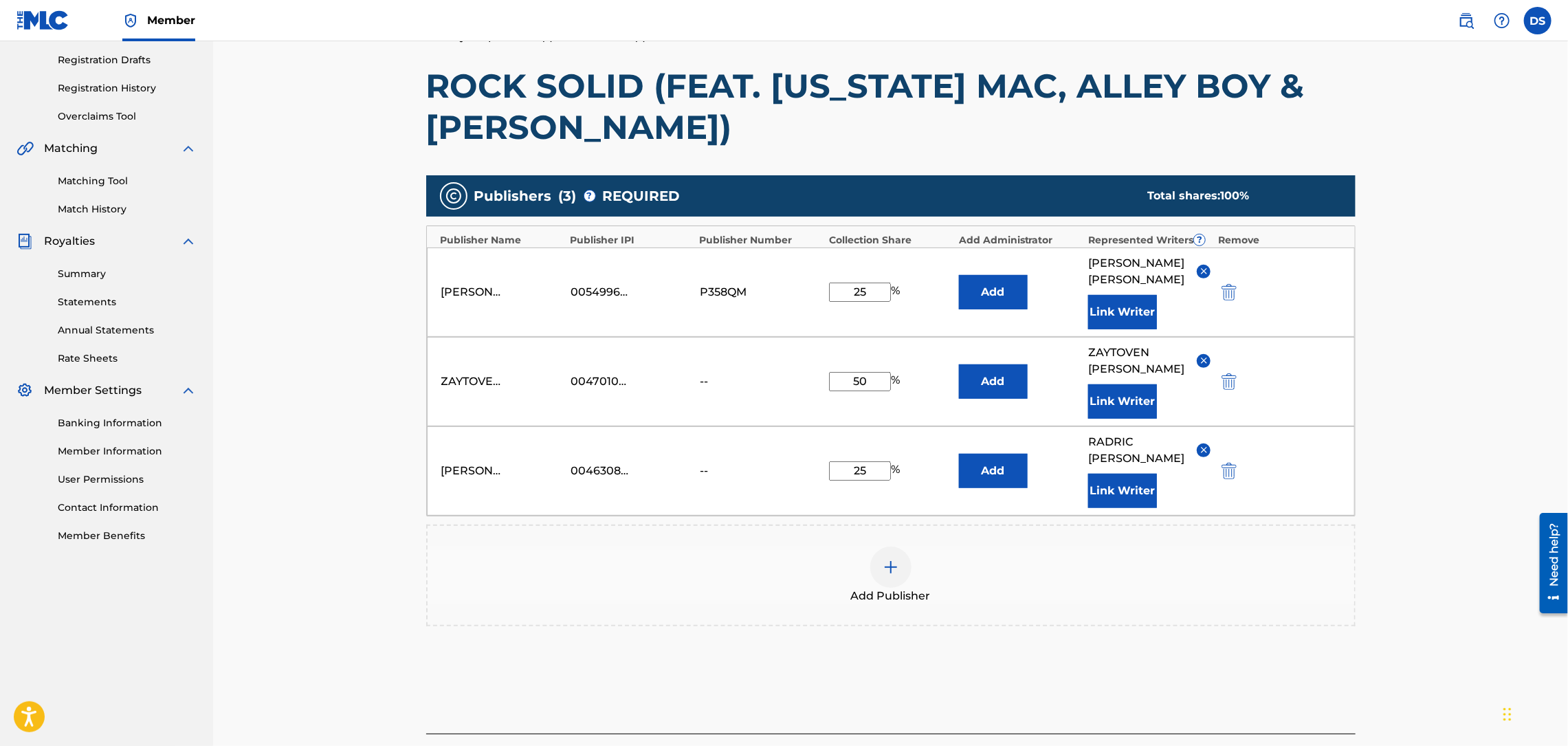
type input "25"
click at [1002, 278] on button "Add" at bounding box center [993, 292] width 68 height 34
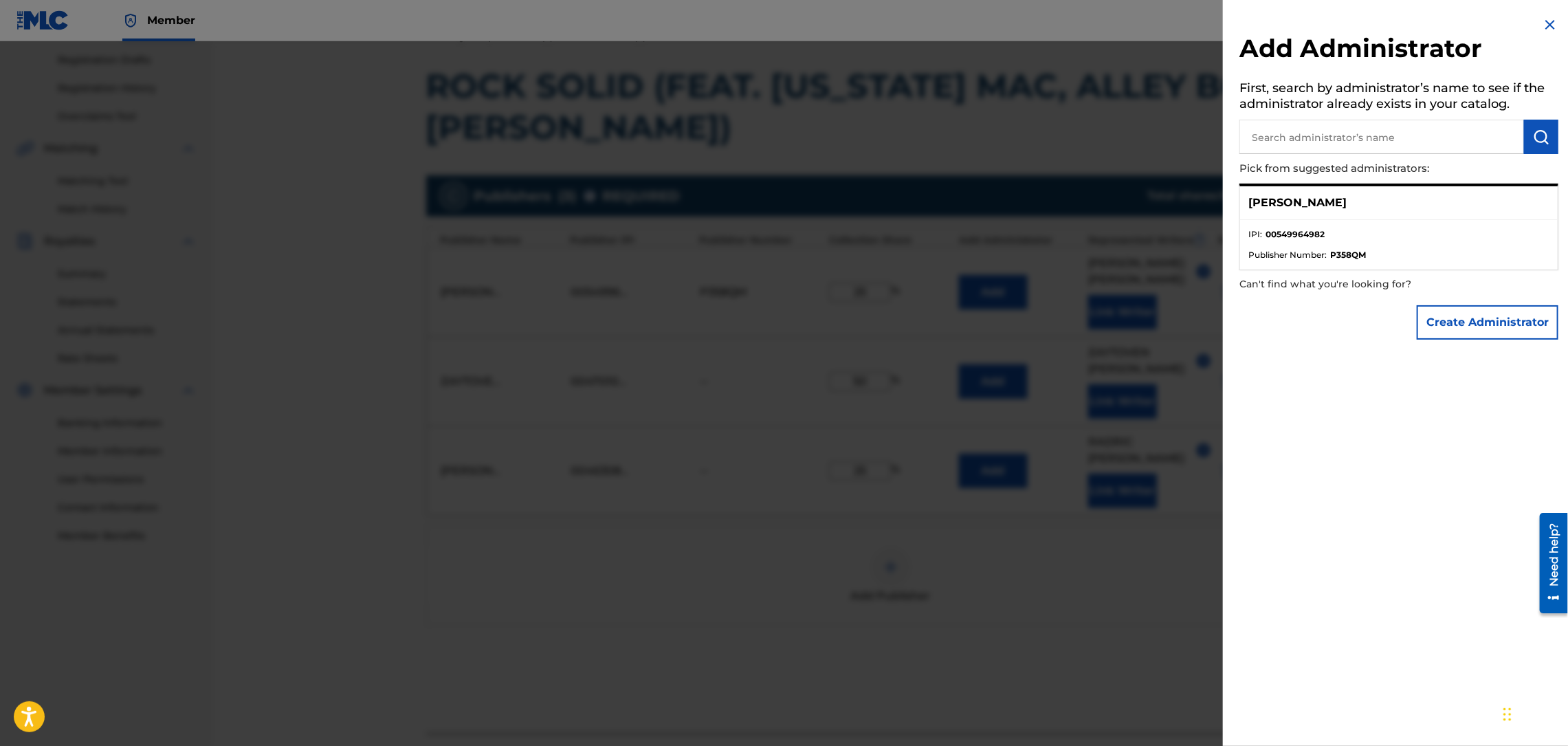
click at [1458, 317] on button "Create Administrator" at bounding box center [1487, 322] width 142 height 34
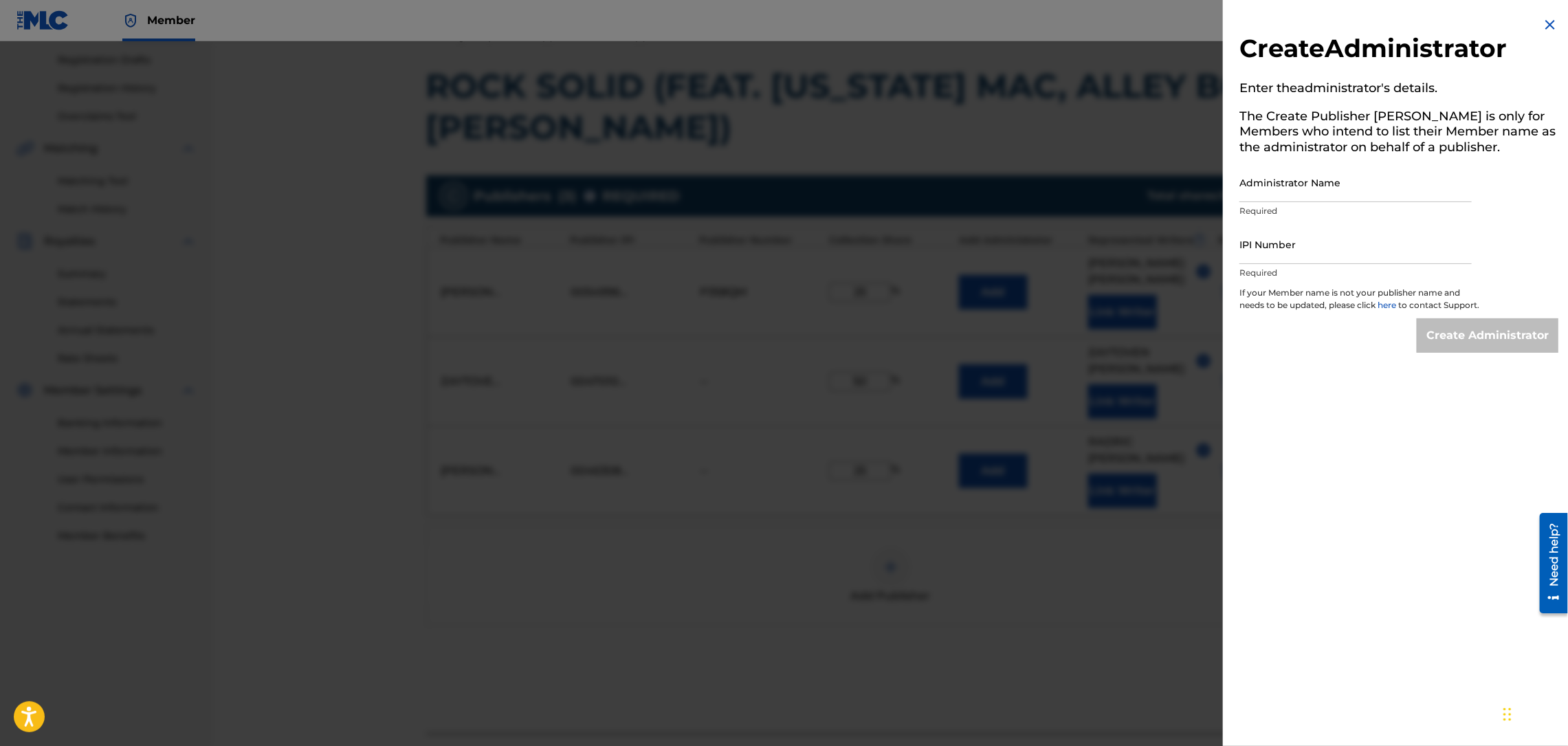
click at [1341, 253] on input "IPI Number" at bounding box center [1355, 244] width 232 height 39
type input "00549964982"
click at [1313, 186] on input "Administrator Name" at bounding box center [1355, 182] width 232 height 39
type input "MONTANADAMAC MUSIC PUBLISHING"
click at [1438, 352] on input "Create Administrator" at bounding box center [1487, 335] width 142 height 34
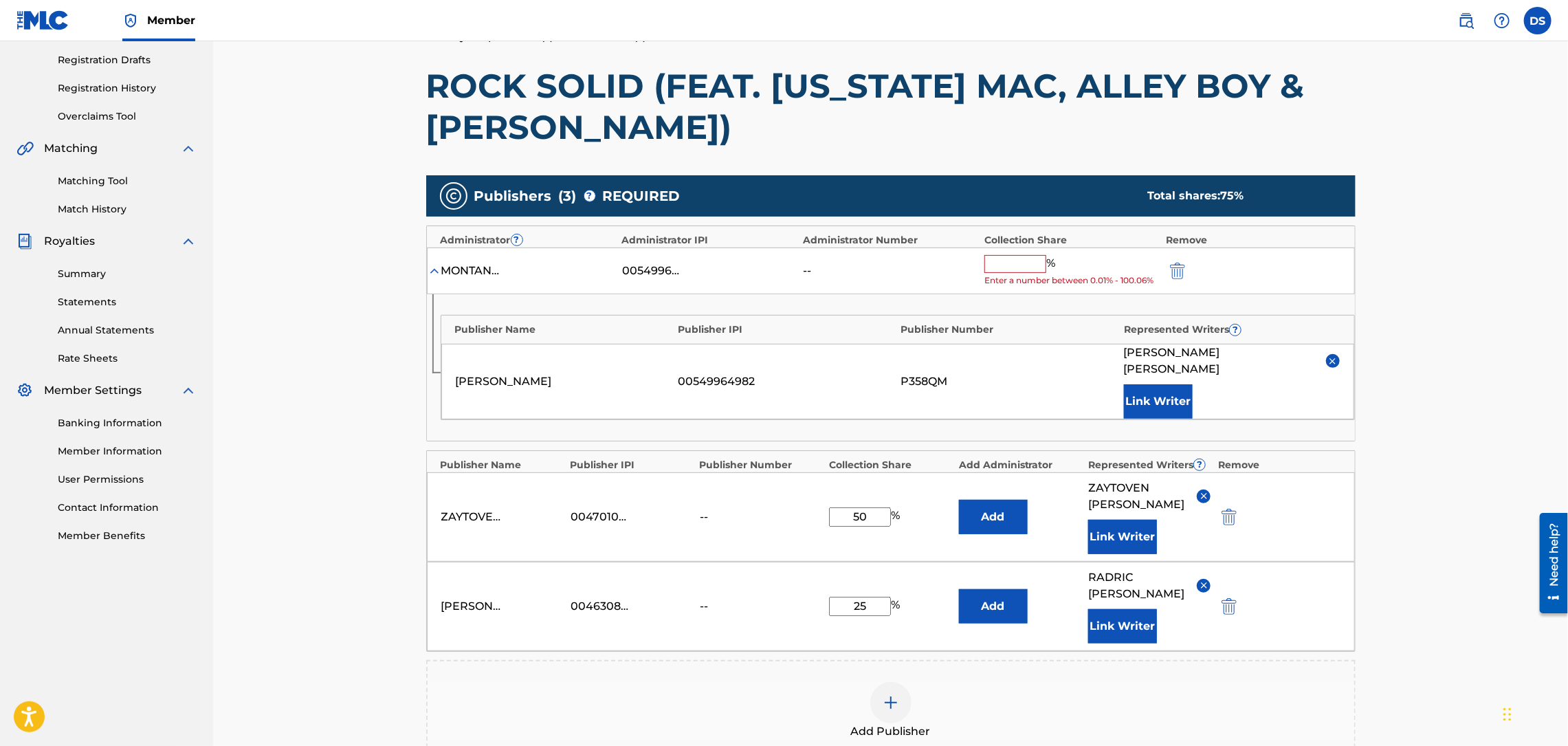
click at [1025, 268] on input "text" at bounding box center [1015, 263] width 62 height 18
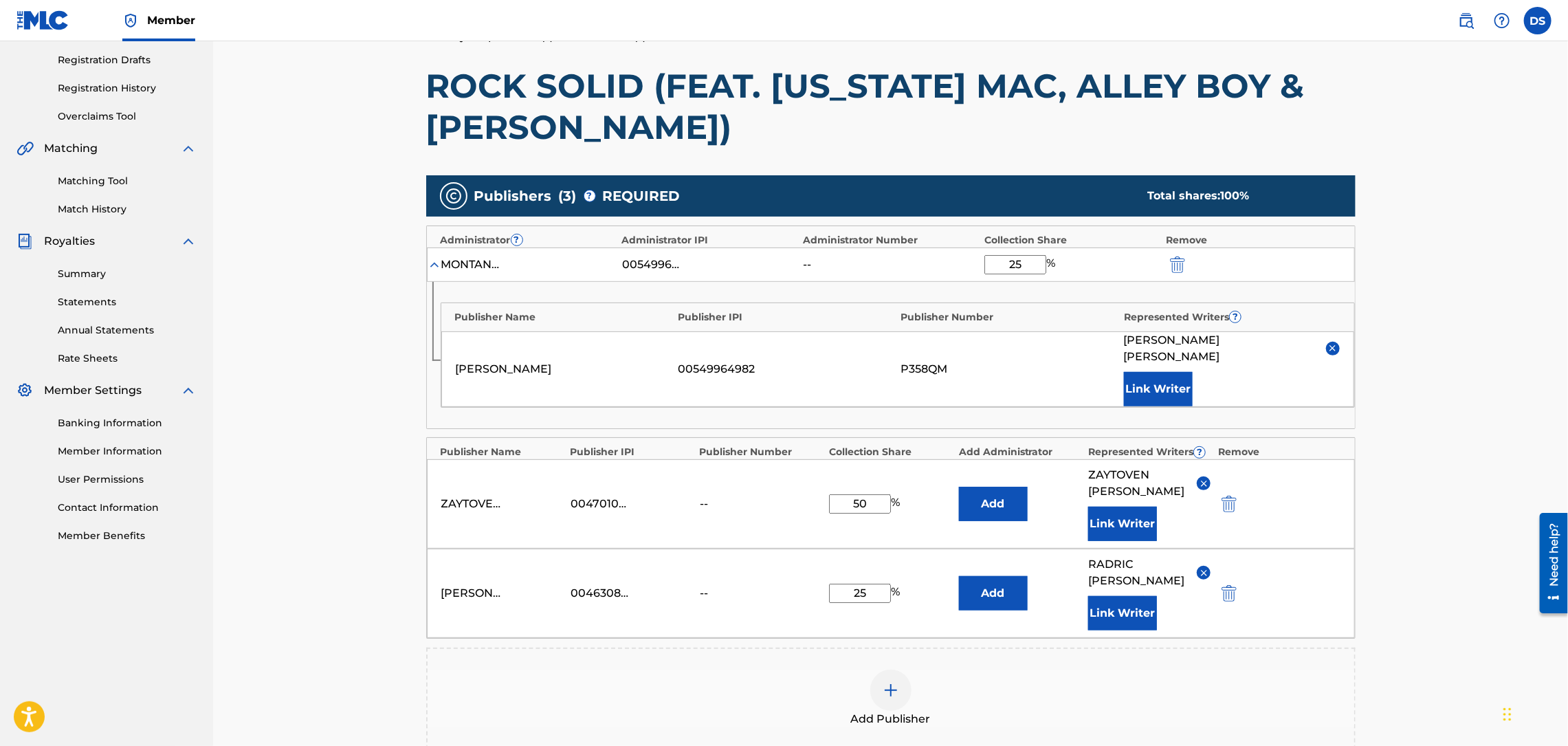
type input "25"
click at [1405, 206] on div "Register Work Search Enter Work Details Add Writers Add Publishers & Shares Add…" at bounding box center [890, 360] width 1355 height 1092
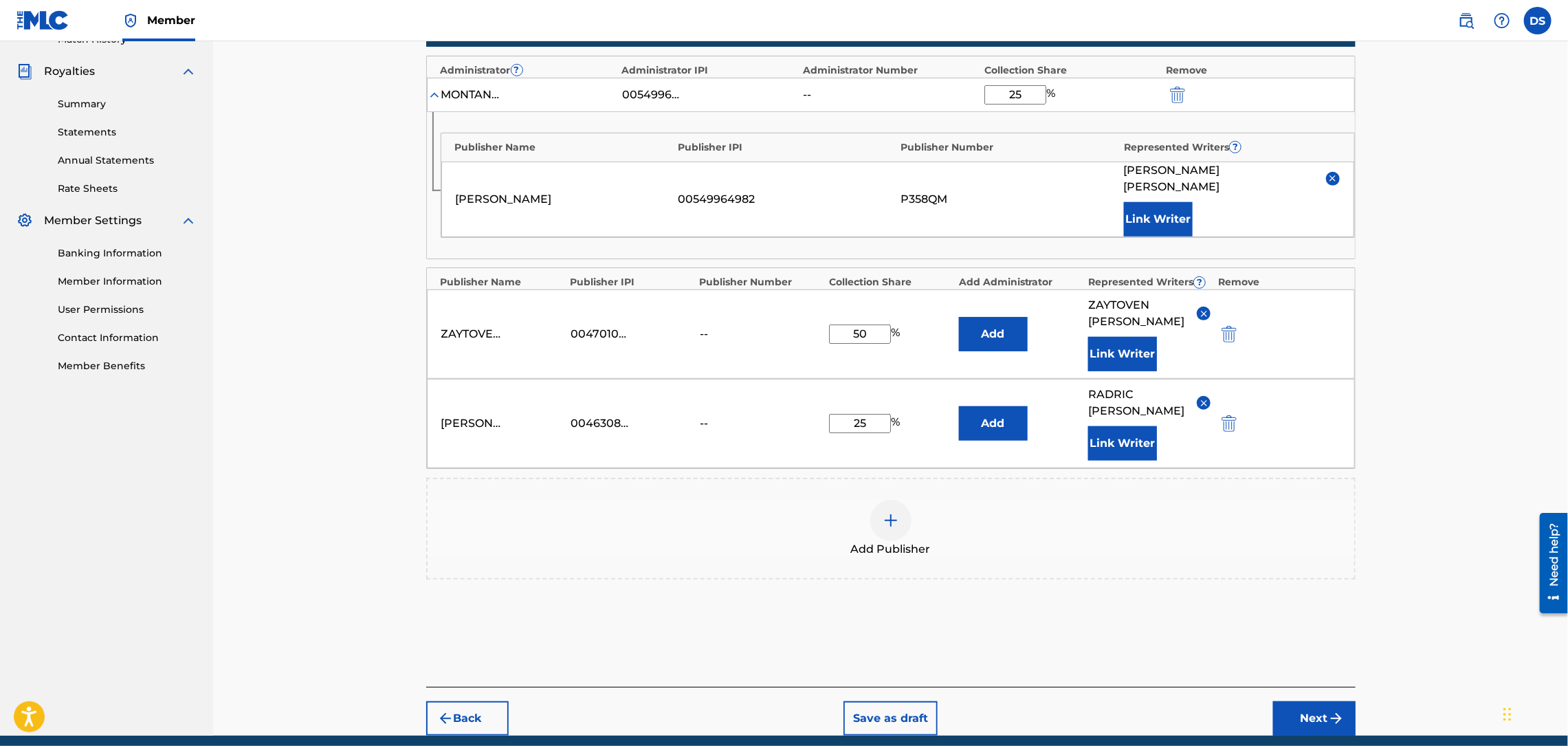
scroll to position [421, 0]
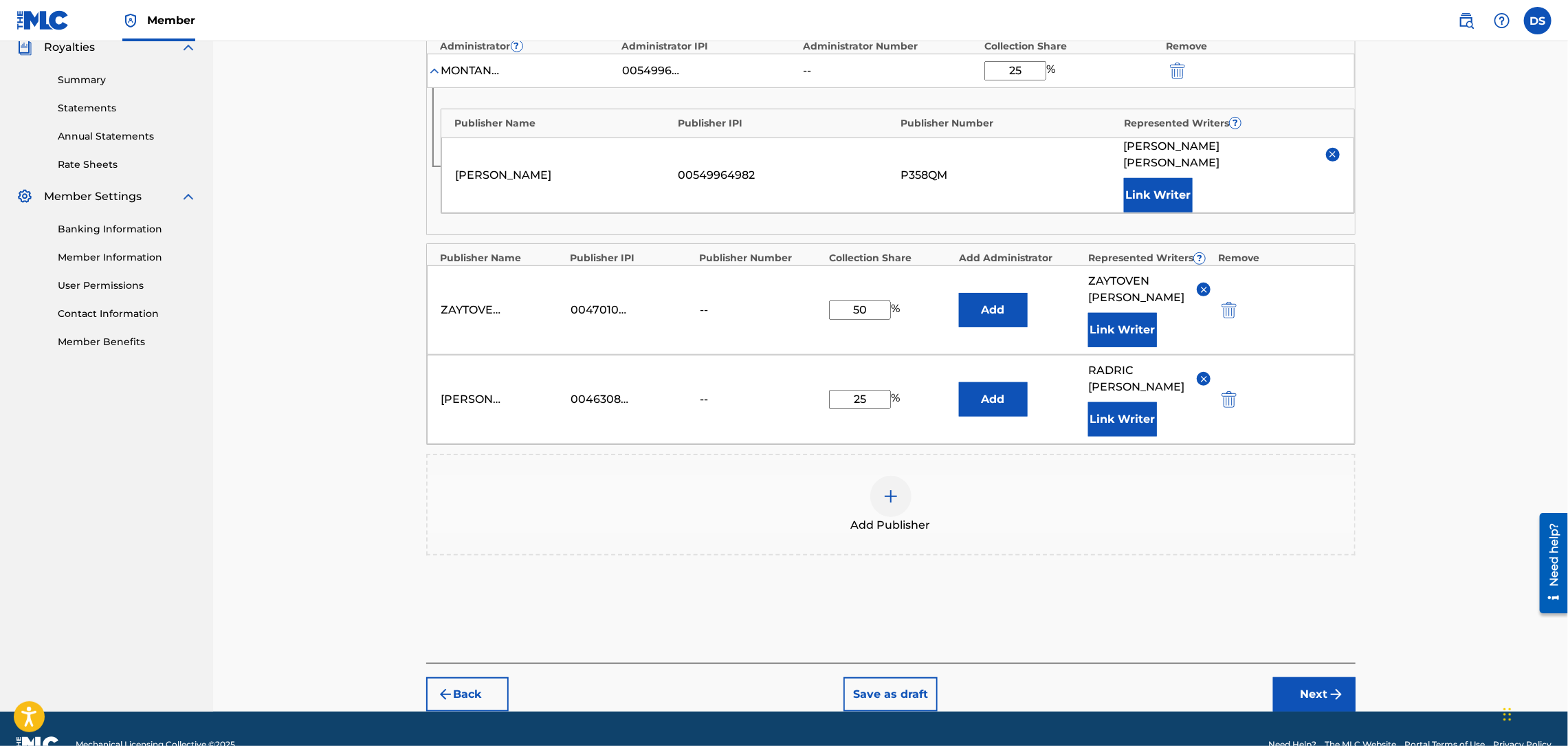
click at [1306, 677] on button "Next" at bounding box center [1314, 694] width 82 height 34
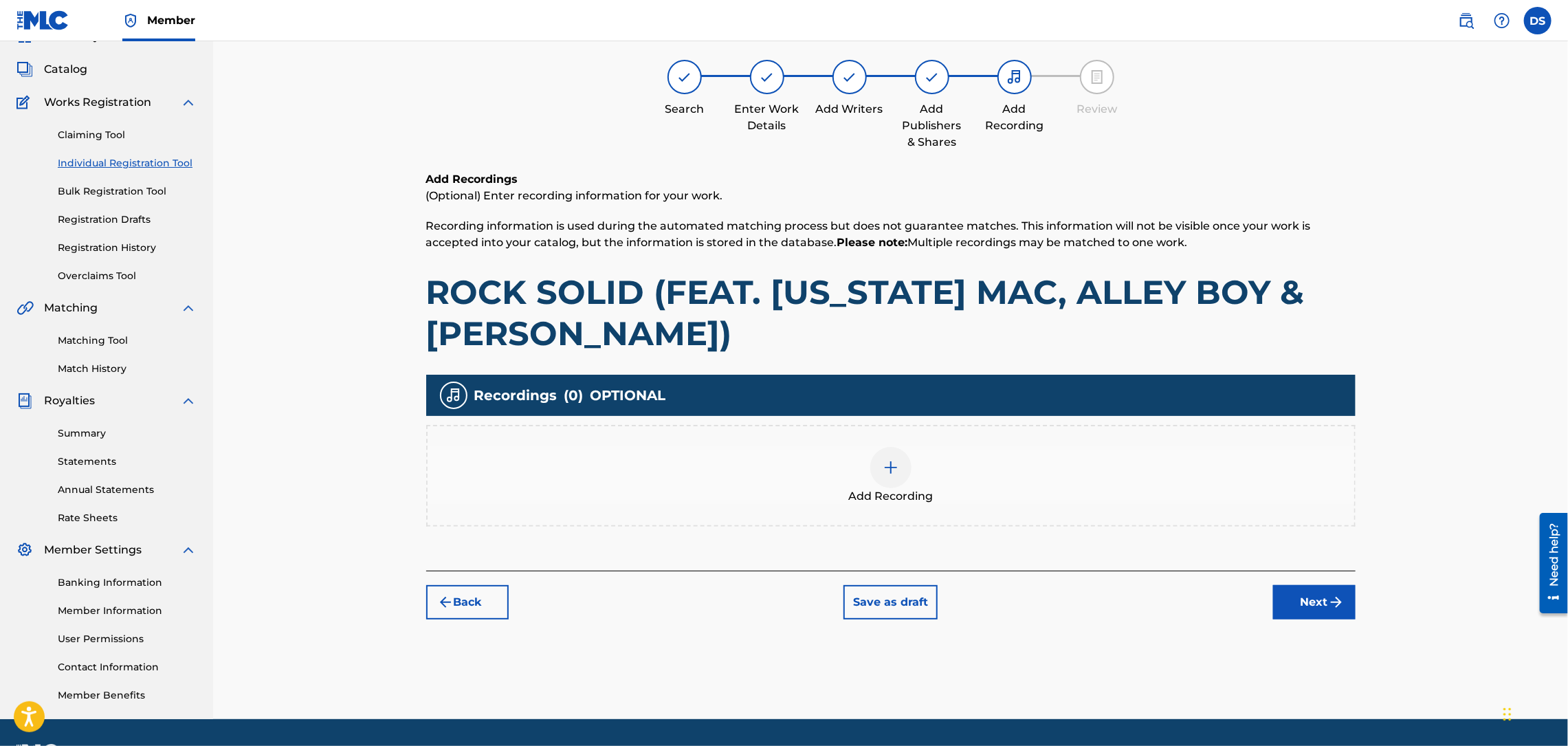
scroll to position [62, 0]
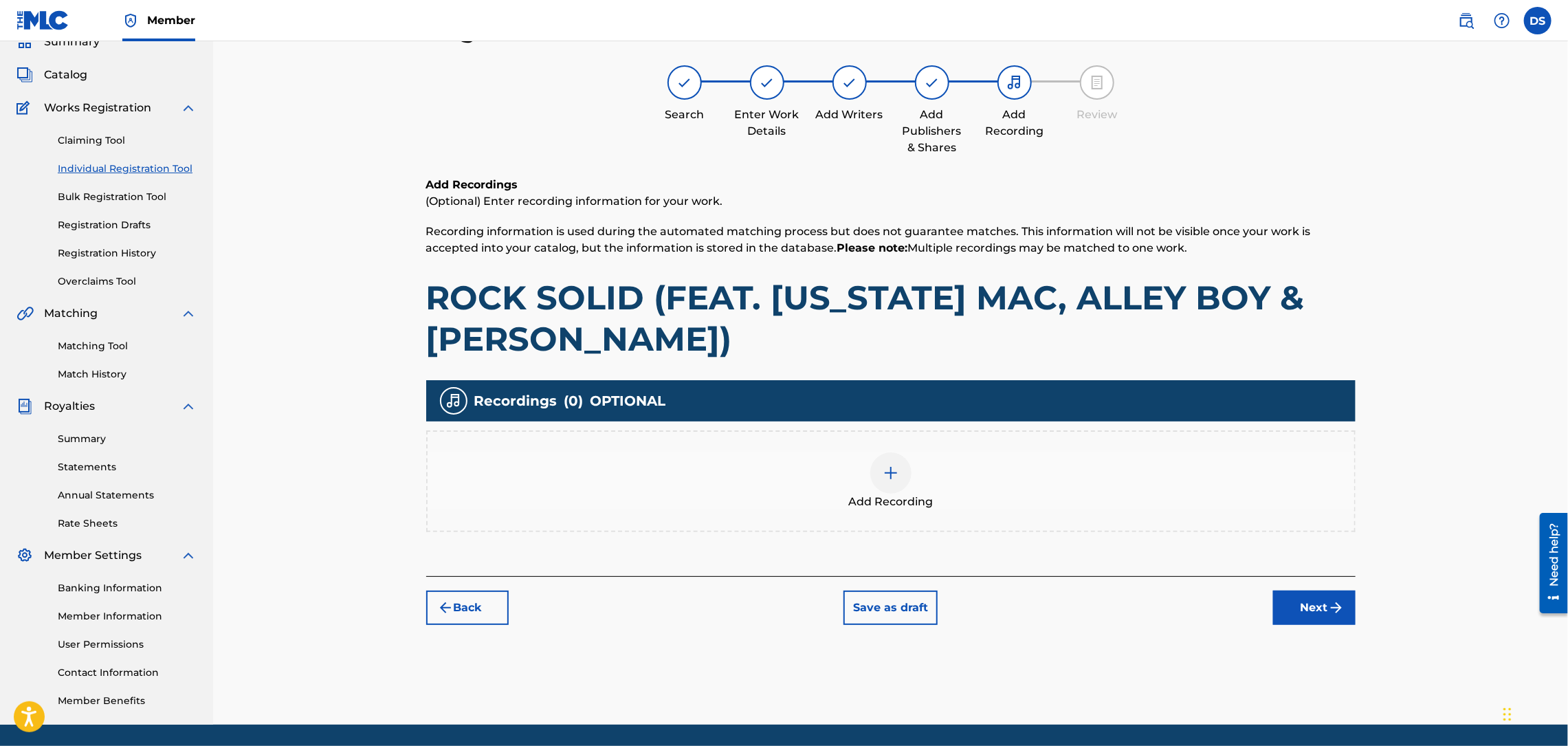
click at [887, 461] on div at bounding box center [891, 473] width 41 height 41
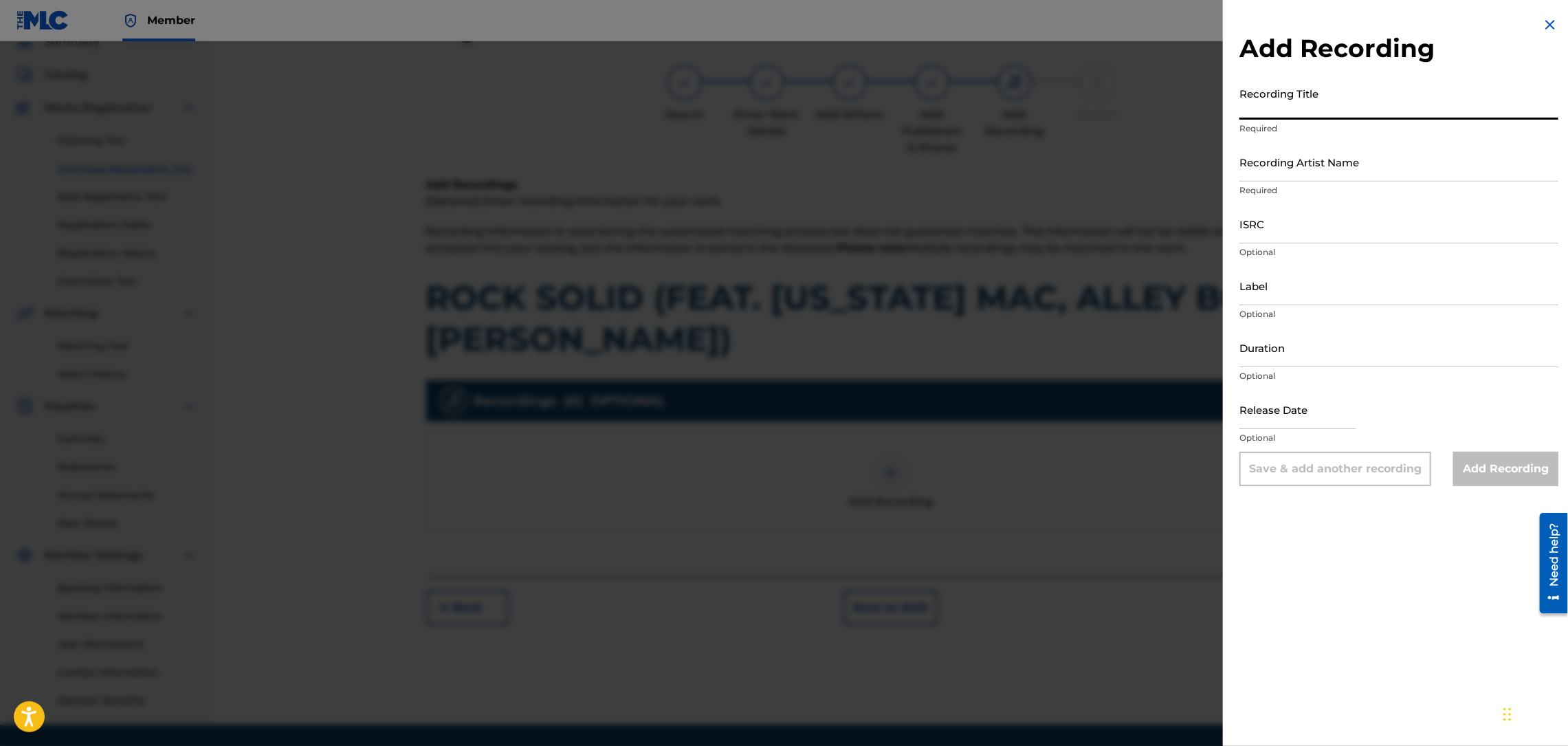
click at [1277, 109] on input "Recording Title" at bounding box center [1398, 100] width 319 height 39
paste input "00463083167"
type input "00463083167"
click at [1286, 238] on input "ISRC" at bounding box center [1398, 223] width 319 height 39
paste input "USZEG1502255"
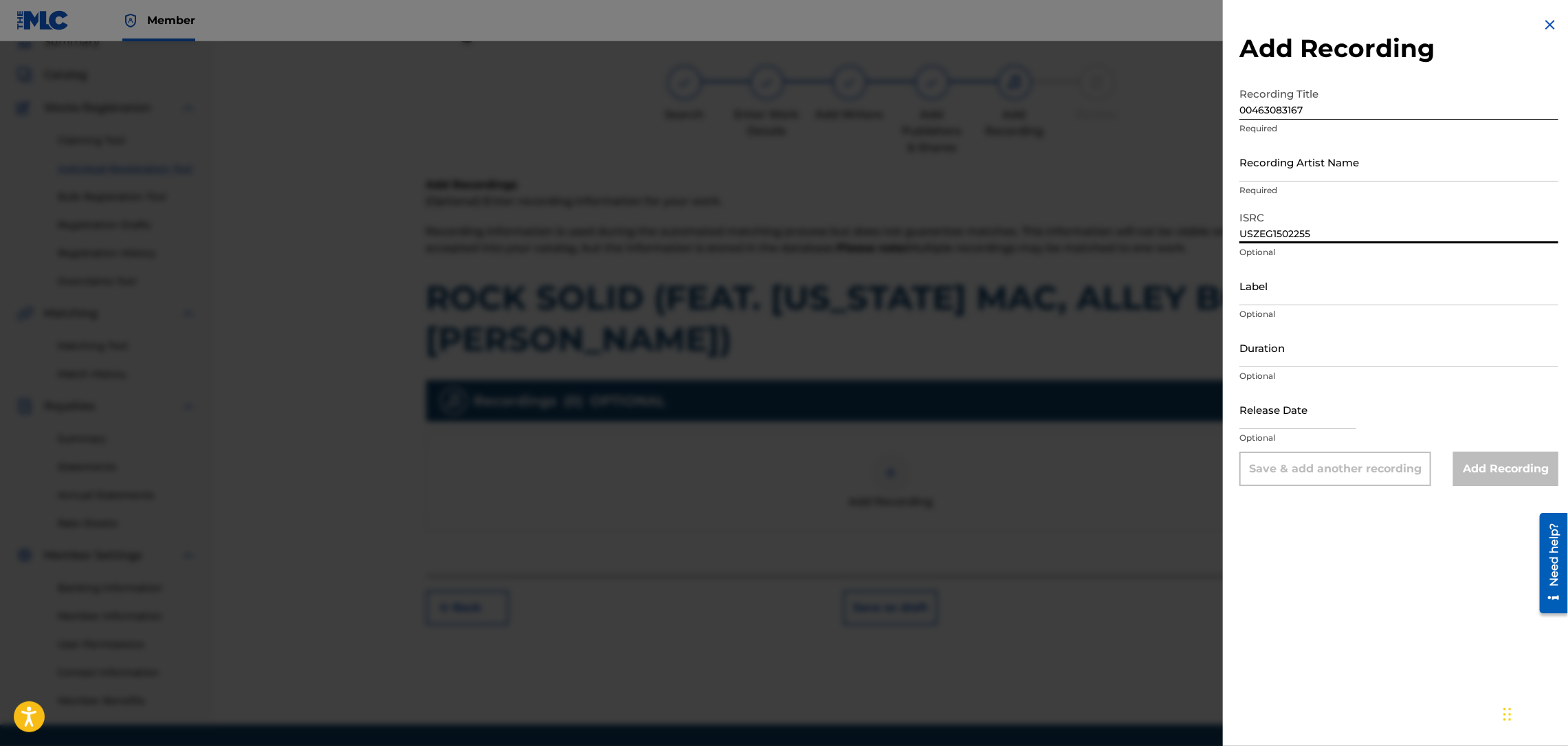
type input "USZEG1502255"
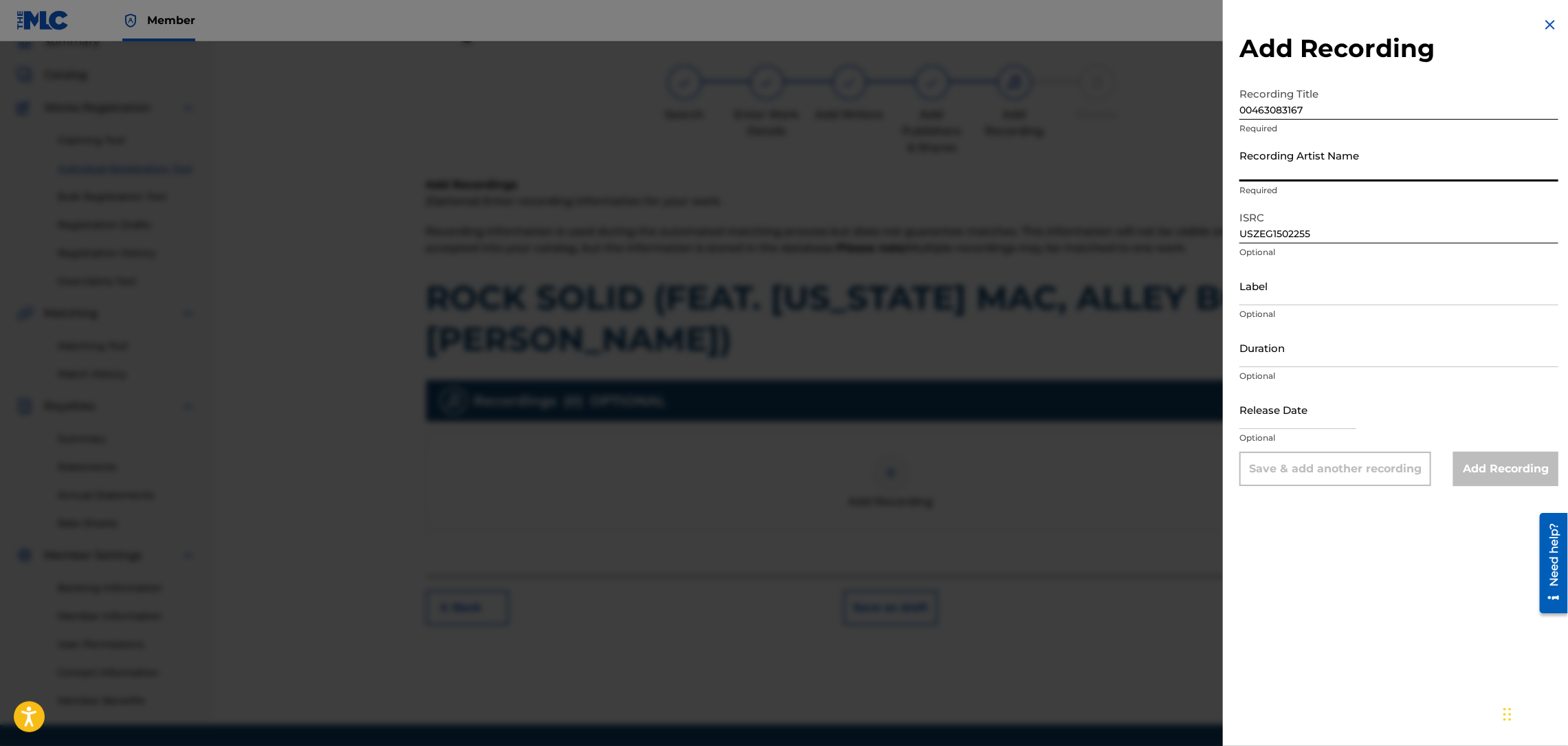
click at [1277, 168] on input "Recording Artist Name" at bounding box center [1398, 161] width 319 height 39
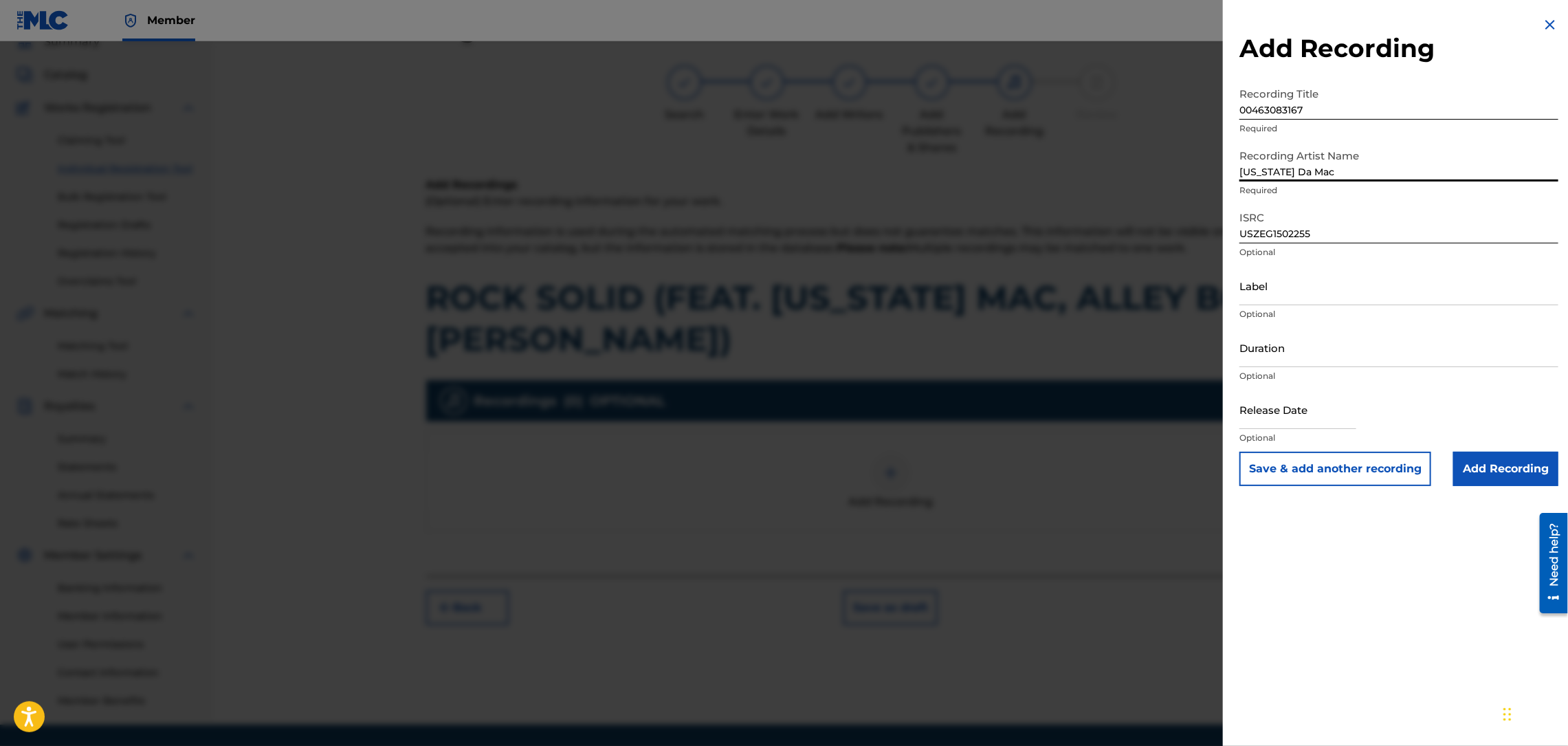
click at [1245, 174] on input "Montana Da Mac" at bounding box center [1398, 161] width 319 height 39
click at [1239, 174] on input "Montana Da Mac" at bounding box center [1398, 161] width 319 height 39
click at [1525, 174] on input "GUCCI MANE, Montana Da Mac, YUNG RALPH, ALLEY BOY, FRESH" at bounding box center [1398, 161] width 319 height 39
click at [1522, 173] on input "GUCCI MANE, Montana Da Mac, YUNG RALPH, ALLEY BOY, FRESH" at bounding box center [1398, 161] width 319 height 39
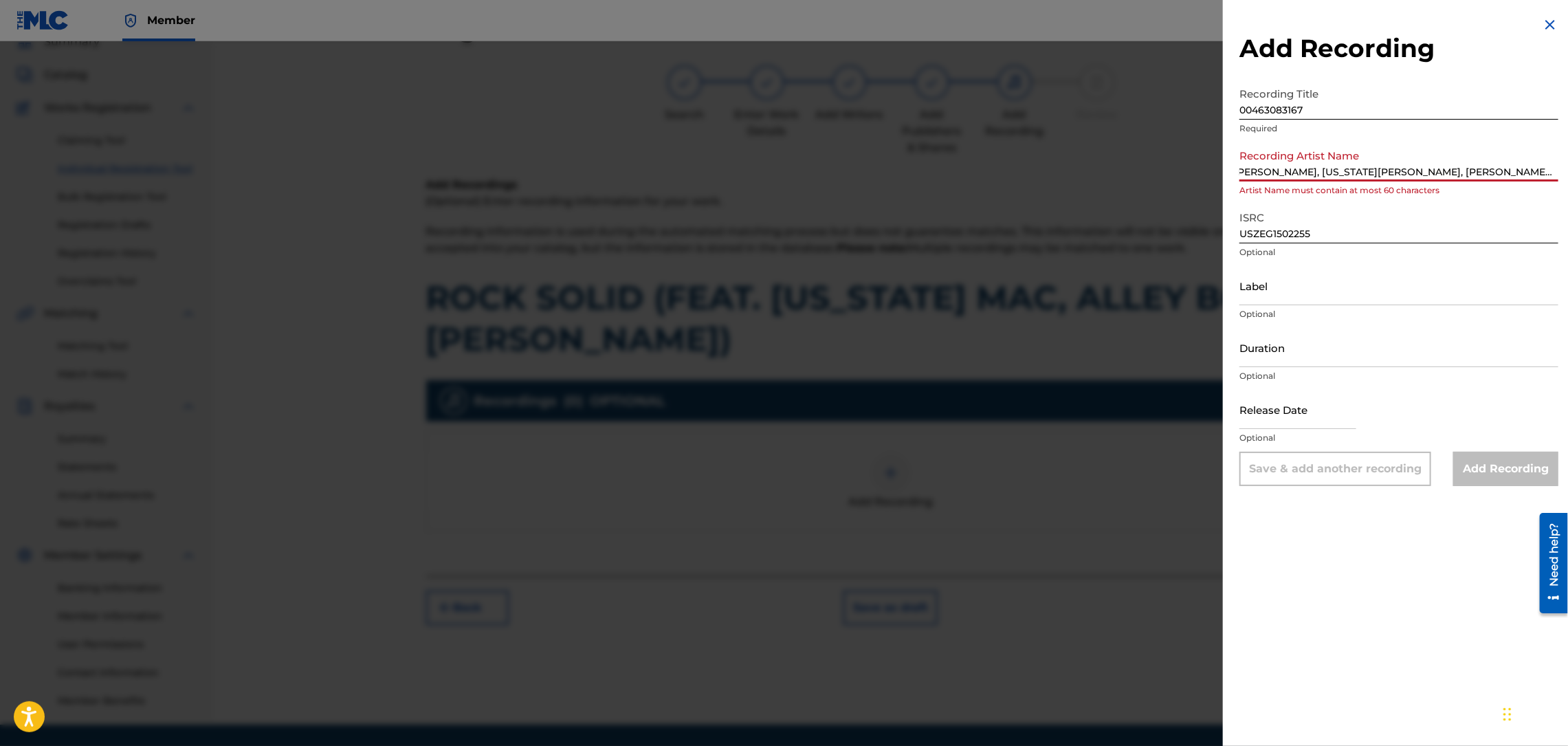
click at [1520, 171] on input "GUCCI MANE, Montana Da Mac, YUNG RALPH, ALLEY BOY, YUNG FRESH" at bounding box center [1398, 161] width 319 height 39
click at [1499, 170] on input "GUCCI MANE, Montana Da Mac, YUNG RALPH, ALLEY BOY, YUNG FRESH" at bounding box center [1398, 161] width 319 height 39
click at [1495, 170] on input "GUCCI MANE, Montana Da Mac, YUNG RALPH, ALLEY BOY, YUNG FRESH" at bounding box center [1398, 161] width 319 height 39
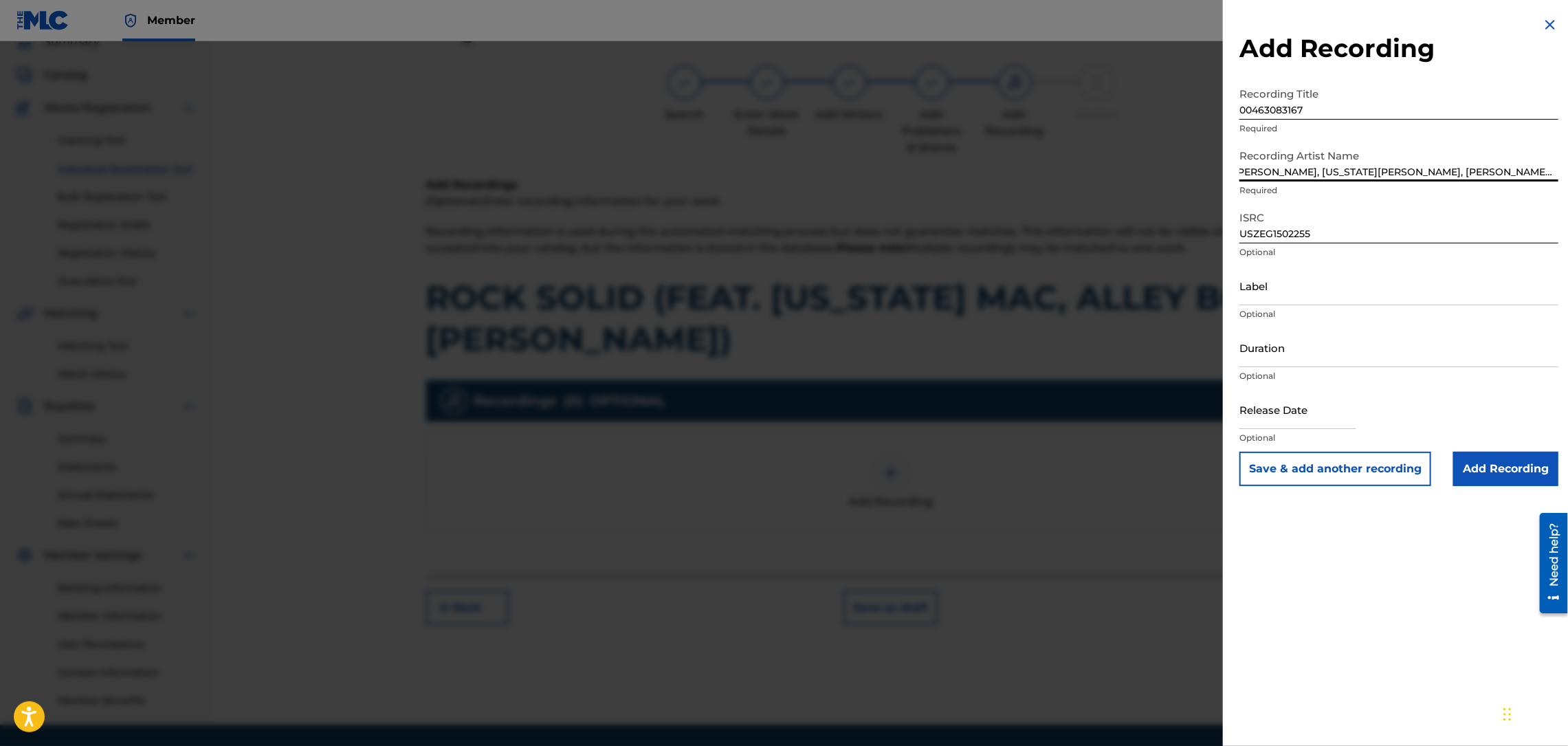
type input "GUCCI MANE, Montana Da Mac, YUNG RALPH, ALLEYBOY, YUNG FRESH"
drag, startPoint x: 1318, startPoint y: 108, endPoint x: 1199, endPoint y: 116, distance: 119.3
click at [1199, 116] on div "Add Recording Recording Title 00463083167 Required Recording Artist Name GUCCI …" at bounding box center [784, 394] width 1568 height 705
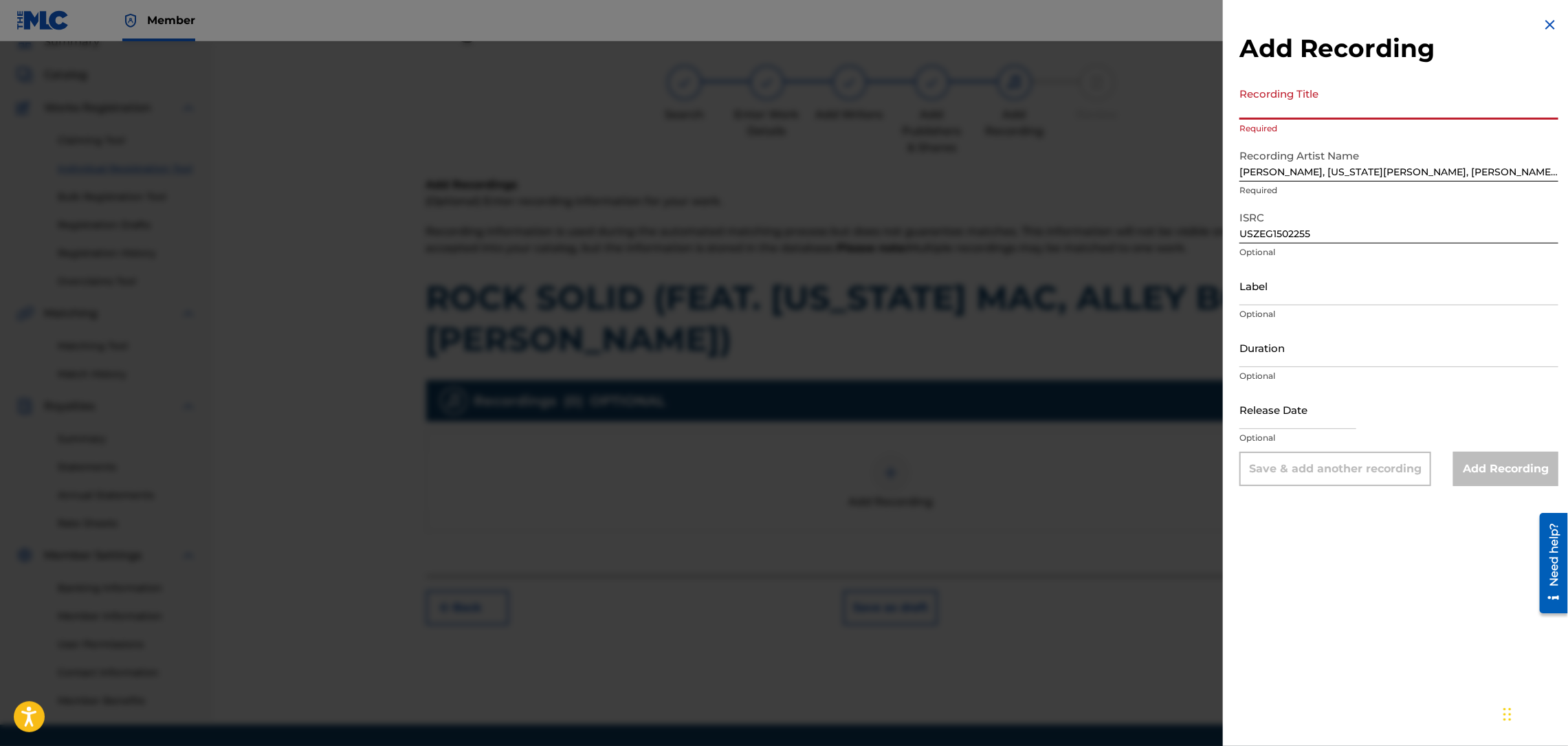
paste input "Rock Solid (feat. Montana Mac, Alley Boy & Yung Ralph)"
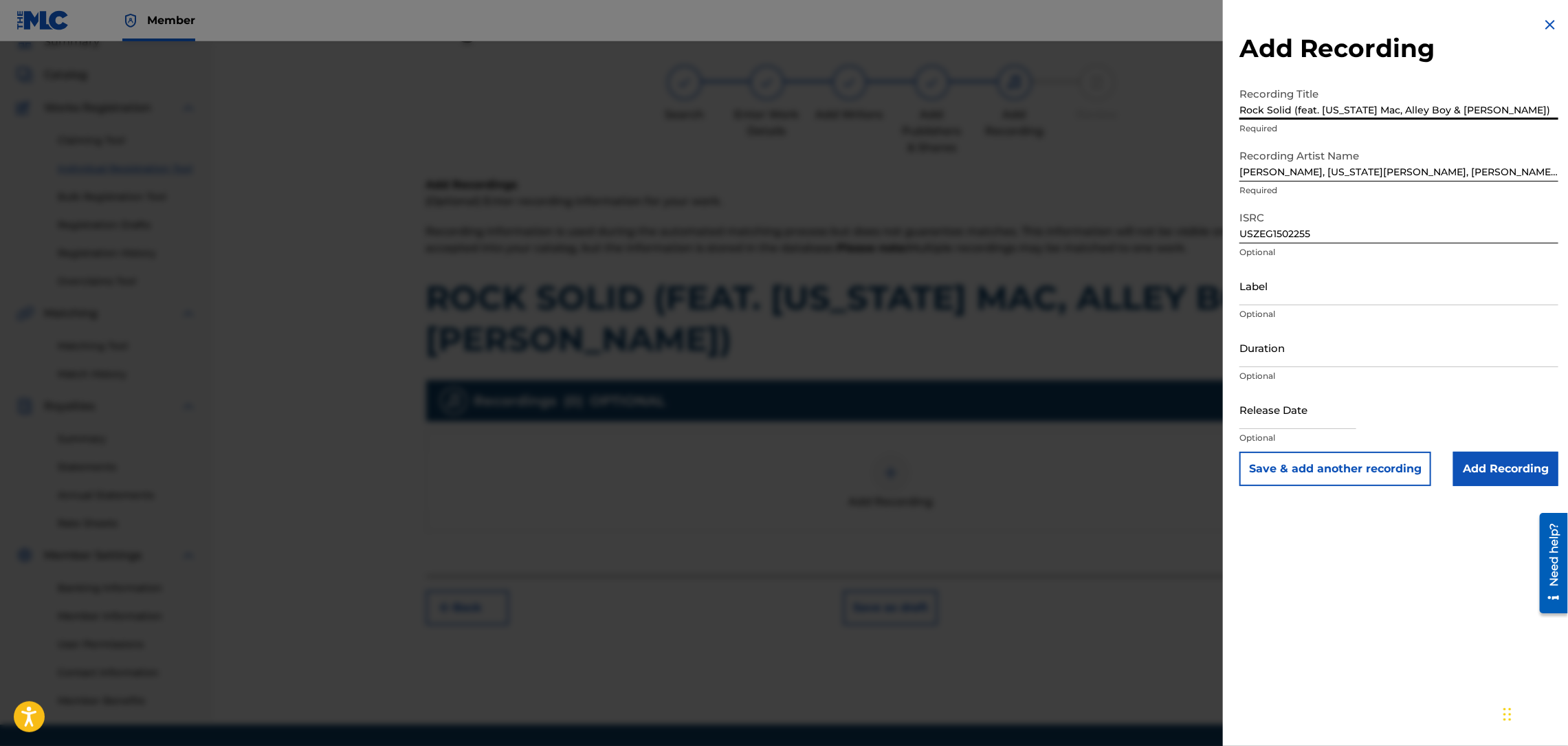
type input "Rock Solid (feat. Montana Mac, Alley Boy & Yung Ralph)"
drag, startPoint x: 1519, startPoint y: 167, endPoint x: 1570, endPoint y: 161, distance: 51.4
click at [1567, 161] on html "Accessibility Screen-Reader Guide, Feedback, and Issue Reporting | New window M…" at bounding box center [784, 311] width 1568 height 746
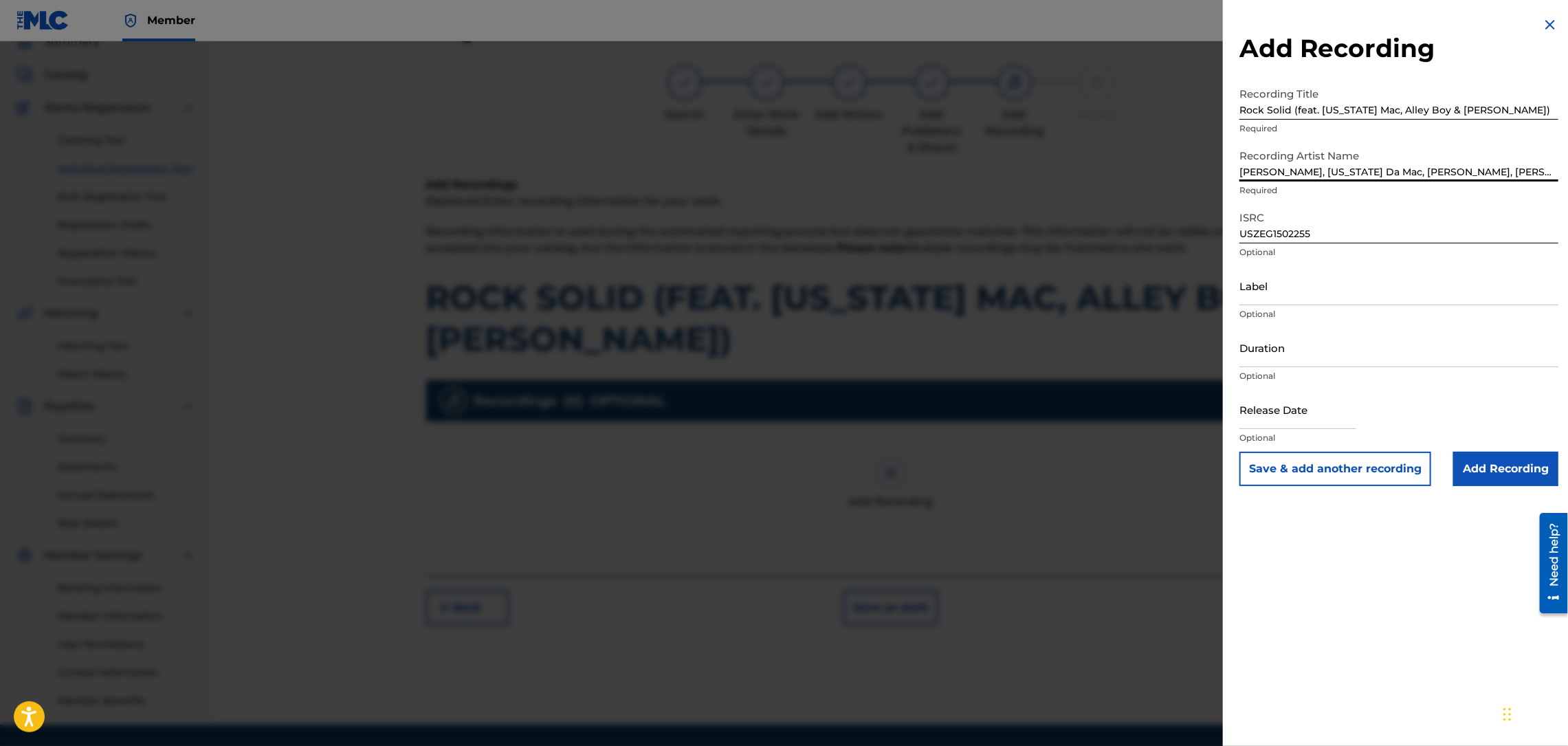
type input "GUCCI MANE, Montana Da Mac, YUNG RALPH, ALLEYBOY"
click at [1290, 295] on input "Label" at bounding box center [1398, 285] width 319 height 39
click at [1255, 354] on input "Duration" at bounding box center [1398, 347] width 319 height 39
type input "06:45"
click at [1252, 416] on input "text" at bounding box center [1298, 409] width 117 height 39
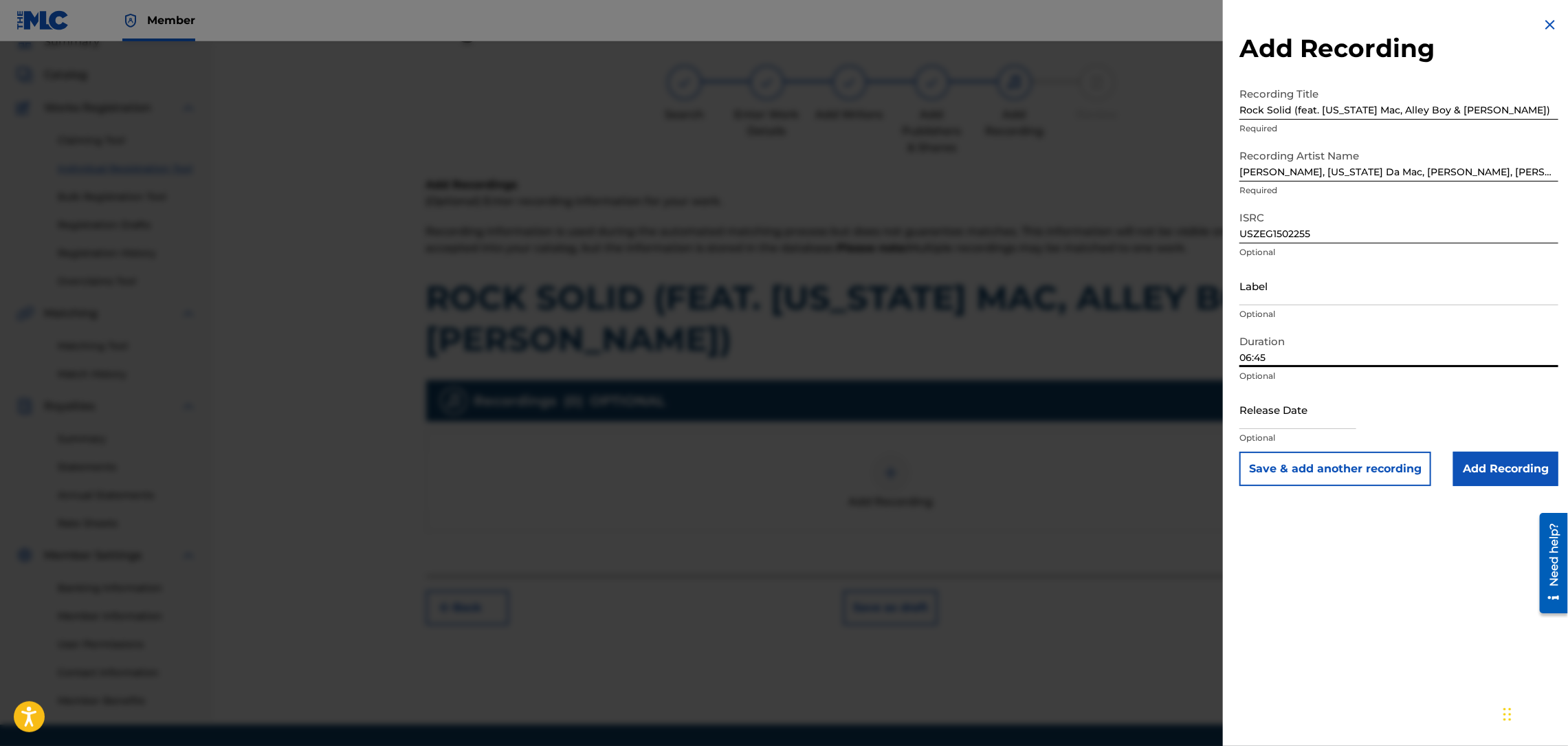
select select "8"
select select "2025"
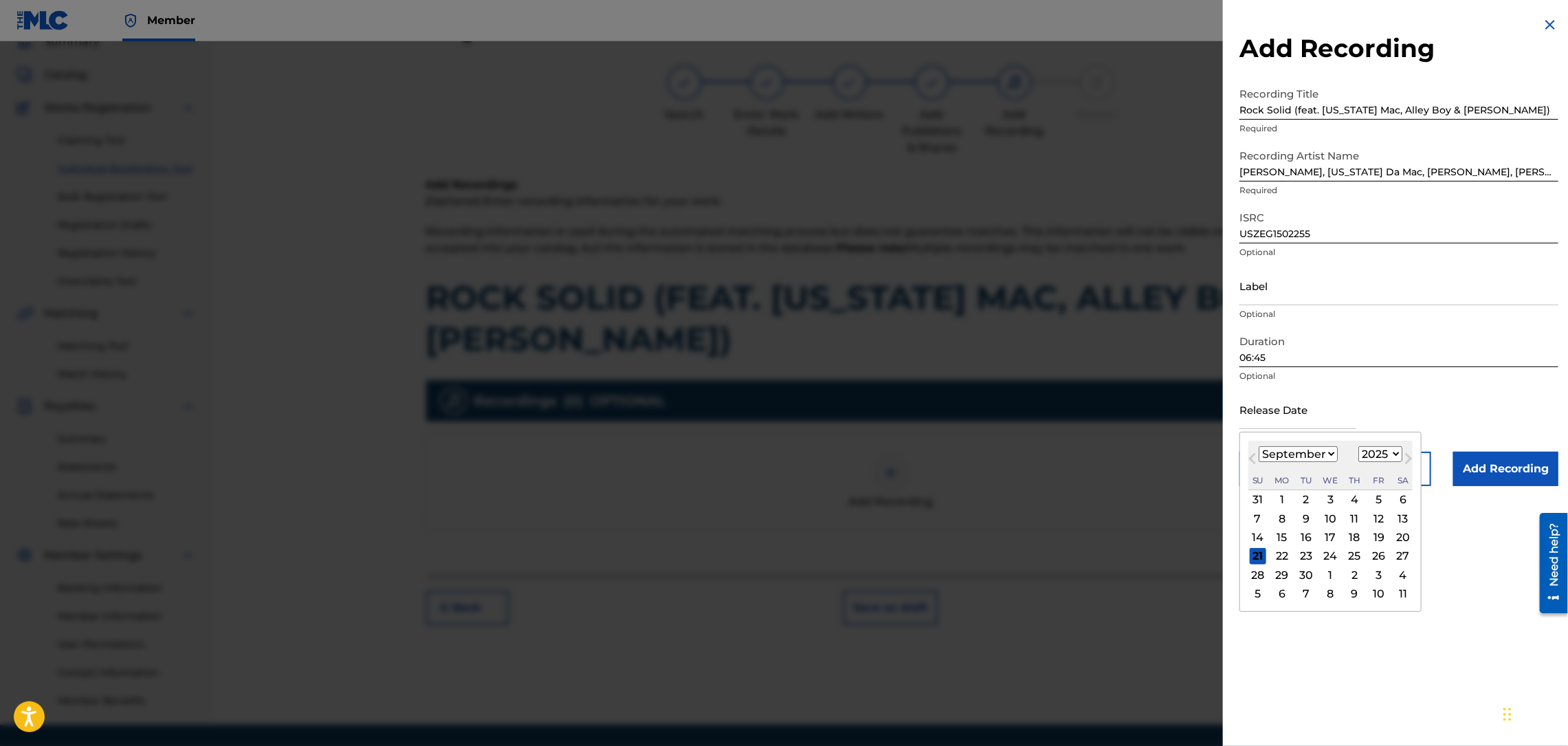
click at [1334, 450] on select "January February March April May June July August September October November De…" at bounding box center [1298, 454] width 79 height 16
select select "11"
click at [1258, 446] on select "January February March April May June July August September October November De…" at bounding box center [1298, 454] width 79 height 16
click at [1362, 521] on div "11" at bounding box center [1355, 518] width 17 height 17
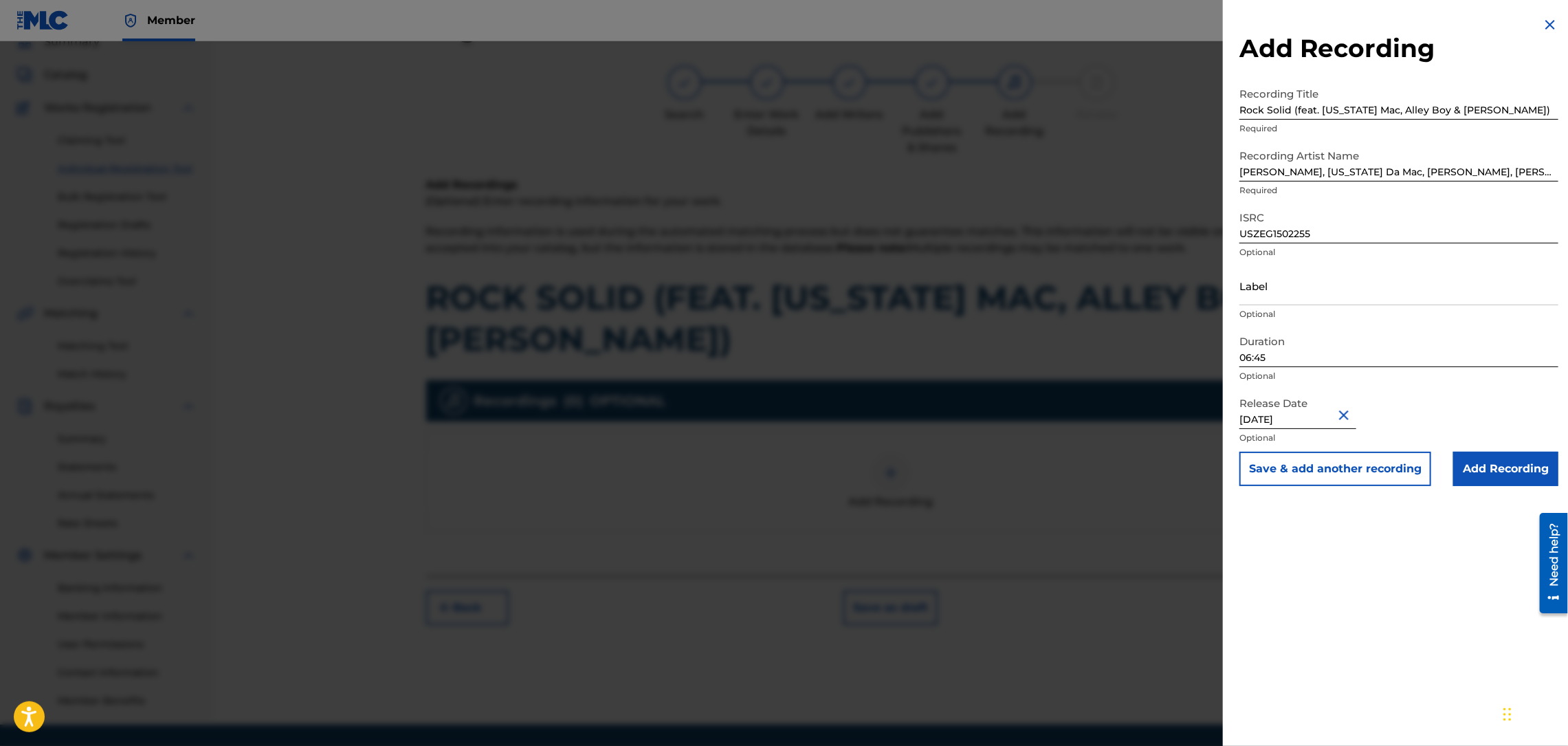
type input "December 11 2015"
click at [1405, 287] on input "Label" at bounding box center [1398, 285] width 319 height 39
click at [1421, 238] on input "USZEG1502255" at bounding box center [1398, 223] width 319 height 39
click at [1476, 473] on input "Add Recording" at bounding box center [1506, 469] width 105 height 34
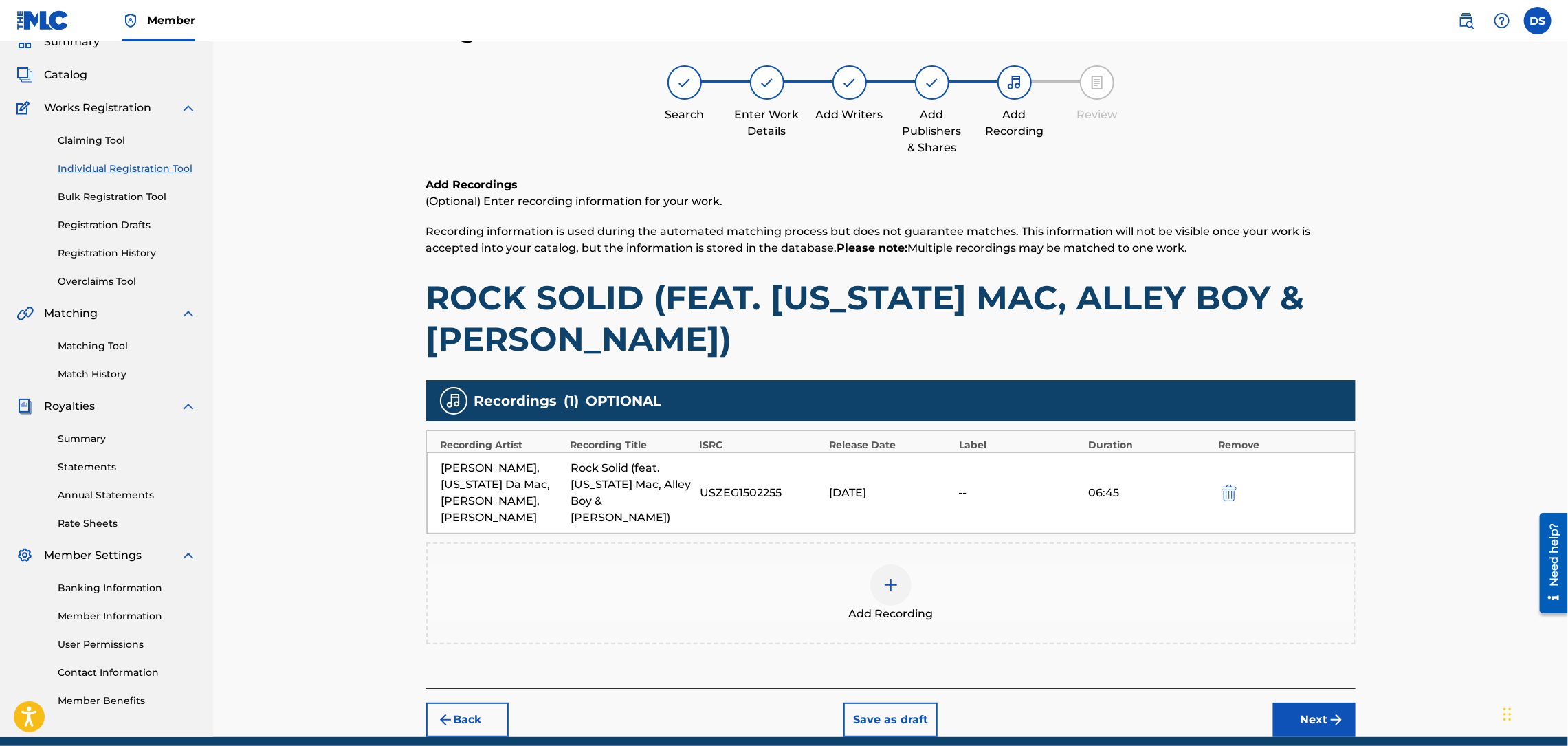
click at [1328, 722] on img "submit" at bounding box center [1336, 720] width 17 height 17
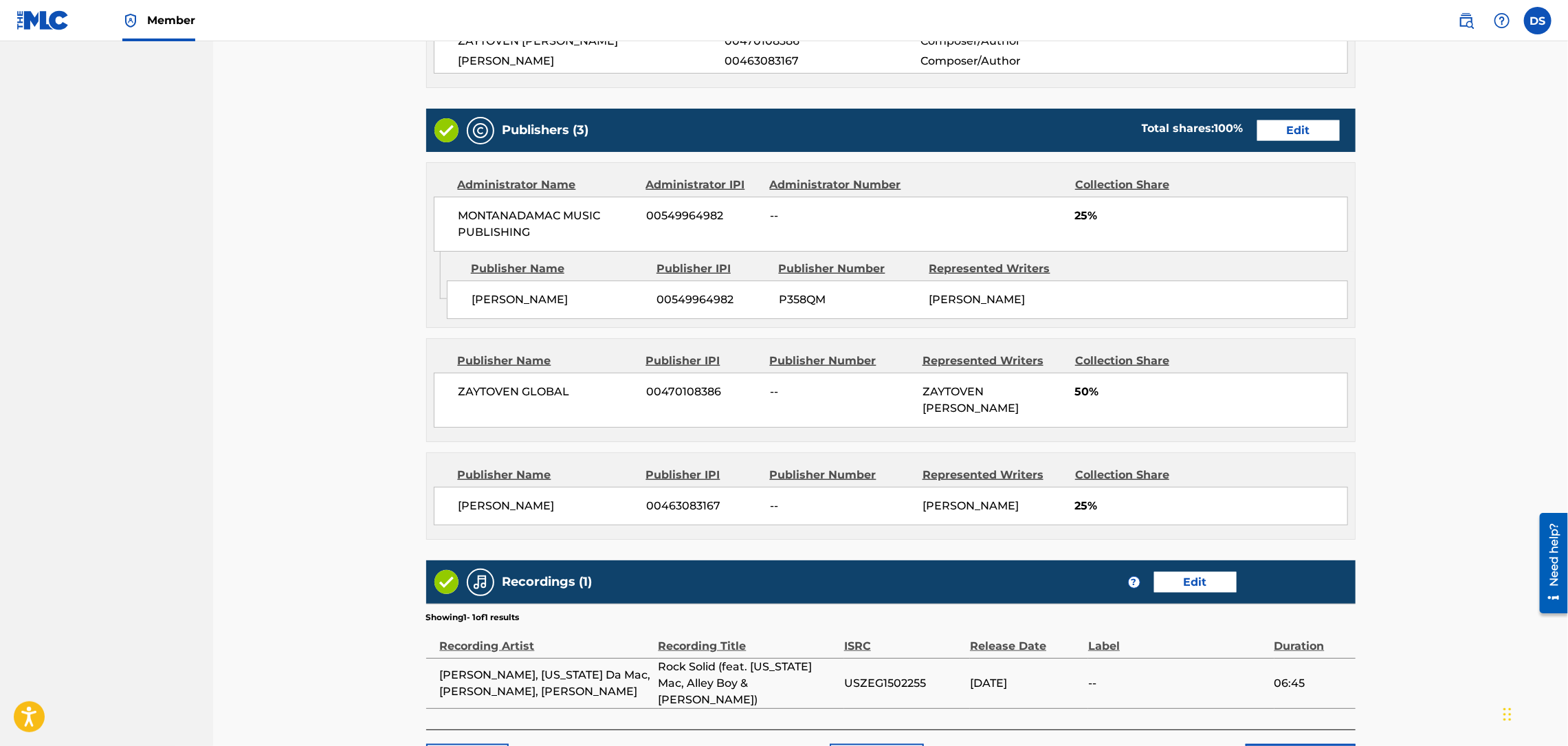
scroll to position [862, 0]
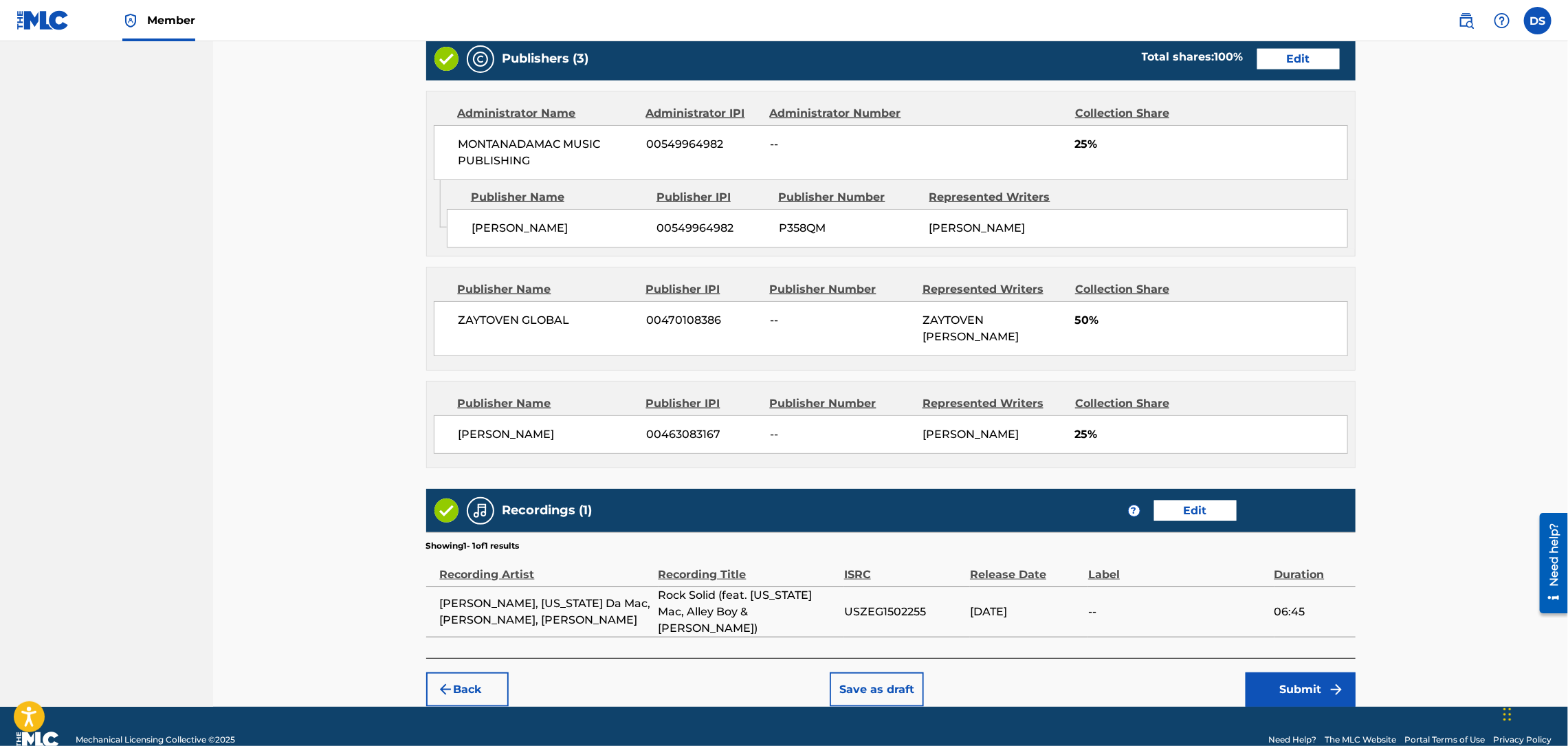
click at [1293, 673] on button "Submit" at bounding box center [1300, 690] width 110 height 34
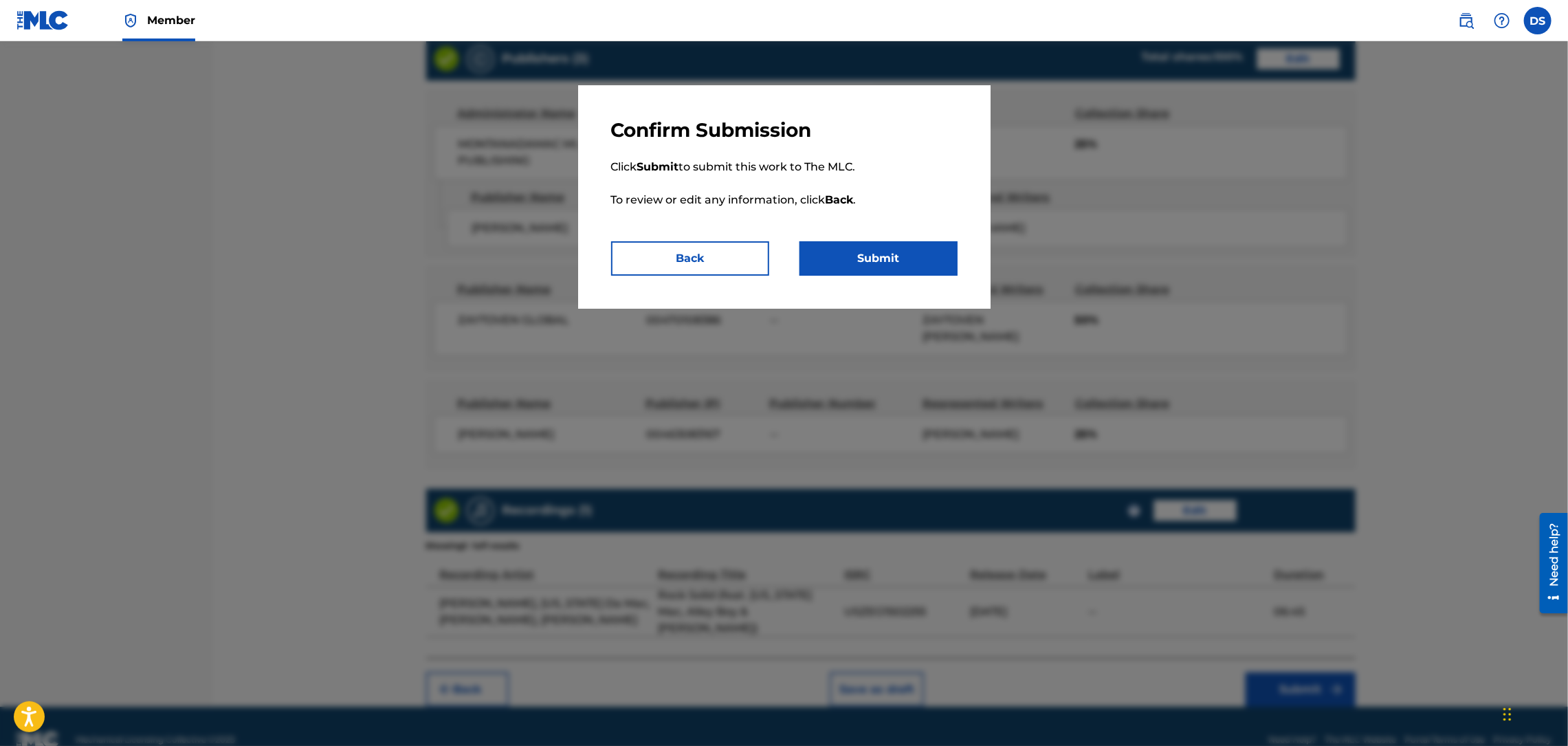
click at [873, 254] on button "Submit" at bounding box center [879, 258] width 158 height 34
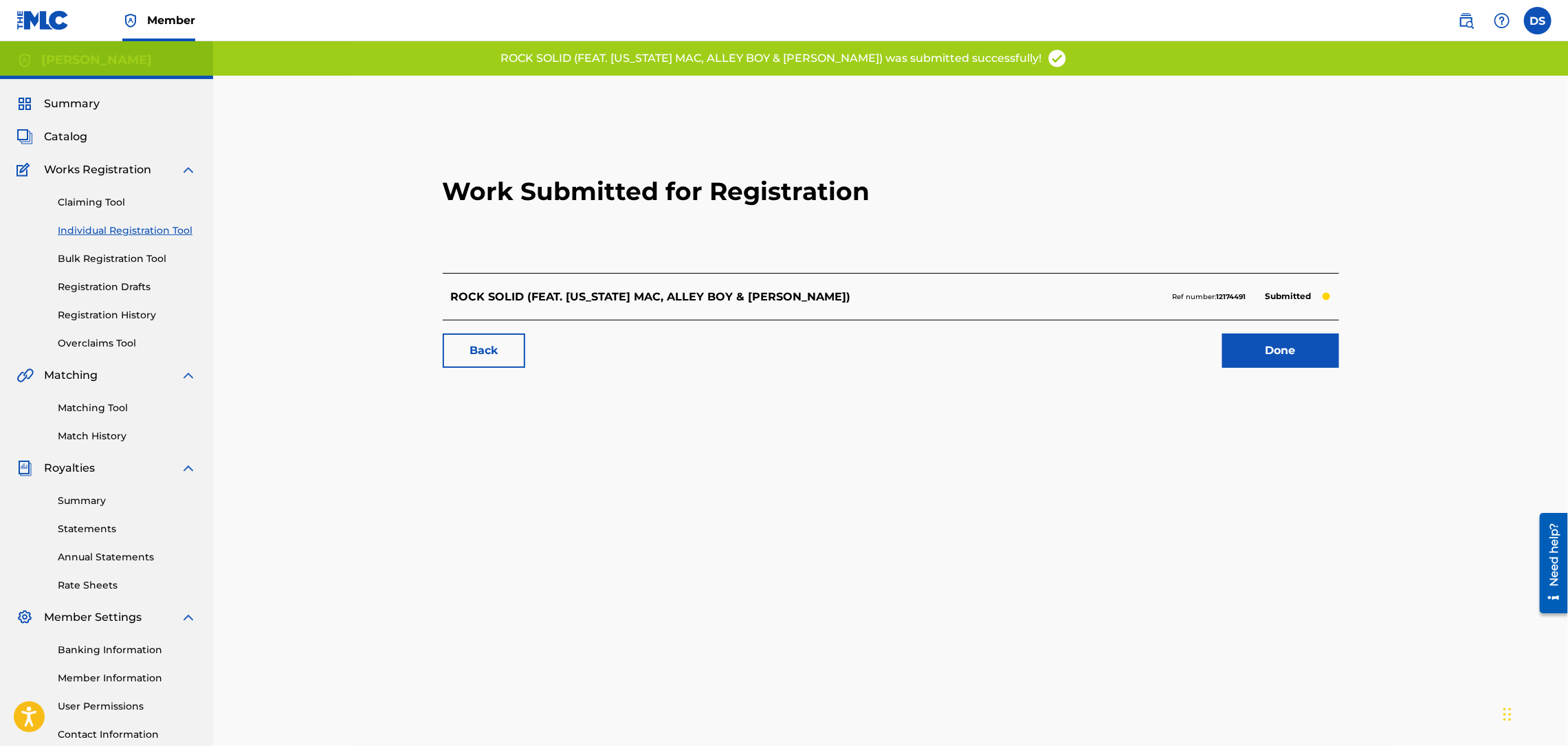
click at [1279, 353] on link "Done" at bounding box center [1280, 350] width 117 height 34
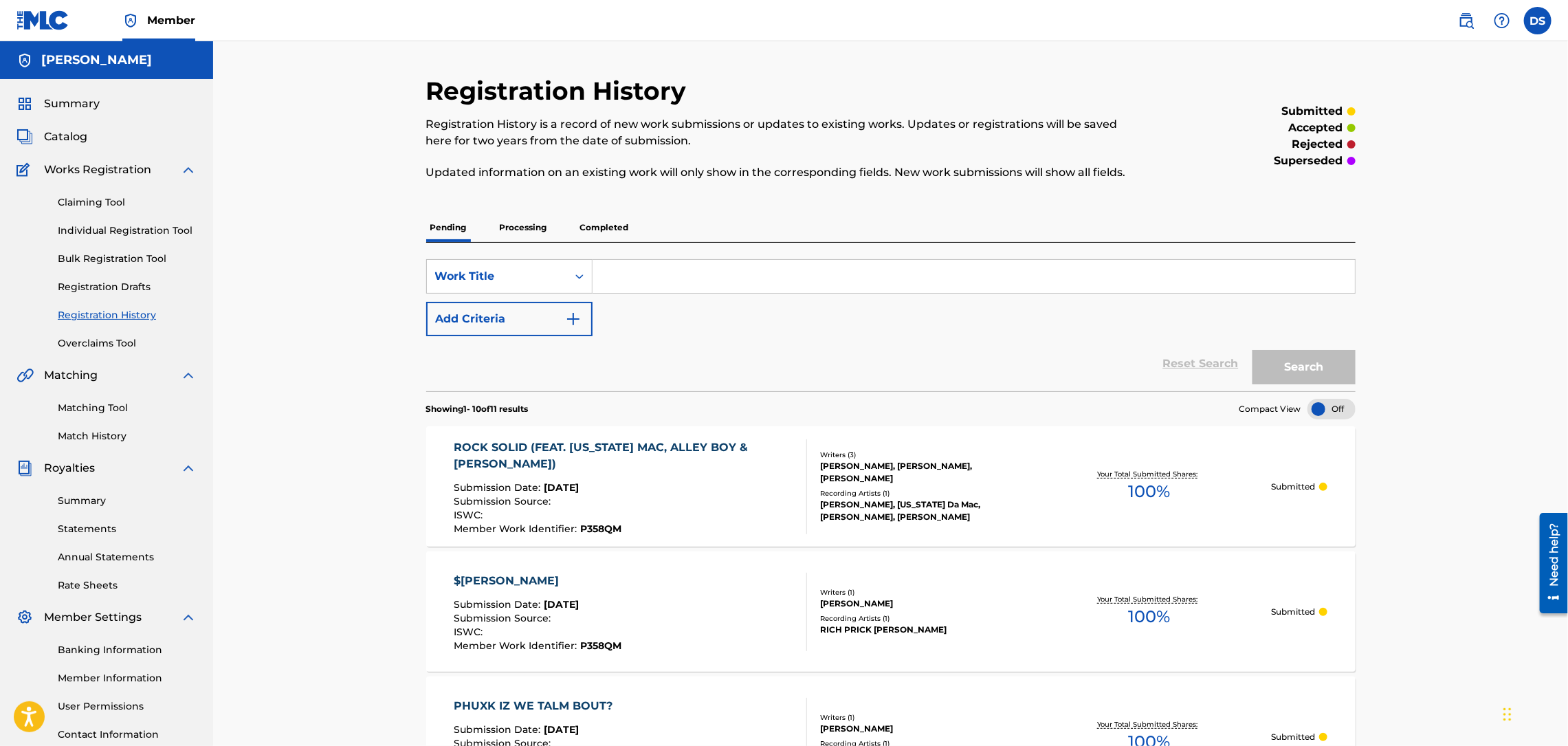
click at [890, 415] on section "Showing 1 - 10 of 11 results Compact View" at bounding box center [890, 405] width 929 height 28
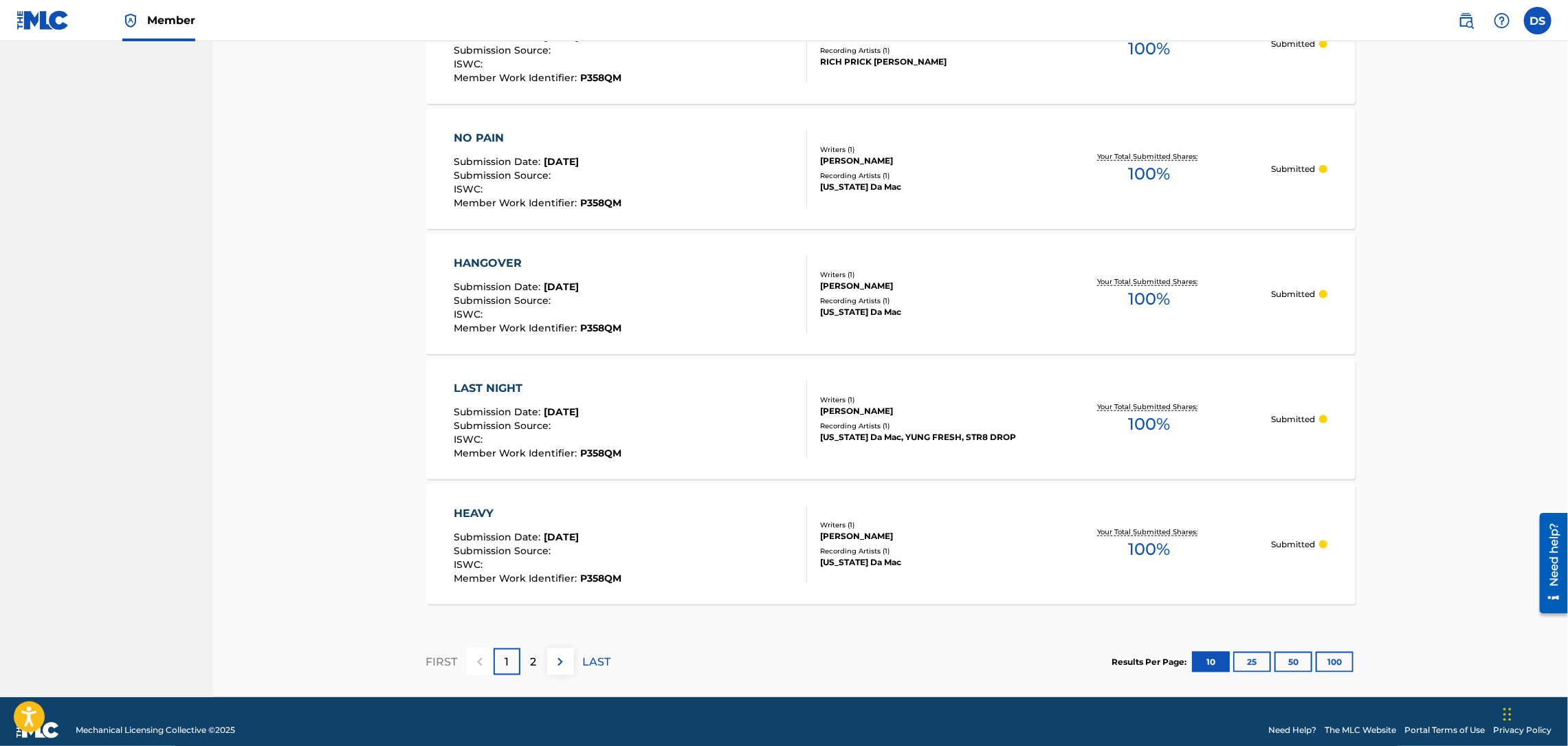
scroll to position [1073, 0]
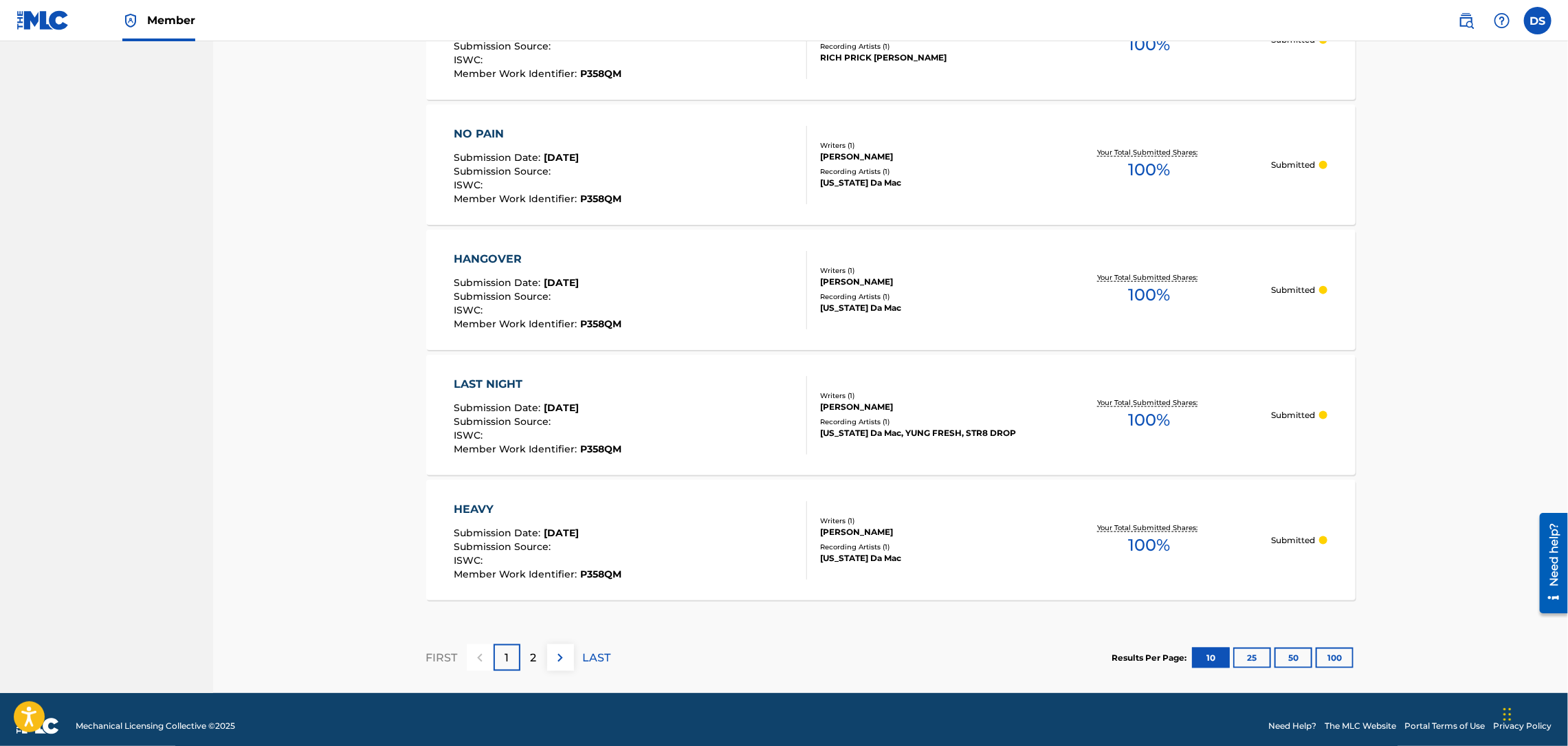
click at [527, 657] on div "2" at bounding box center [533, 658] width 27 height 27
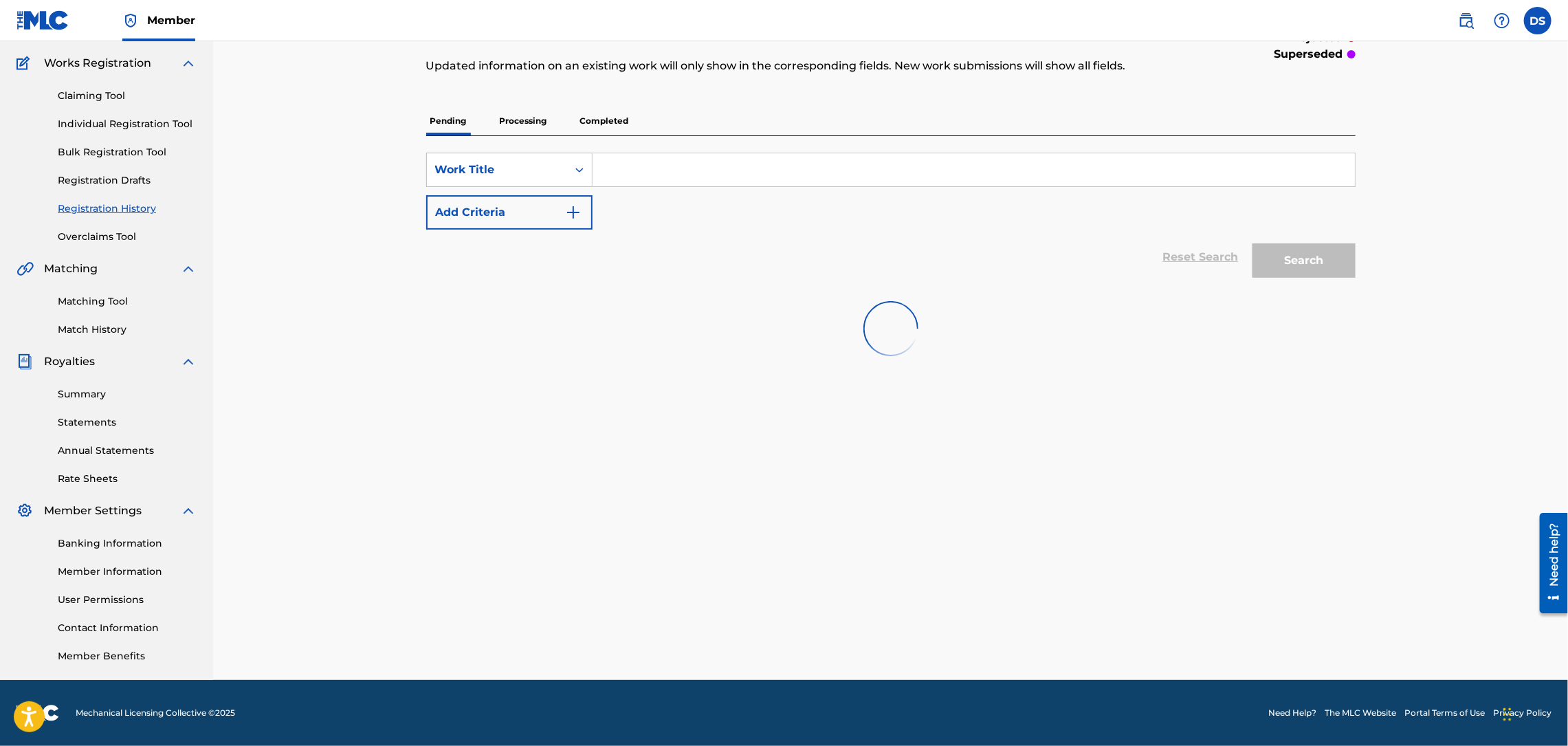
scroll to position [106, 0]
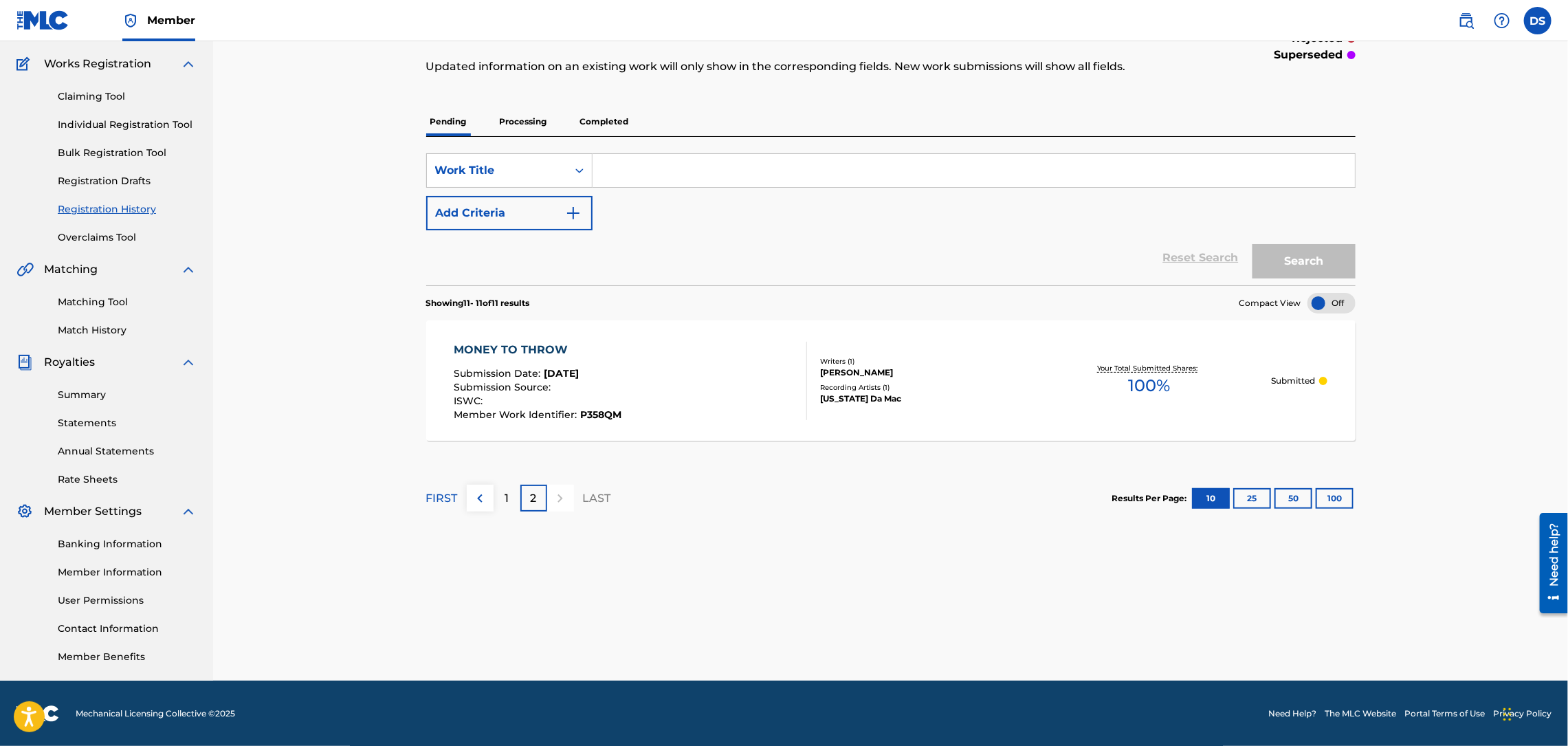
click at [505, 495] on p "1" at bounding box center [506, 499] width 4 height 17
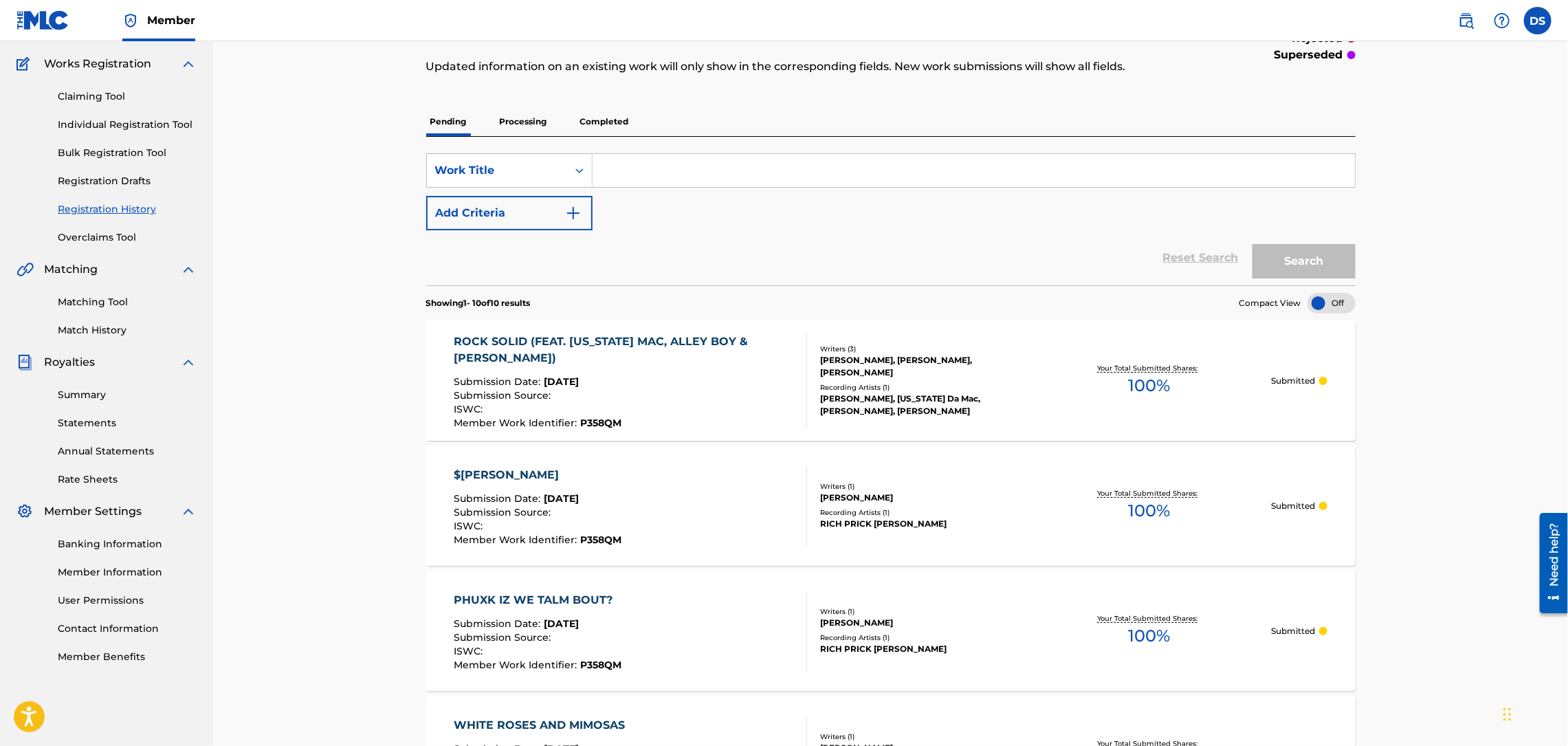
scroll to position [1073, 0]
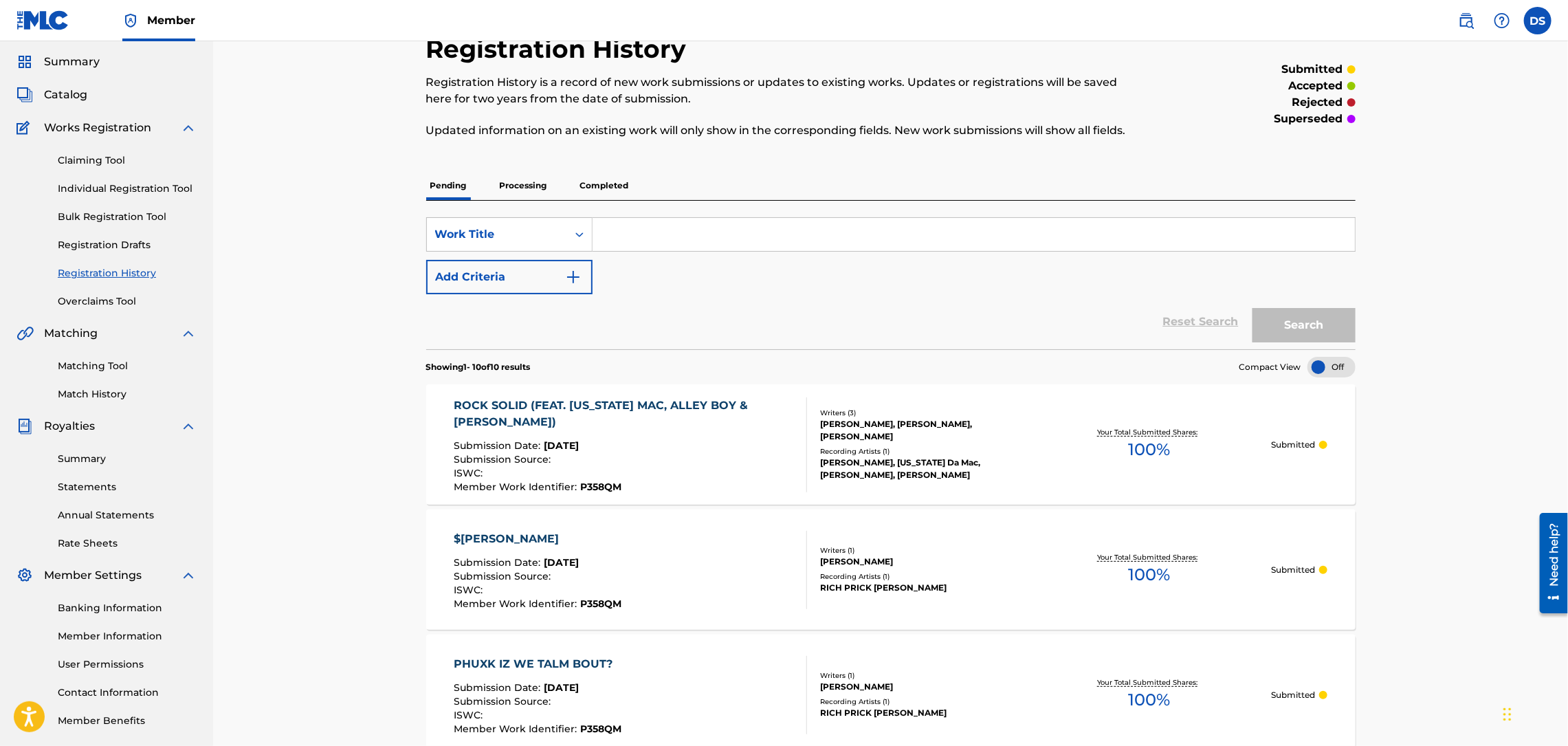
scroll to position [0, 0]
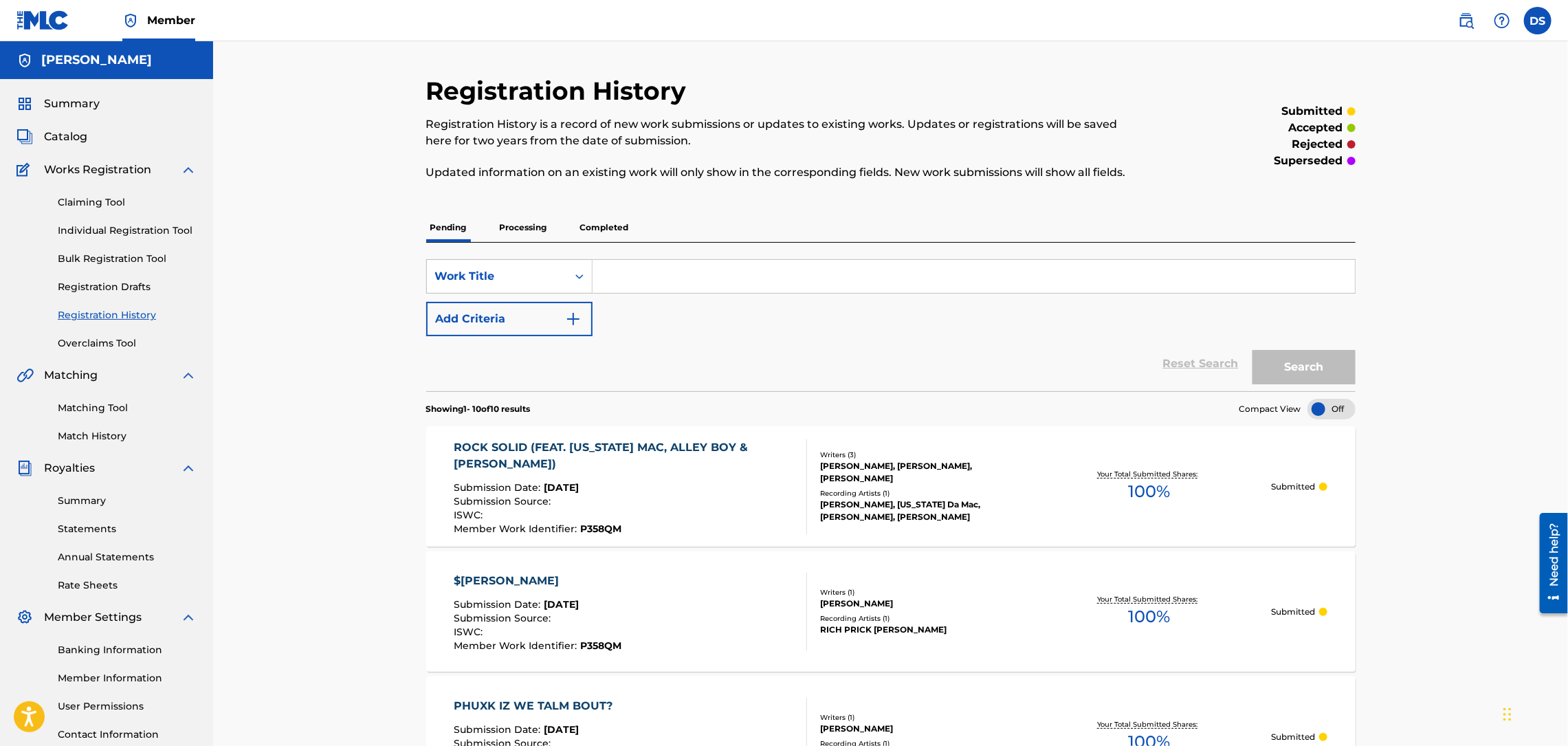
click at [56, 138] on span "Catalog" at bounding box center [65, 137] width 43 height 17
